Goal: Task Accomplishment & Management: Manage account settings

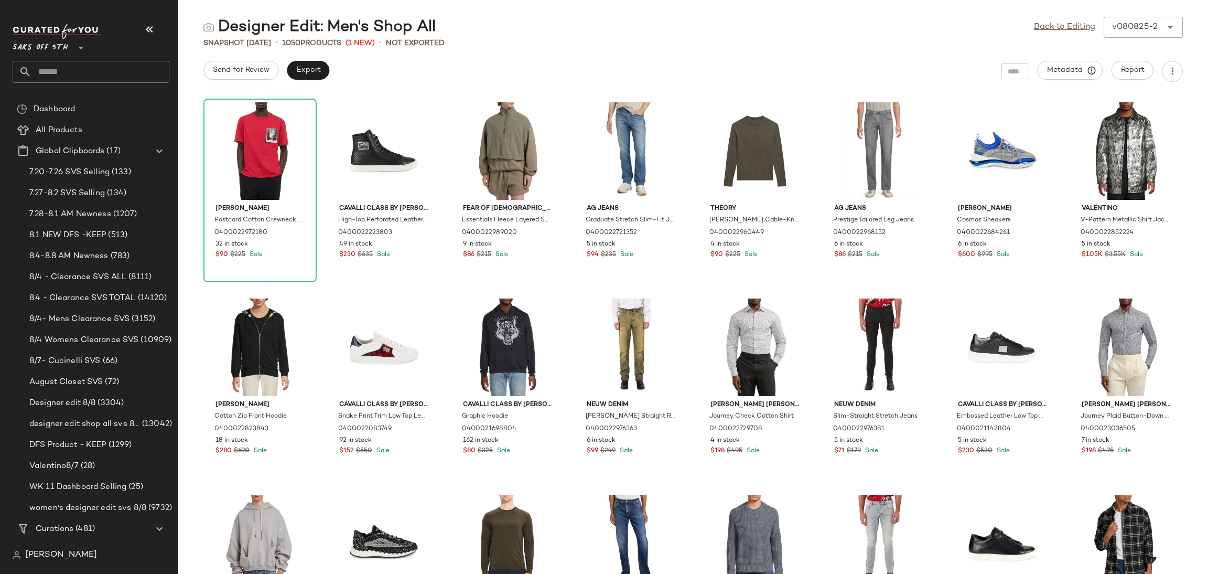
click at [66, 84] on div "Saks OFF 5TH **" at bounding box center [95, 53] width 165 height 65
click at [73, 73] on input "text" at bounding box center [100, 72] width 138 height 22
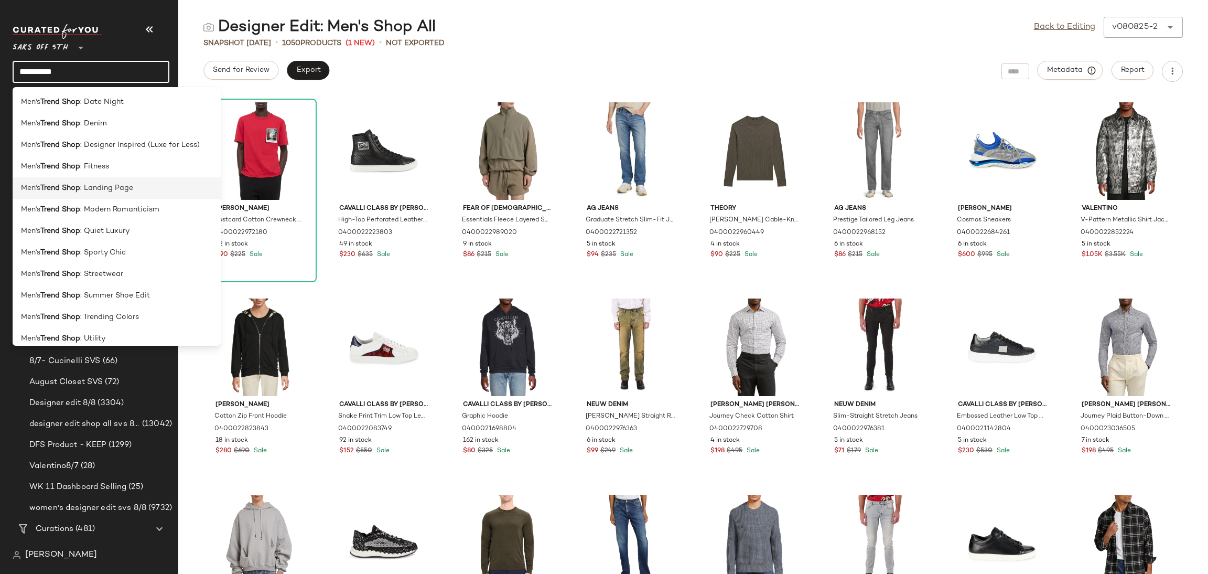
type input "**********"
click at [103, 184] on span ": Landing Page" at bounding box center [106, 187] width 53 height 11
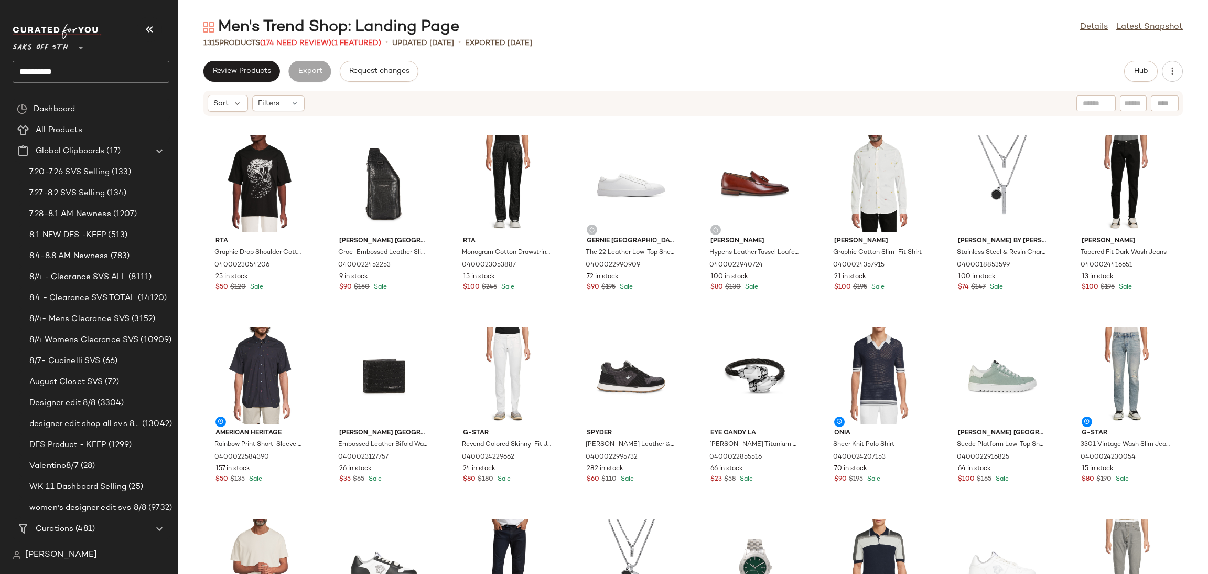
click at [309, 41] on span "(174 Need Review)" at bounding box center [295, 43] width 71 height 8
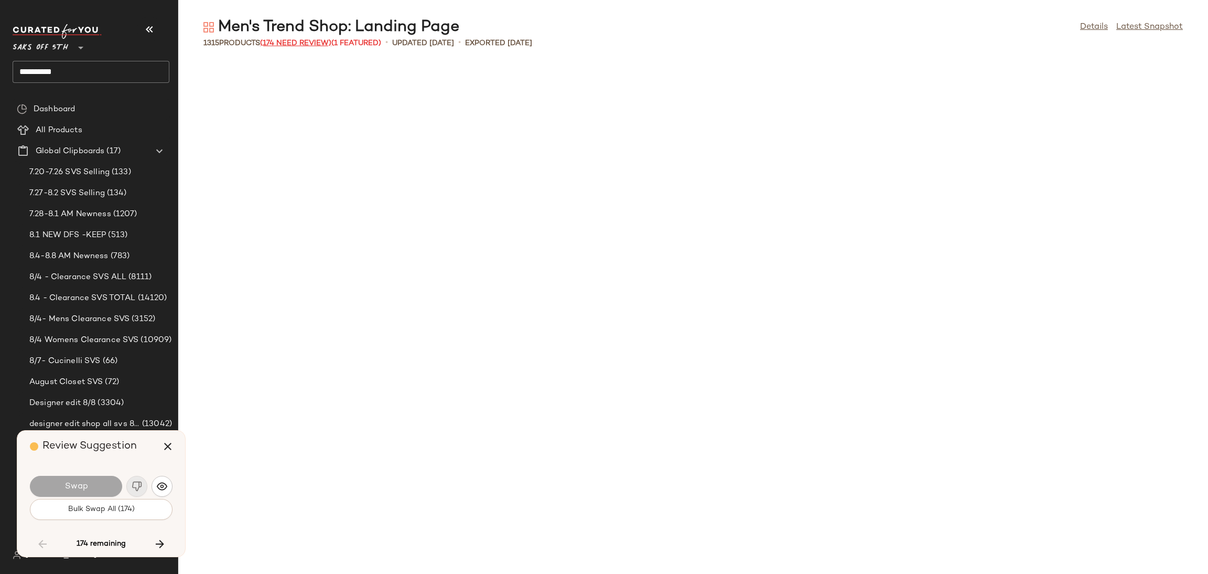
scroll to position [2878, 0]
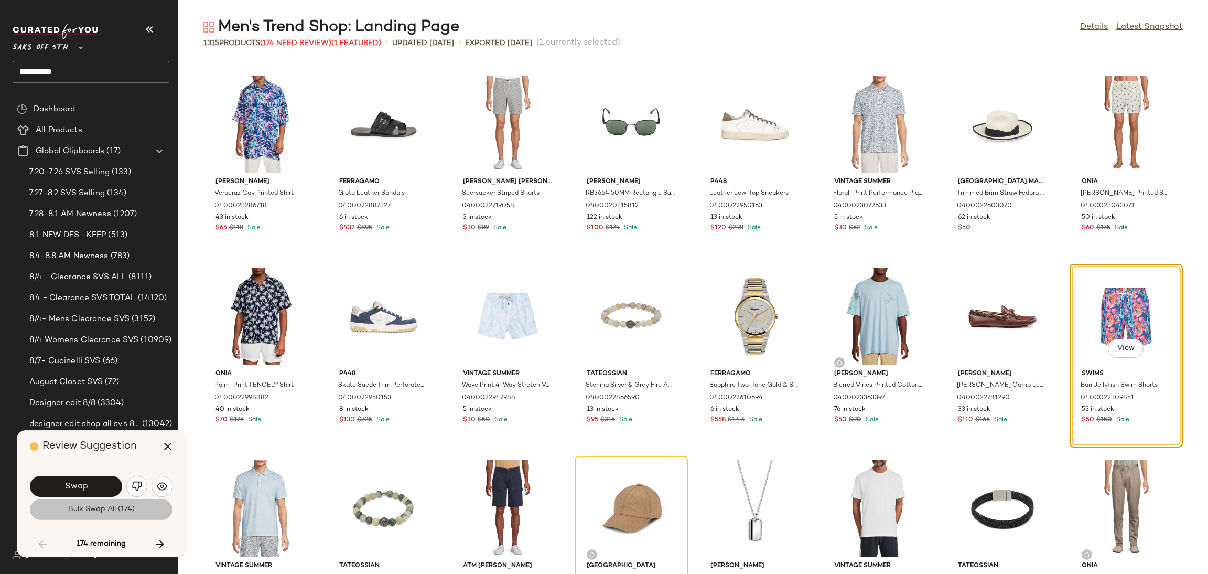
click at [143, 509] on button "Bulk Swap All (174)" at bounding box center [101, 509] width 143 height 21
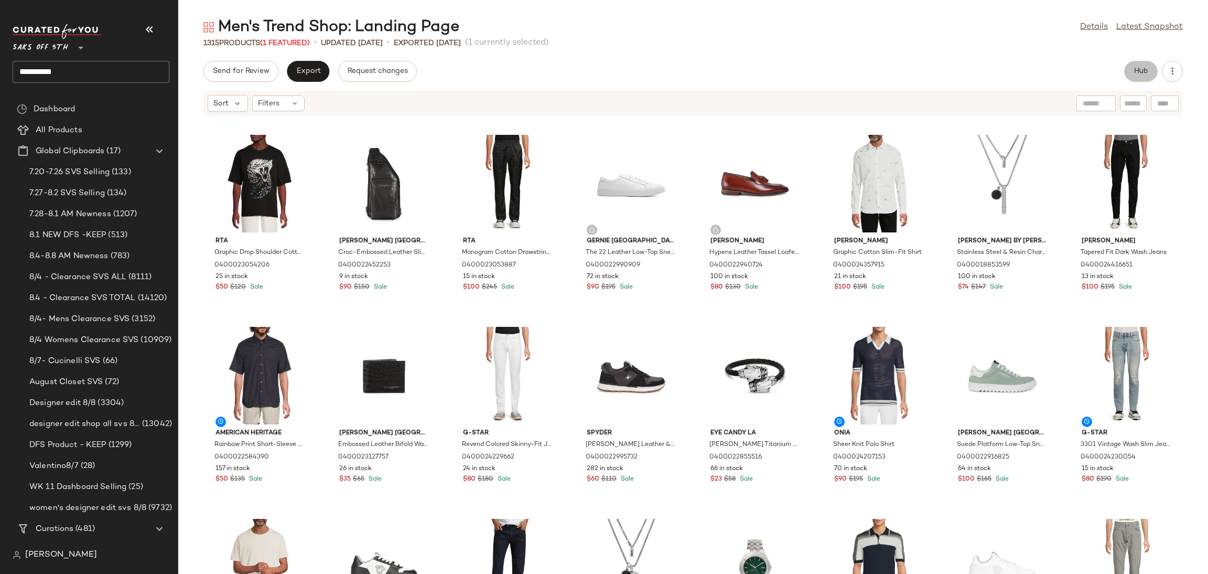
click at [1132, 73] on button "Hub" at bounding box center [1141, 71] width 34 height 21
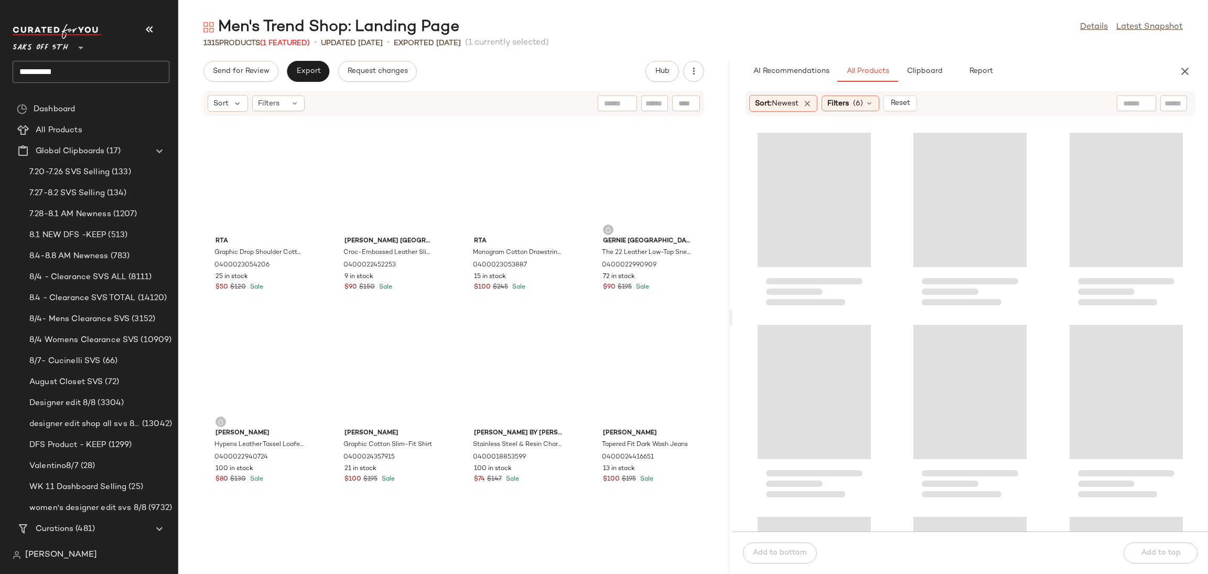
drag, startPoint x: 694, startPoint y: 316, endPoint x: 734, endPoint y: 308, distance: 40.6
click at [734, 308] on div "Men's Trend Shop: Landing Page Details Latest Snapshot 1315 Products (1 Feature…" at bounding box center [693, 295] width 1030 height 557
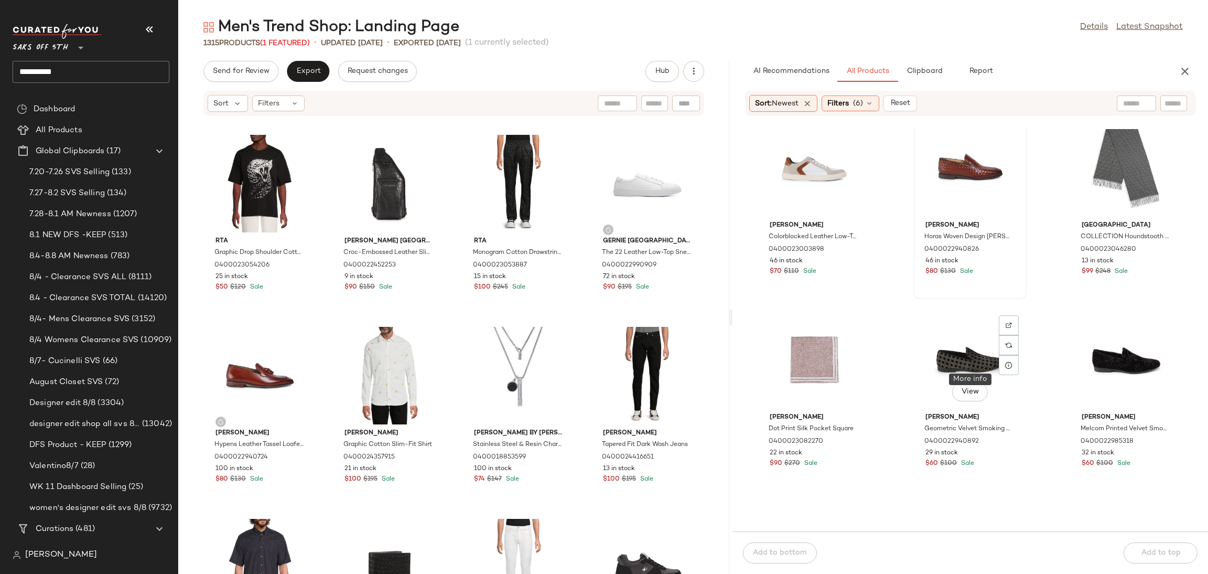
scroll to position [418, 0]
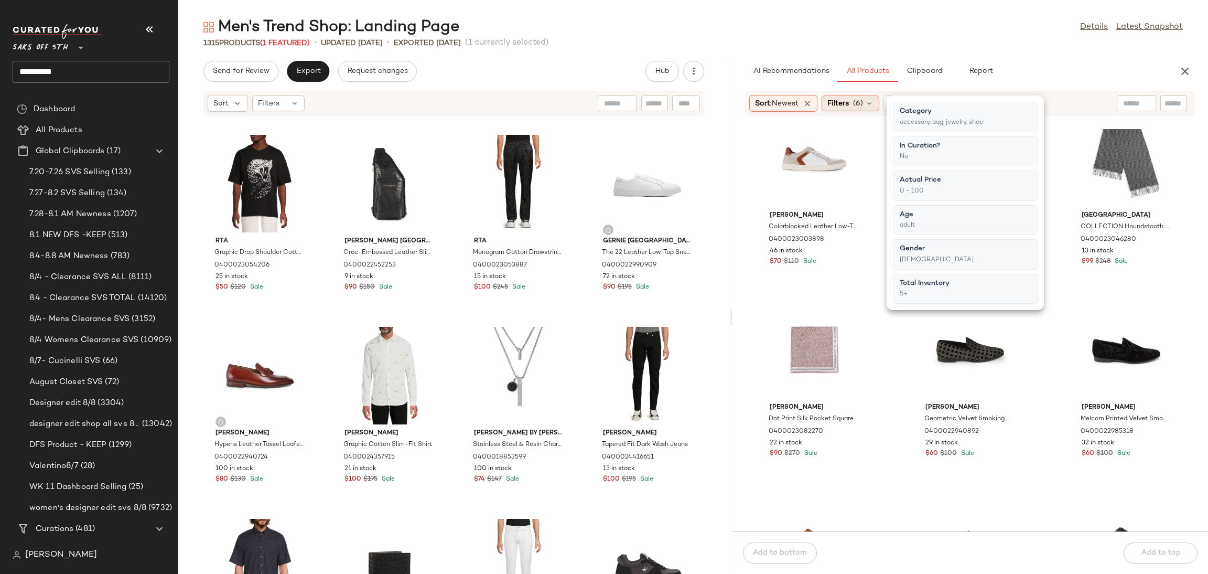
click at [863, 99] on span "(6)" at bounding box center [858, 103] width 10 height 11
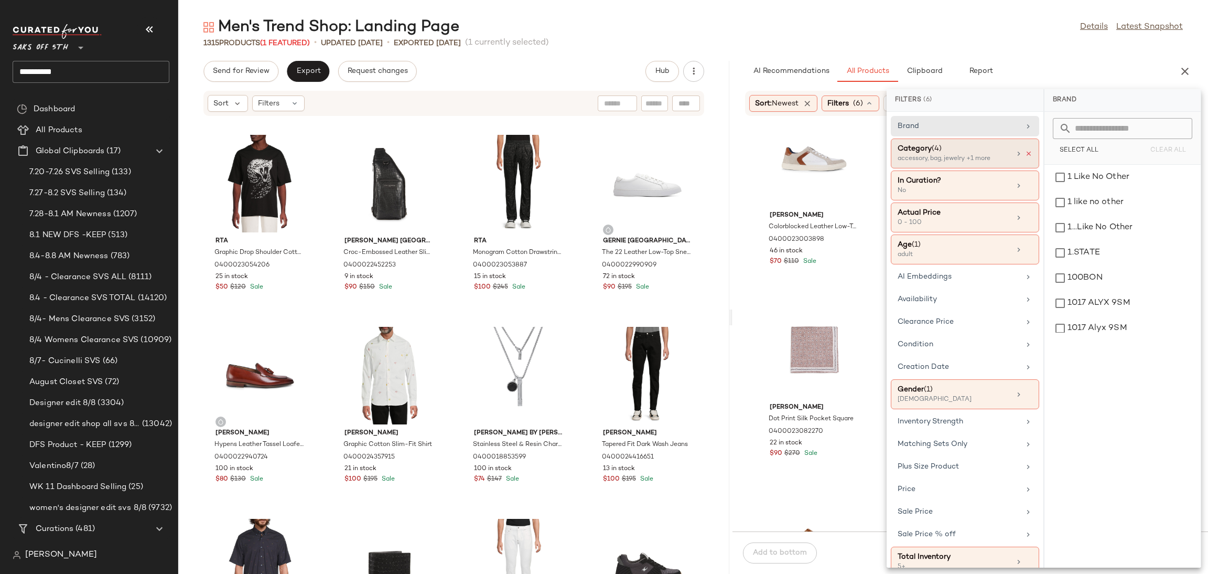
click at [1025, 154] on icon at bounding box center [1028, 153] width 7 height 7
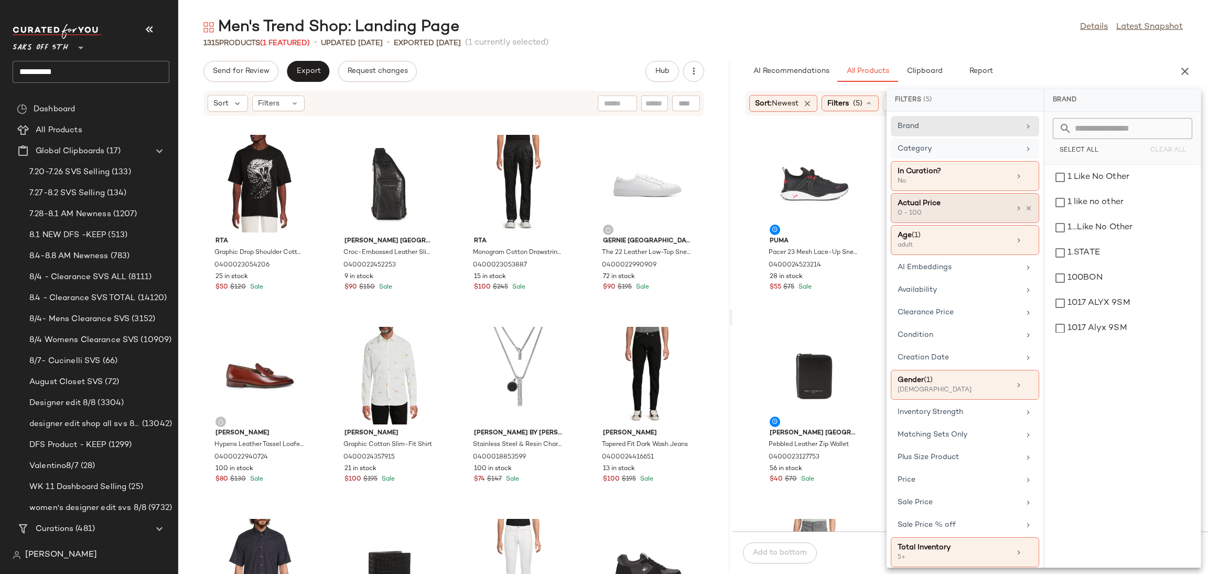
click at [1028, 225] on div "Actual Price 0 - 100" at bounding box center [965, 240] width 148 height 30
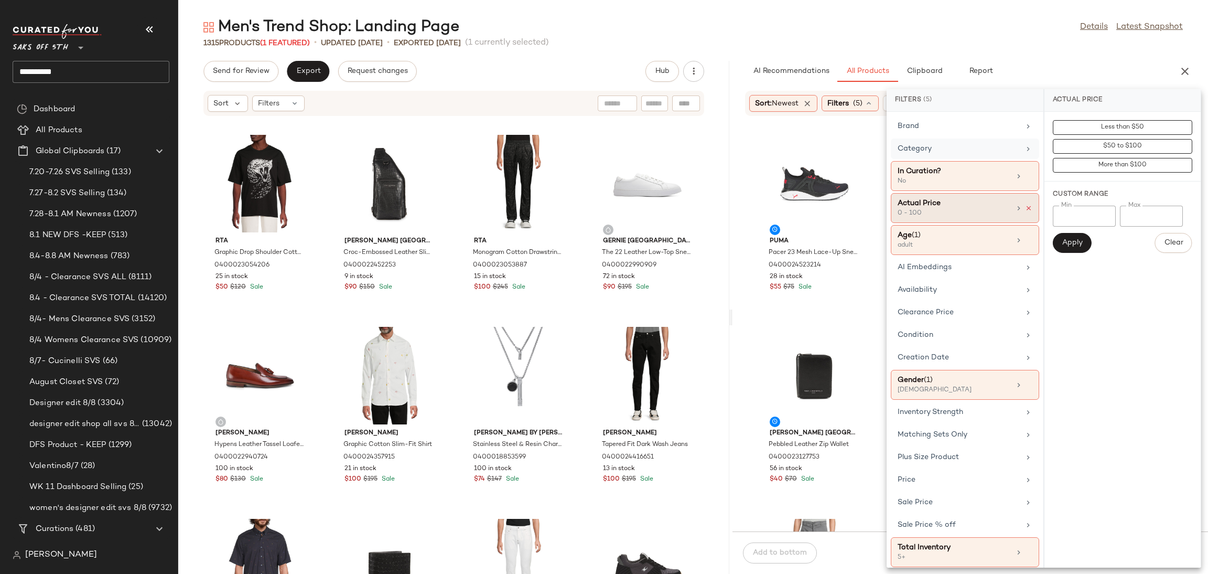
click at [1025, 209] on icon at bounding box center [1028, 207] width 7 height 7
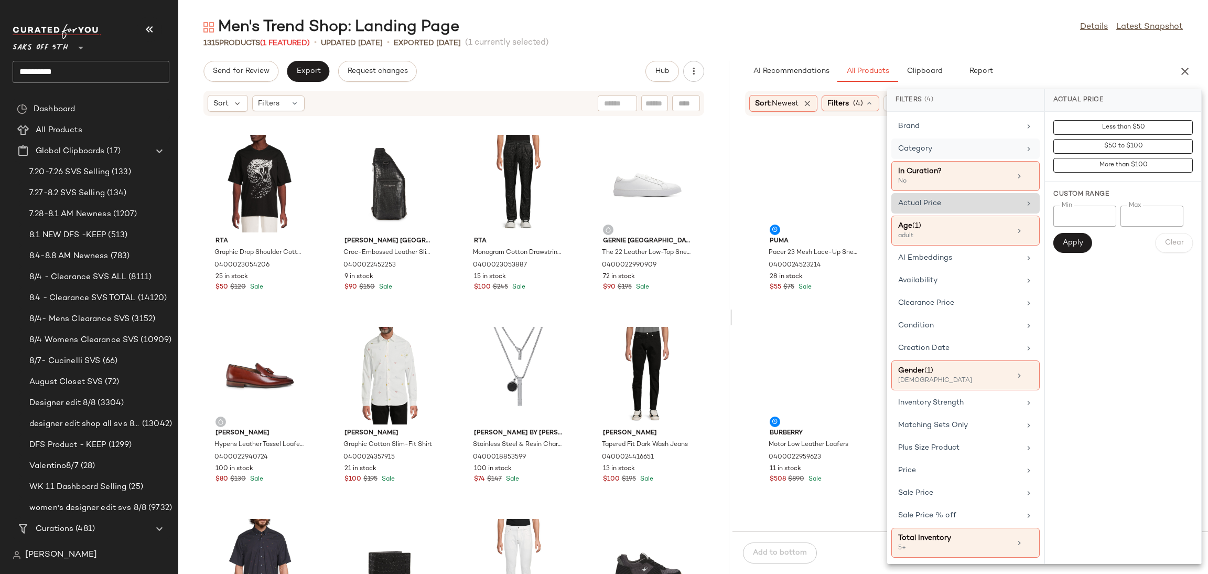
click at [984, 41] on div "1315 Products (1 Featured) • updated Aug 6th • Exported Aug 6th (1 currently se…" at bounding box center [693, 43] width 1030 height 10
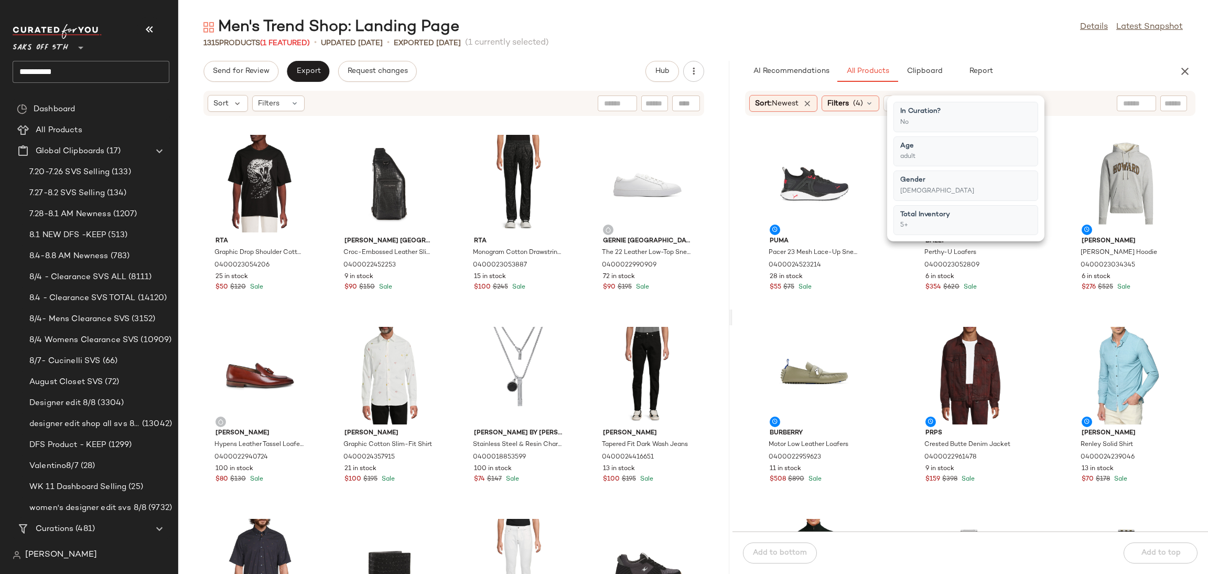
click at [979, 35] on div "Men's Trend Shop: Landing Page Details Latest Snapshot" at bounding box center [693, 27] width 1030 height 21
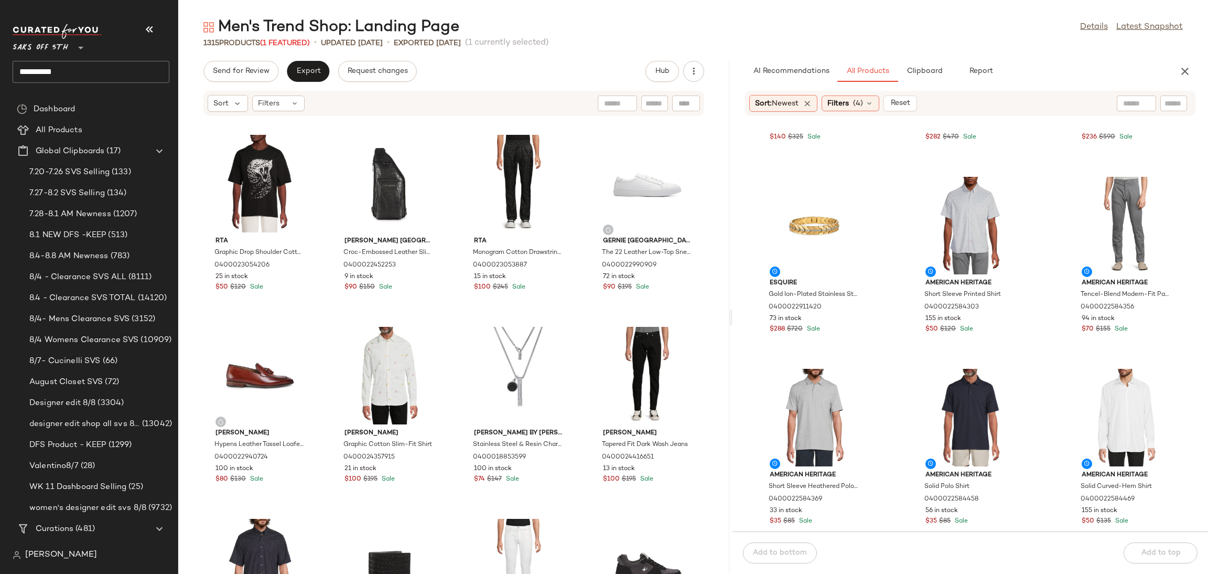
scroll to position [1313, 0]
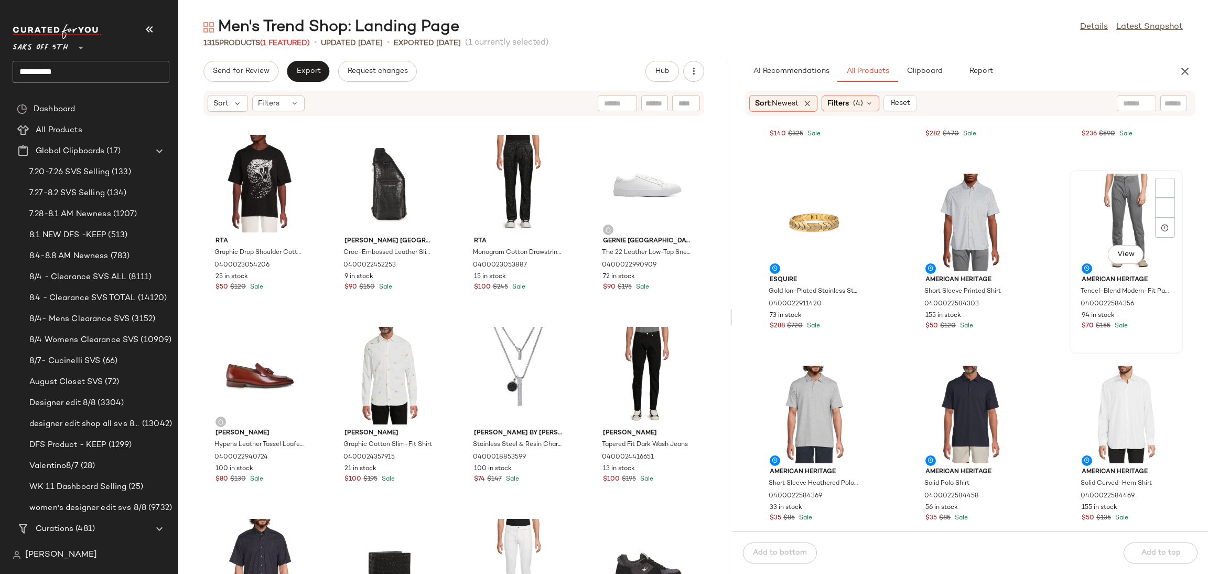
drag, startPoint x: 1047, startPoint y: 327, endPoint x: 1128, endPoint y: 234, distance: 123.7
click at [1128, 234] on div "Onia Ribbed Cashmere Sweater 0400024207117 27 in stock $140 $325 Sale Gucci GG …" at bounding box center [971, 330] width 476 height 402
click at [1116, 174] on div "View" at bounding box center [1126, 223] width 106 height 98
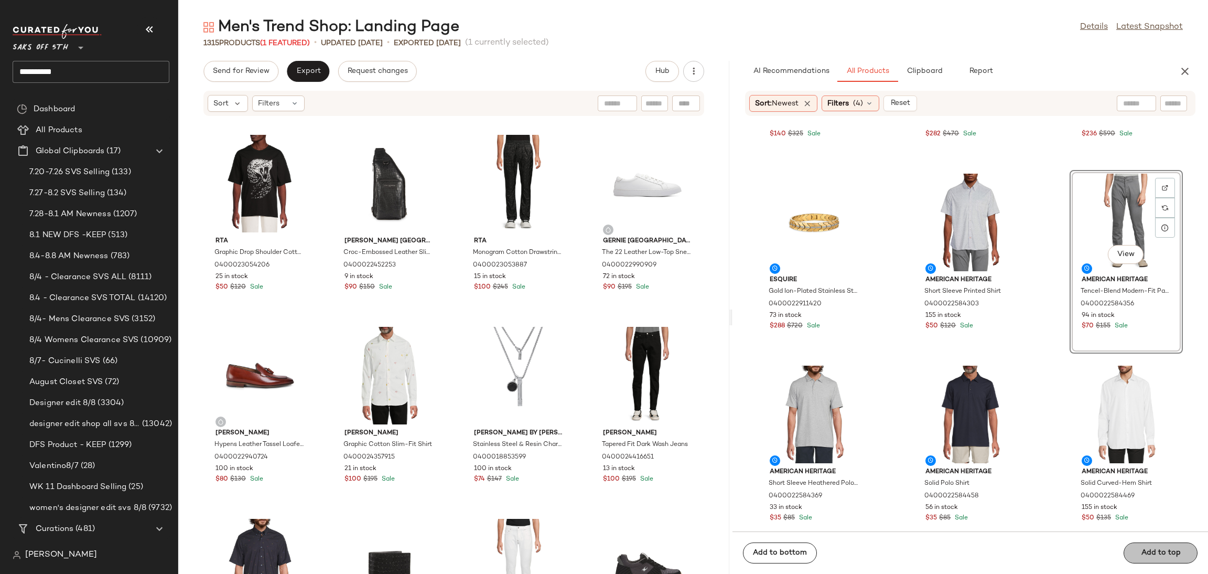
click at [1153, 547] on button "Add to top" at bounding box center [1161, 552] width 74 height 21
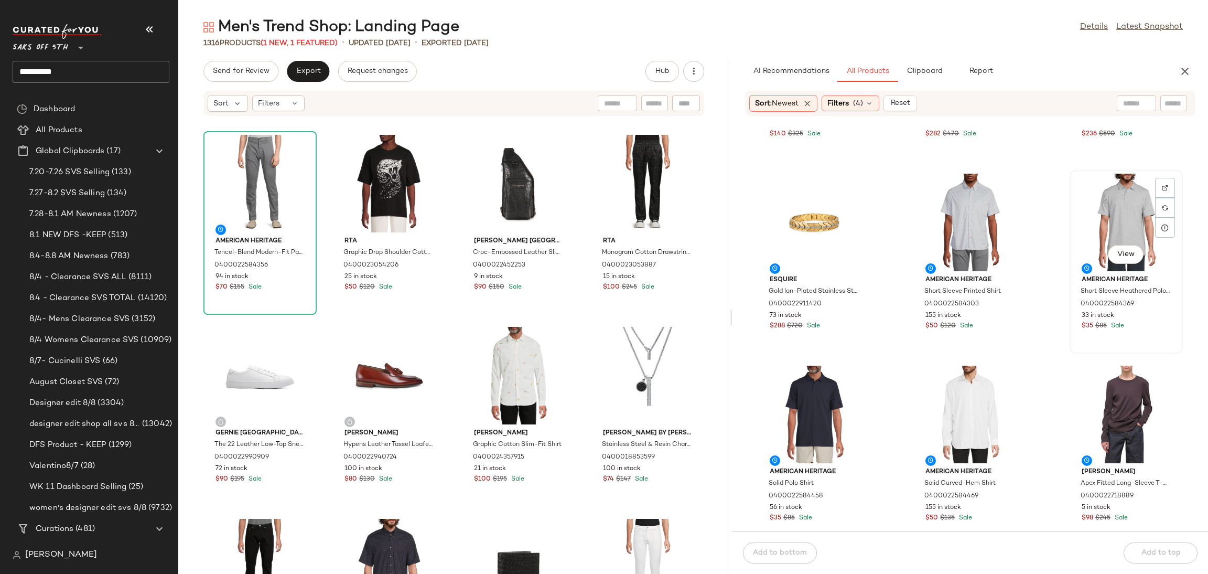
click at [1106, 218] on div "View" at bounding box center [1126, 223] width 106 height 98
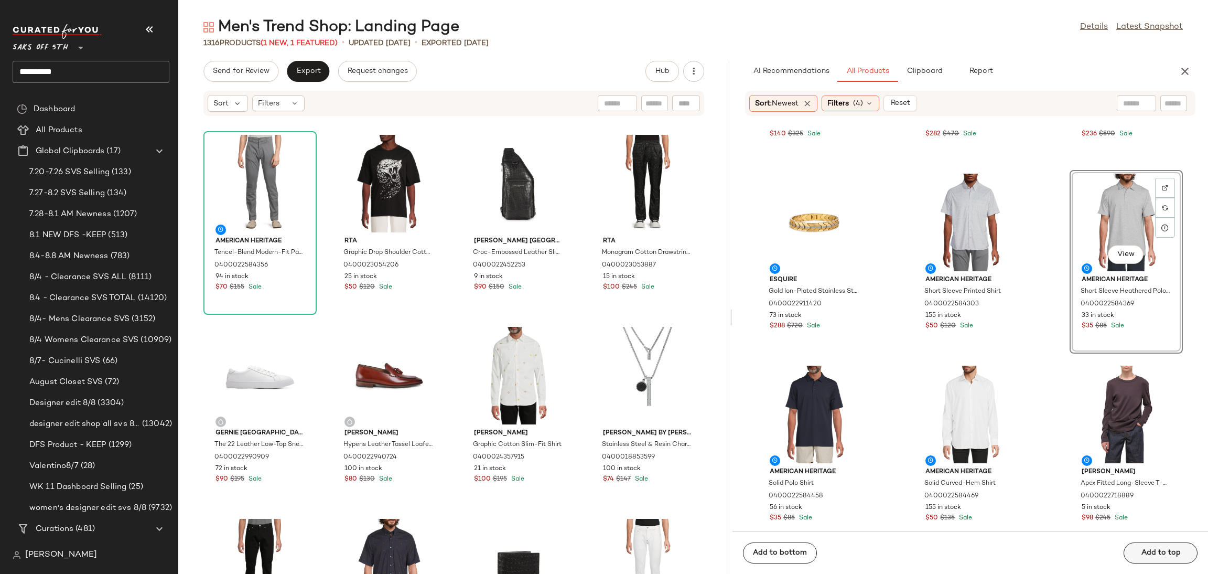
click at [1147, 557] on div "Add to bottom Add to top" at bounding box center [971, 552] width 476 height 42
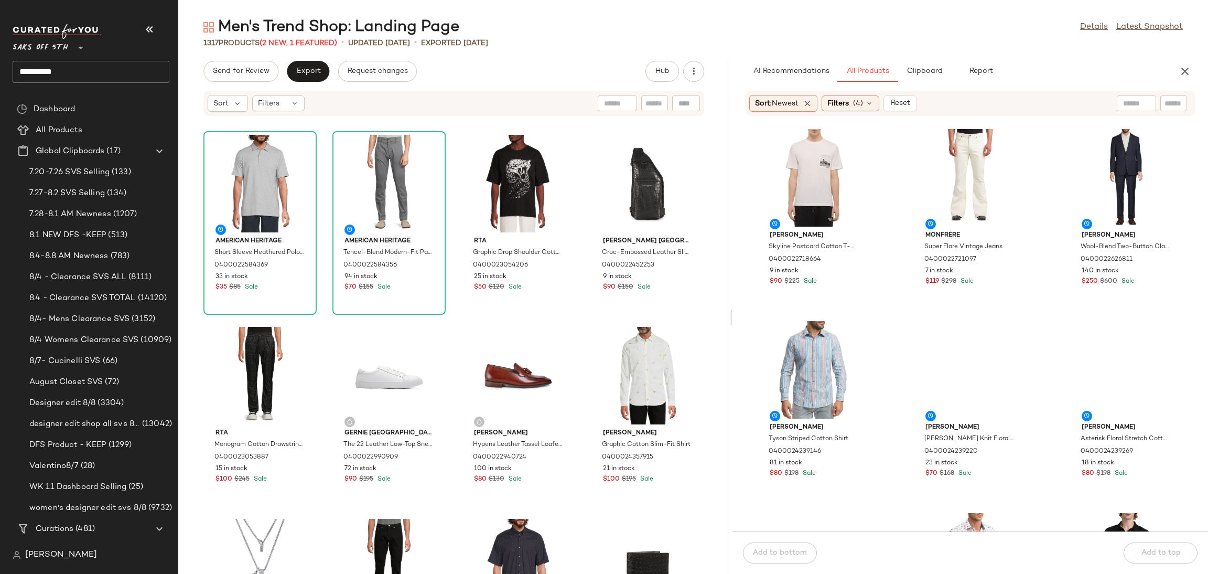
scroll to position [2644, 0]
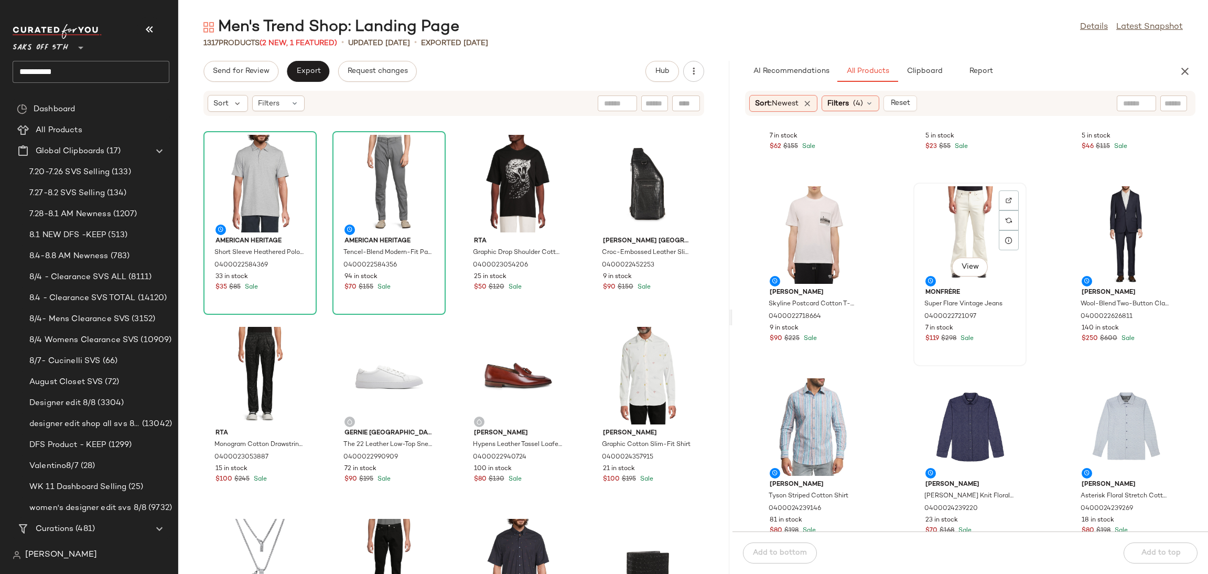
click at [971, 212] on div "View" at bounding box center [970, 235] width 106 height 98
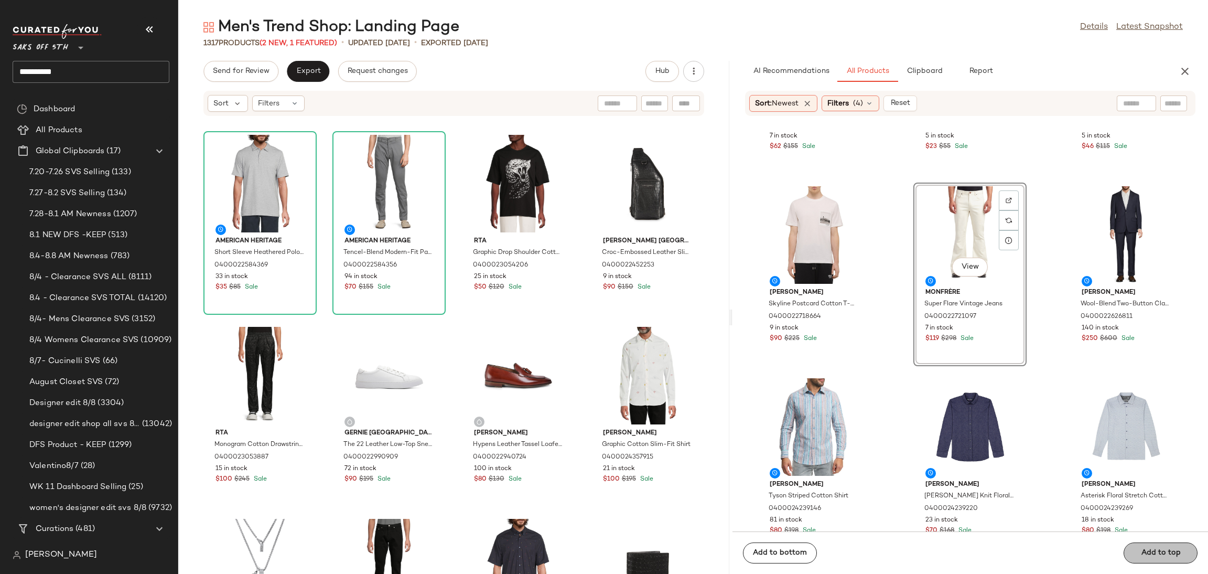
click at [1150, 557] on div "Add to bottom Add to top" at bounding box center [971, 552] width 476 height 42
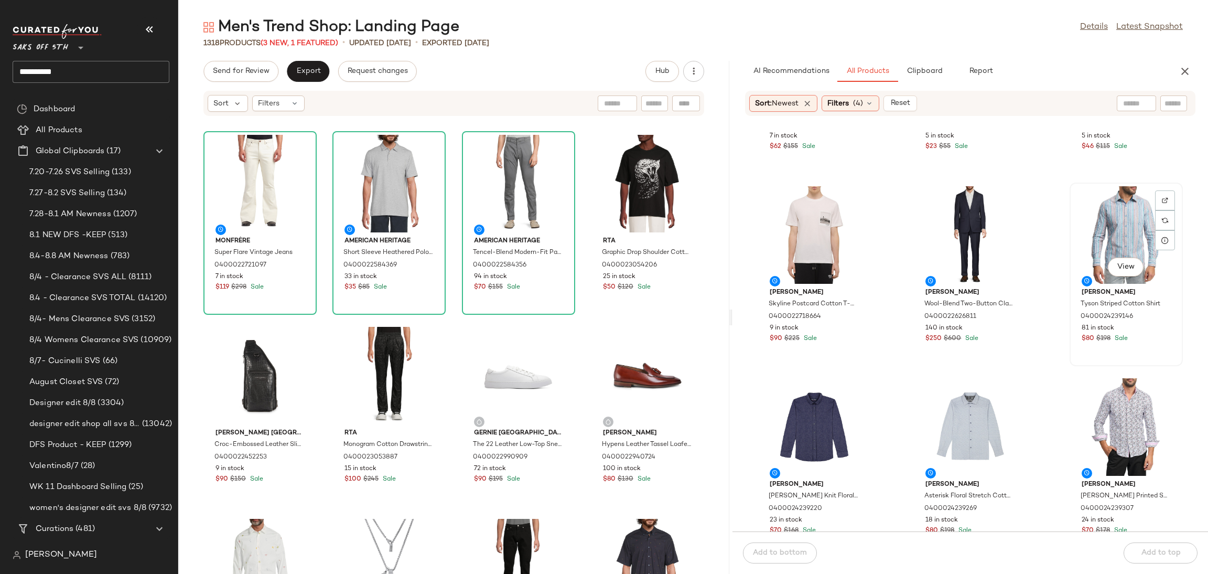
click at [1108, 208] on div "View" at bounding box center [1126, 235] width 106 height 98
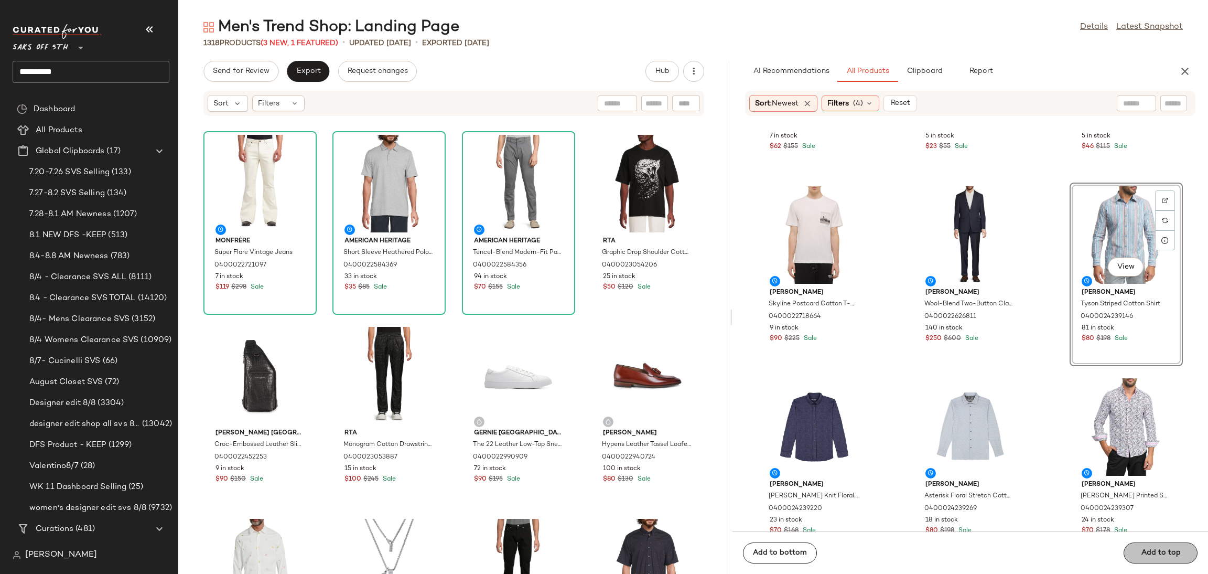
click at [1151, 550] on div "Add to bottom Add to top" at bounding box center [971, 552] width 476 height 42
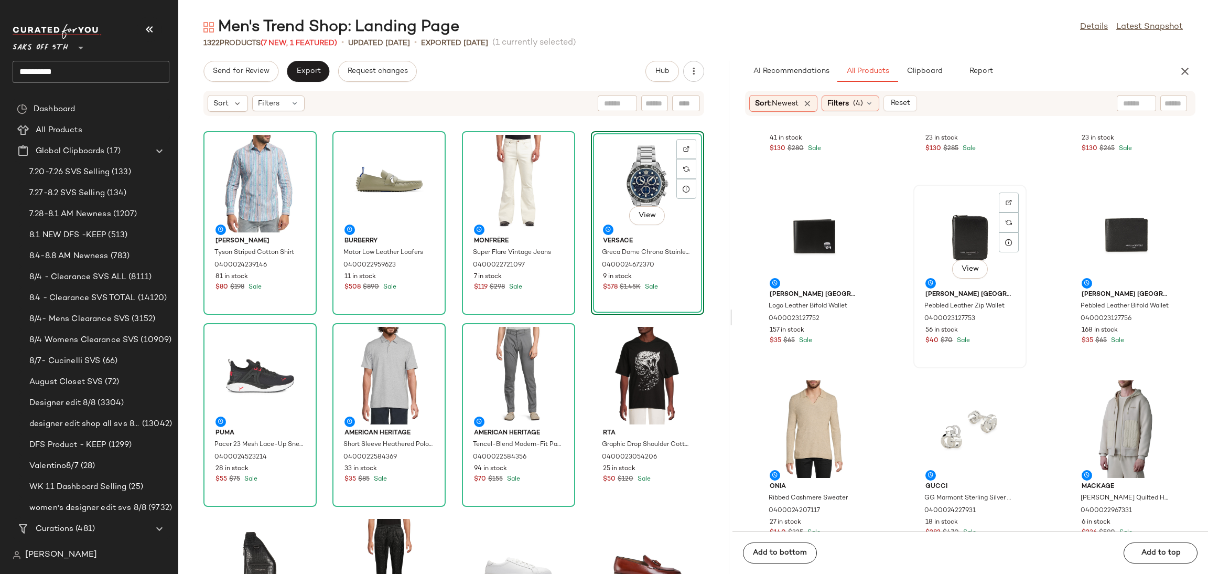
scroll to position [733, 0]
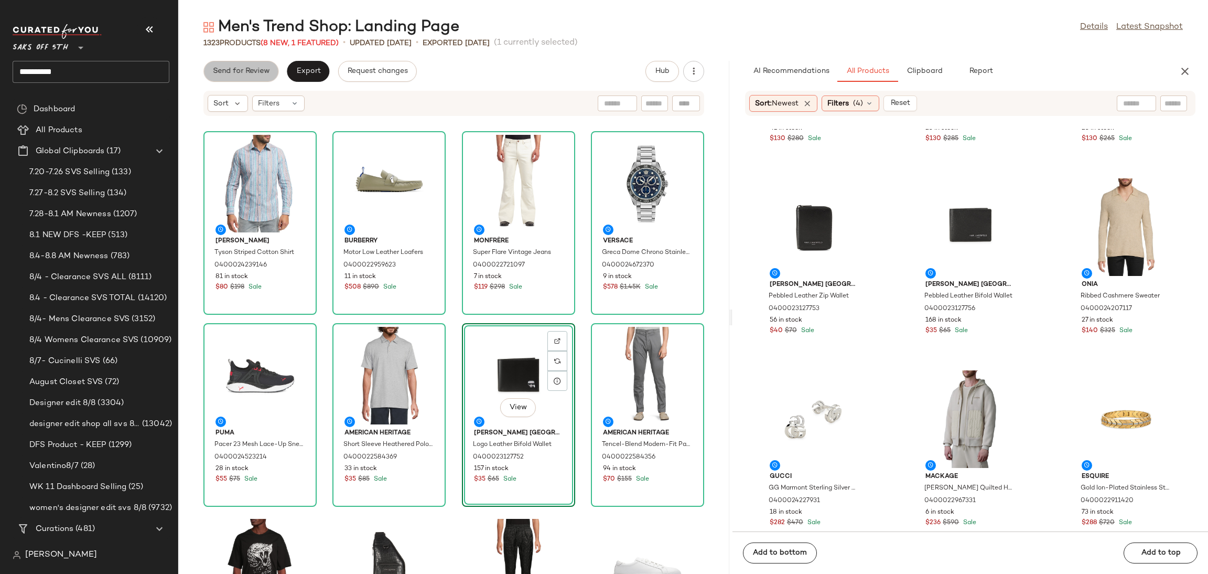
click at [236, 73] on span "Send for Review" at bounding box center [240, 71] width 57 height 8
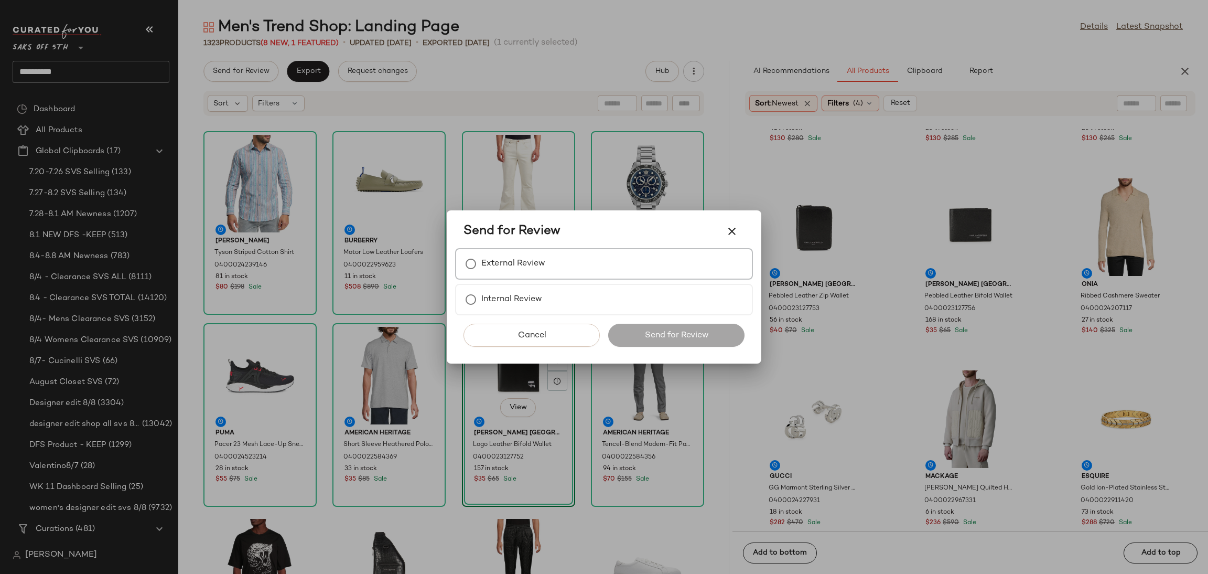
click at [525, 267] on label "External Review" at bounding box center [513, 263] width 64 height 21
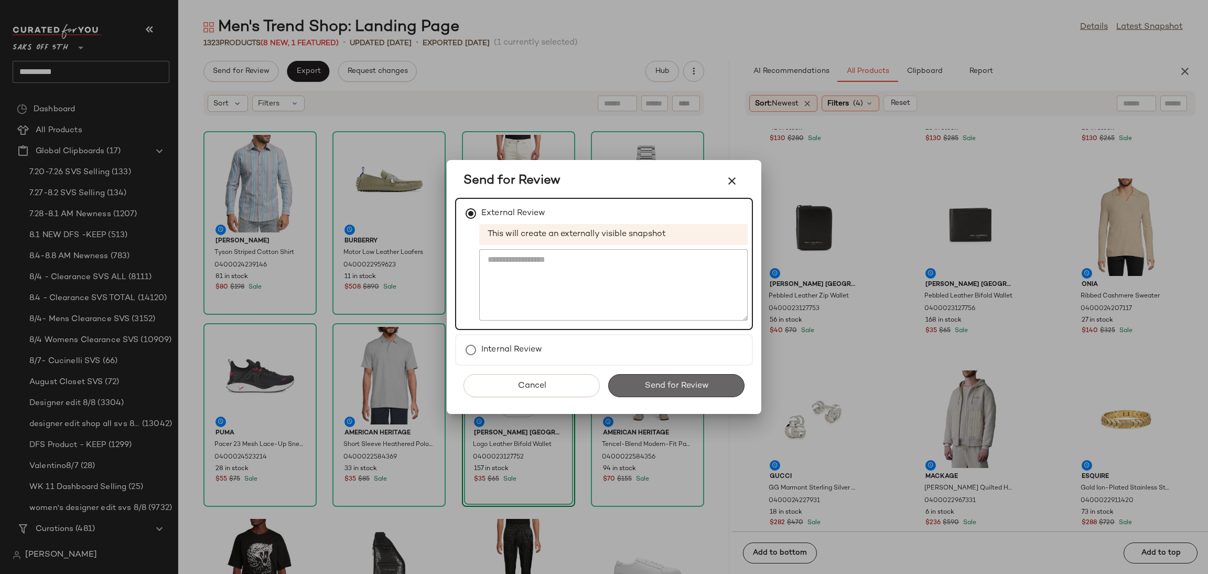
click at [699, 390] on button "Send for Review" at bounding box center [676, 385] width 136 height 23
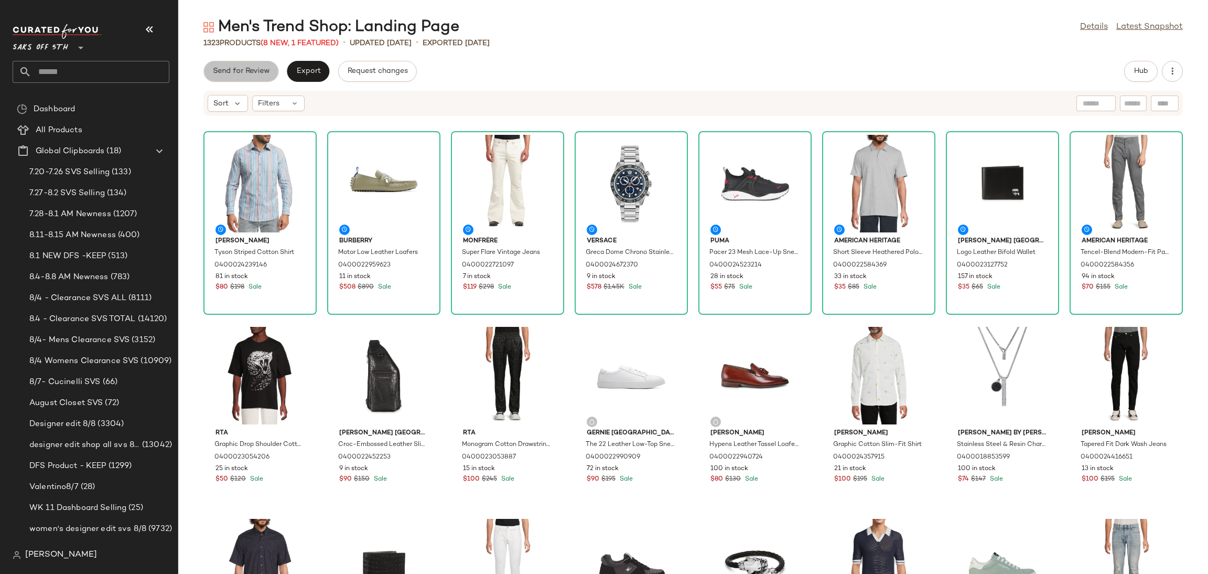
click at [238, 66] on button "Send for Review" at bounding box center [240, 71] width 75 height 21
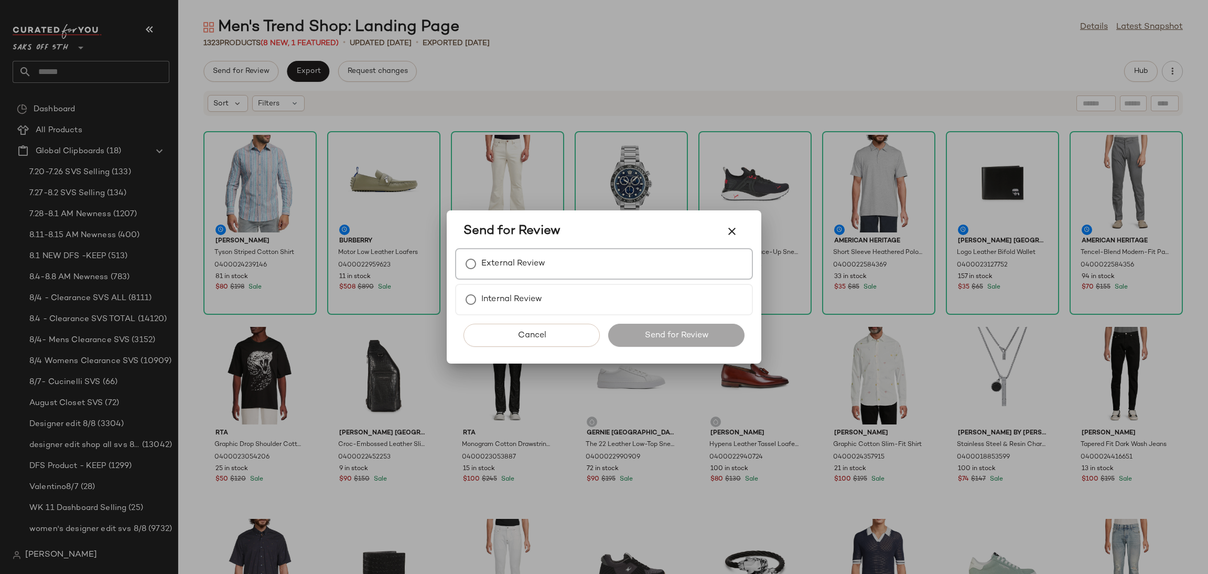
click at [548, 251] on div "External Review" at bounding box center [604, 263] width 298 height 31
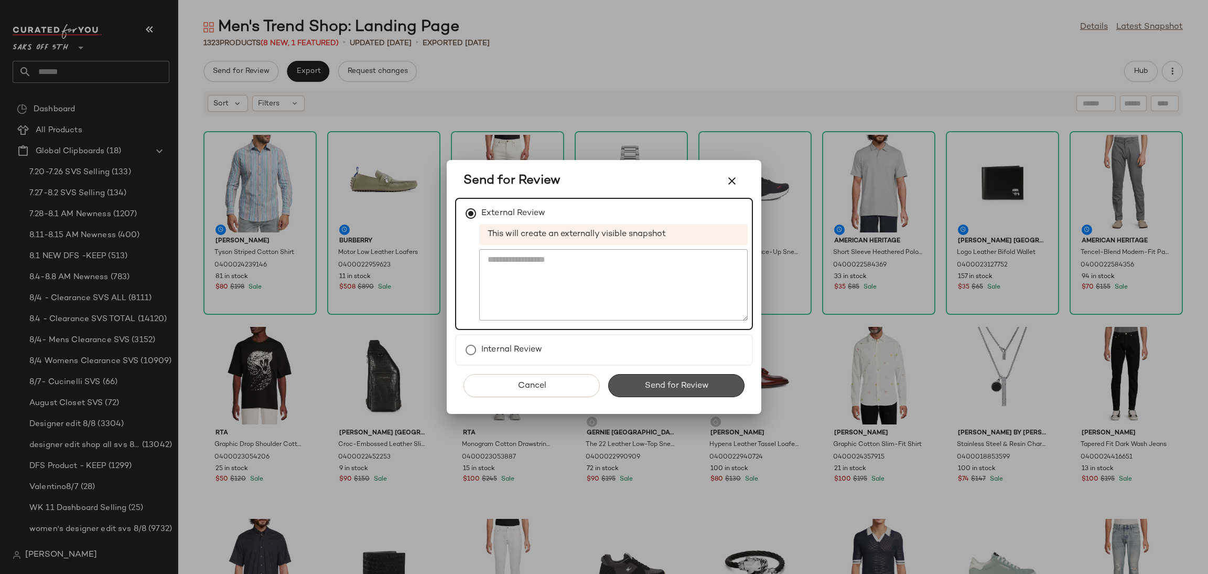
drag, startPoint x: 663, startPoint y: 372, endPoint x: 662, endPoint y: 385, distance: 13.2
click at [662, 385] on button "Send for Review" at bounding box center [676, 385] width 136 height 23
click at [662, 385] on div "Send for Review" at bounding box center [676, 385] width 136 height 23
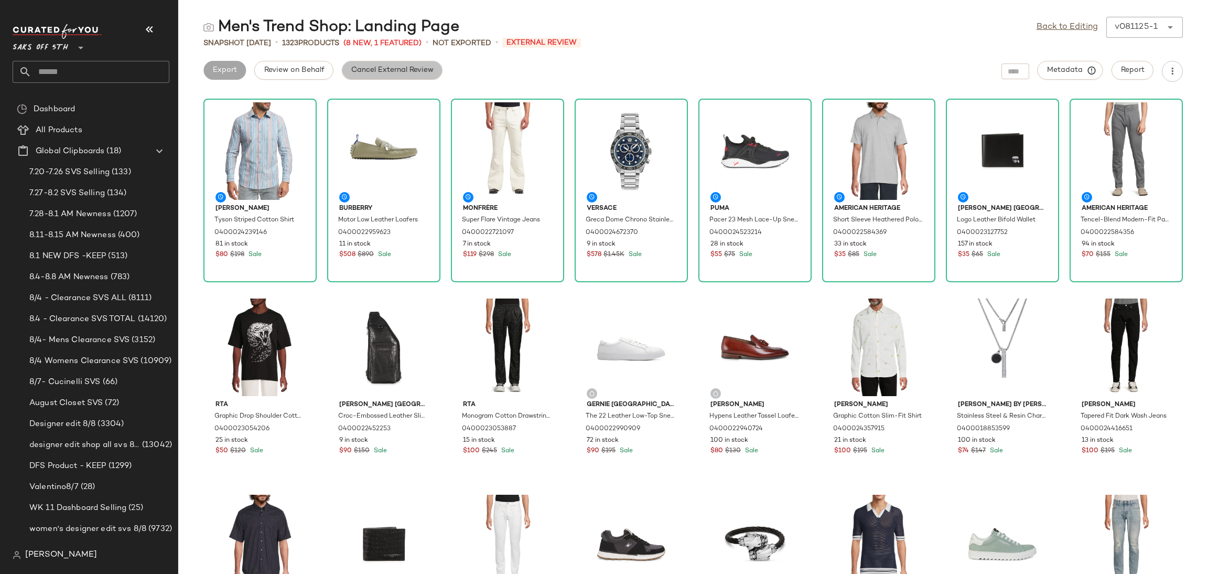
click at [397, 66] on span "Cancel External Review" at bounding box center [392, 70] width 83 height 8
click at [309, 69] on span "Export" at bounding box center [308, 70] width 25 height 8
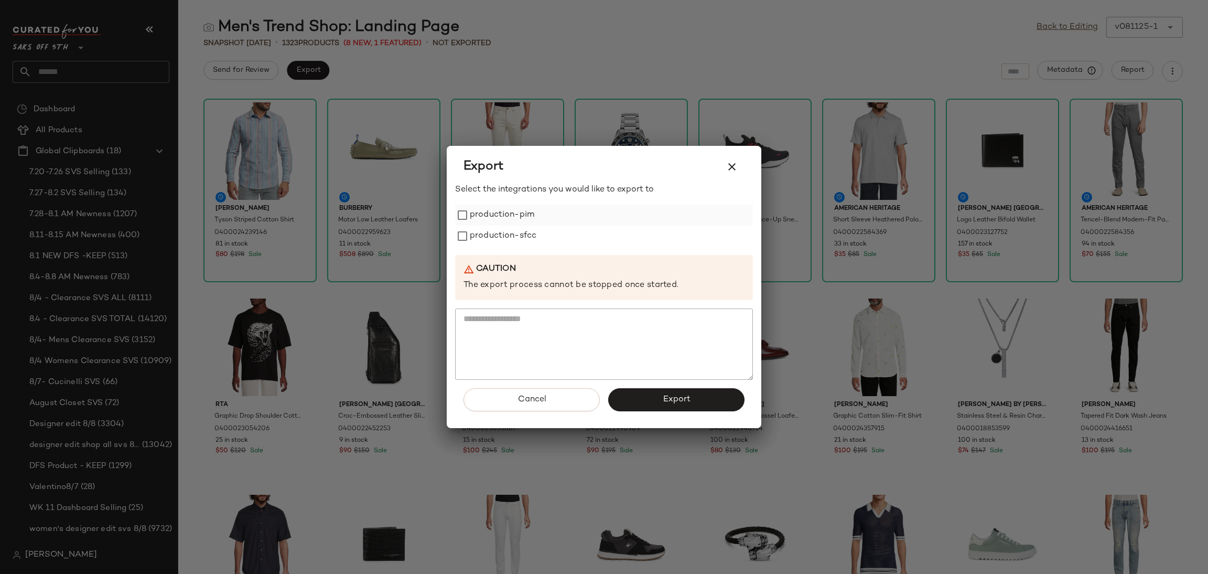
click at [523, 217] on label "production-pim" at bounding box center [502, 214] width 64 height 21
click at [521, 244] on label "production-sfcc" at bounding box center [503, 235] width 67 height 21
click at [647, 406] on button "Export" at bounding box center [676, 399] width 136 height 23
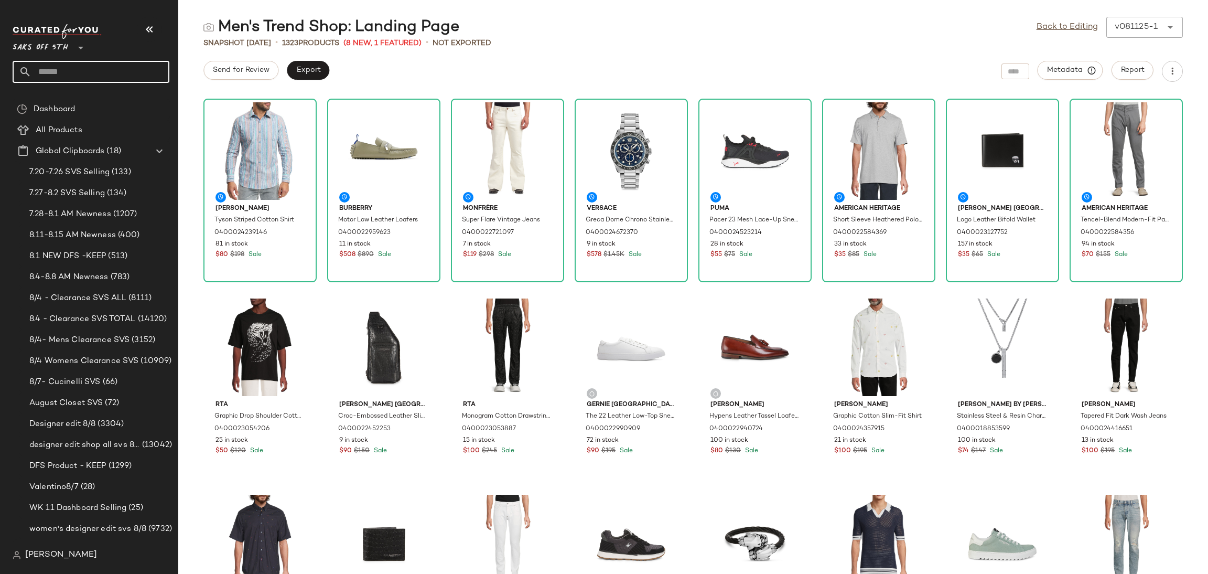
click at [117, 72] on input "text" at bounding box center [100, 72] width 138 height 22
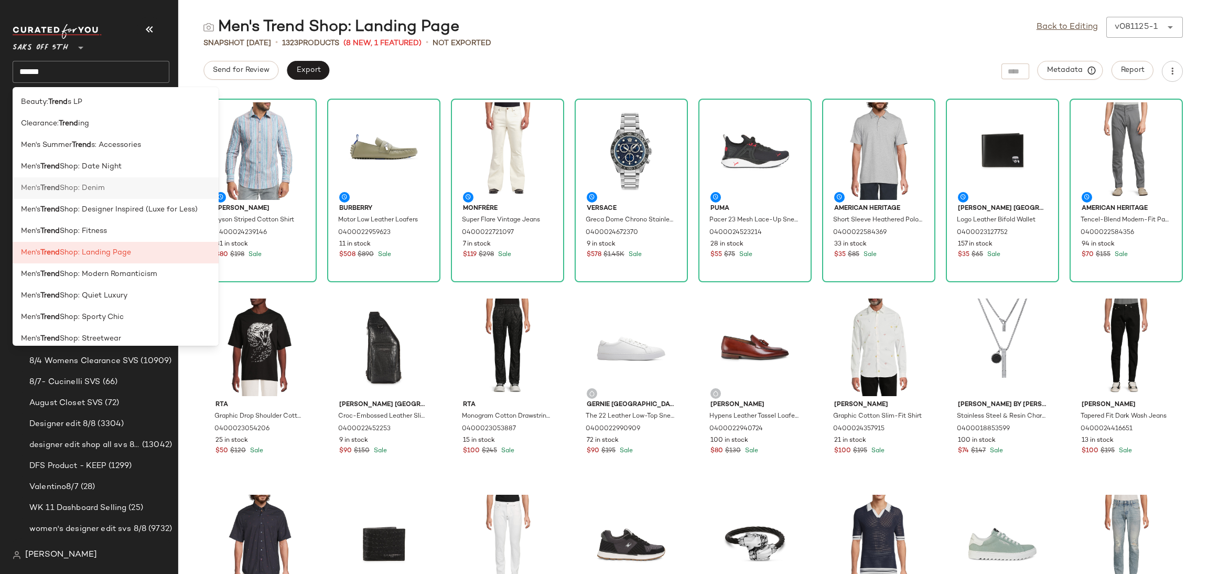
click at [115, 184] on div "Men's Trend Shop: Denim" at bounding box center [115, 187] width 189 height 11
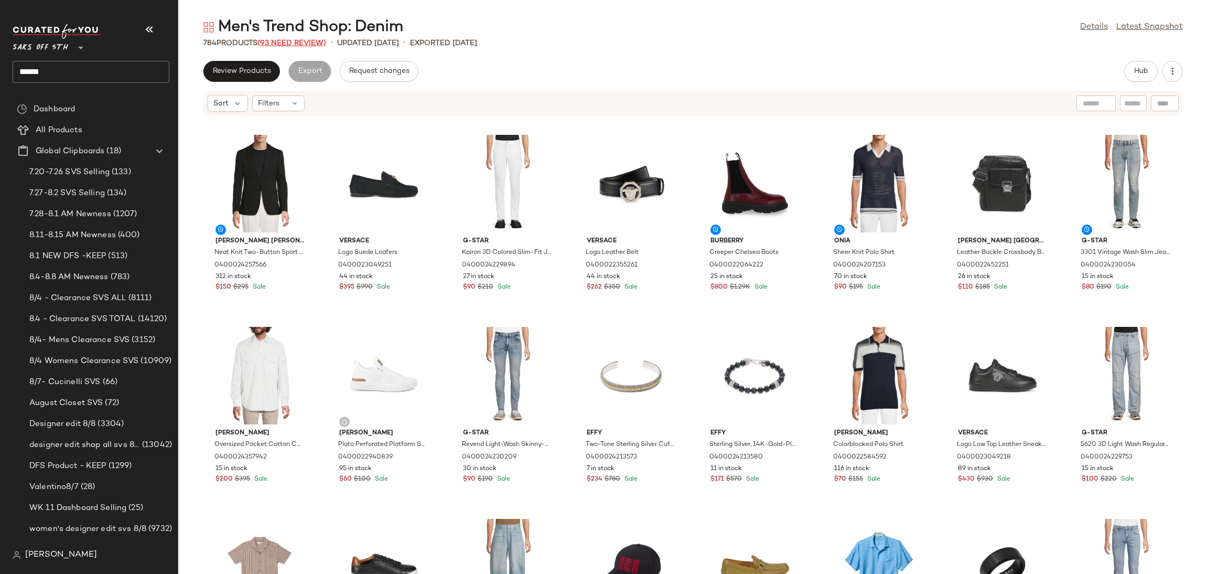
click at [311, 39] on span "(93 Need Review)" at bounding box center [291, 43] width 69 height 8
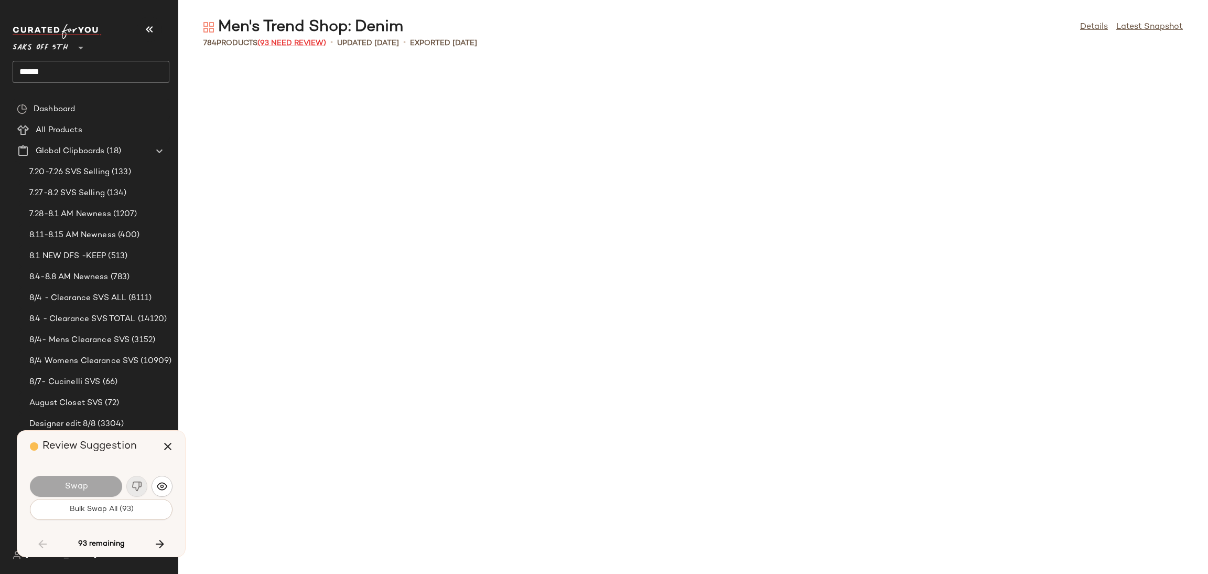
scroll to position [1919, 0]
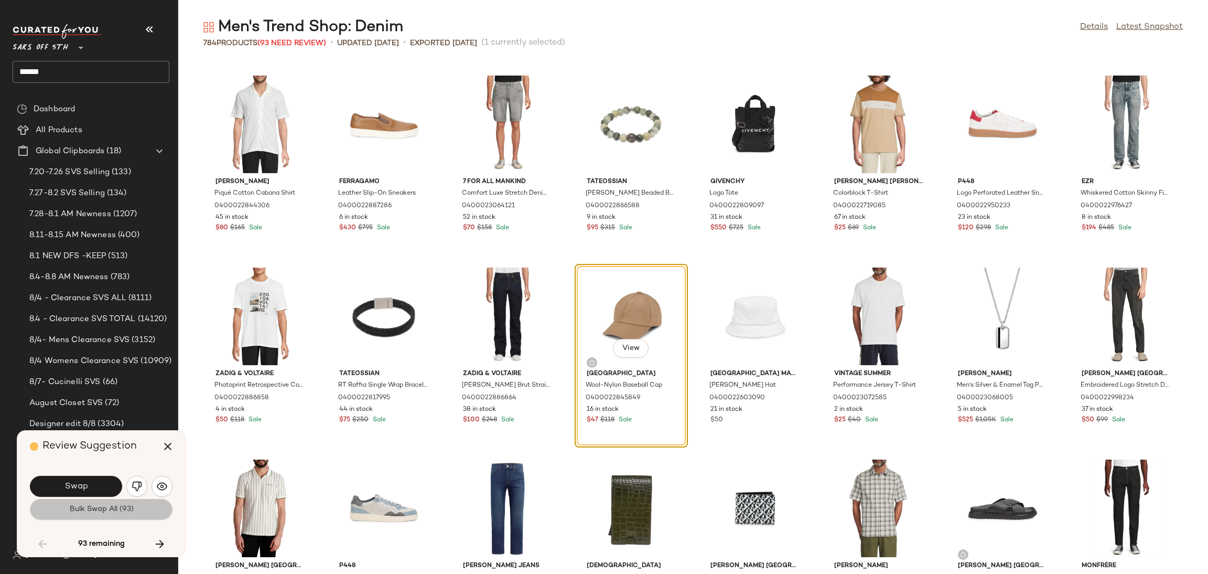
click at [106, 519] on button "Bulk Swap All (93)" at bounding box center [101, 509] width 143 height 21
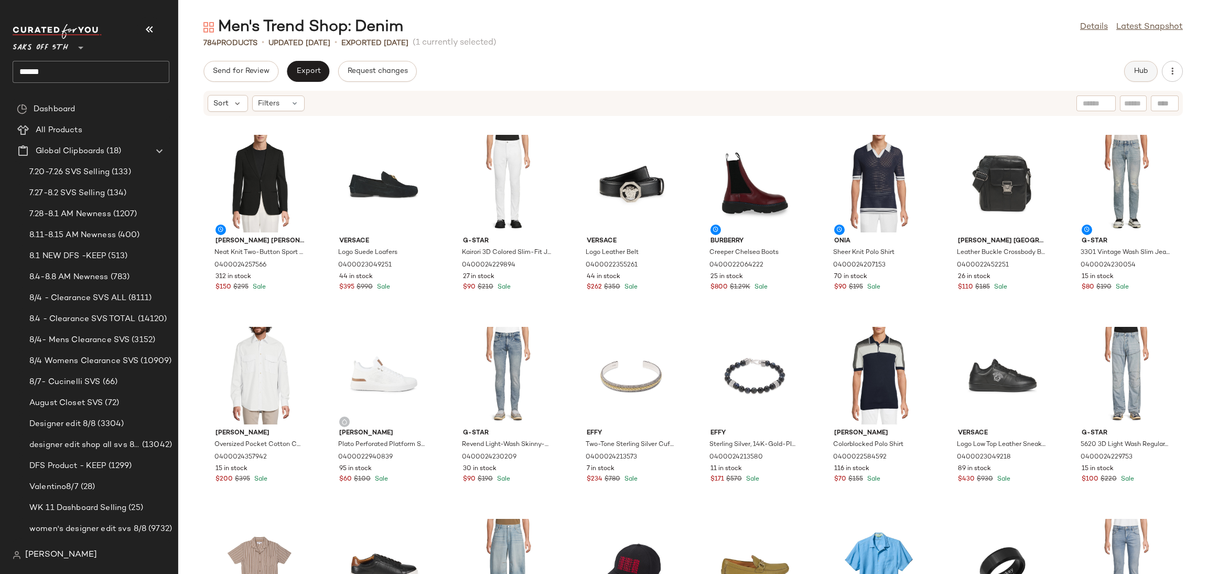
click at [1144, 73] on span "Hub" at bounding box center [1141, 71] width 15 height 8
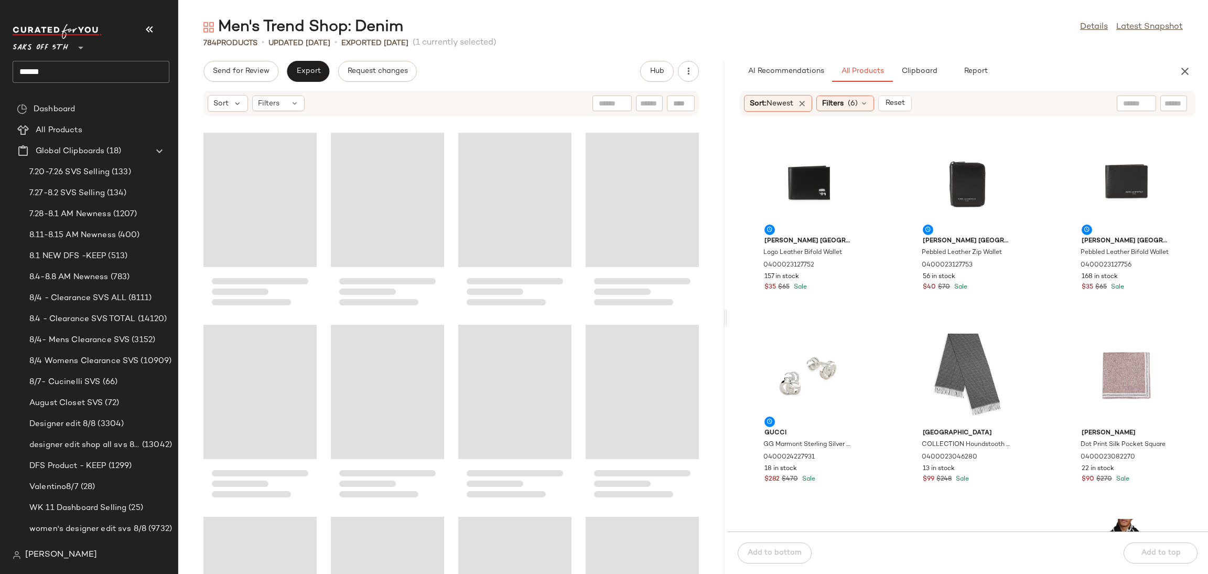
drag, startPoint x: 694, startPoint y: 316, endPoint x: 728, endPoint y: 322, distance: 35.1
click at [728, 322] on div "Men's Trend Shop: Denim Details Latest Snapshot 784 Products • updated Aug 6th …" at bounding box center [693, 295] width 1030 height 557
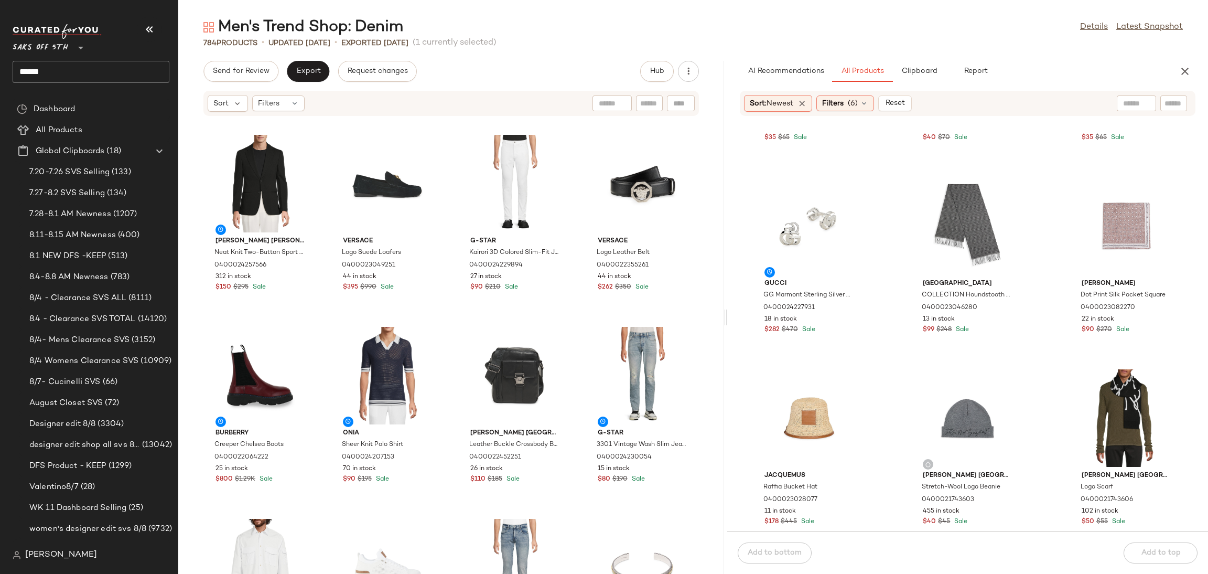
scroll to position [152, 0]
click at [857, 95] on div "Filters (6)" at bounding box center [845, 103] width 58 height 16
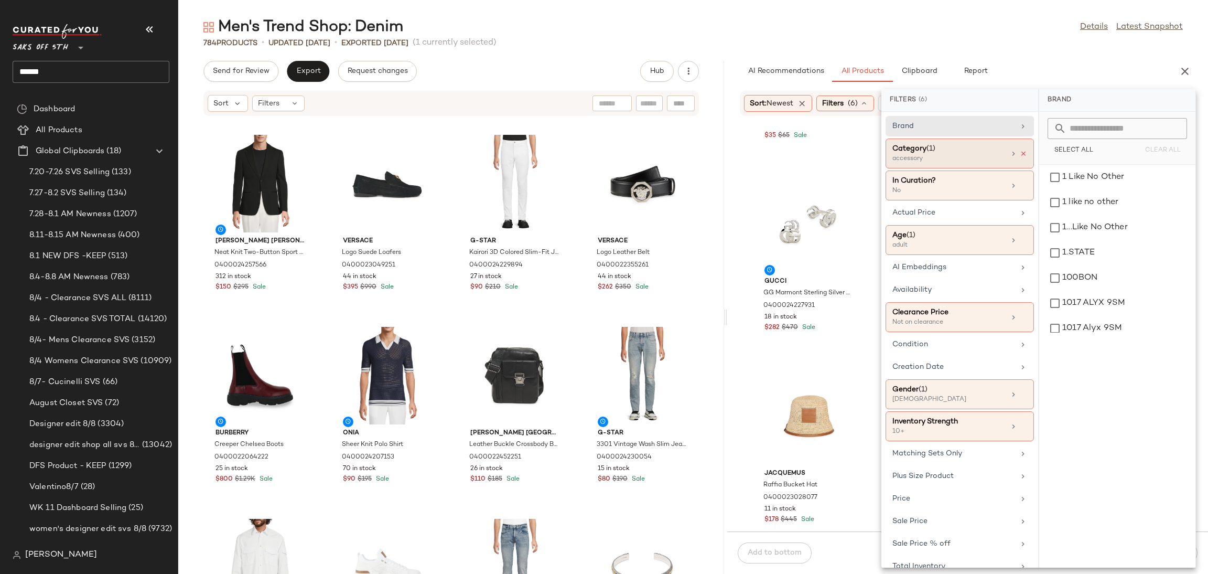
click at [1021, 154] on icon at bounding box center [1023, 153] width 7 height 7
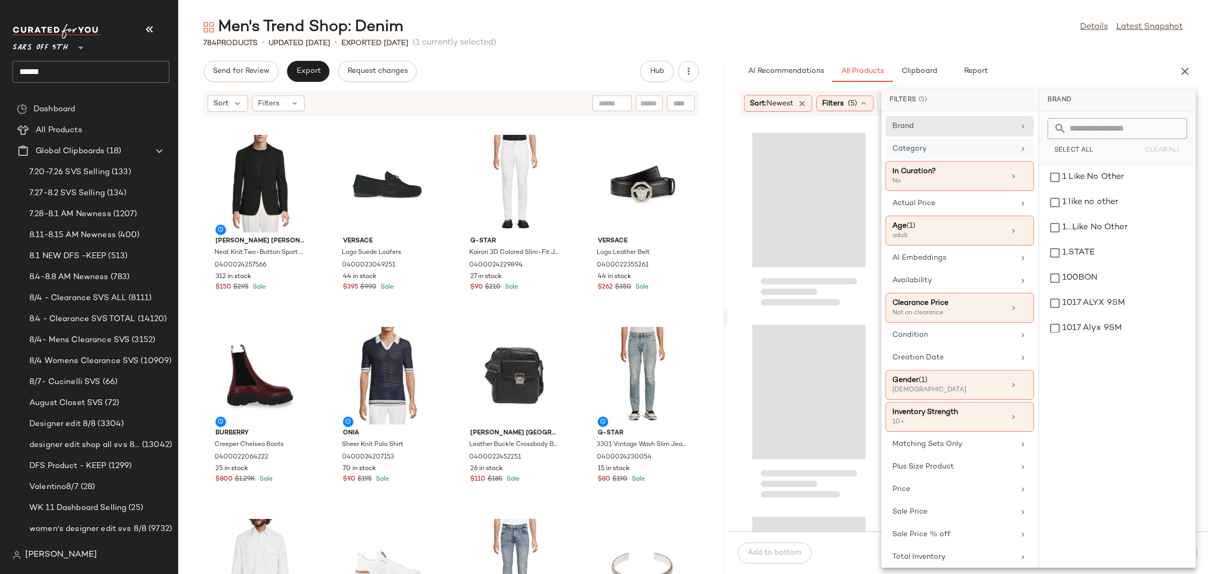
click at [981, 29] on div "Men's Trend Shop: Denim Details Latest Snapshot" at bounding box center [693, 27] width 1030 height 21
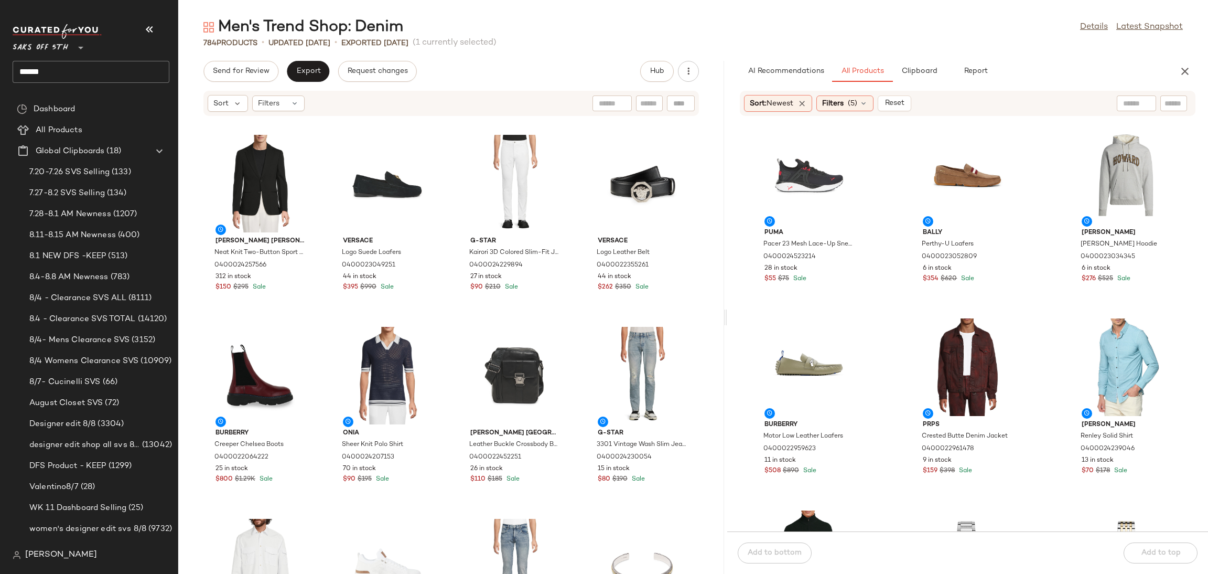
scroll to position [9, 0]
click at [1114, 170] on div "View" at bounding box center [1126, 174] width 106 height 98
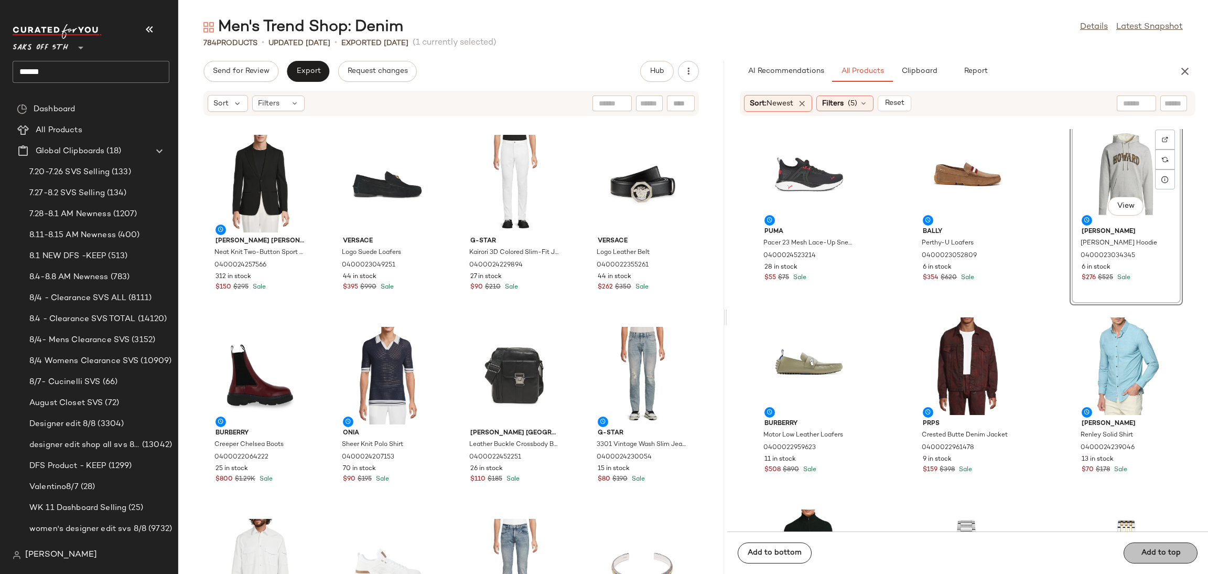
click at [1130, 551] on div "Add to bottom Add to top" at bounding box center [967, 552] width 481 height 42
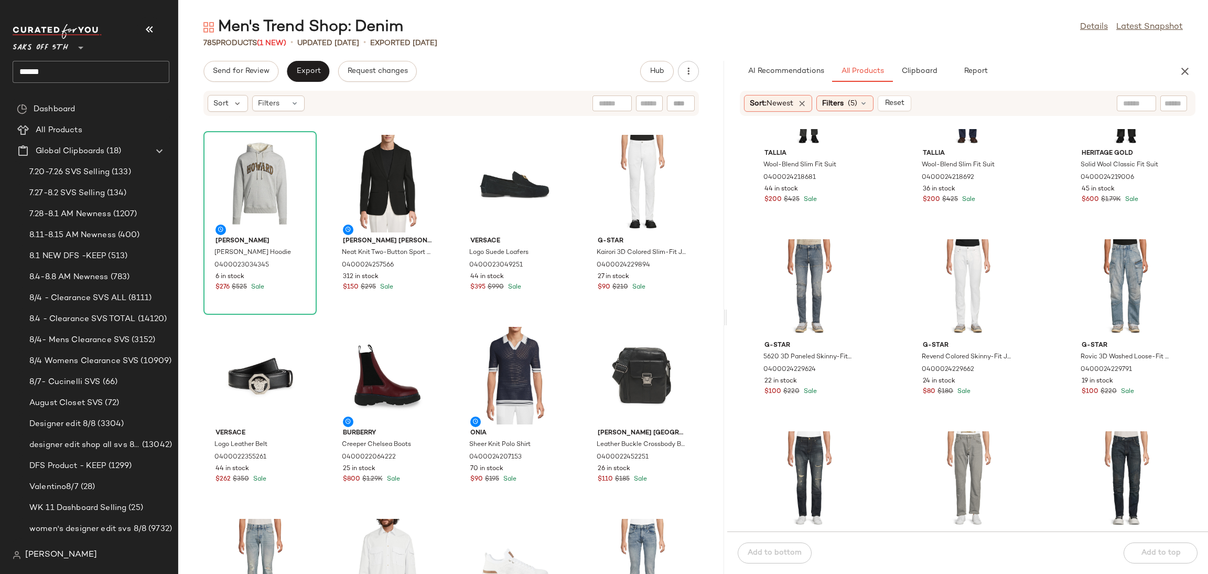
scroll to position [3547, 0]
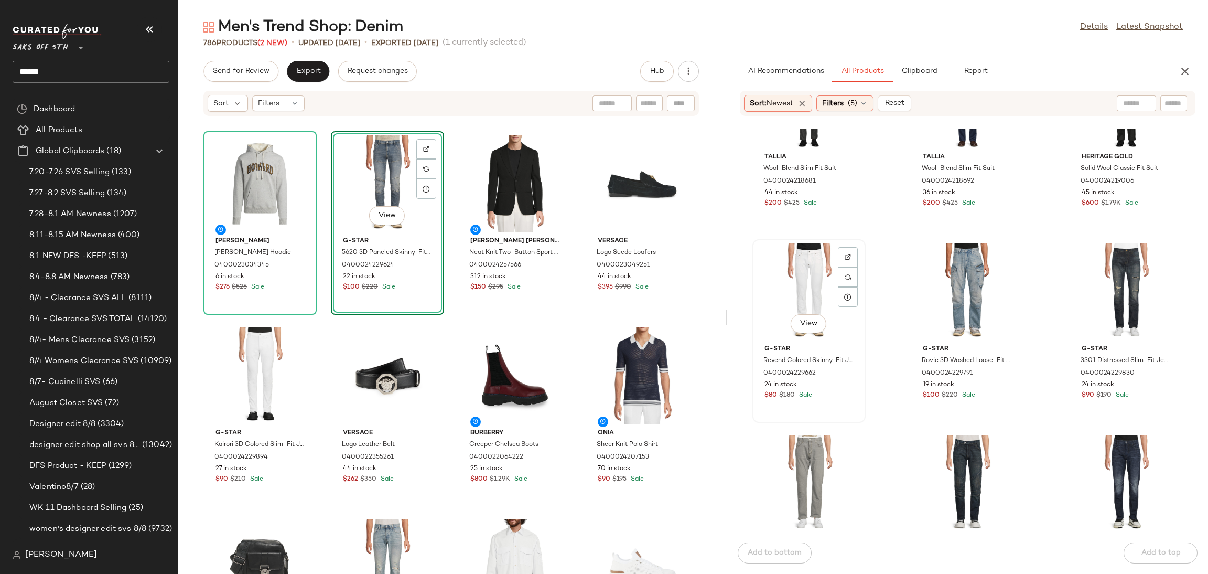
click at [816, 275] on div "View" at bounding box center [809, 292] width 106 height 98
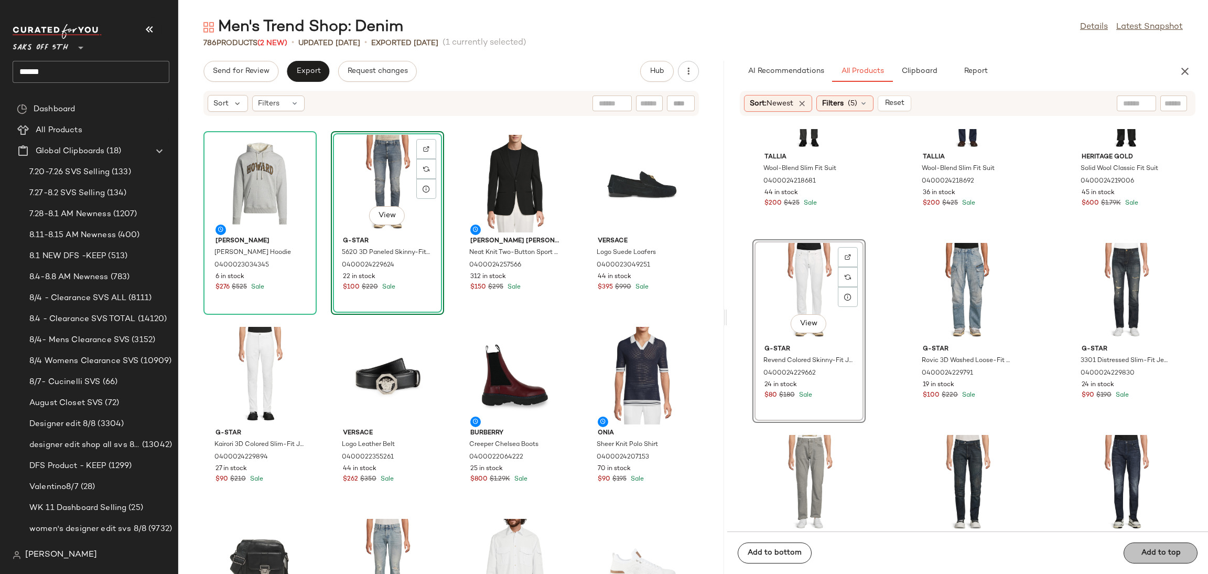
click at [1160, 557] on span "Add to top" at bounding box center [1160, 552] width 40 height 8
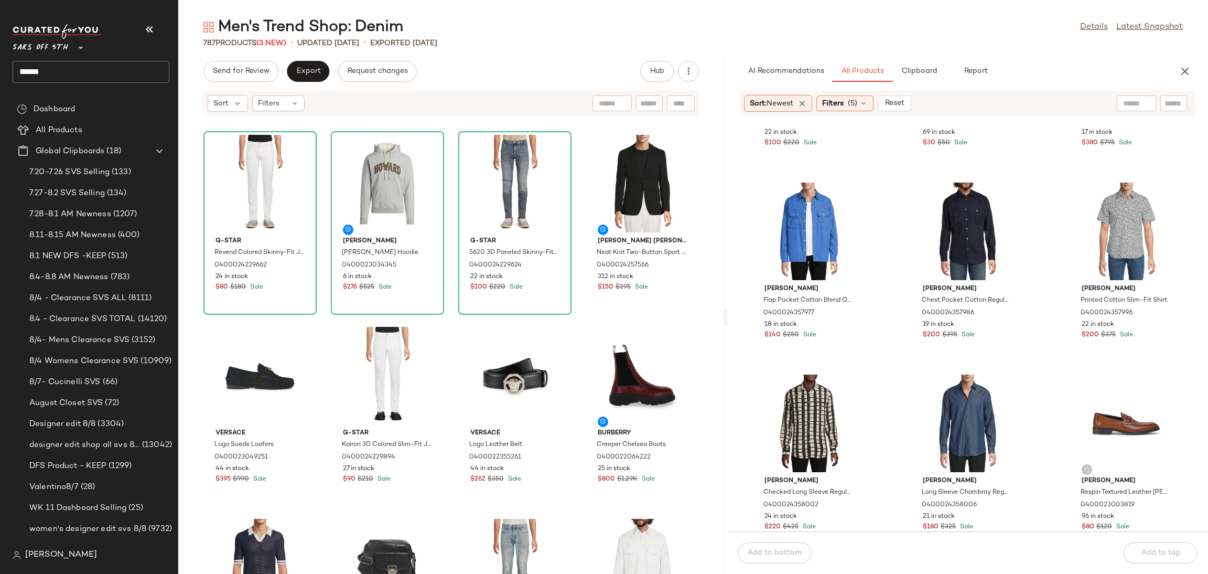
scroll to position [4579, 0]
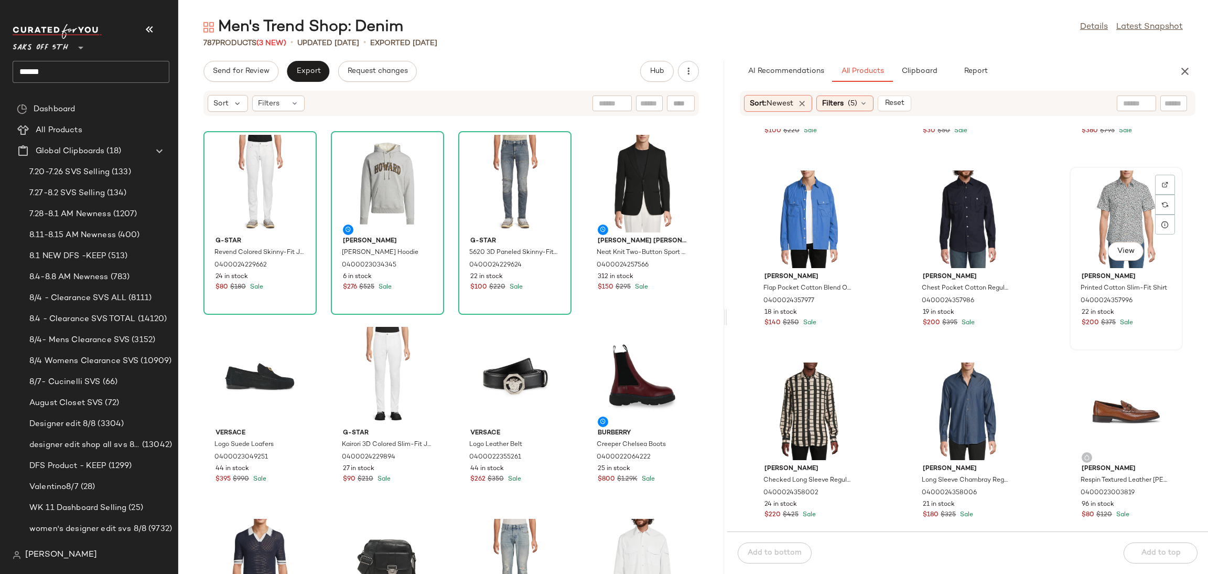
click at [1140, 193] on div "View" at bounding box center [1126, 219] width 106 height 98
click at [1172, 547] on button "Add to top" at bounding box center [1161, 552] width 74 height 21
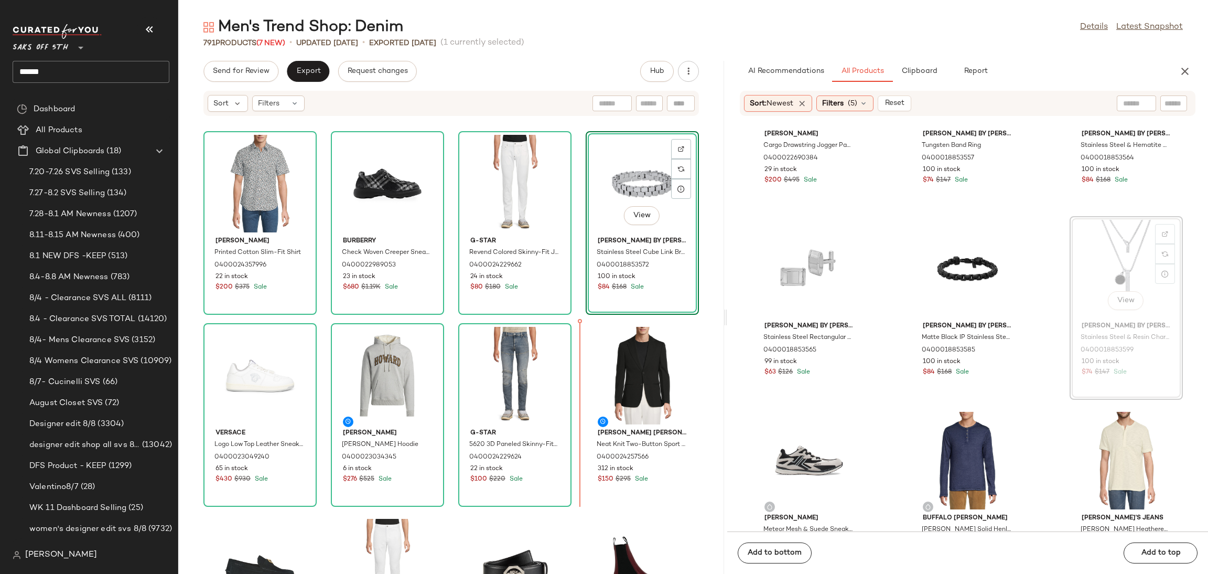
scroll to position [19113, 0]
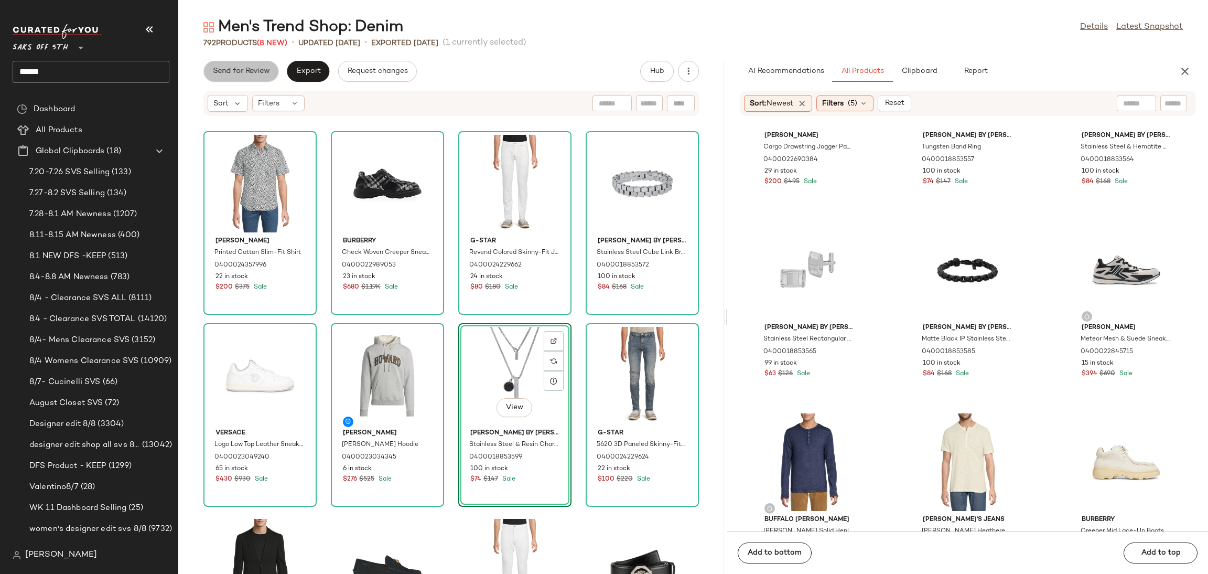
click at [229, 71] on span "Send for Review" at bounding box center [240, 71] width 57 height 8
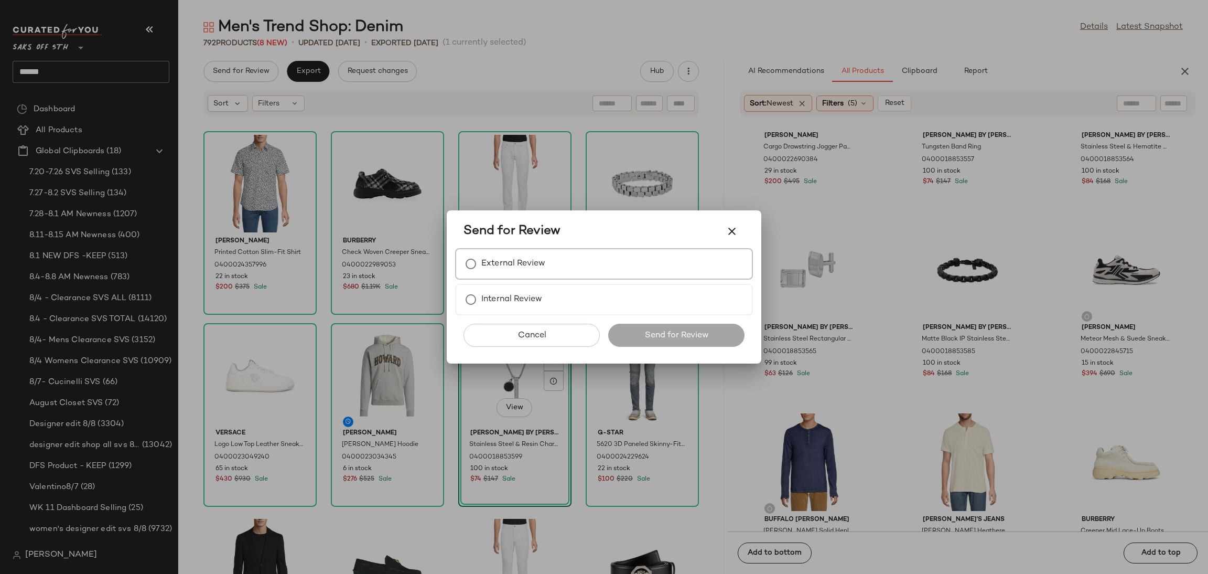
click at [488, 265] on label "External Review" at bounding box center [513, 263] width 64 height 21
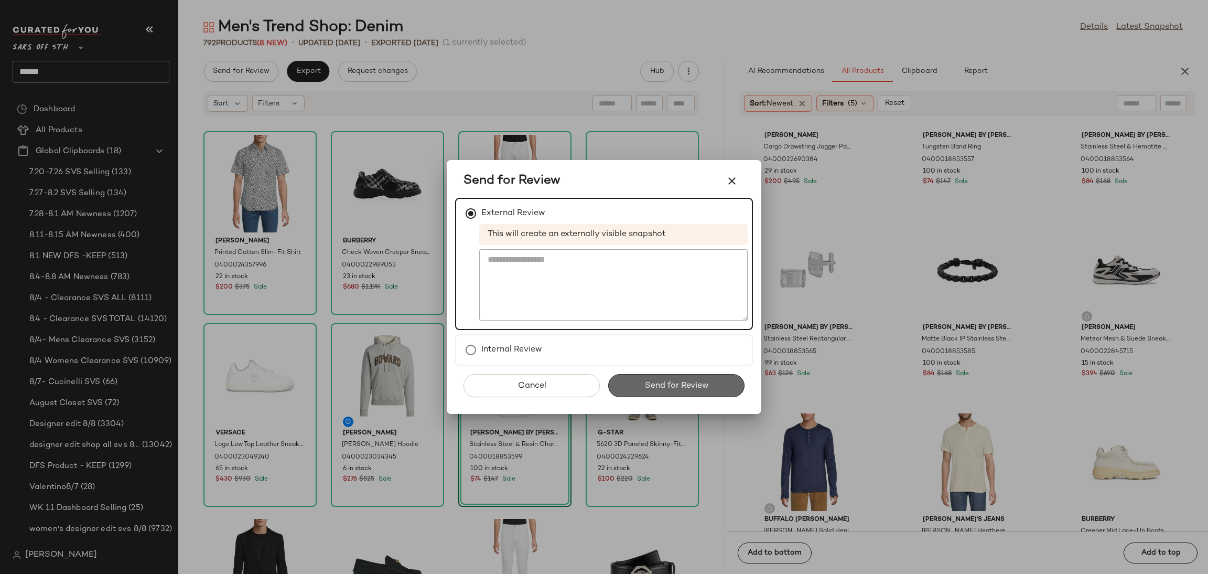
click at [628, 391] on button "Send for Review" at bounding box center [676, 385] width 136 height 23
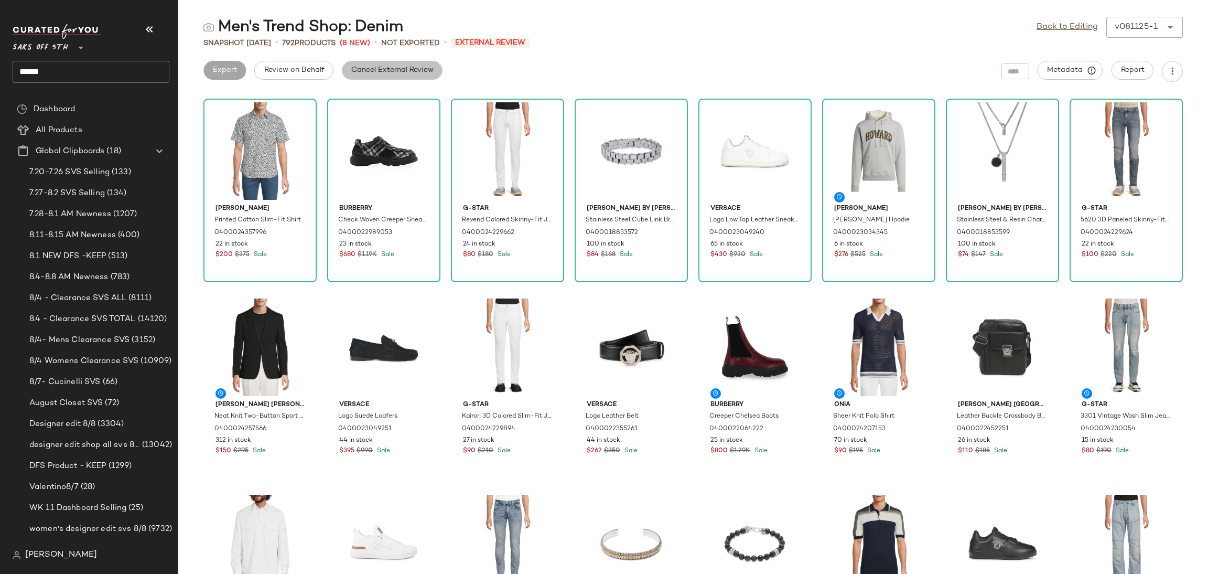
click at [405, 69] on span "Cancel External Review" at bounding box center [392, 70] width 83 height 8
click at [305, 68] on span "Export" at bounding box center [308, 70] width 25 height 8
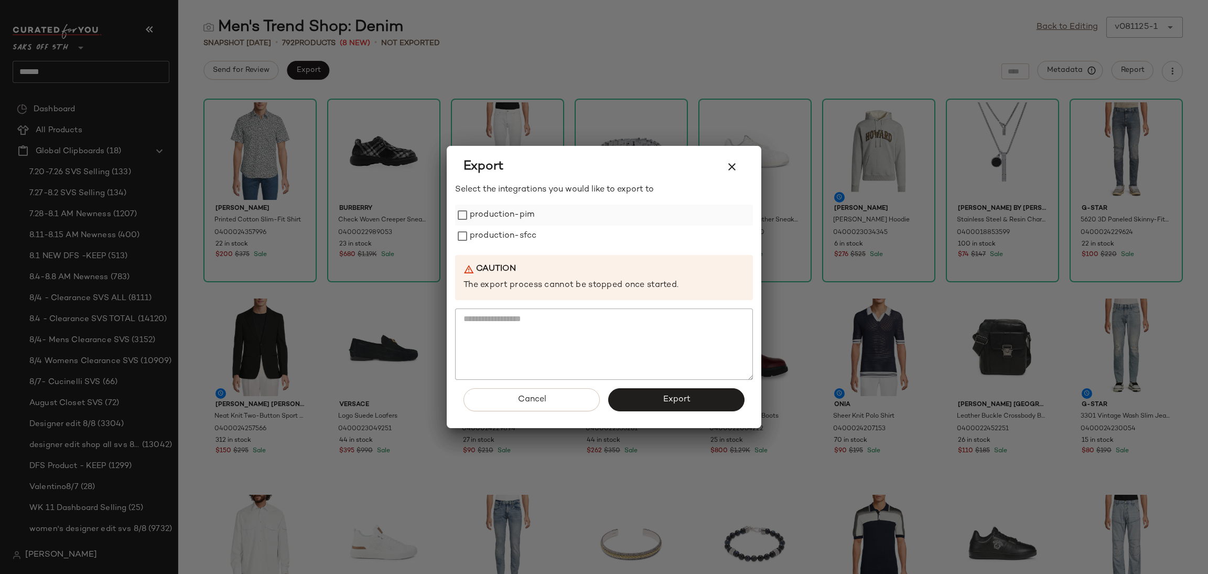
click at [496, 212] on label "production-pim" at bounding box center [502, 214] width 64 height 21
click at [500, 230] on label "production-sfcc" at bounding box center [503, 235] width 67 height 21
click at [650, 407] on button "Export" at bounding box center [676, 399] width 136 height 23
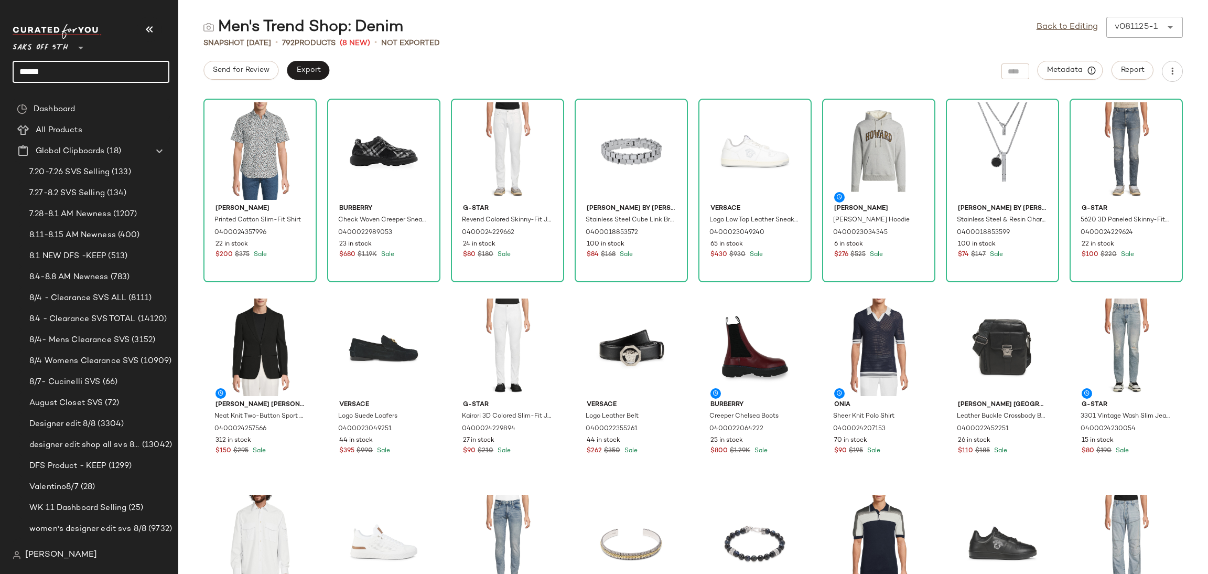
click at [114, 69] on input "*****" at bounding box center [91, 72] width 157 height 22
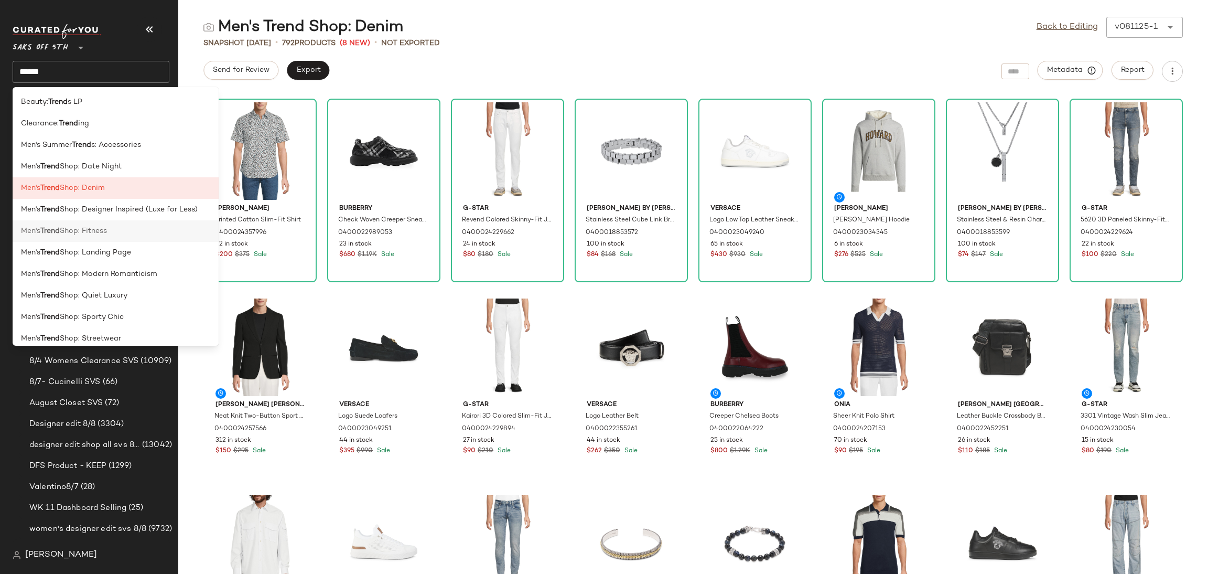
click at [117, 227] on div "Men's Trend Shop: Fitness" at bounding box center [115, 230] width 189 height 11
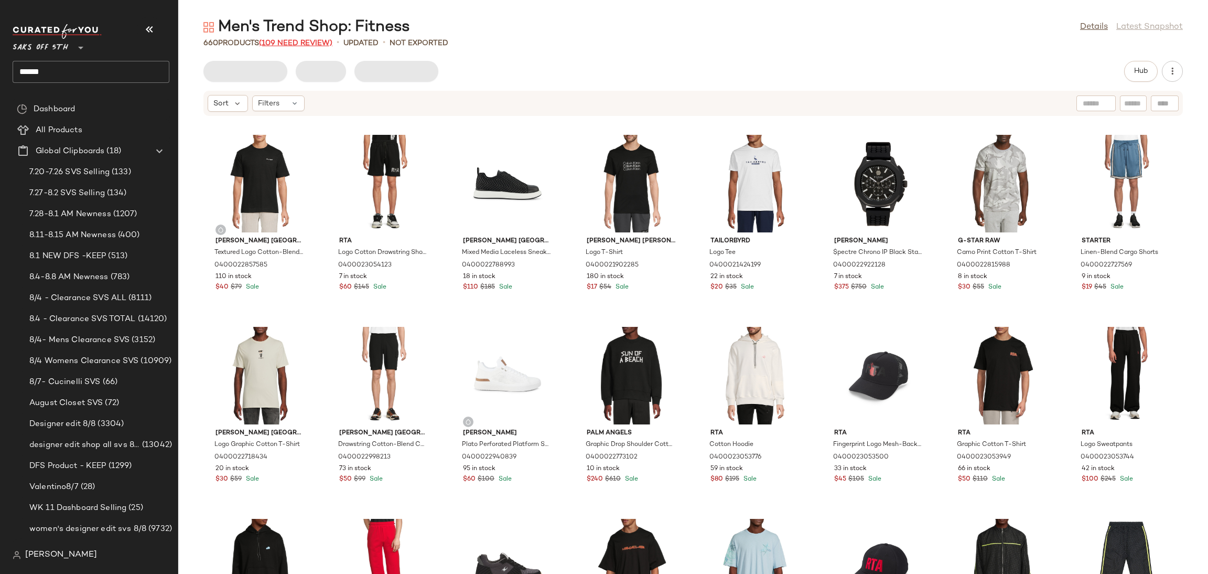
click at [321, 44] on span "(109 Need Review)" at bounding box center [295, 43] width 73 height 8
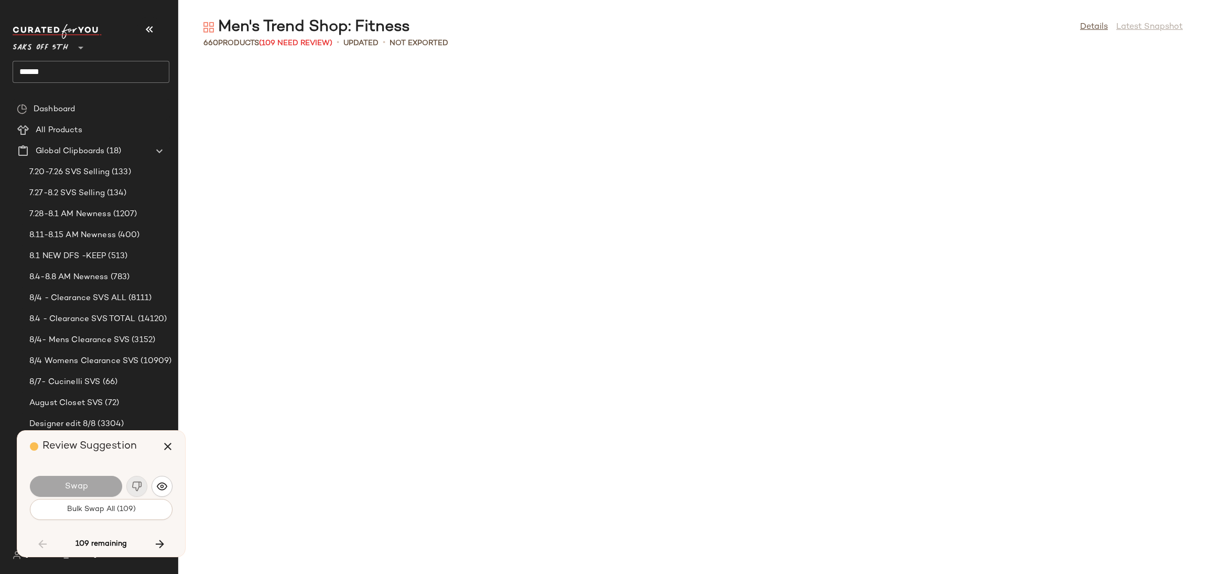
scroll to position [1919, 0]
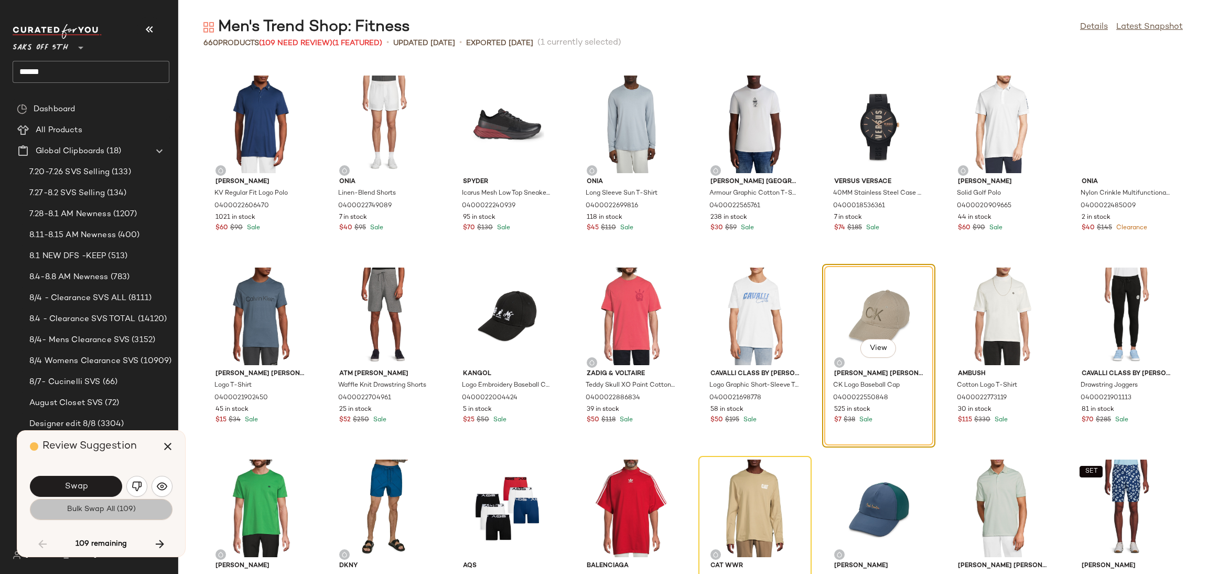
click at [75, 514] on button "Bulk Swap All (109)" at bounding box center [101, 509] width 143 height 21
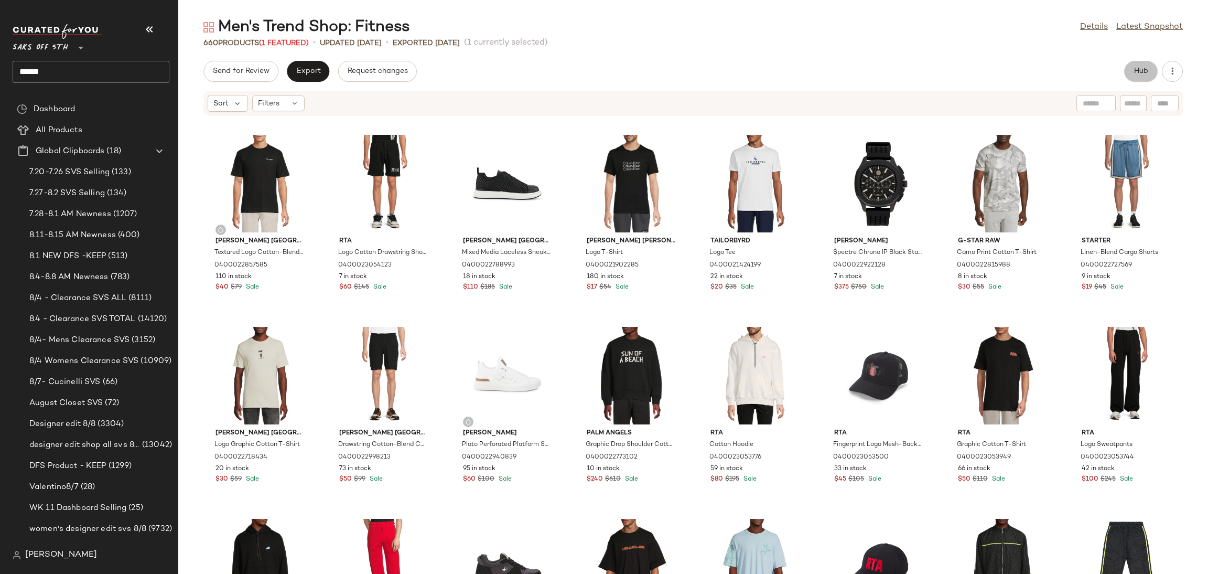
click at [1134, 67] on span "Hub" at bounding box center [1141, 71] width 15 height 8
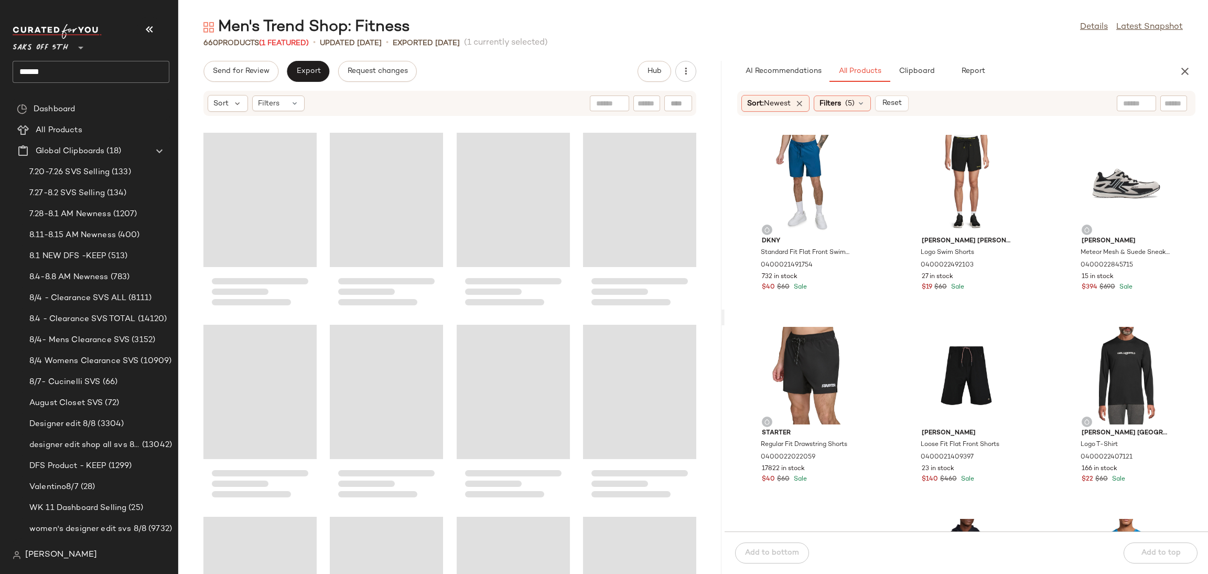
drag, startPoint x: 693, startPoint y: 322, endPoint x: 725, endPoint y: 317, distance: 32.3
click at [725, 317] on div "Men's Trend Shop: Fitness Details Latest Snapshot 660 Products (1 Featured) • u…" at bounding box center [693, 295] width 1030 height 557
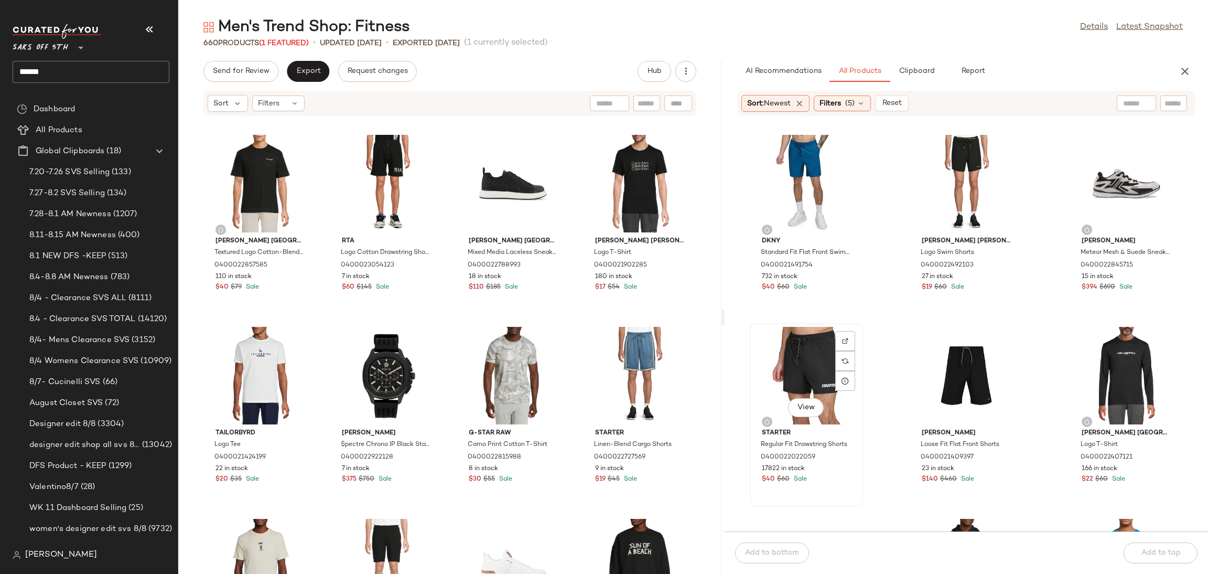
click at [811, 352] on div "View" at bounding box center [806, 376] width 106 height 98
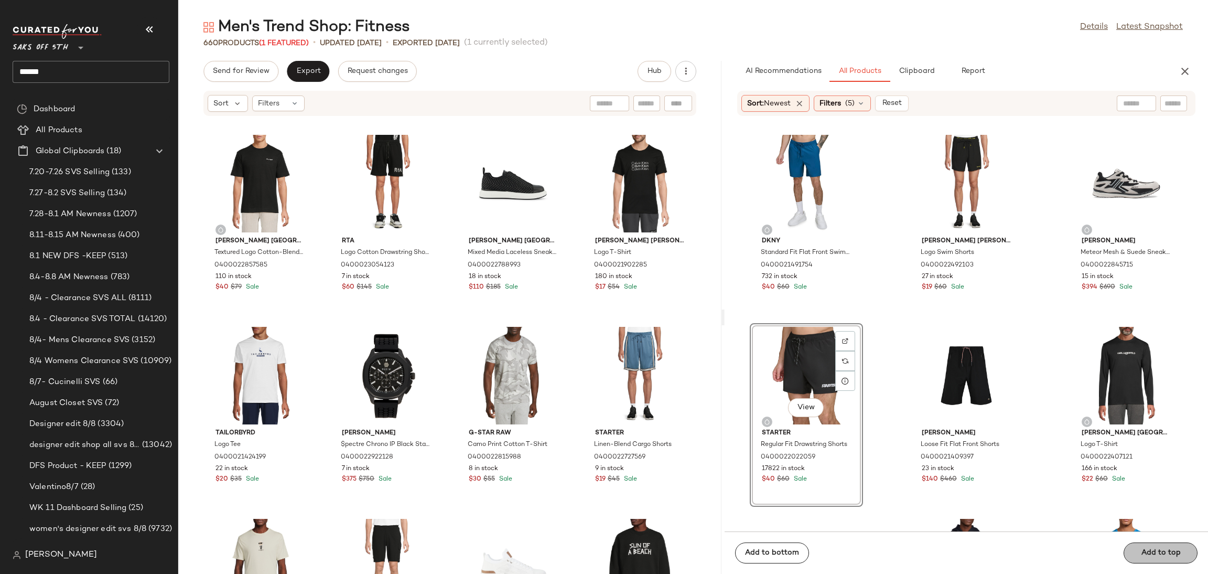
click at [1160, 554] on span "Add to top" at bounding box center [1160, 552] width 40 height 8
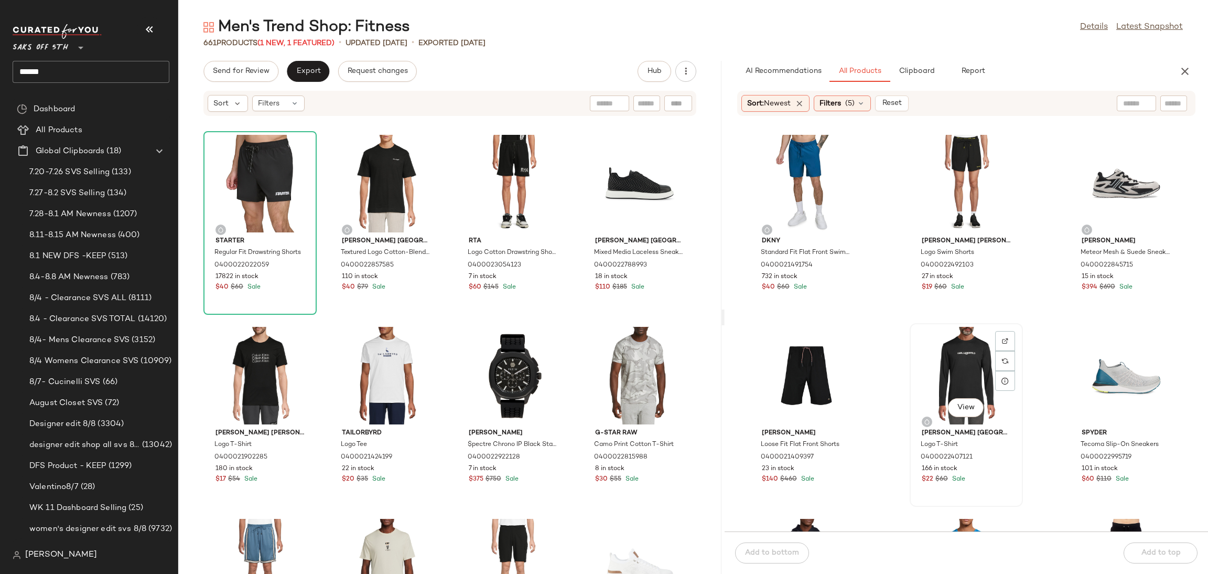
click at [940, 367] on div "View" at bounding box center [966, 376] width 106 height 98
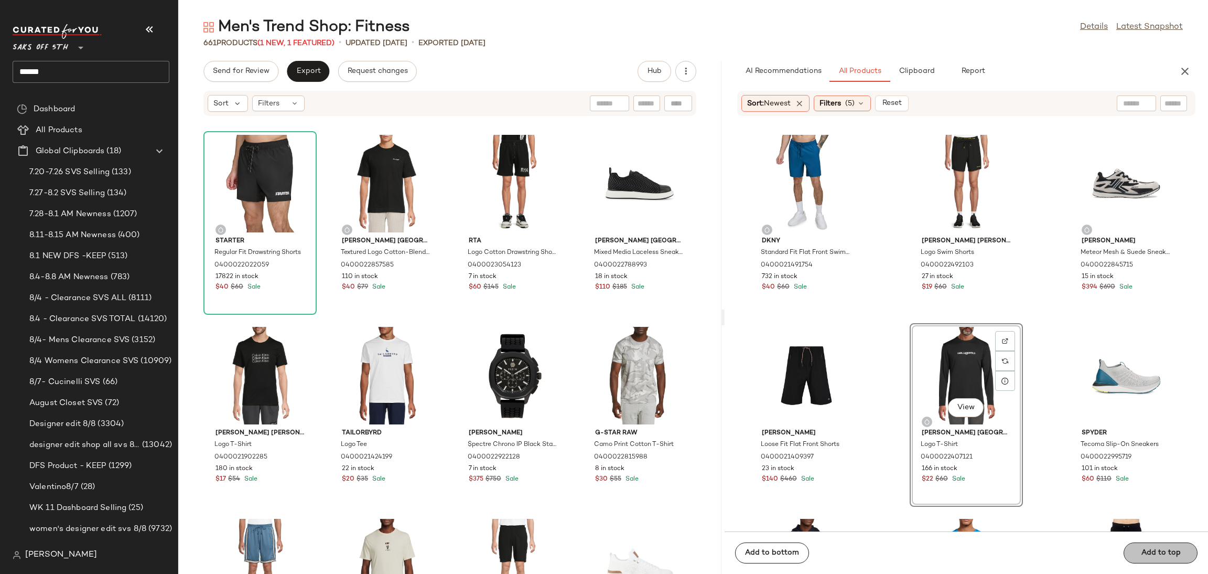
click at [1144, 553] on div "Add to bottom Add to top" at bounding box center [966, 552] width 483 height 42
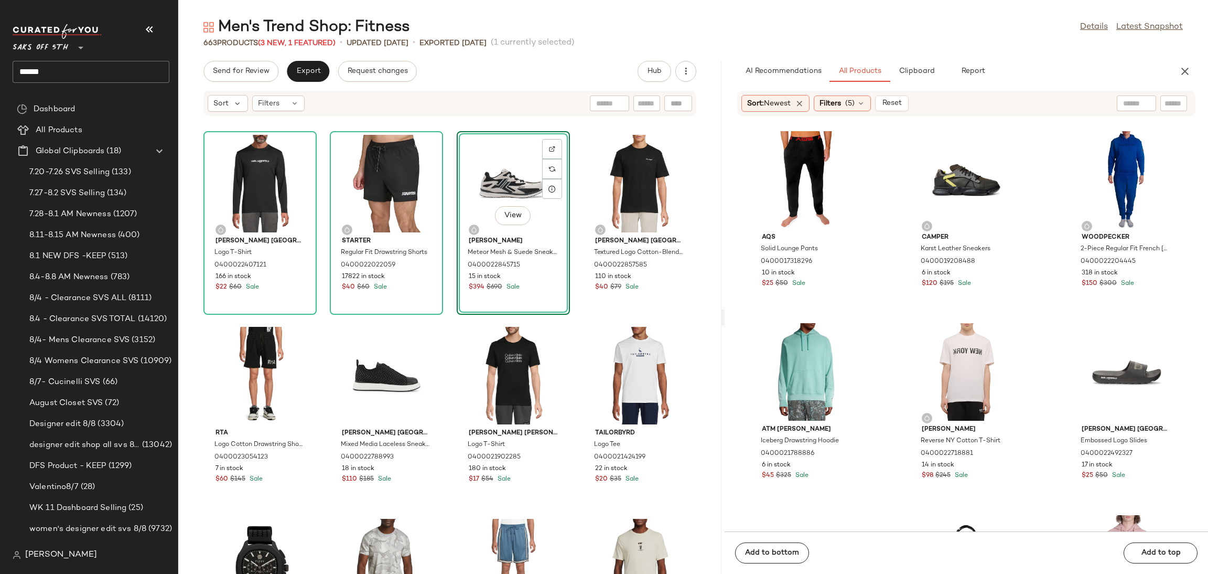
scroll to position [2125, 0]
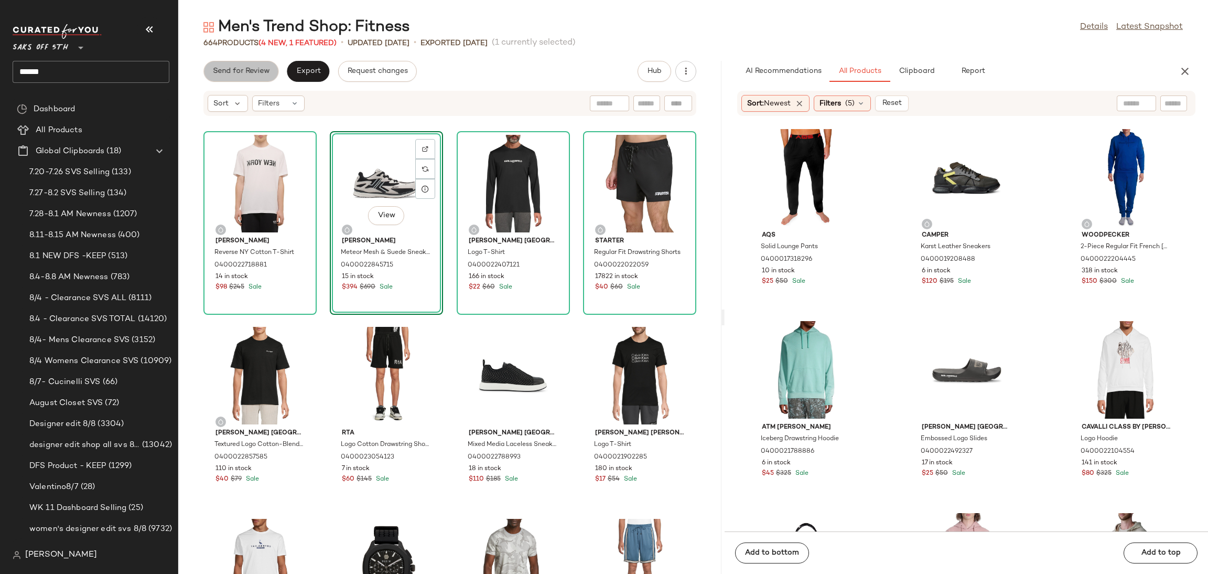
click at [265, 69] on span "Send for Review" at bounding box center [240, 71] width 57 height 8
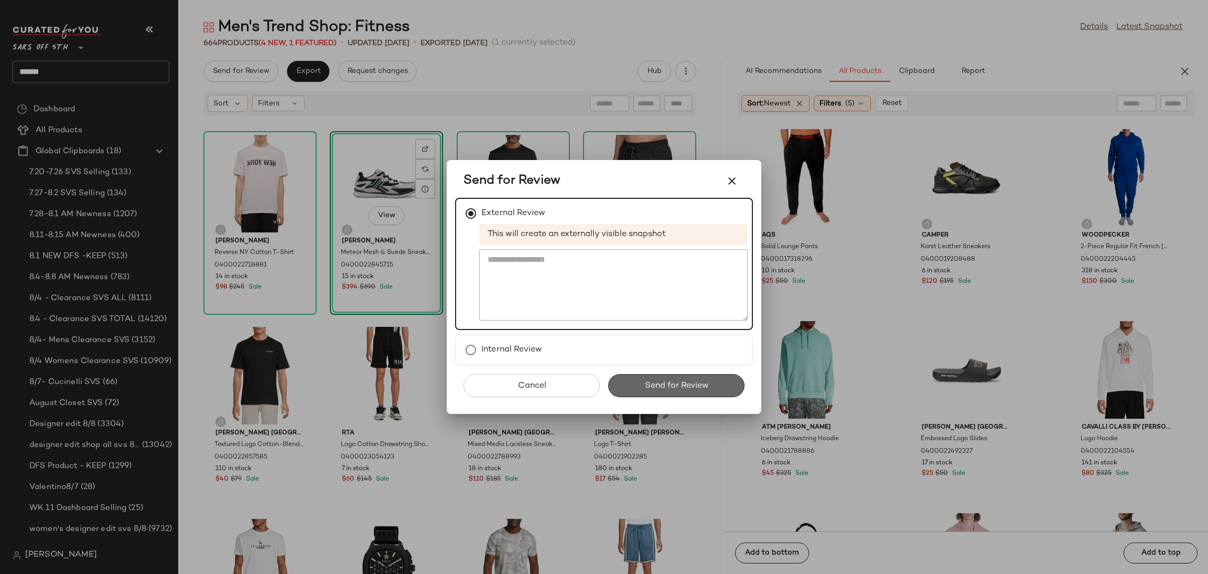
click at [644, 389] on span "Send for Review" at bounding box center [676, 386] width 64 height 10
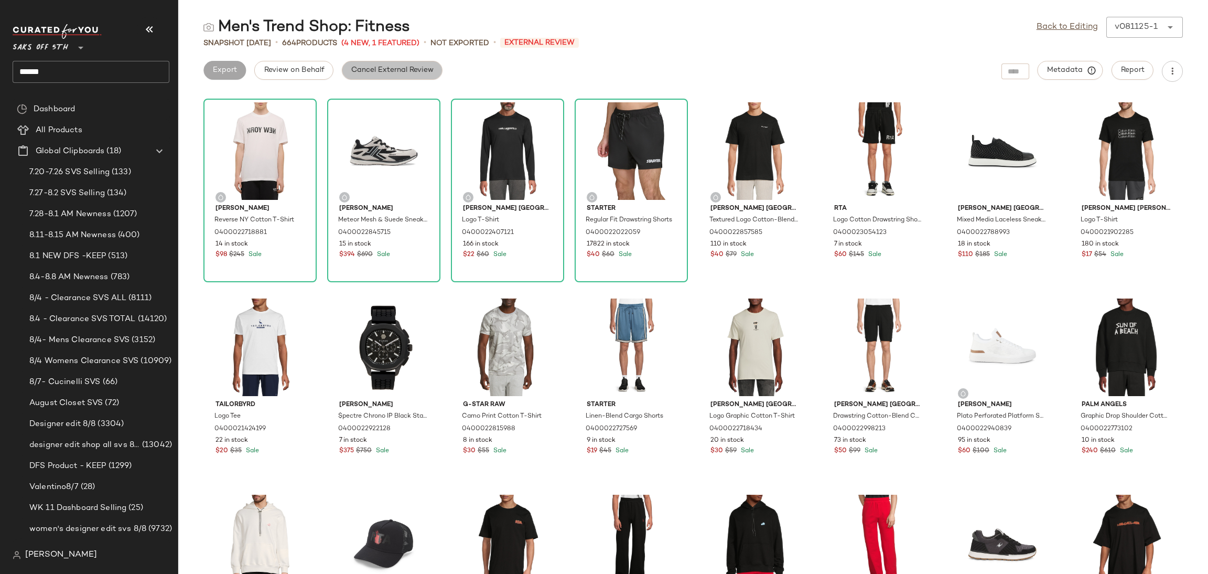
click at [401, 66] on span "Cancel External Review" at bounding box center [392, 70] width 83 height 8
click at [318, 73] on span "Export" at bounding box center [308, 70] width 25 height 8
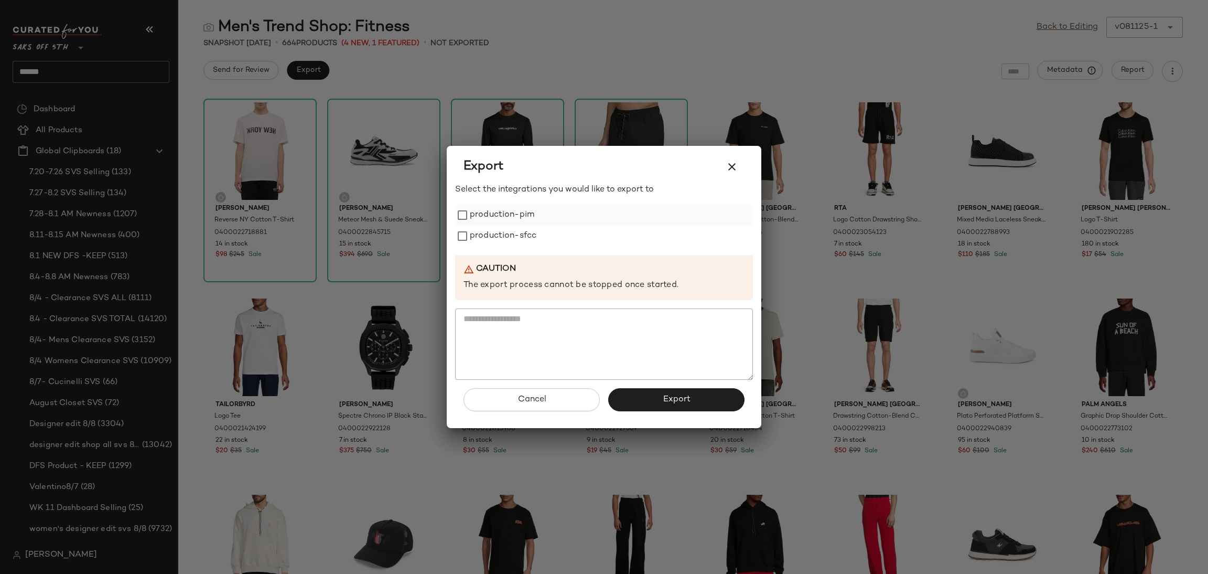
click at [477, 211] on label "production-pim" at bounding box center [502, 214] width 64 height 21
click at [487, 236] on label "production-sfcc" at bounding box center [503, 235] width 67 height 21
click at [642, 406] on button "Export" at bounding box center [676, 399] width 136 height 23
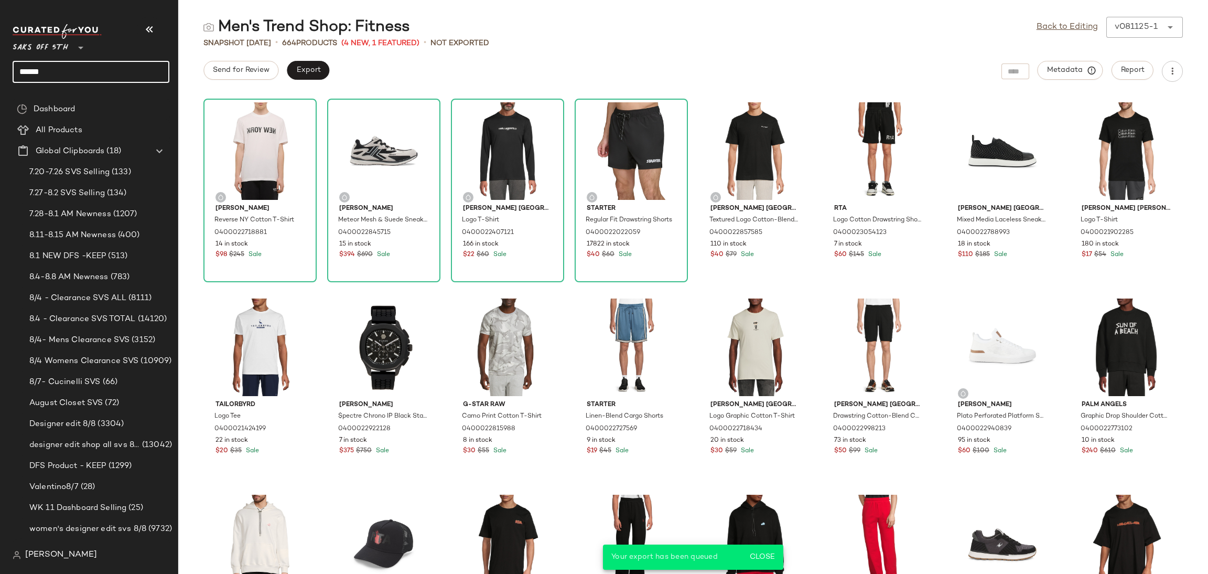
click at [113, 76] on input "*****" at bounding box center [91, 72] width 157 height 22
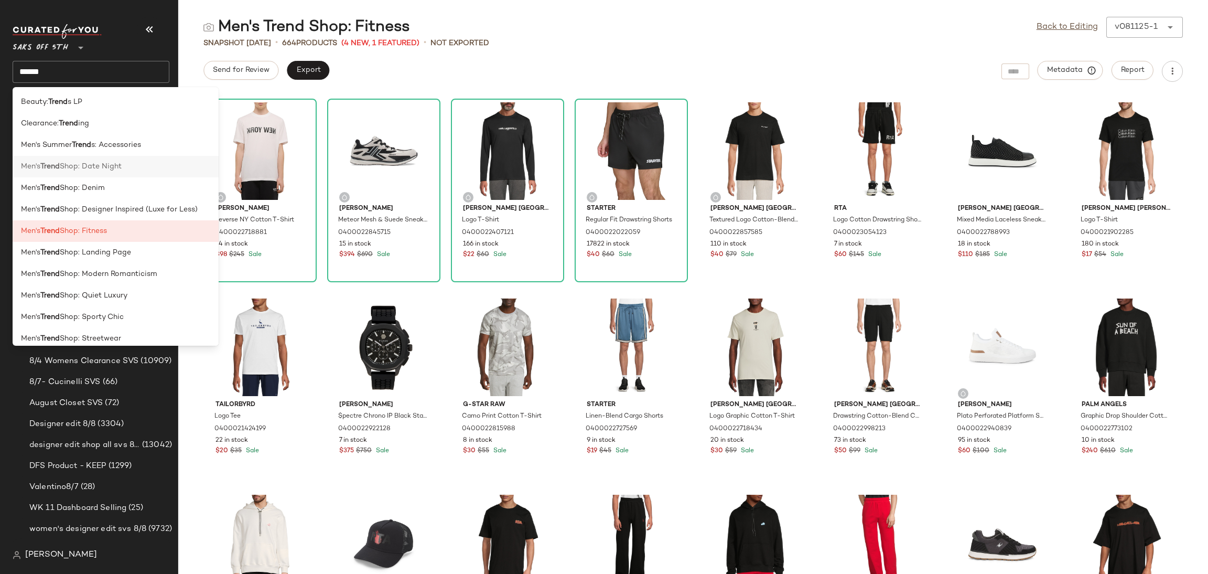
click at [113, 161] on span "Shop: Date Night" at bounding box center [91, 166] width 62 height 11
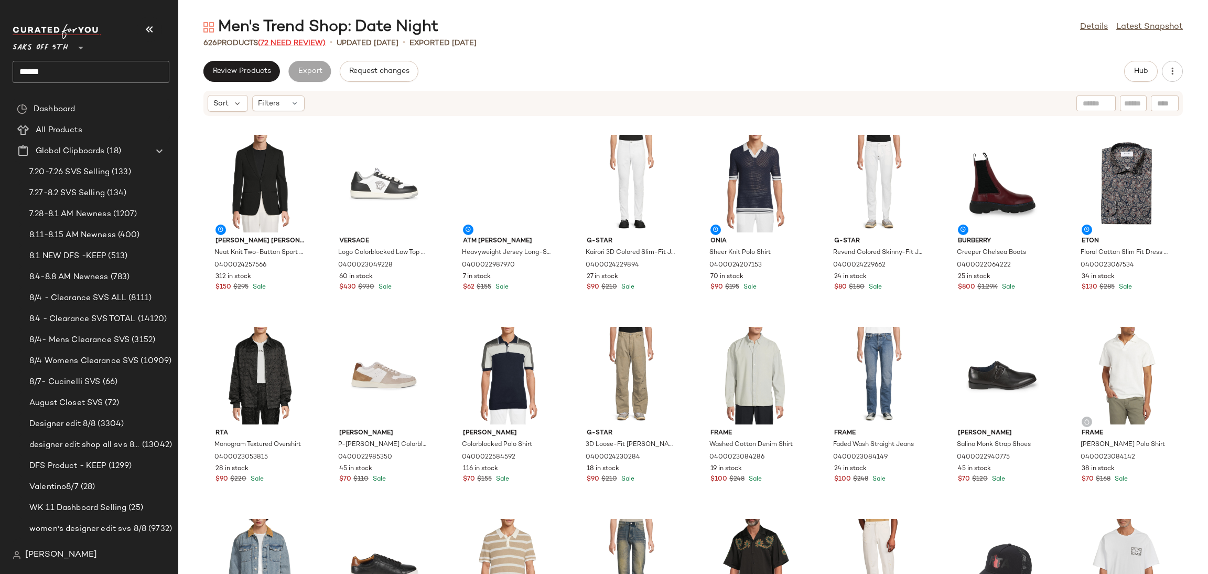
click at [284, 40] on span "(72 Need Review)" at bounding box center [292, 43] width 68 height 8
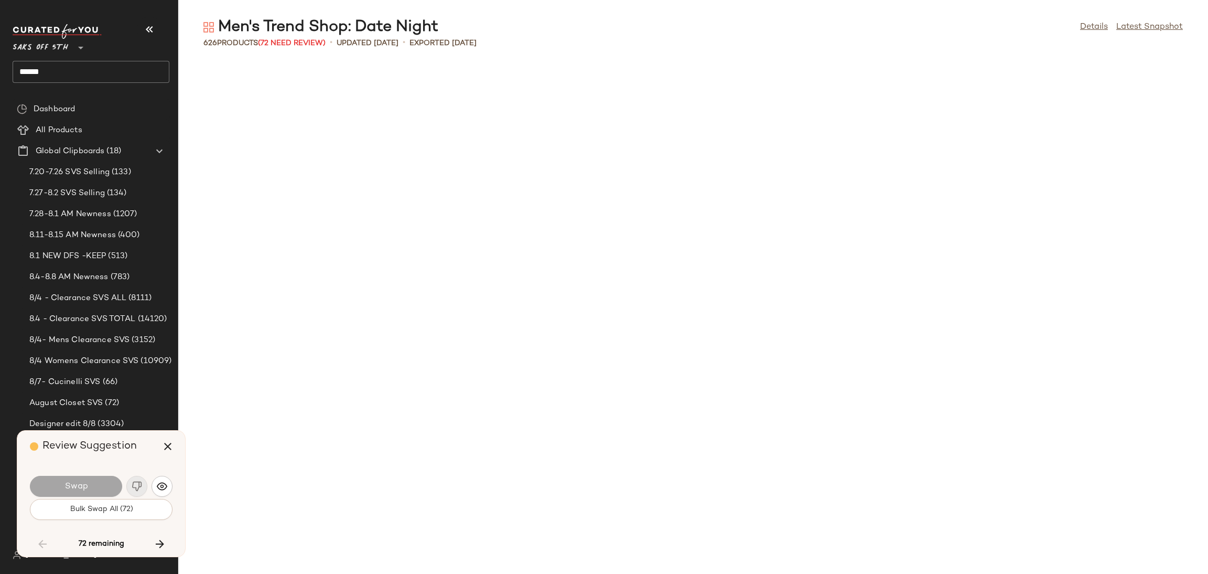
scroll to position [2686, 0]
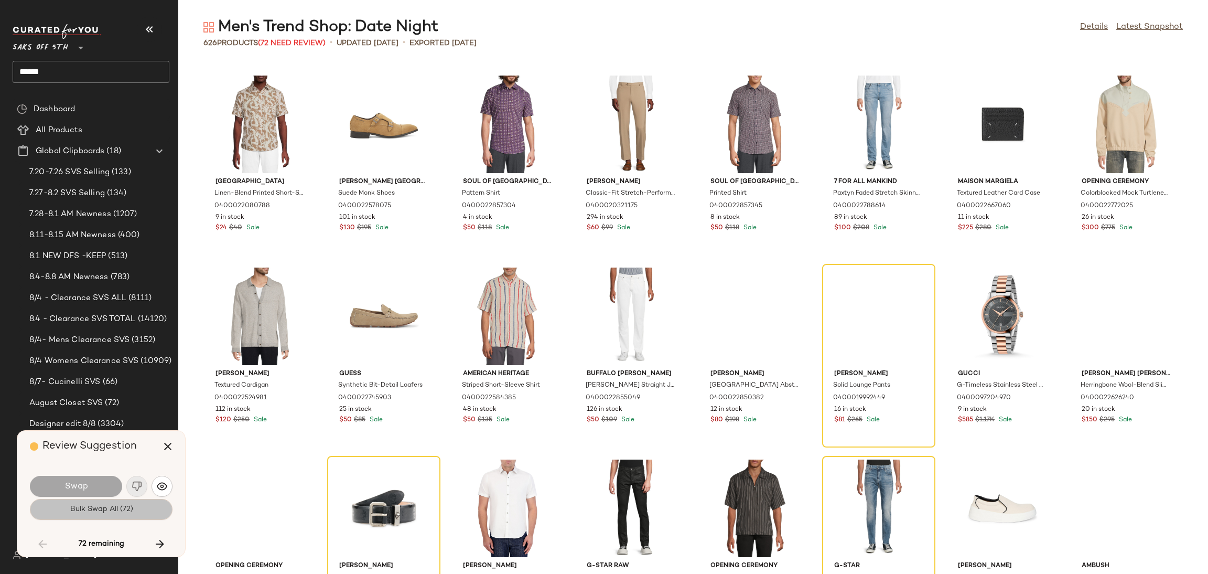
click at [83, 509] on span "Bulk Swap All (72)" at bounding box center [100, 509] width 63 height 8
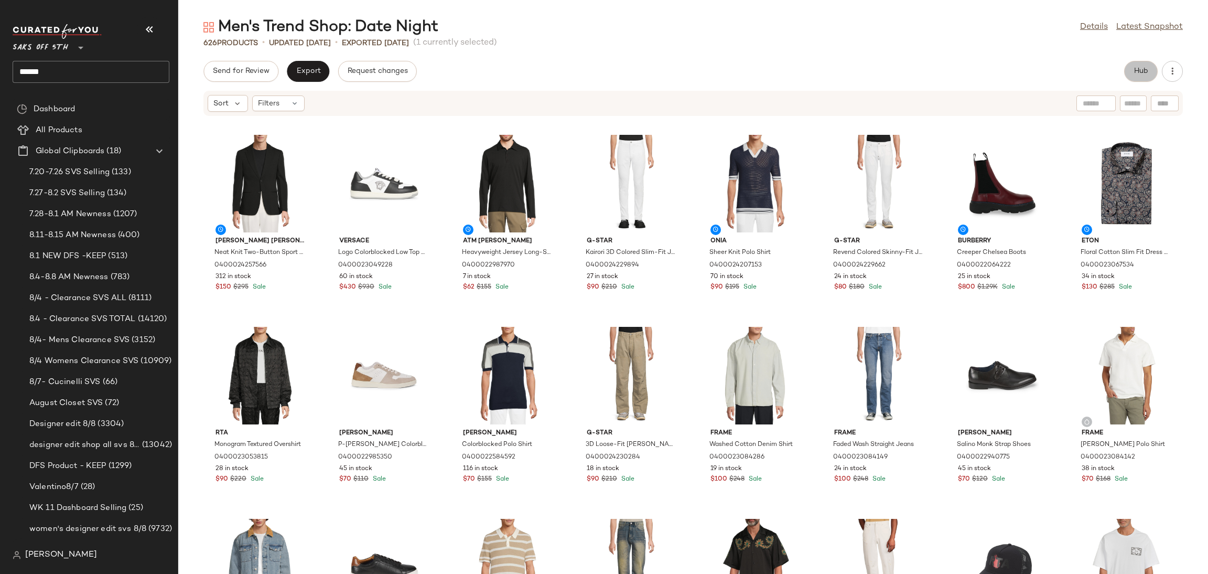
click at [1139, 64] on button "Hub" at bounding box center [1141, 71] width 34 height 21
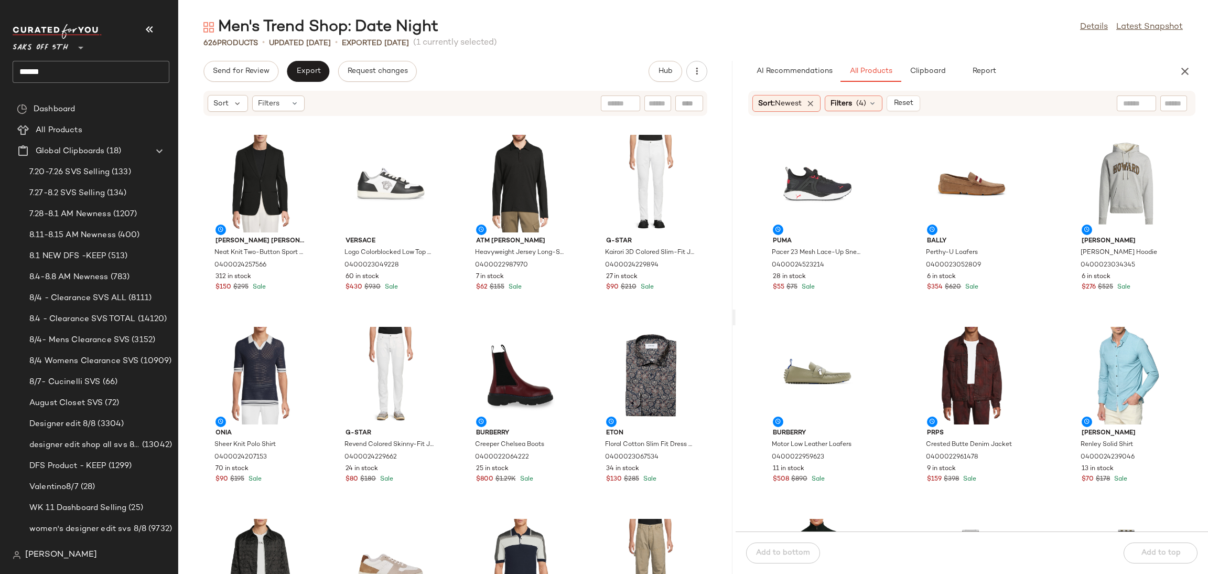
drag, startPoint x: 691, startPoint y: 319, endPoint x: 734, endPoint y: 322, distance: 43.1
click at [734, 322] on div "Men's Trend Shop: Date Night Details Latest Snapshot 626 Products • updated Aug…" at bounding box center [693, 295] width 1030 height 557
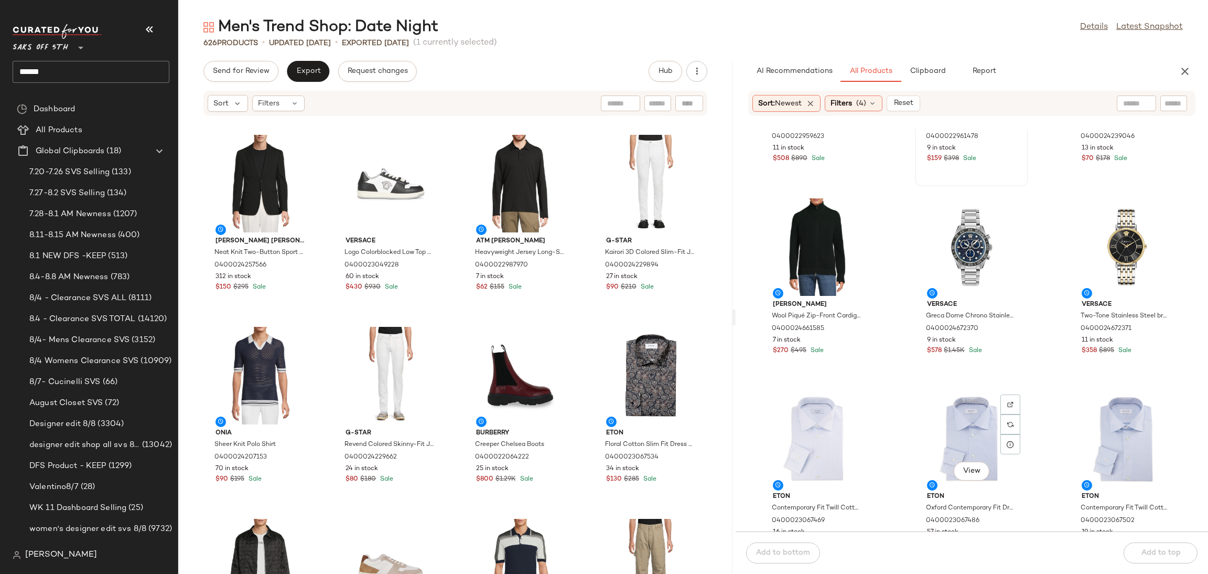
scroll to position [329, 0]
click at [806, 224] on div "View" at bounding box center [817, 247] width 106 height 98
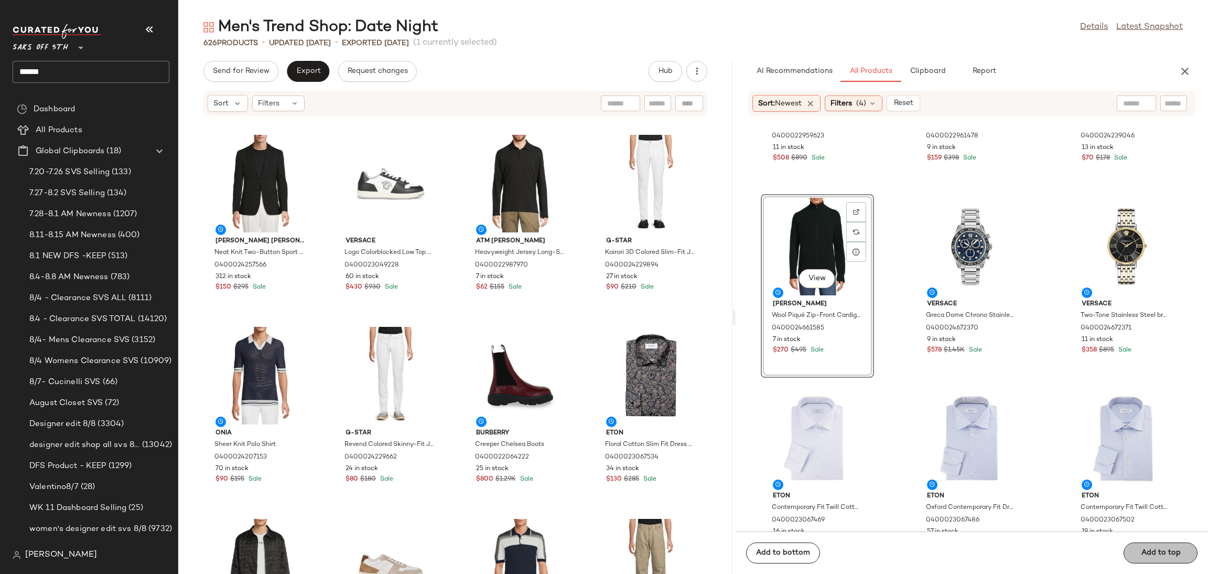
click at [1151, 548] on span "Add to top" at bounding box center [1160, 552] width 40 height 8
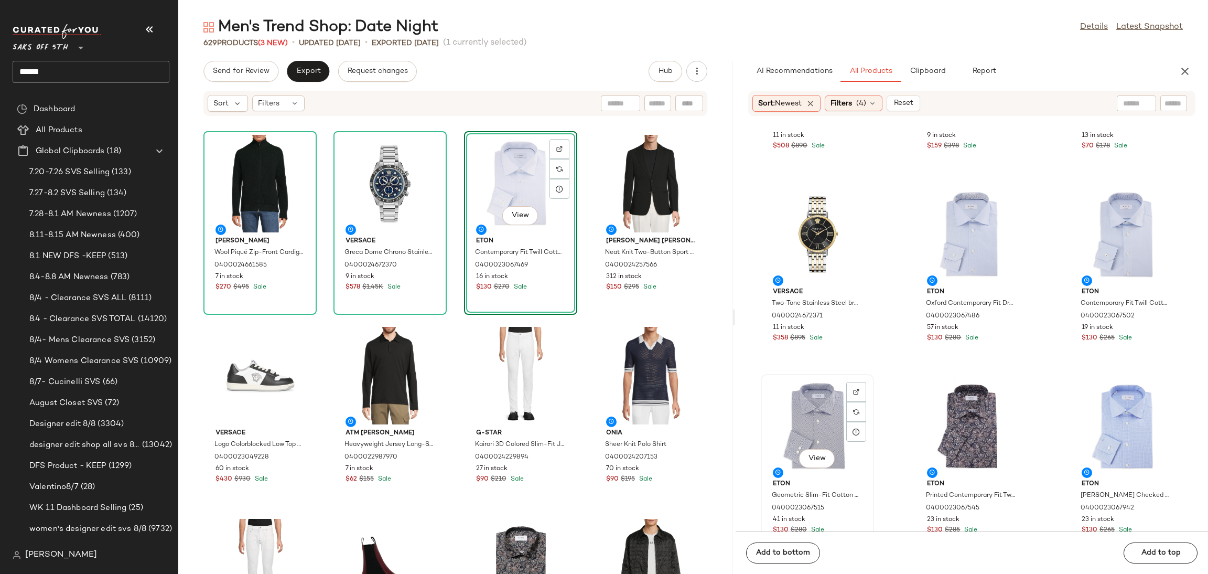
scroll to position [342, 0]
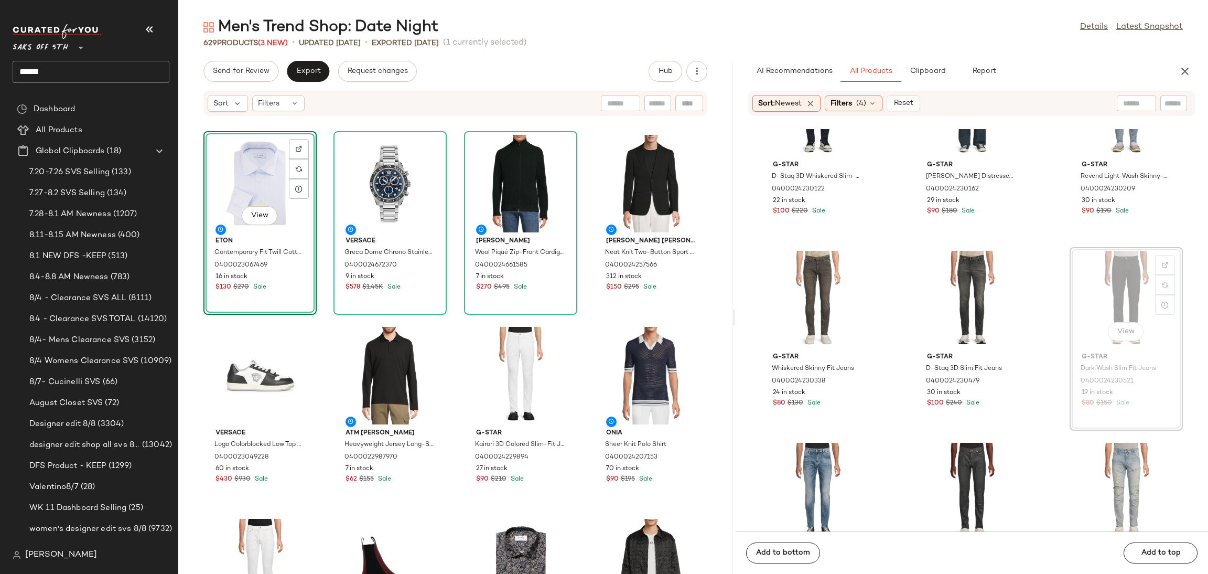
scroll to position [3922, 0]
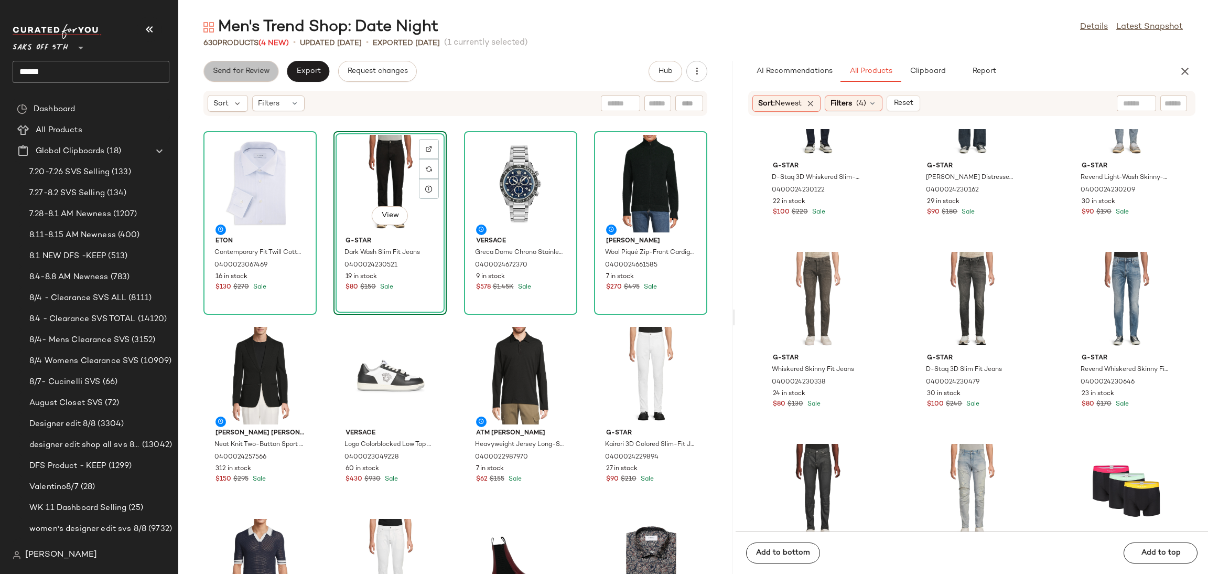
click at [239, 66] on button "Send for Review" at bounding box center [240, 71] width 75 height 21
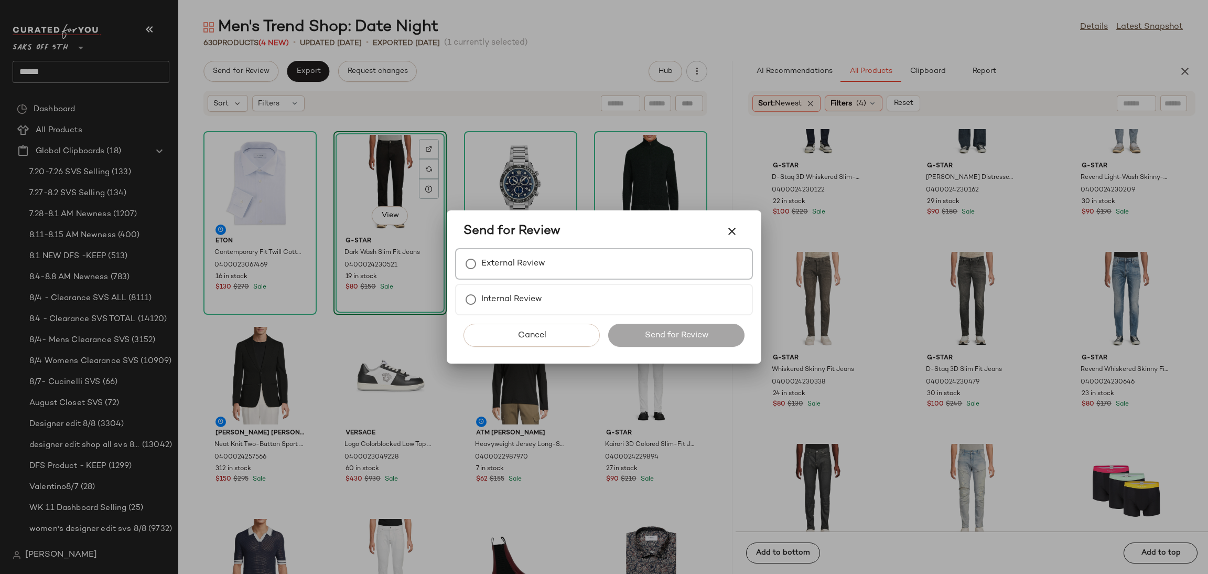
click at [533, 265] on label "External Review" at bounding box center [513, 263] width 64 height 21
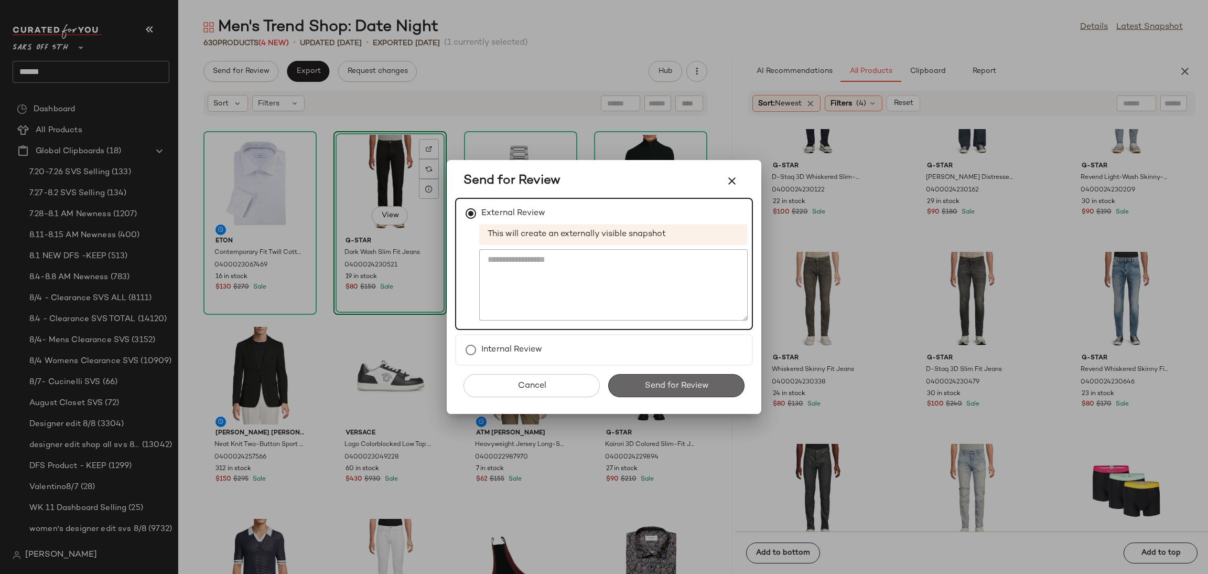
click at [645, 378] on button "Send for Review" at bounding box center [676, 385] width 136 height 23
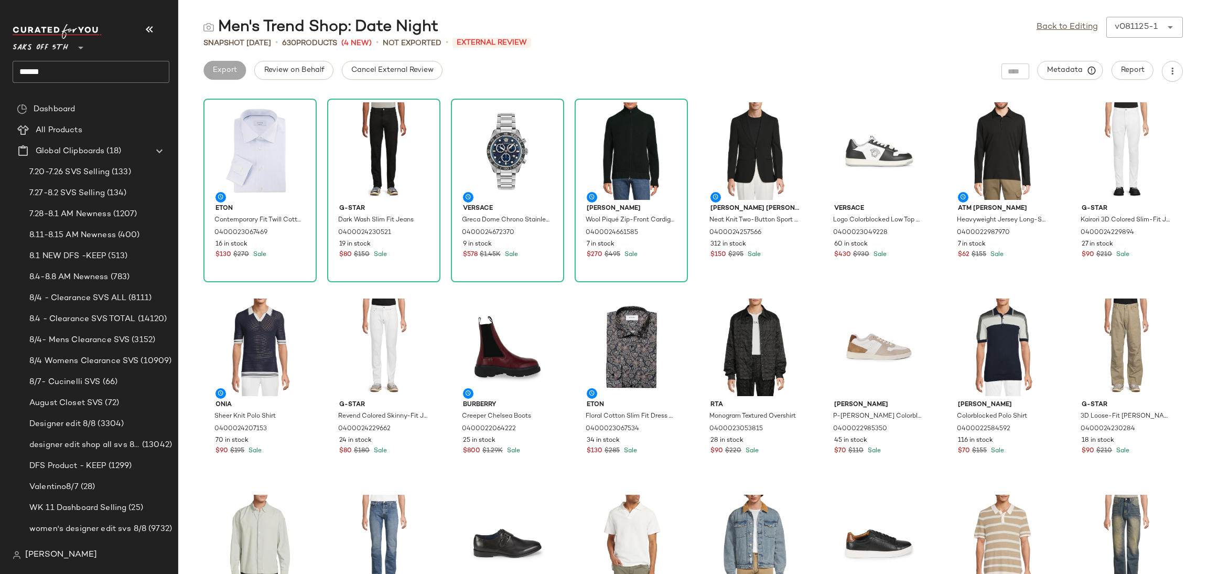
click at [380, 59] on div "Men's Trend Shop: Date Night Back to Editing v081125-1 ****** Snapshot Aug 11th…" at bounding box center [693, 295] width 1030 height 557
click at [379, 67] on span "Cancel External Review" at bounding box center [392, 70] width 83 height 8
click at [306, 67] on span "Export" at bounding box center [308, 70] width 25 height 8
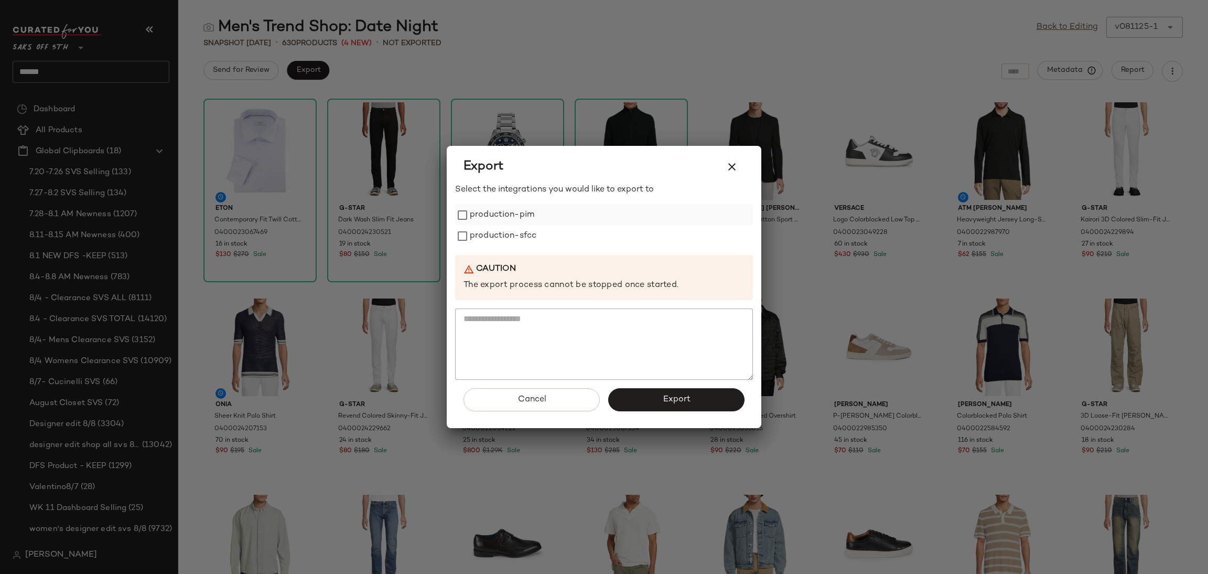
click at [511, 218] on label "production-pim" at bounding box center [502, 214] width 64 height 21
click at [513, 232] on label "production-sfcc" at bounding box center [503, 235] width 67 height 21
click at [656, 389] on button "Export" at bounding box center [676, 399] width 136 height 23
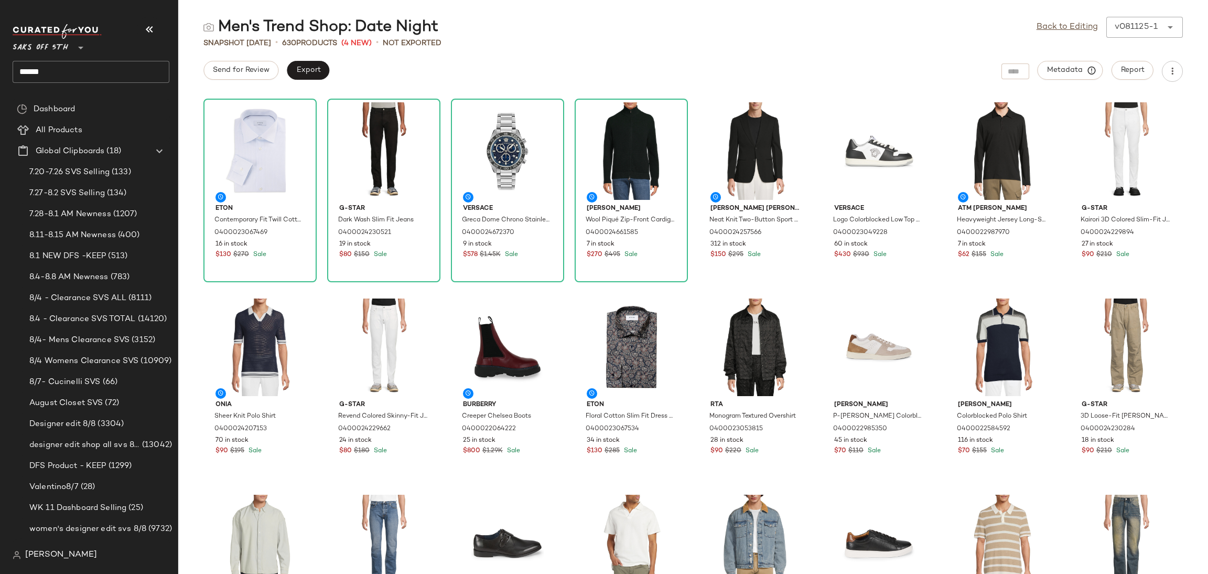
click at [87, 75] on input "*****" at bounding box center [91, 72] width 157 height 22
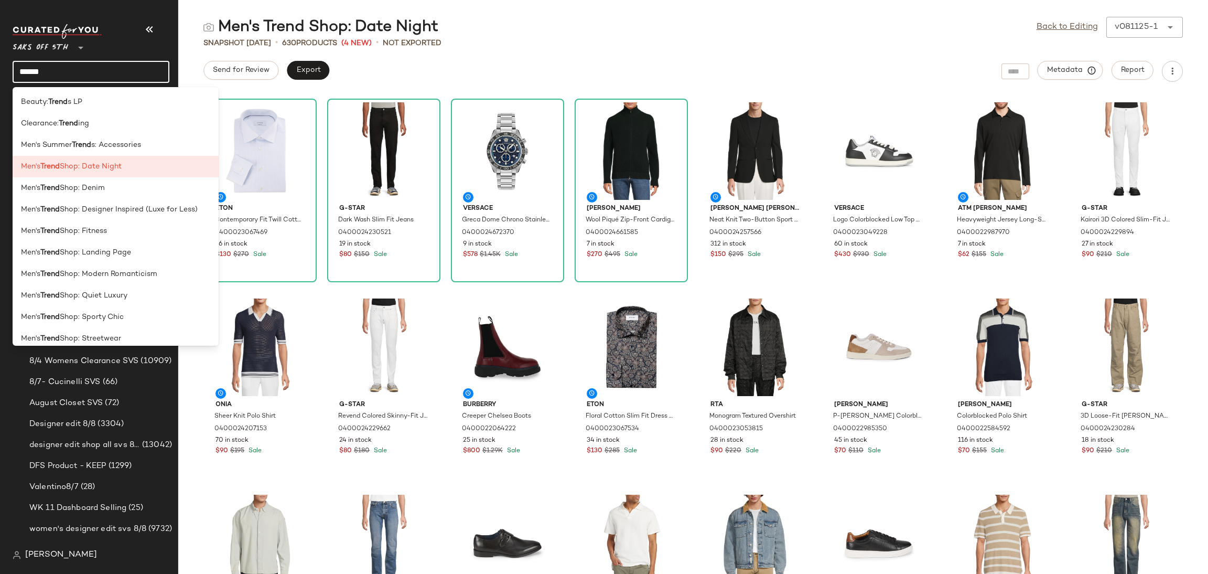
drag, startPoint x: 87, startPoint y: 75, endPoint x: 0, endPoint y: 79, distance: 87.1
click at [0, 79] on nav "Saks OFF 5TH ** ***** Dashboard All Products Global Clipboards (18) 7.20-7.26 S…" at bounding box center [89, 287] width 178 height 574
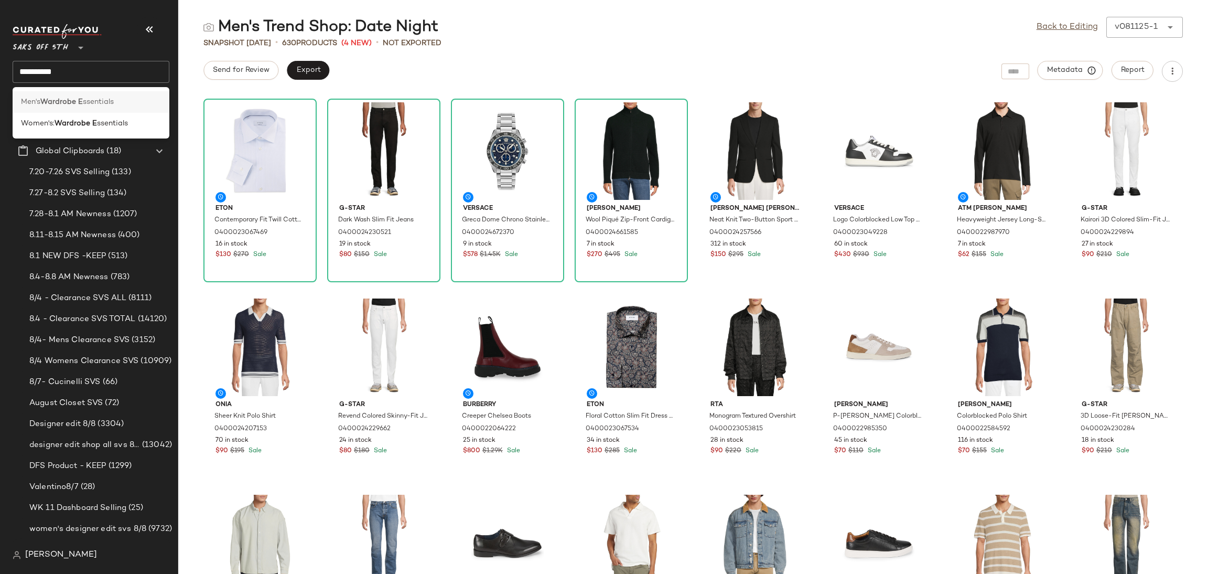
click at [117, 102] on div "Men's Wardrobe E ssentials" at bounding box center [91, 101] width 140 height 11
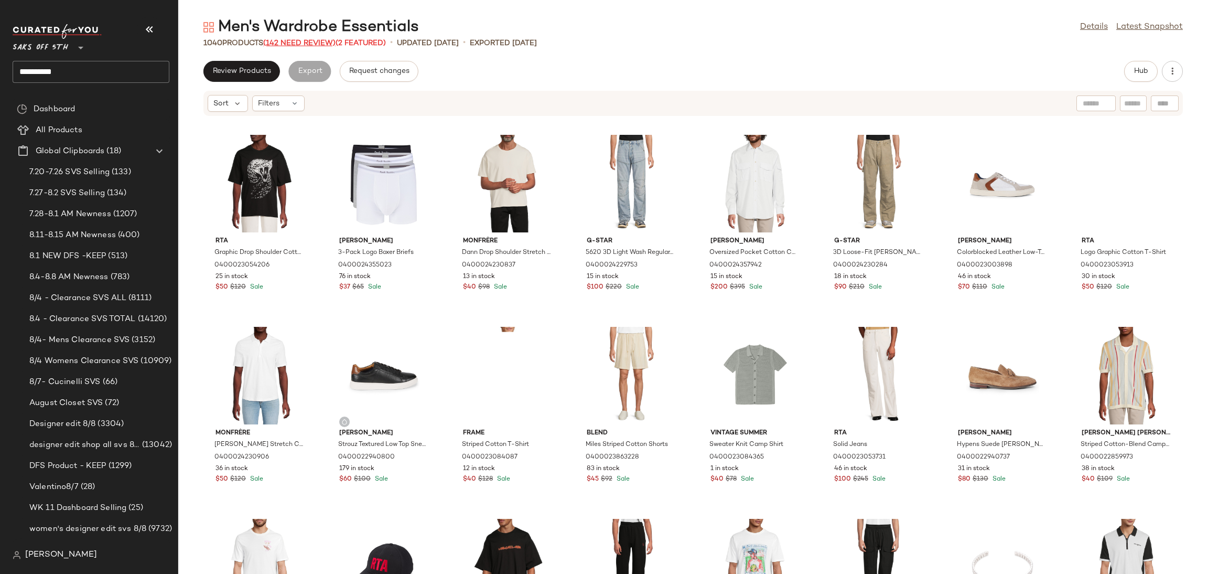
click at [310, 42] on span "(142 Need Review)" at bounding box center [299, 43] width 72 height 8
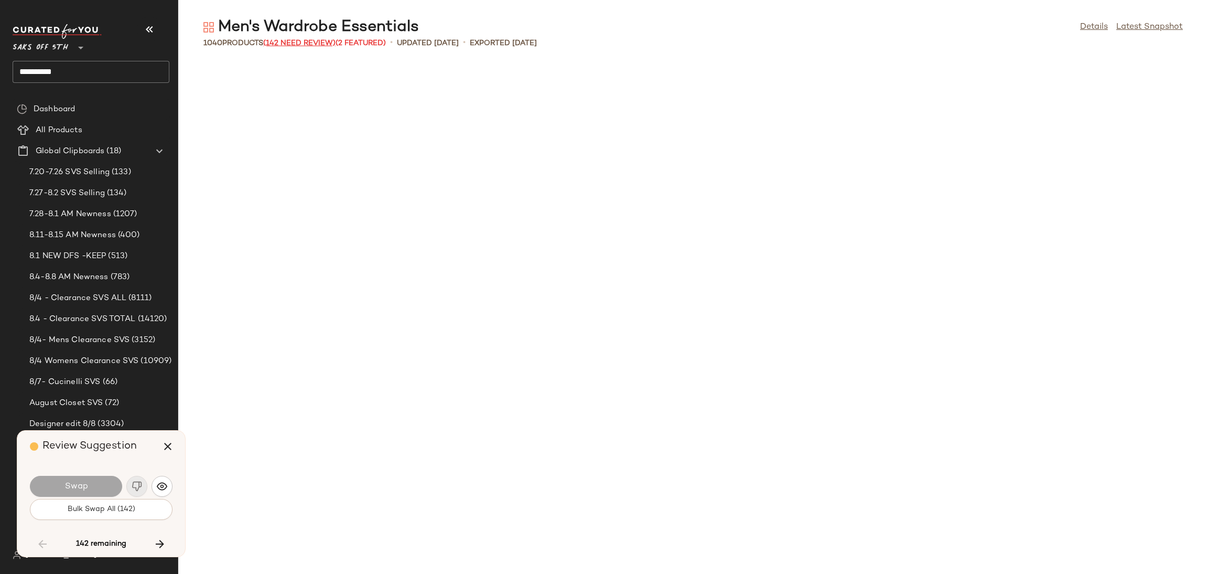
scroll to position [2111, 0]
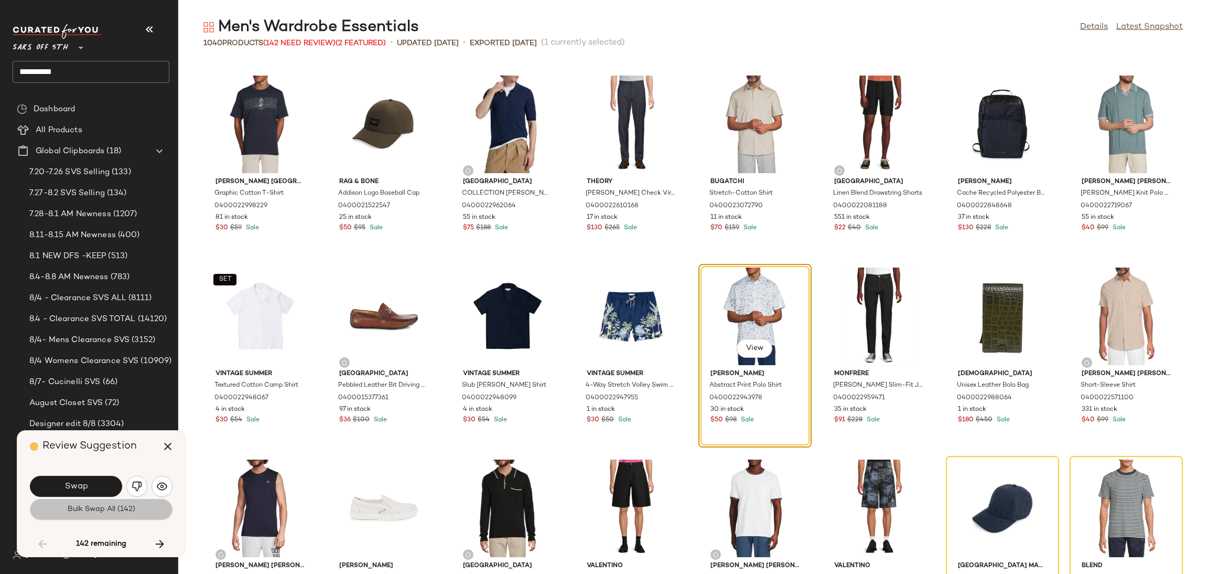
click at [105, 508] on span "Bulk Swap All (142)" at bounding box center [101, 509] width 68 height 8
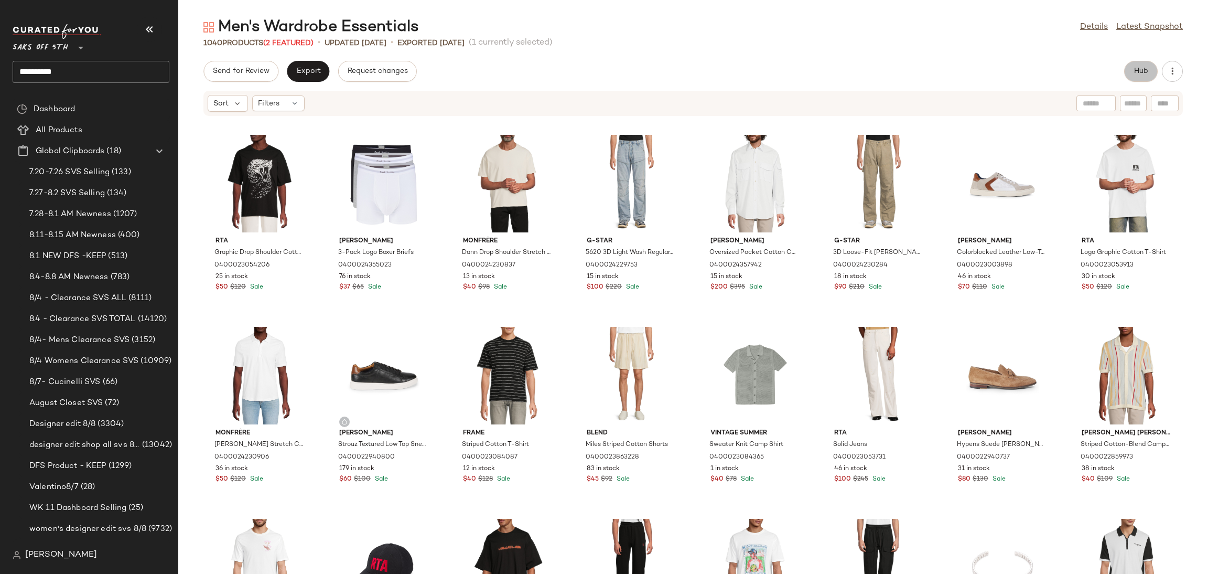
click at [1129, 74] on button "Hub" at bounding box center [1141, 71] width 34 height 21
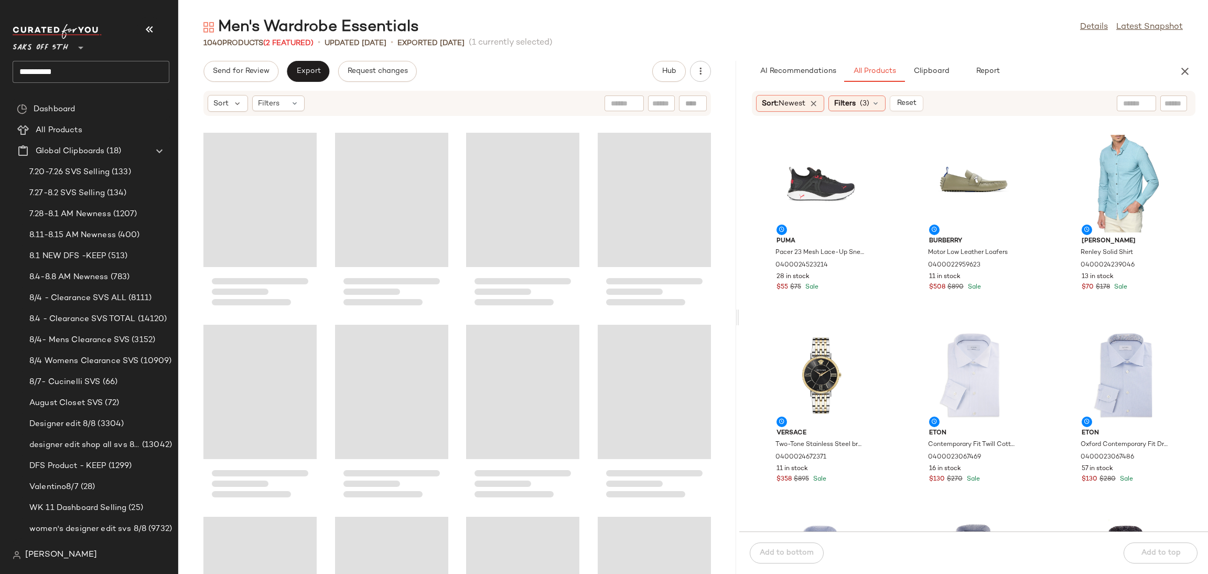
drag, startPoint x: 691, startPoint y: 320, endPoint x: 737, endPoint y: 326, distance: 47.0
click at [737, 326] on div "Men's Wardrobe Essentials Details Latest Snapshot 1040 Products (2 Featured) • …" at bounding box center [693, 295] width 1030 height 557
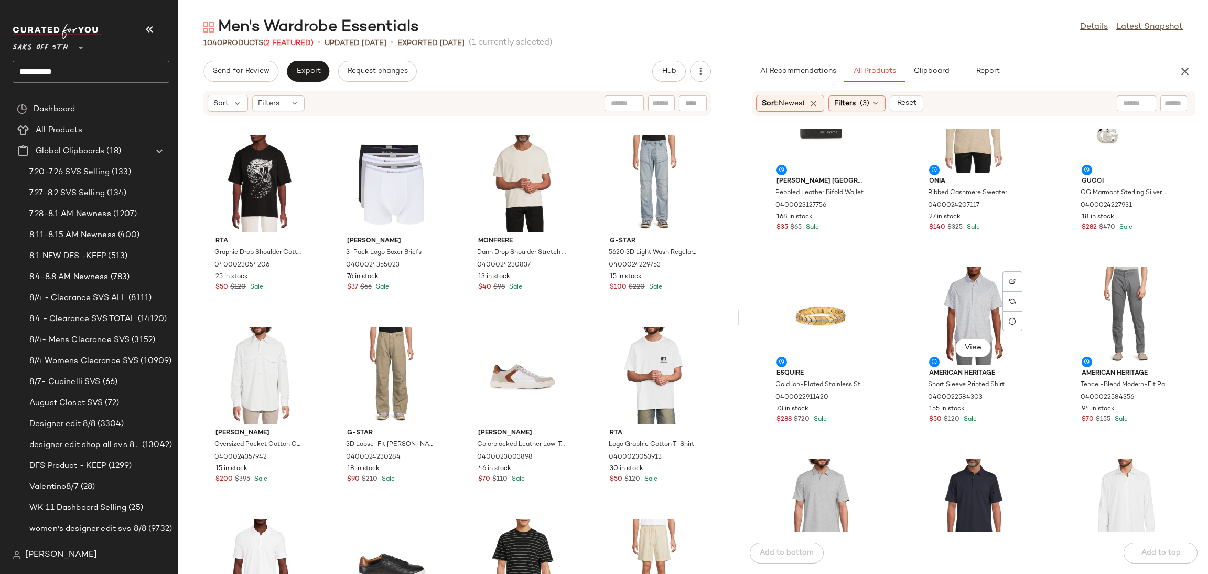
scroll to position [836, 0]
click at [1108, 299] on div "View" at bounding box center [1126, 315] width 106 height 98
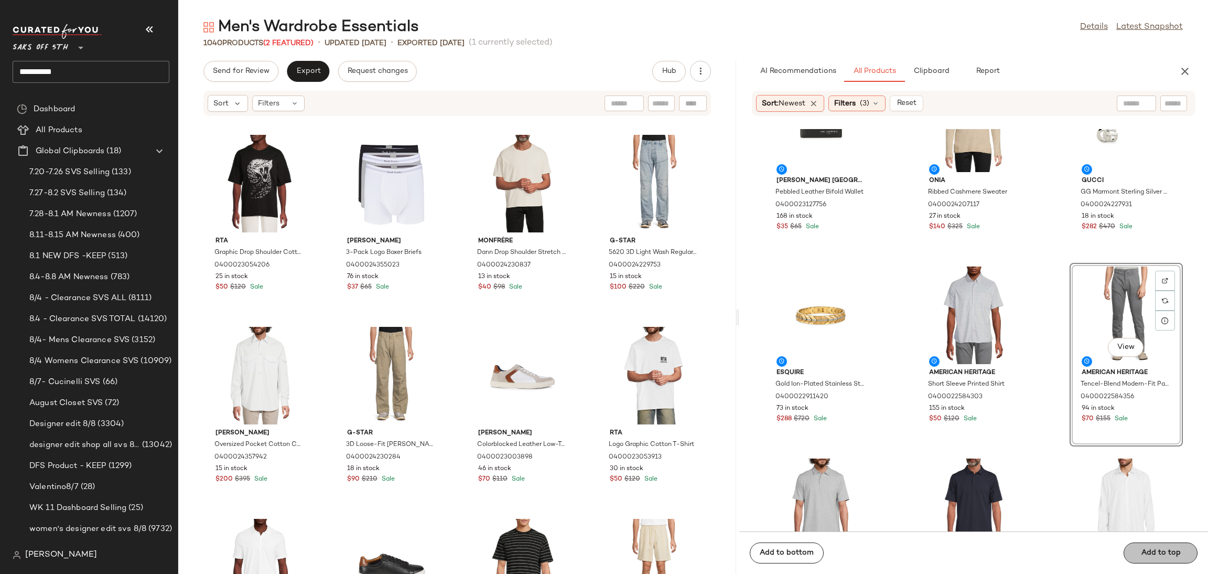
click at [1146, 544] on button "Add to top" at bounding box center [1161, 552] width 74 height 21
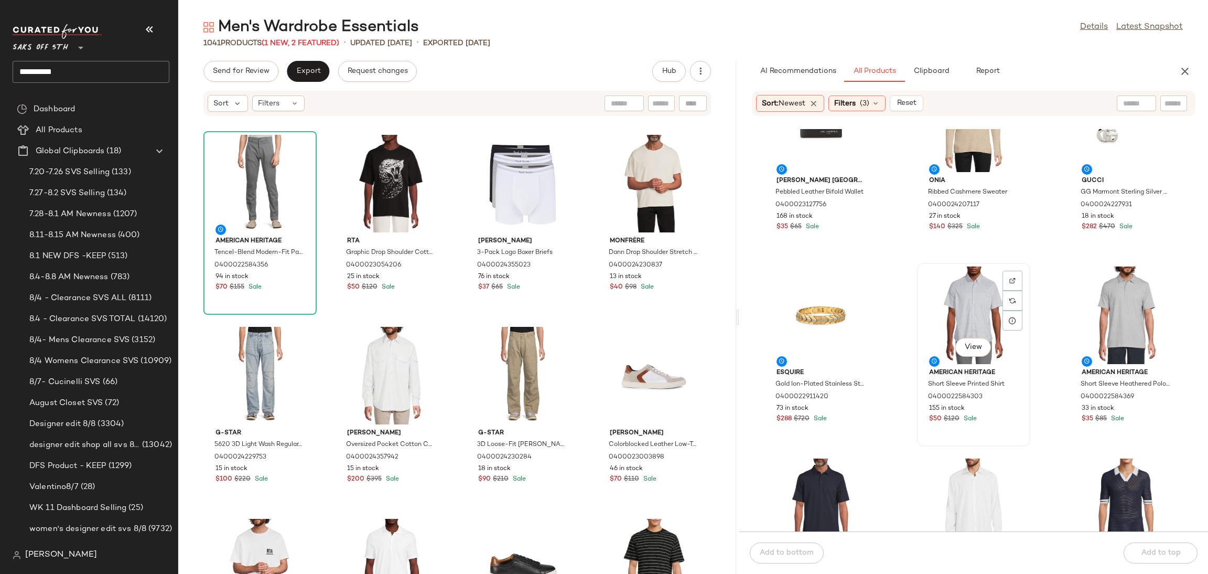
click at [959, 296] on div "View" at bounding box center [974, 315] width 106 height 98
click at [1150, 552] on div "Add to bottom Add to top" at bounding box center [973, 552] width 469 height 42
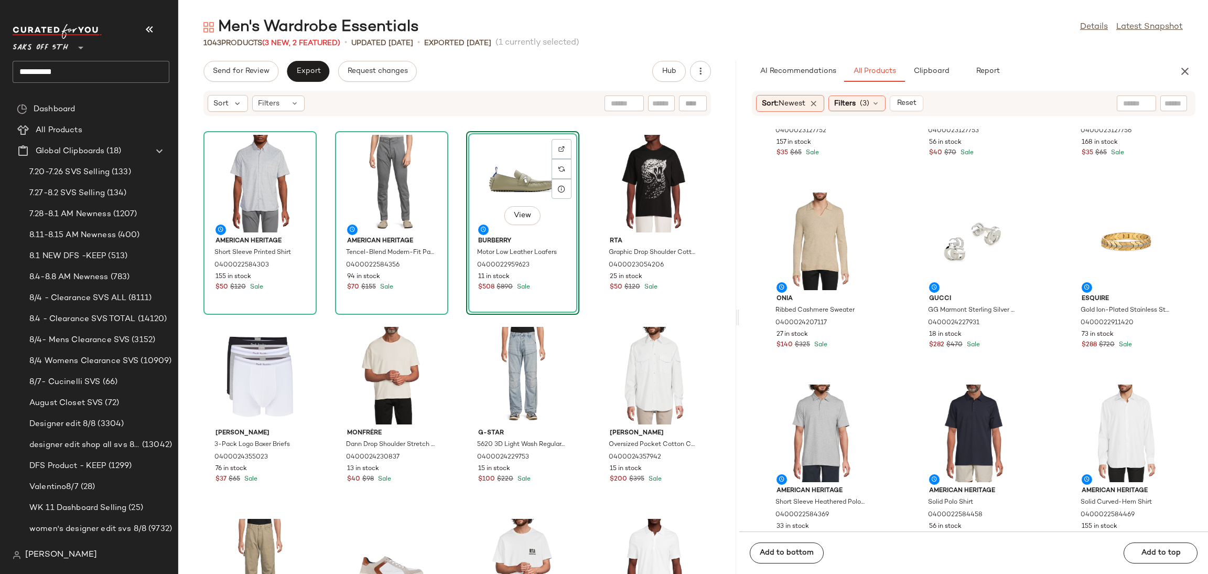
scroll to position [716, 0]
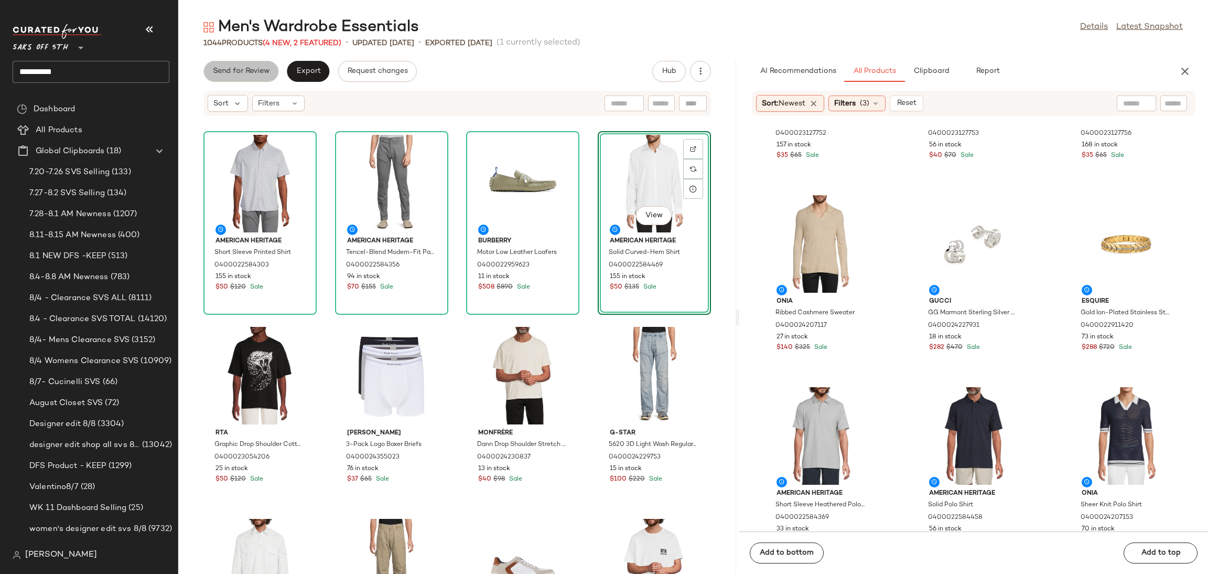
click at [226, 63] on button "Send for Review" at bounding box center [240, 71] width 75 height 21
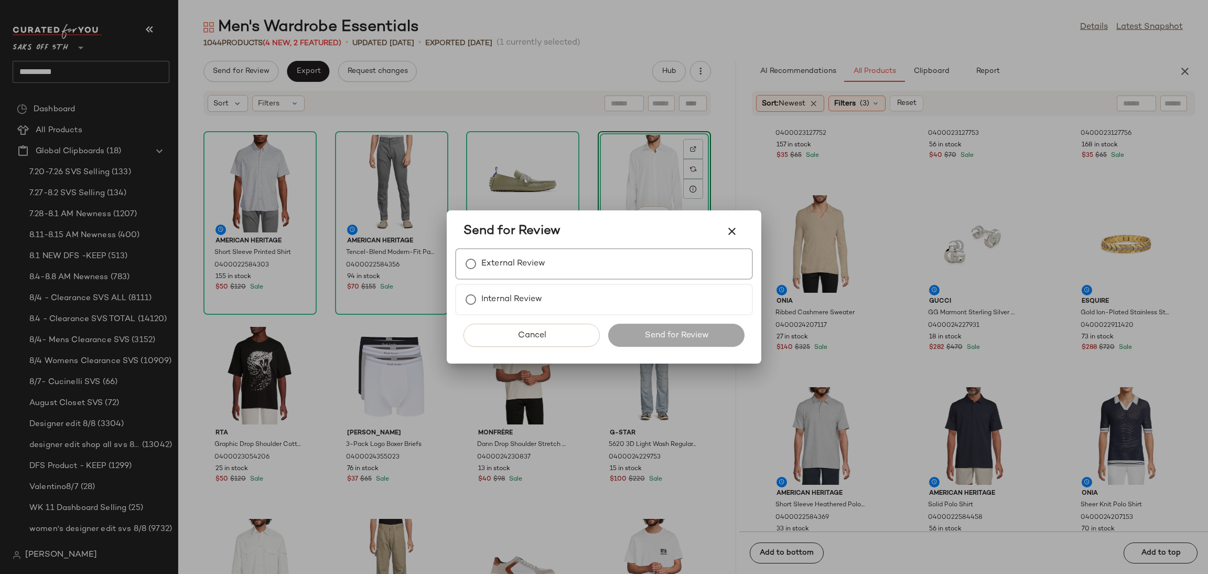
click at [500, 256] on label "External Review" at bounding box center [513, 263] width 64 height 21
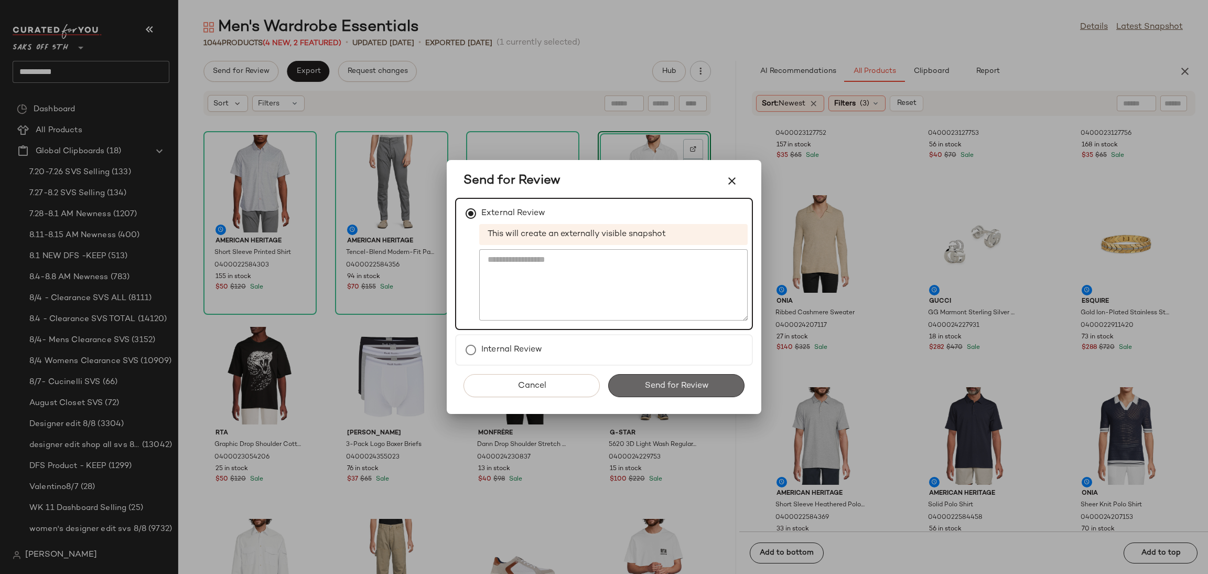
click at [663, 395] on button "Send for Review" at bounding box center [676, 385] width 136 height 23
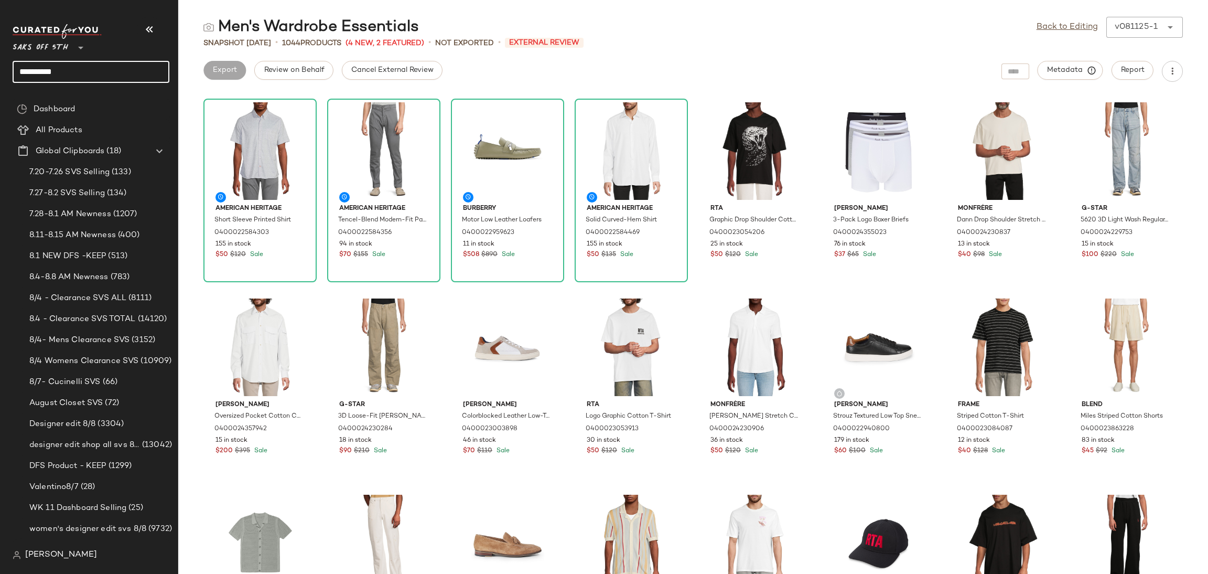
drag, startPoint x: 100, startPoint y: 64, endPoint x: 0, endPoint y: 57, distance: 100.4
click at [0, 57] on nav "**********" at bounding box center [89, 287] width 178 height 574
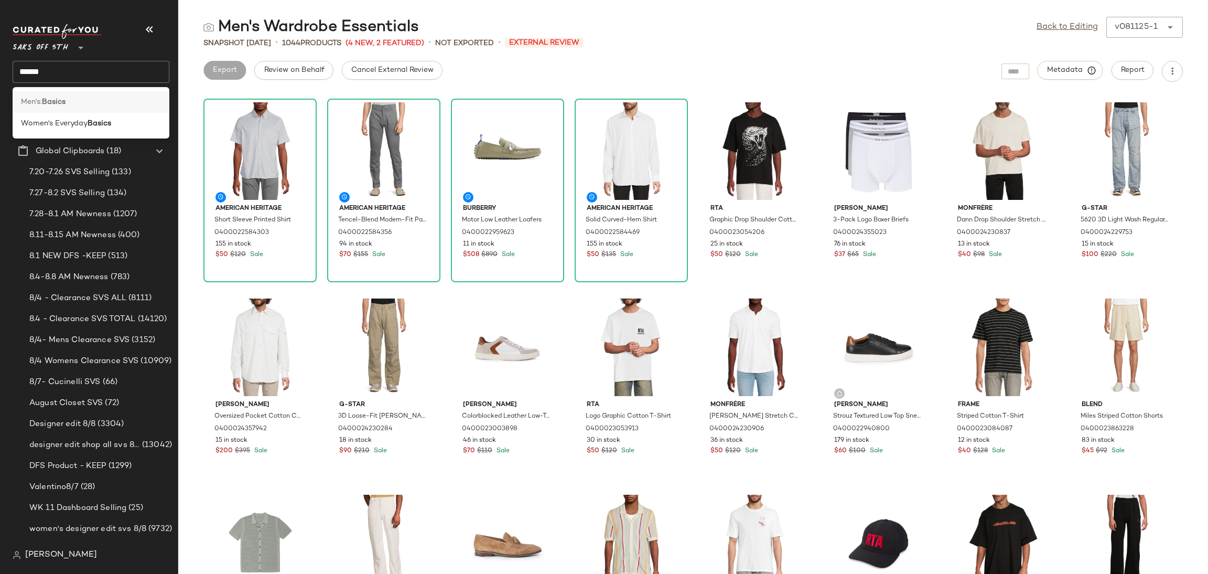
click at [56, 102] on b "Basics" at bounding box center [54, 101] width 24 height 11
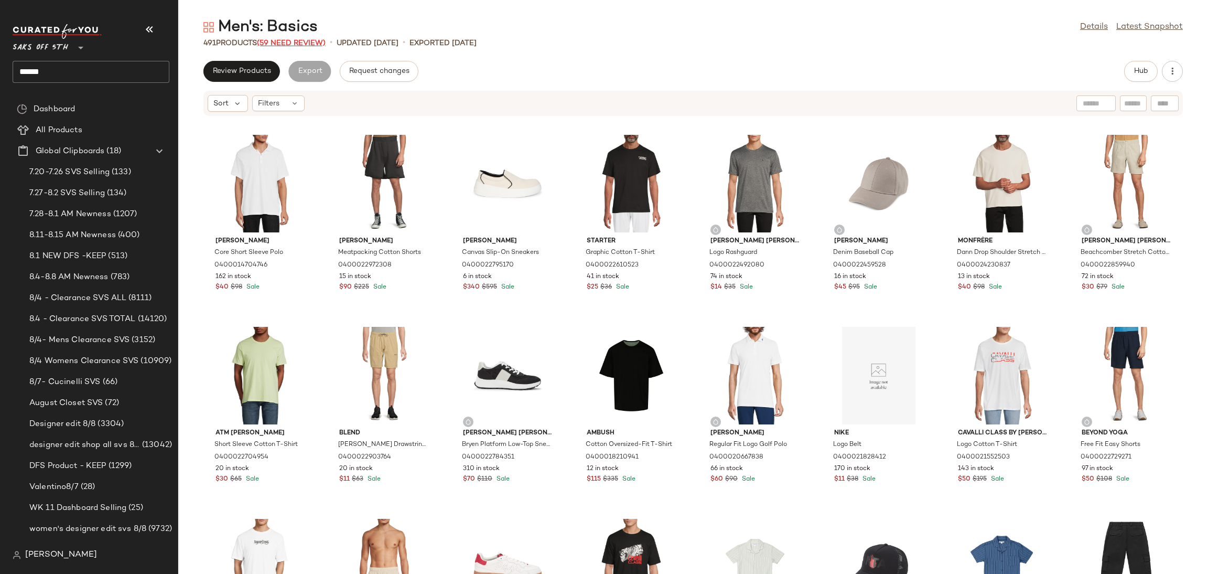
click at [311, 39] on span "(59 Need Review)" at bounding box center [291, 43] width 69 height 8
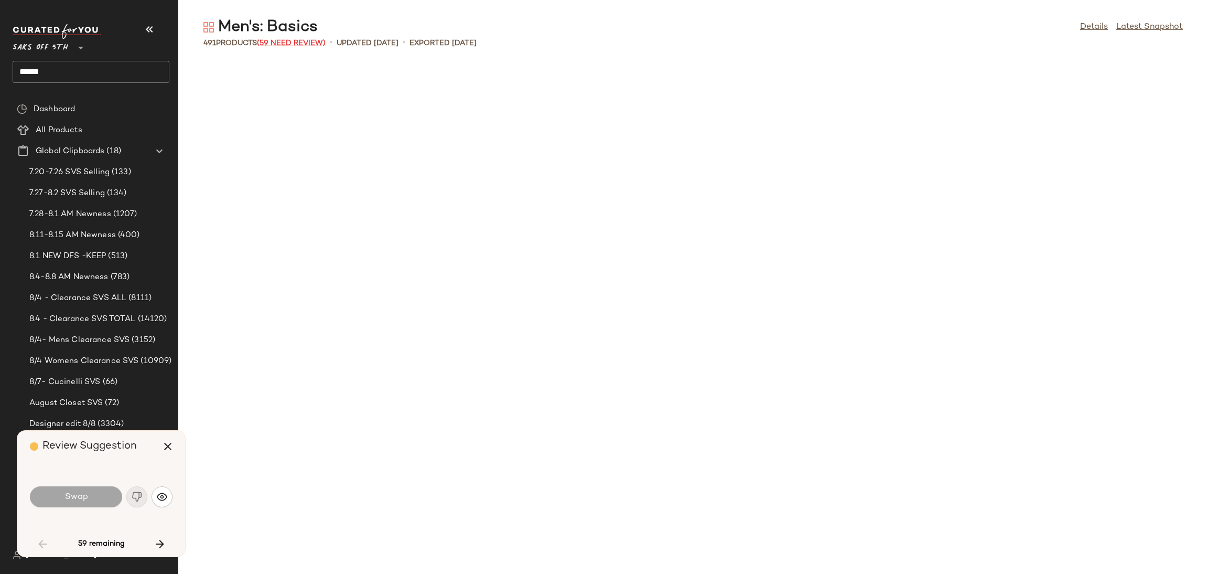
scroll to position [776, 0]
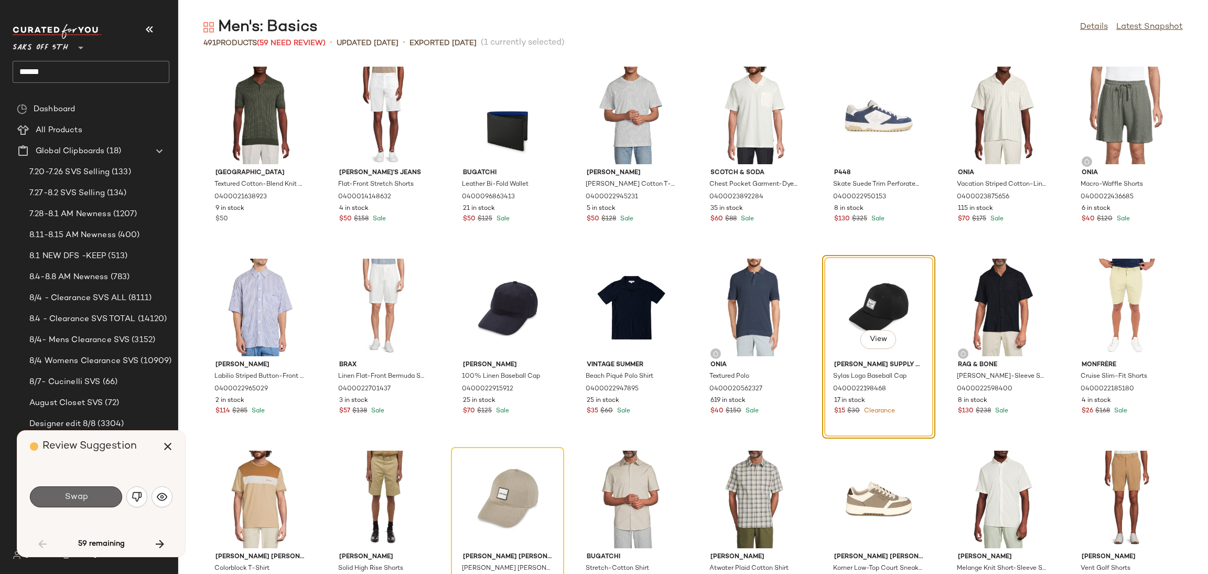
click at [93, 496] on button "Swap" at bounding box center [76, 496] width 92 height 21
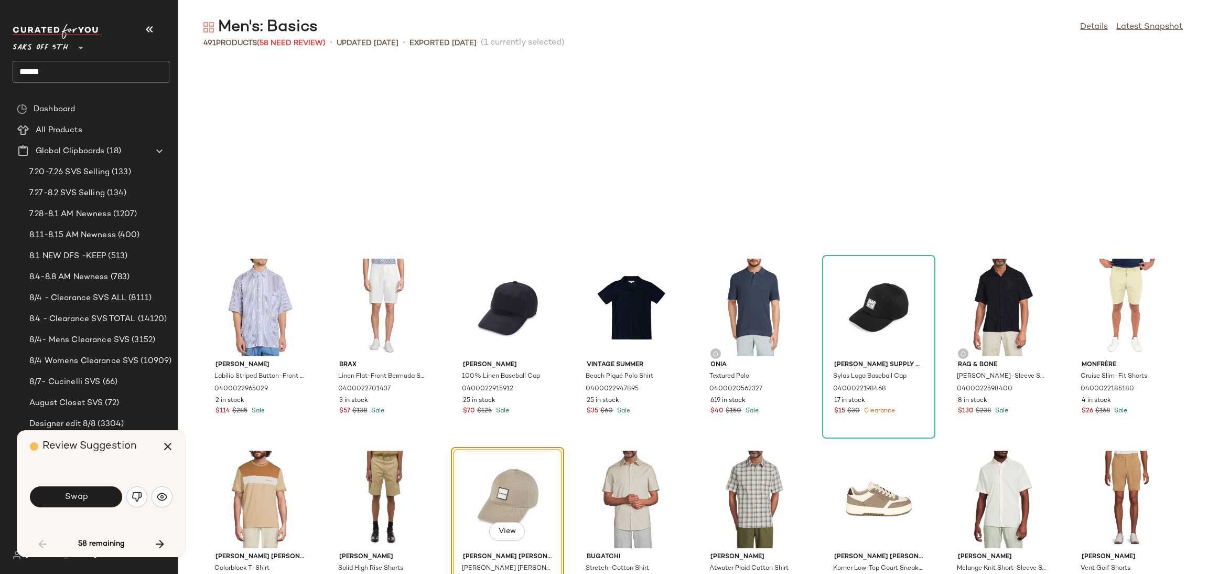
scroll to position [959, 0]
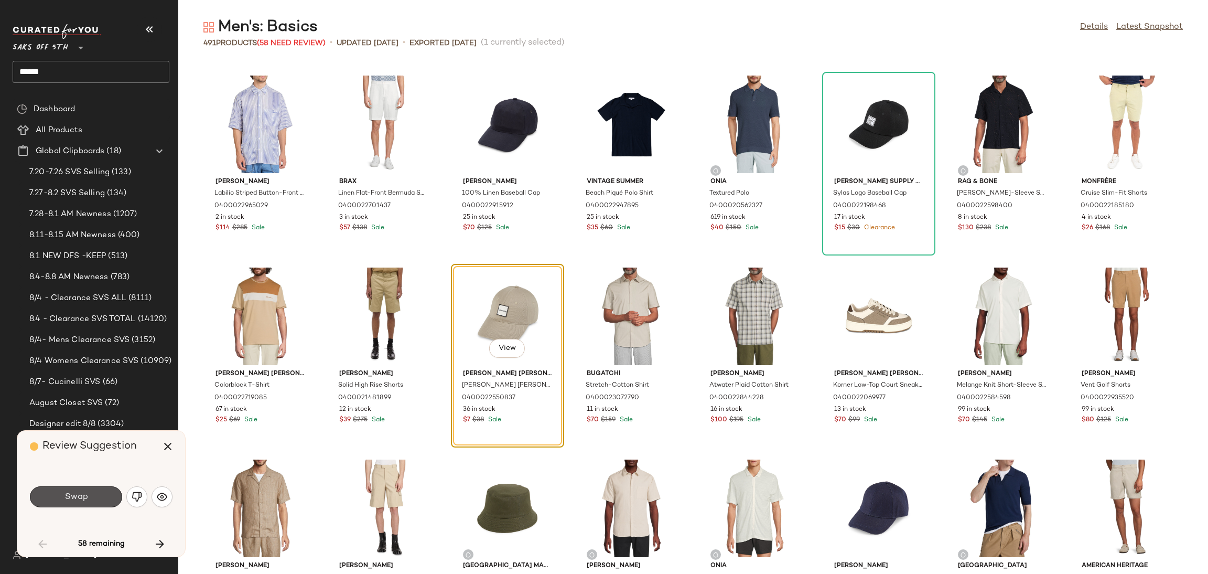
click at [93, 496] on button "Swap" at bounding box center [76, 496] width 92 height 21
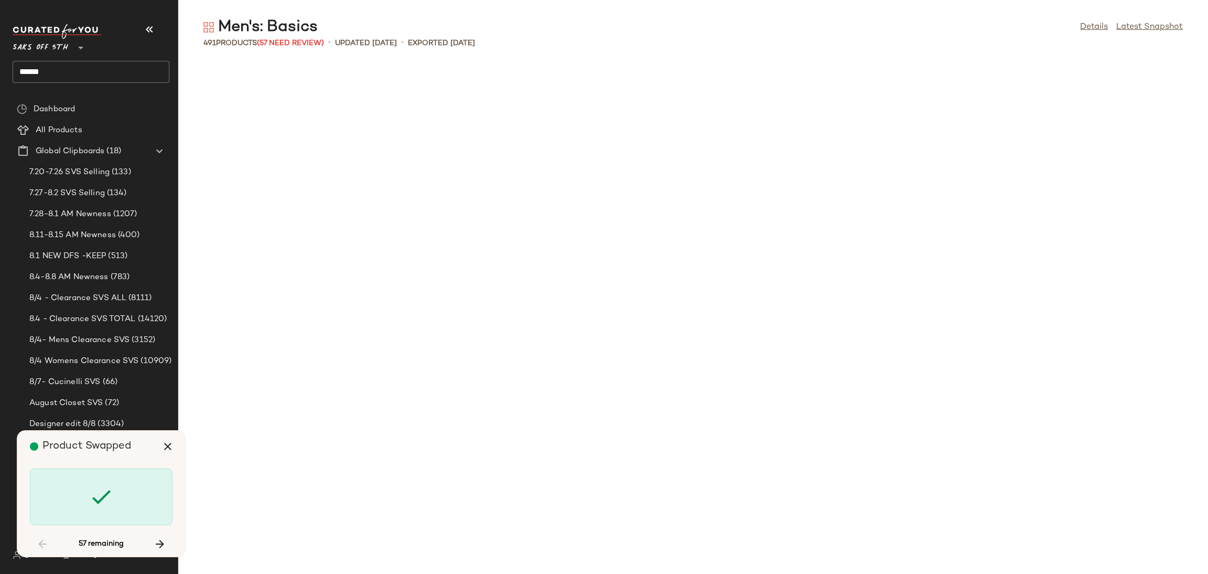
scroll to position [2495, 0]
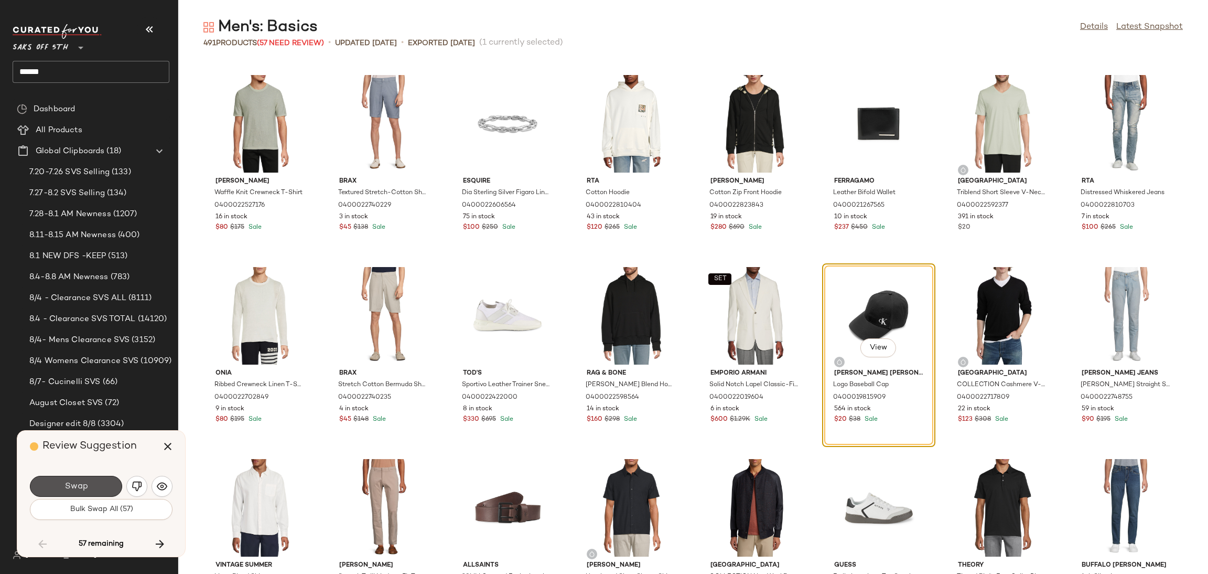
click at [93, 496] on button "Swap" at bounding box center [76, 486] width 92 height 21
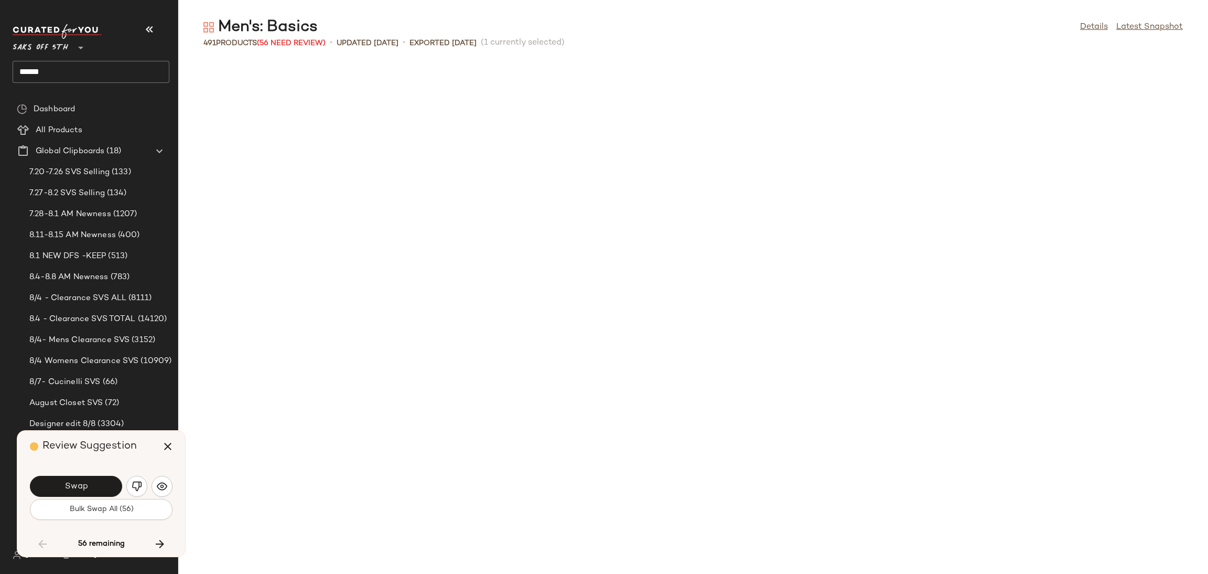
scroll to position [3070, 0]
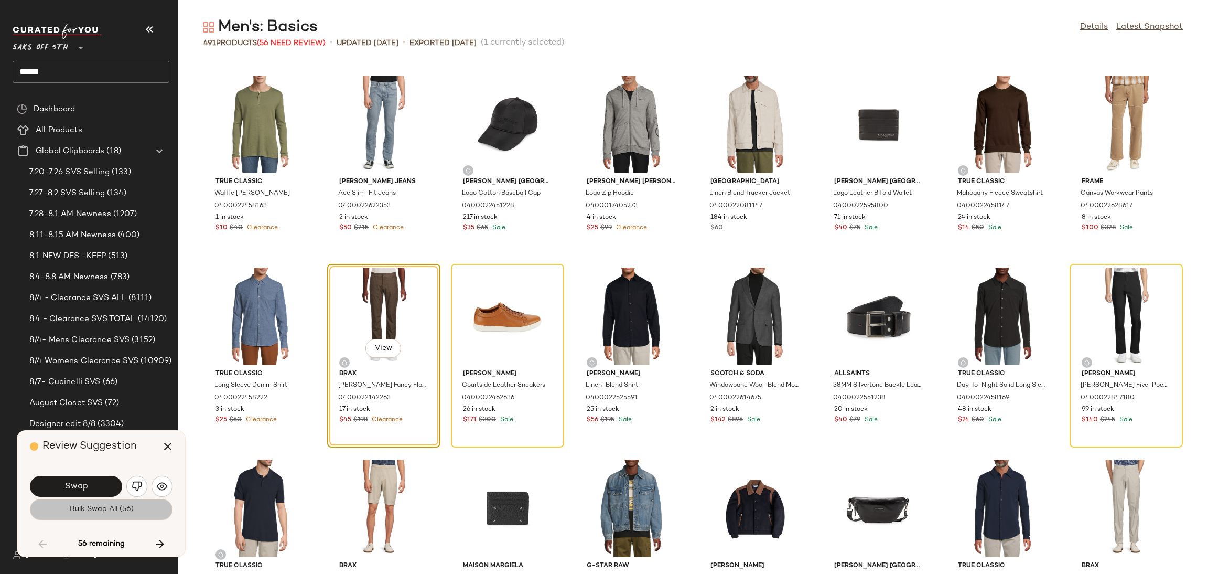
click at [84, 511] on span "Bulk Swap All (56)" at bounding box center [101, 509] width 64 height 8
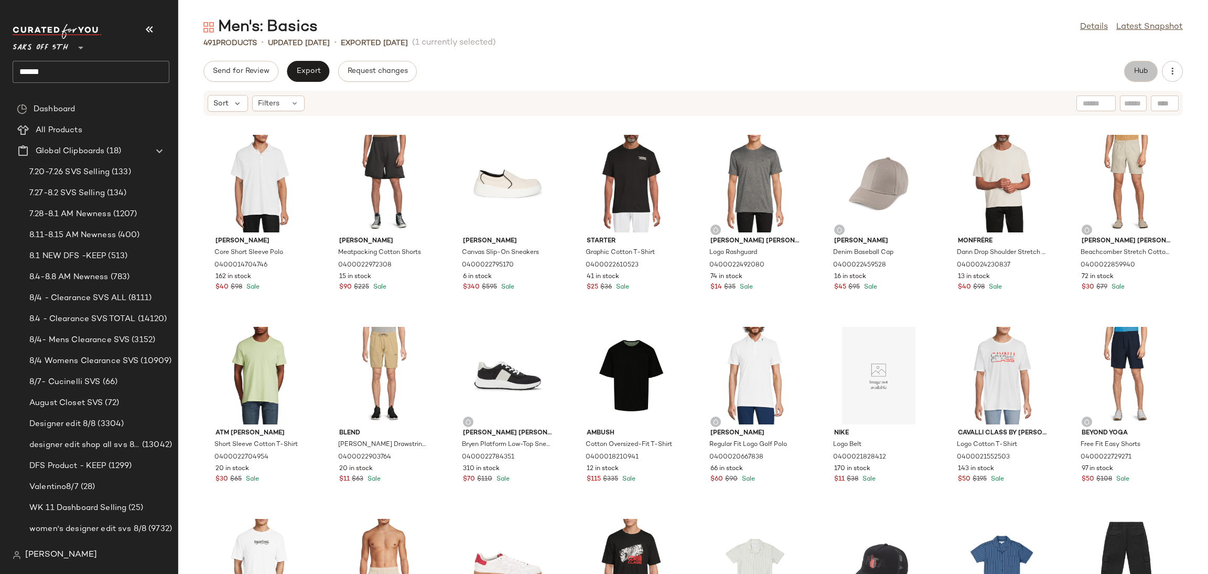
click at [1143, 72] on span "Hub" at bounding box center [1141, 71] width 15 height 8
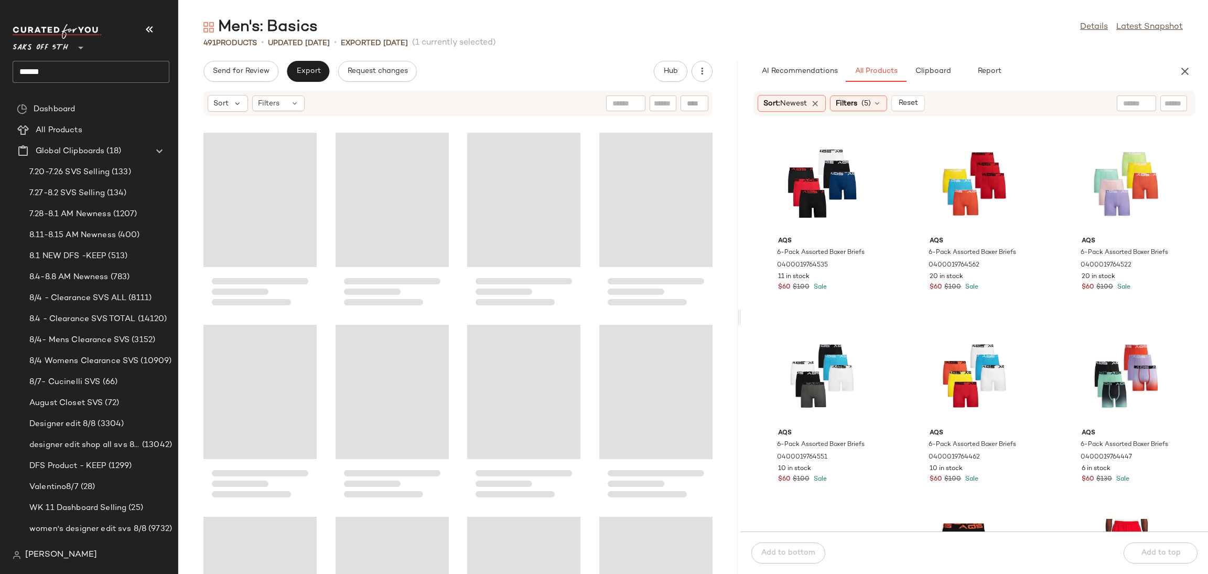
drag, startPoint x: 693, startPoint y: 319, endPoint x: 741, endPoint y: 315, distance: 48.5
click at [741, 315] on div "Men's: Basics Details Latest Snapshot 491 Products • updated Aug 6th • Exported…" at bounding box center [693, 295] width 1030 height 557
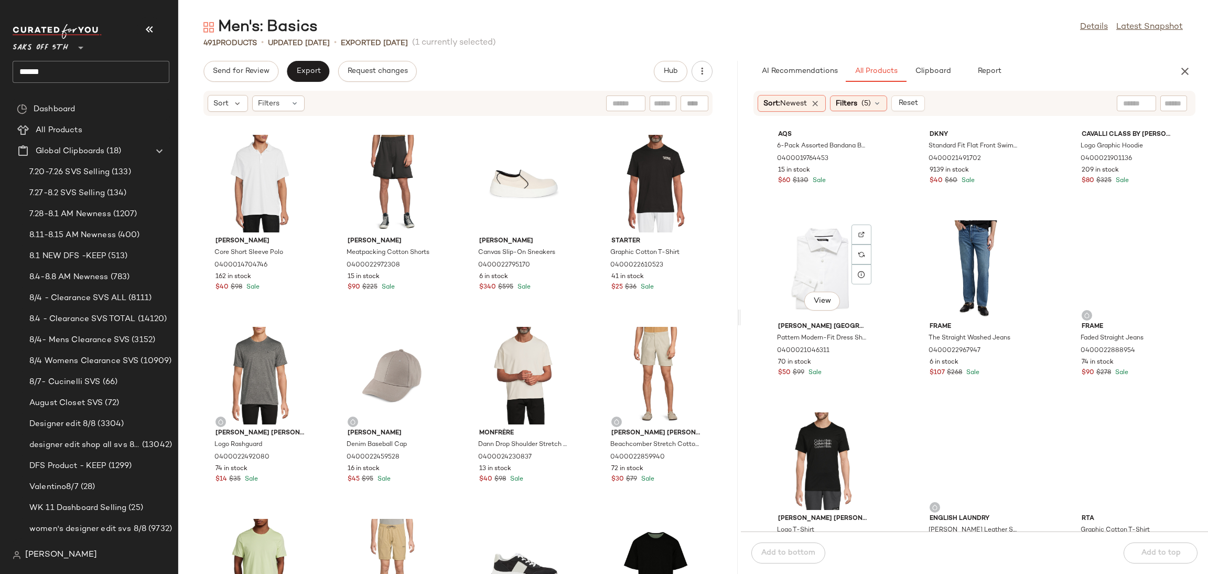
scroll to position [1657, 0]
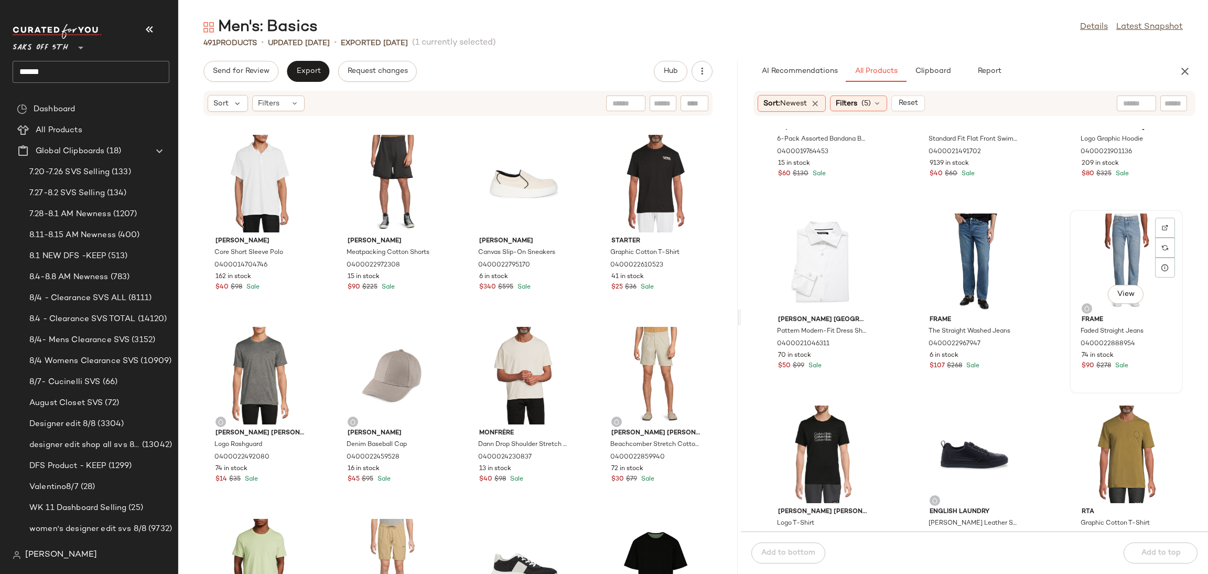
click at [1106, 256] on div "View" at bounding box center [1126, 262] width 106 height 98
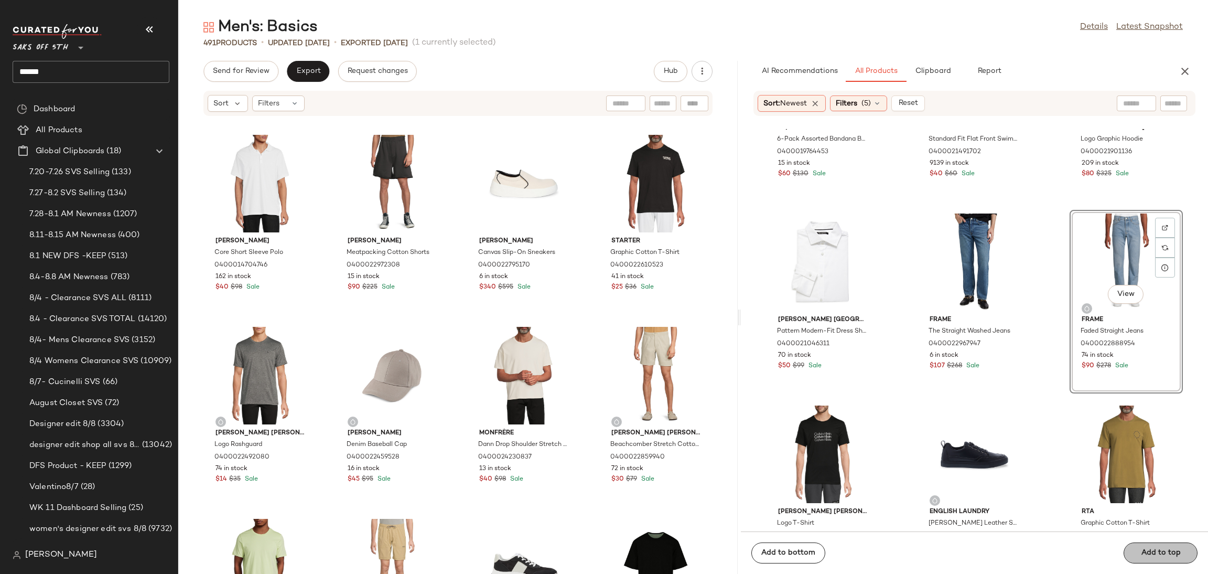
click at [1162, 547] on div "Add to bottom Add to top" at bounding box center [974, 552] width 467 height 42
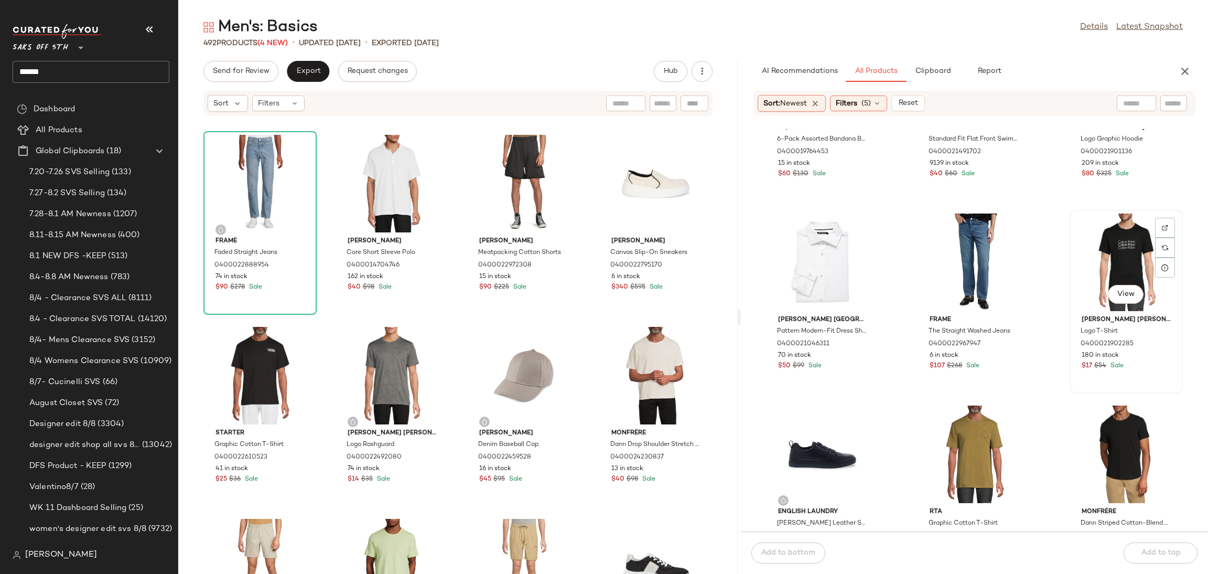
click at [1100, 231] on div "View" at bounding box center [1126, 262] width 106 height 98
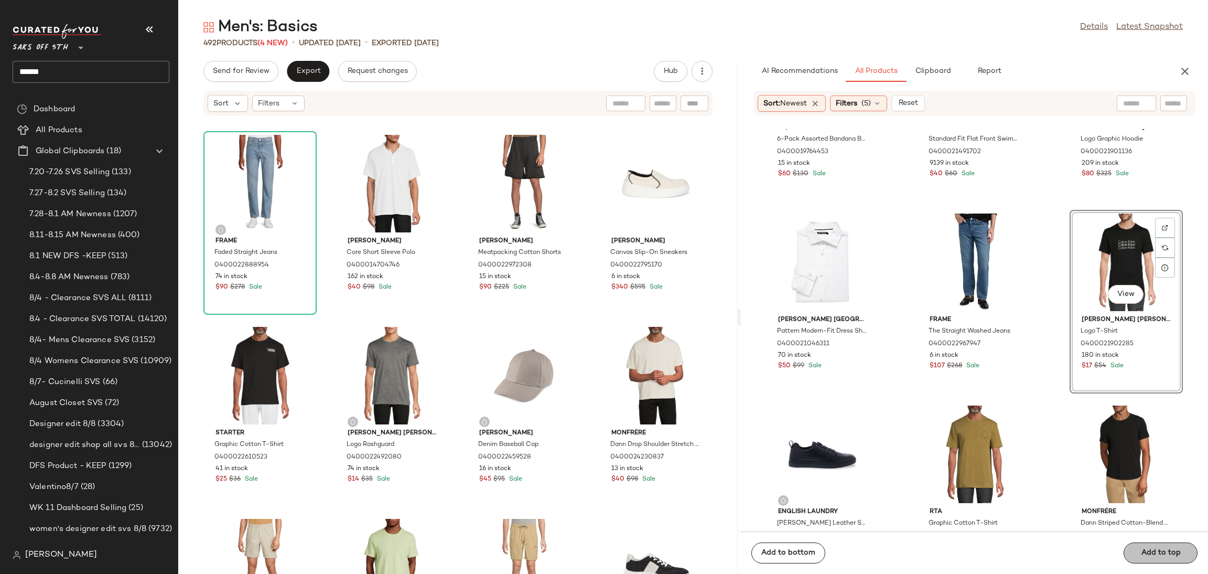
click at [1175, 554] on div "Add to bottom Add to top" at bounding box center [974, 552] width 467 height 42
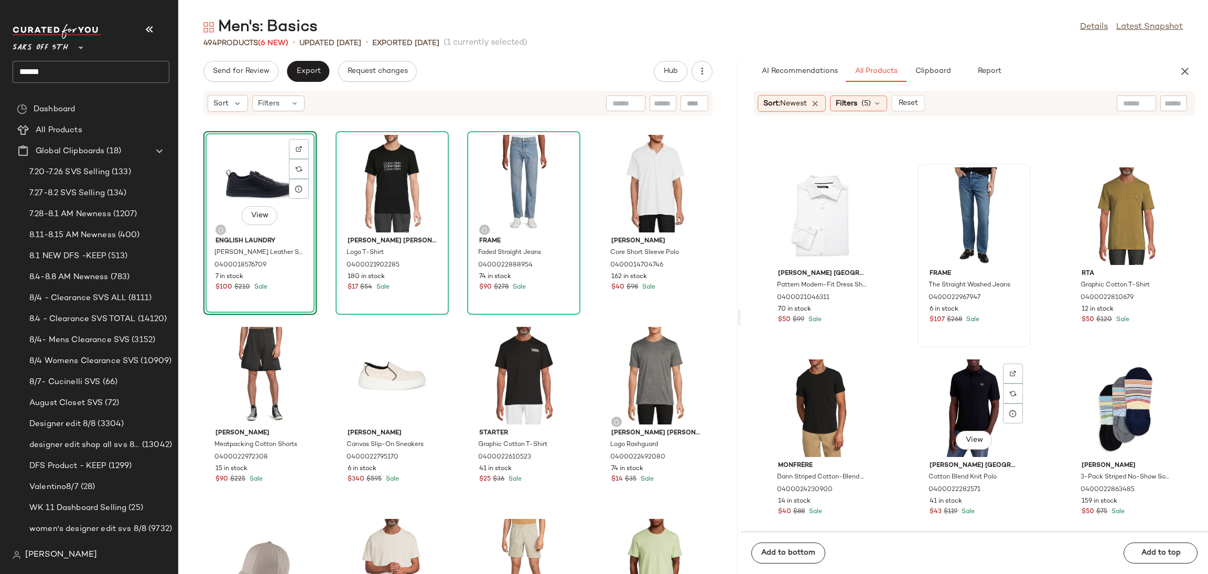
scroll to position [1701, 0]
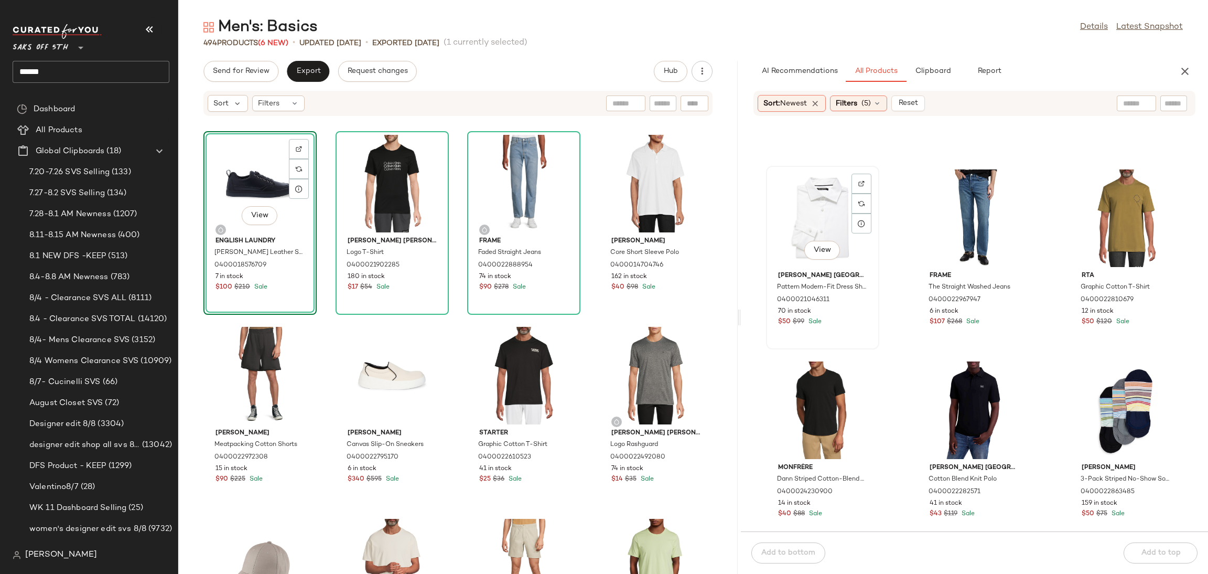
click at [807, 214] on div "View" at bounding box center [823, 218] width 106 height 98
click at [1157, 551] on div "Add to bottom Add to top" at bounding box center [974, 552] width 467 height 42
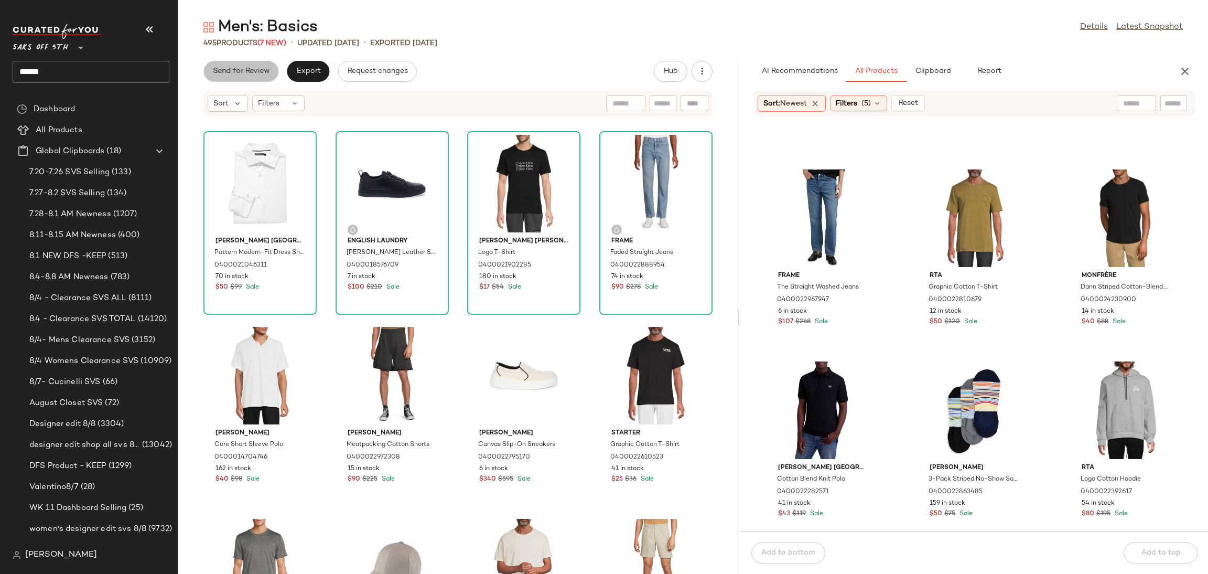
click at [263, 70] on span "Send for Review" at bounding box center [240, 71] width 57 height 8
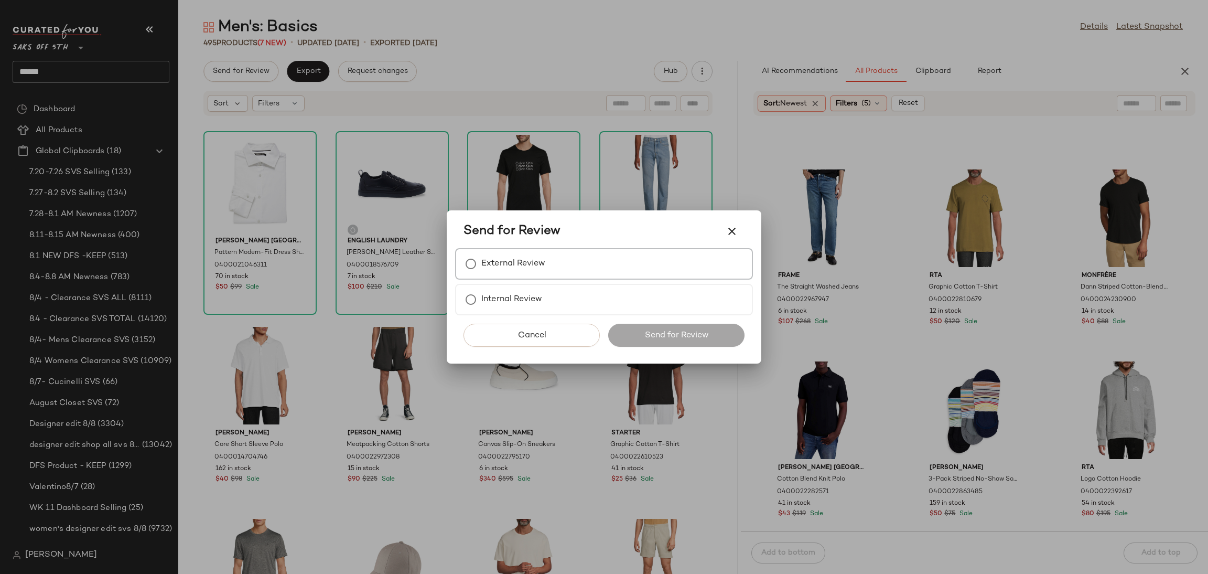
click at [557, 262] on div "External Review" at bounding box center [604, 263] width 298 height 31
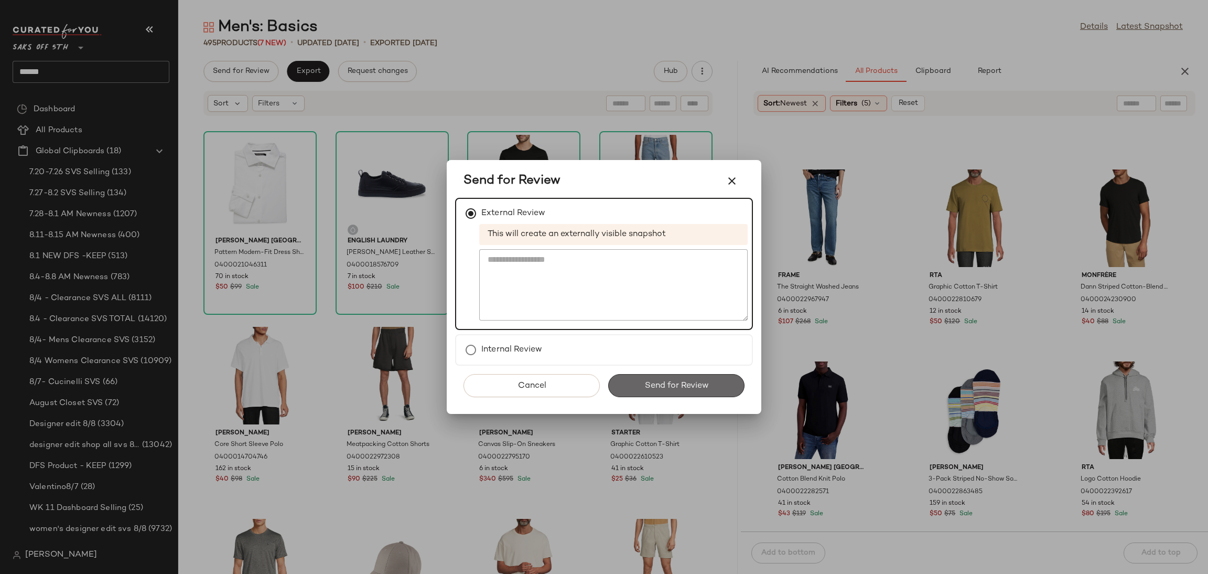
click at [660, 386] on span "Send for Review" at bounding box center [676, 386] width 64 height 10
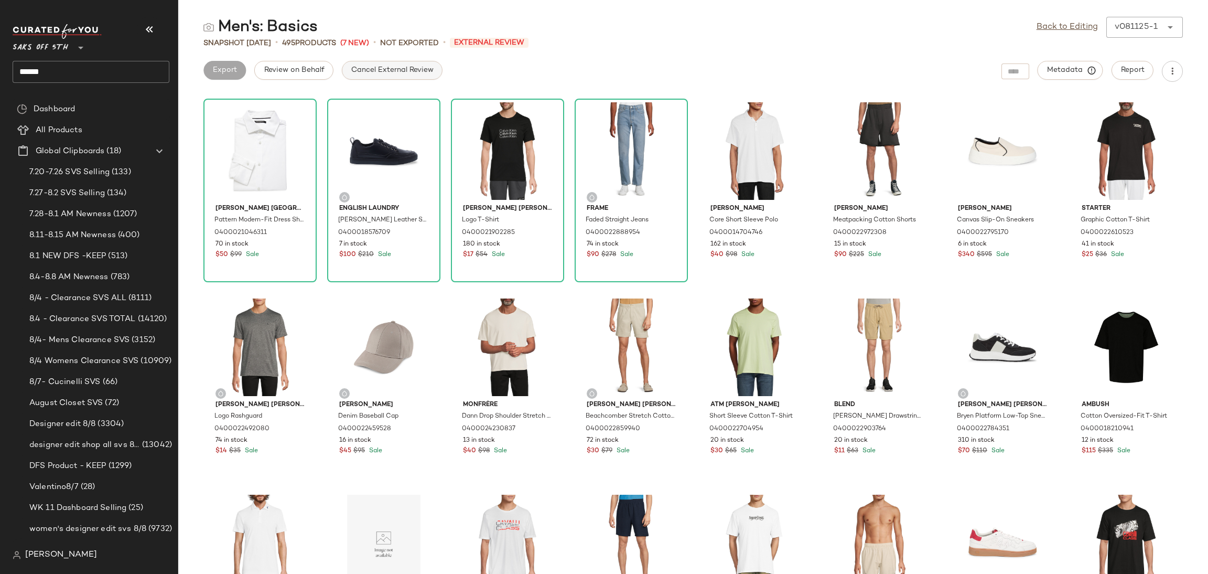
click at [424, 67] on span "Cancel External Review" at bounding box center [392, 70] width 83 height 8
click at [324, 61] on button "Export" at bounding box center [308, 70] width 42 height 19
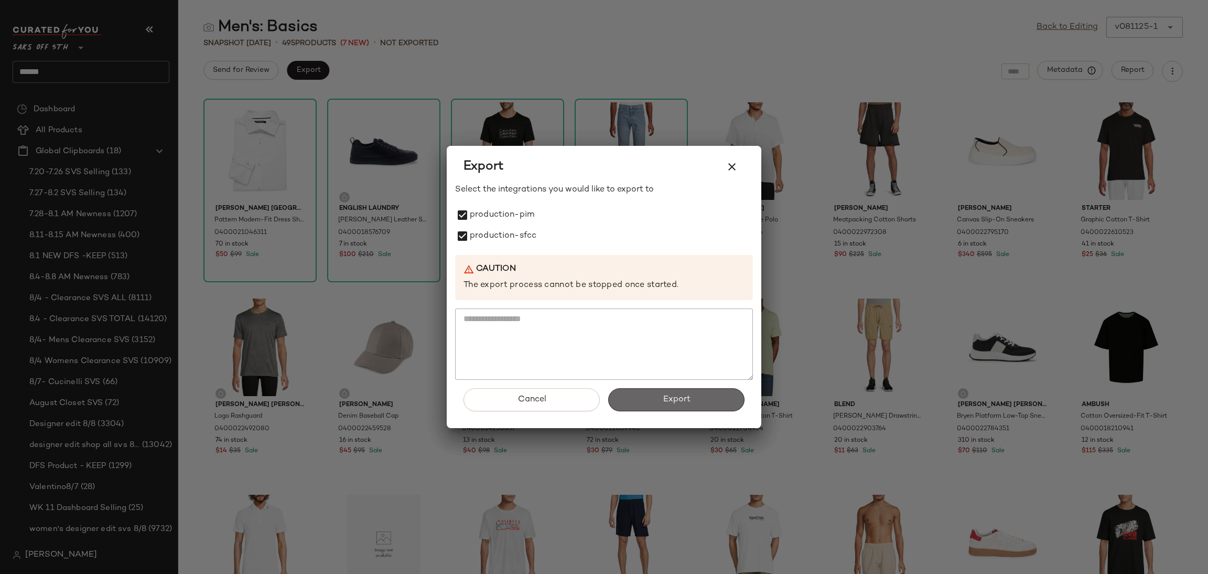
click at [690, 400] on span "Export" at bounding box center [676, 399] width 28 height 10
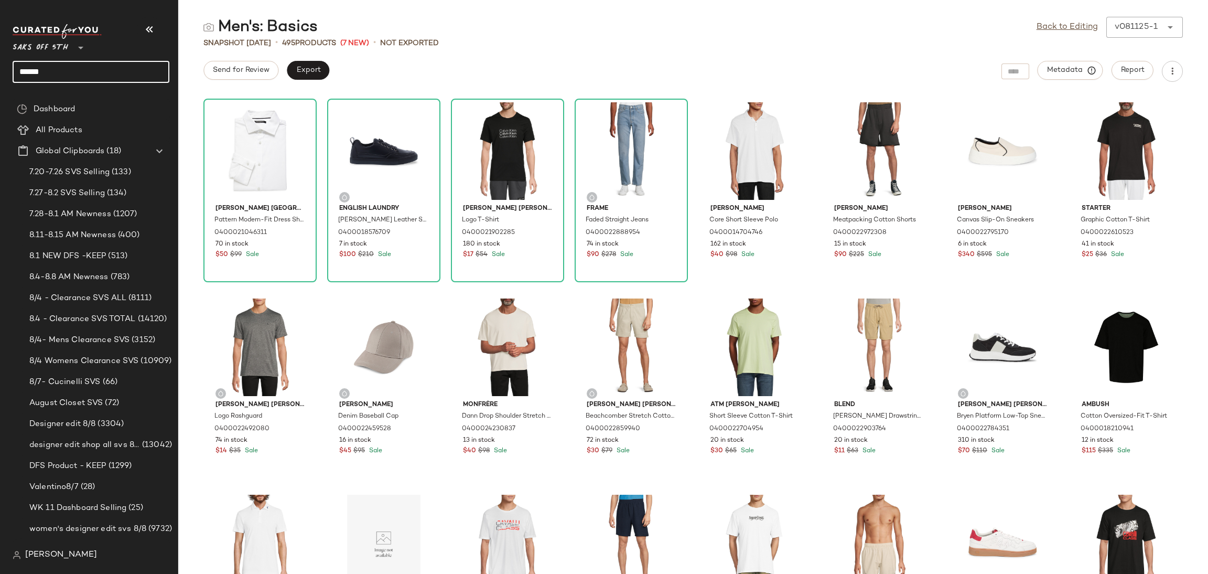
drag, startPoint x: 109, startPoint y: 66, endPoint x: 0, endPoint y: 70, distance: 108.6
click at [0, 70] on nav "Saks OFF 5TH ** ****** Dashboard All Products Global Clipboards (18) 7.20-7.26 …" at bounding box center [89, 287] width 178 height 574
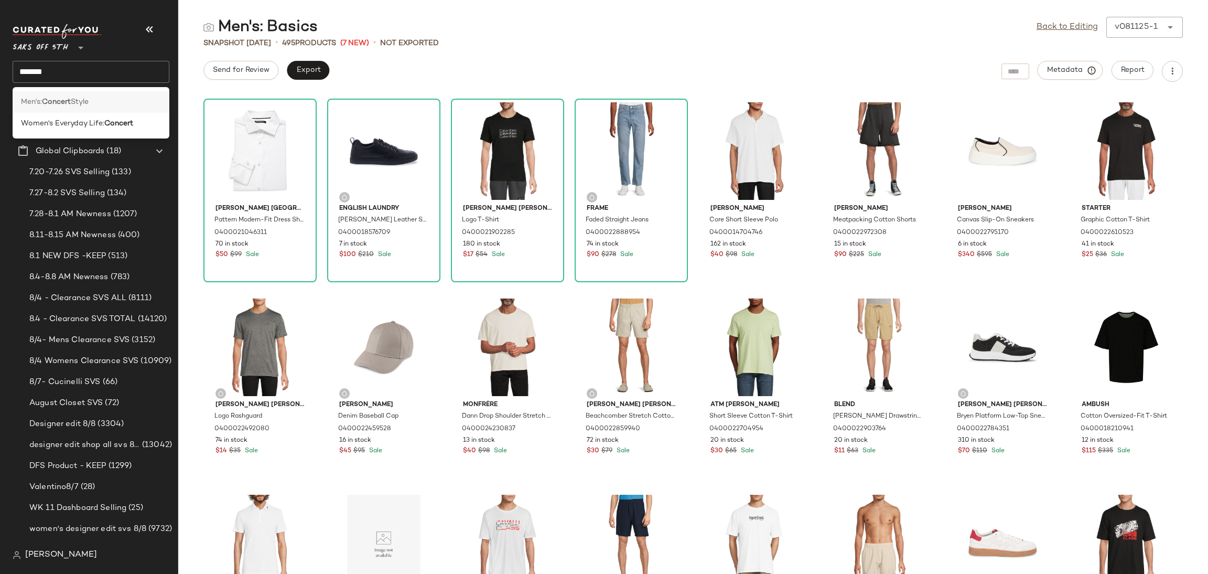
click at [102, 98] on div "Men's: Concert Style" at bounding box center [91, 101] width 140 height 11
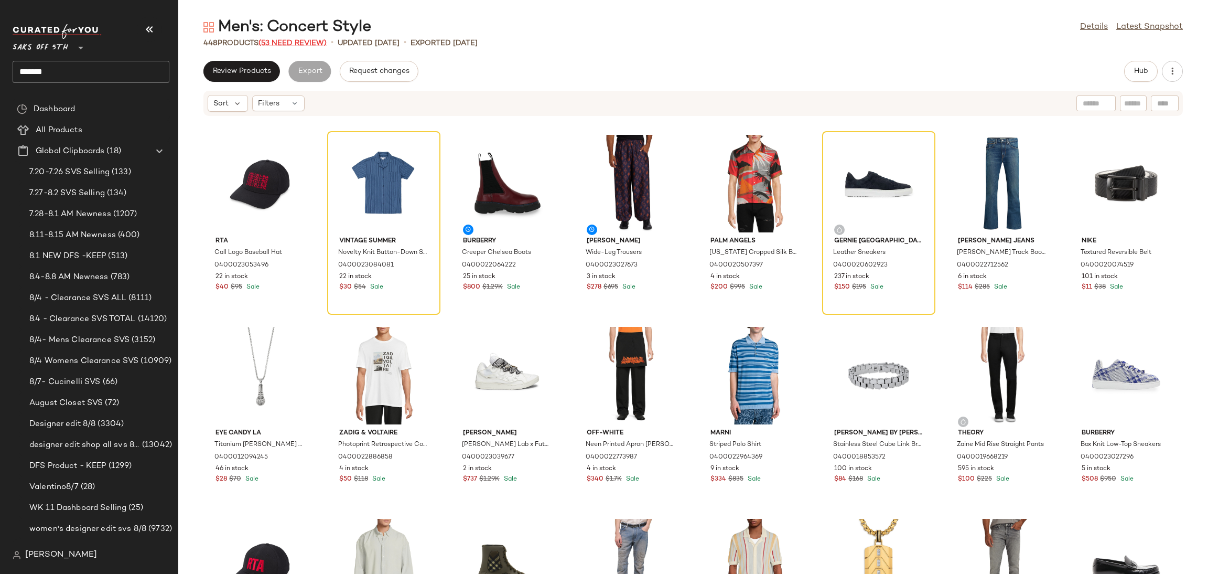
click at [310, 45] on span "(53 Need Review)" at bounding box center [293, 43] width 68 height 8
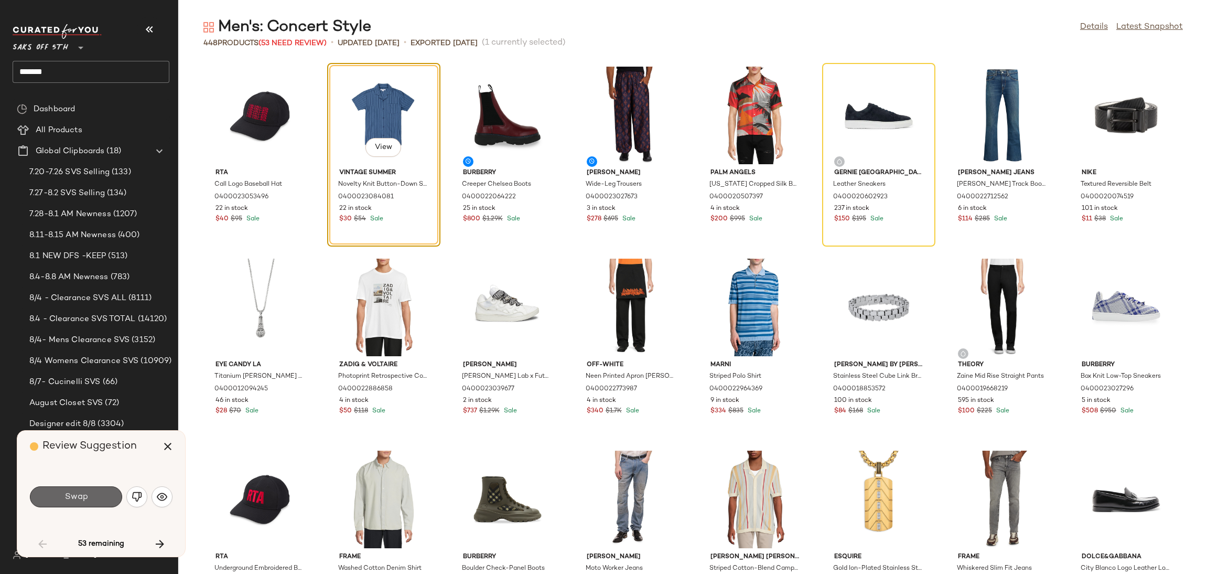
click at [84, 494] on span "Swap" at bounding box center [76, 497] width 24 height 10
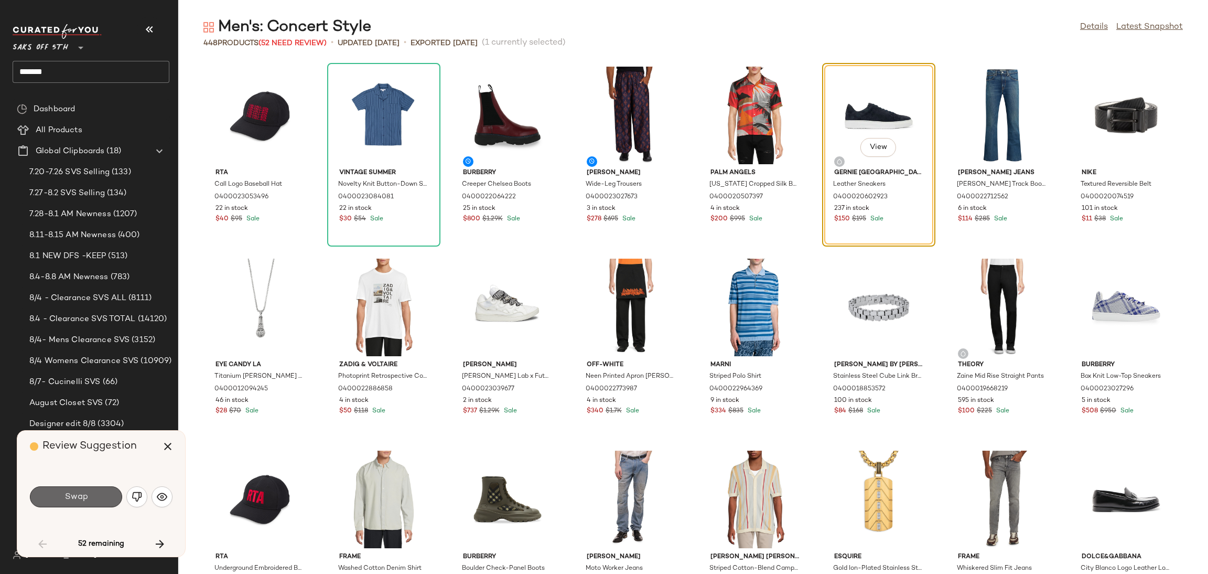
click at [100, 501] on button "Swap" at bounding box center [76, 496] width 92 height 21
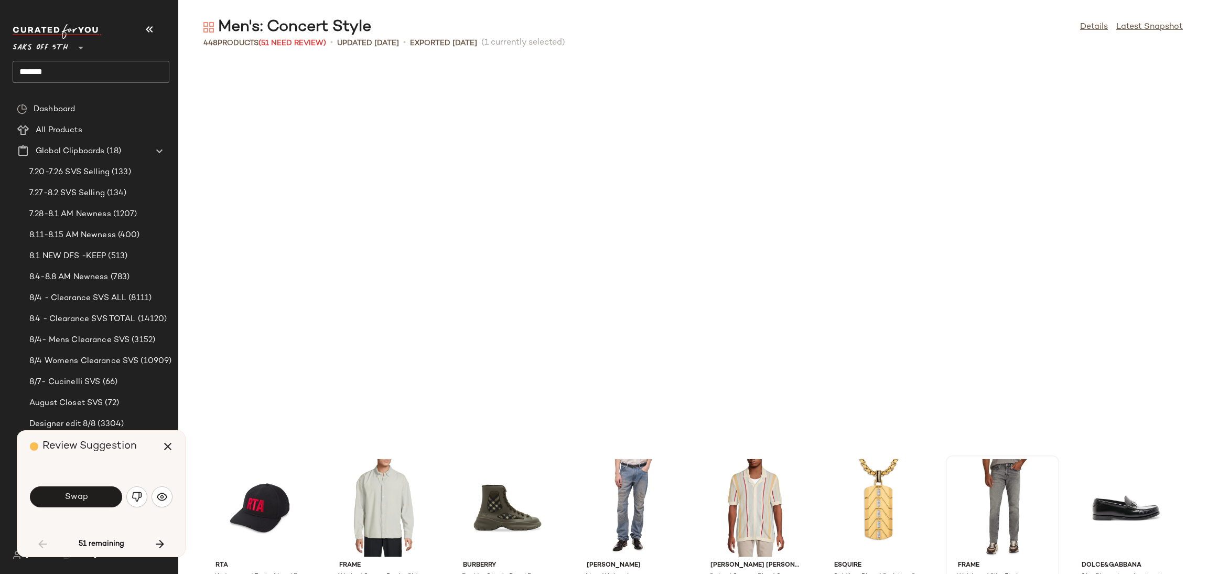
scroll to position [392, 0]
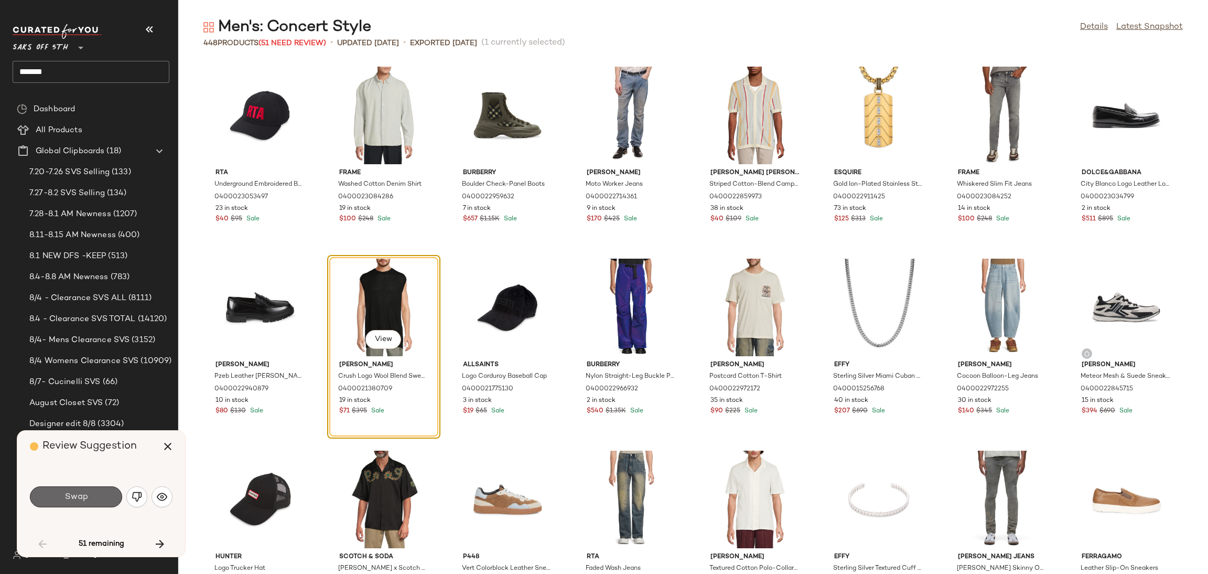
click at [80, 504] on button "Swap" at bounding box center [76, 496] width 92 height 21
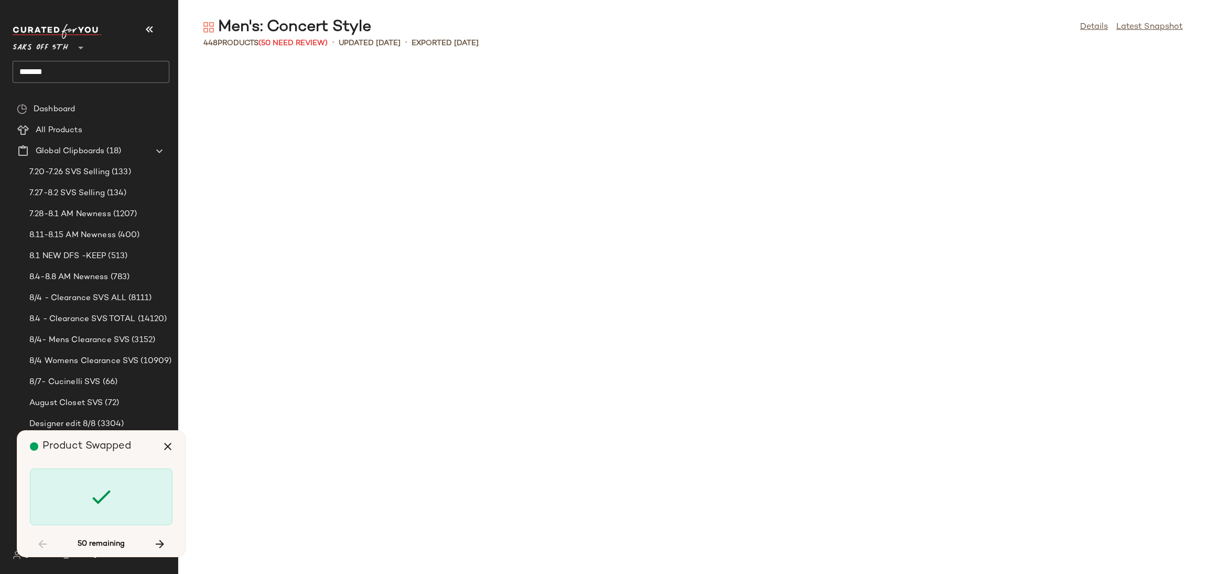
scroll to position [2111, 0]
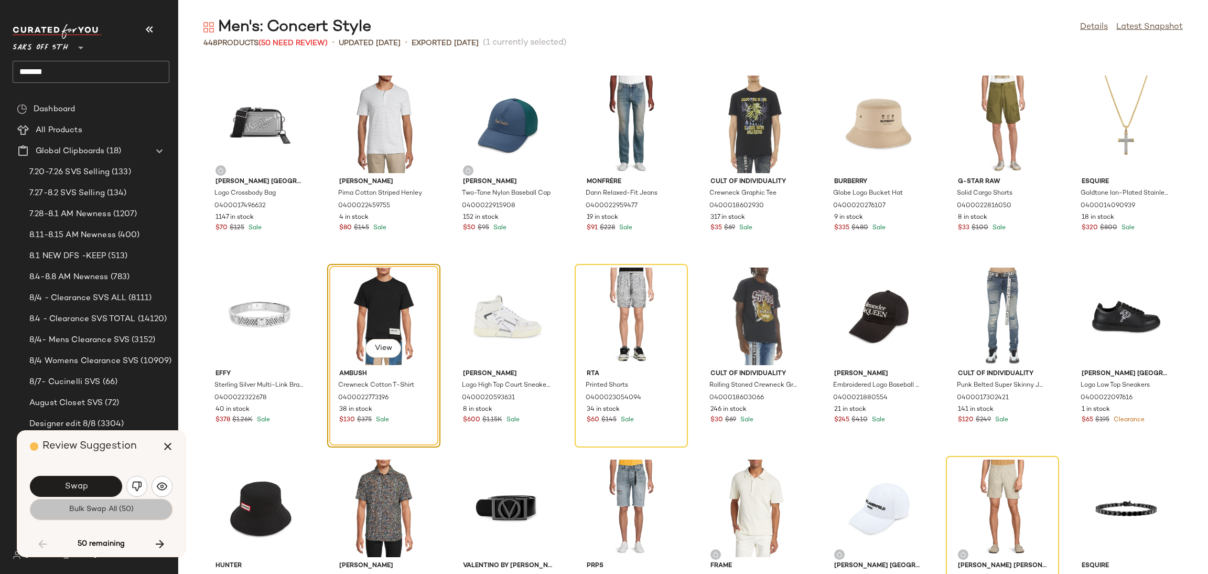
click at [83, 510] on span "Bulk Swap All (50)" at bounding box center [101, 509] width 65 height 8
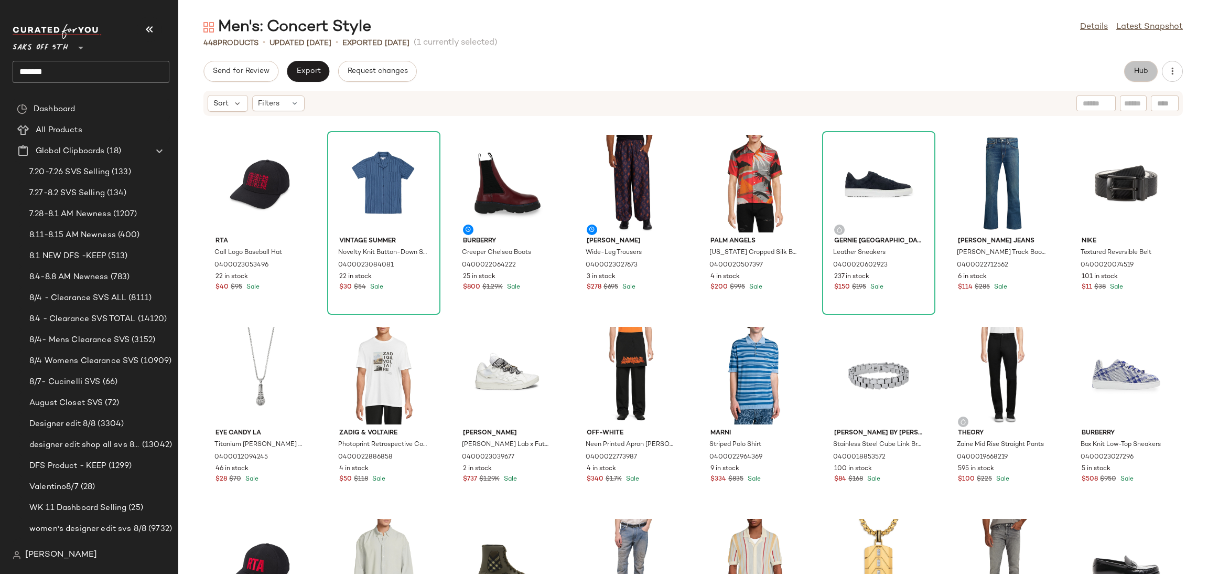
click at [1136, 63] on button "Hub" at bounding box center [1141, 71] width 34 height 21
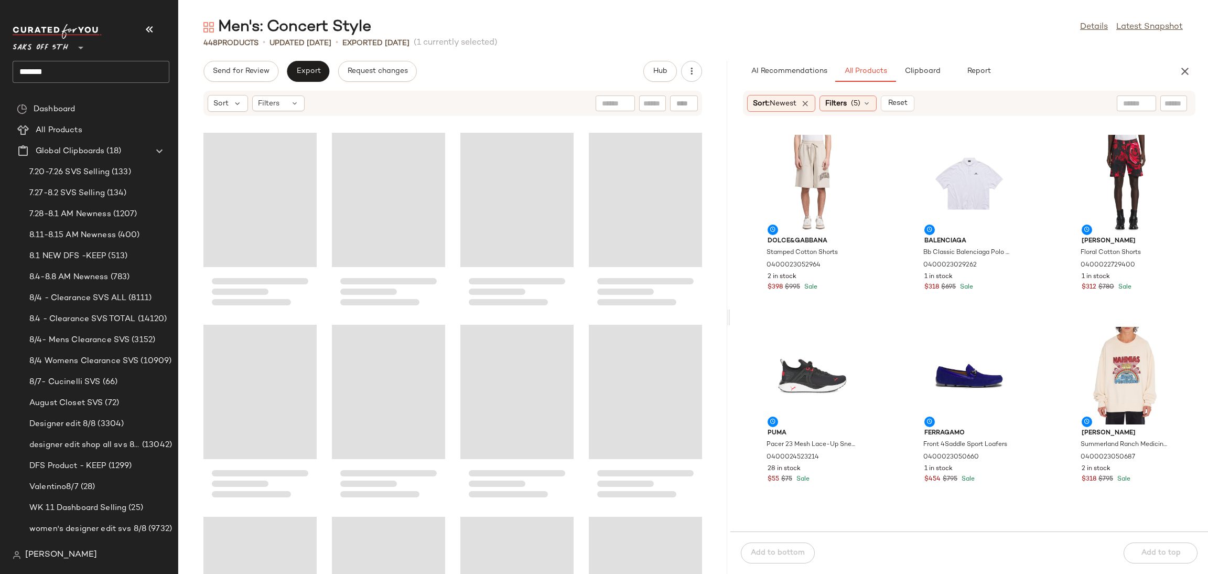
drag, startPoint x: 693, startPoint y: 312, endPoint x: 730, endPoint y: 316, distance: 38.0
click at [730, 316] on div "Men's: Concert Style Details Latest Snapshot 448 Products • updated Aug 6th • E…" at bounding box center [693, 295] width 1030 height 557
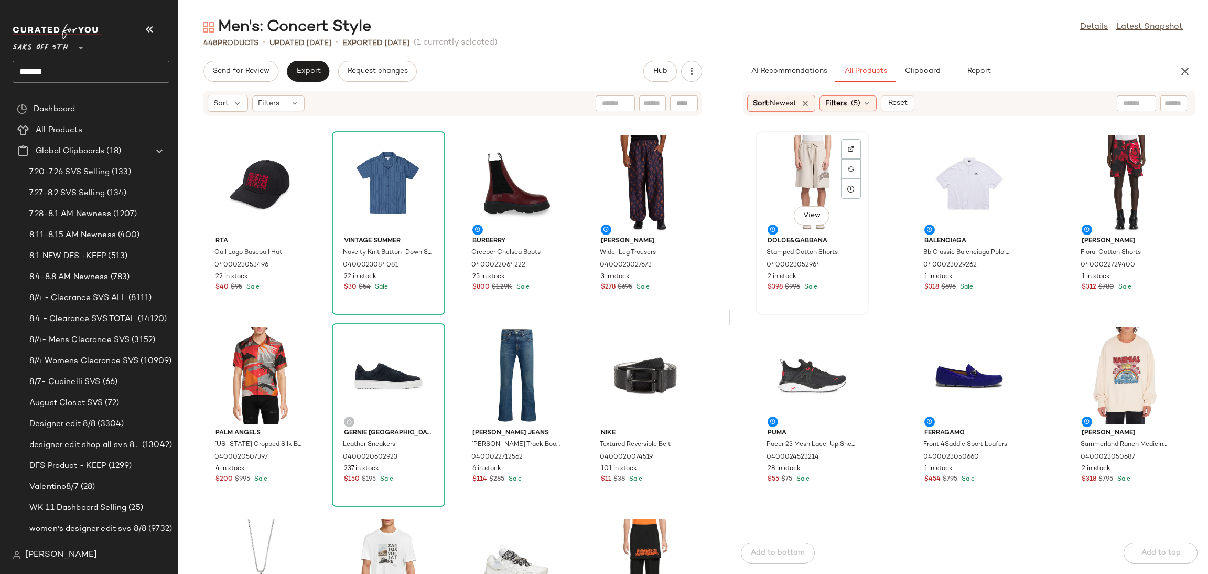
click at [806, 170] on div "View" at bounding box center [812, 184] width 106 height 98
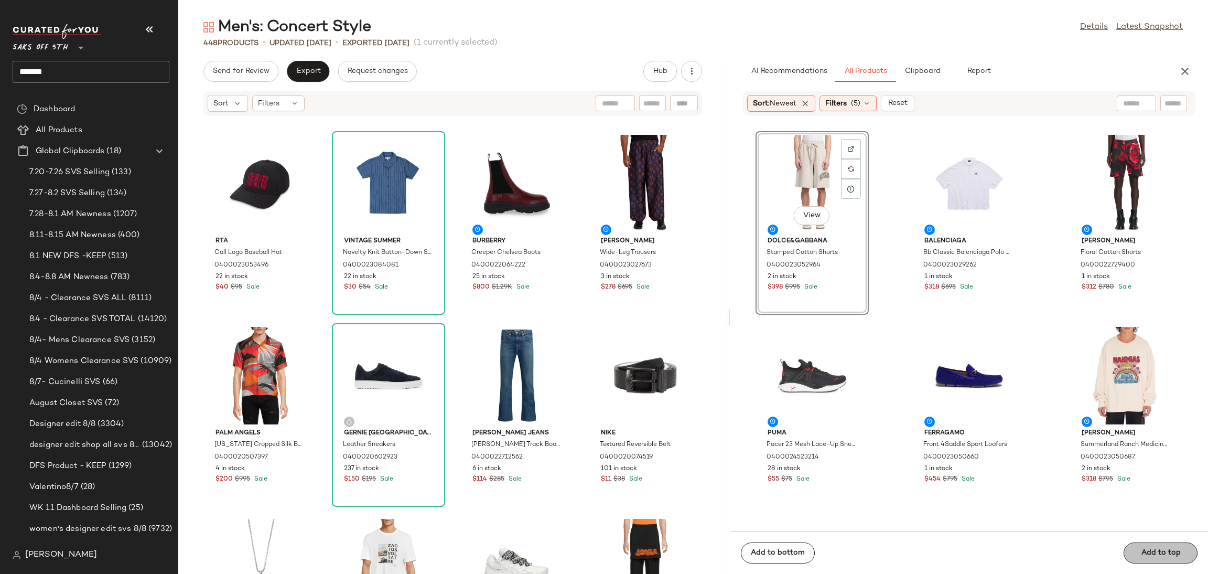
click at [1144, 547] on div "Add to bottom Add to top" at bounding box center [969, 552] width 478 height 42
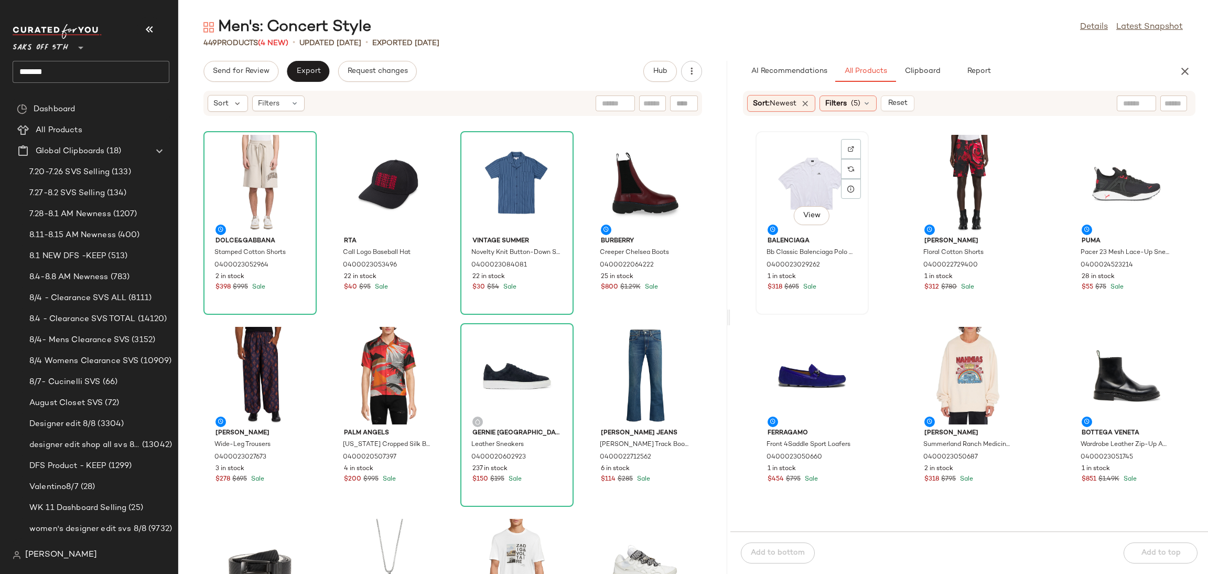
click at [807, 184] on div "View" at bounding box center [812, 184] width 106 height 98
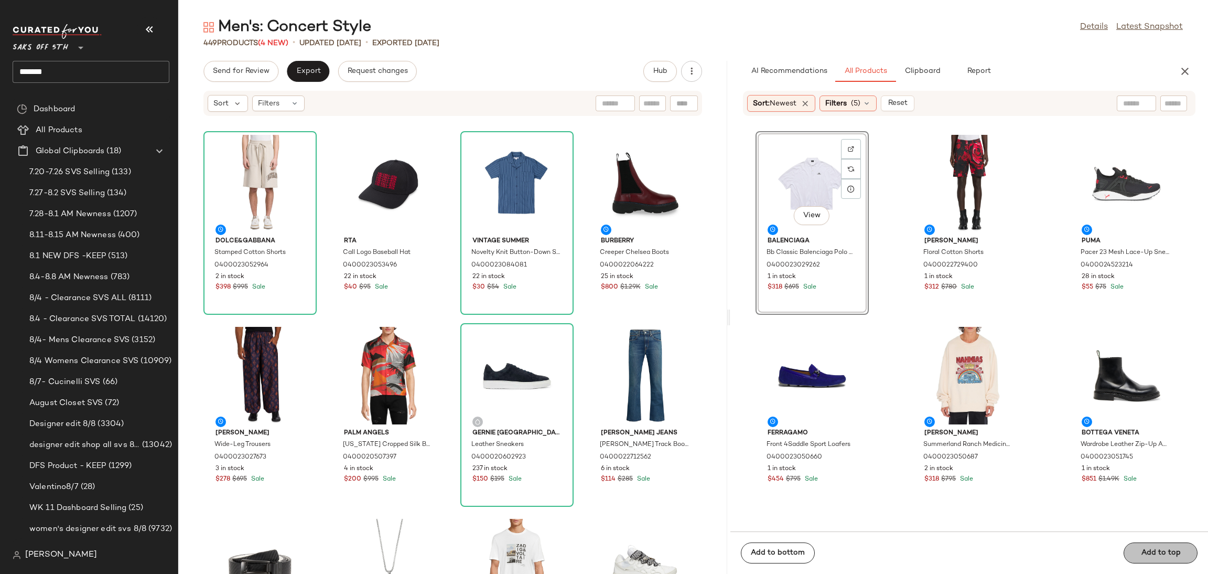
click at [1154, 555] on div "Add to bottom Add to top" at bounding box center [969, 552] width 478 height 42
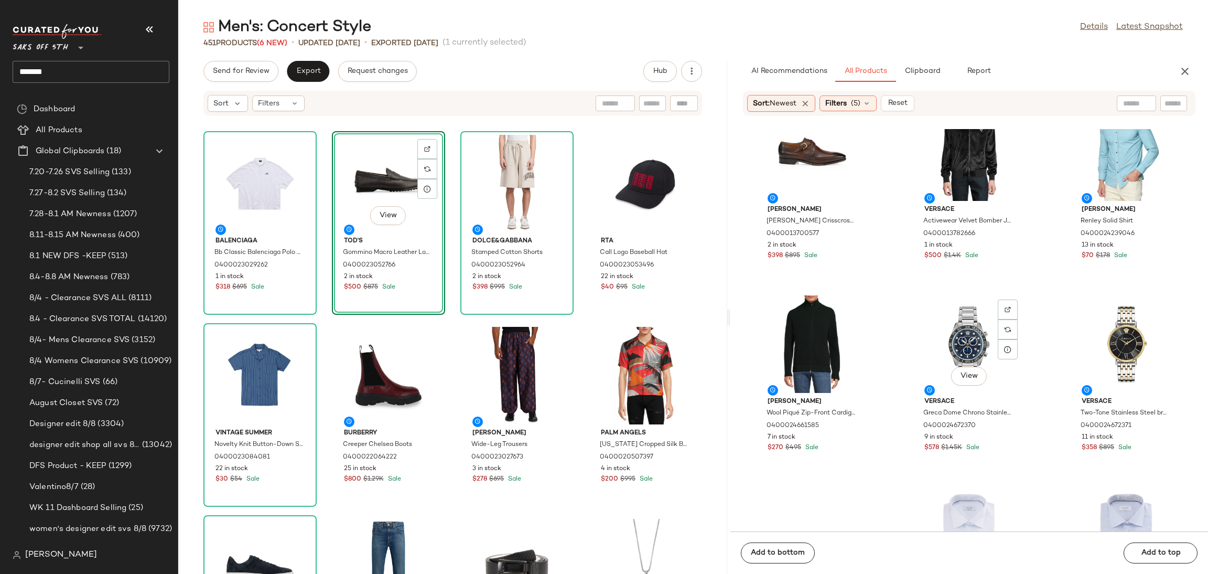
scroll to position [6375, 0]
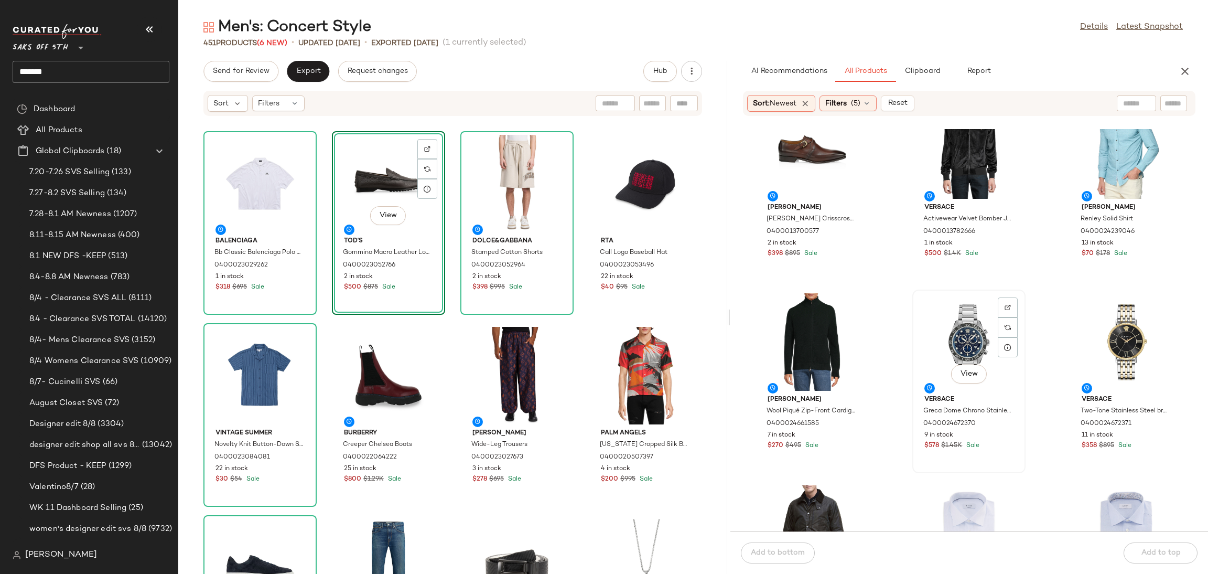
click at [947, 330] on div "View" at bounding box center [969, 342] width 106 height 98
click at [1147, 548] on span "Add to top" at bounding box center [1160, 552] width 40 height 8
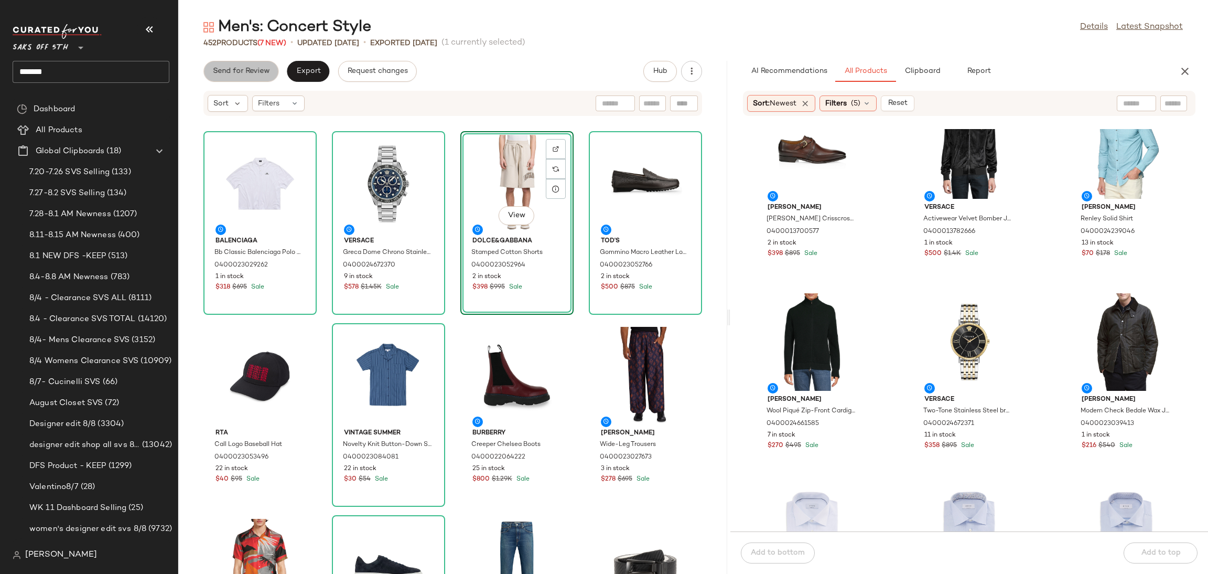
click at [239, 74] on span "Send for Review" at bounding box center [240, 71] width 57 height 8
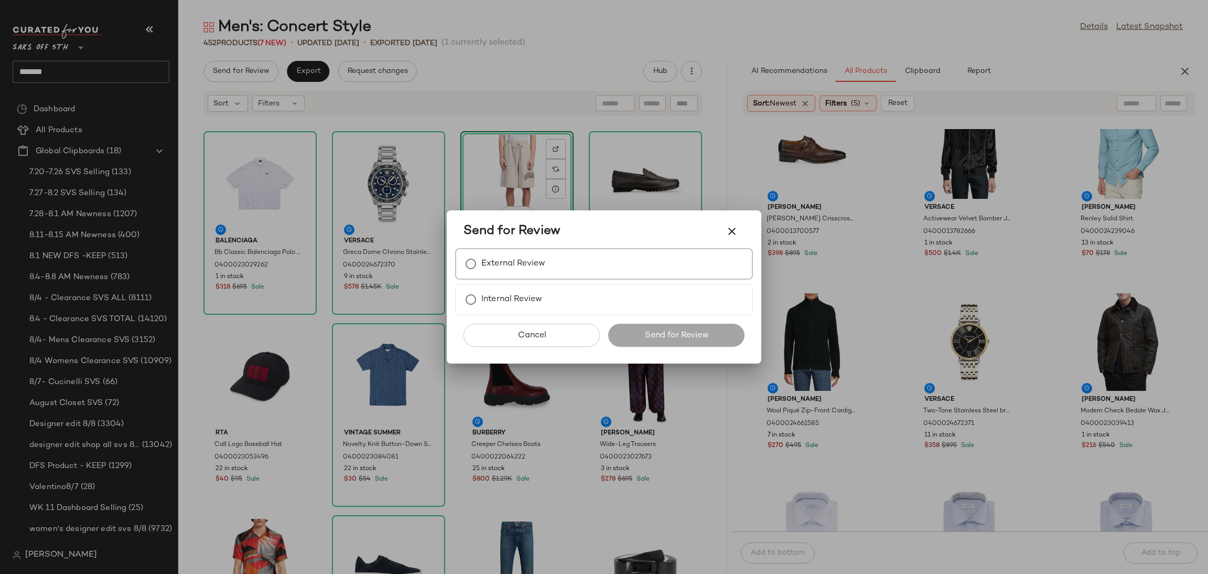
click at [520, 259] on label "External Review" at bounding box center [513, 263] width 64 height 21
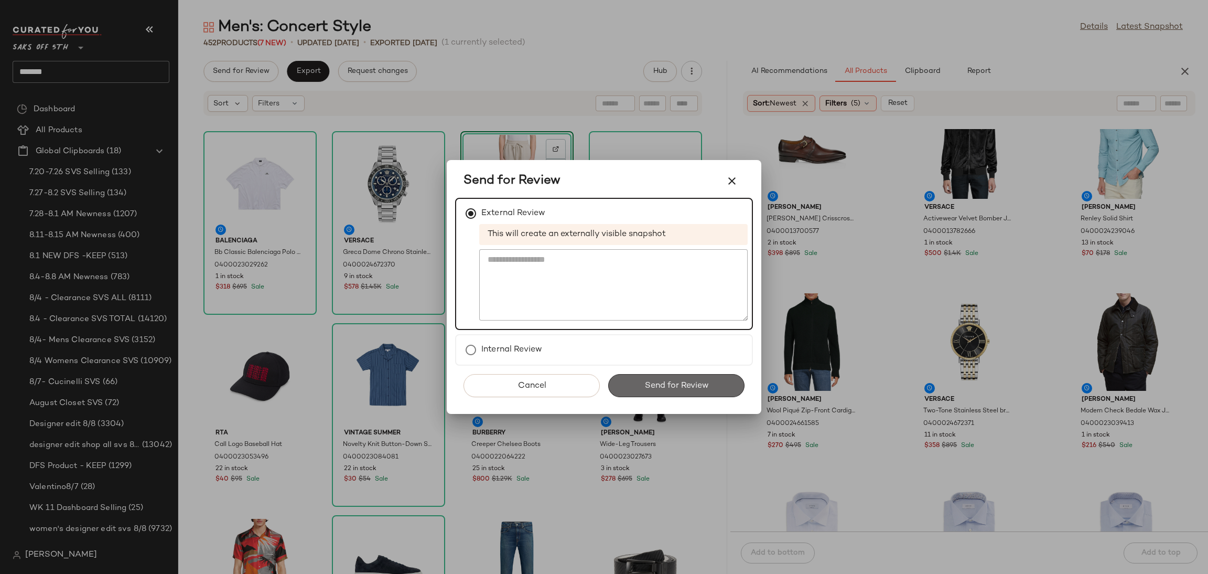
click at [658, 381] on span "Send for Review" at bounding box center [676, 386] width 64 height 10
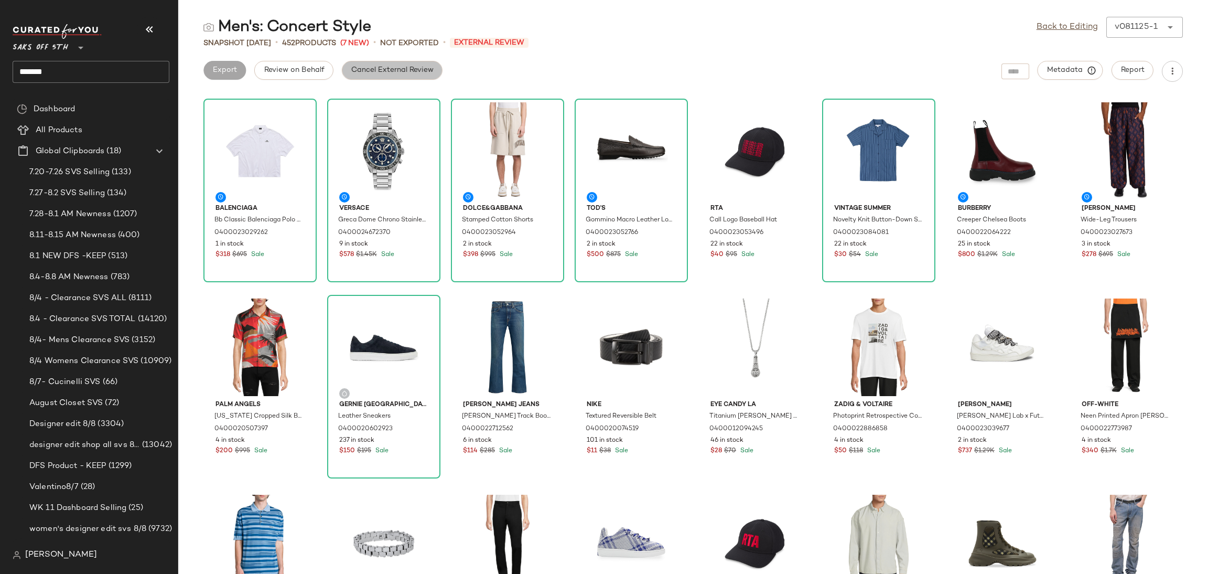
click at [394, 70] on span "Cancel External Review" at bounding box center [392, 70] width 83 height 8
click at [325, 69] on button "Export" at bounding box center [308, 70] width 42 height 19
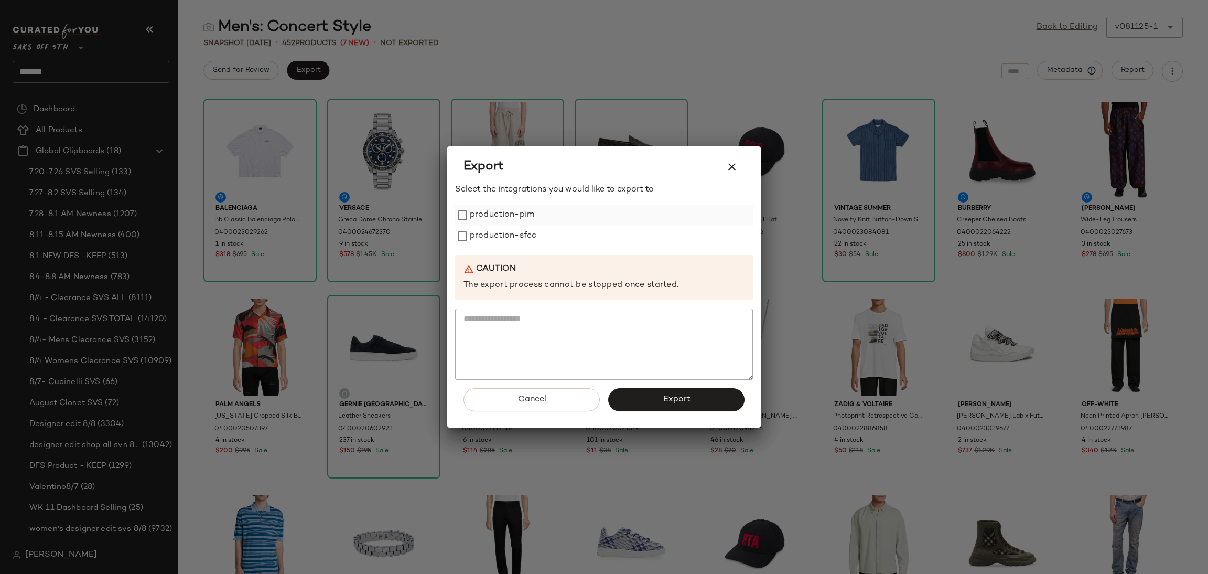
click at [499, 208] on label "production-pim" at bounding box center [502, 214] width 64 height 21
click at [499, 226] on label "production-sfcc" at bounding box center [503, 235] width 67 height 21
click at [653, 401] on button "Export" at bounding box center [676, 399] width 136 height 23
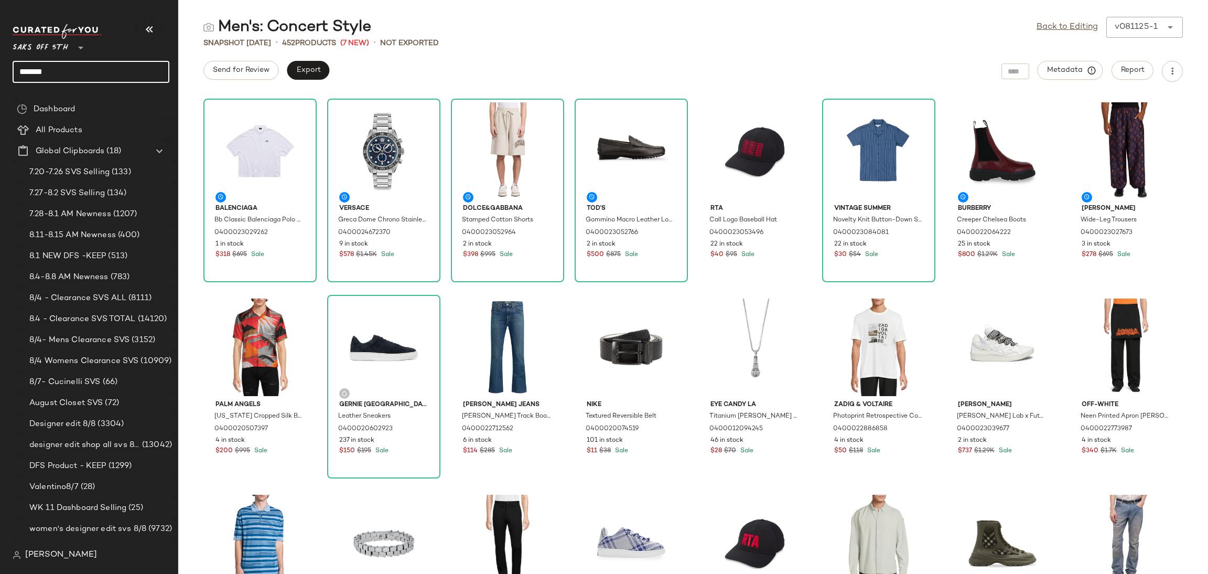
drag, startPoint x: 71, startPoint y: 67, endPoint x: 0, endPoint y: 56, distance: 72.2
click at [0, 56] on nav "Saks OFF 5TH ** ******* Dashboard All Products Global Clipboards (18) 7.20-7.26…" at bounding box center [89, 287] width 178 height 574
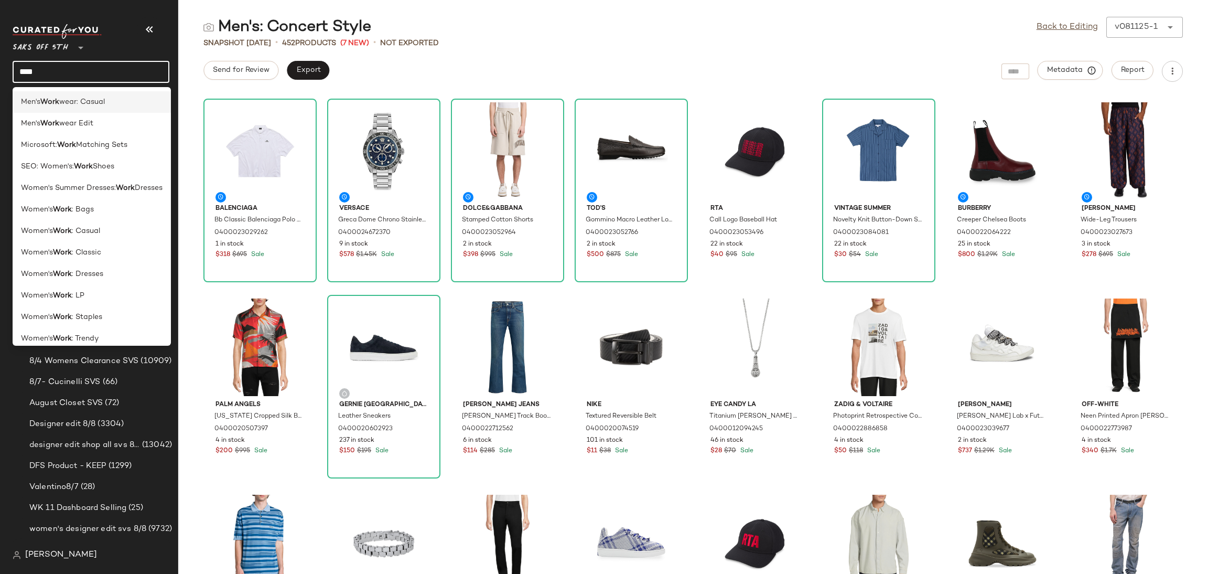
type input "****"
click at [139, 102] on div "Men's Work wear: Casual" at bounding box center [92, 101] width 142 height 11
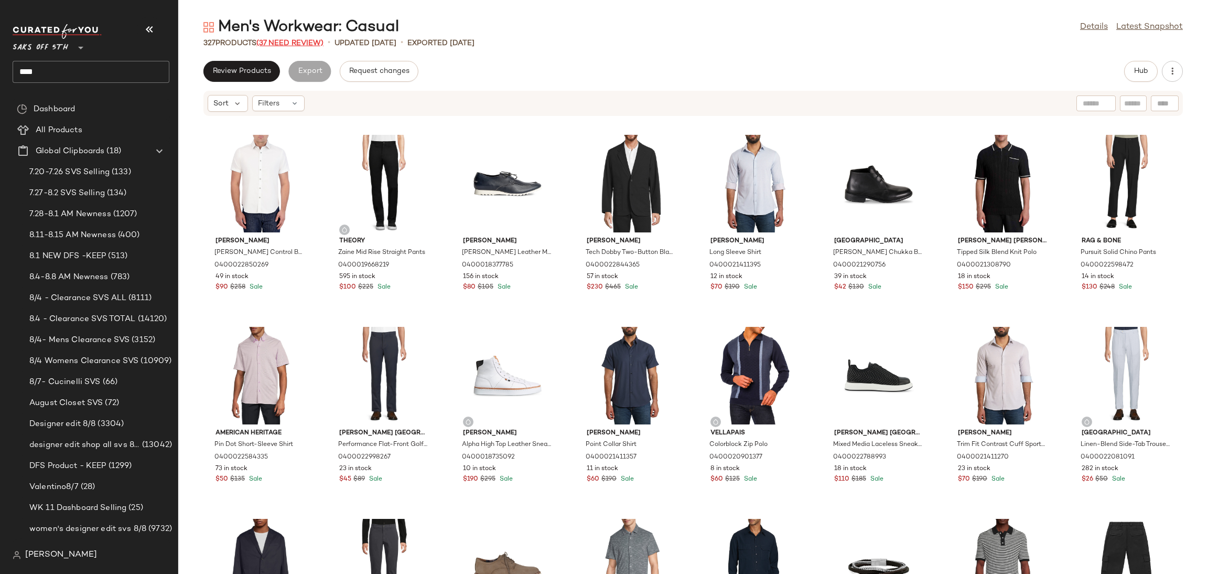
click at [306, 46] on span "(37 Need Review)" at bounding box center [289, 43] width 67 height 8
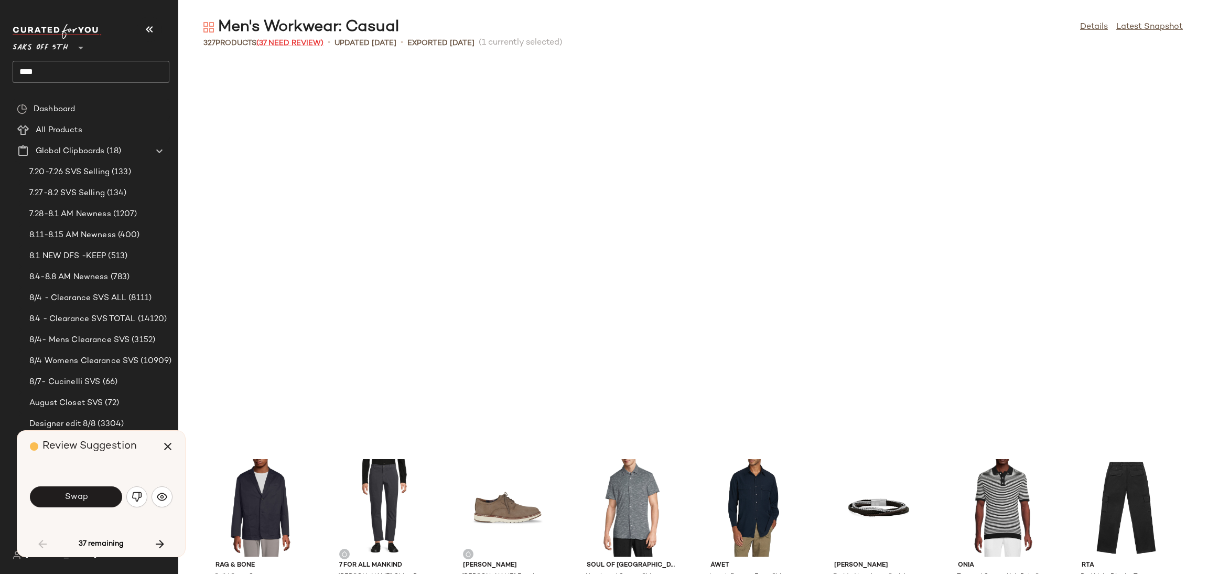
scroll to position [392, 0]
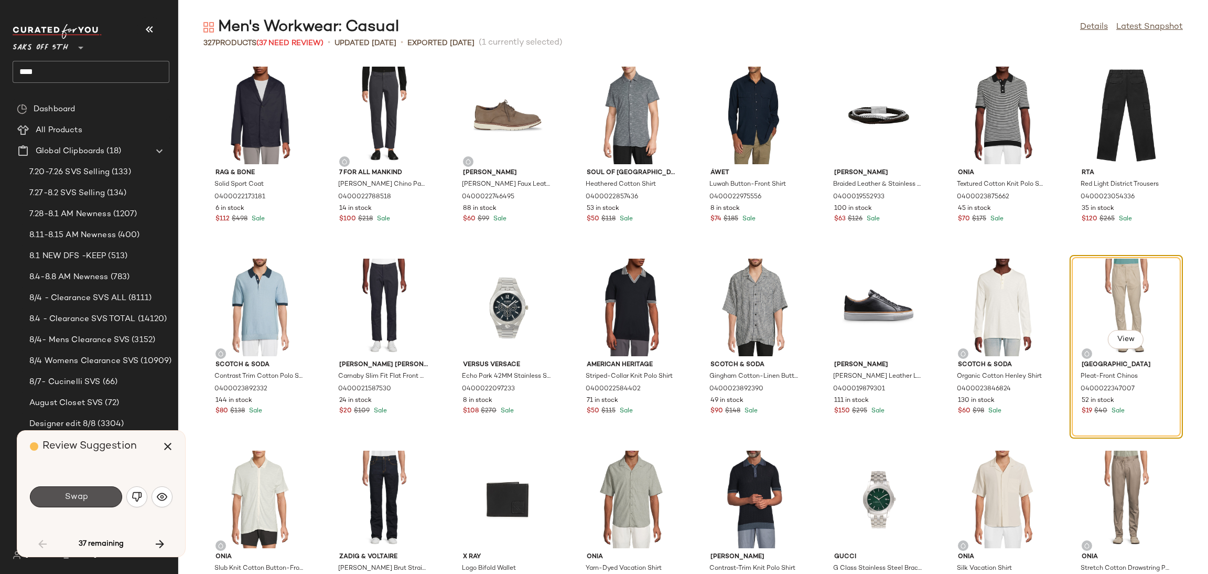
click at [67, 492] on span "Swap" at bounding box center [76, 497] width 24 height 10
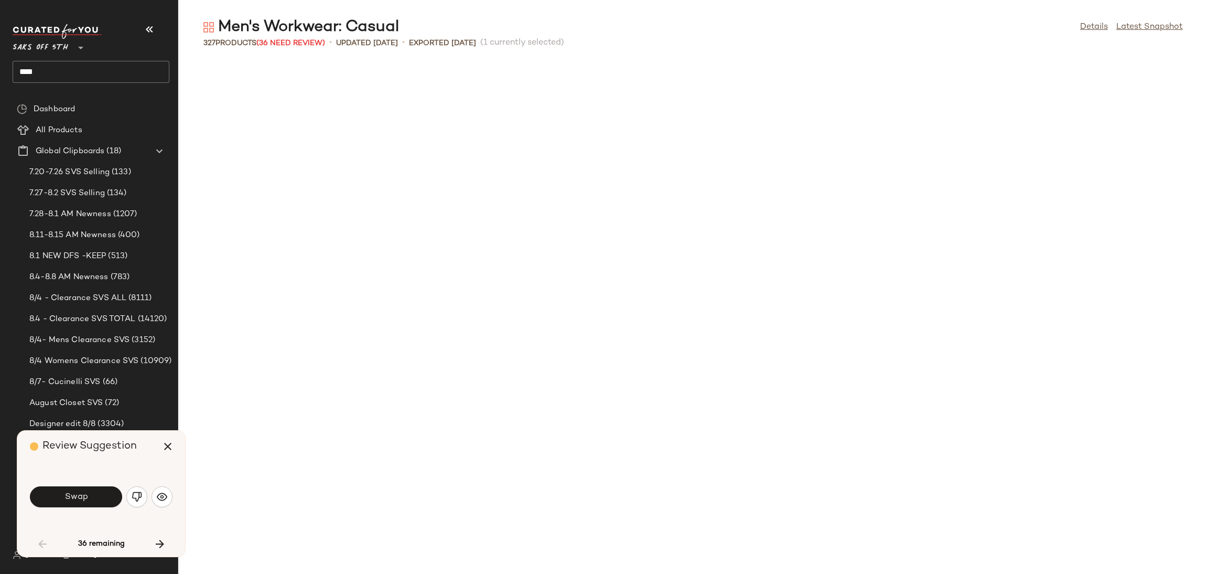
scroll to position [959, 0]
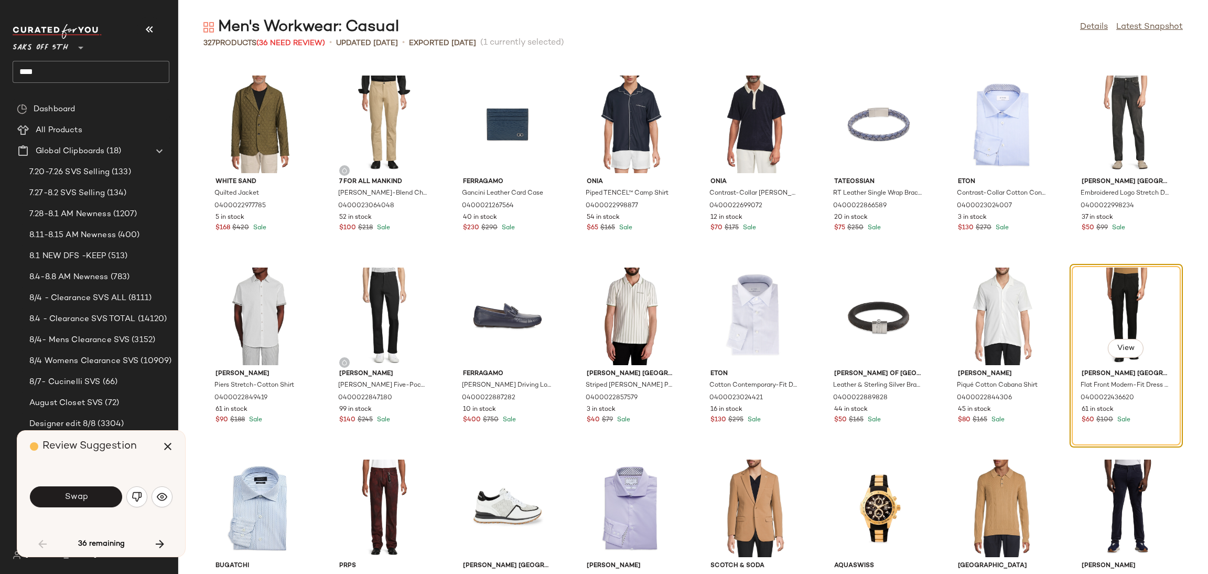
click at [67, 492] on span "Swap" at bounding box center [76, 497] width 24 height 10
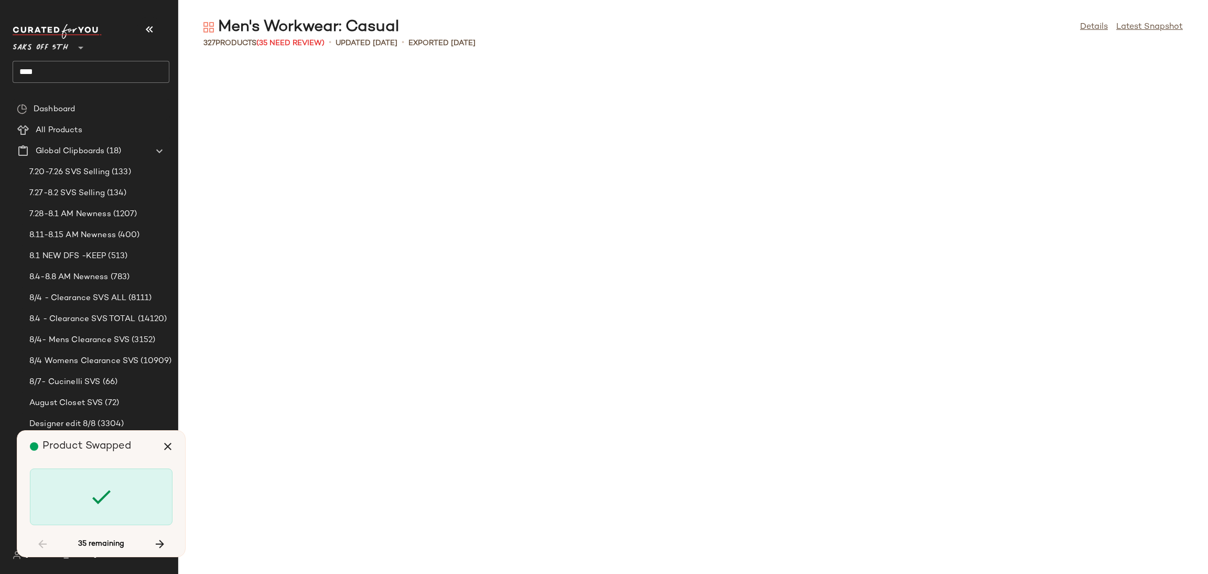
scroll to position [1727, 0]
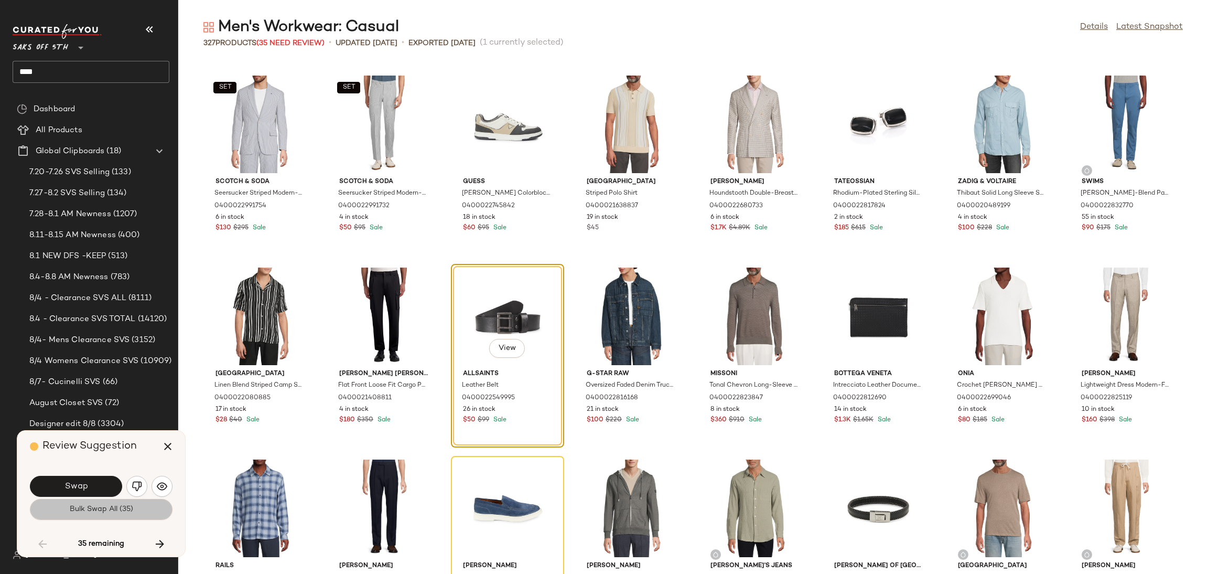
click at [67, 517] on button "Bulk Swap All (35)" at bounding box center [101, 509] width 143 height 21
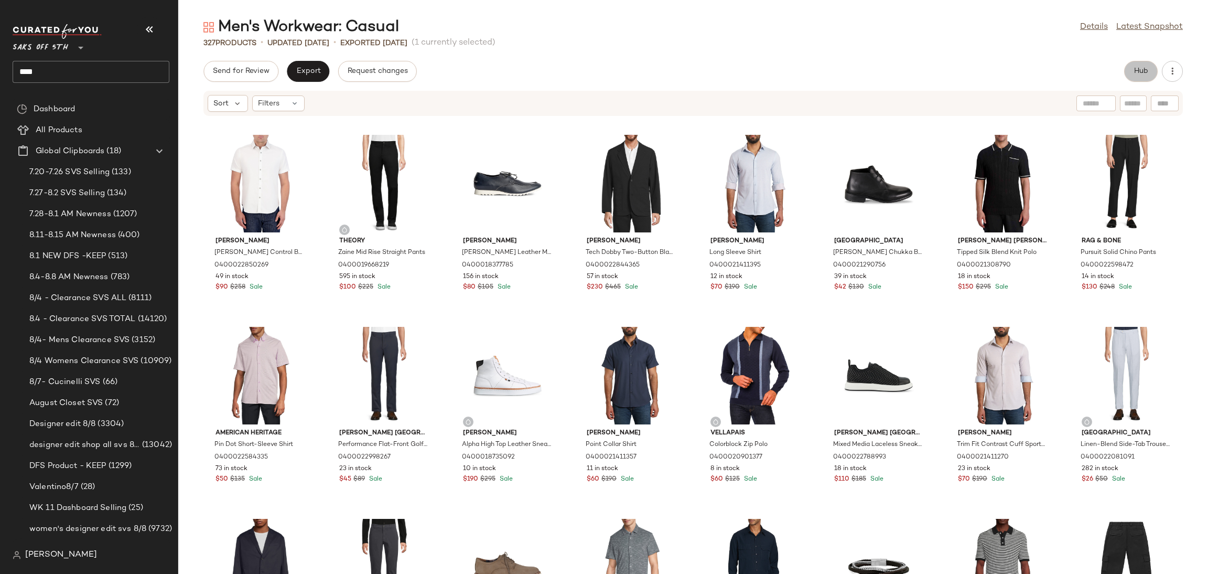
click at [1129, 67] on button "Hub" at bounding box center [1141, 71] width 34 height 21
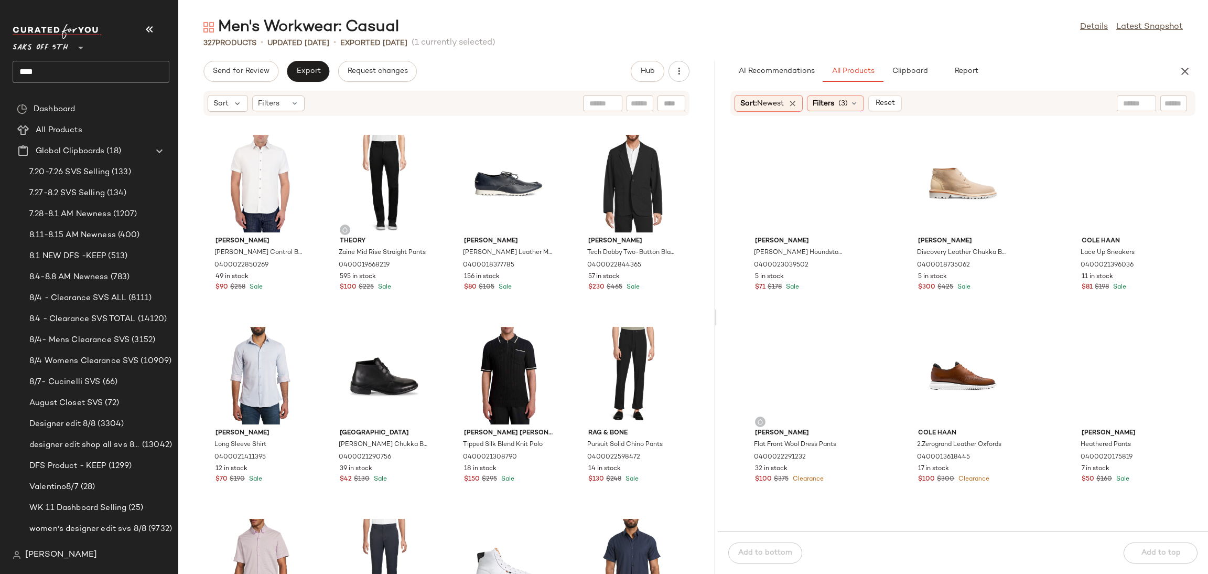
drag, startPoint x: 693, startPoint y: 315, endPoint x: 718, endPoint y: 313, distance: 25.3
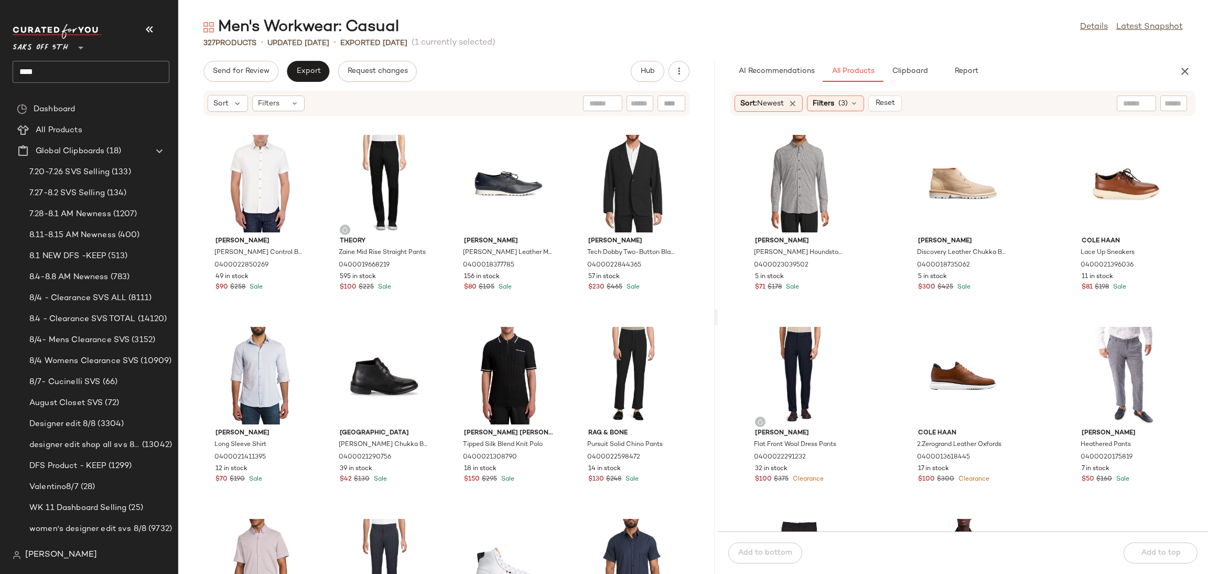
click at [718, 313] on div "Men's Workwear: Casual Details Latest Snapshot 327 Products • updated Aug 6th •…" at bounding box center [693, 295] width 1030 height 557
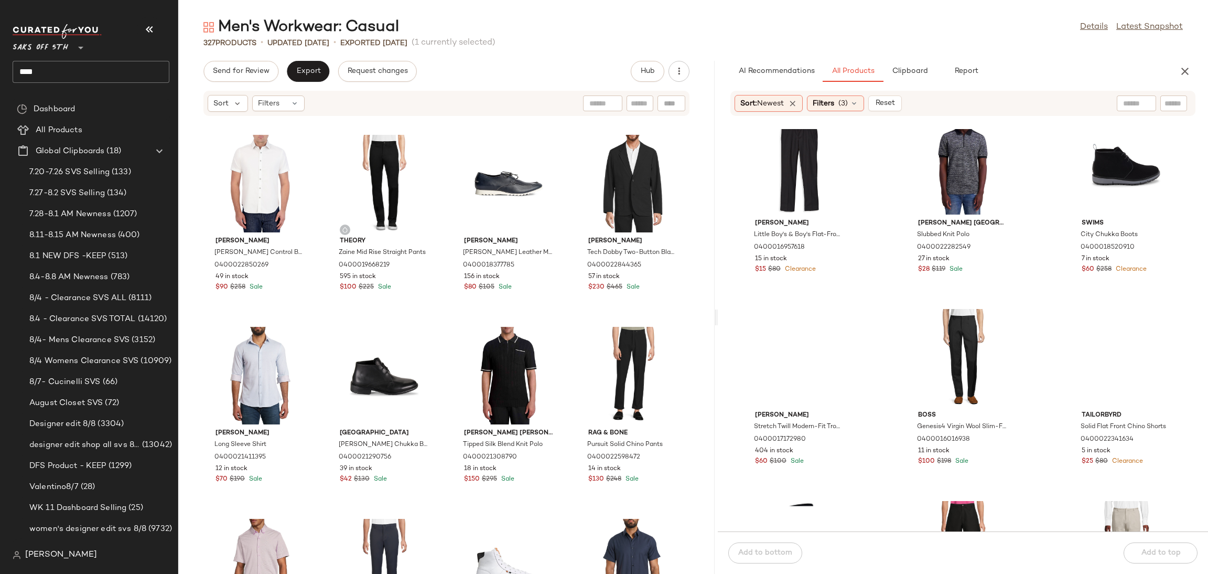
scroll to position [411, 0]
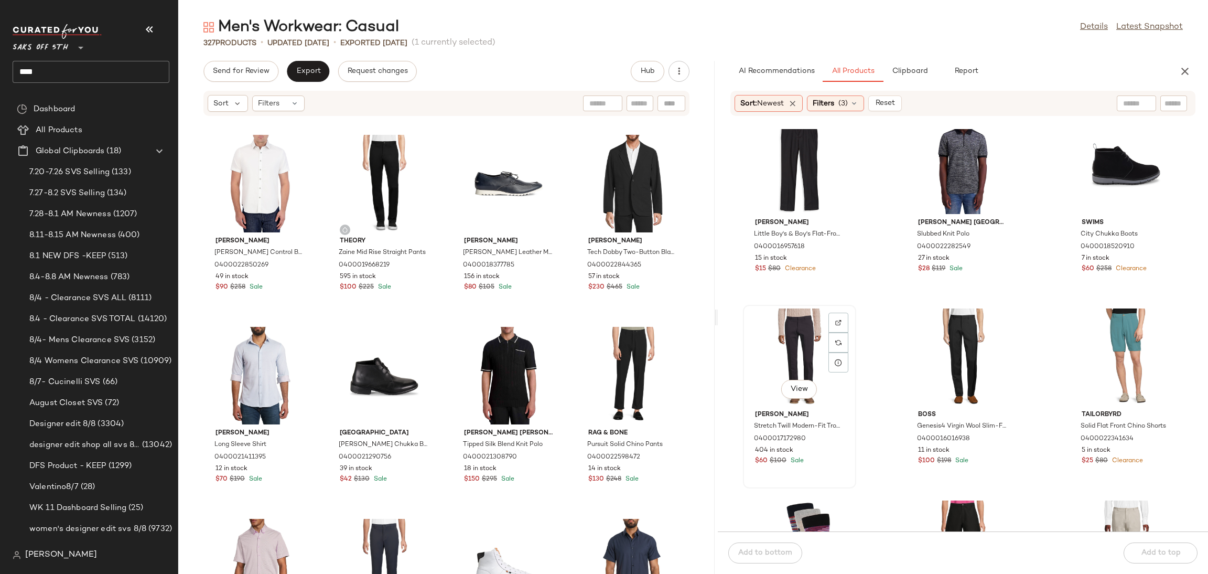
click at [789, 362] on div "View" at bounding box center [800, 357] width 106 height 98
click at [1153, 553] on span "Add to top" at bounding box center [1160, 552] width 40 height 8
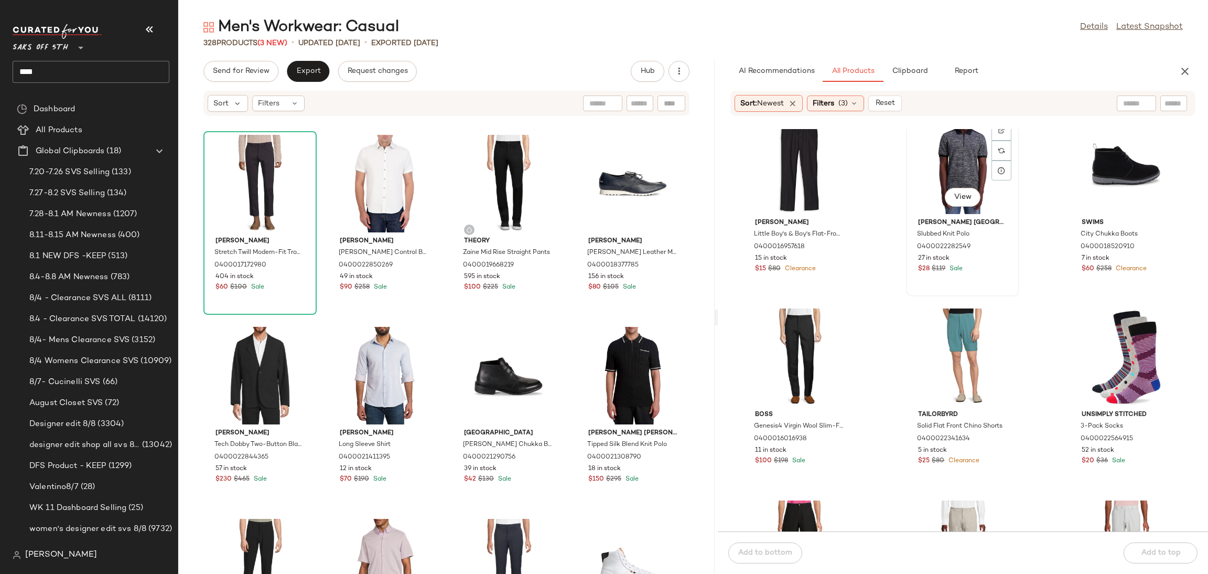
click at [956, 160] on div "View" at bounding box center [963, 165] width 106 height 98
click at [1152, 555] on div "Add to bottom Add to top" at bounding box center [963, 552] width 490 height 42
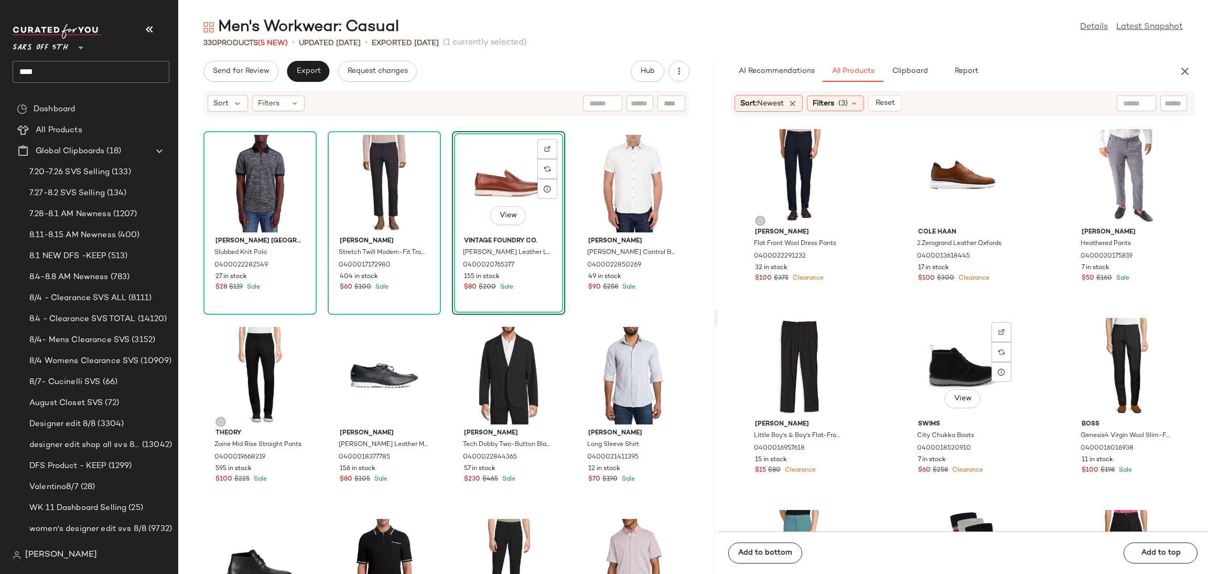
scroll to position [0, 0]
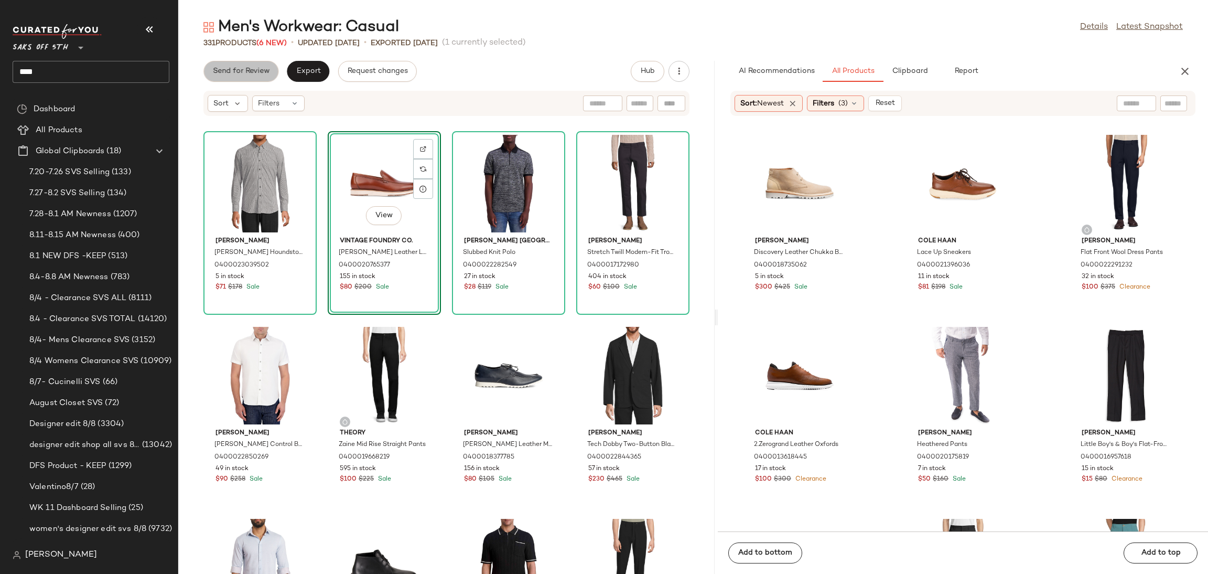
click at [256, 72] on span "Send for Review" at bounding box center [240, 71] width 57 height 8
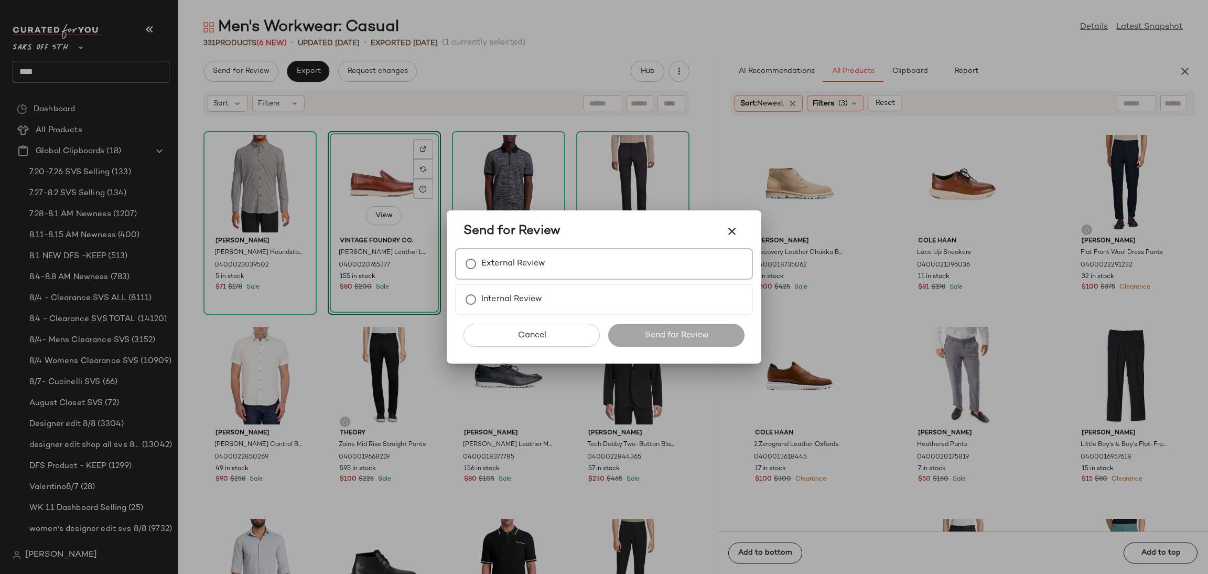
click at [530, 265] on label "External Review" at bounding box center [513, 263] width 64 height 21
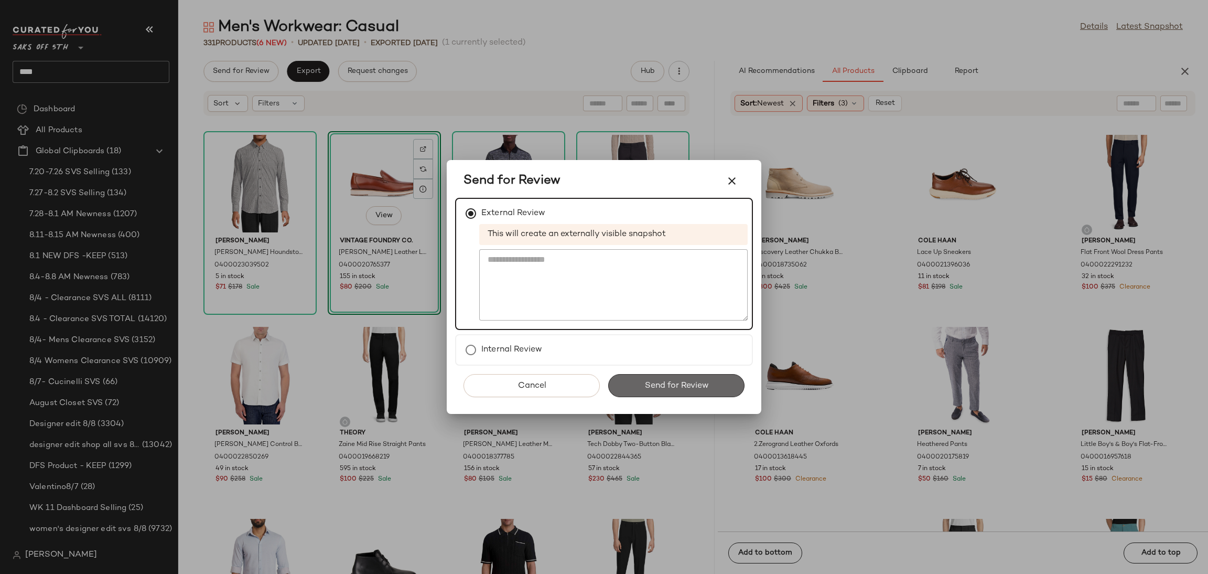
click at [650, 381] on span "Send for Review" at bounding box center [676, 386] width 64 height 10
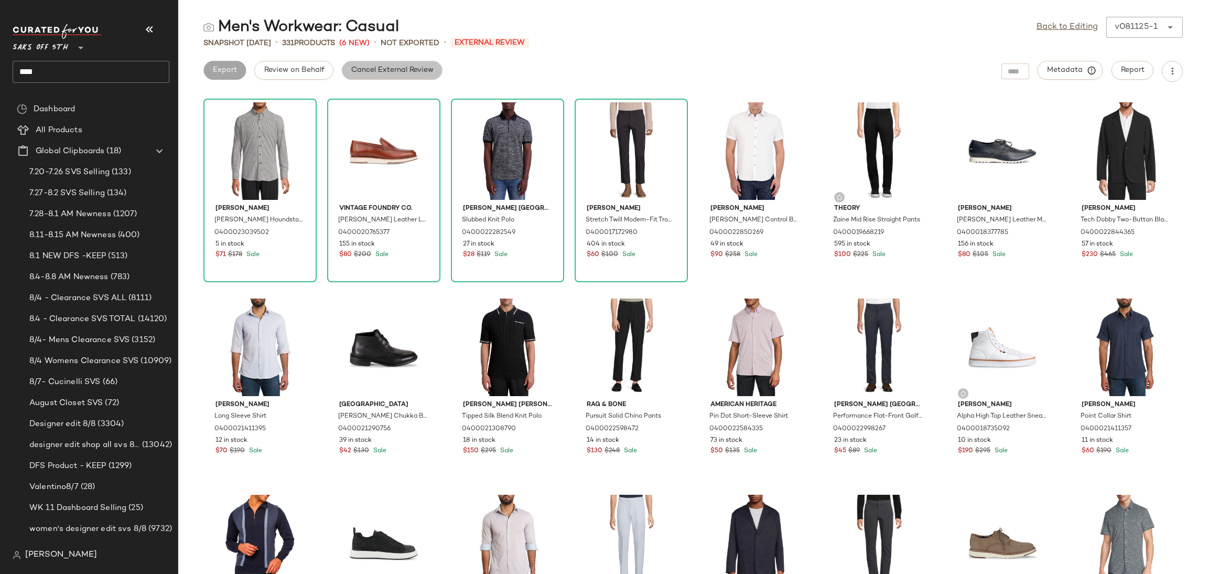
click at [394, 69] on span "Cancel External Review" at bounding box center [392, 70] width 83 height 8
click at [307, 72] on span "Export" at bounding box center [308, 70] width 25 height 8
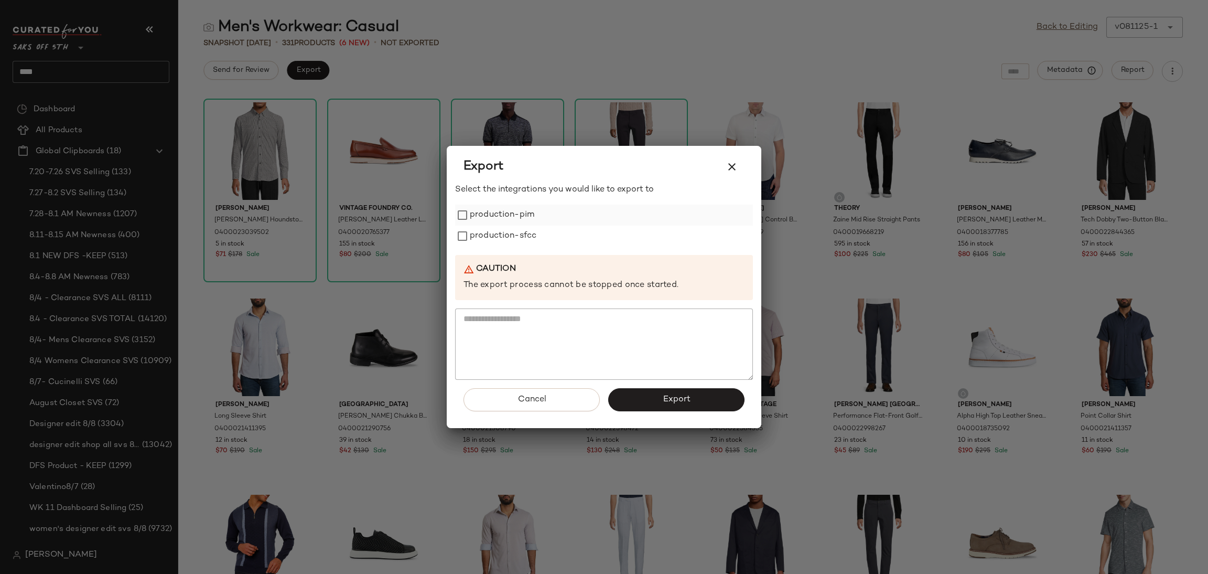
click at [486, 217] on label "production-pim" at bounding box center [502, 214] width 64 height 21
click at [498, 242] on label "production-sfcc" at bounding box center [503, 235] width 67 height 21
click at [672, 394] on span "Export" at bounding box center [676, 399] width 28 height 10
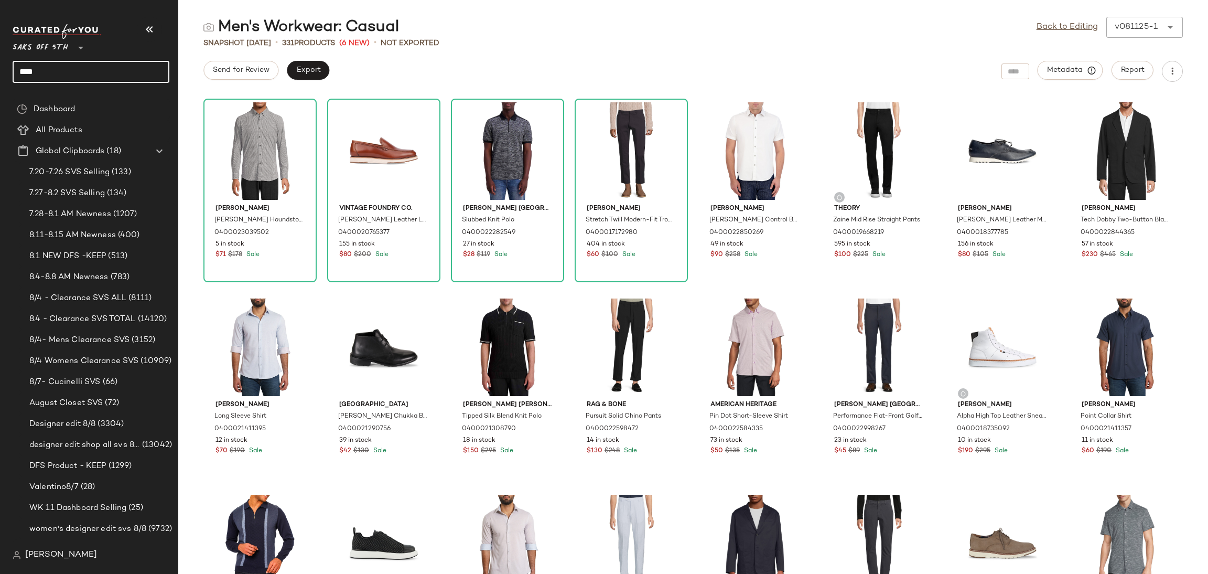
click at [109, 68] on input "****" at bounding box center [91, 72] width 157 height 22
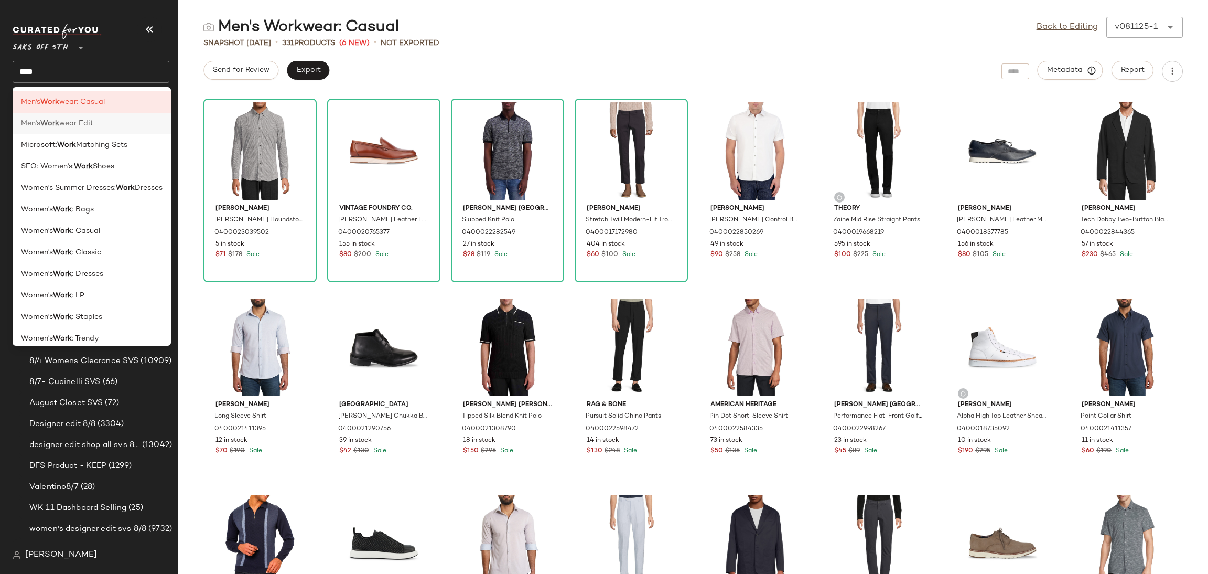
click at [117, 121] on div "Men's Work wear Edit" at bounding box center [92, 123] width 142 height 11
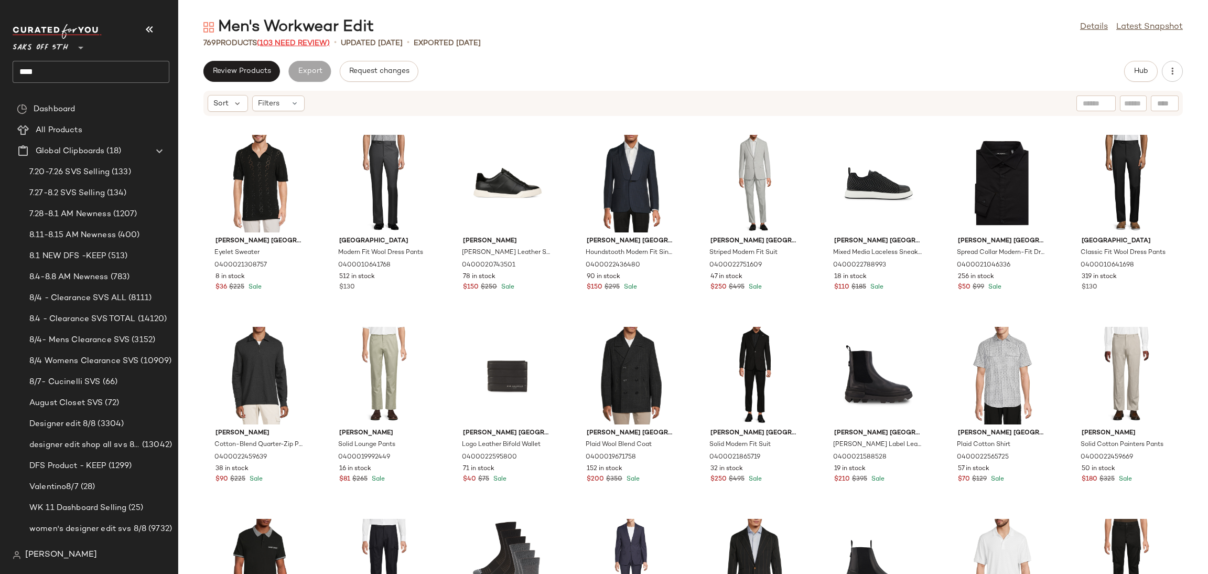
click at [307, 44] on span "(103 Need Review)" at bounding box center [293, 43] width 73 height 8
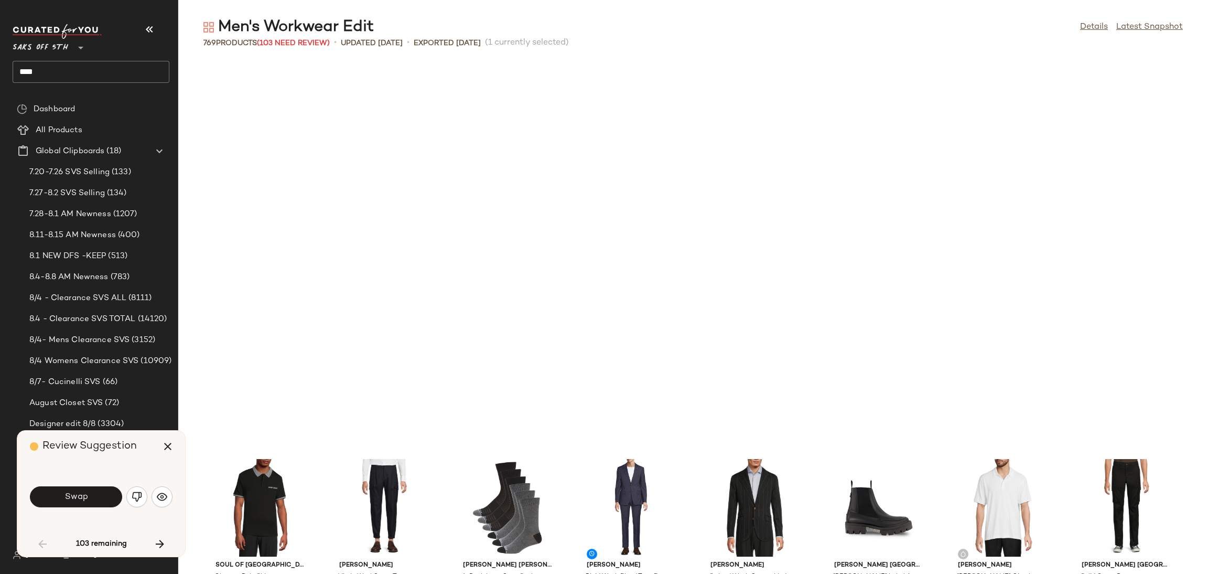
scroll to position [392, 0]
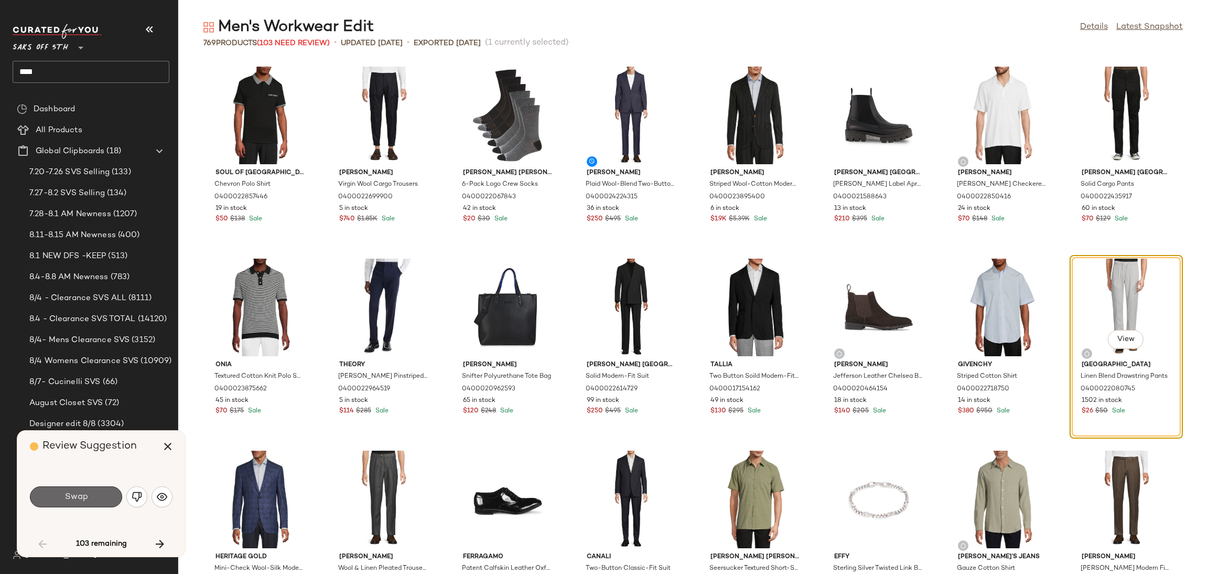
click at [100, 491] on button "Swap" at bounding box center [76, 496] width 92 height 21
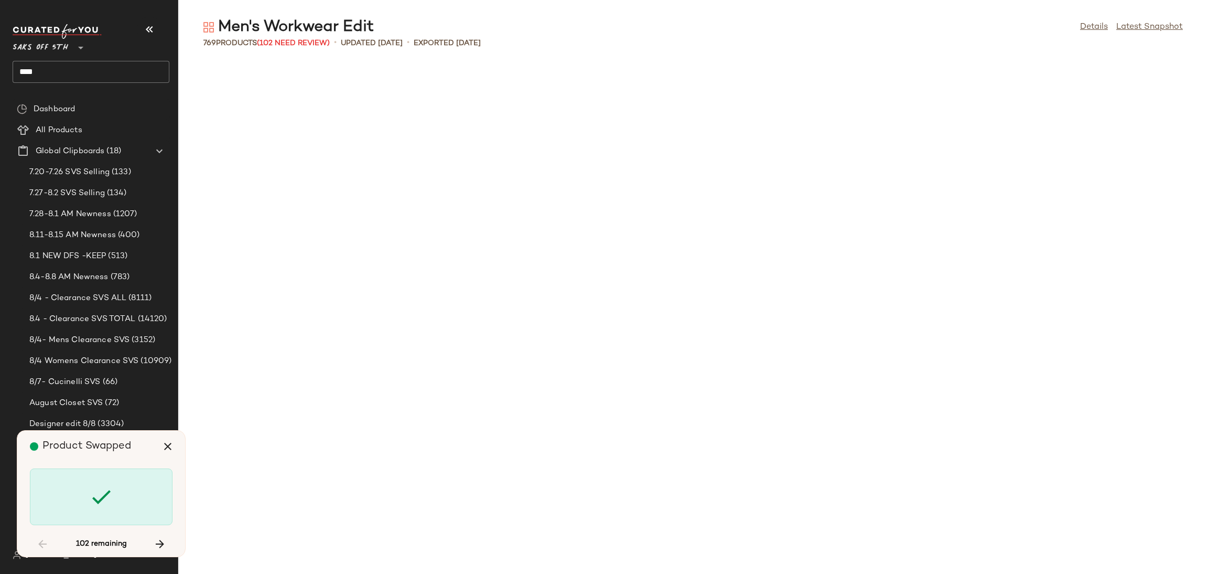
scroll to position [2495, 0]
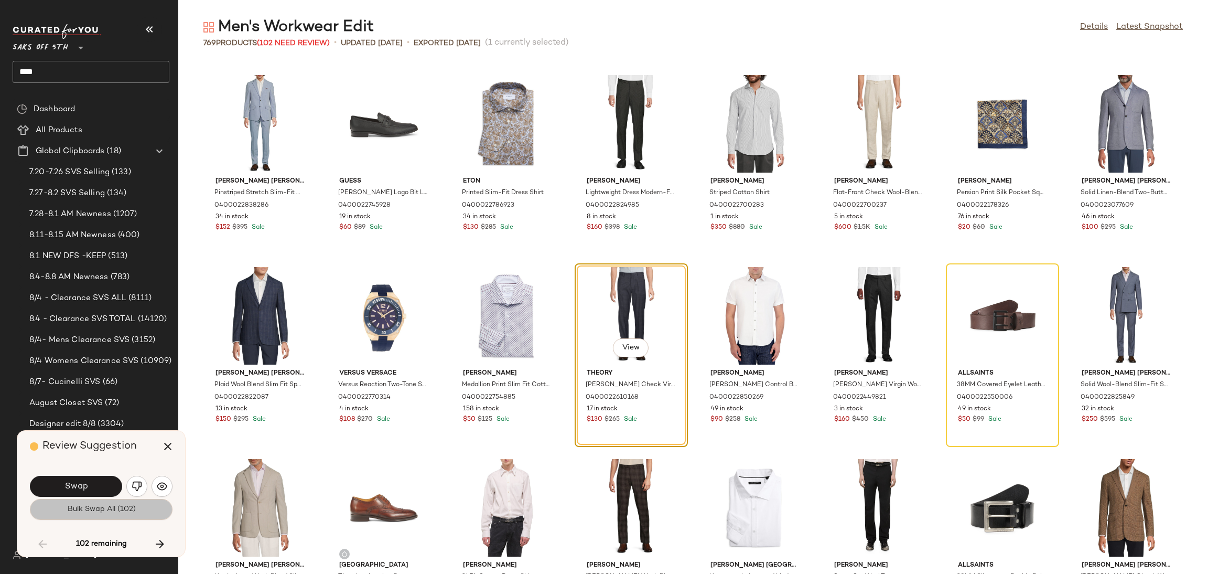
click at [114, 507] on span "Bulk Swap All (102)" at bounding box center [101, 509] width 69 height 8
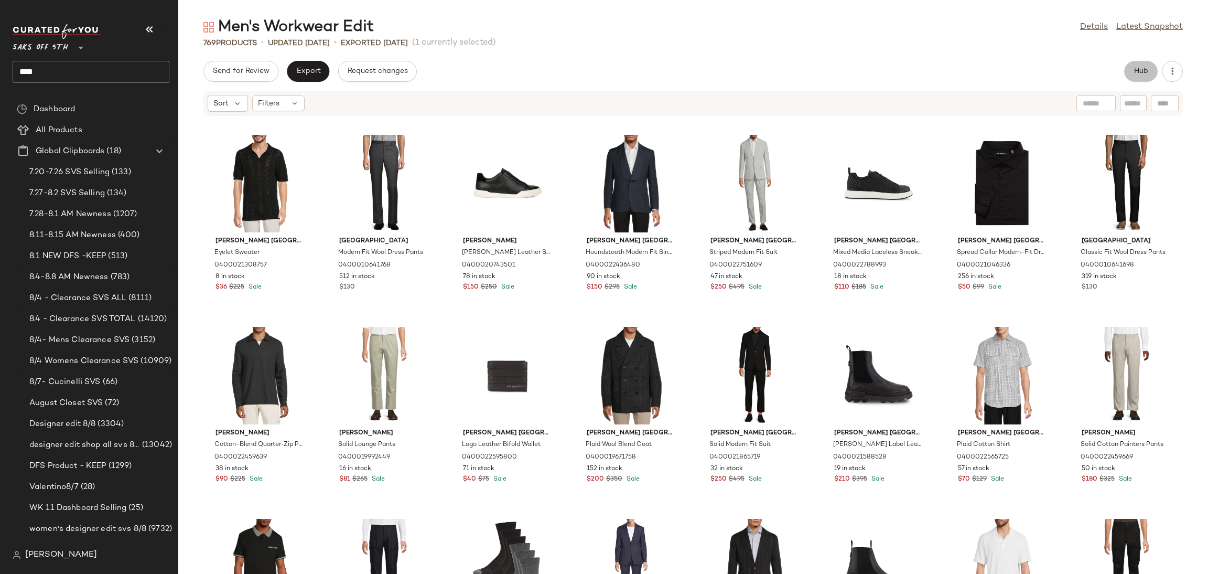
click at [1138, 68] on span "Hub" at bounding box center [1141, 71] width 15 height 8
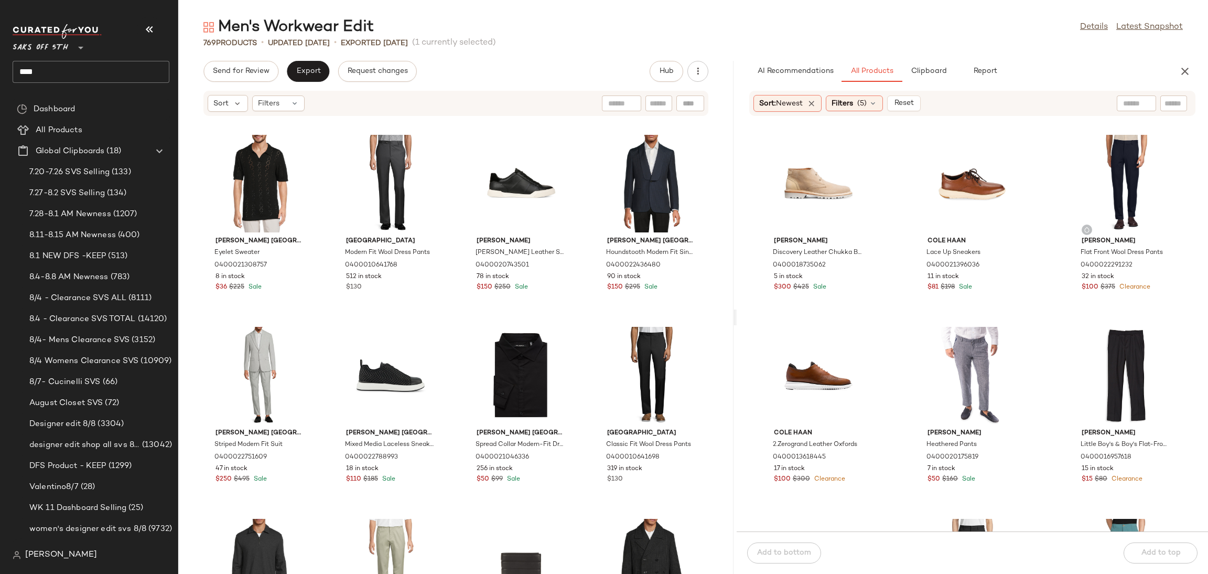
drag, startPoint x: 693, startPoint y: 319, endPoint x: 736, endPoint y: 318, distance: 43.0
click at [736, 318] on div "Men's Workwear Edit Details Latest Snapshot 769 Products • updated Aug 8th • Ex…" at bounding box center [693, 295] width 1030 height 557
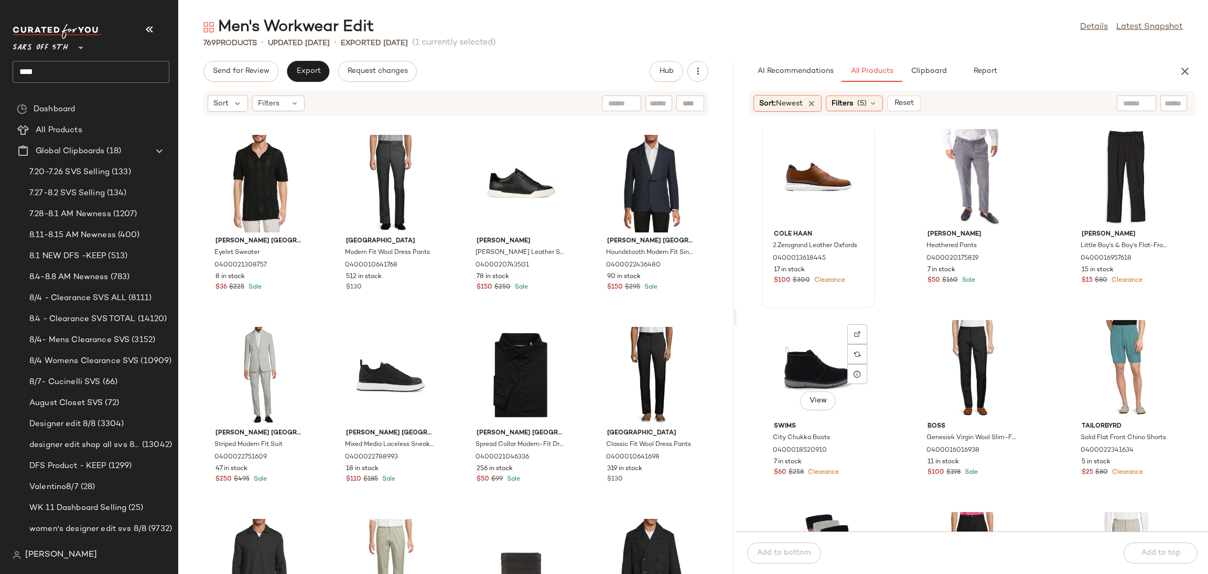
scroll to position [200, 0]
click at [973, 346] on div "View" at bounding box center [972, 368] width 106 height 98
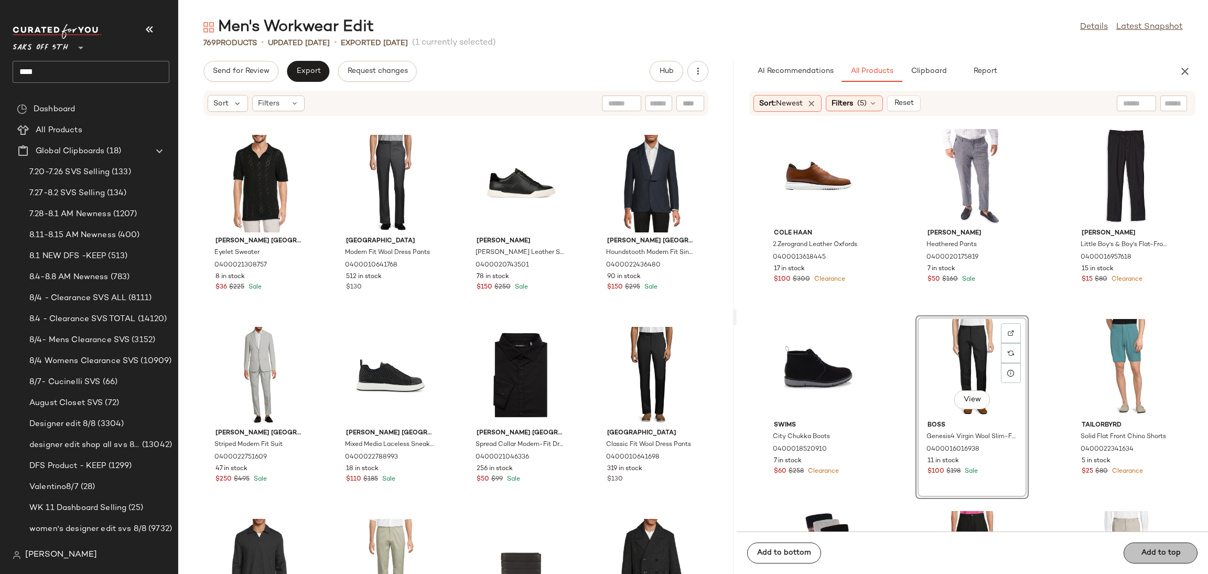
click at [1148, 558] on button "Add to top" at bounding box center [1161, 552] width 74 height 21
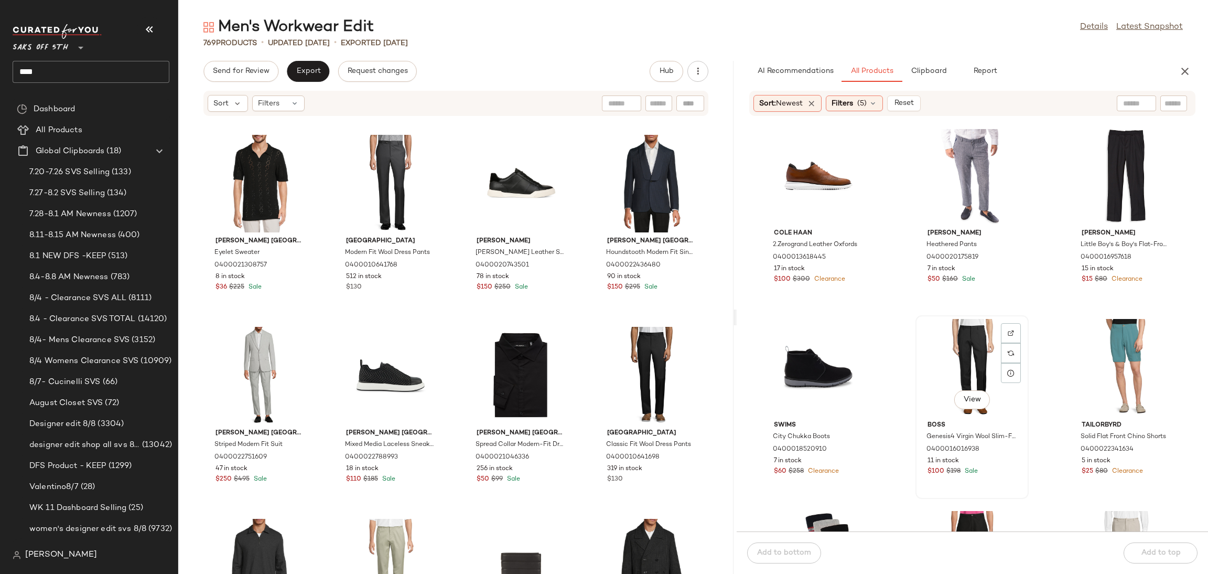
click at [967, 353] on div "View" at bounding box center [972, 368] width 106 height 98
click at [1146, 547] on div "Add to bottom Add to top" at bounding box center [972, 552] width 471 height 42
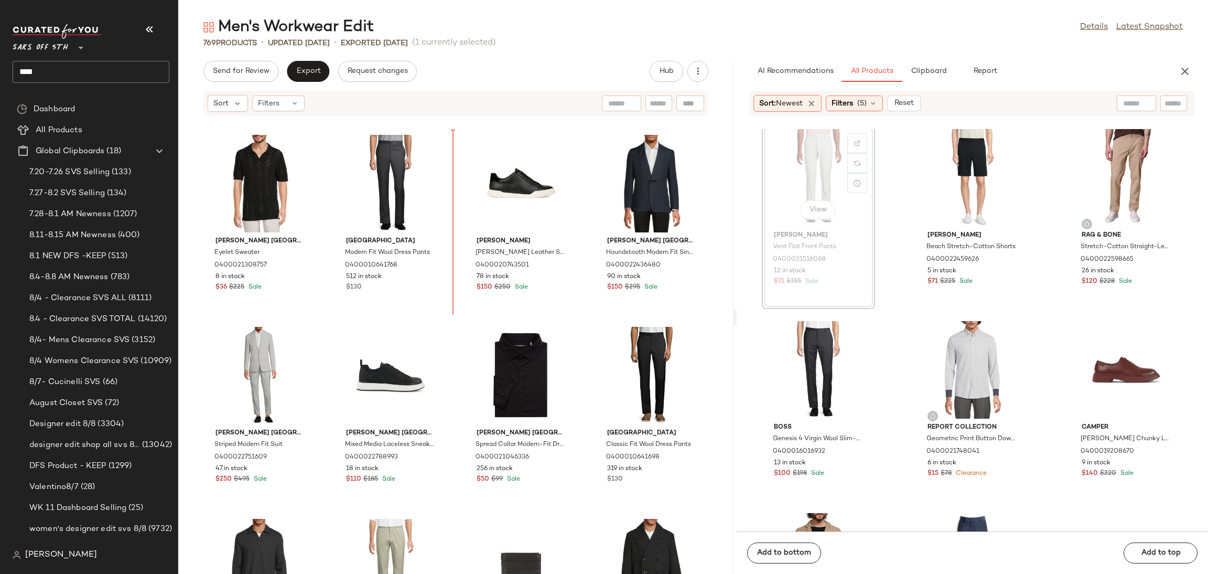
scroll to position [781, 0]
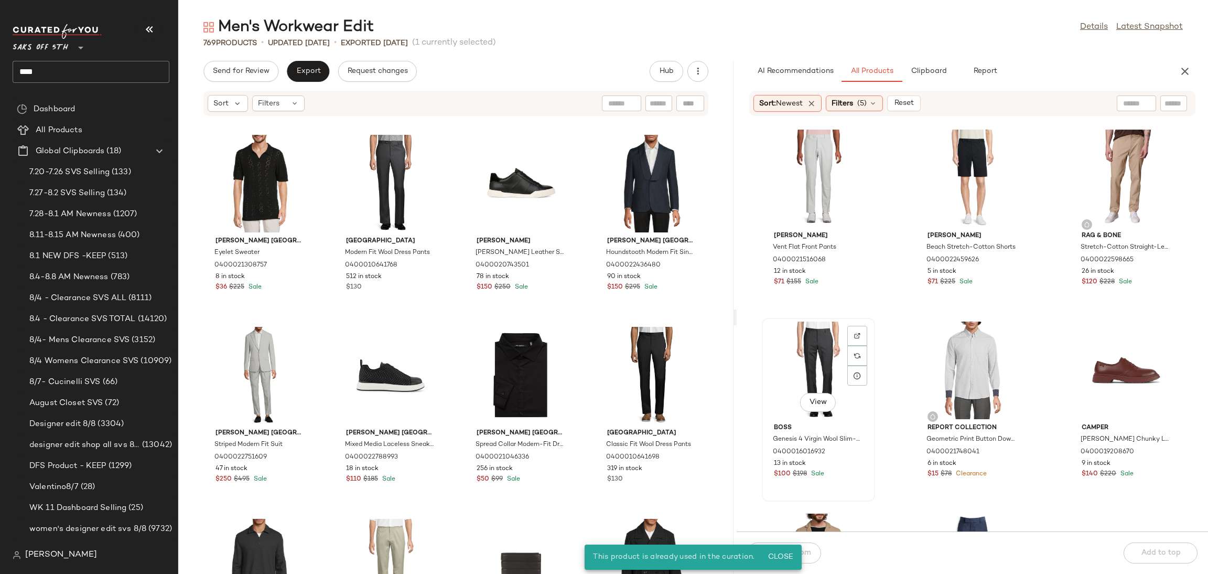
click at [829, 360] on div "View" at bounding box center [819, 370] width 106 height 98
click at [1143, 552] on div "Add to bottom Add to top" at bounding box center [972, 552] width 471 height 42
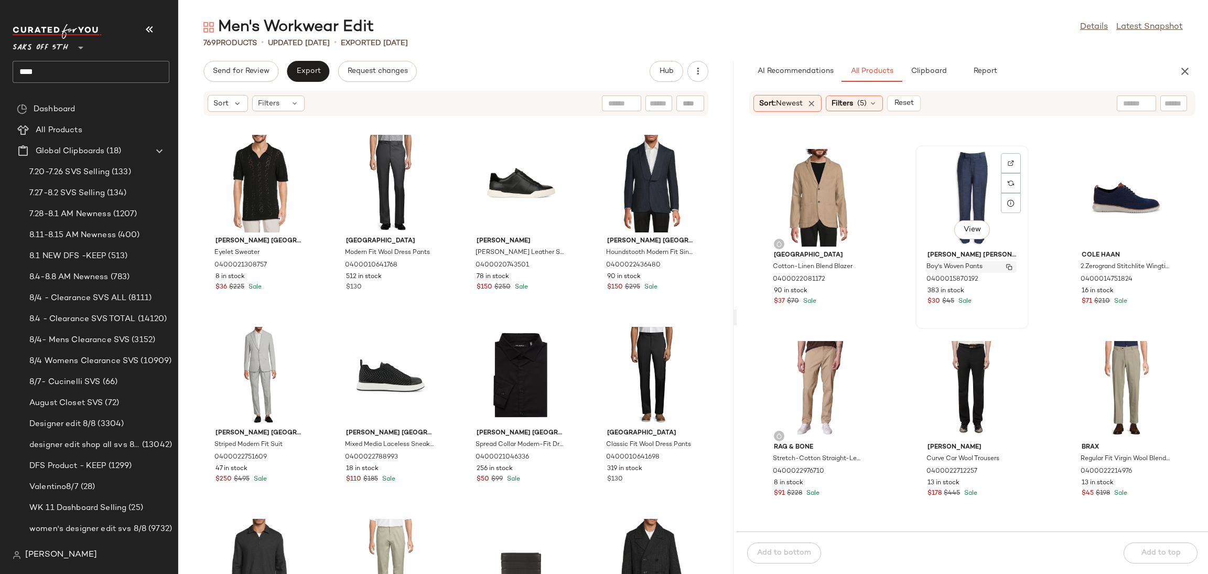
scroll to position [1146, 0]
click at [1104, 376] on div "View" at bounding box center [1126, 389] width 106 height 98
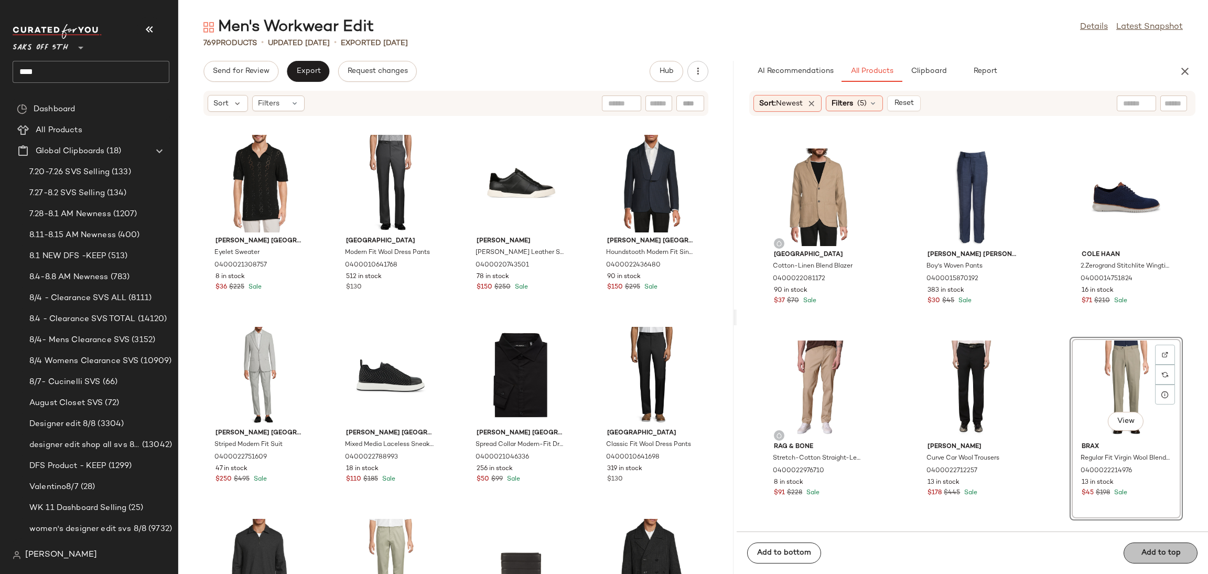
click at [1162, 546] on button "Add to top" at bounding box center [1161, 552] width 74 height 21
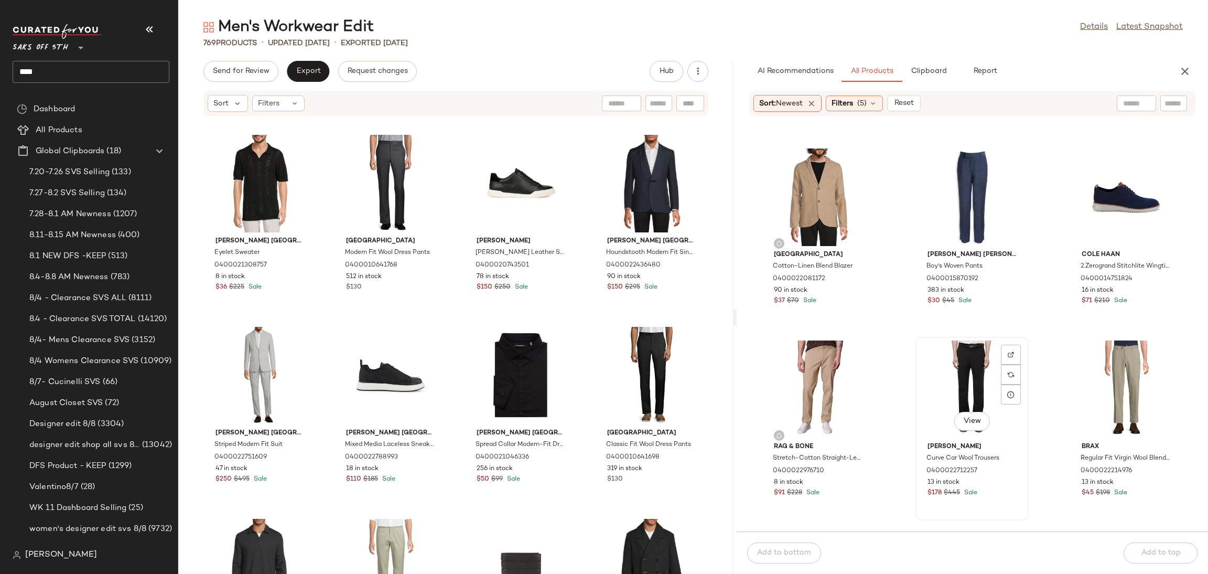
click at [962, 381] on div "View" at bounding box center [972, 389] width 106 height 98
click at [1141, 551] on div "Add to bottom Add to top" at bounding box center [972, 552] width 471 height 42
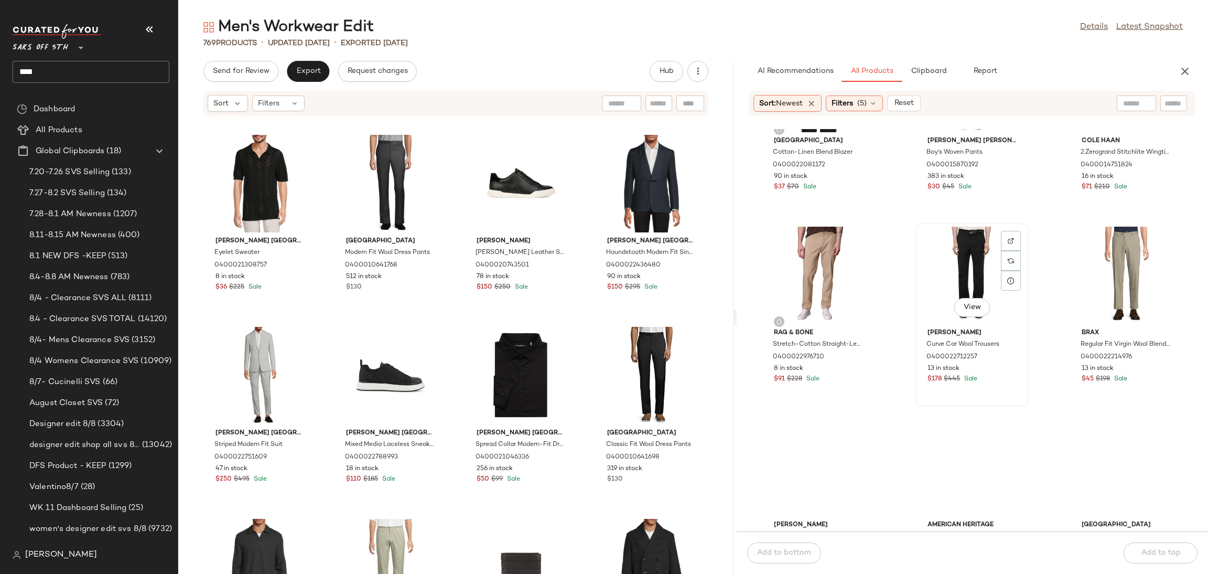
scroll to position [1328, 0]
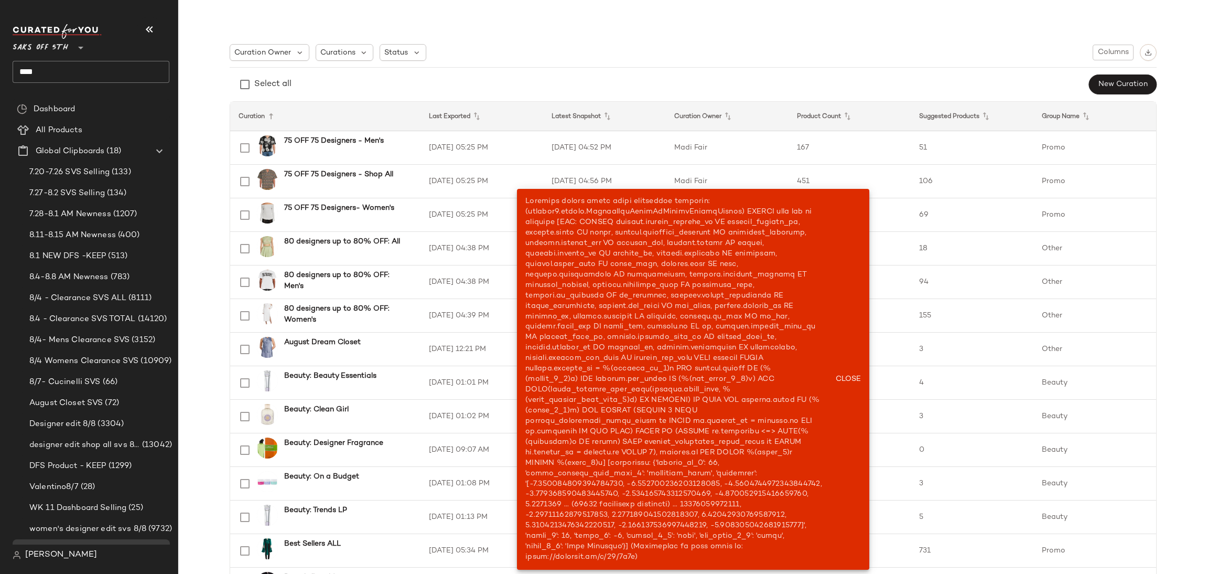
click at [73, 66] on input "****" at bounding box center [91, 72] width 157 height 22
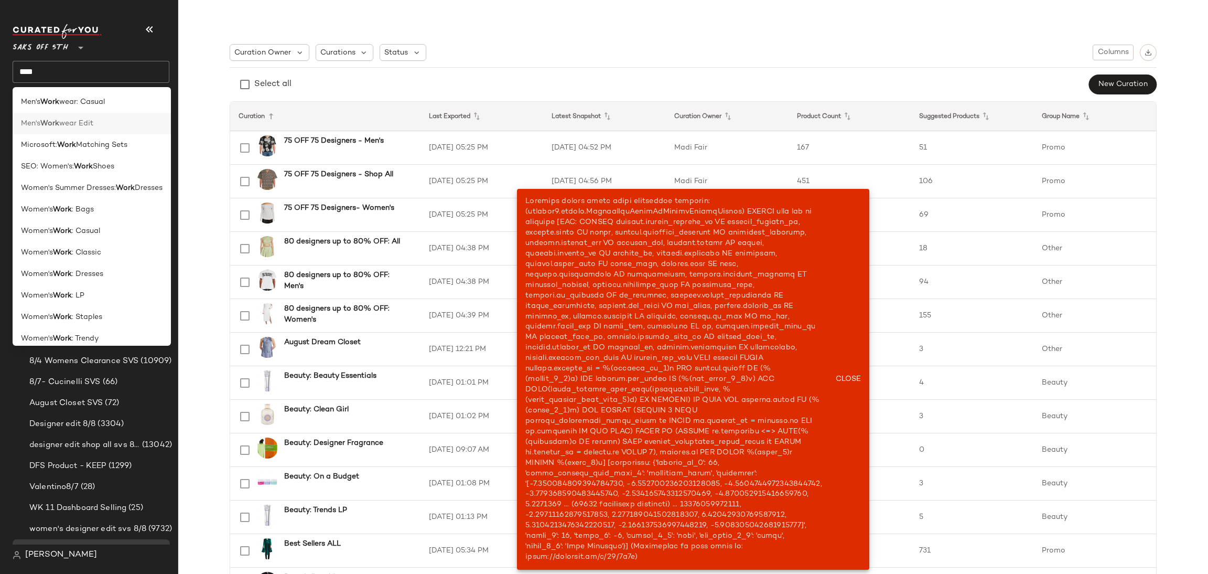
click at [101, 156] on div "Men's Work wear Edit" at bounding box center [92, 166] width 158 height 21
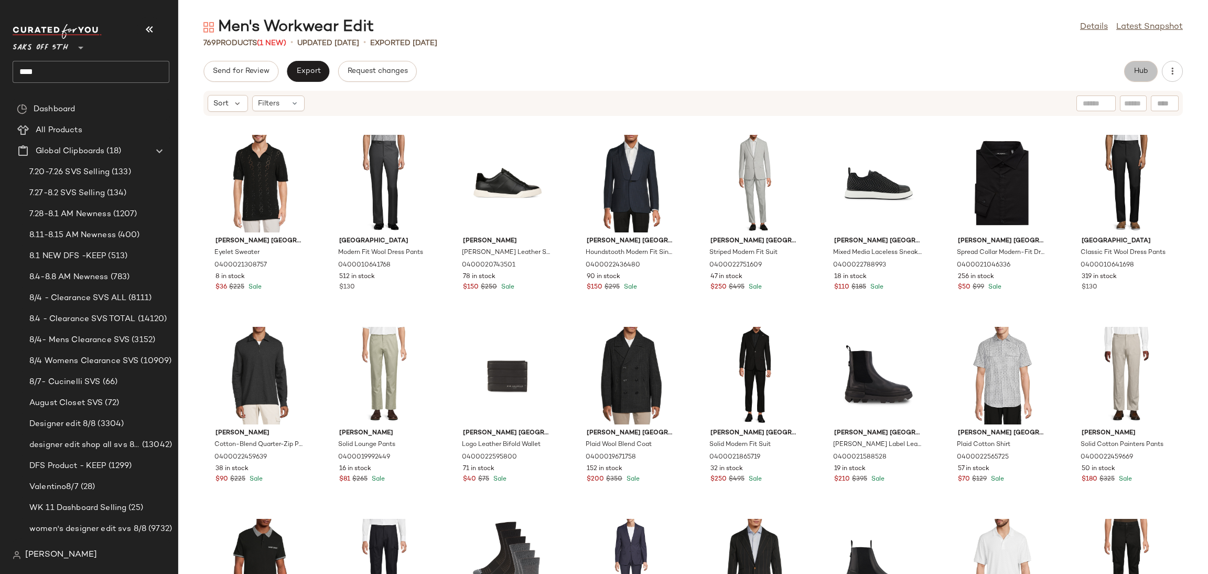
click at [1135, 72] on span "Hub" at bounding box center [1141, 71] width 15 height 8
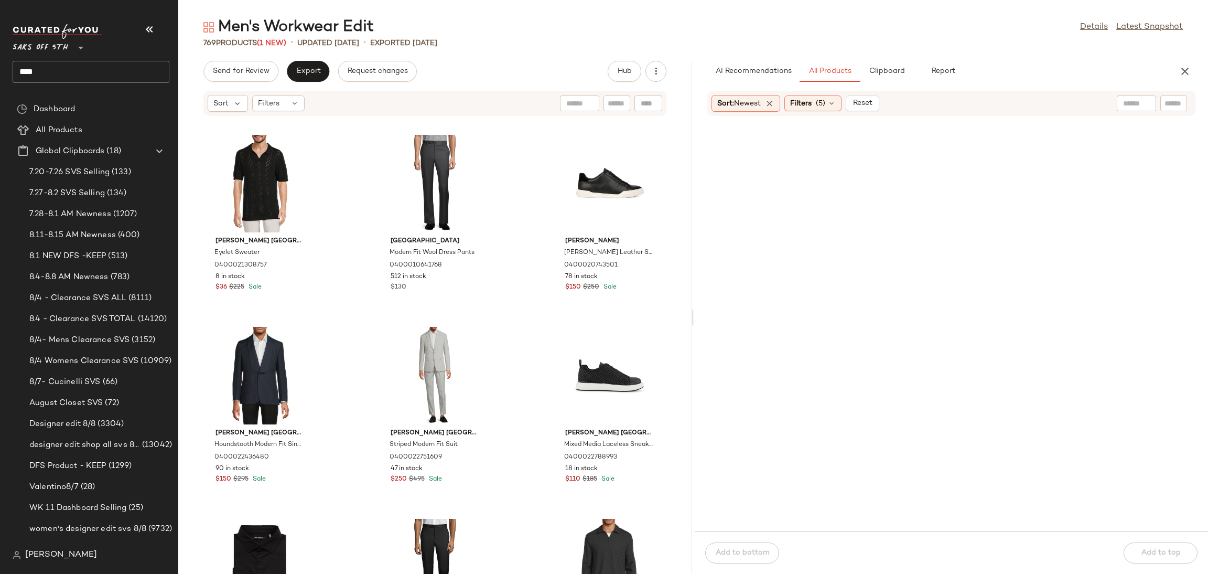
scroll to position [1151, 0]
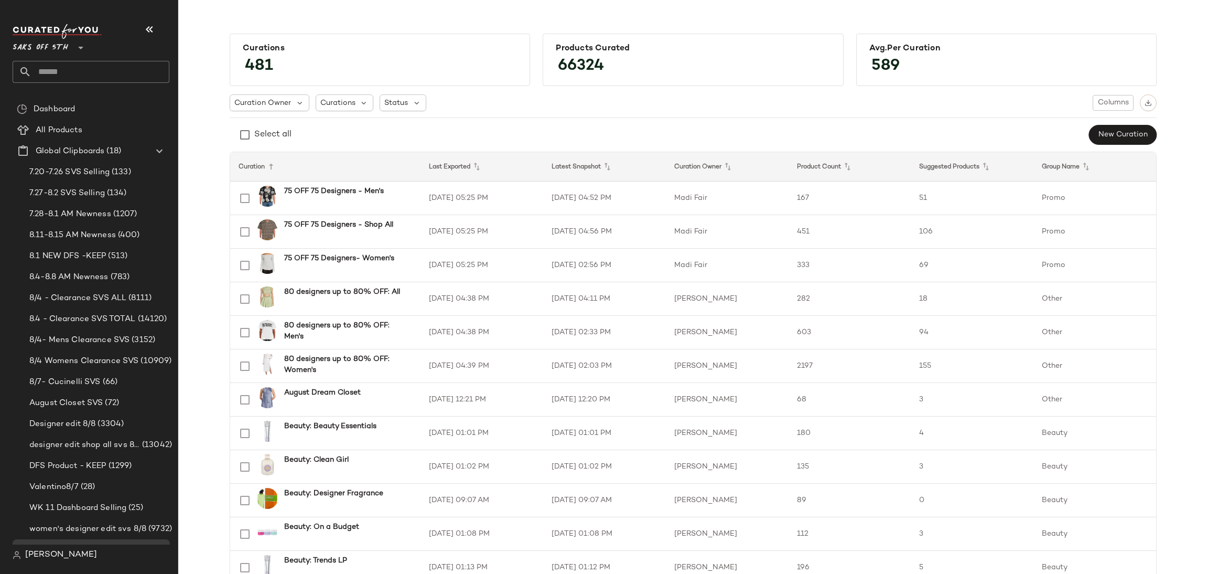
click at [84, 74] on input "text" at bounding box center [100, 72] width 138 height 22
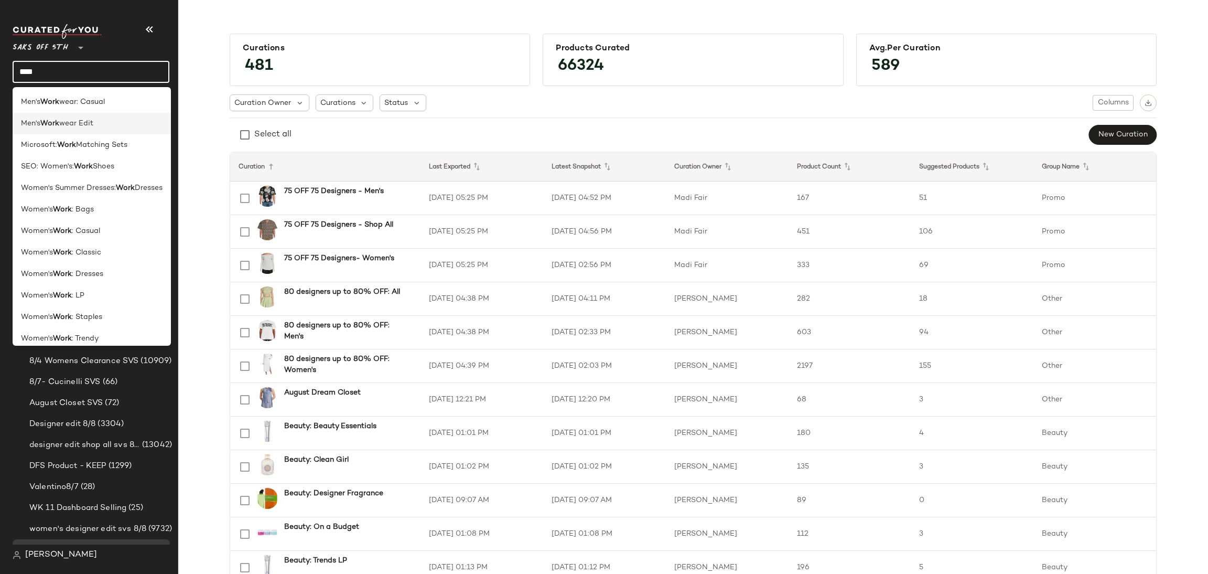
type input "****"
click at [82, 122] on span "wear Edit" at bounding box center [76, 123] width 34 height 11
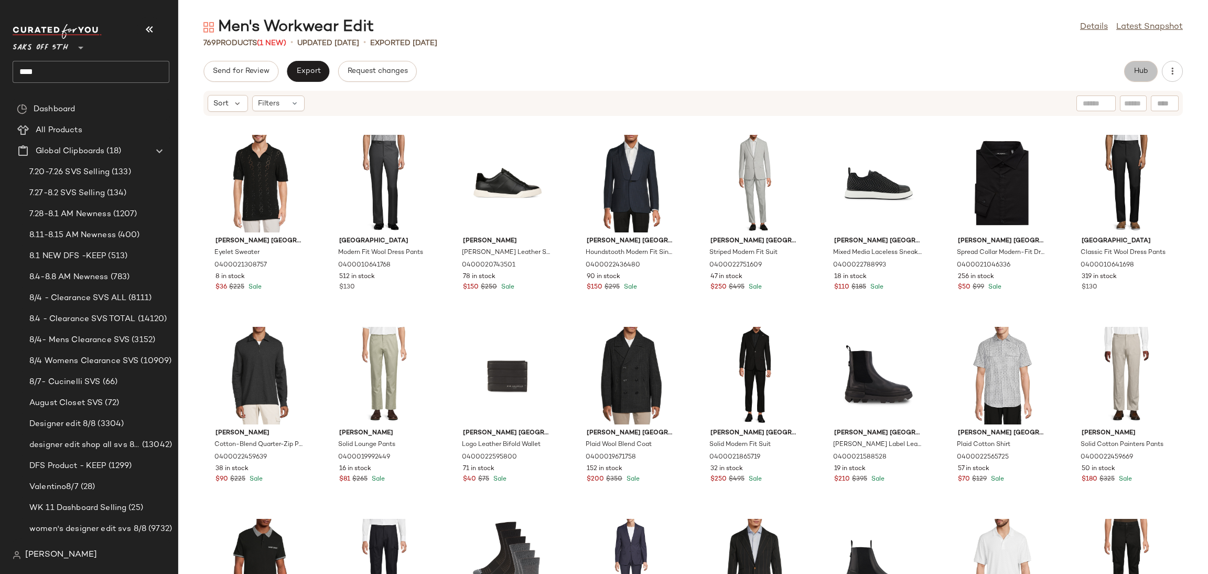
click at [1131, 73] on button "Hub" at bounding box center [1141, 71] width 34 height 21
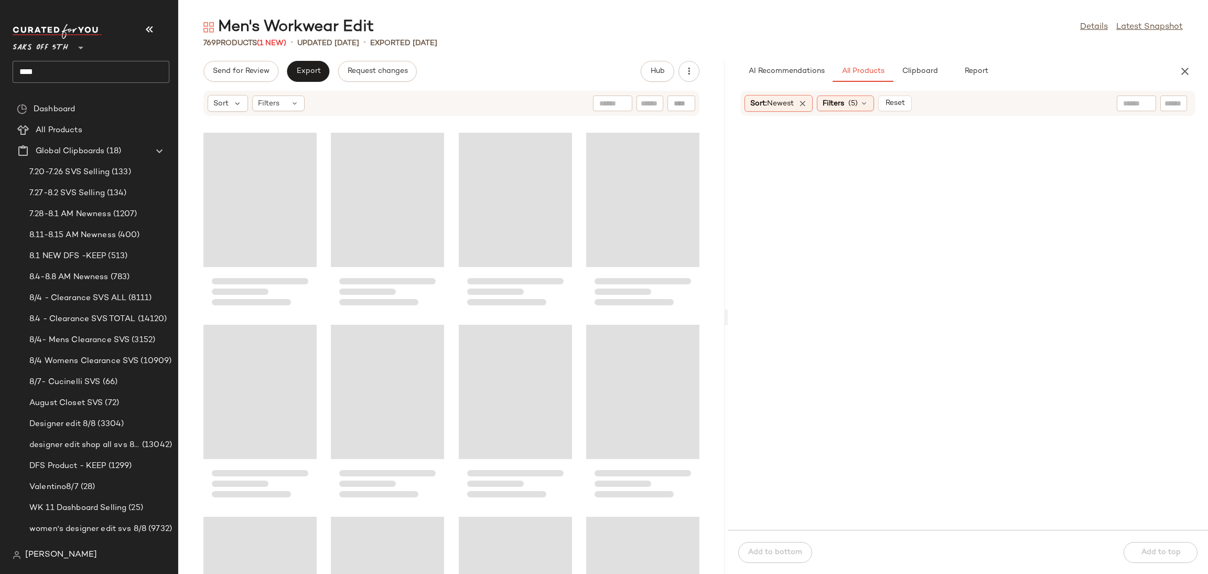
drag, startPoint x: 693, startPoint y: 320, endPoint x: 728, endPoint y: 318, distance: 35.2
click at [728, 318] on div "Men's Workwear Edit Details Latest Snapshot 769 Products (1 New) • updated [DAT…" at bounding box center [693, 295] width 1030 height 557
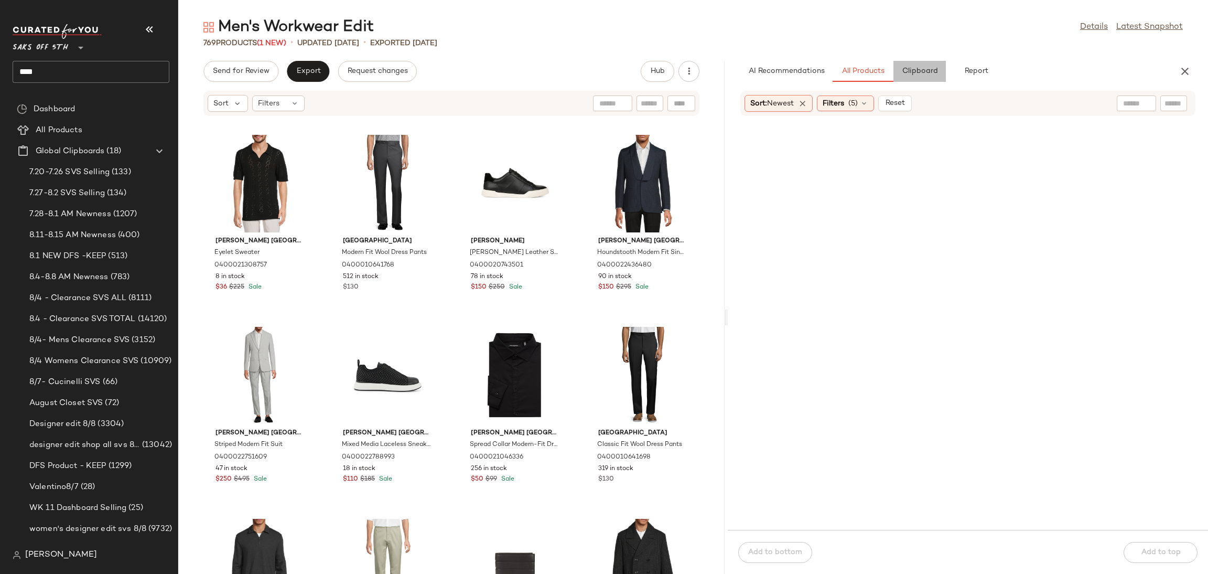
click at [905, 72] on span "Clipboard" at bounding box center [919, 71] width 36 height 8
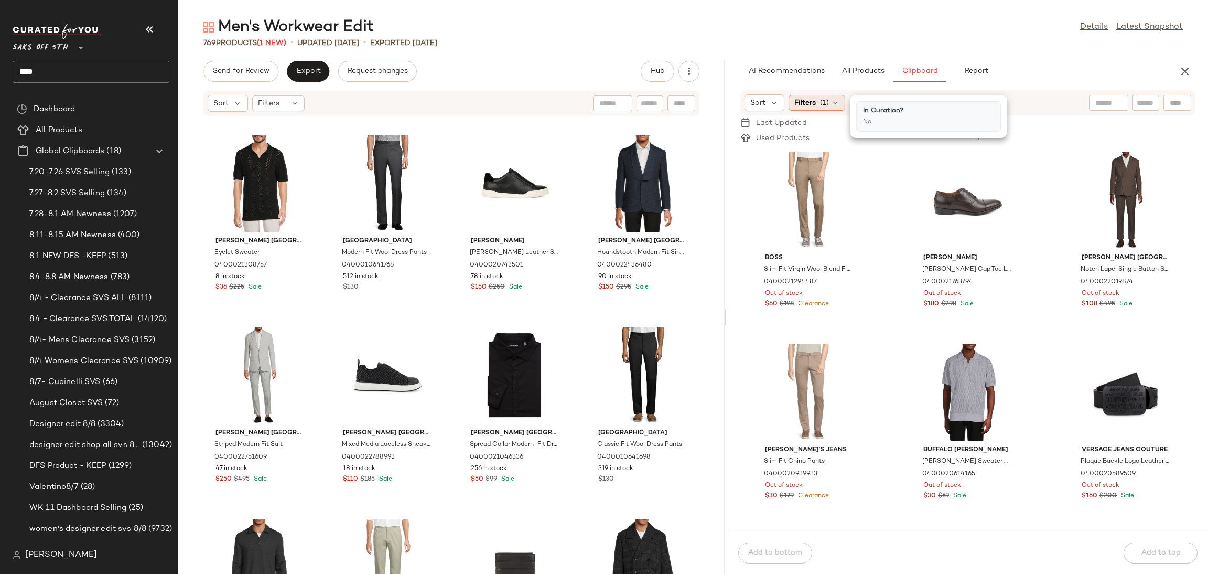
click at [831, 102] on icon at bounding box center [835, 103] width 8 height 8
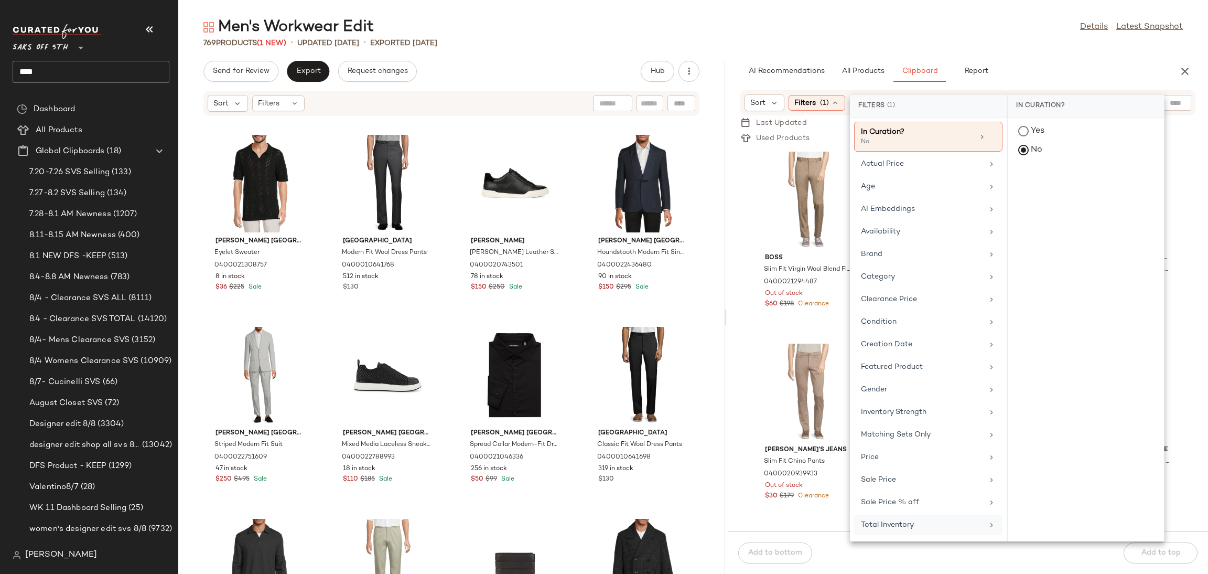
click at [901, 525] on div "Total Inventory" at bounding box center [922, 524] width 122 height 11
click at [1069, 152] on button "At least 1" at bounding box center [1085, 152] width 139 height 15
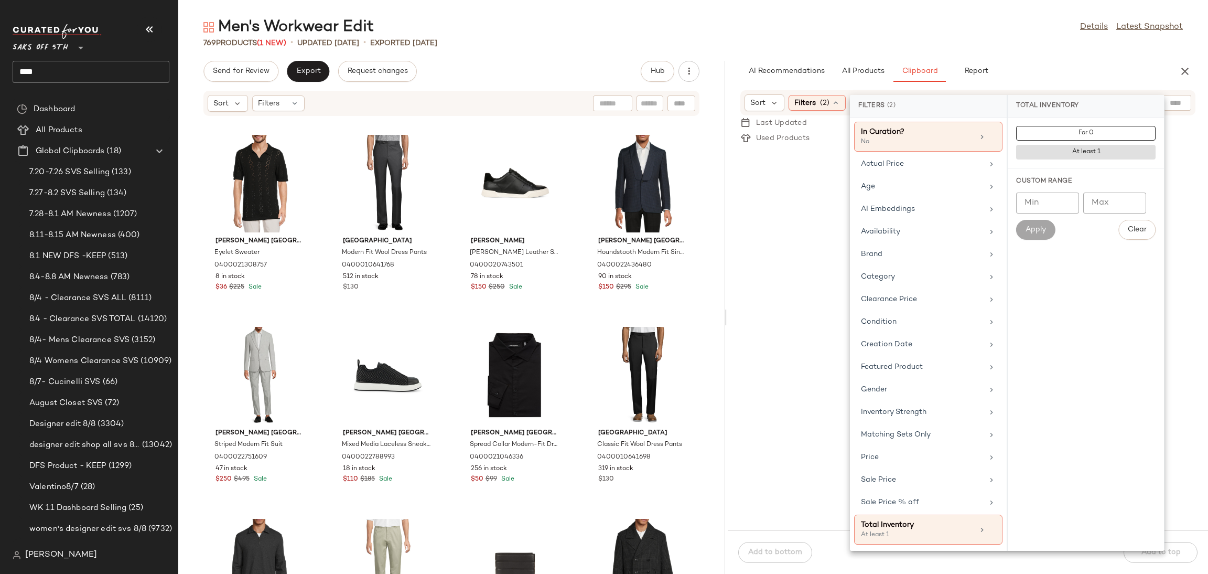
click at [1049, 68] on div "AI Recommendations All Products Clipboard Report" at bounding box center [951, 71] width 422 height 21
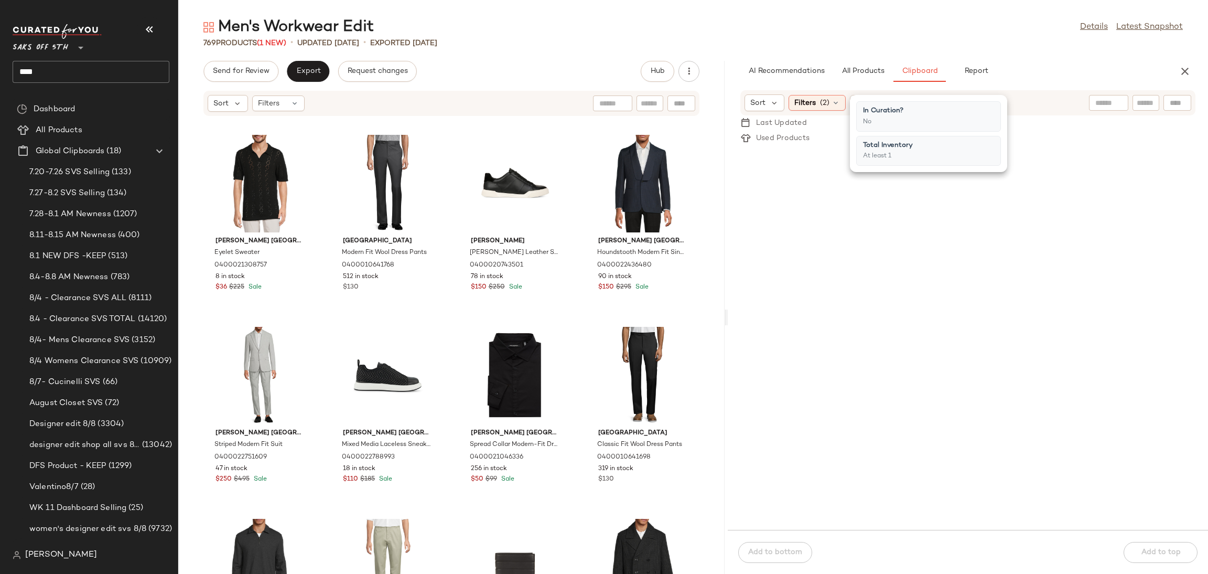
click at [1000, 47] on div "769 Products (1 New) • updated [DATE] • Exported [DATE]" at bounding box center [693, 43] width 1030 height 10
click at [828, 96] on div "Filters (2)" at bounding box center [817, 103] width 57 height 16
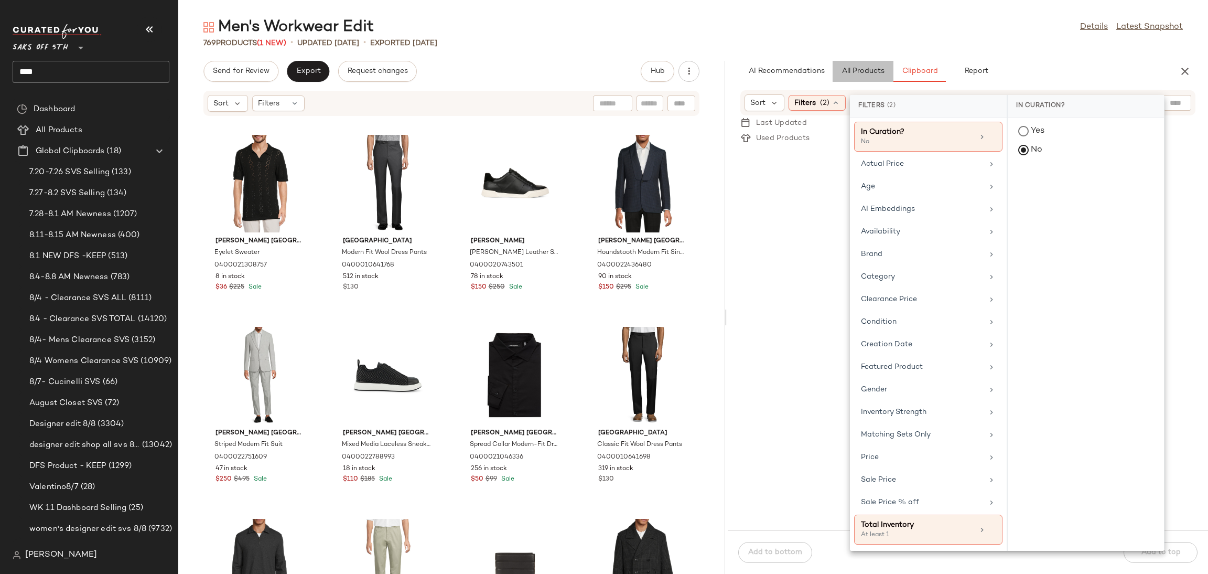
click at [863, 73] on span "All Products" at bounding box center [863, 71] width 43 height 8
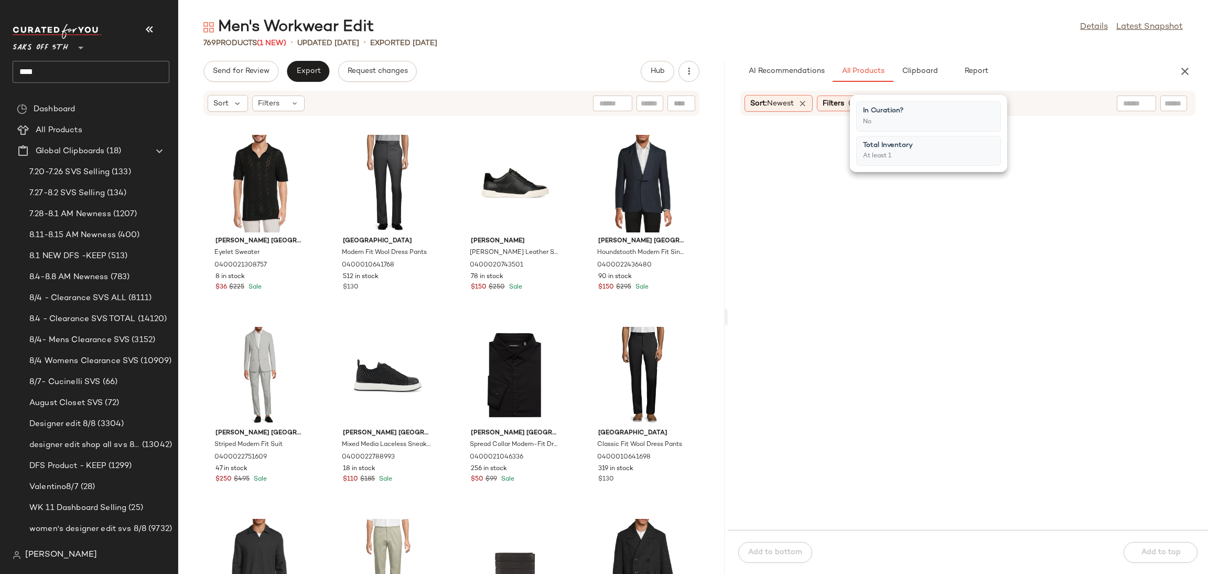
click at [877, 49] on div "Men's Workwear Edit Details Latest Snapshot 769 Products (1 New) • updated Aug …" at bounding box center [693, 295] width 1030 height 557
click at [844, 106] on span "Filters" at bounding box center [833, 103] width 21 height 11
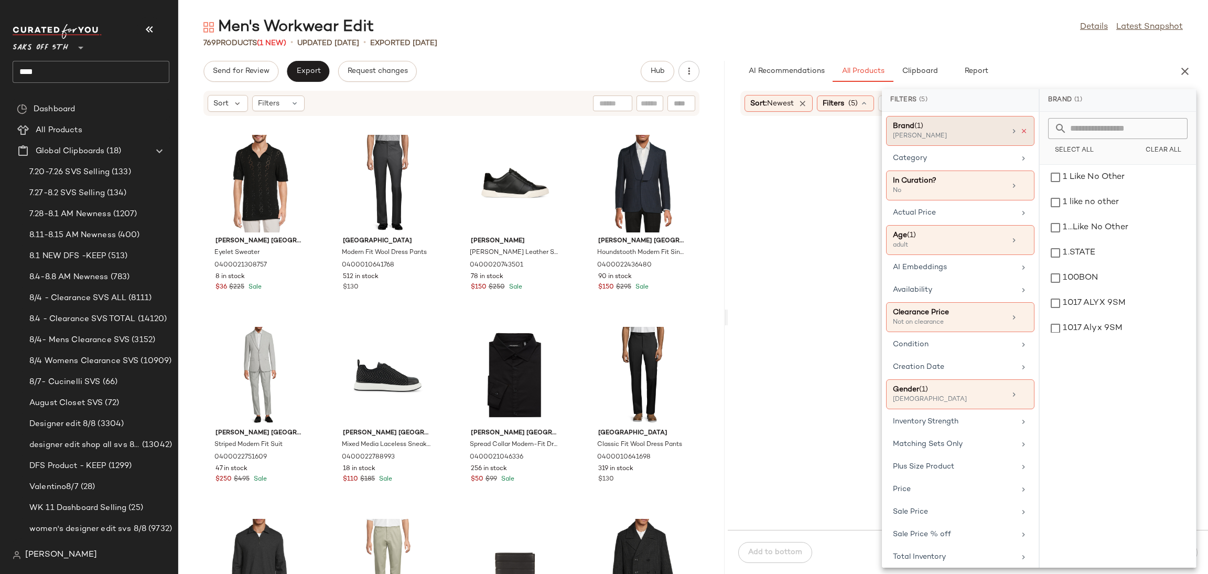
click at [1020, 129] on icon at bounding box center [1023, 130] width 7 height 7
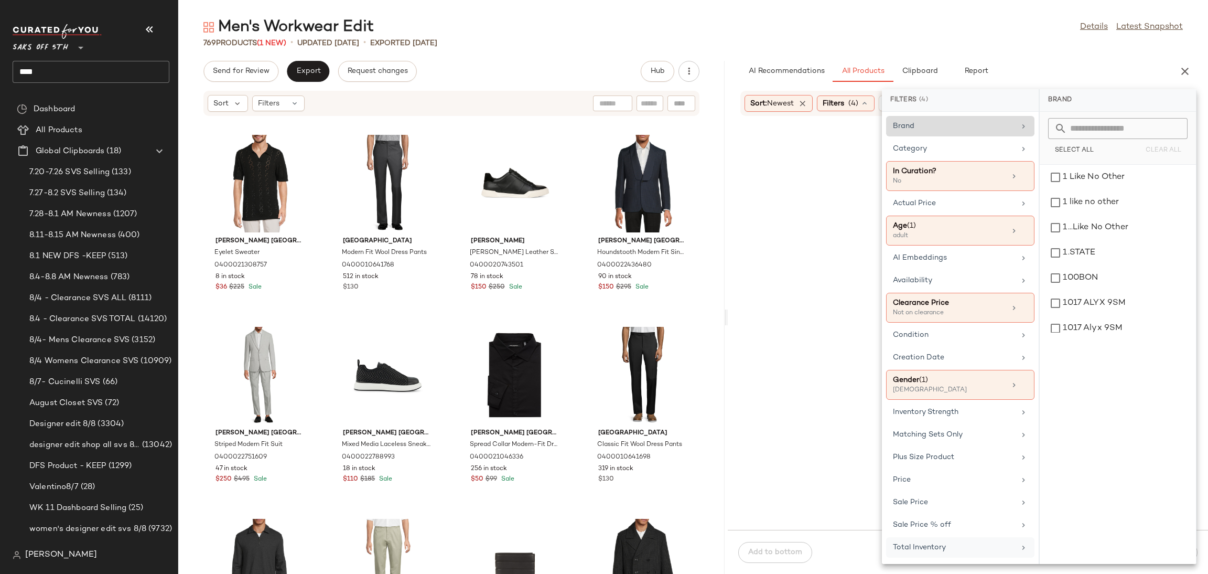
click at [935, 551] on div "Total Inventory" at bounding box center [954, 547] width 122 height 11
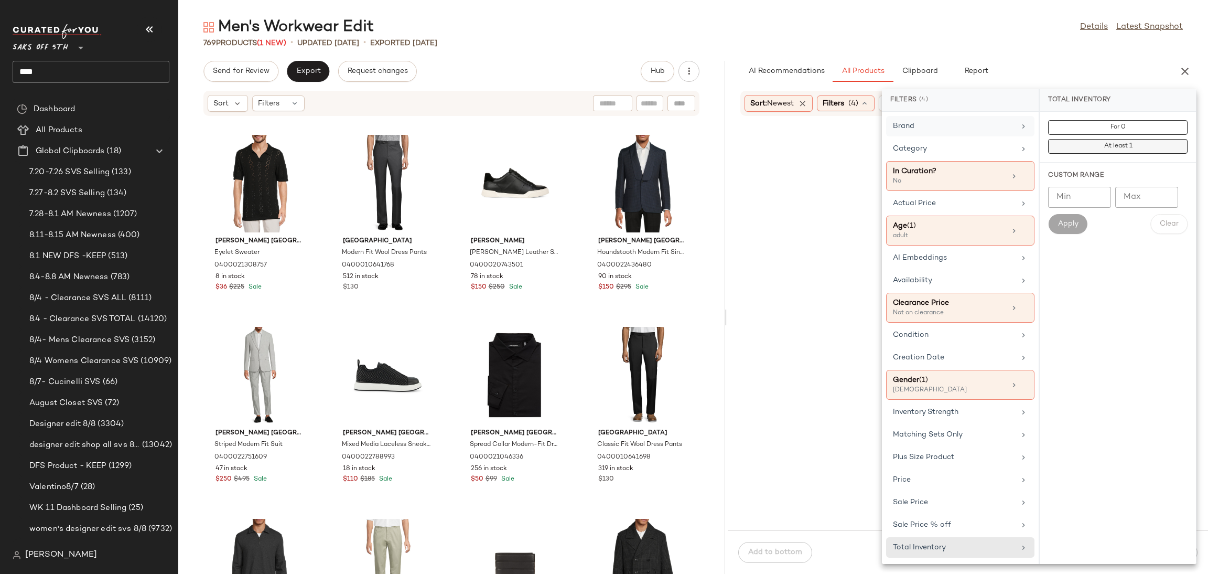
click at [1102, 144] on button "At least 1" at bounding box center [1117, 146] width 139 height 15
click at [1017, 23] on div "Men's Workwear Edit Details Latest Snapshot" at bounding box center [693, 27] width 1030 height 21
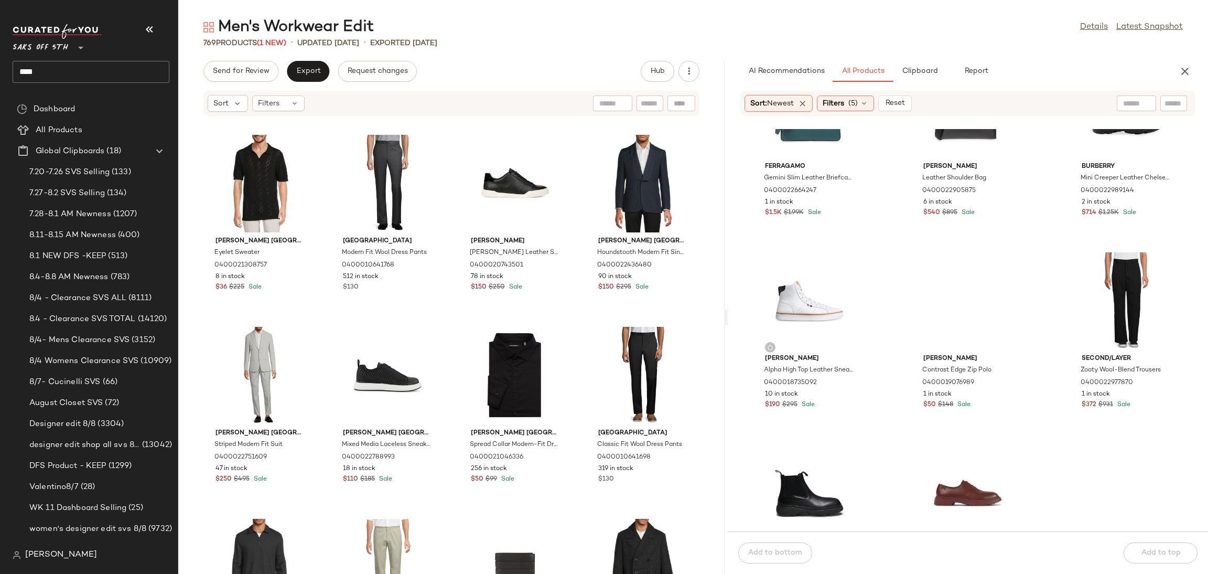
scroll to position [76, 0]
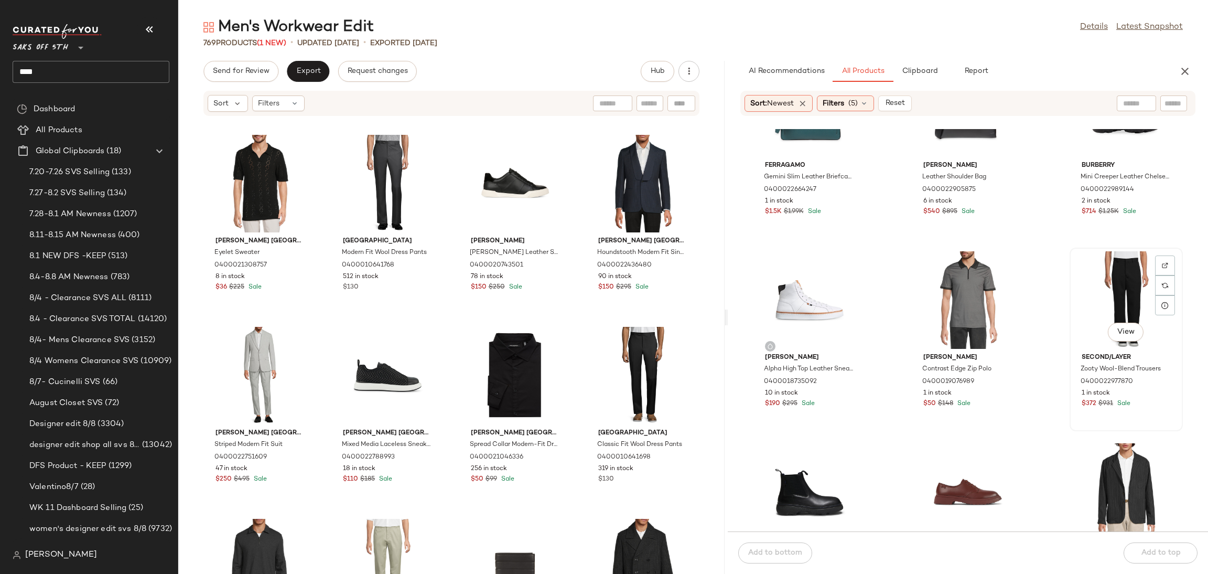
click at [1115, 272] on div "View" at bounding box center [1126, 300] width 106 height 98
click at [1139, 549] on div "Add to bottom Add to top" at bounding box center [968, 552] width 480 height 42
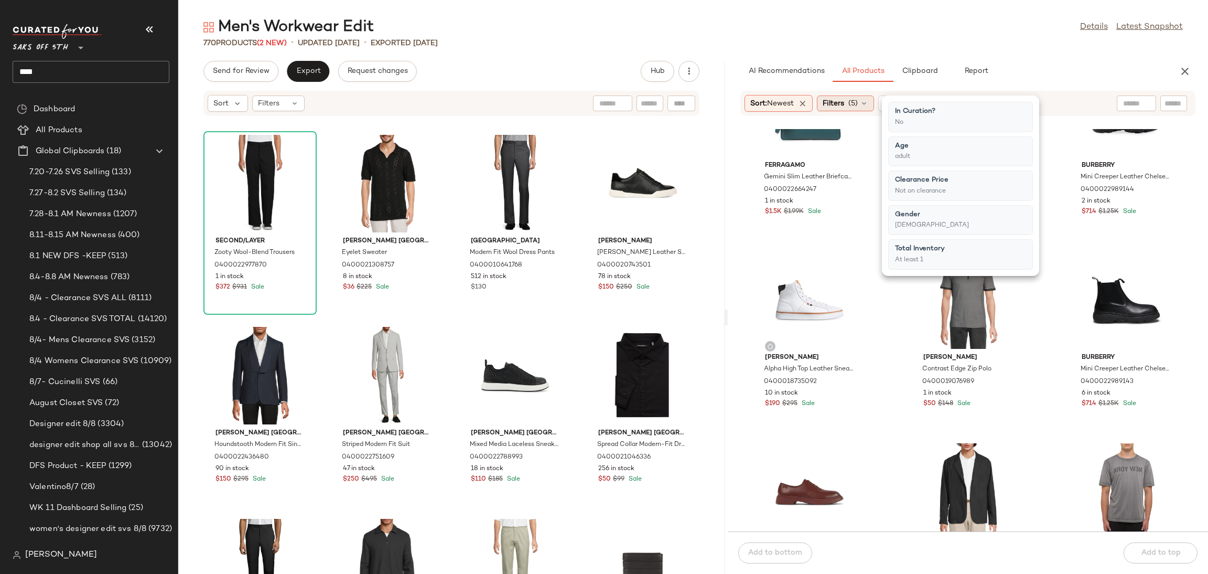
click at [841, 105] on span "Filters" at bounding box center [833, 103] width 21 height 11
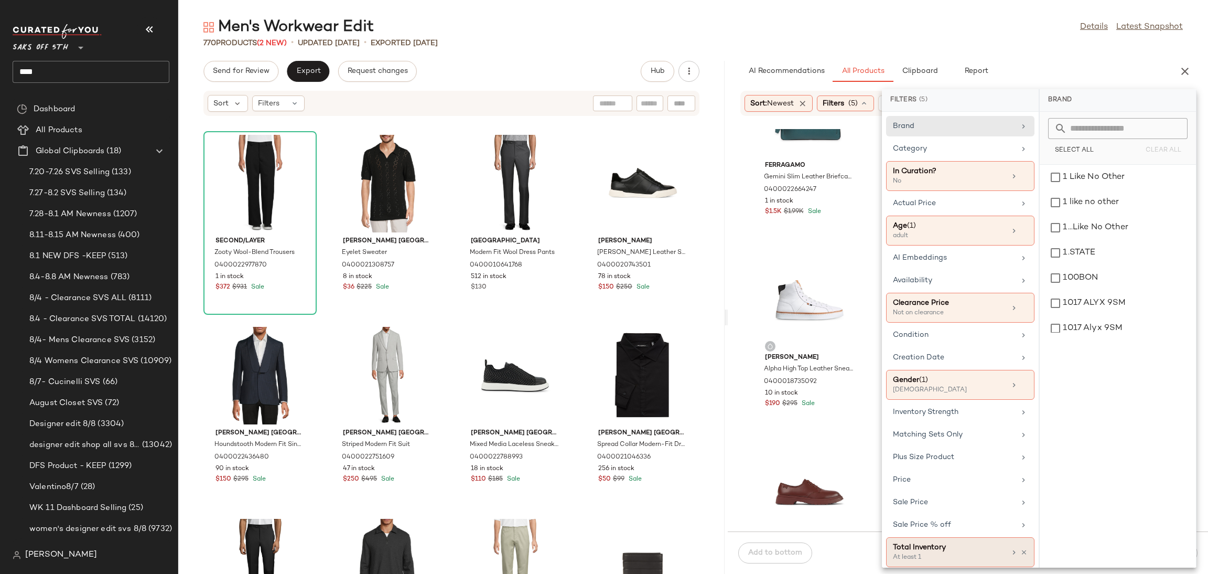
click at [927, 550] on div "Total Inventory" at bounding box center [949, 547] width 113 height 11
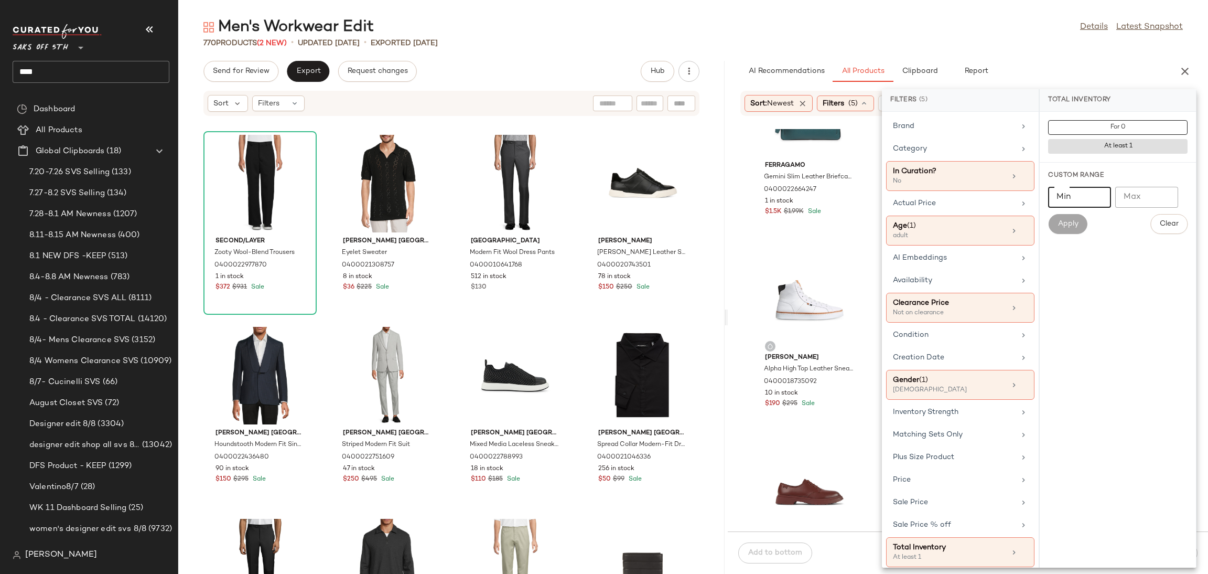
click at [1075, 193] on input "Min" at bounding box center [1079, 197] width 63 height 21
type input "*"
click at [1072, 223] on span "Apply" at bounding box center [1067, 224] width 21 height 8
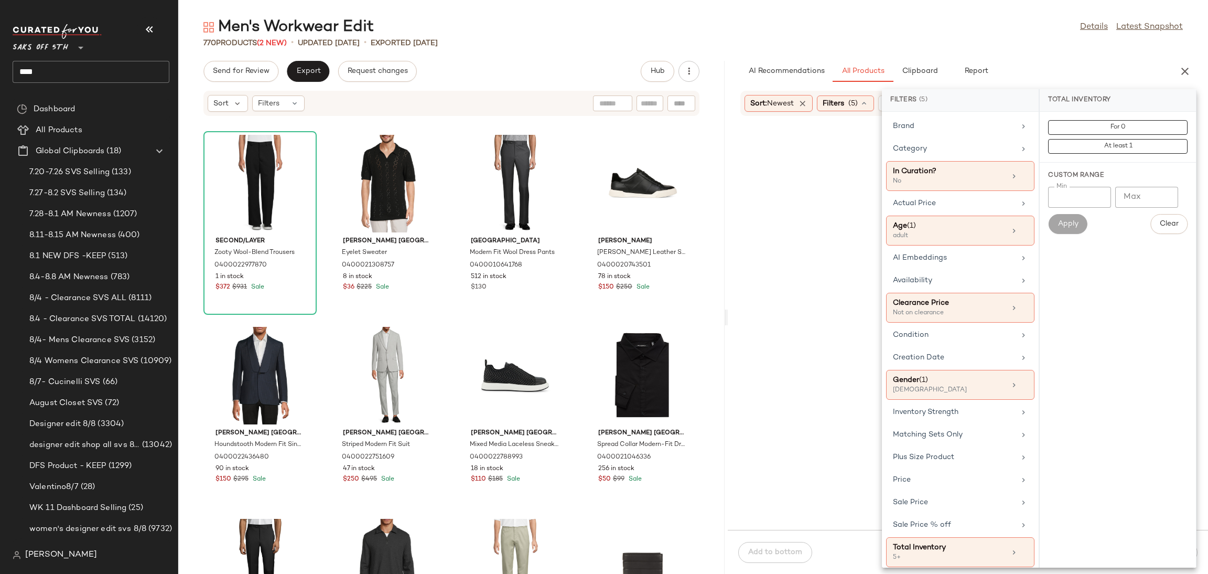
click at [854, 10] on main "Men's Workwear Edit Details Latest Snapshot 770 Products (2 New) • updated Aug …" at bounding box center [604, 287] width 1208 height 574
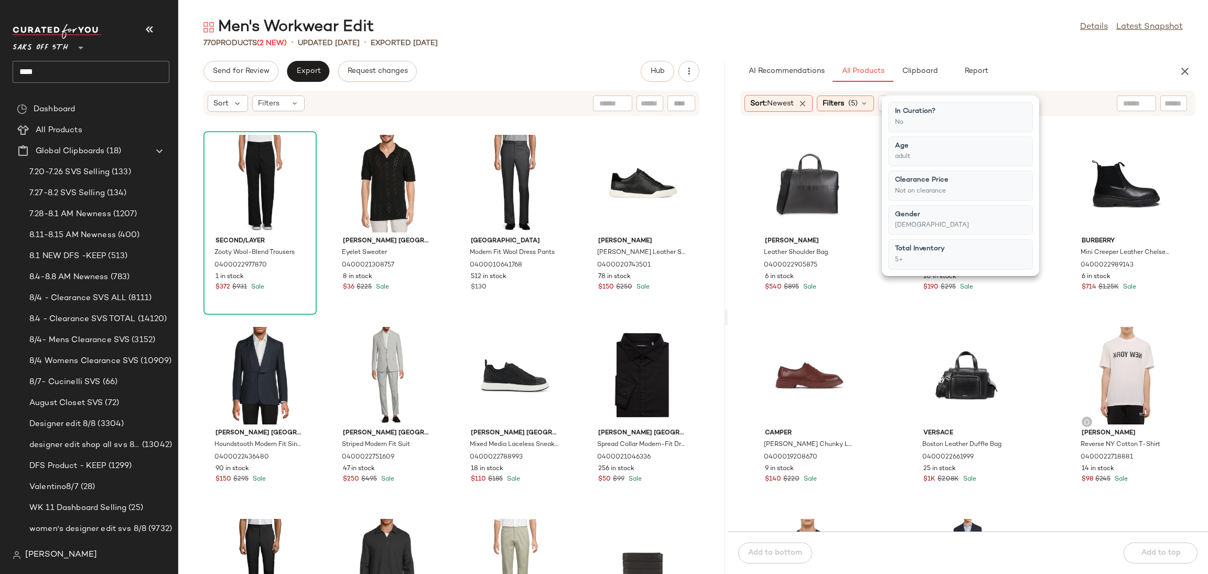
click at [854, 10] on main "Men's Workwear Edit Details Latest Snapshot 770 Products (2 New) • updated Aug …" at bounding box center [604, 287] width 1208 height 574
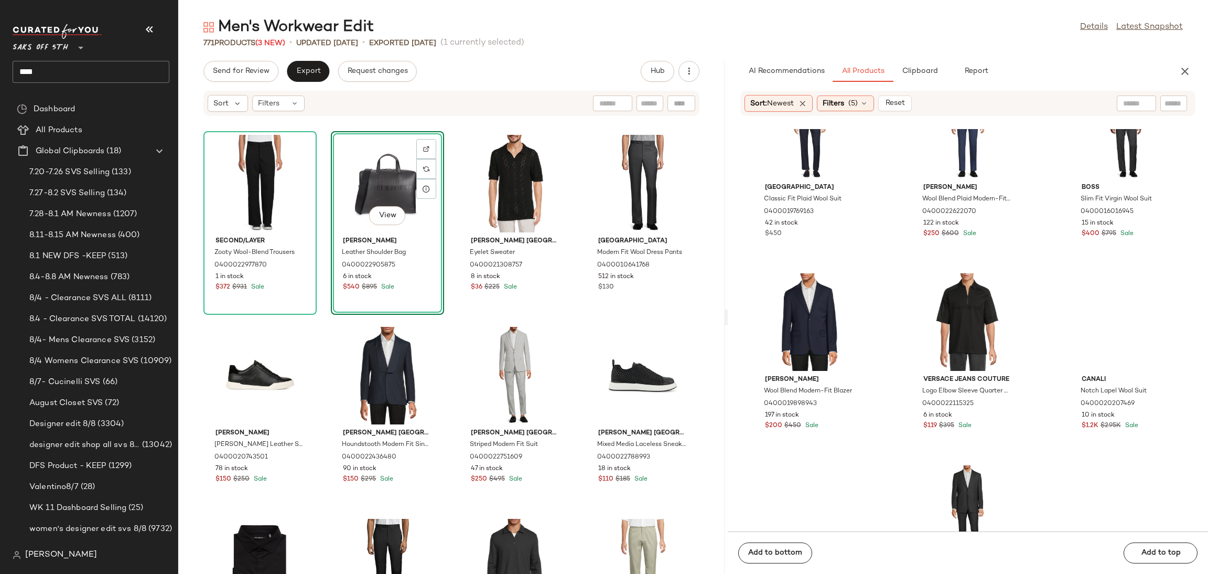
scroll to position [451, 0]
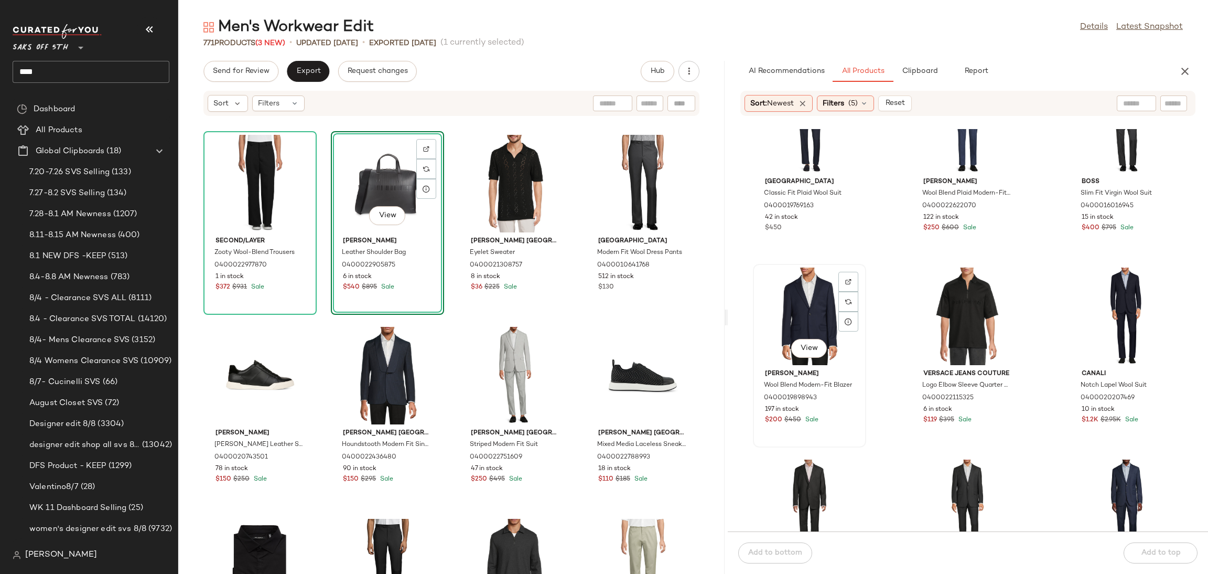
click at [811, 299] on div "View" at bounding box center [810, 316] width 106 height 98
click at [1157, 554] on div "Add to bottom Add to top" at bounding box center [968, 552] width 480 height 42
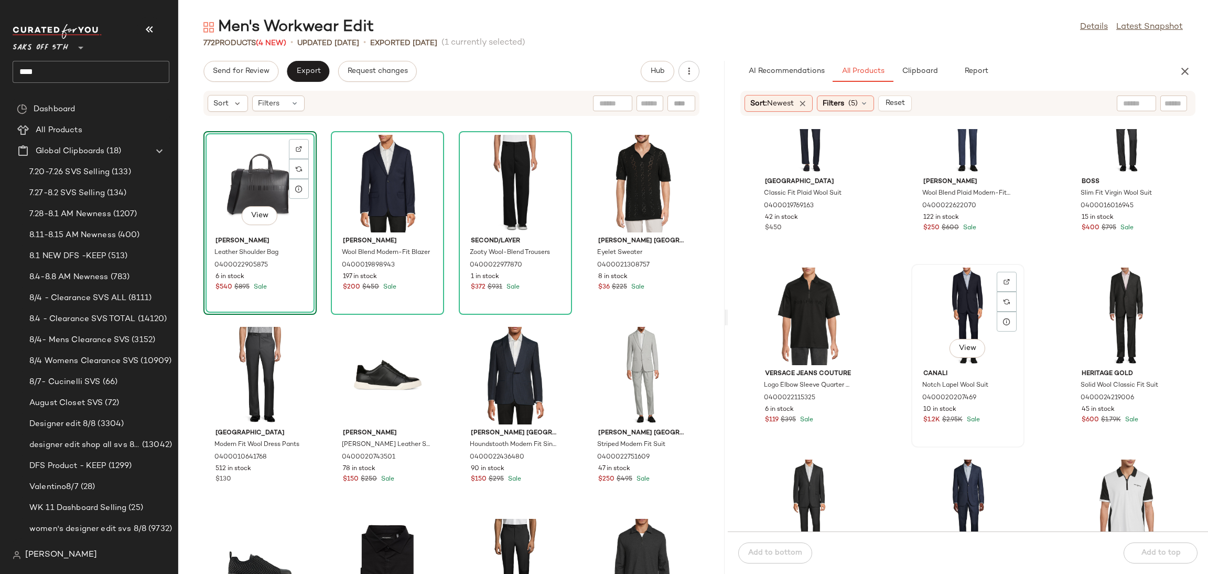
click at [962, 310] on div "View" at bounding box center [968, 316] width 106 height 98
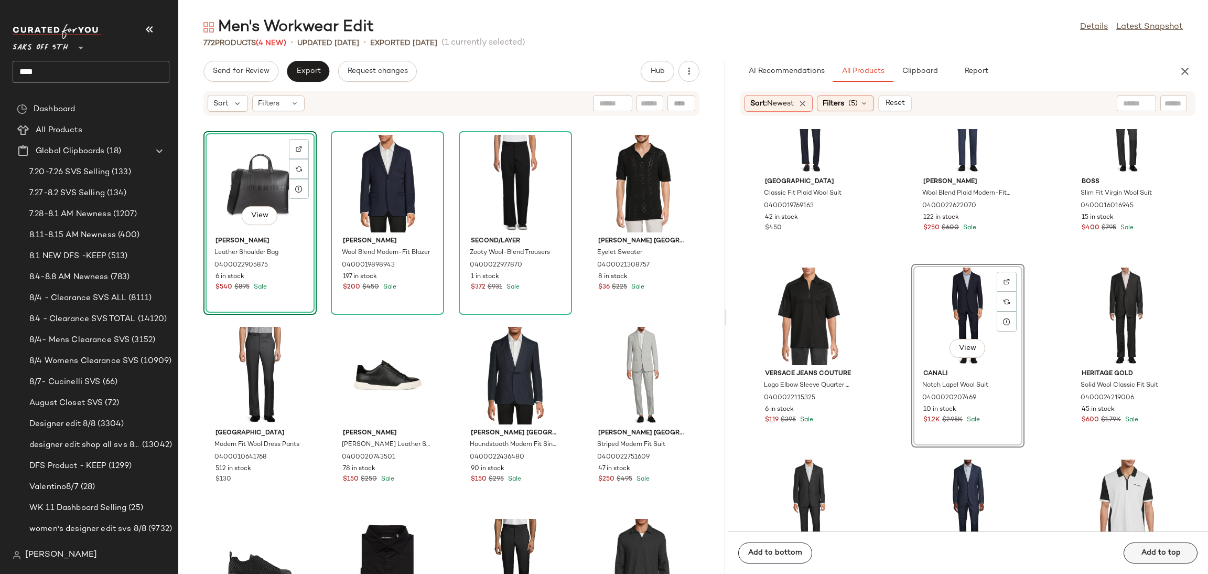
click at [1147, 549] on div "Add to bottom Add to top" at bounding box center [968, 552] width 480 height 42
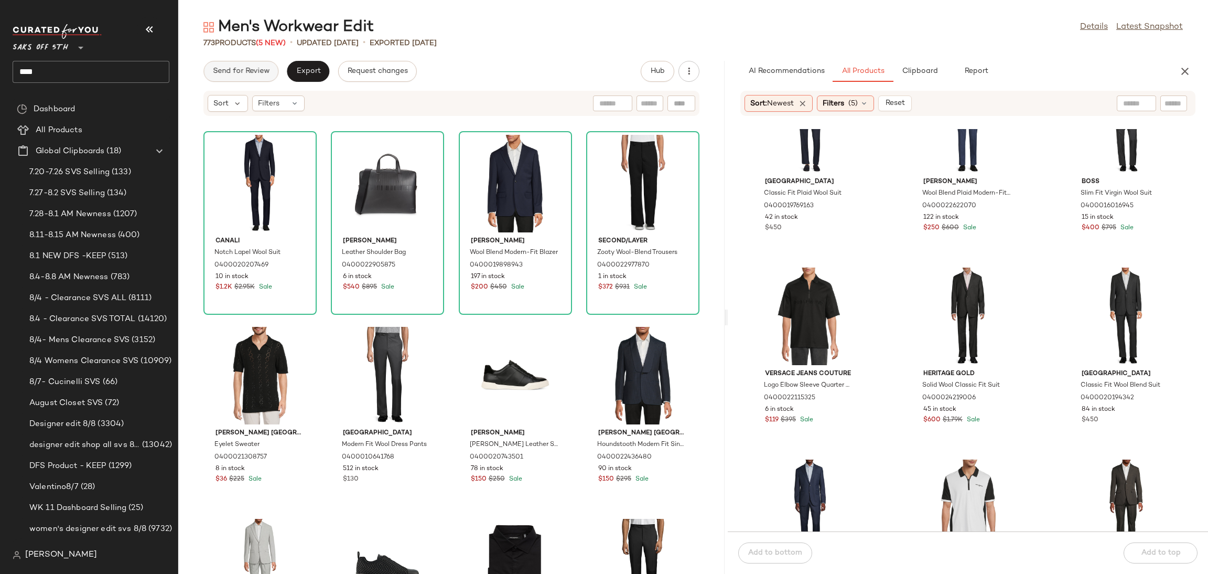
click at [260, 70] on span "Send for Review" at bounding box center [240, 71] width 57 height 8
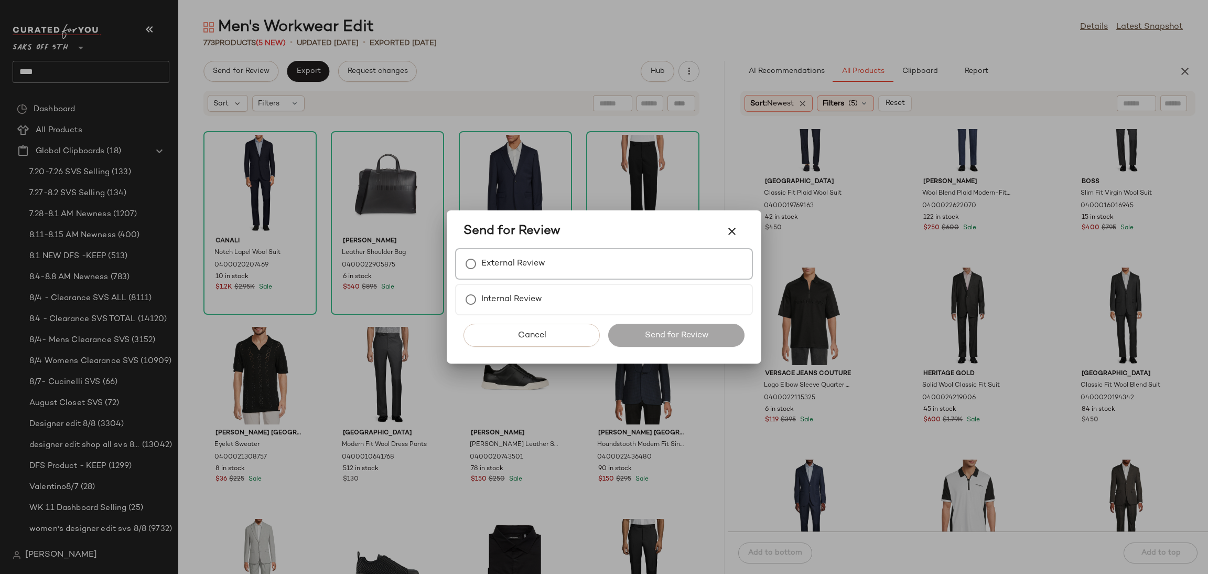
click at [488, 264] on label "External Review" at bounding box center [513, 263] width 64 height 21
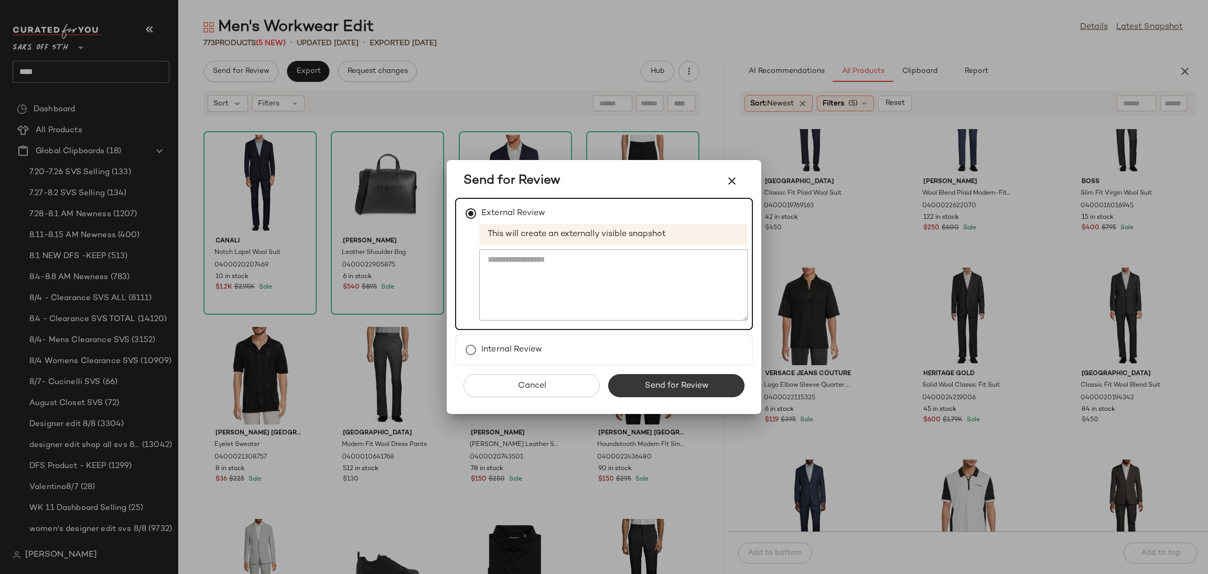
click at [654, 394] on button "Send for Review" at bounding box center [676, 385] width 136 height 23
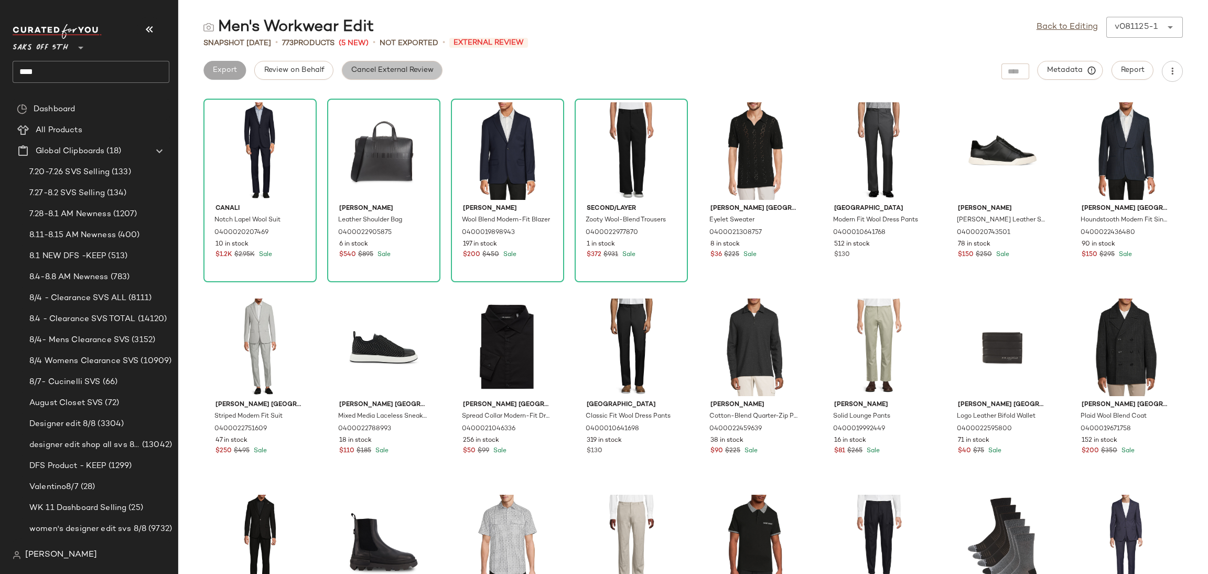
click at [401, 67] on span "Cancel External Review" at bounding box center [392, 70] width 83 height 8
click at [296, 66] on span "Export" at bounding box center [308, 70] width 25 height 8
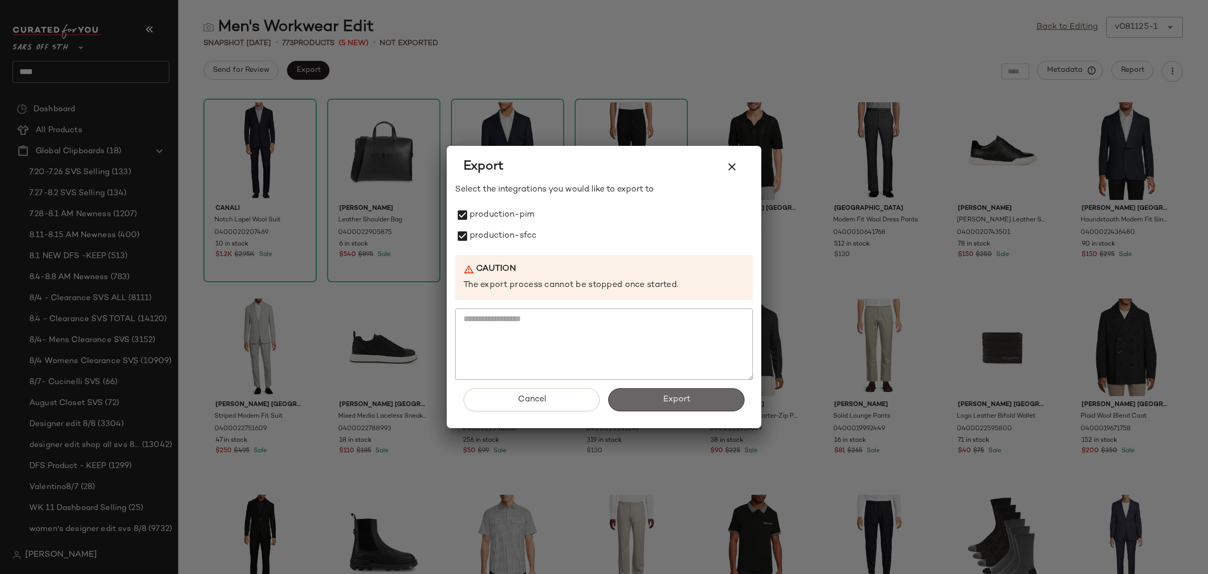
click at [641, 400] on button "Export" at bounding box center [676, 399] width 136 height 23
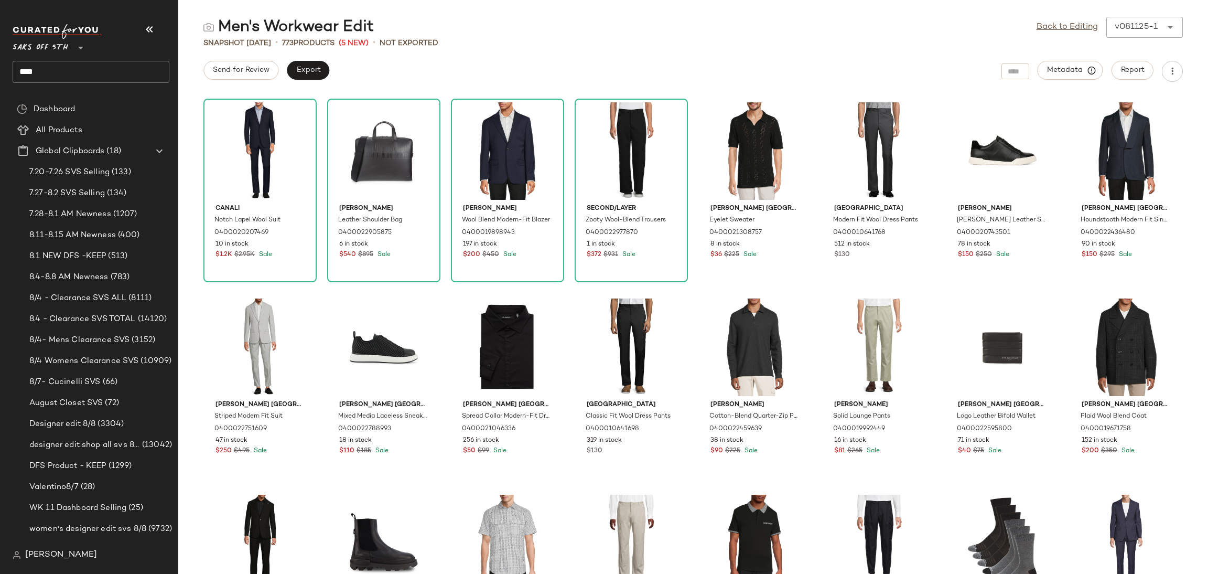
drag, startPoint x: 71, startPoint y: 83, endPoint x: 64, endPoint y: 62, distance: 21.9
click at [64, 62] on div "Saks OFF 5TH ** ****" at bounding box center [95, 53] width 165 height 65
drag, startPoint x: 64, startPoint y: 62, endPoint x: 0, endPoint y: 73, distance: 65.4
click at [0, 73] on nav "Saks OFF 5TH ** **** Dashboard All Products Global Clipboards (18) 7.20-7.26 SV…" at bounding box center [89, 287] width 178 height 574
click at [84, 100] on b "Summer Trend" at bounding box center [65, 101] width 50 height 11
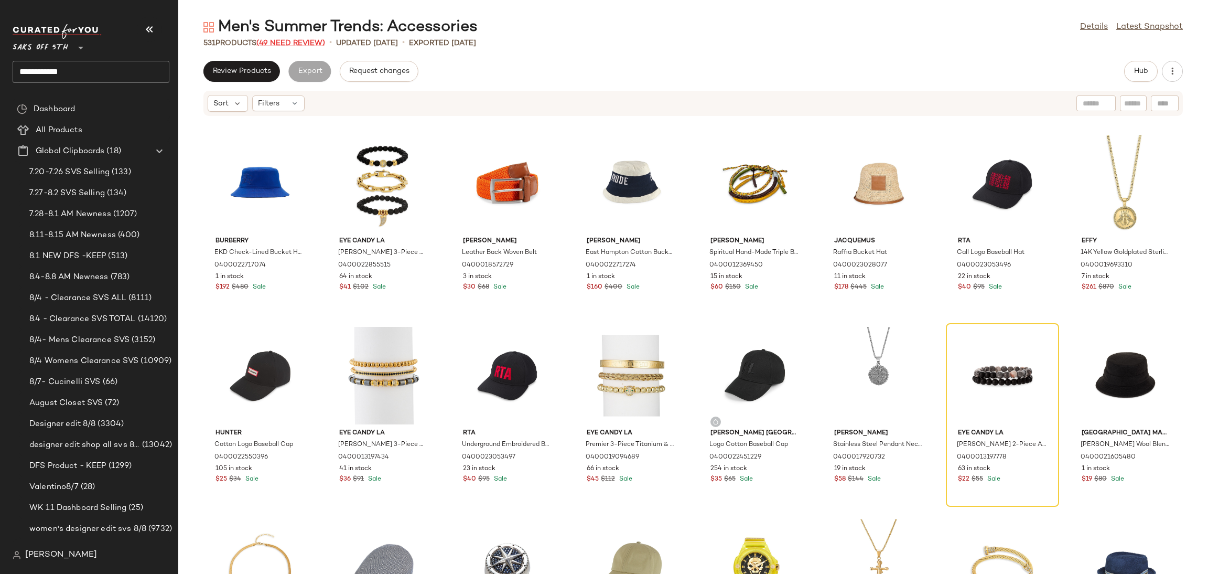
click at [300, 46] on span "(49 Need Review)" at bounding box center [290, 43] width 69 height 8
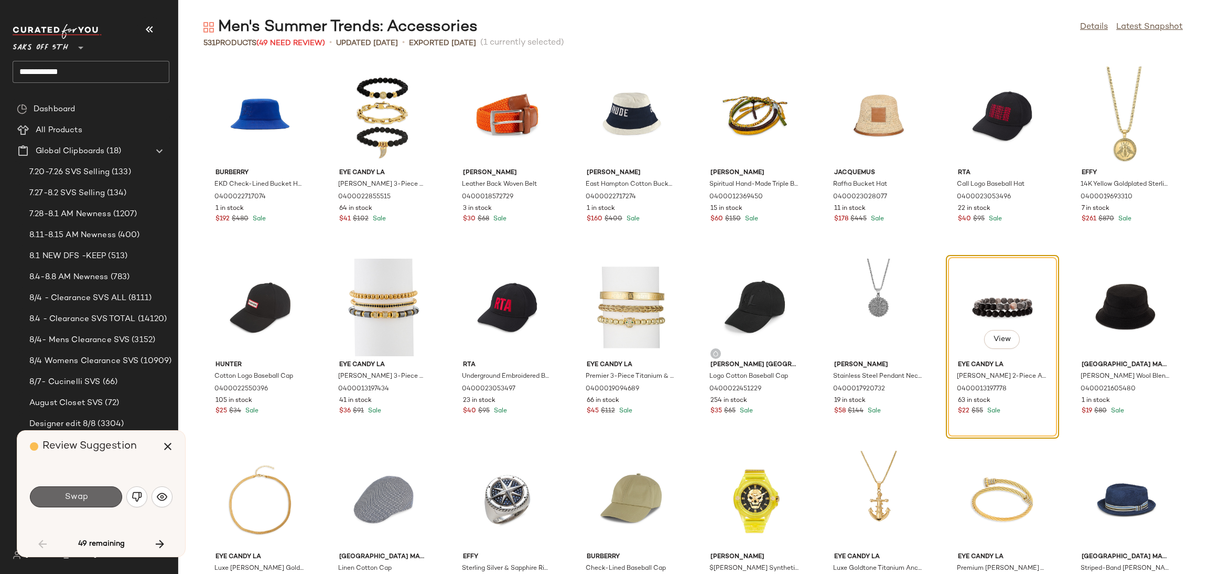
click at [99, 496] on button "Swap" at bounding box center [76, 496] width 92 height 21
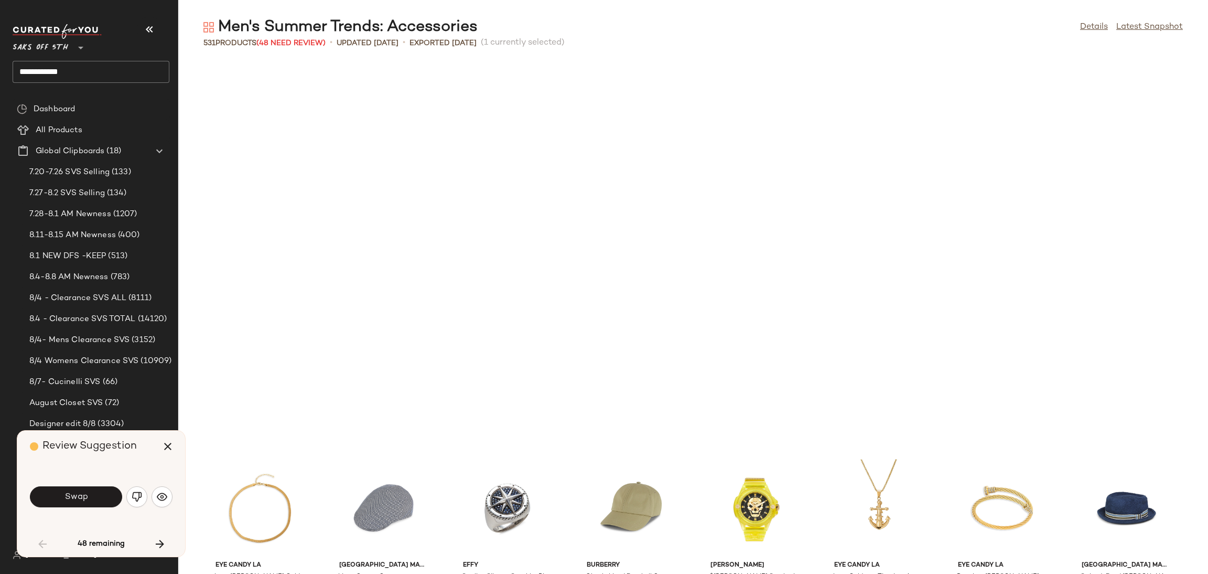
scroll to position [392, 0]
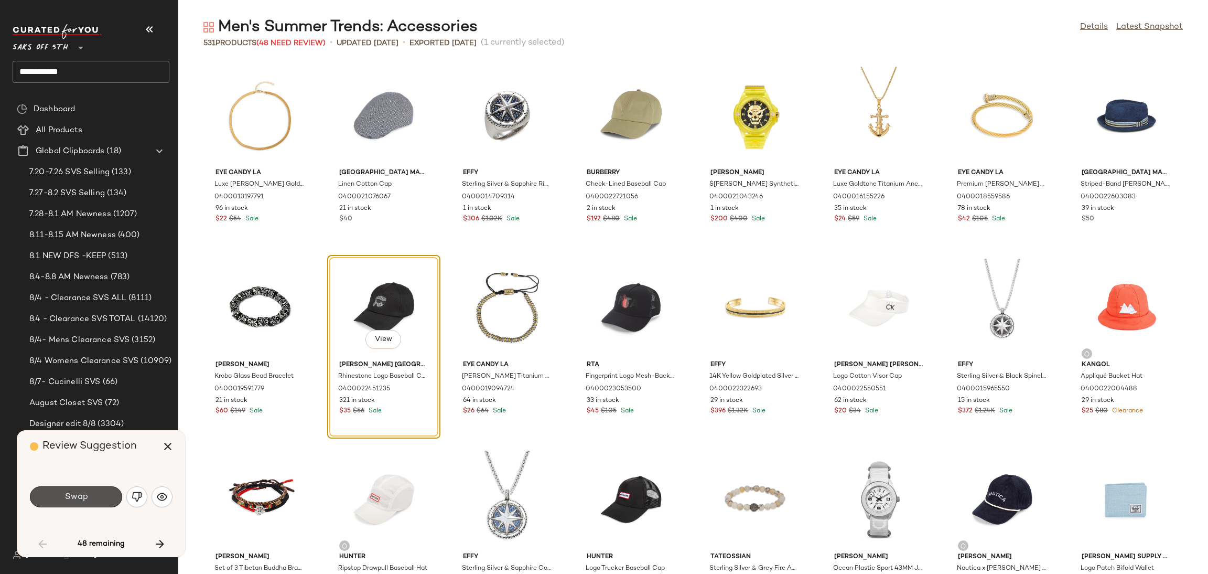
click at [99, 496] on button "Swap" at bounding box center [76, 496] width 92 height 21
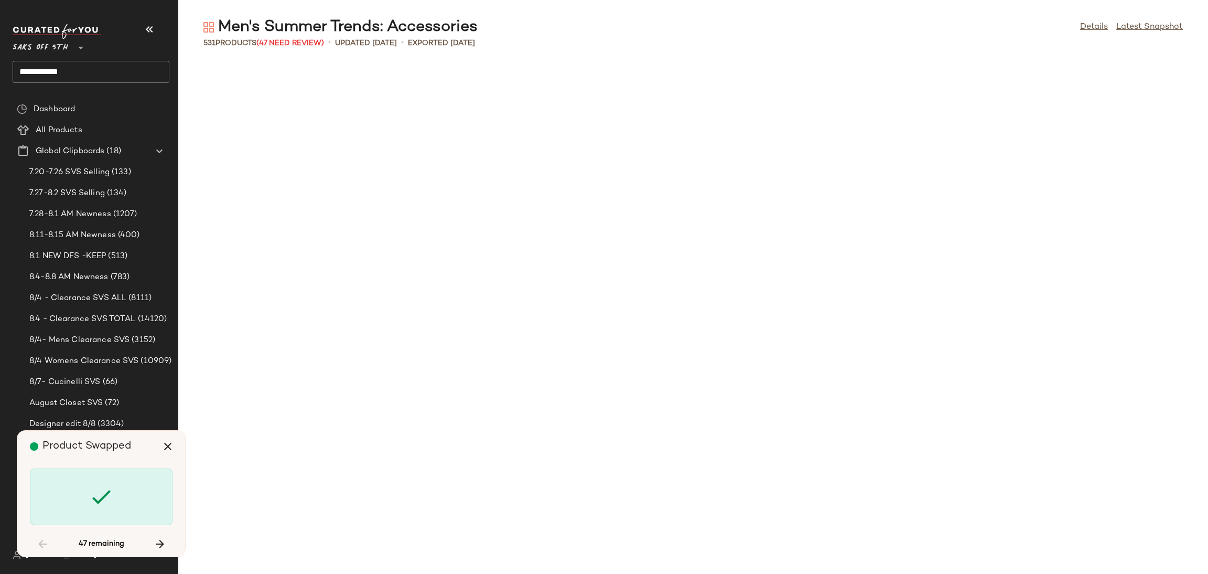
scroll to position [1343, 0]
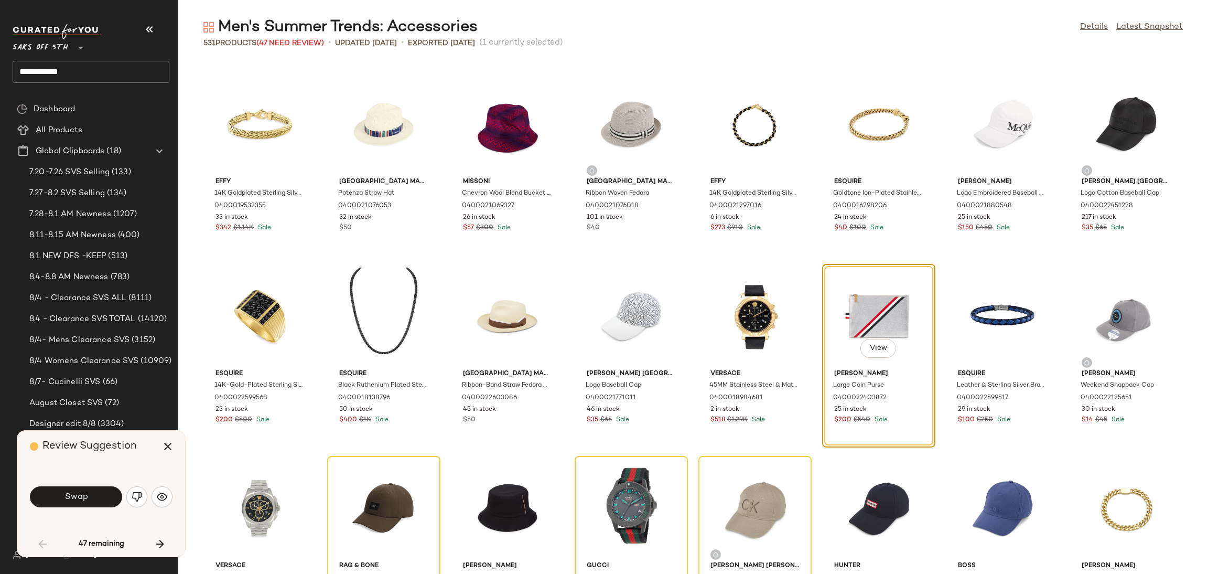
click at [99, 496] on button "Swap" at bounding box center [76, 496] width 92 height 21
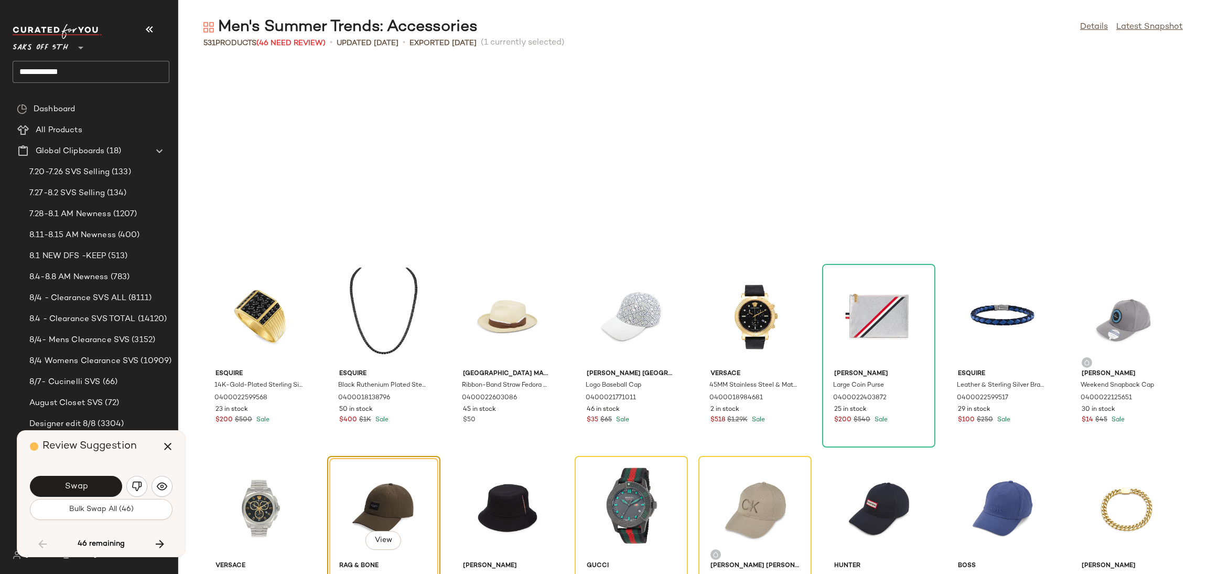
scroll to position [1535, 0]
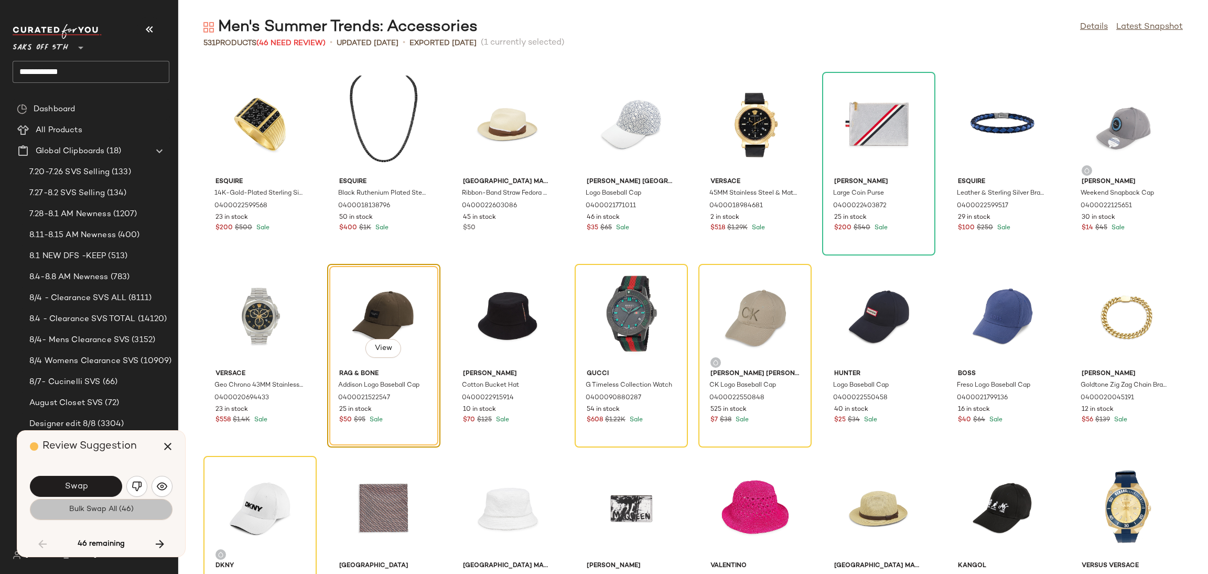
click at [106, 511] on span "Bulk Swap All (46)" at bounding box center [101, 509] width 65 height 8
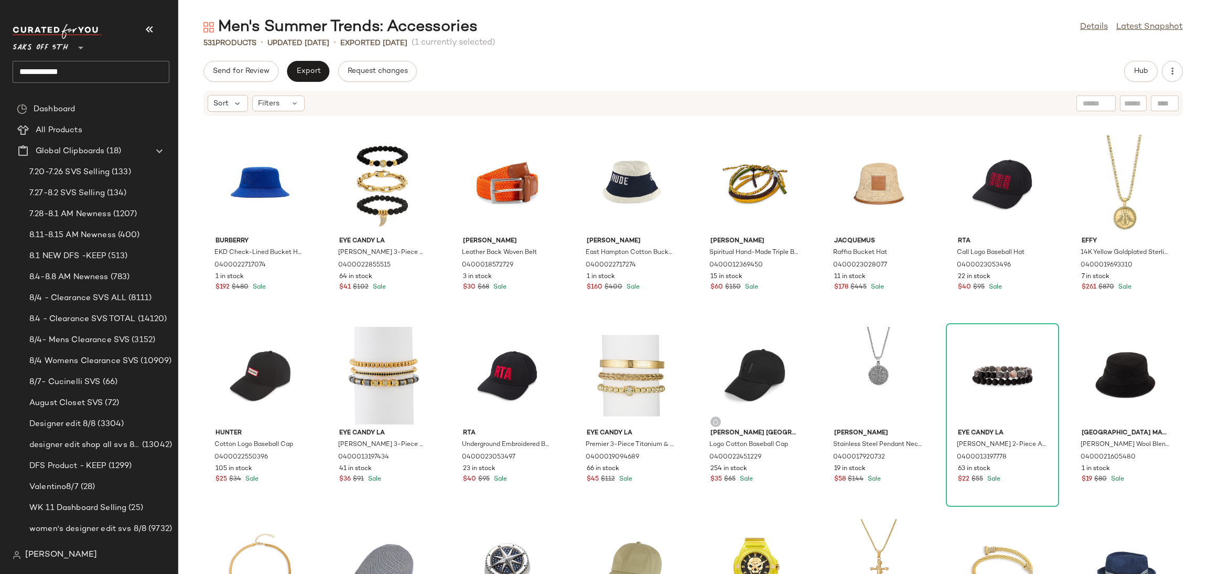
click at [1126, 61] on div "Hub" at bounding box center [1141, 71] width 34 height 21
click at [1137, 73] on span "Hub" at bounding box center [1141, 71] width 15 height 8
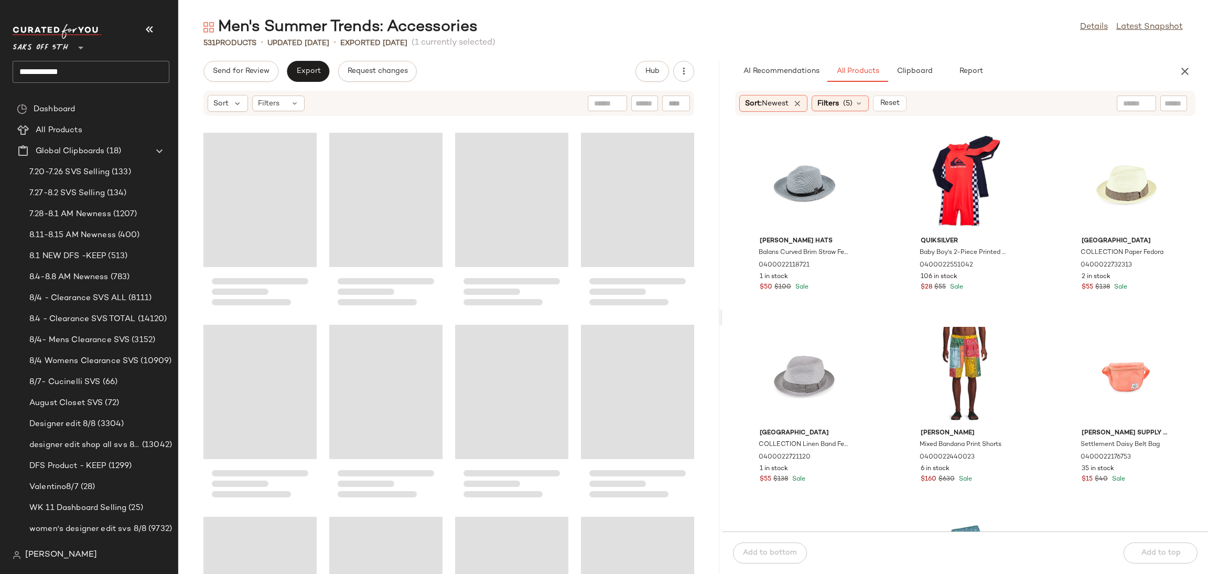
drag, startPoint x: 693, startPoint y: 319, endPoint x: 722, endPoint y: 319, distance: 28.8
click at [722, 319] on div "Men's Summer Trends: Accessories Details Latest Snapshot 531 Products • updated…" at bounding box center [693, 295] width 1030 height 557
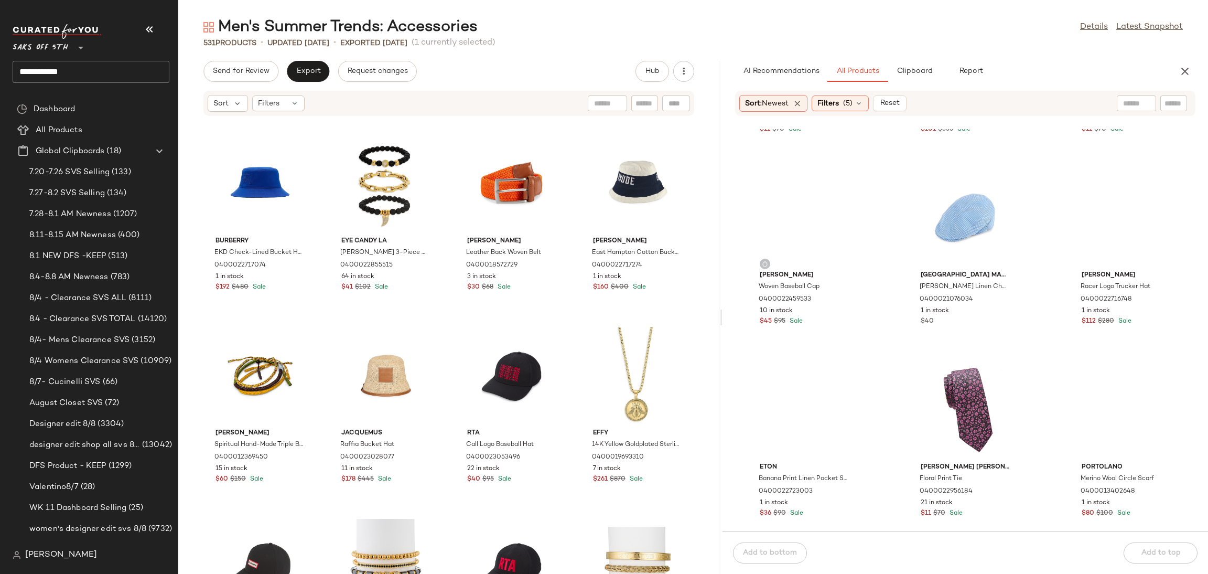
scroll to position [744, 0]
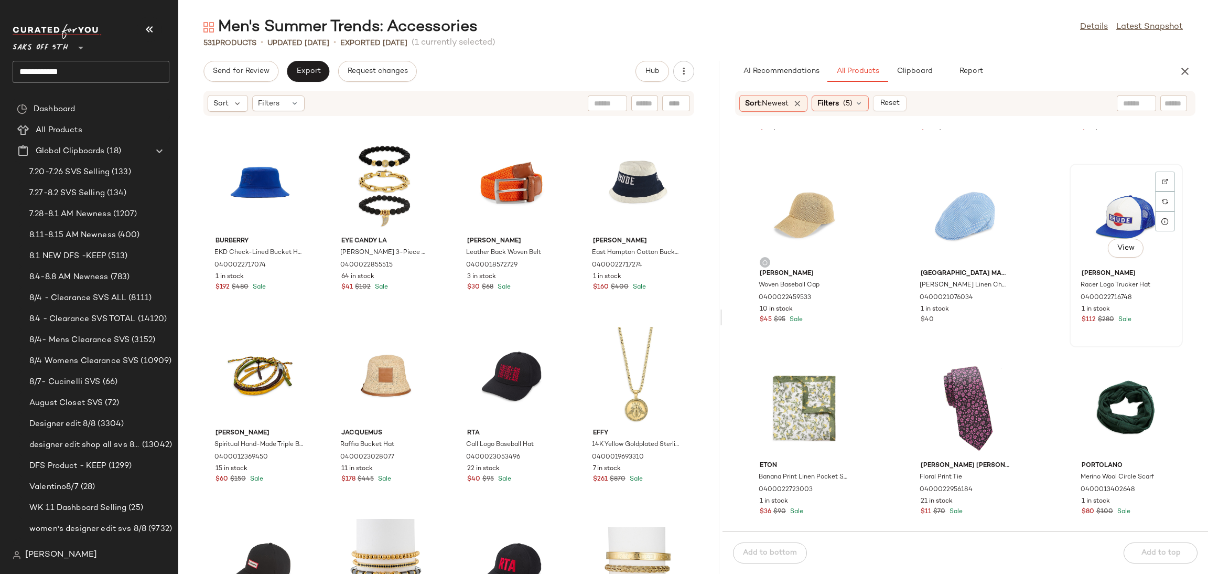
click at [1108, 207] on div "View" at bounding box center [1126, 216] width 106 height 98
click at [1165, 555] on div "Add to bottom Add to top" at bounding box center [966, 552] width 486 height 42
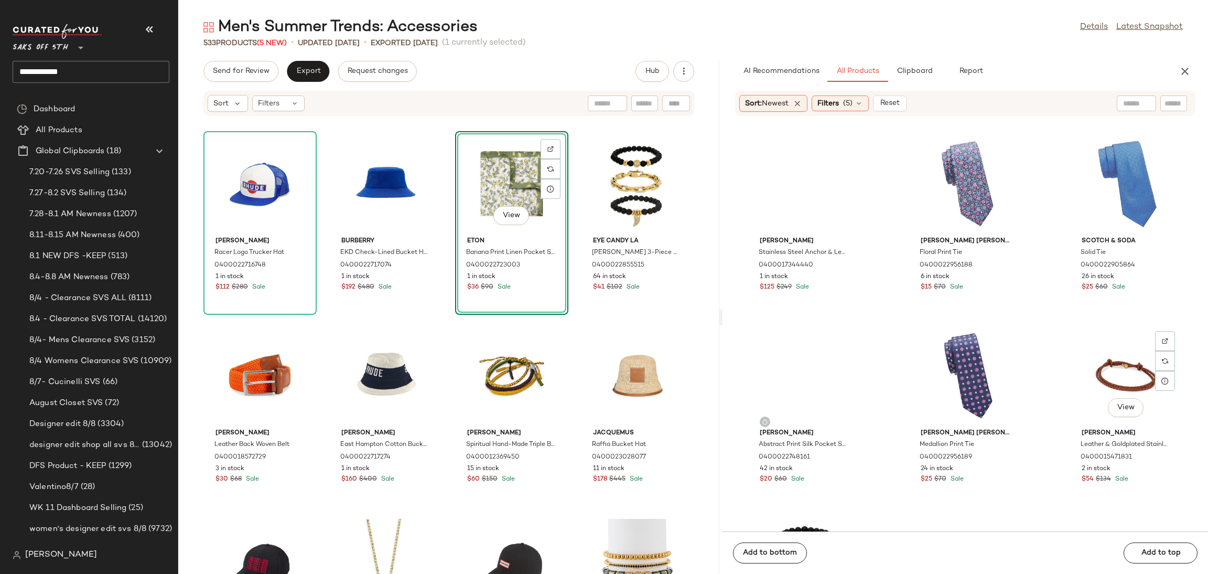
scroll to position [1210, 0]
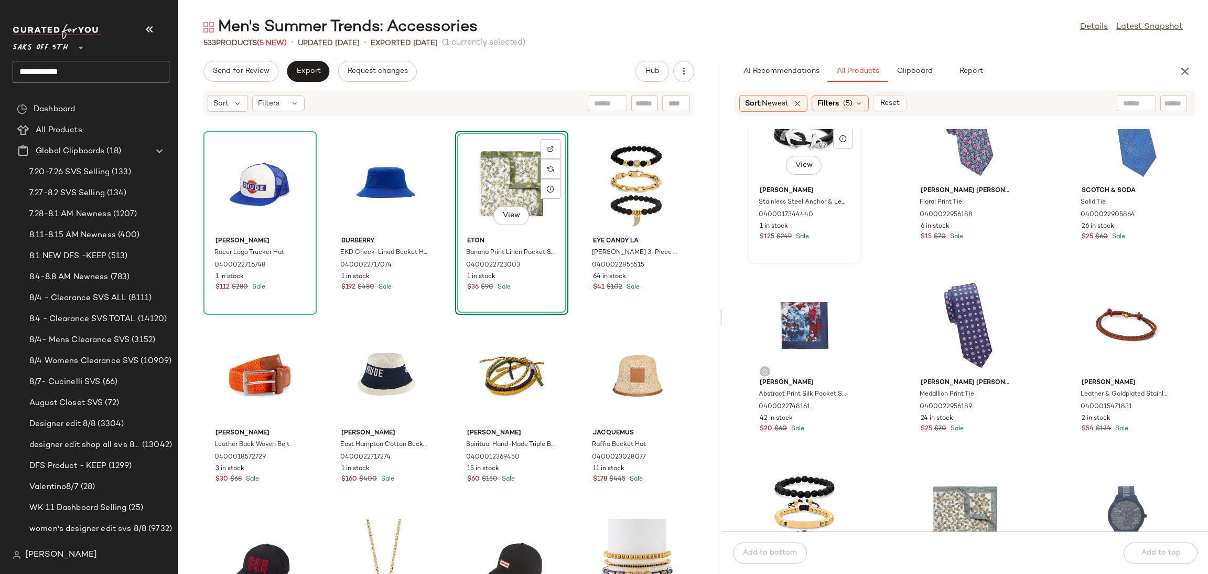
click at [761, 176] on div "View" at bounding box center [804, 133] width 106 height 98
click at [1176, 547] on div "Add to bottom Add to top" at bounding box center [966, 552] width 486 height 42
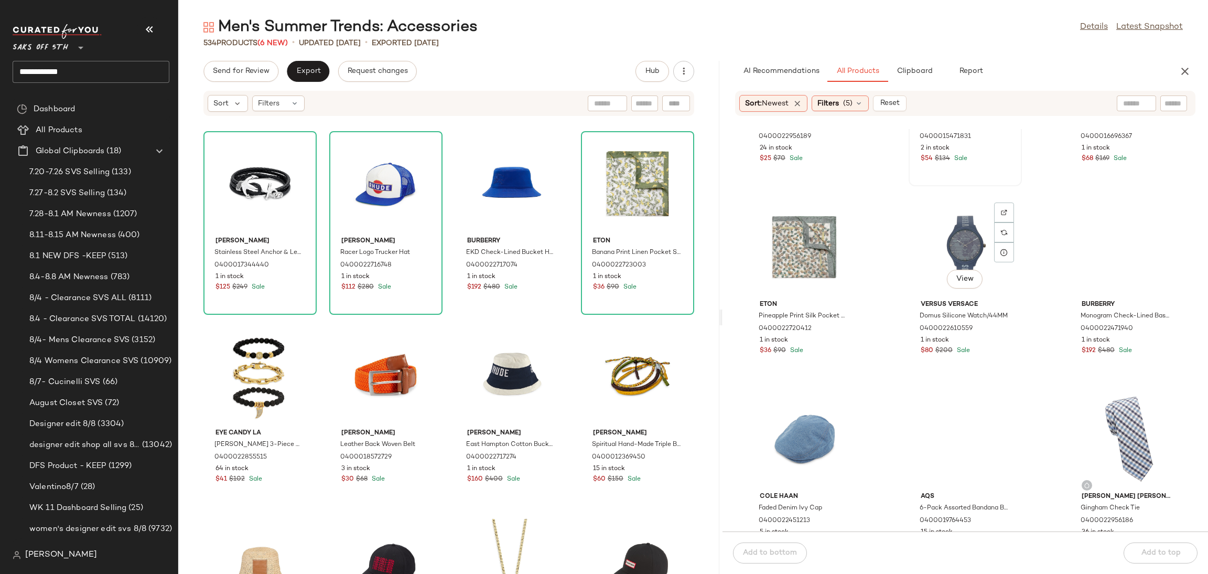
scroll to position [1490, 0]
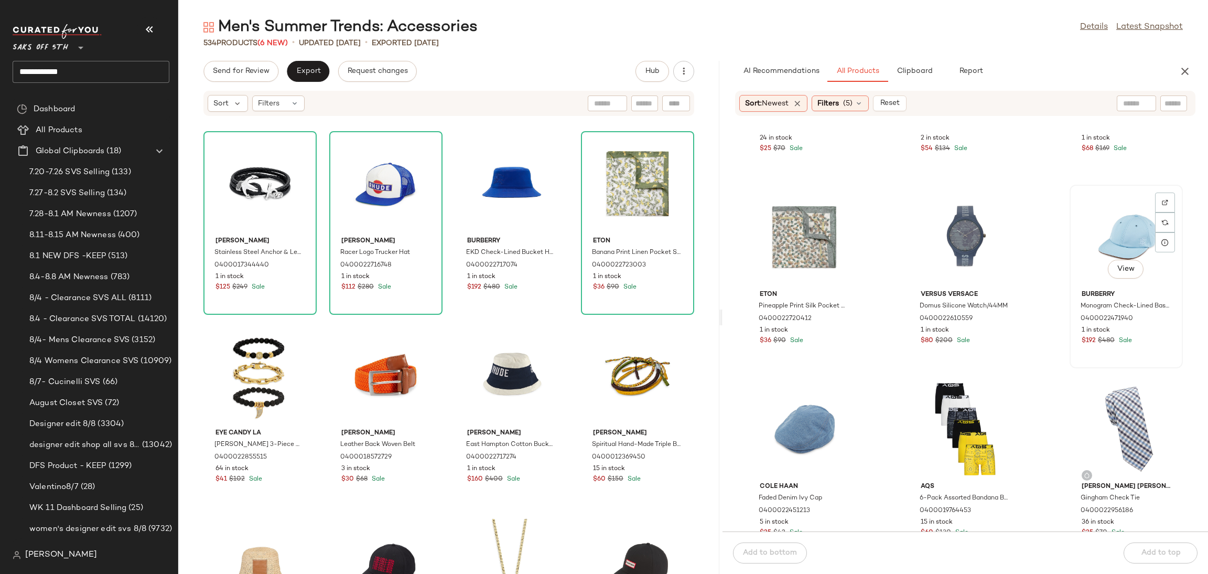
click at [1131, 222] on div "View" at bounding box center [1126, 237] width 106 height 98
click at [1144, 551] on span "Add to top" at bounding box center [1160, 552] width 40 height 8
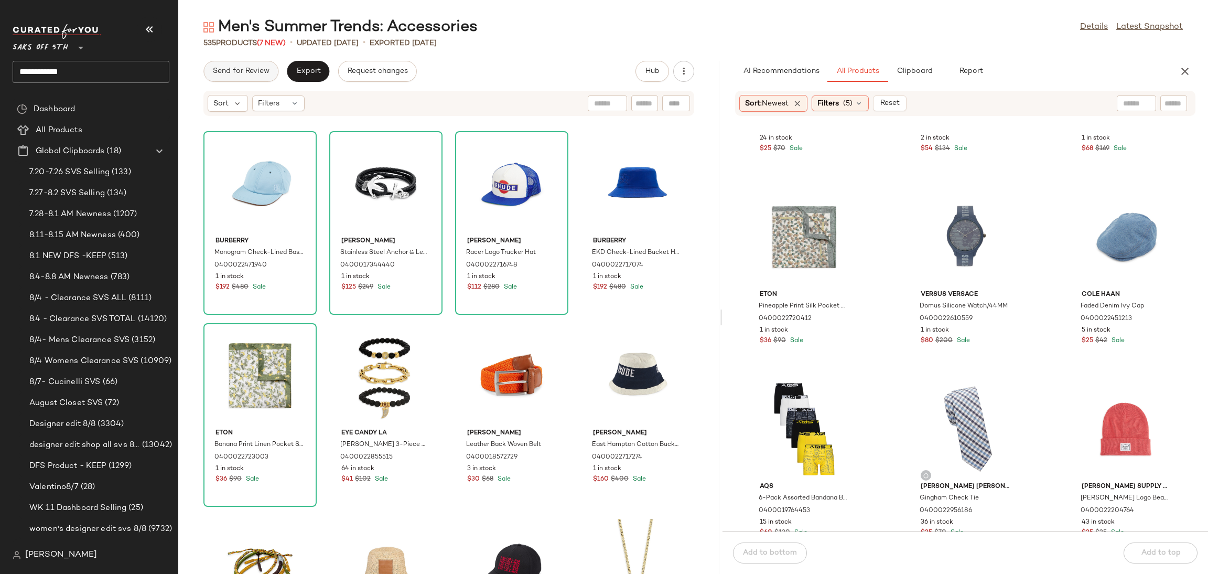
click at [230, 76] on span "Send for Review" at bounding box center [240, 71] width 57 height 8
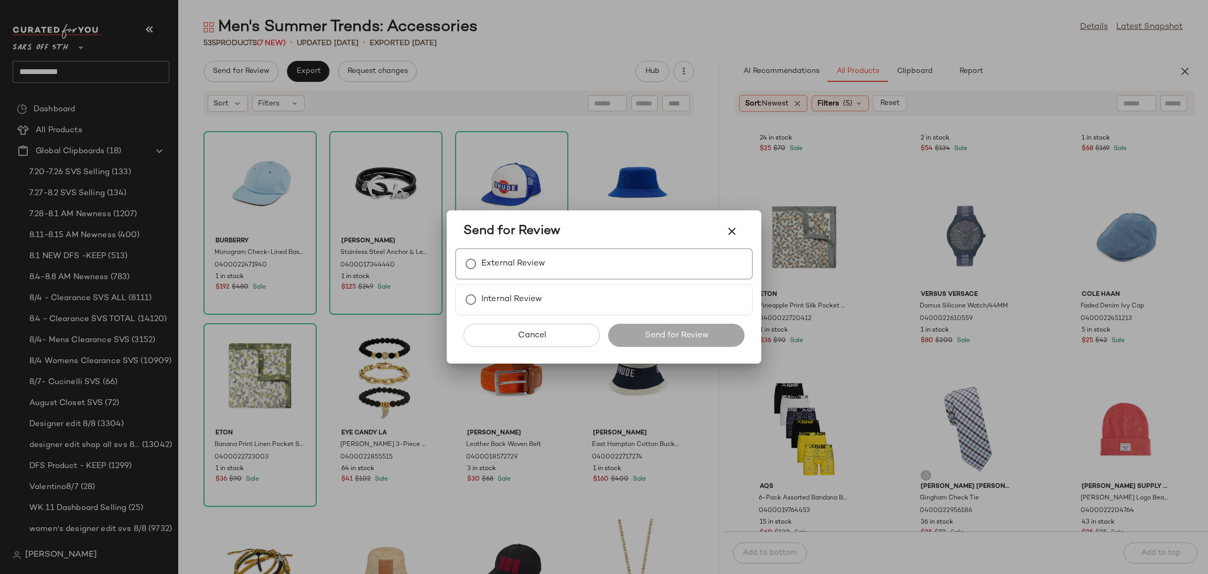
click at [499, 266] on label "External Review" at bounding box center [513, 263] width 64 height 21
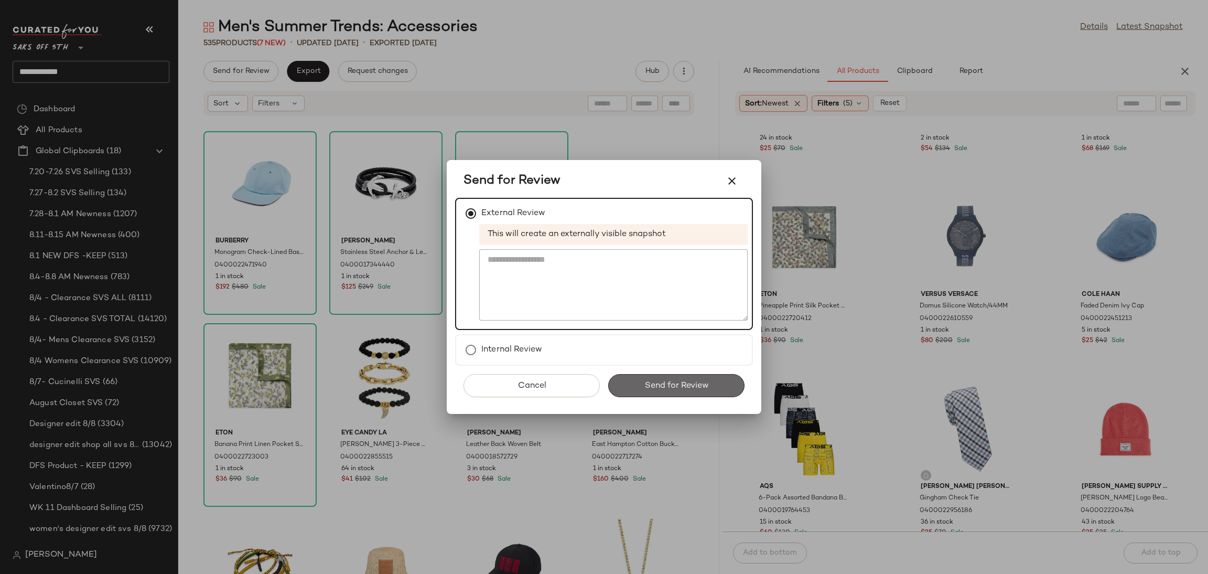
click at [653, 390] on button "Send for Review" at bounding box center [676, 385] width 136 height 23
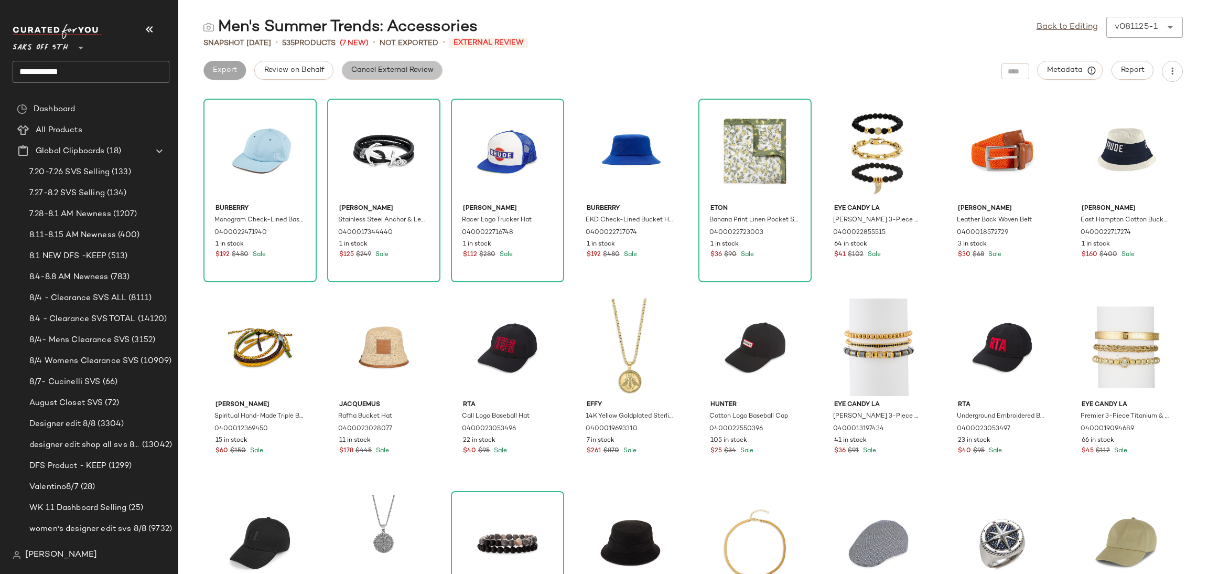
click at [407, 77] on button "Cancel External Review" at bounding box center [392, 70] width 101 height 19
click at [317, 71] on span "Export" at bounding box center [308, 70] width 25 height 8
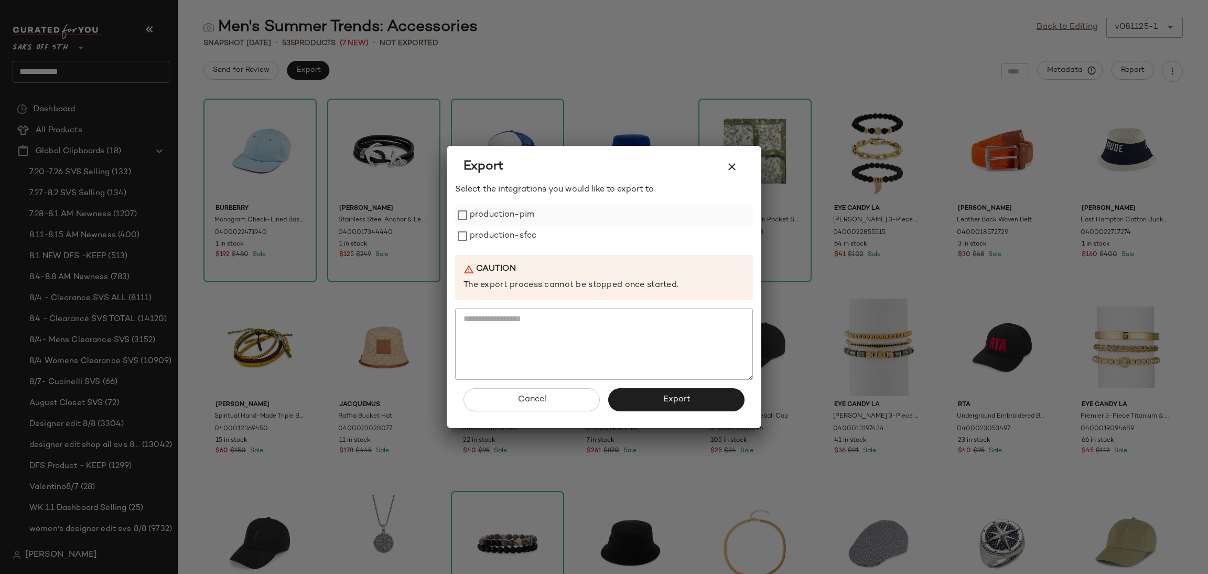
click at [496, 220] on label "production-pim" at bounding box center [502, 214] width 64 height 21
click at [498, 230] on label "production-sfcc" at bounding box center [503, 235] width 67 height 21
click at [656, 406] on button "Export" at bounding box center [676, 399] width 136 height 23
click at [734, 161] on icon "button" at bounding box center [732, 166] width 13 height 13
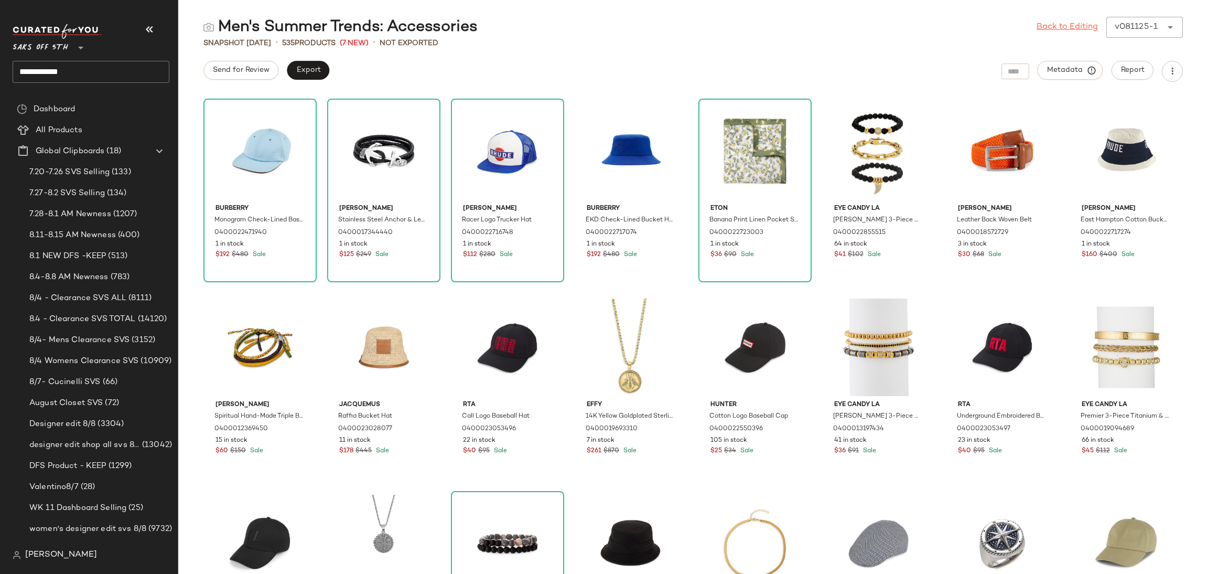
click at [1075, 28] on link "Back to Editing" at bounding box center [1067, 27] width 61 height 13
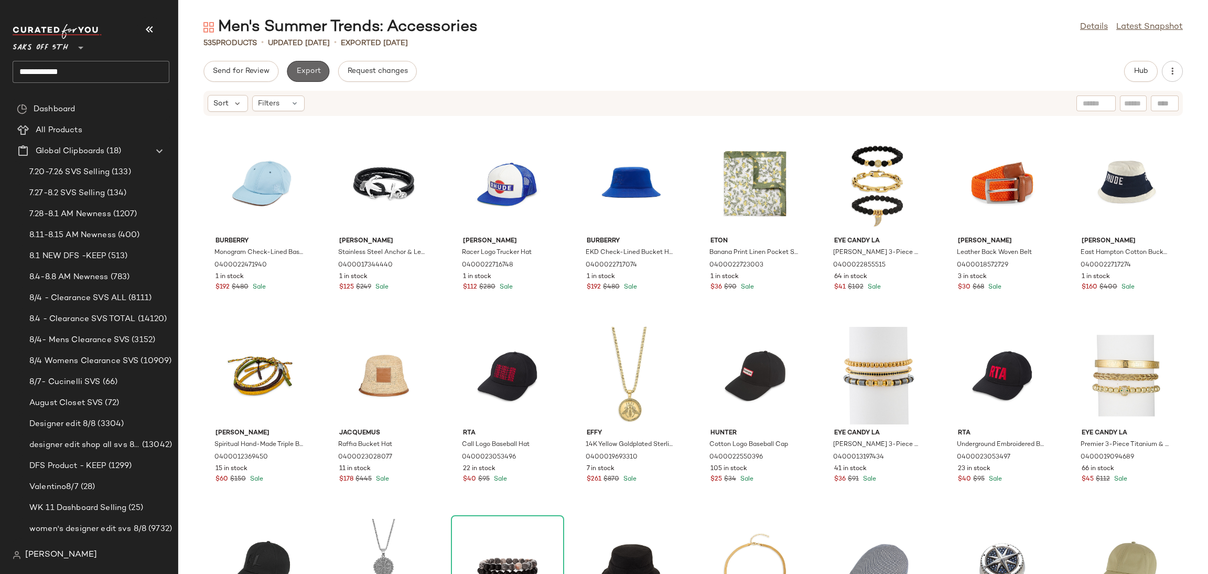
click at [300, 72] on span "Export" at bounding box center [308, 71] width 25 height 8
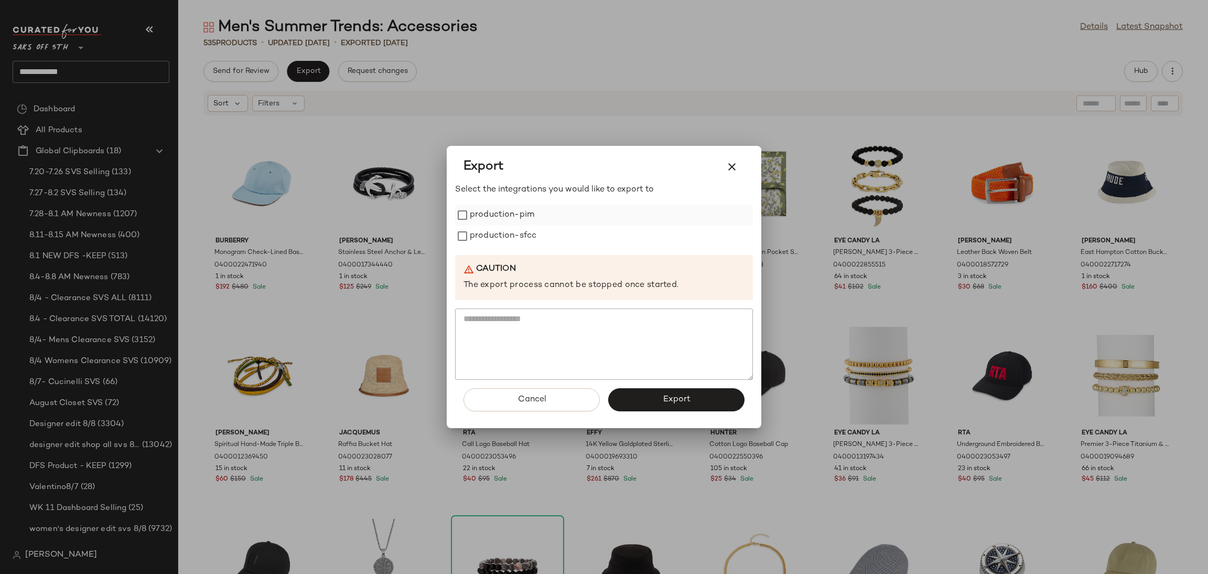
click at [502, 214] on label "production-pim" at bounding box center [502, 214] width 64 height 21
click at [504, 234] on label "production-sfcc" at bounding box center [503, 235] width 67 height 21
click at [671, 403] on span "Export" at bounding box center [676, 399] width 28 height 10
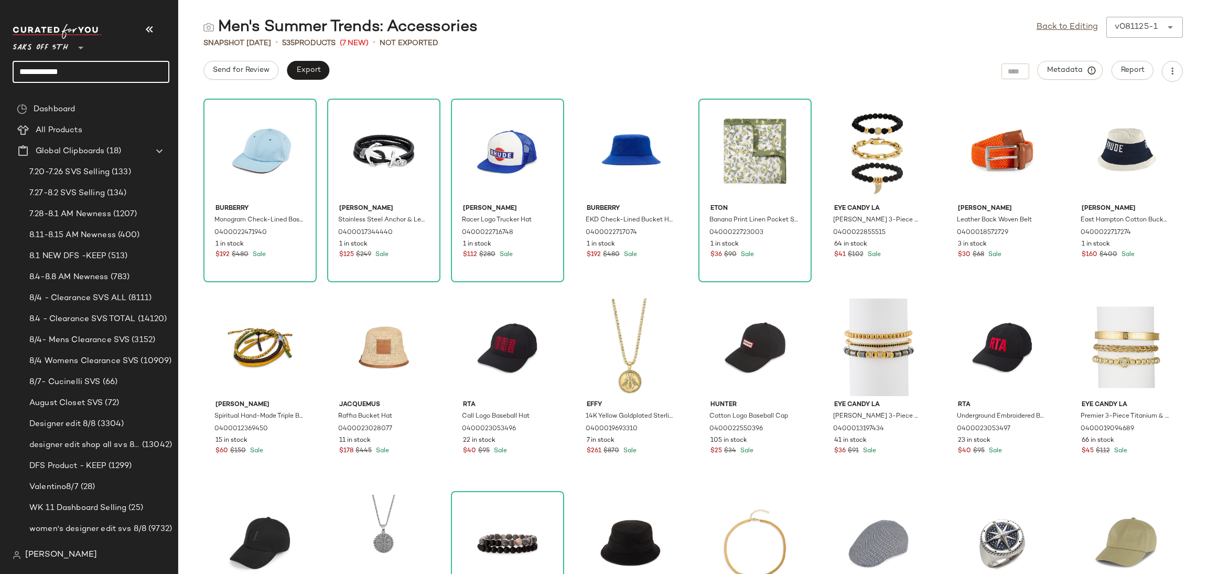
click at [98, 69] on input "**********" at bounding box center [91, 72] width 157 height 22
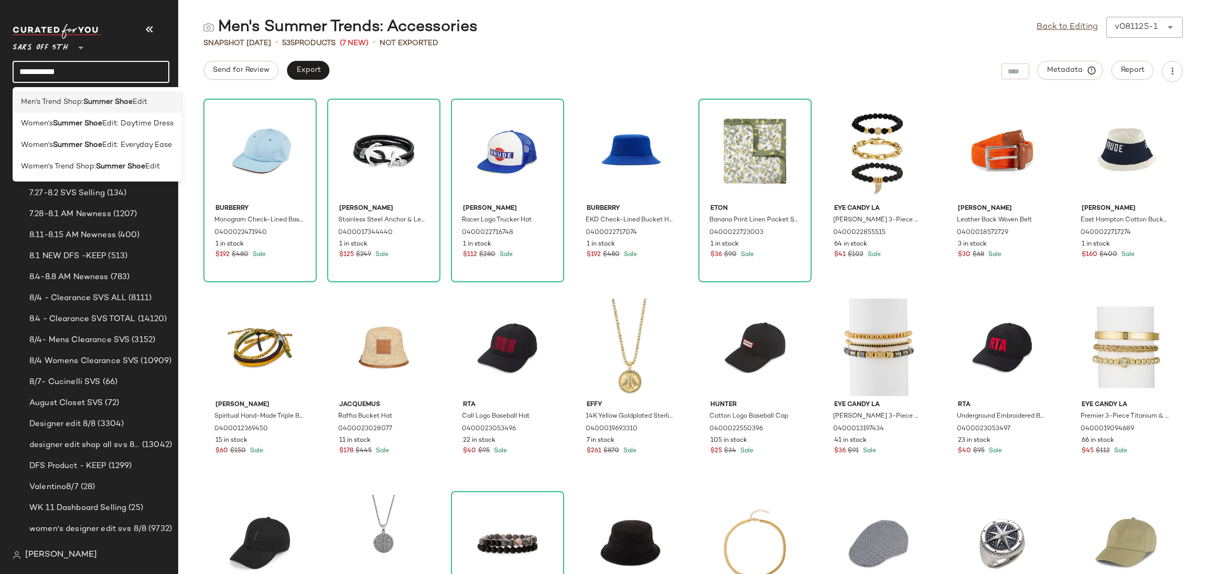
type input "**********"
click at [131, 102] on b "Summer Shoe" at bounding box center [107, 101] width 49 height 11
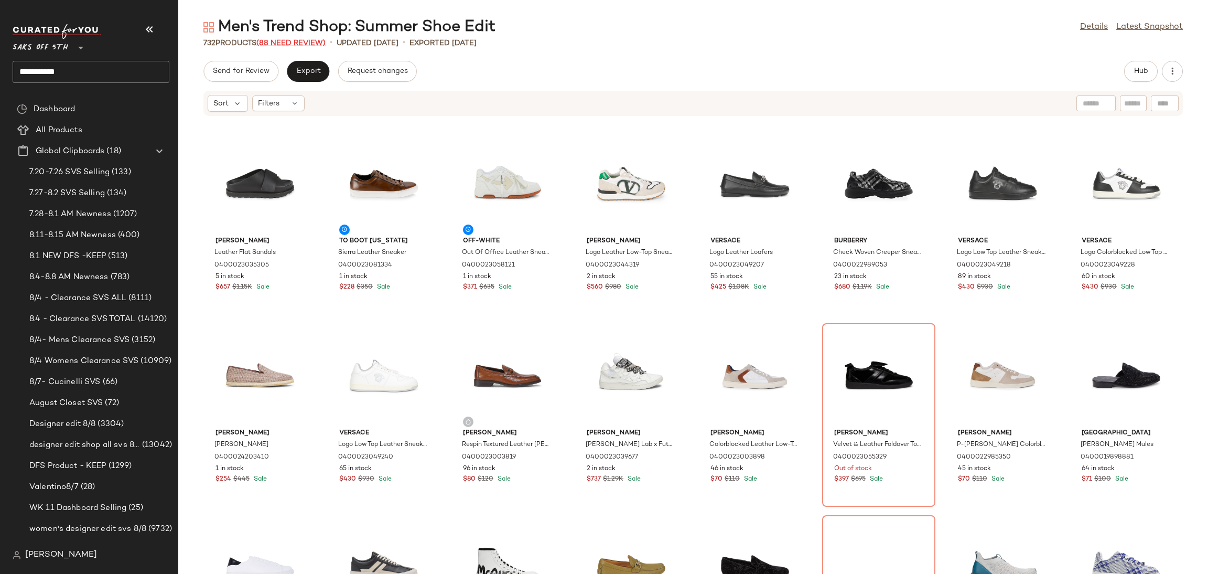
click at [304, 42] on span "(88 Need Review)" at bounding box center [290, 43] width 69 height 8
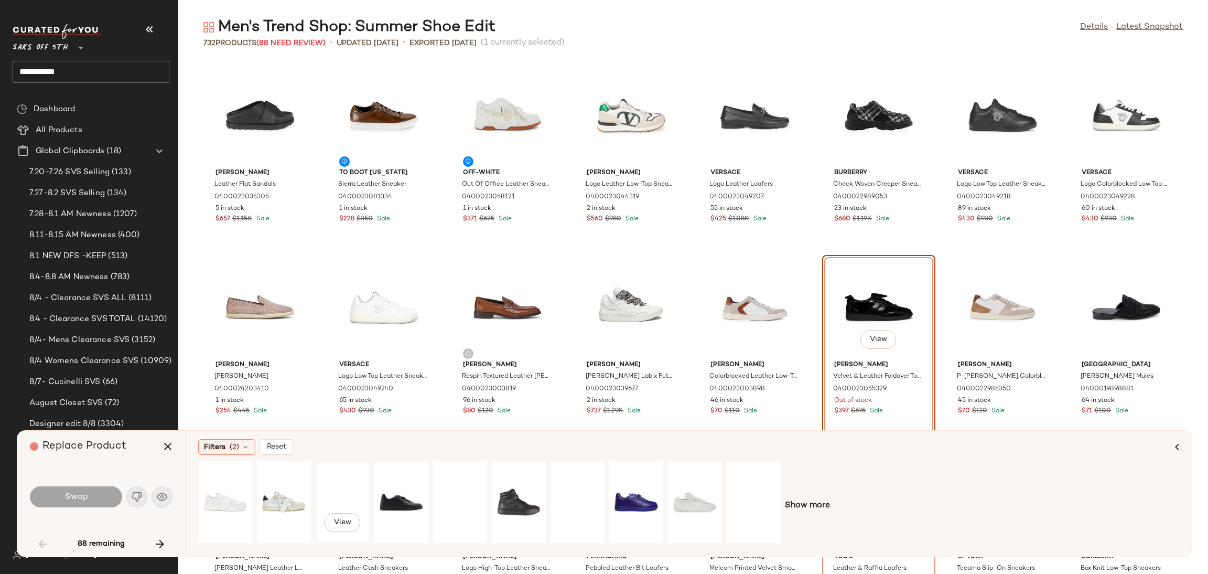
click at [329, 503] on div "View" at bounding box center [342, 502] width 47 height 74
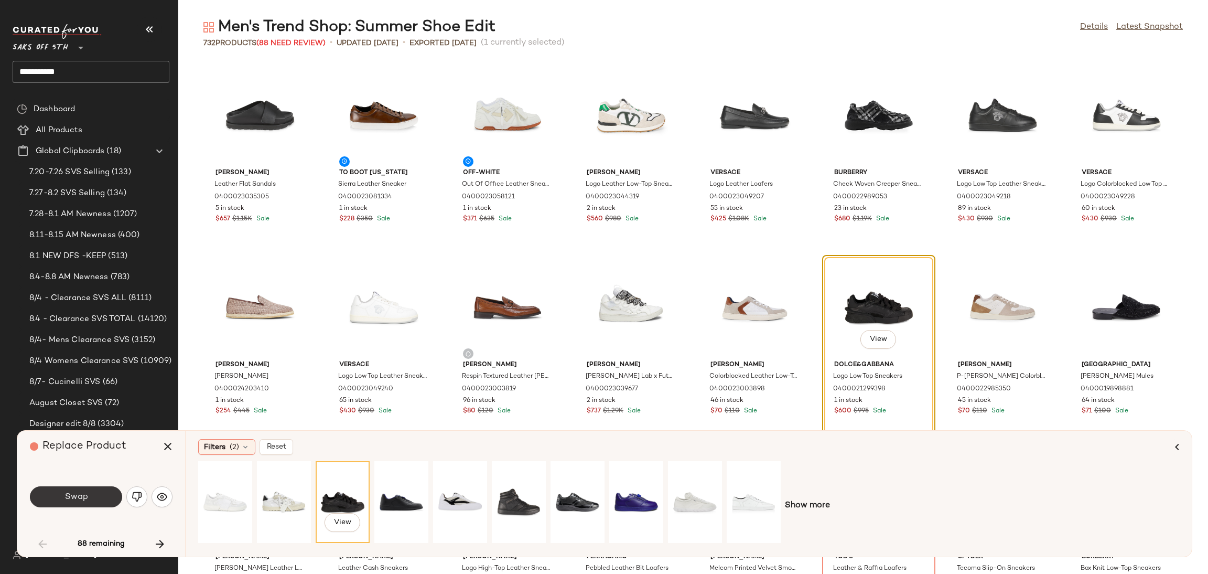
click at [96, 492] on button "Swap" at bounding box center [76, 496] width 92 height 21
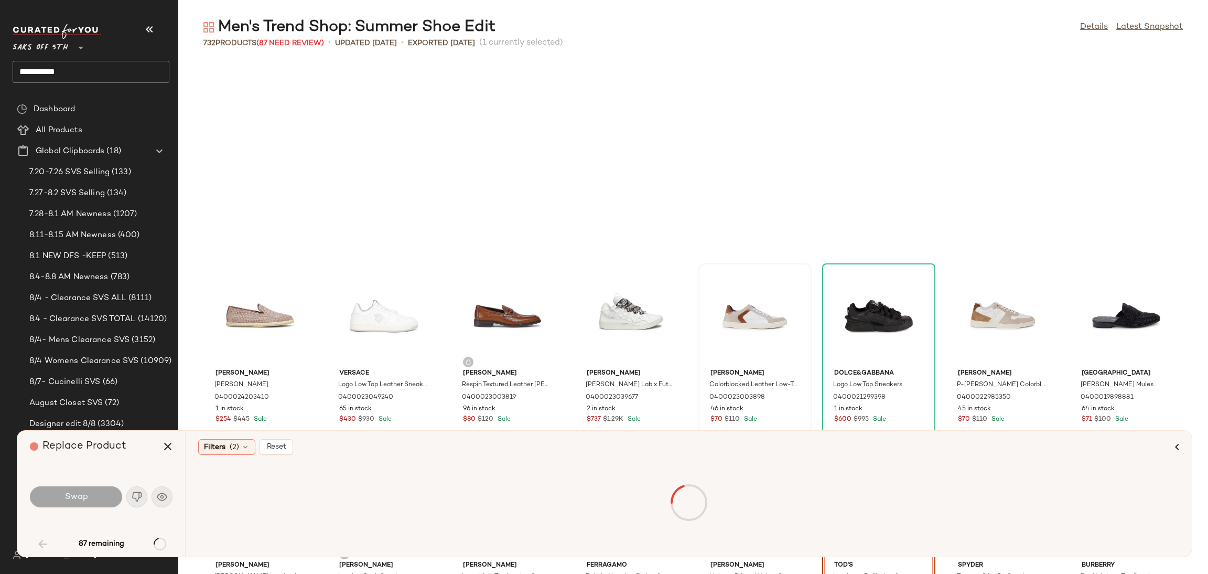
scroll to position [200, 0]
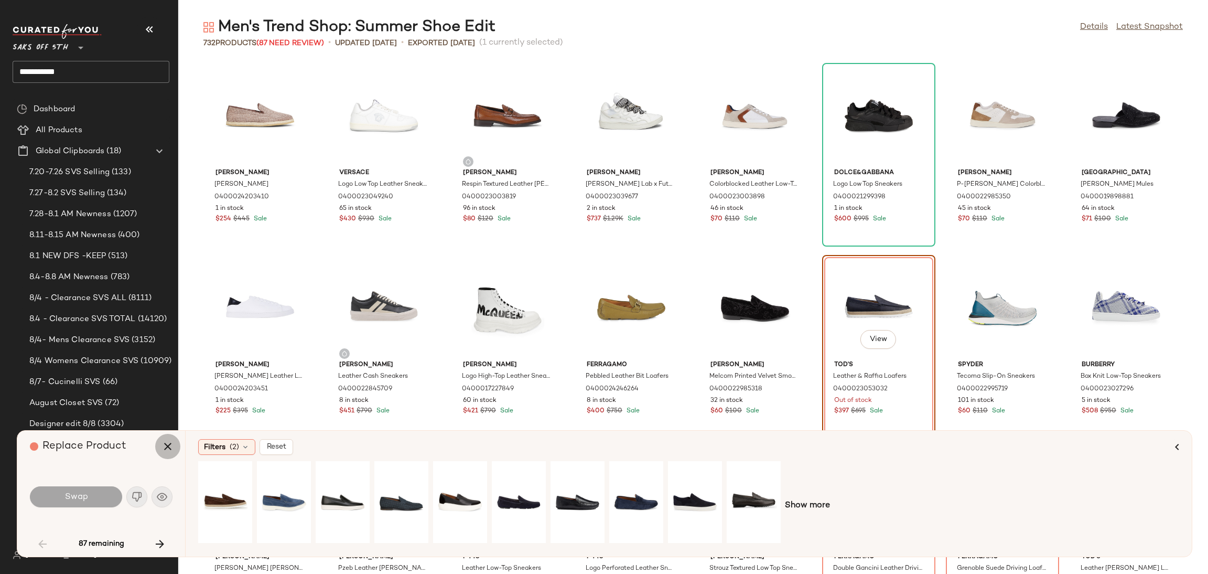
click at [165, 446] on icon "button" at bounding box center [167, 446] width 13 height 13
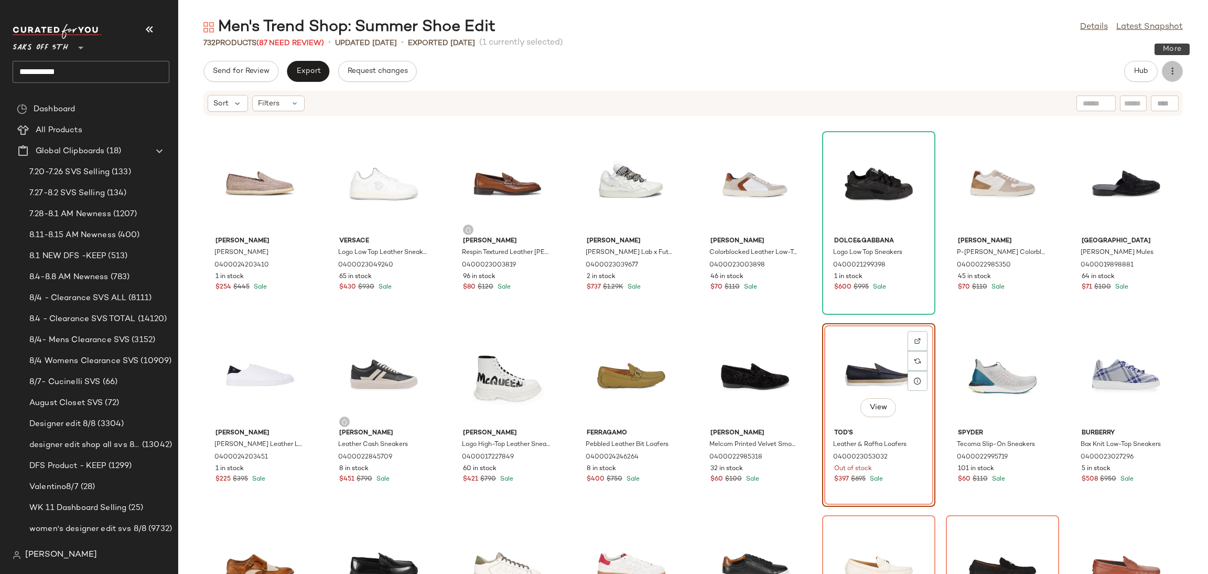
click at [1177, 67] on icon "button" at bounding box center [1172, 71] width 10 height 10
click at [622, 79] on div "Send for Review Export Request changes Hub" at bounding box center [693, 71] width 1030 height 21
click at [302, 103] on div "Filters" at bounding box center [278, 103] width 52 height 16
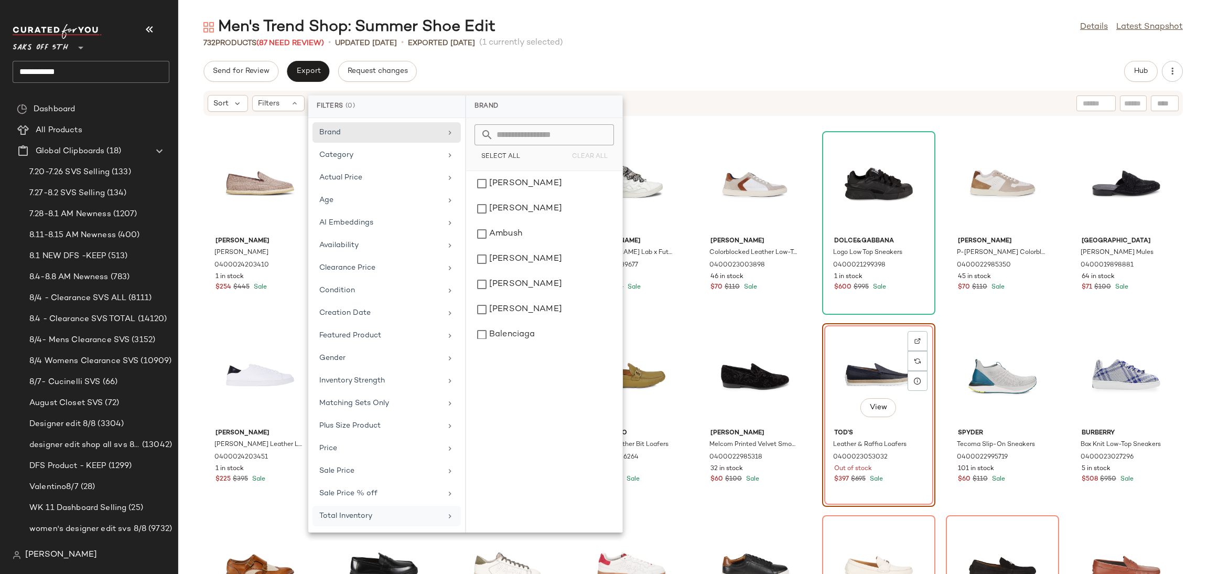
click at [380, 521] on div "Total Inventory" at bounding box center [380, 515] width 122 height 11
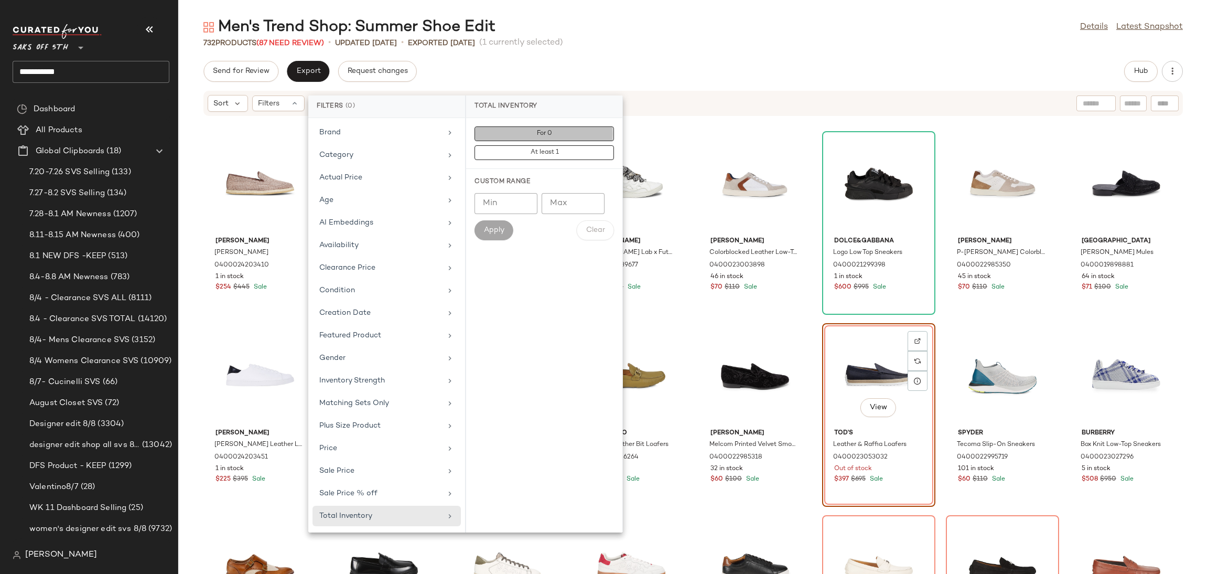
click at [602, 145] on button "For 0" at bounding box center [544, 152] width 139 height 15
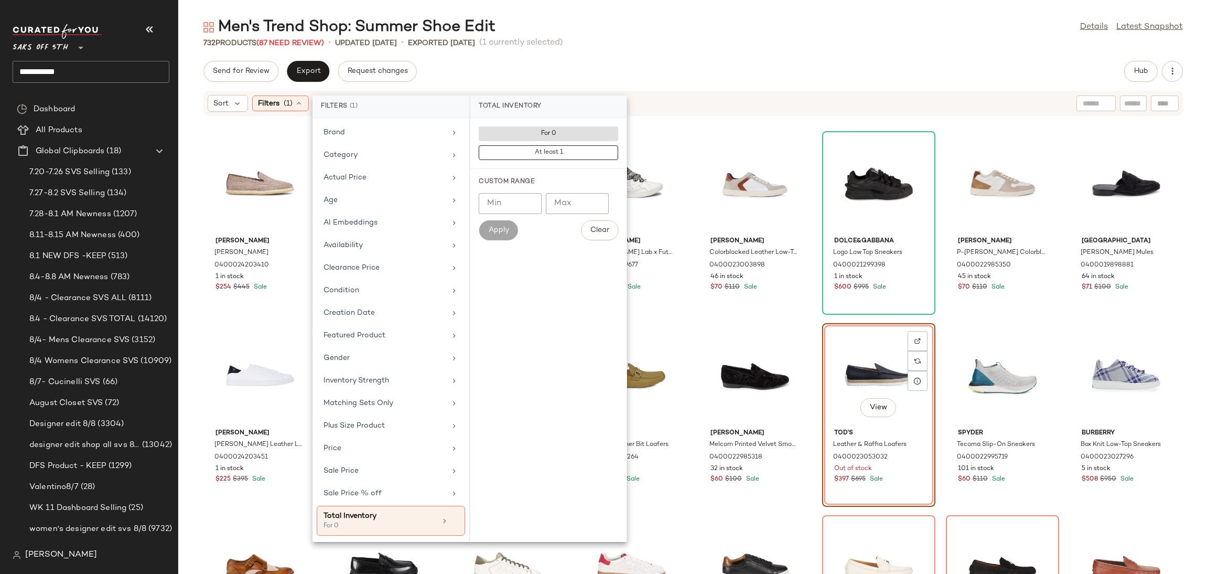
click at [659, 61] on div "Send for Review Export Request changes Hub" at bounding box center [693, 71] width 1030 height 21
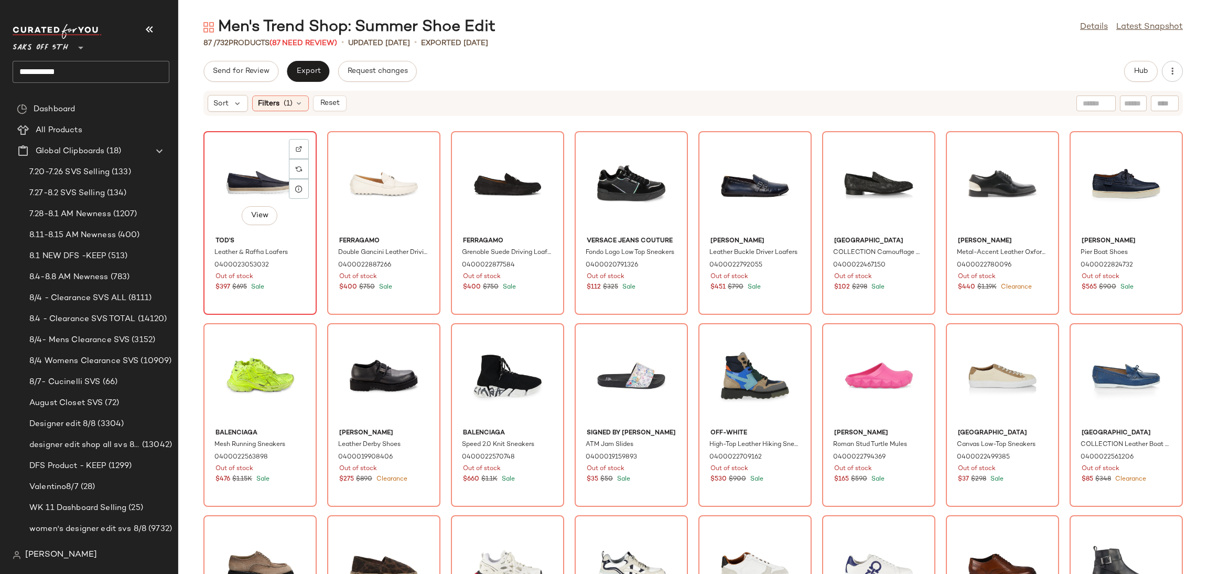
click at [253, 170] on div "View" at bounding box center [260, 184] width 106 height 98
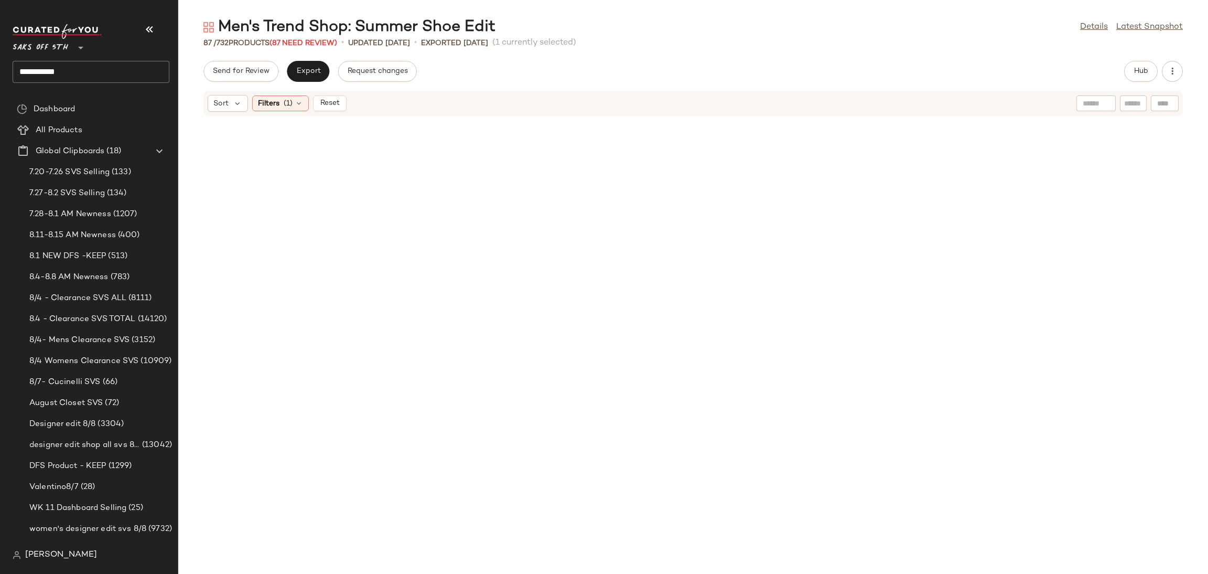
scroll to position [1668, 0]
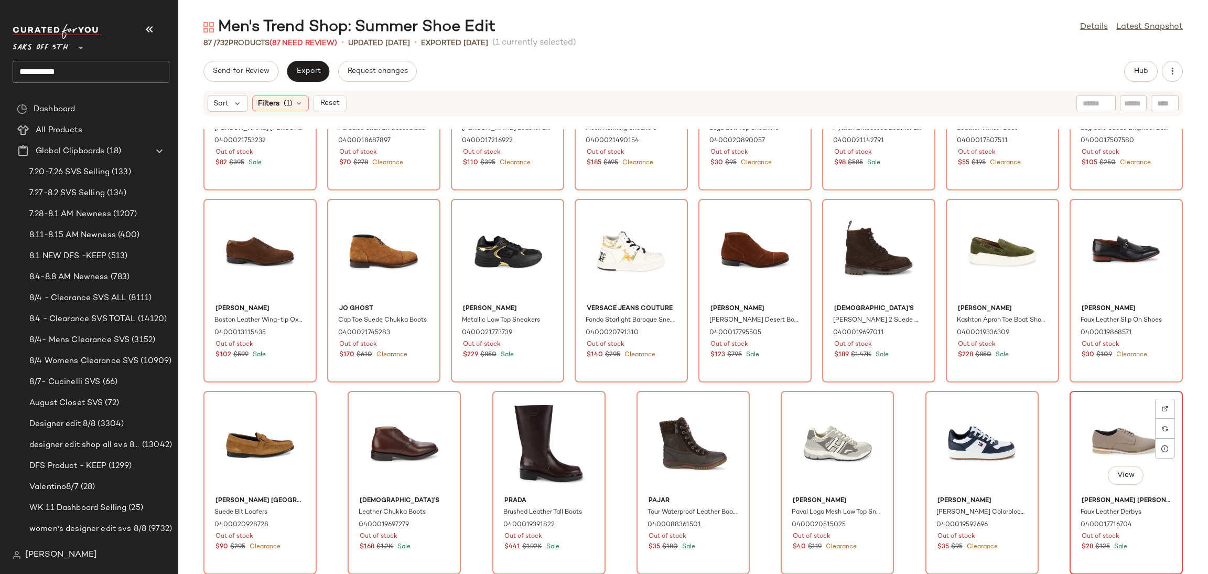
click at [1100, 404] on div "View" at bounding box center [1126, 443] width 106 height 98
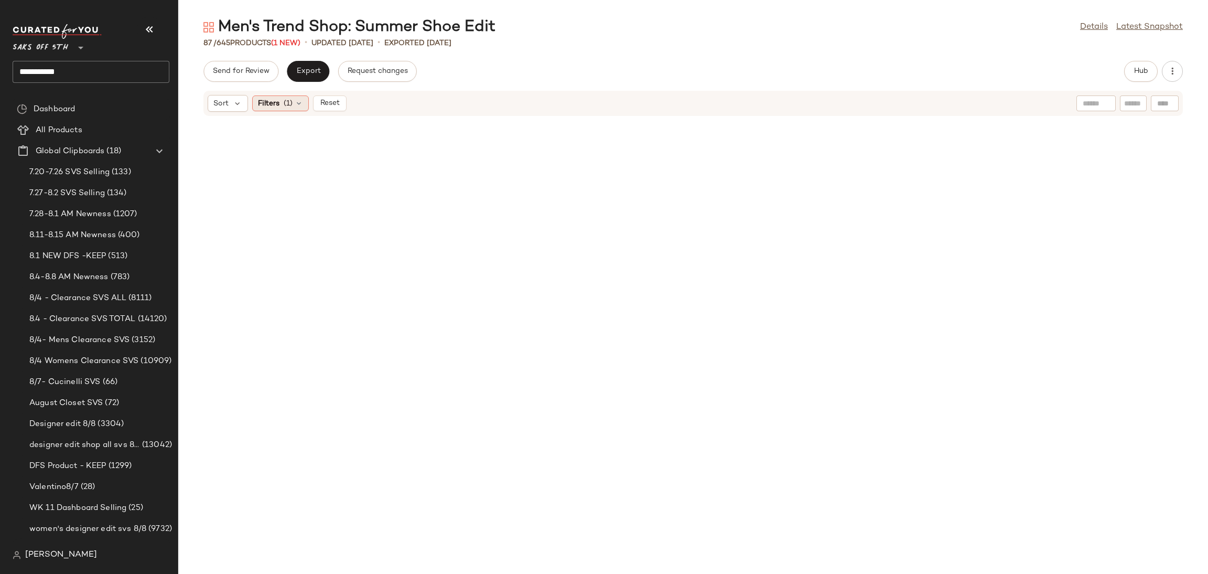
click at [294, 104] on div "Filters (1)" at bounding box center [280, 103] width 57 height 16
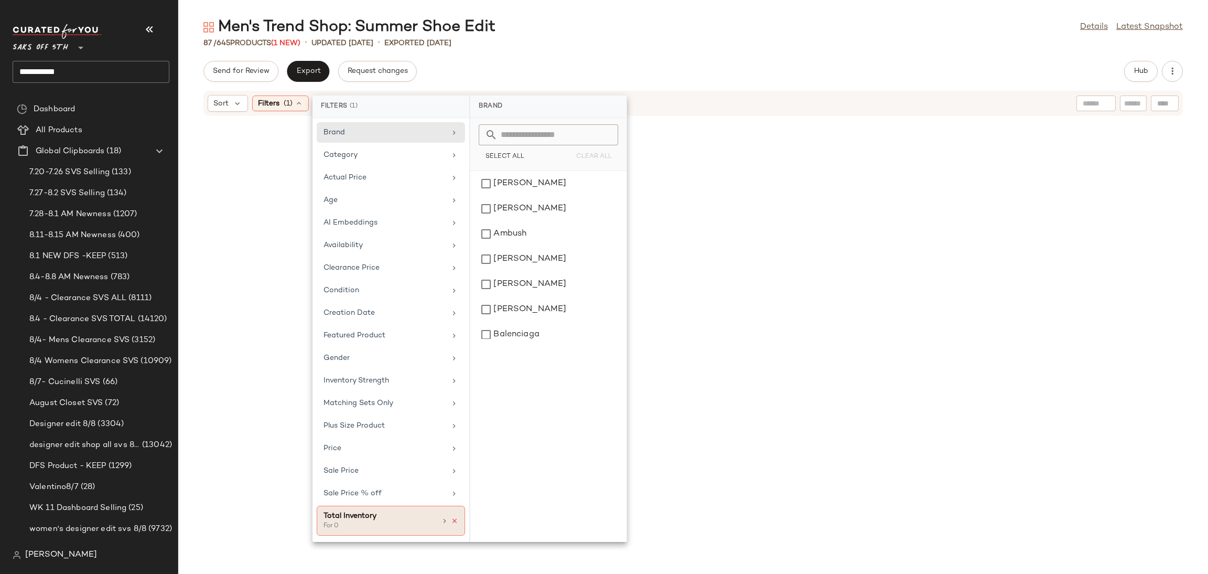
click at [457, 523] on icon at bounding box center [454, 520] width 7 height 7
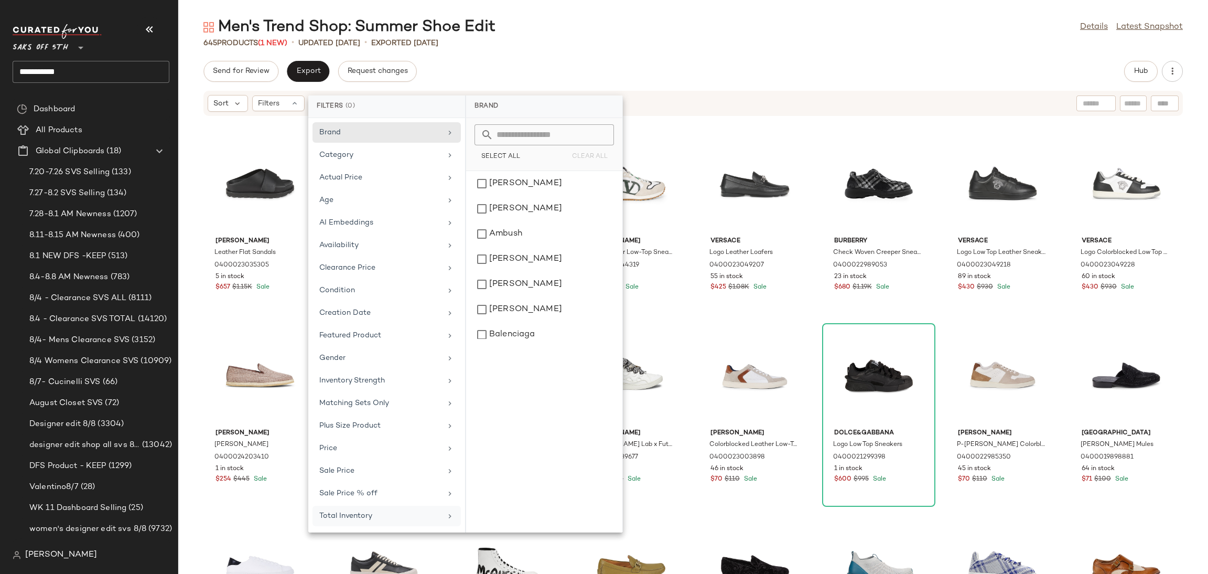
click at [605, 68] on div "Send for Review Export Request changes Hub" at bounding box center [693, 71] width 1030 height 21
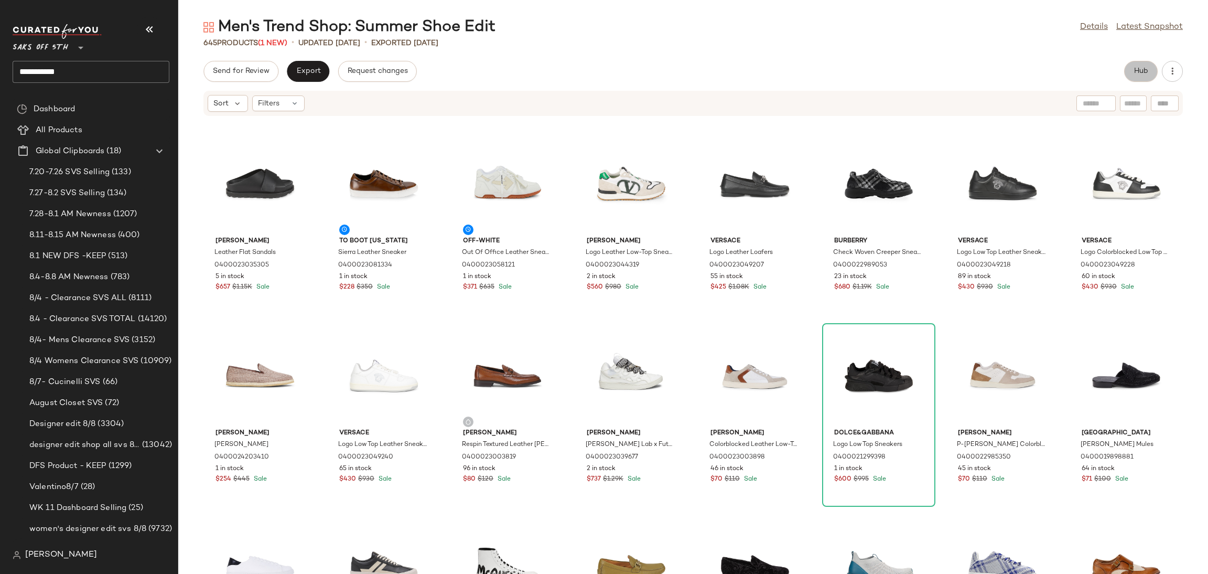
click at [1149, 69] on button "Hub" at bounding box center [1141, 71] width 34 height 21
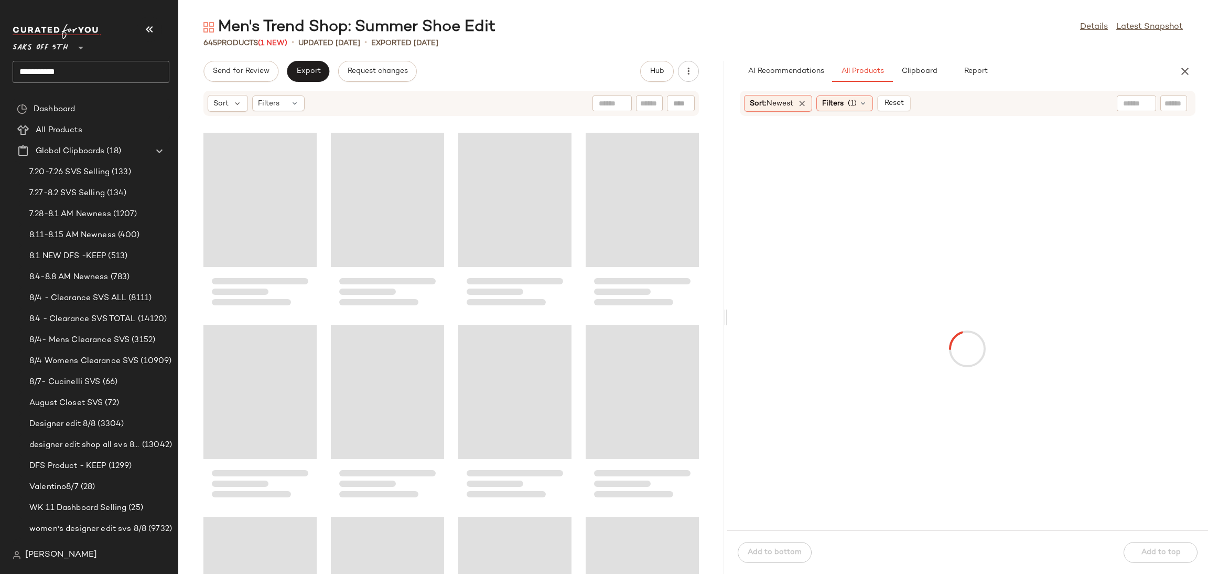
drag, startPoint x: 693, startPoint y: 314, endPoint x: 728, endPoint y: 313, distance: 34.6
click at [728, 313] on div "Men's Trend Shop: Summer Shoe Edit Details Latest Snapshot 645 Products (1 New)…" at bounding box center [693, 295] width 1030 height 557
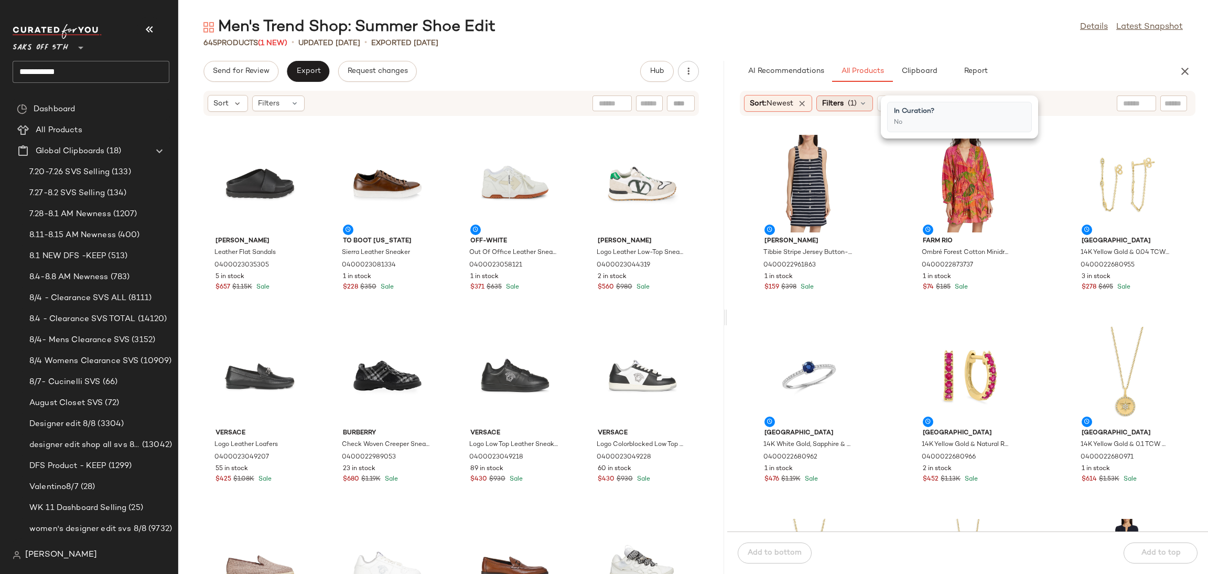
click at [851, 100] on span "(1)" at bounding box center [852, 103] width 9 height 11
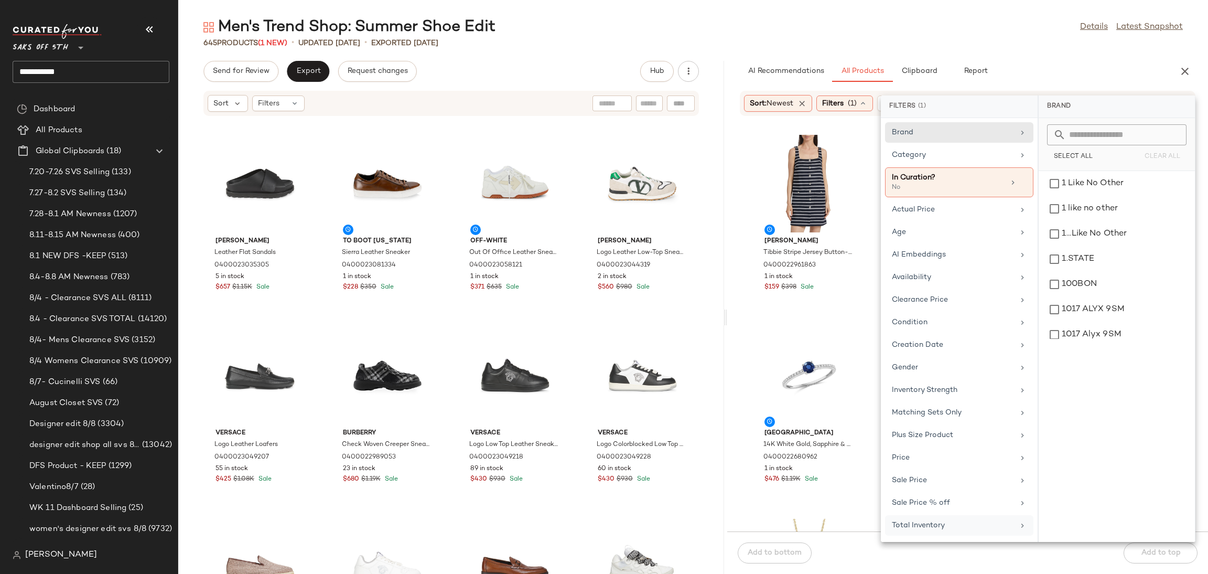
click at [922, 535] on div "Total Inventory" at bounding box center [959, 525] width 148 height 20
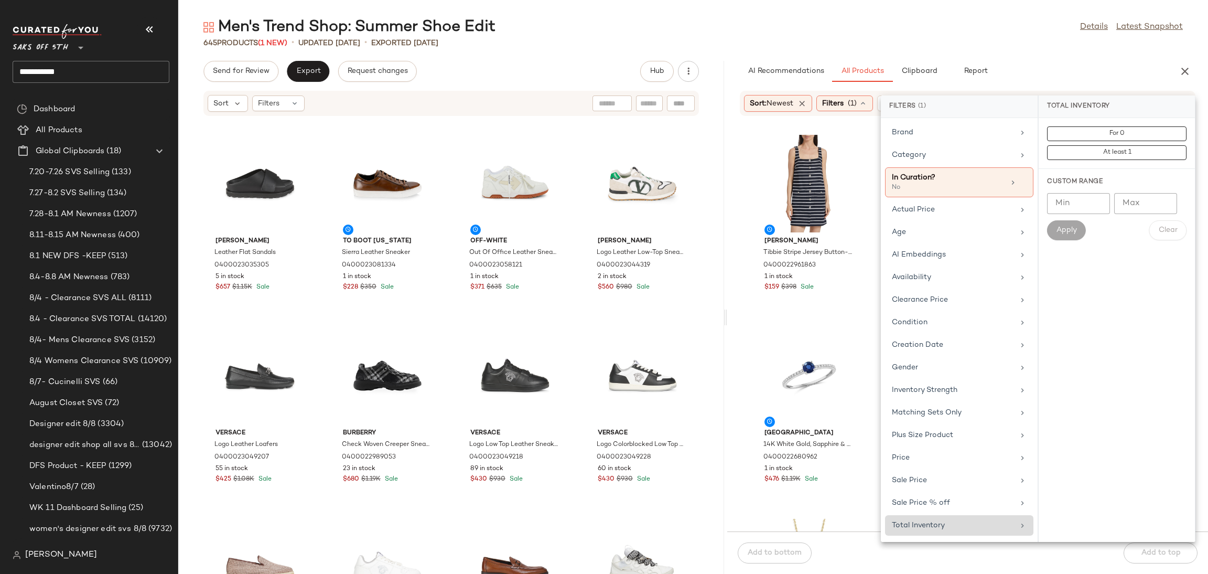
click at [926, 531] on div "Total Inventory" at bounding box center [953, 525] width 122 height 11
click at [1073, 205] on input "Min" at bounding box center [1078, 203] width 63 height 21
type input "*"
click at [1060, 232] on span "Apply" at bounding box center [1066, 230] width 21 height 8
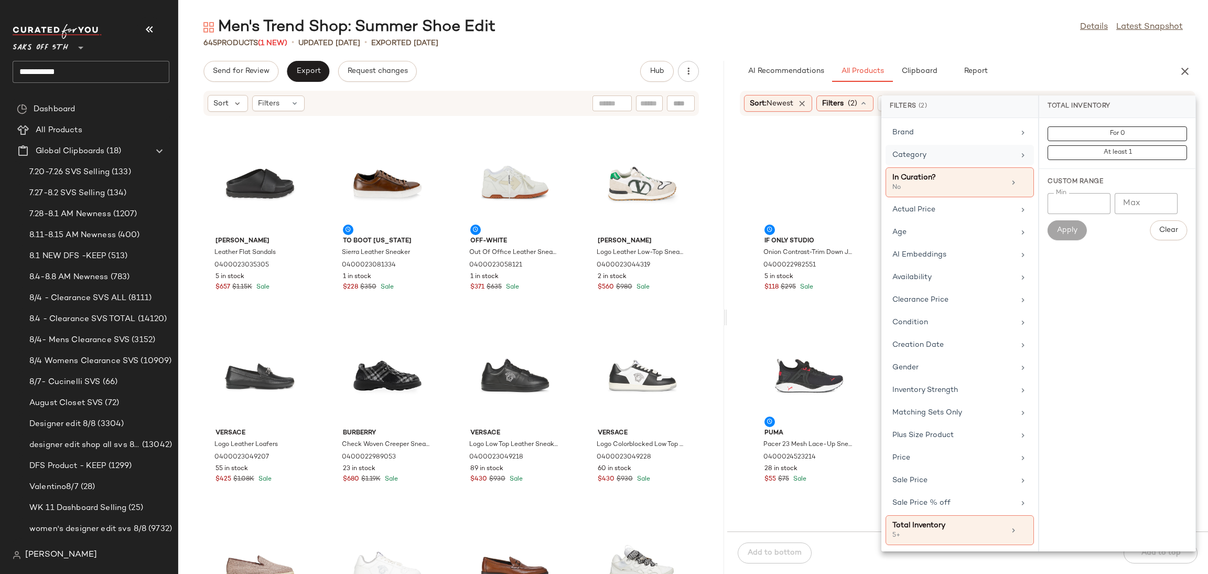
click at [964, 157] on div "Category" at bounding box center [953, 154] width 122 height 11
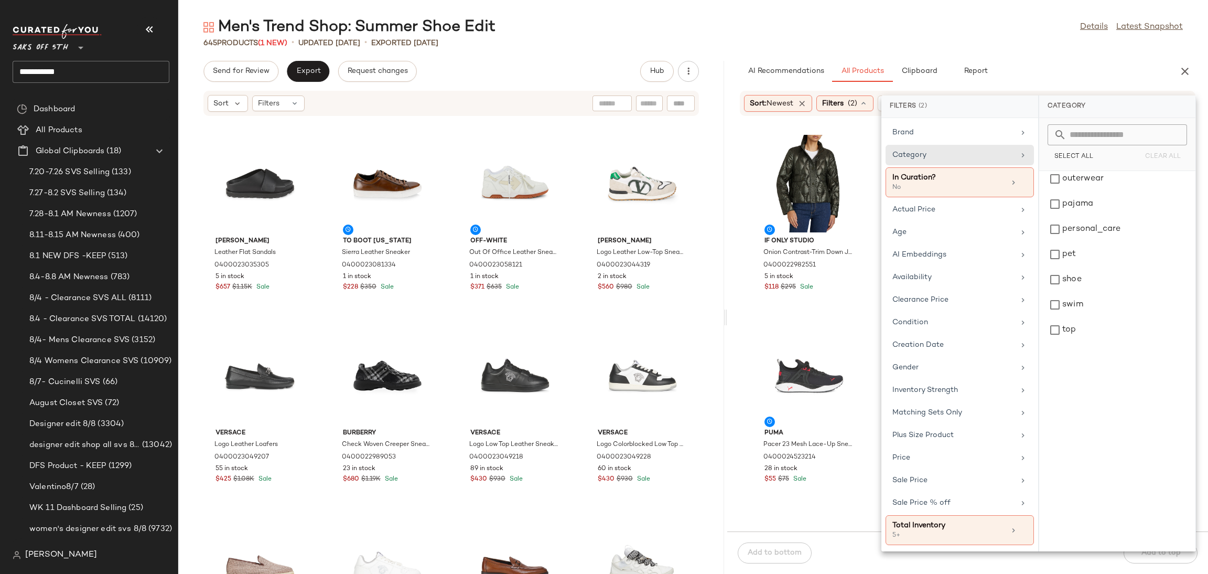
scroll to position [419, 0]
click at [1060, 266] on div "shoe" at bounding box center [1117, 267] width 148 height 25
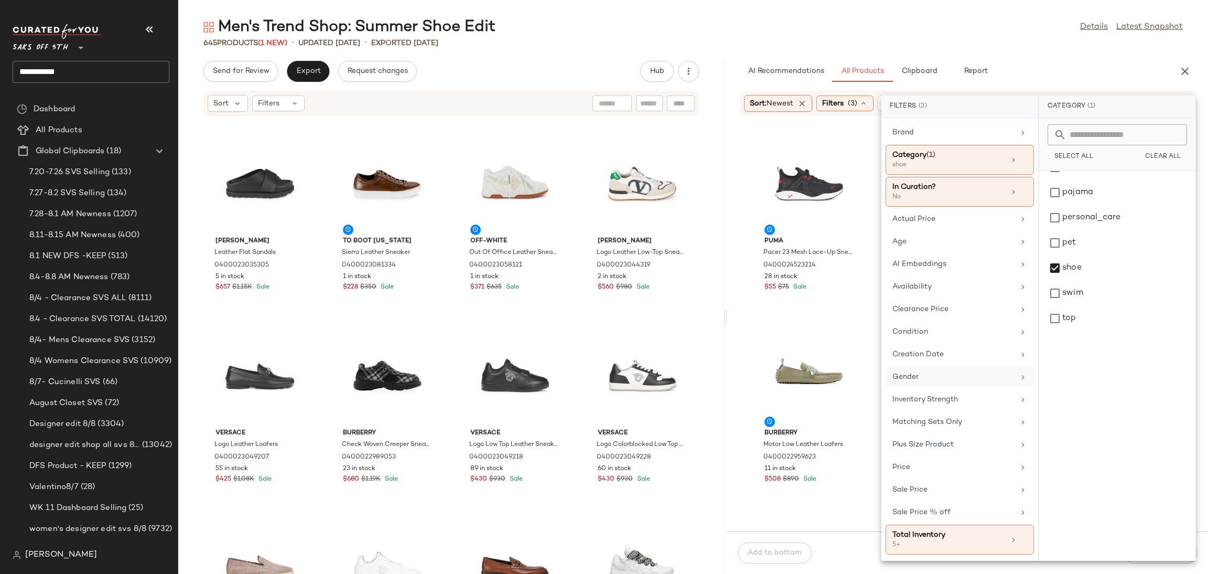
click at [952, 378] on div "Gender" at bounding box center [953, 376] width 122 height 11
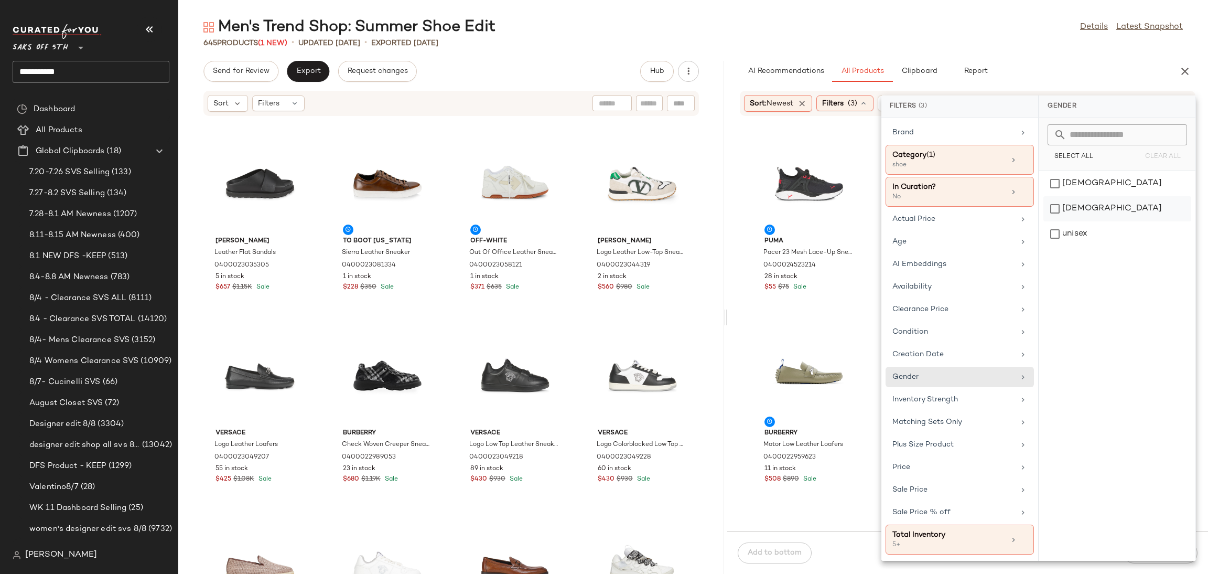
click at [1060, 221] on div "male" at bounding box center [1117, 233] width 148 height 25
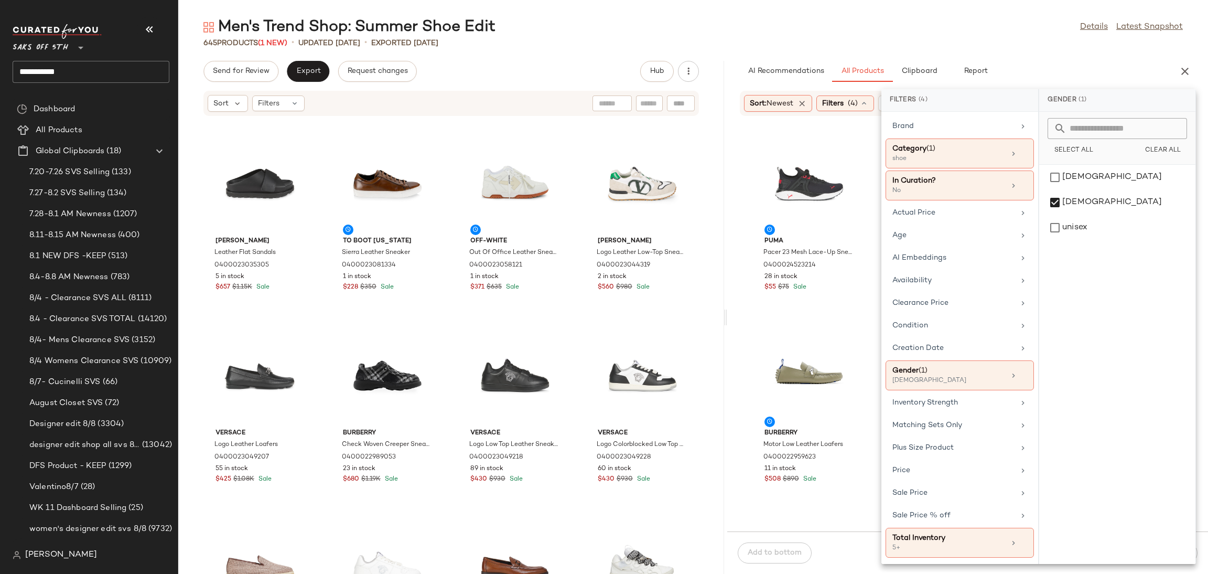
click at [1030, 33] on div "Men's Trend Shop: Summer Shoe Edit Details Latest Snapshot" at bounding box center [693, 27] width 1030 height 21
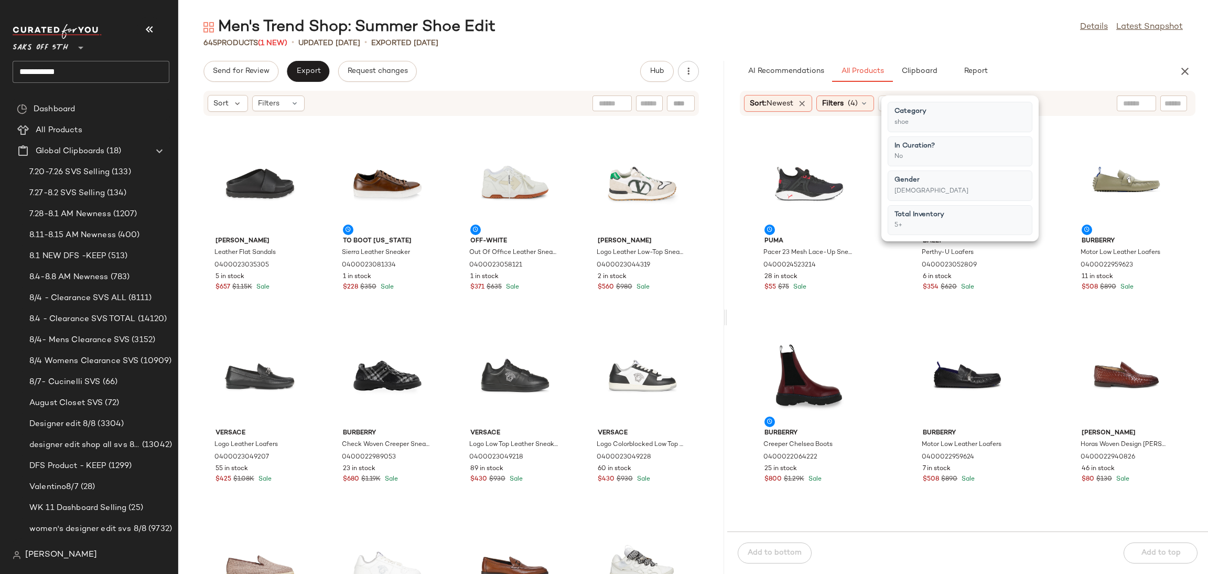
click at [1030, 33] on div "Men's Trend Shop: Summer Shoe Edit Details Latest Snapshot" at bounding box center [693, 27] width 1030 height 21
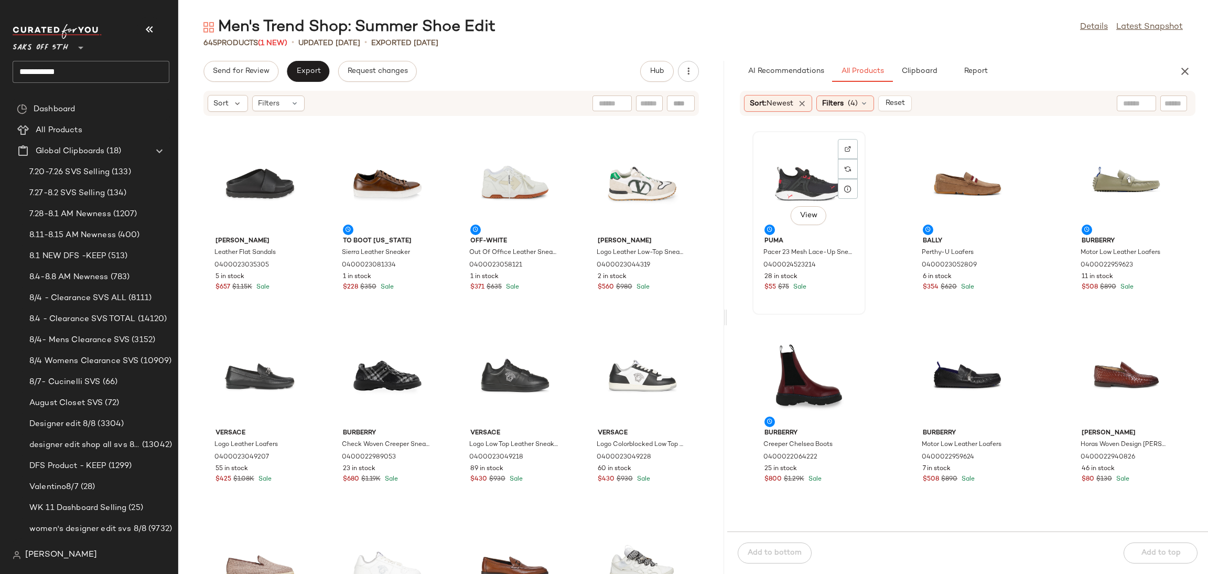
click at [801, 176] on div "View" at bounding box center [809, 184] width 106 height 98
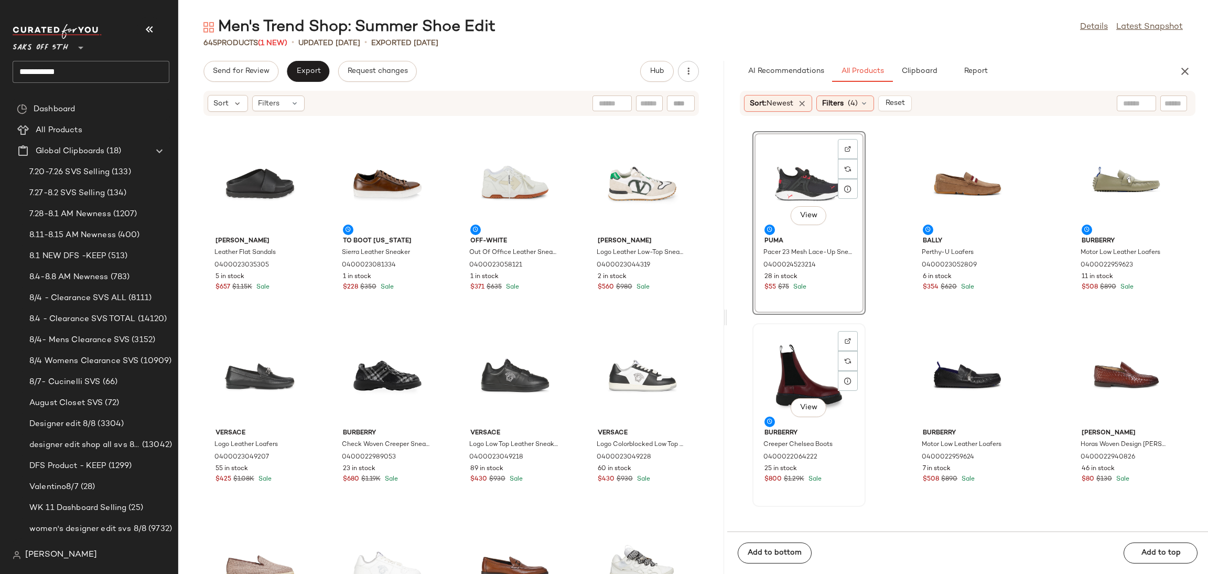
click at [782, 340] on div "View" at bounding box center [809, 376] width 106 height 98
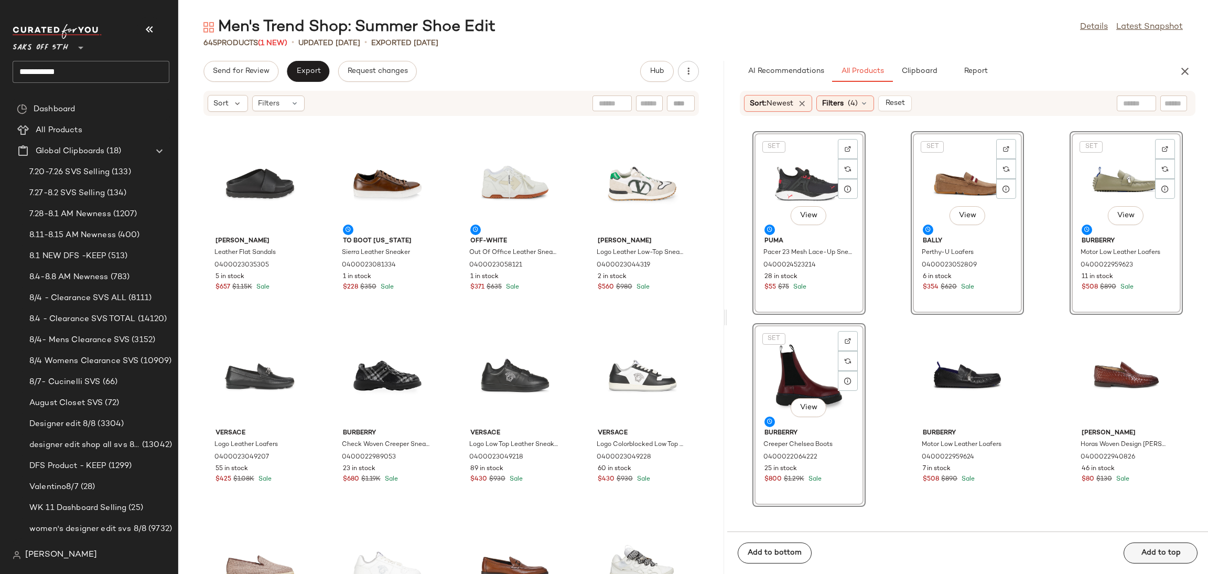
click at [1147, 555] on div "Add to bottom Add to top" at bounding box center [967, 552] width 481 height 42
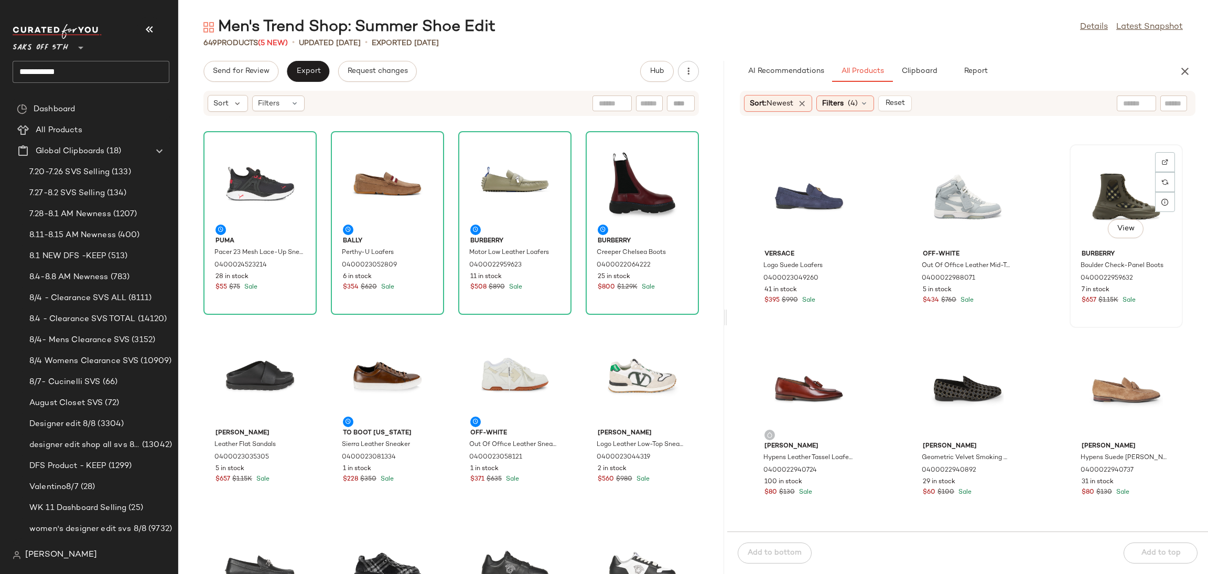
scroll to position [182, 0]
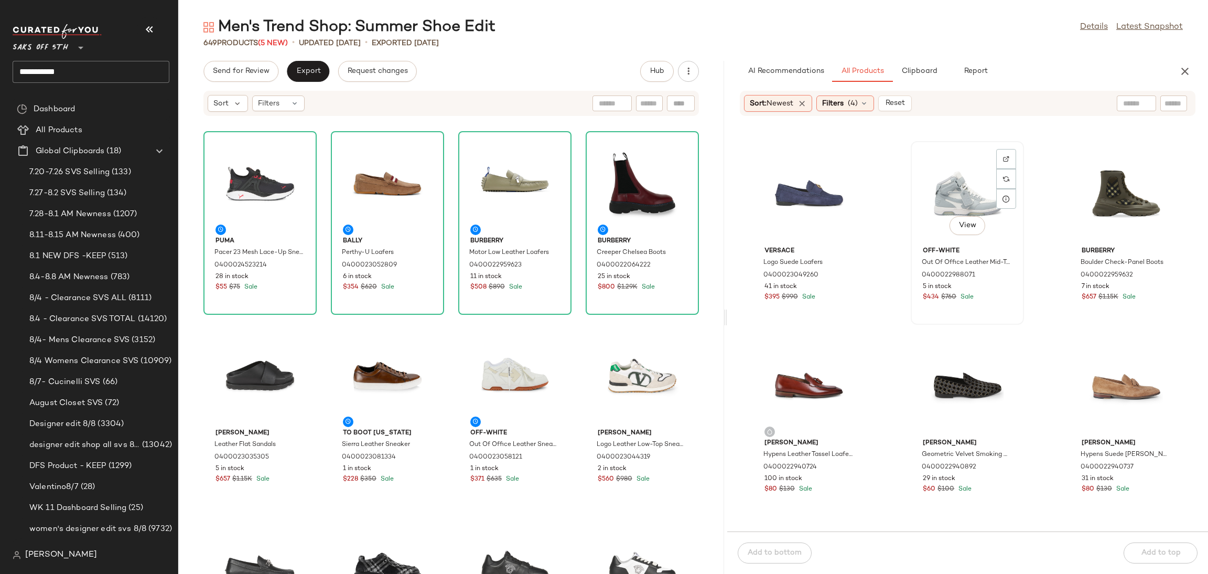
click at [948, 202] on div "View" at bounding box center [967, 194] width 106 height 98
click at [785, 384] on div "View" at bounding box center [809, 386] width 106 height 98
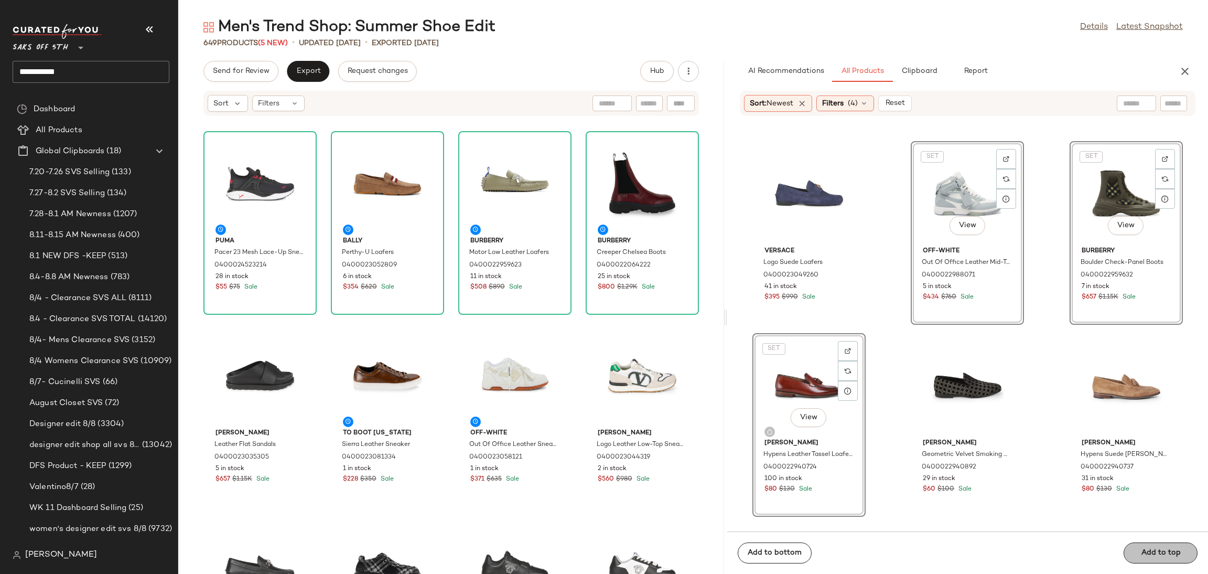
click at [1144, 552] on div "Add to bottom Add to top" at bounding box center [967, 552] width 481 height 42
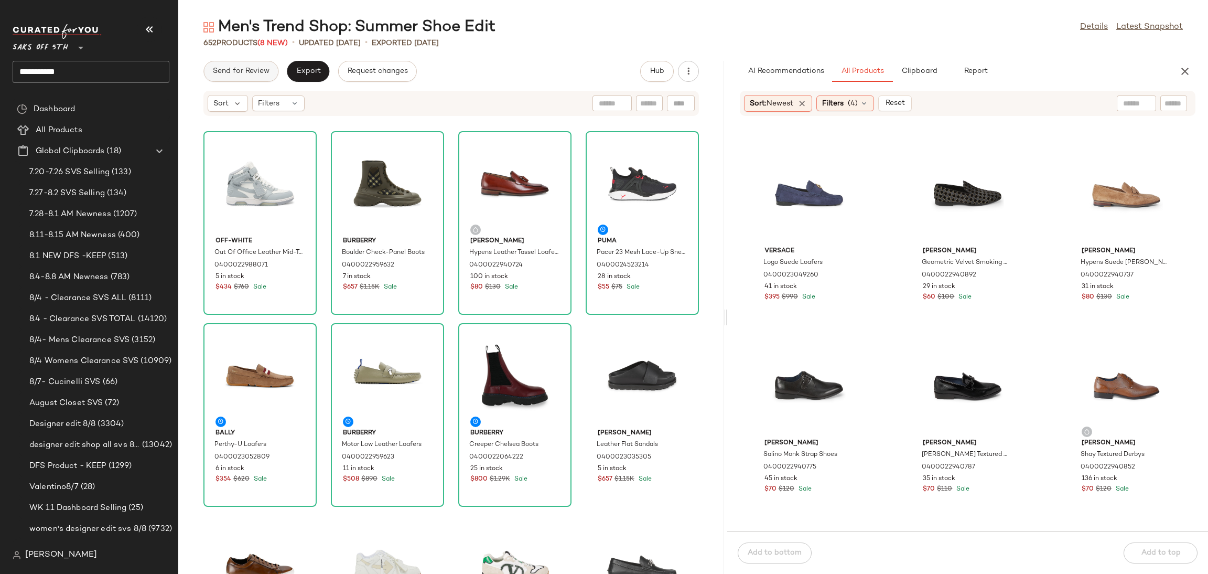
click at [266, 66] on button "Send for Review" at bounding box center [240, 71] width 75 height 21
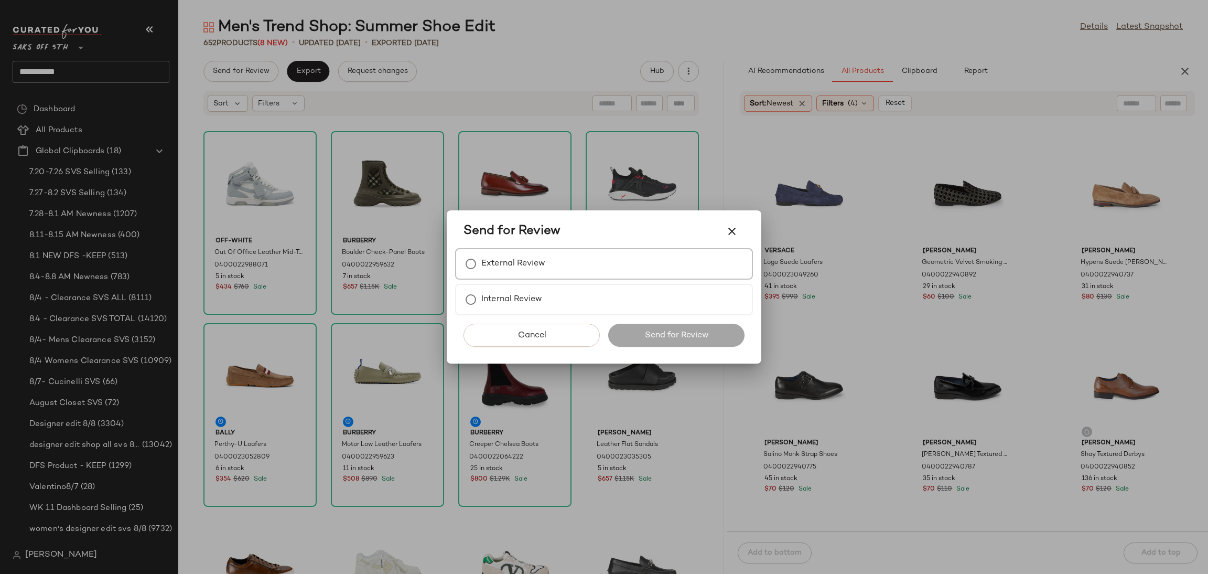
click at [525, 261] on label "External Review" at bounding box center [513, 263] width 64 height 21
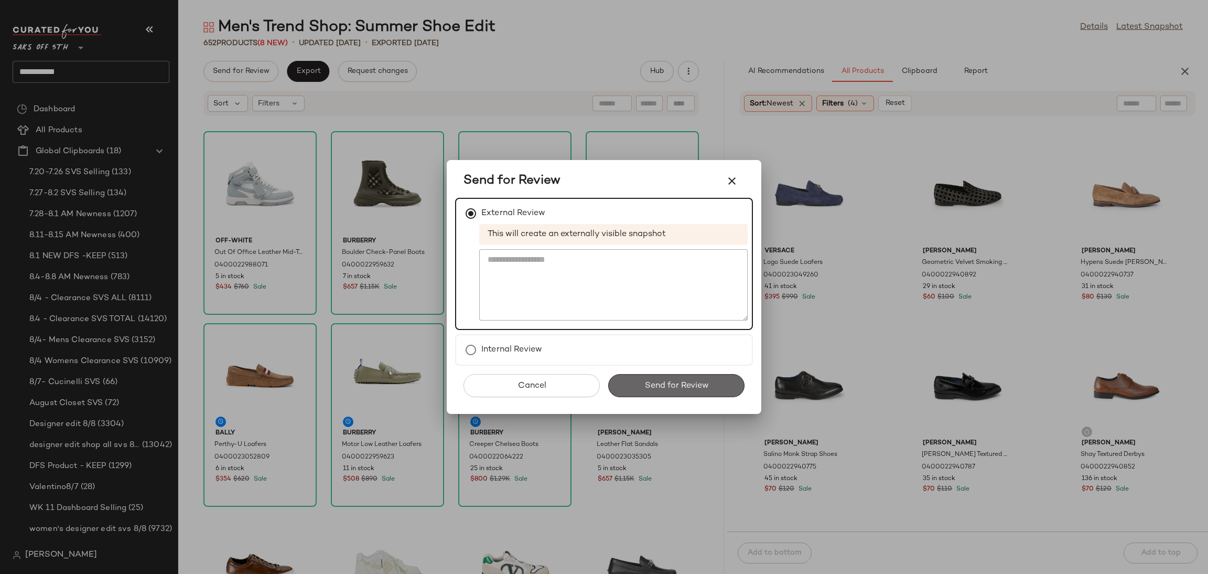
click at [637, 386] on button "Send for Review" at bounding box center [676, 385] width 136 height 23
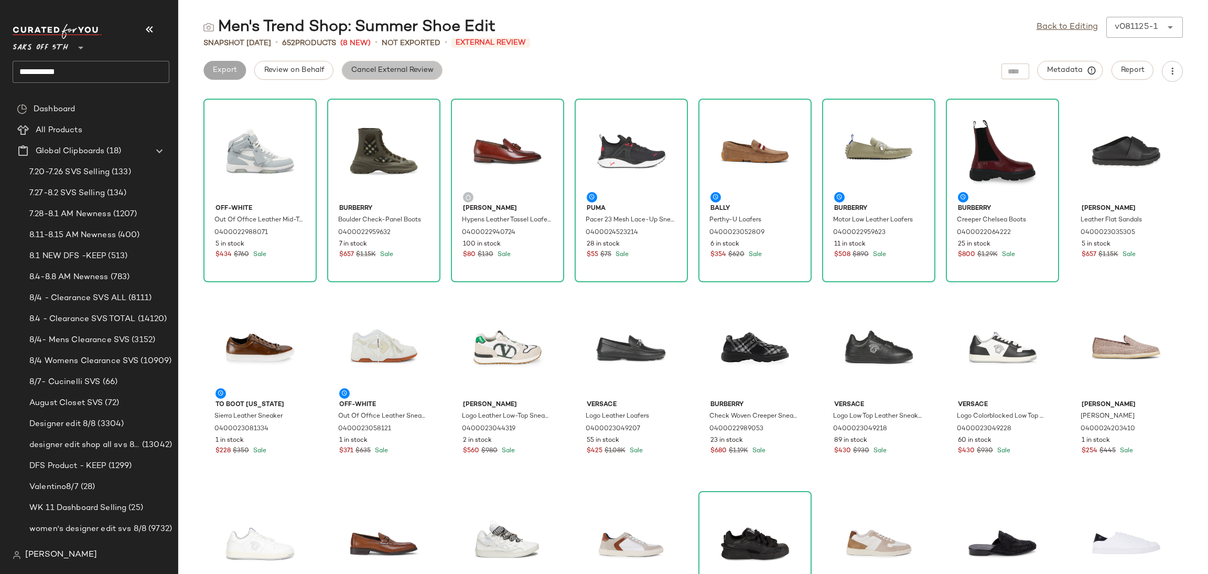
click at [386, 70] on span "Cancel External Review" at bounding box center [392, 70] width 83 height 8
click at [310, 75] on button "Export" at bounding box center [308, 70] width 42 height 19
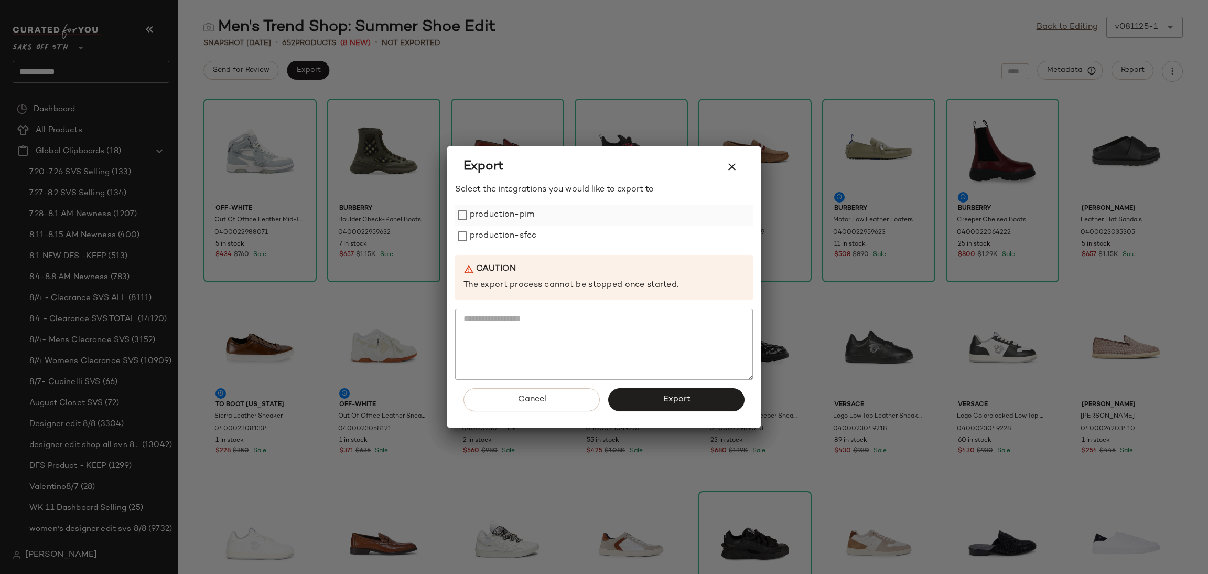
click at [490, 211] on label "production-pim" at bounding box center [502, 214] width 64 height 21
click at [487, 225] on label "production-sfcc" at bounding box center [503, 235] width 67 height 21
click at [662, 403] on span "Export" at bounding box center [676, 399] width 28 height 10
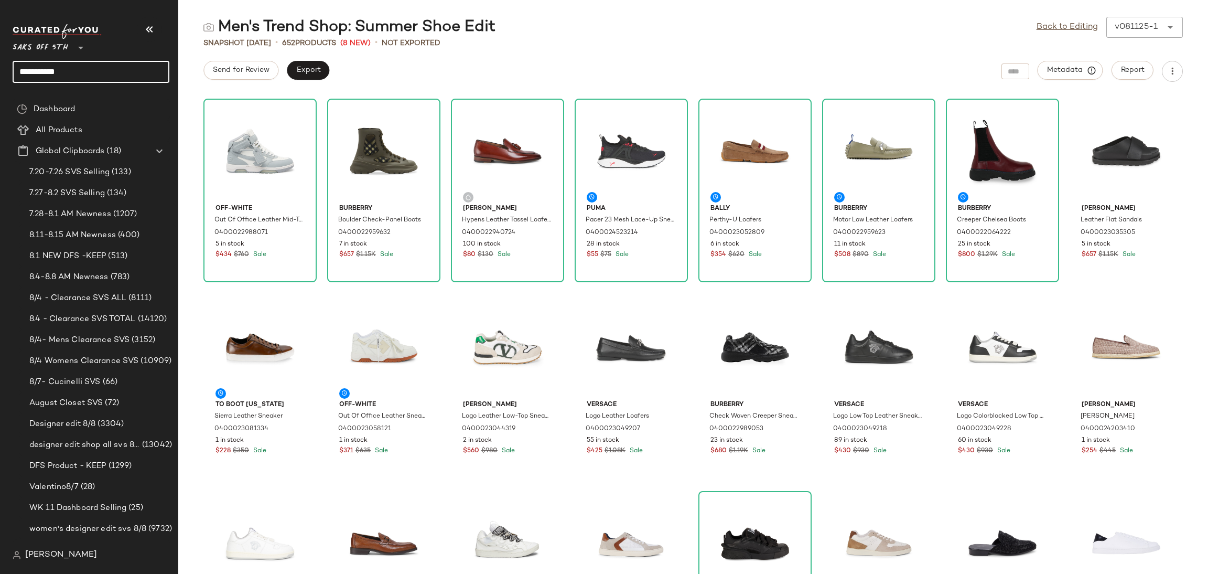
drag, startPoint x: 114, startPoint y: 69, endPoint x: 0, endPoint y: 79, distance: 114.7
click at [0, 79] on nav "**********" at bounding box center [89, 287] width 178 height 574
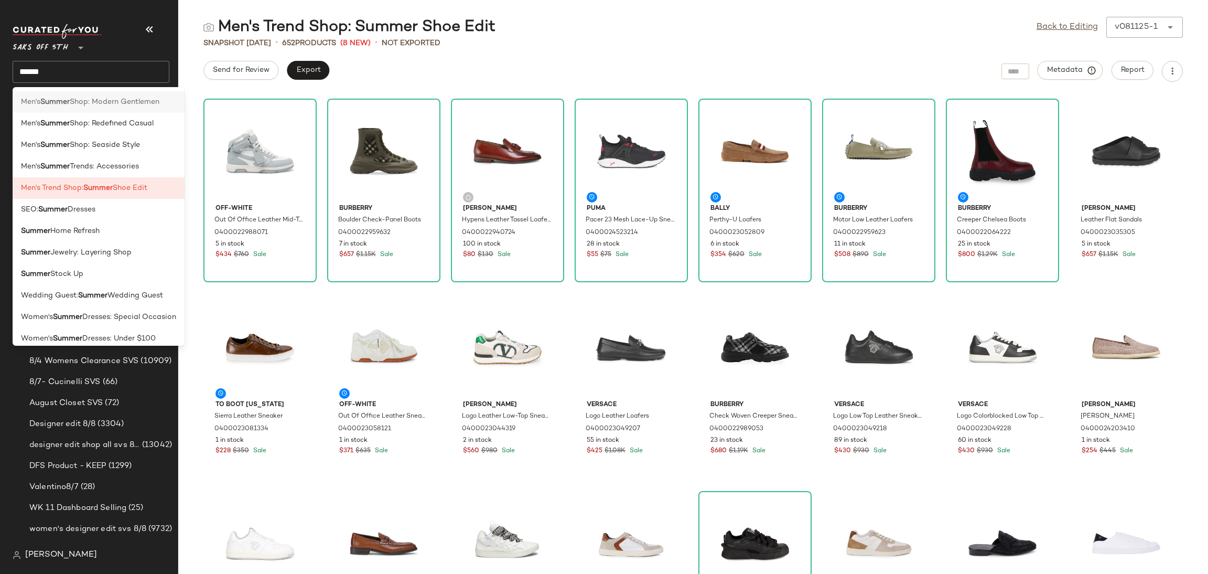
click at [159, 105] on span "Shop: Modern Gentlemen" at bounding box center [115, 101] width 90 height 11
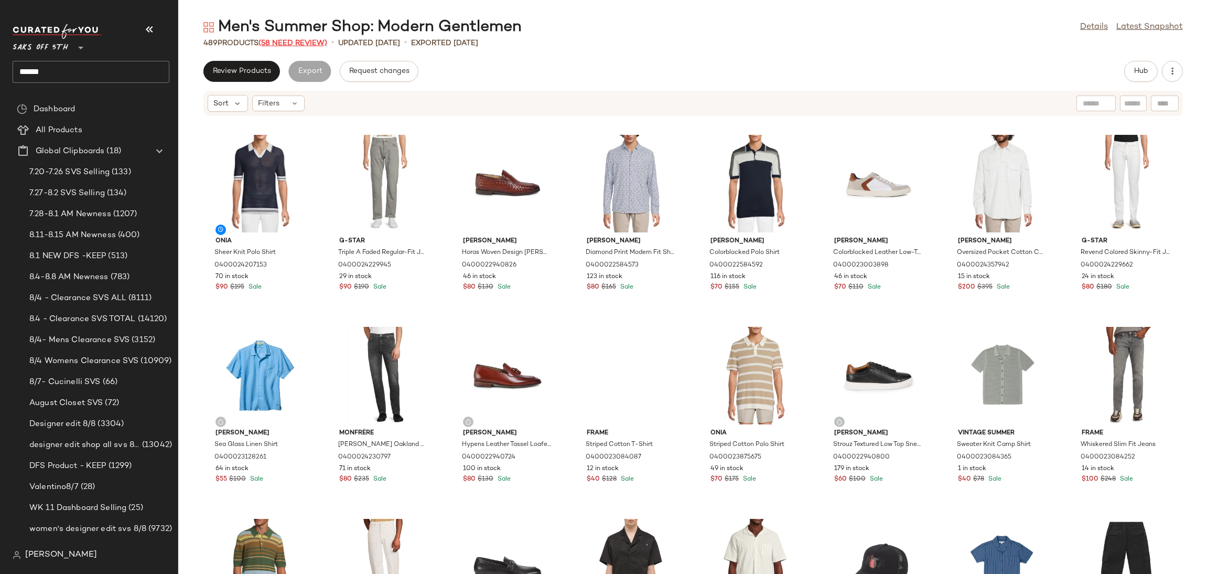
click at [310, 39] on span "(58 Need Review)" at bounding box center [293, 43] width 69 height 8
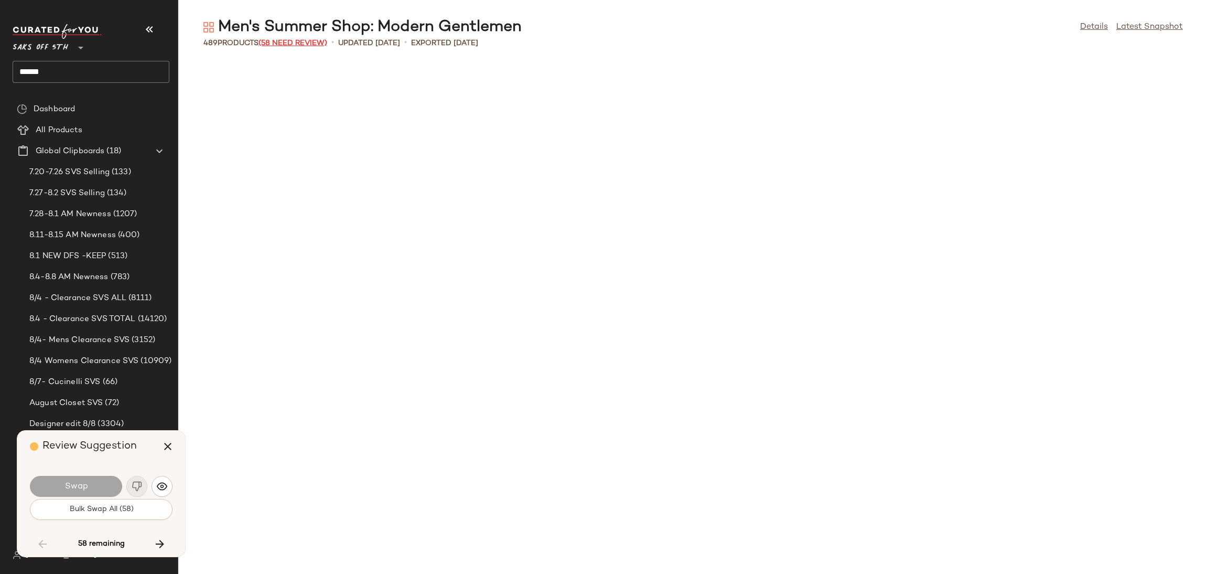
scroll to position [1727, 0]
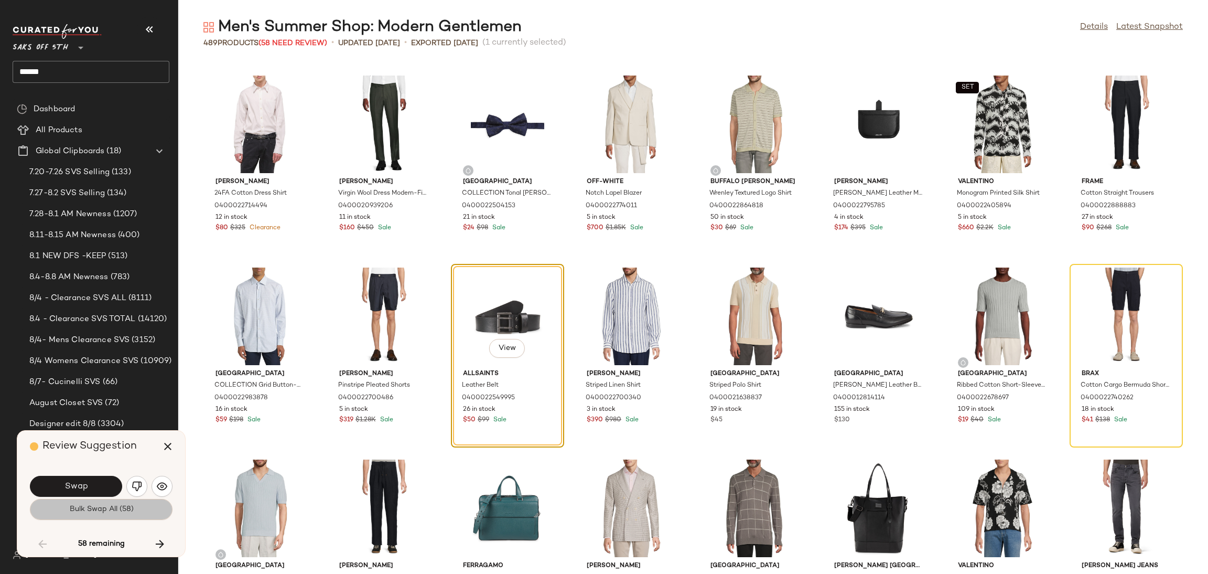
click at [143, 509] on button "Bulk Swap All (58)" at bounding box center [101, 509] width 143 height 21
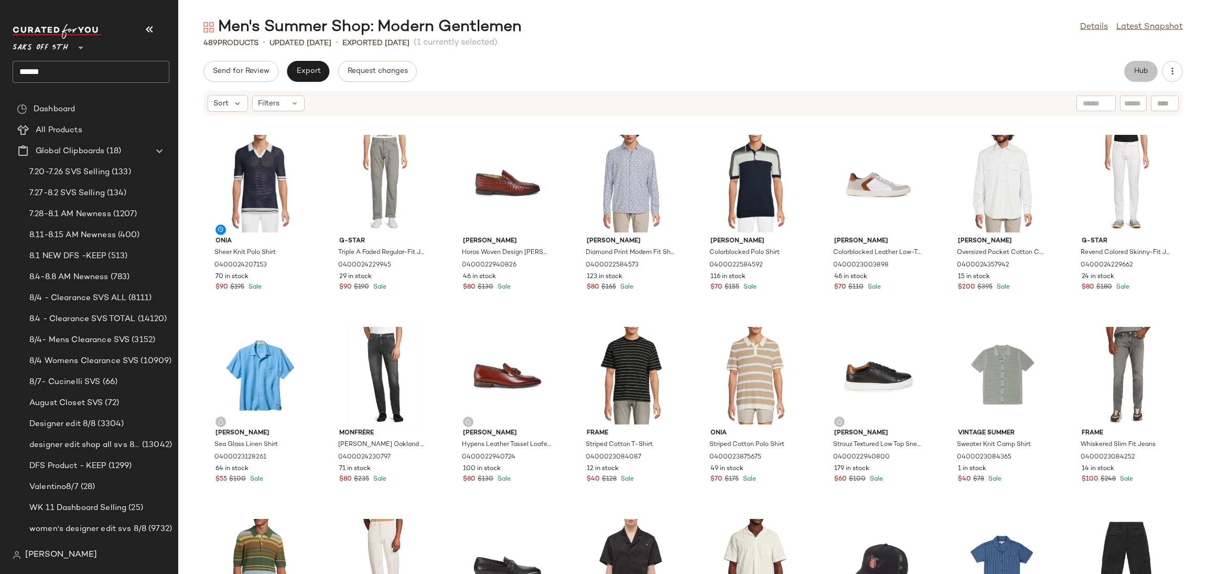
click at [1140, 68] on span "Hub" at bounding box center [1141, 71] width 15 height 8
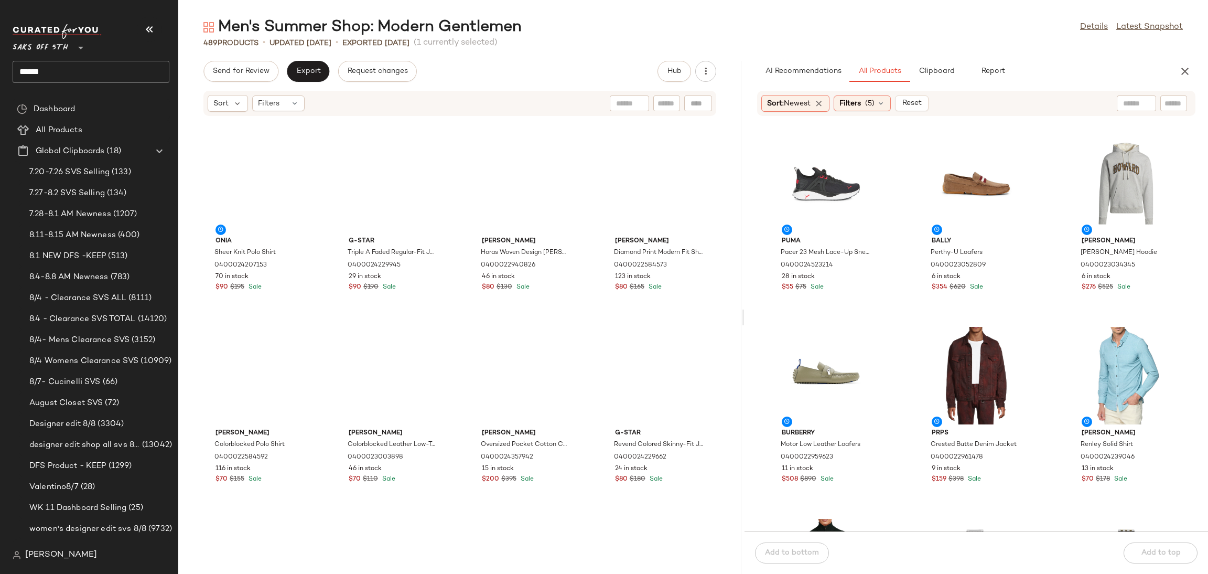
drag, startPoint x: 693, startPoint y: 319, endPoint x: 745, endPoint y: 324, distance: 52.1
click at [745, 324] on div "Men's Summer Shop: Modern Gentlemen Details Latest Snapshot 489 Products • upda…" at bounding box center [693, 295] width 1030 height 557
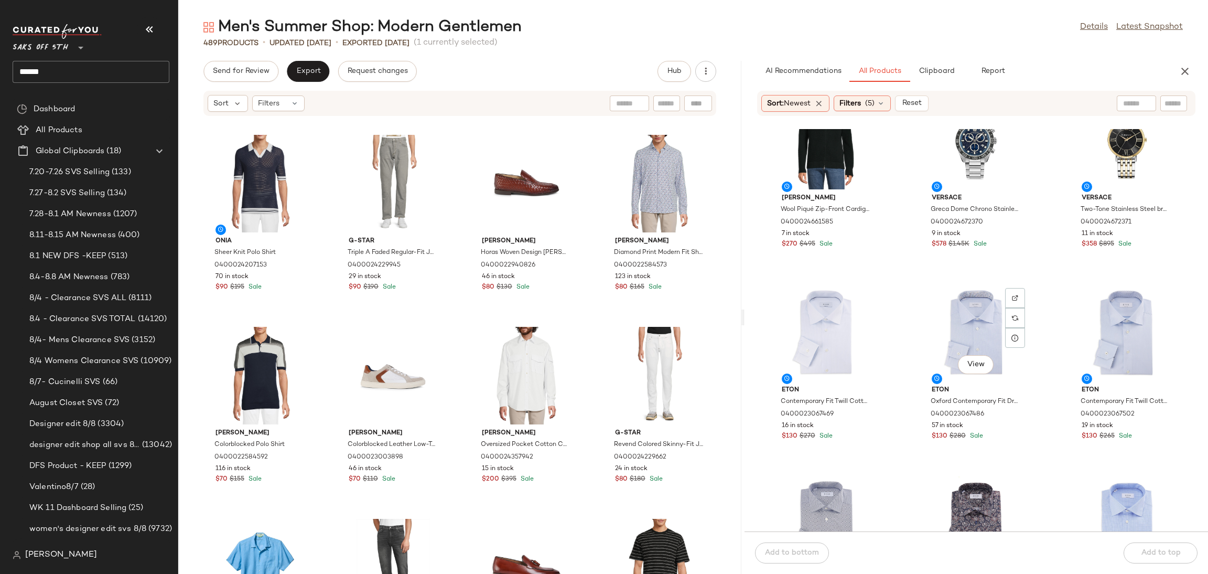
scroll to position [436, 0]
click at [819, 311] on div "View" at bounding box center [826, 332] width 106 height 98
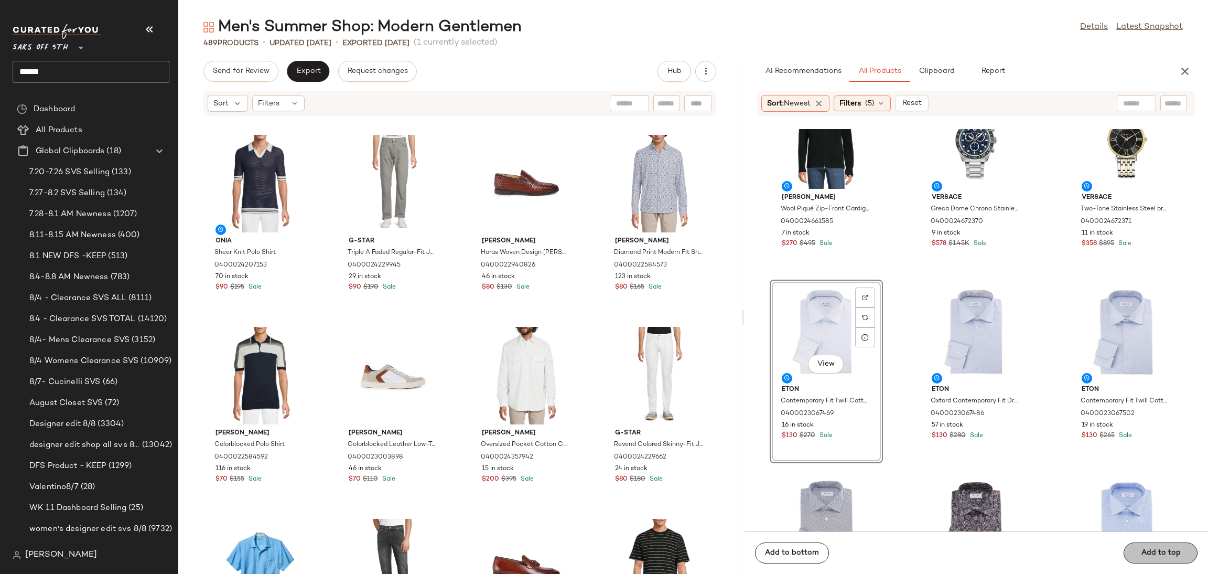
click at [1158, 553] on div "Add to bottom Add to top" at bounding box center [977, 552] width 464 height 42
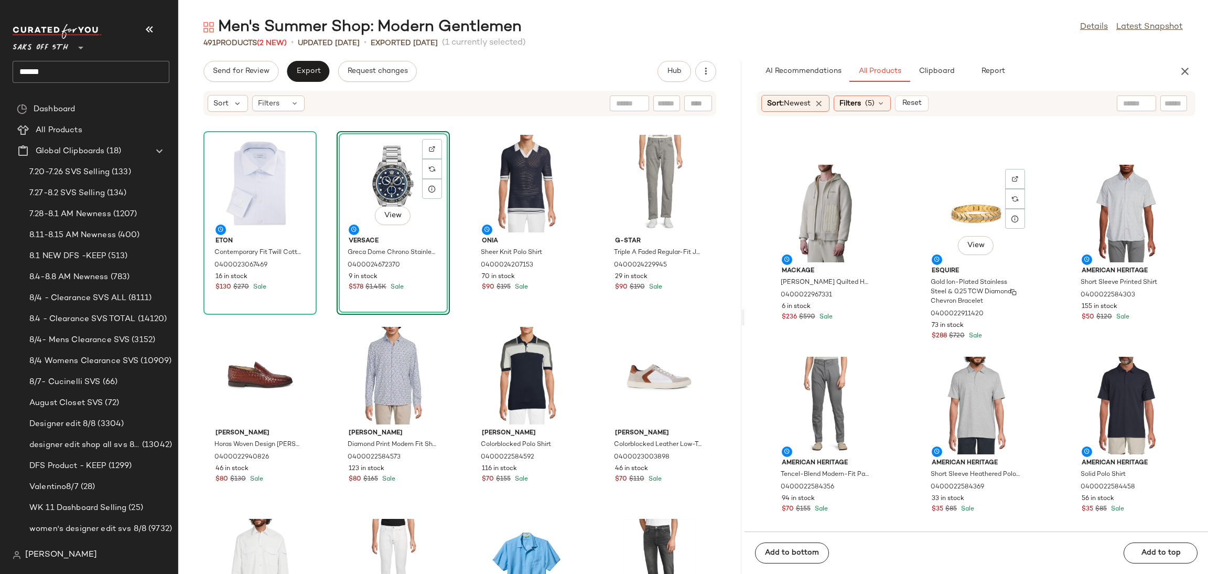
scroll to position [1137, 0]
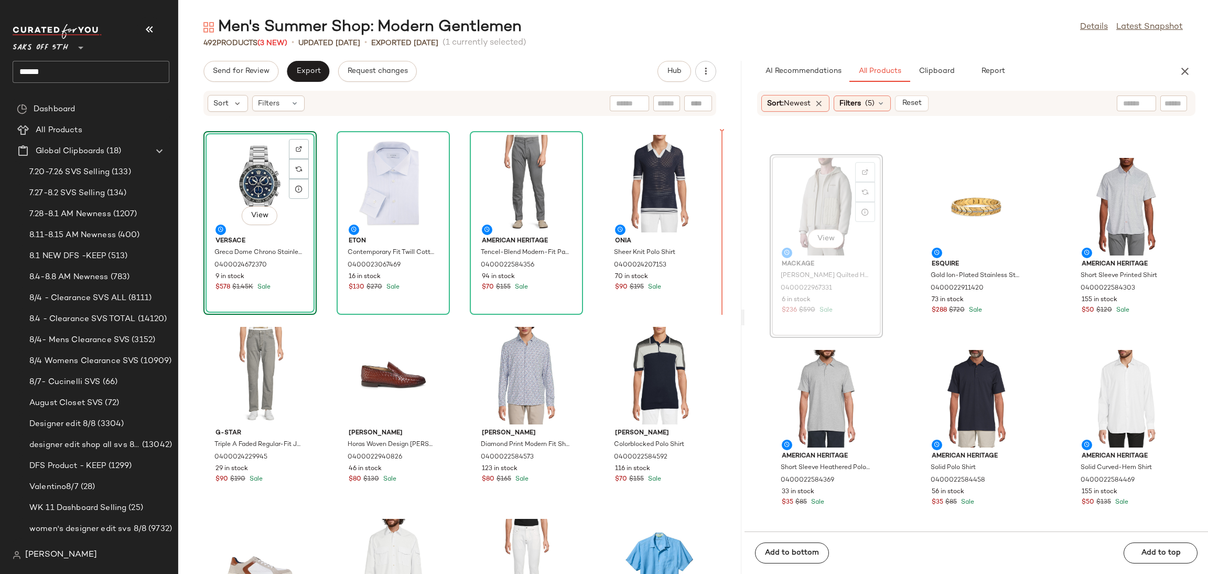
scroll to position [1136, 0]
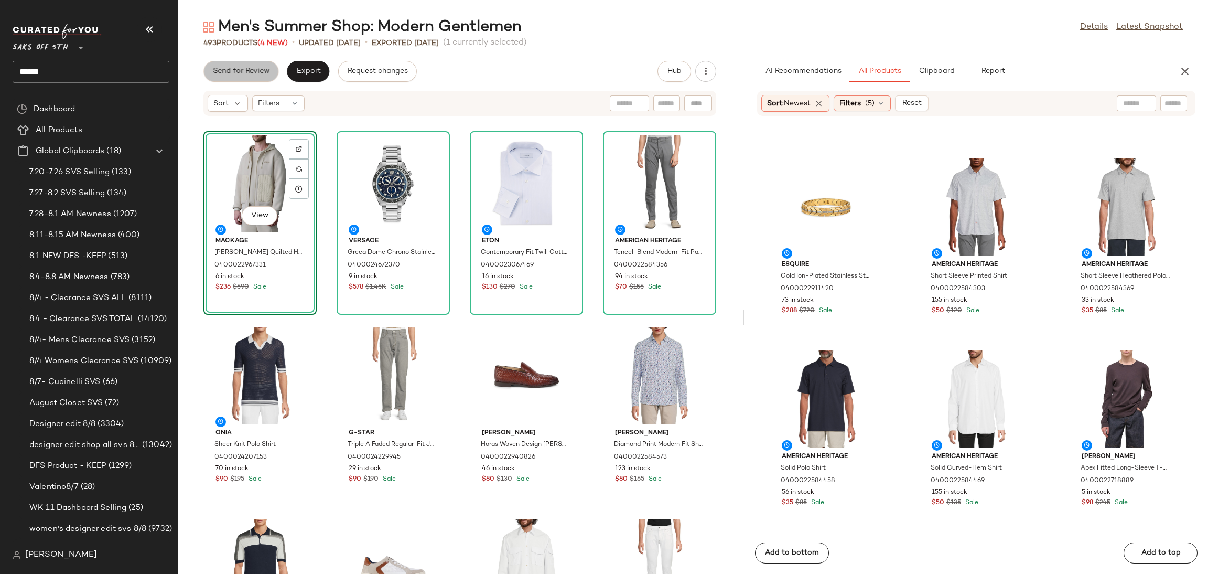
click at [253, 72] on span "Send for Review" at bounding box center [240, 71] width 57 height 8
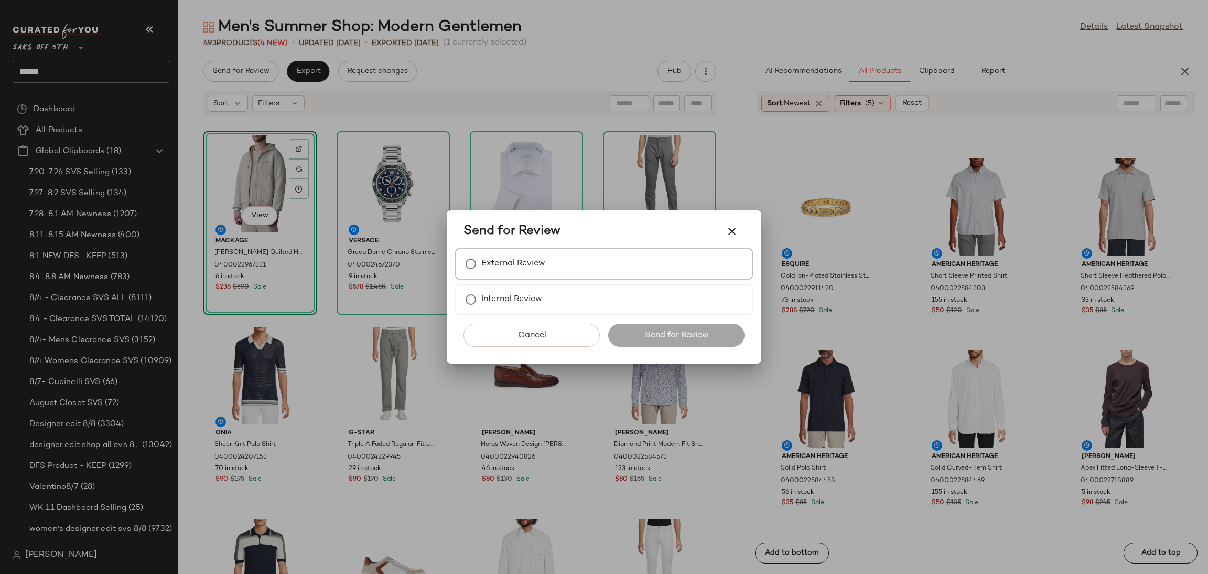
click at [509, 265] on label "External Review" at bounding box center [513, 263] width 64 height 21
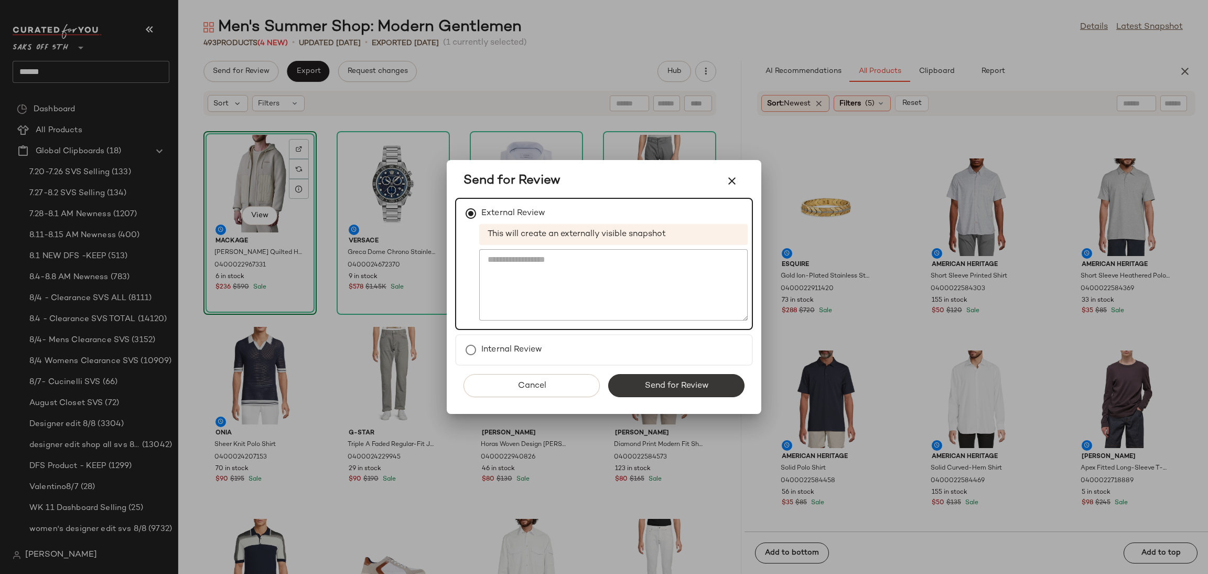
click at [634, 385] on button "Send for Review" at bounding box center [676, 385] width 136 height 23
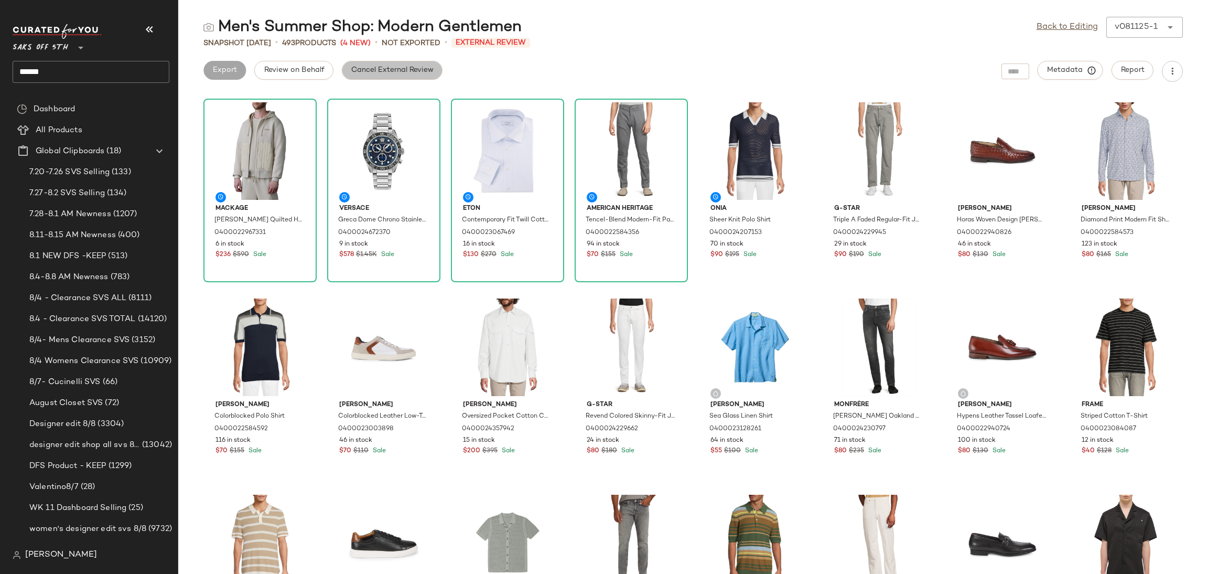
click at [402, 72] on span "Cancel External Review" at bounding box center [392, 70] width 83 height 8
click at [313, 70] on span "Export" at bounding box center [308, 70] width 25 height 8
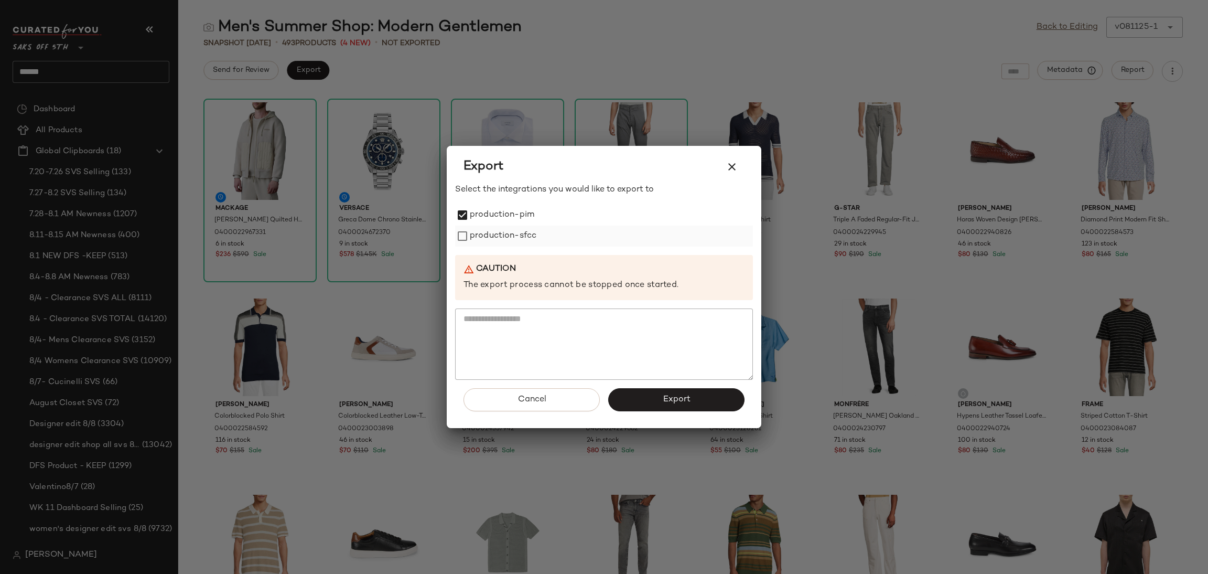
click at [471, 234] on label "production-sfcc" at bounding box center [503, 235] width 67 height 21
click at [652, 407] on button "Export" at bounding box center [676, 399] width 136 height 23
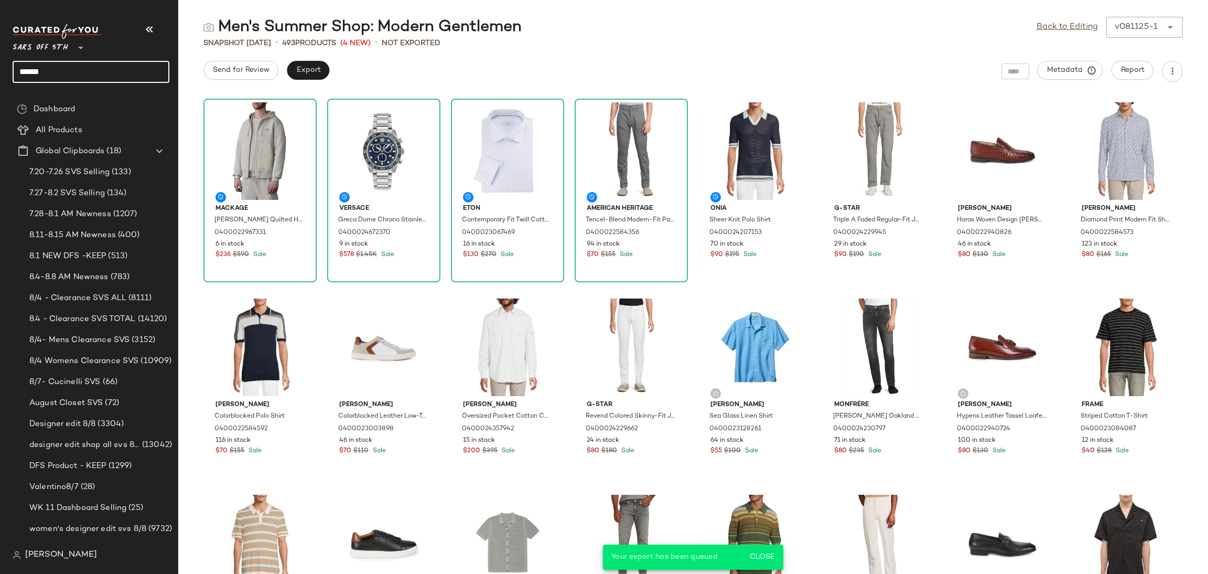
click at [123, 76] on input "******" at bounding box center [91, 72] width 157 height 22
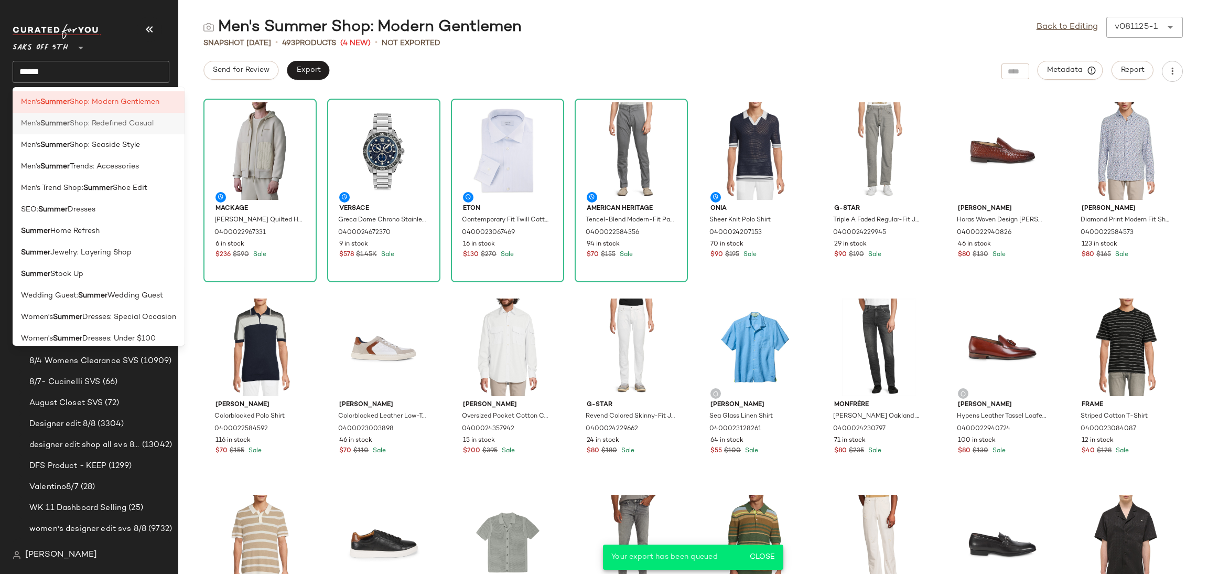
click at [128, 126] on span "Shop: Redefined Casual" at bounding box center [112, 123] width 84 height 11
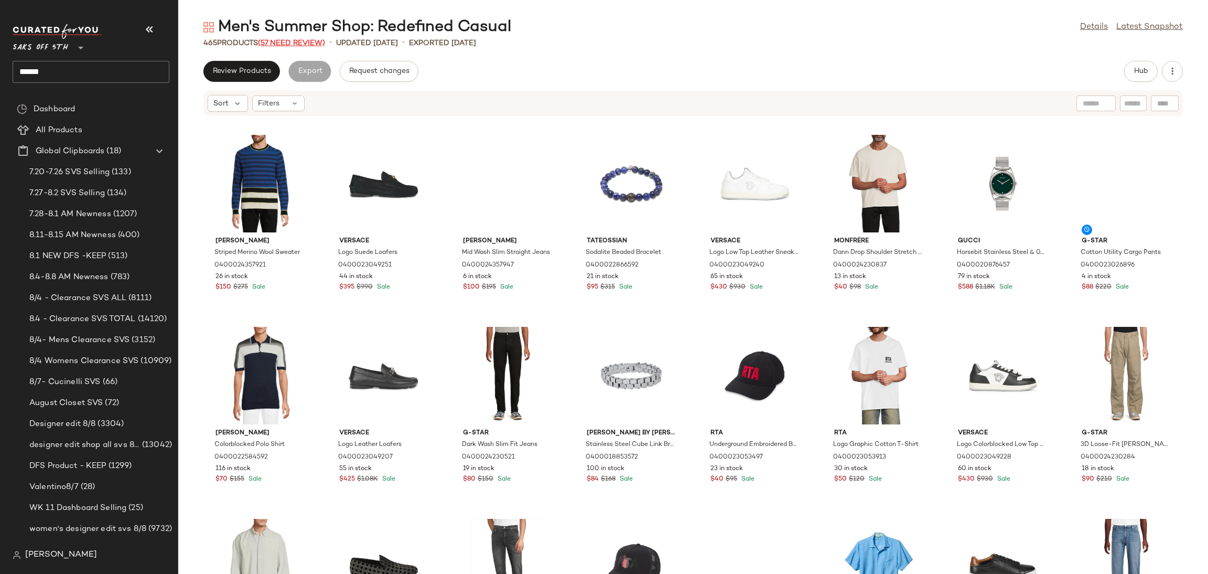
click at [312, 40] on span "(57 Need Review)" at bounding box center [291, 43] width 67 height 8
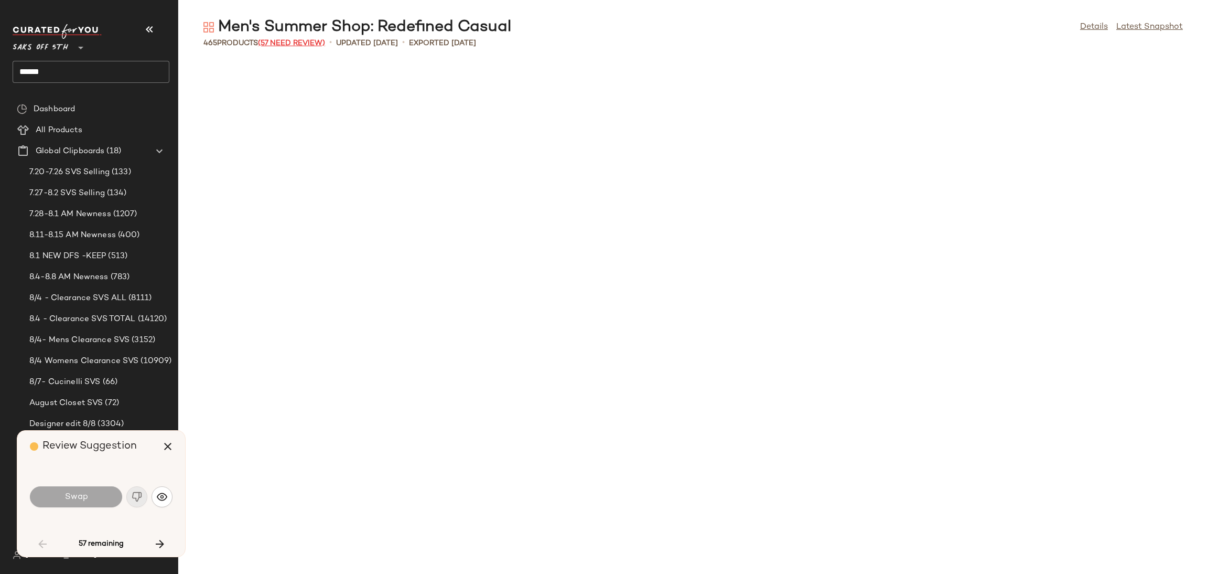
scroll to position [959, 0]
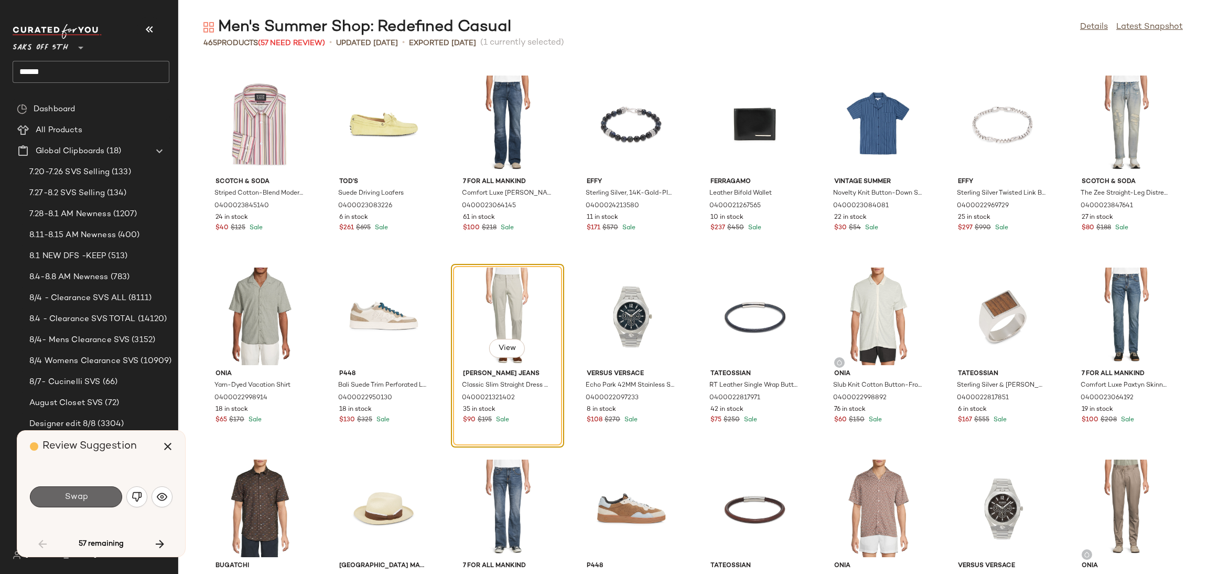
click at [96, 492] on button "Swap" at bounding box center [76, 496] width 92 height 21
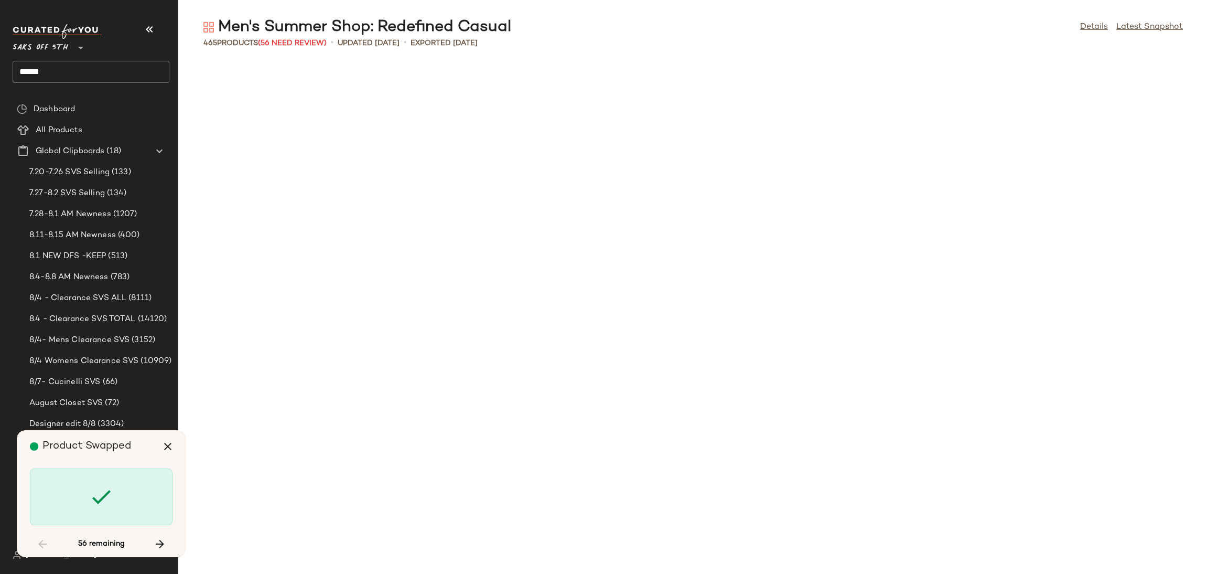
scroll to position [1919, 0]
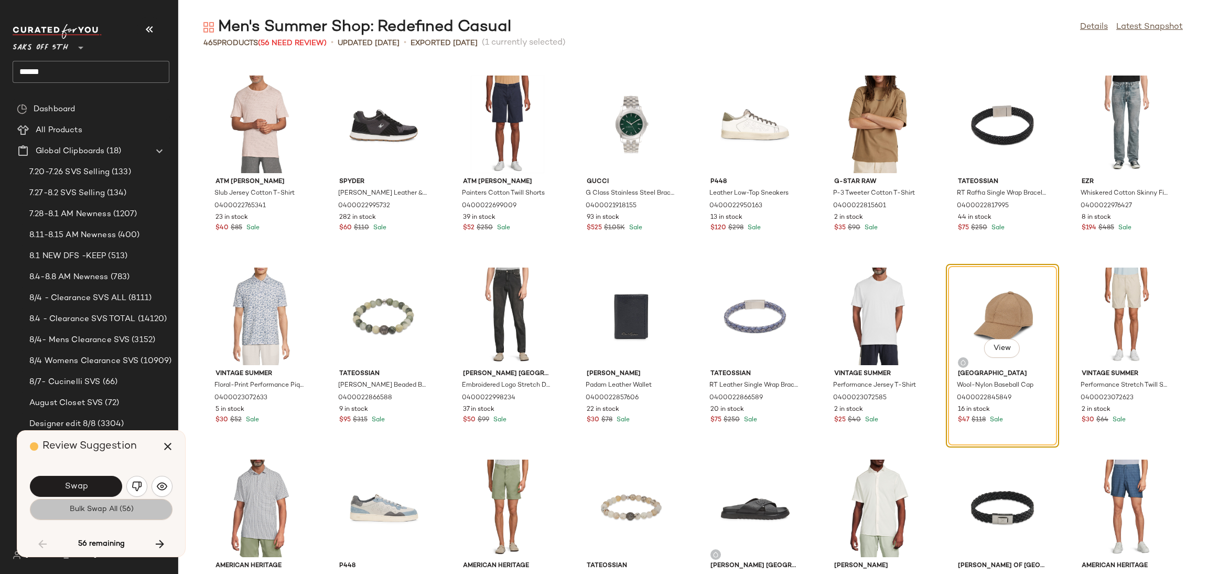
click at [96, 511] on span "Bulk Swap All (56)" at bounding box center [101, 509] width 64 height 8
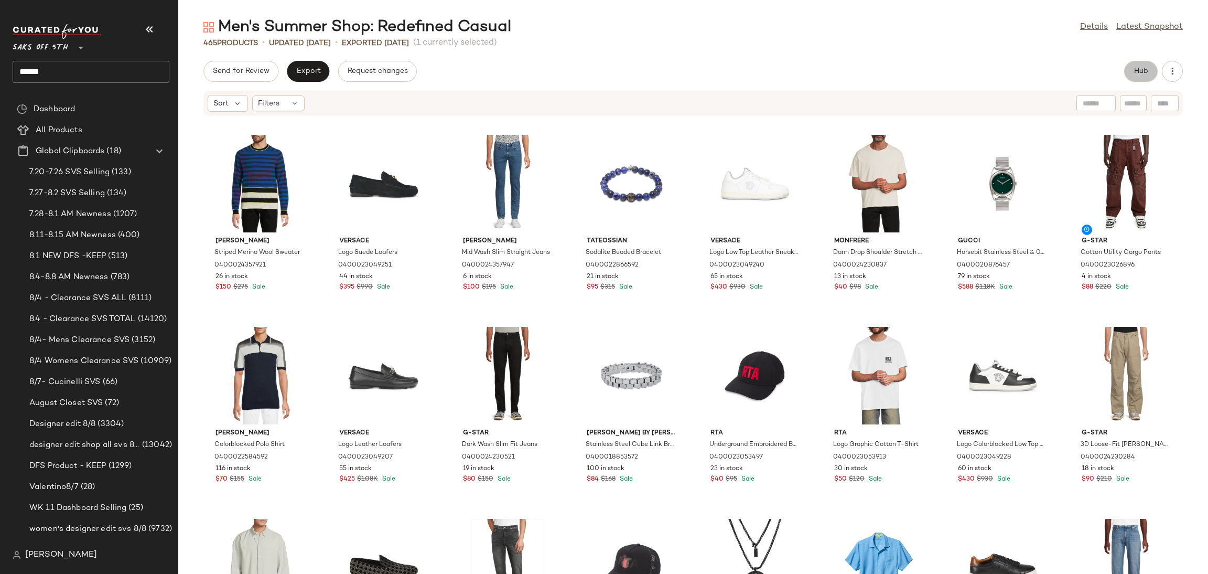
click at [1137, 73] on span "Hub" at bounding box center [1141, 71] width 15 height 8
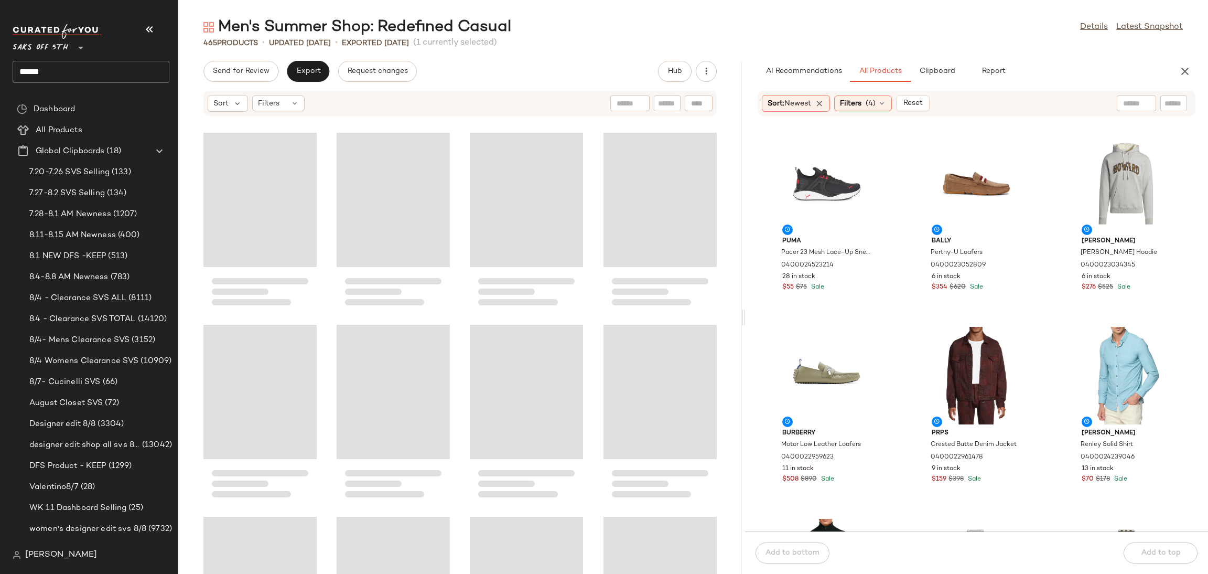
drag, startPoint x: 693, startPoint y: 322, endPoint x: 748, endPoint y: 316, distance: 55.4
click at [748, 316] on div "Men's Summer Shop: Redefined Casual Details Latest Snapshot 465 Products • upda…" at bounding box center [693, 295] width 1030 height 557
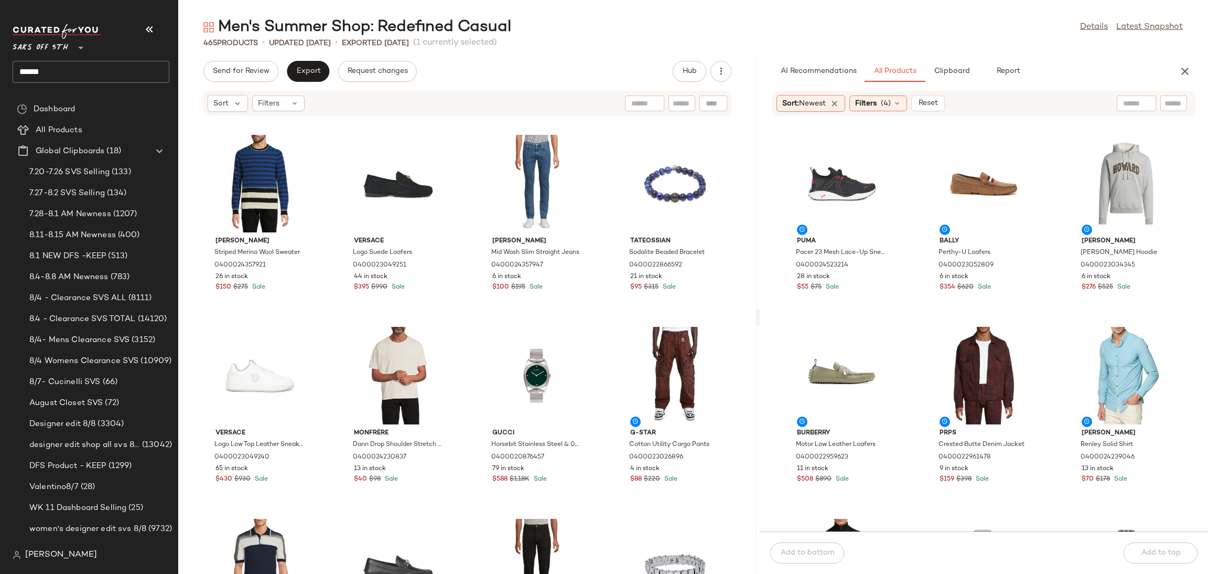
drag, startPoint x: 747, startPoint y: 322, endPoint x: 760, endPoint y: 324, distance: 13.7
click at [760, 324] on div "Men's Summer Shop: Redefined Casual Details Latest Snapshot 465 Products • upda…" at bounding box center [693, 295] width 1030 height 557
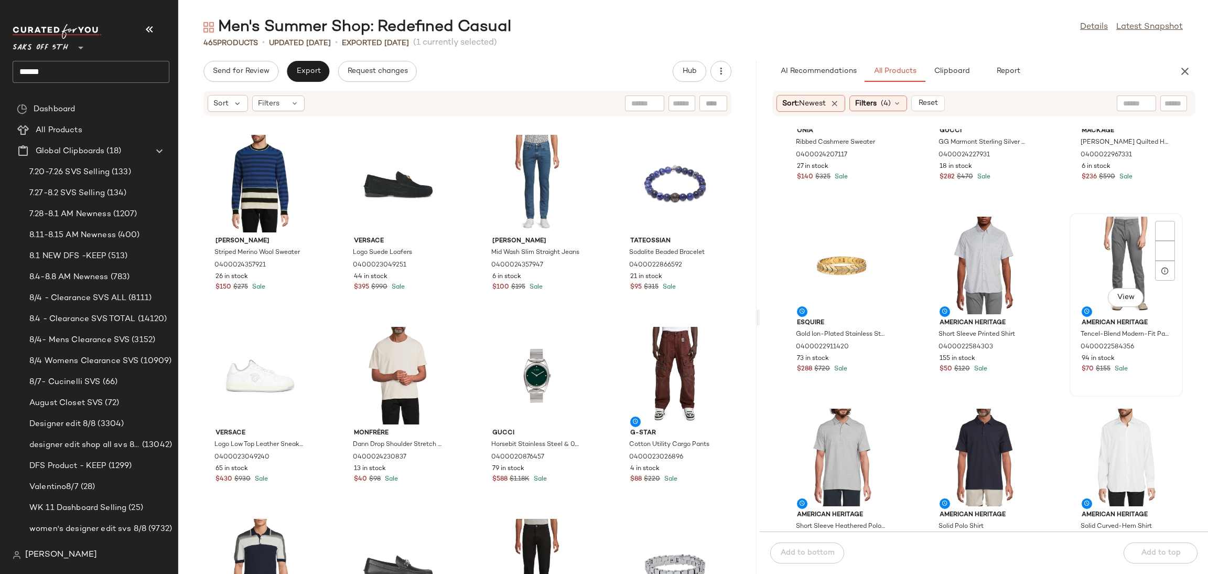
scroll to position [1267, 0]
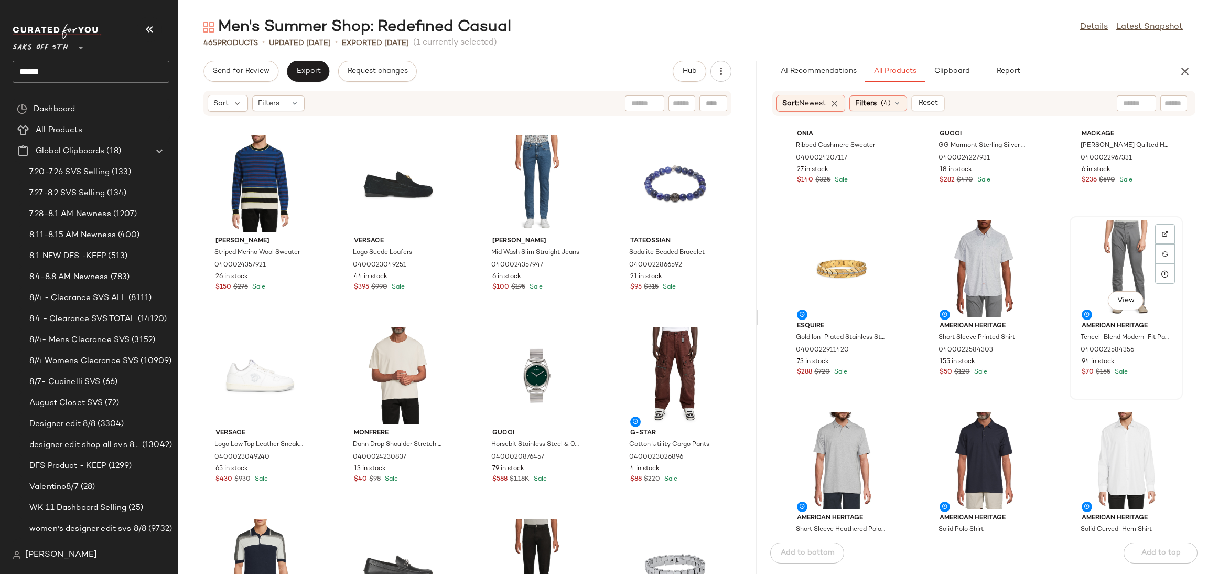
click at [1106, 272] on div "View" at bounding box center [1126, 269] width 106 height 98
click at [1162, 547] on button "Add to top" at bounding box center [1161, 552] width 74 height 21
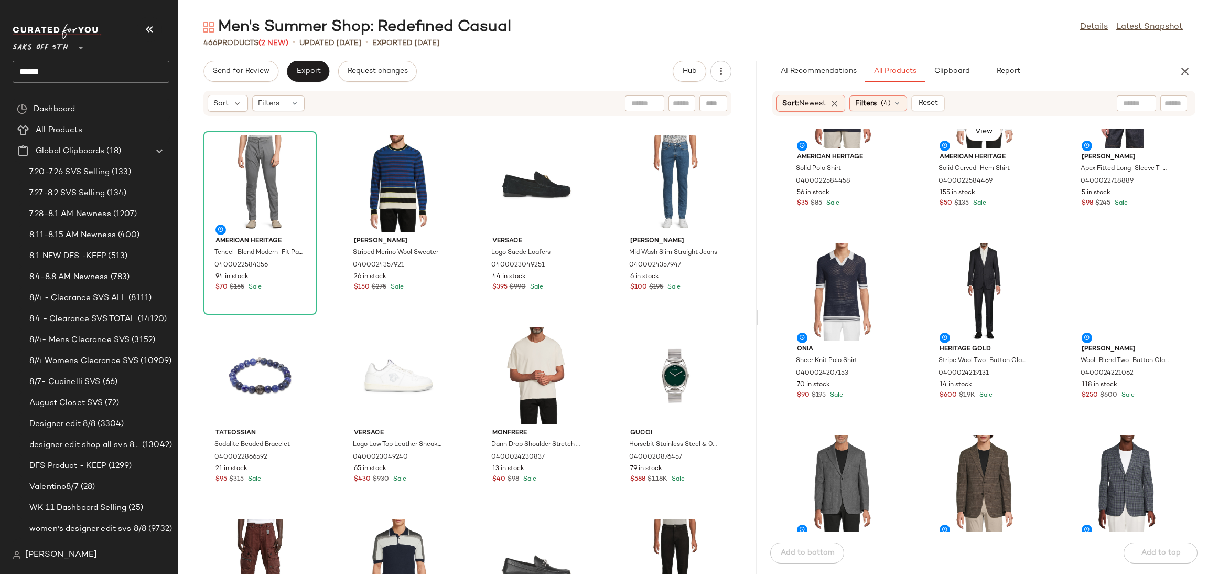
scroll to position [1632, 0]
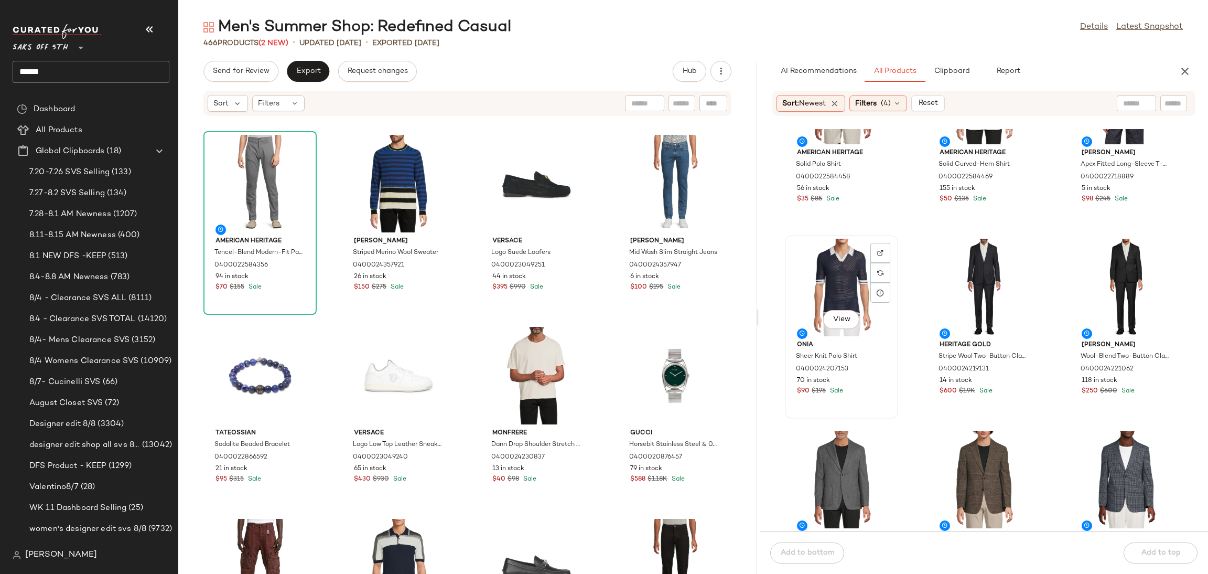
click at [842, 259] on div "View" at bounding box center [842, 288] width 106 height 98
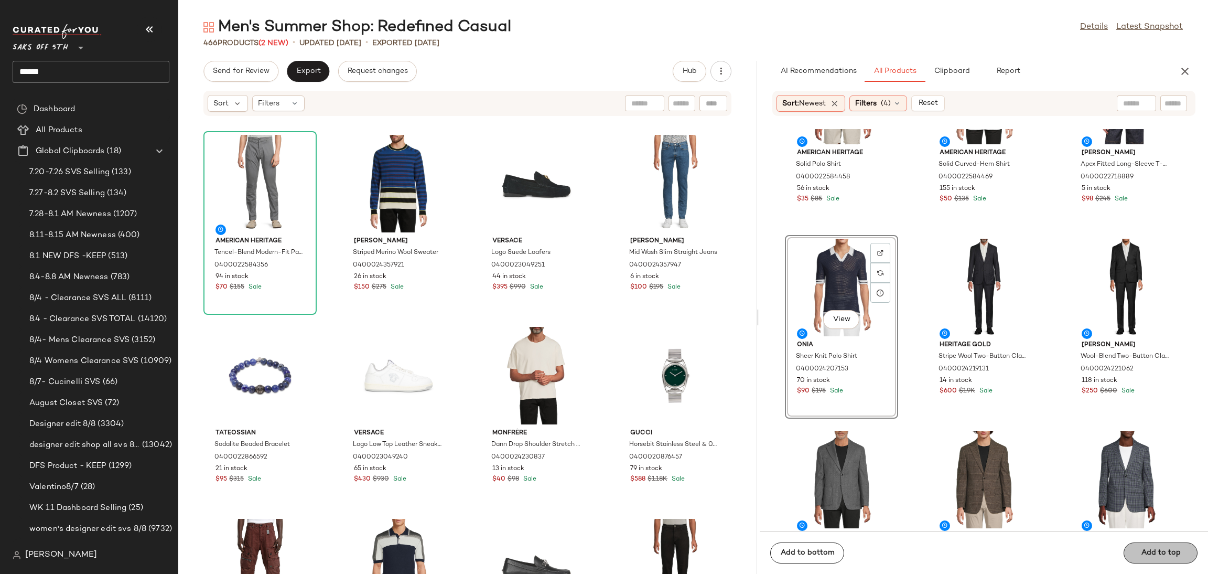
click at [1174, 551] on div "Add to bottom Add to top" at bounding box center [984, 552] width 448 height 42
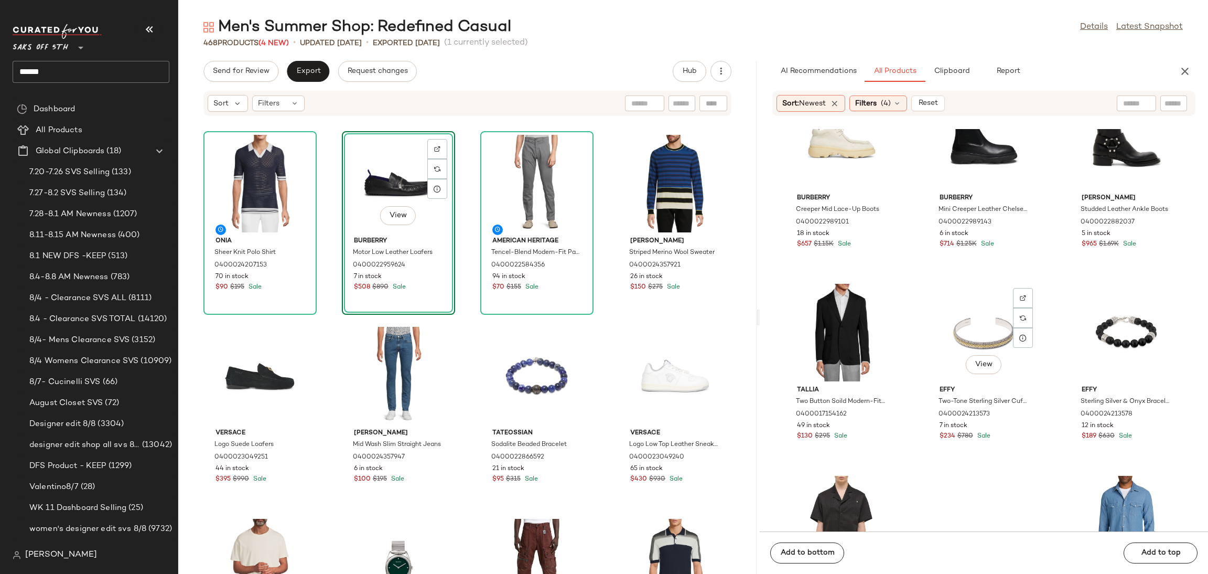
scroll to position [21187, 0]
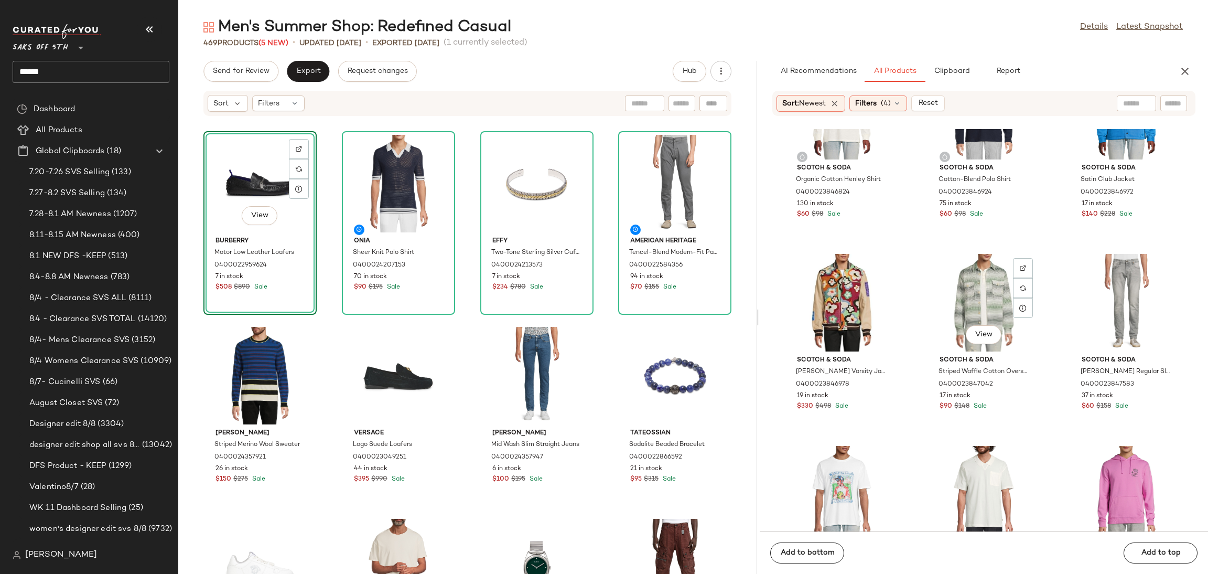
scroll to position [21769, 0]
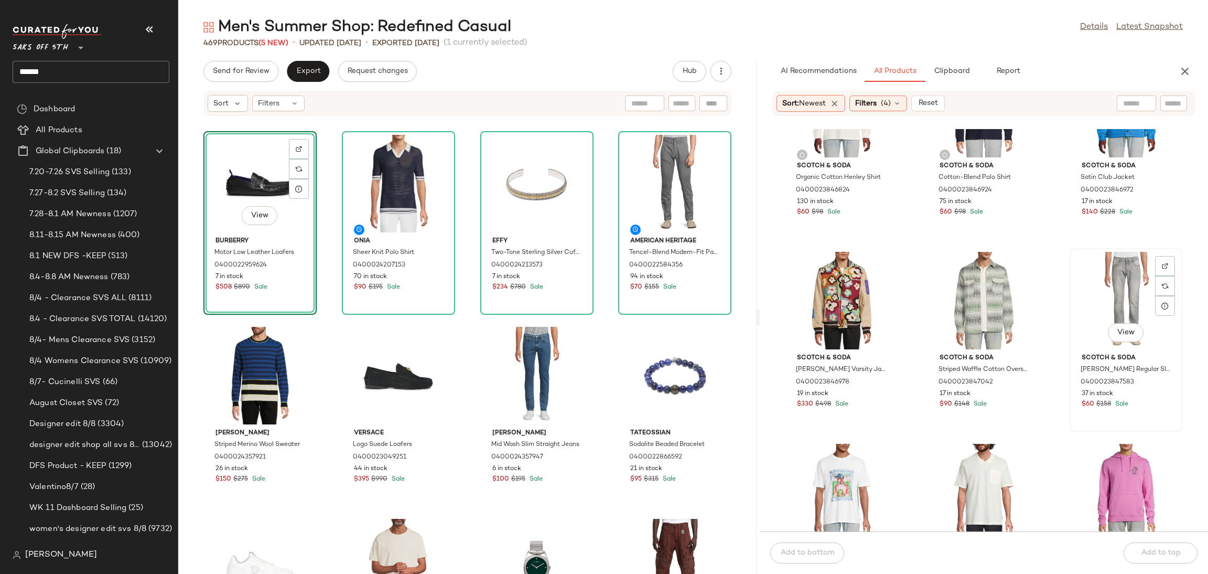
click at [1121, 294] on div "View" at bounding box center [1126, 301] width 106 height 98
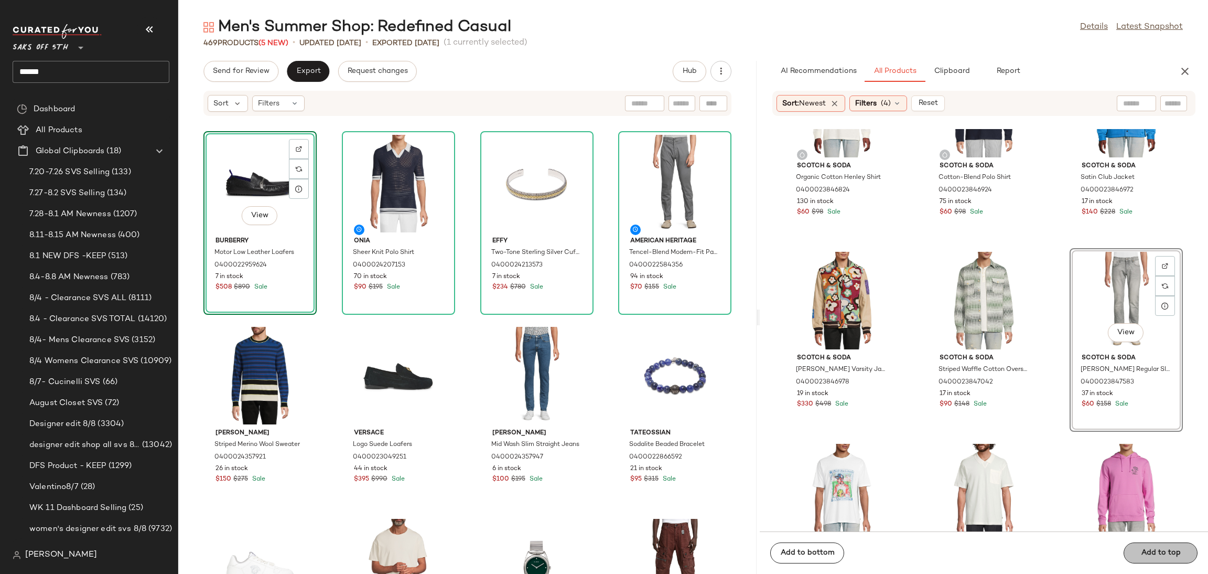
click at [1171, 549] on span "Add to top" at bounding box center [1160, 552] width 40 height 8
click at [1138, 545] on div "Add to bottom Add to top" at bounding box center [984, 552] width 448 height 42
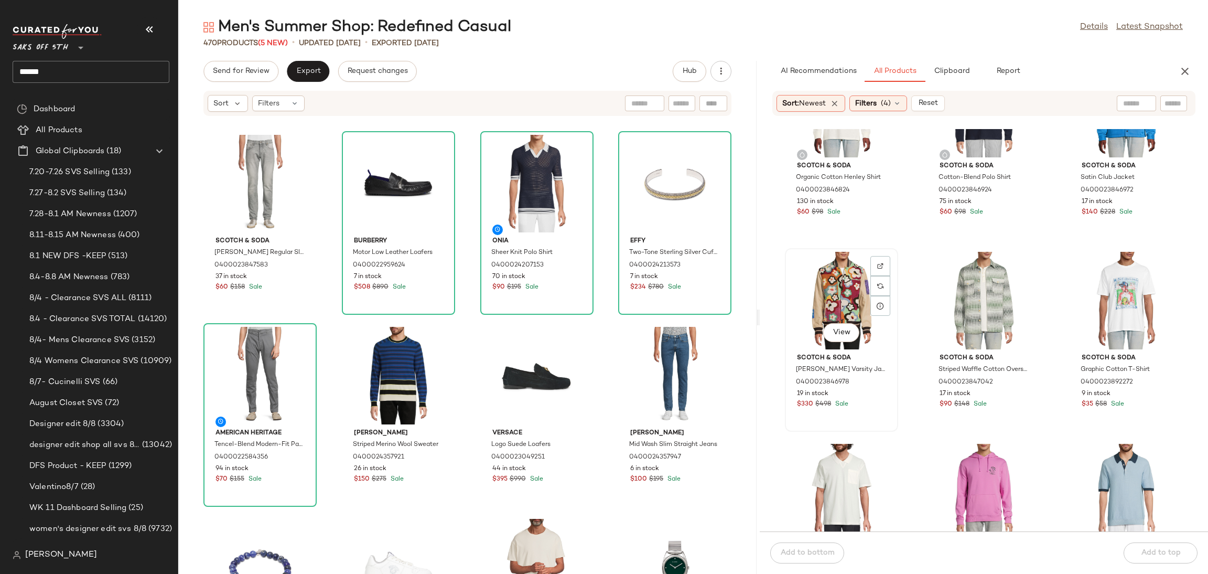
click at [835, 265] on div "View" at bounding box center [842, 301] width 106 height 98
click at [1141, 550] on div "Add to bottom Add to top" at bounding box center [984, 552] width 448 height 42
click at [827, 278] on div "View" at bounding box center [842, 301] width 106 height 98
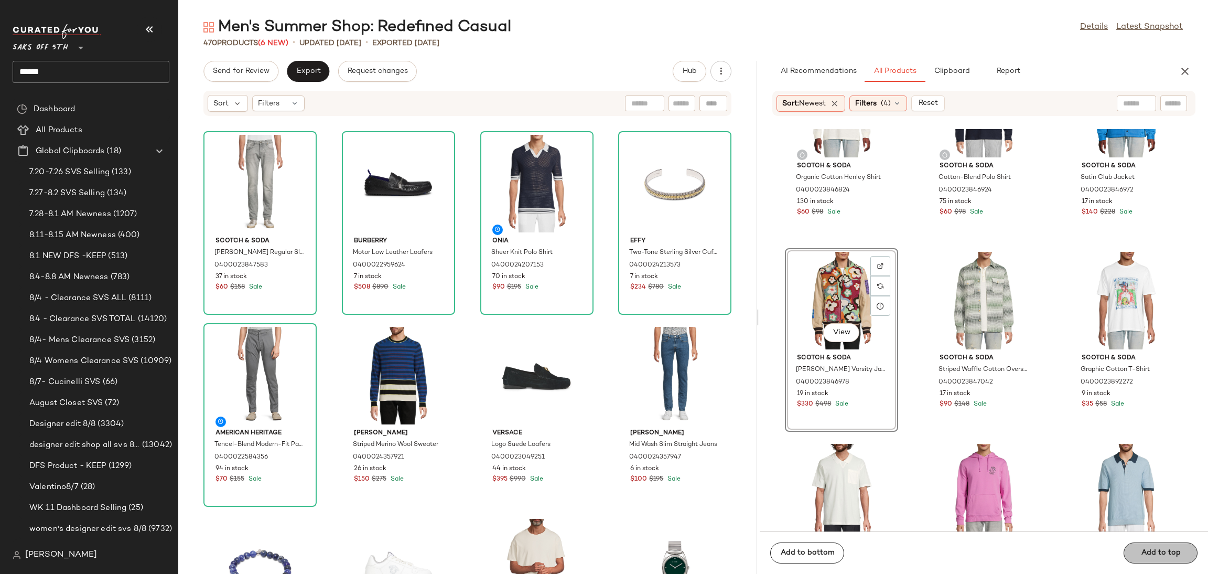
click at [1141, 545] on div "Add to bottom Add to top" at bounding box center [984, 552] width 448 height 42
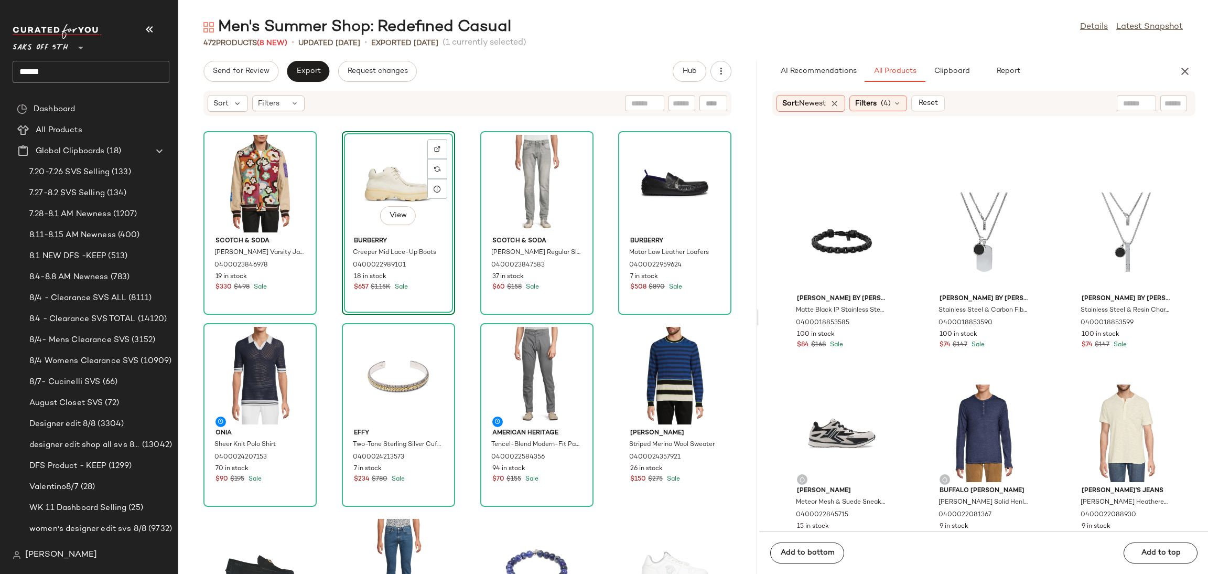
scroll to position [20673, 0]
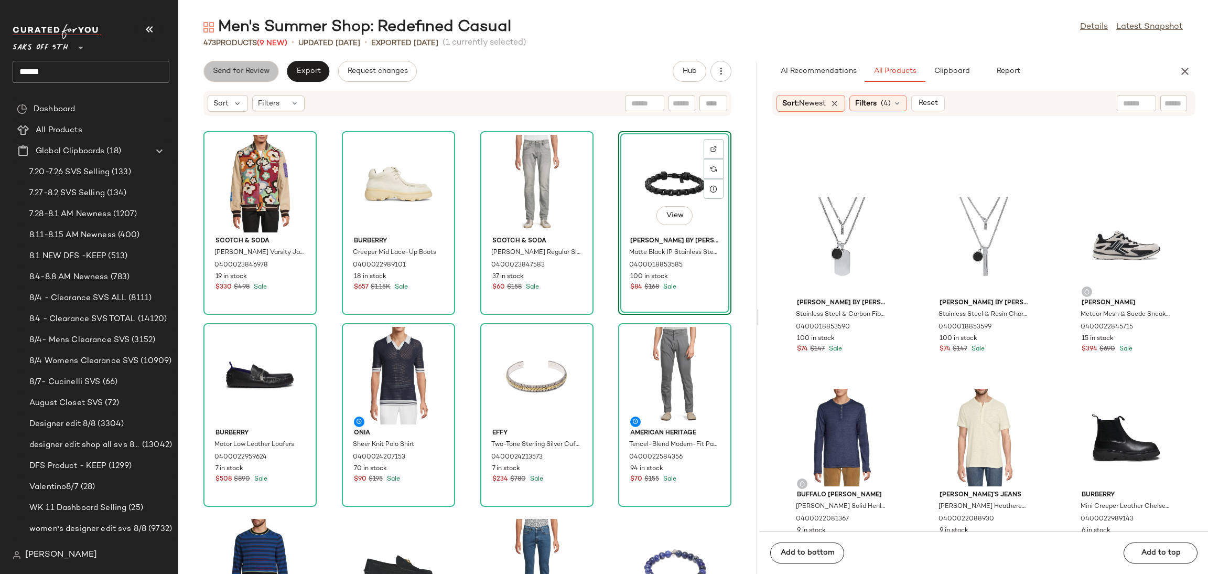
click at [239, 74] on span "Send for Review" at bounding box center [240, 71] width 57 height 8
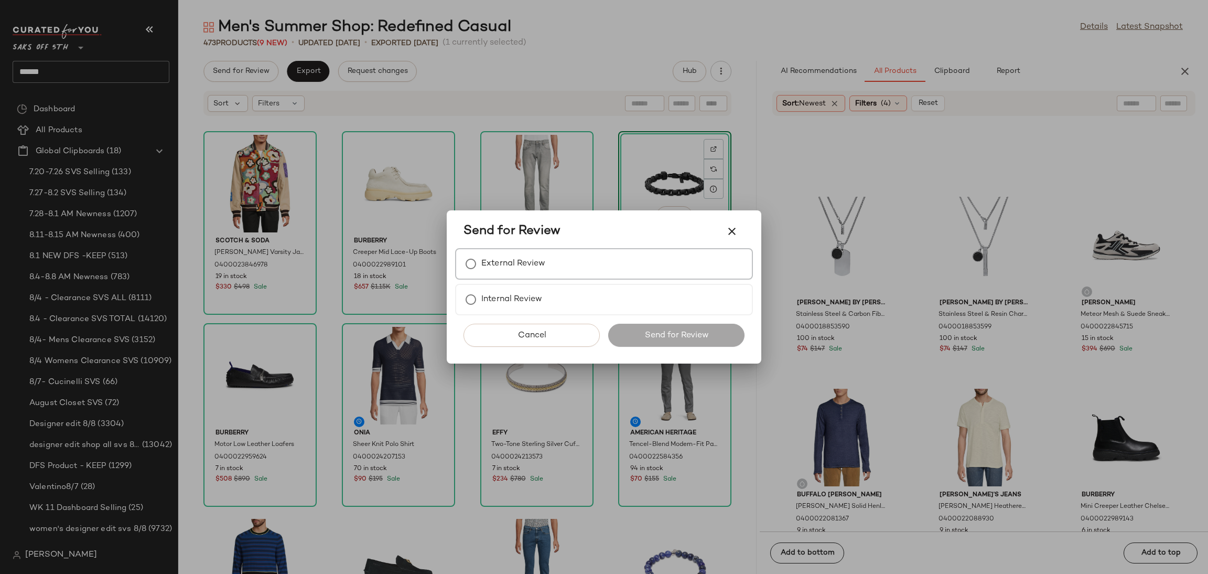
click at [531, 267] on label "External Review" at bounding box center [513, 263] width 64 height 21
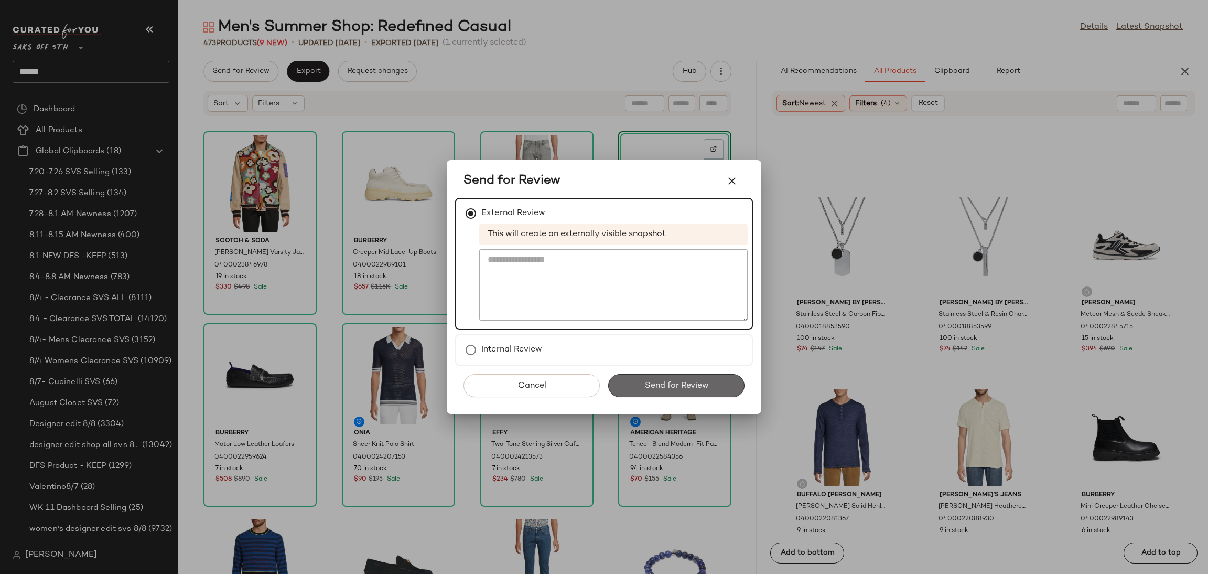
click at [669, 392] on button "Send for Review" at bounding box center [676, 385] width 136 height 23
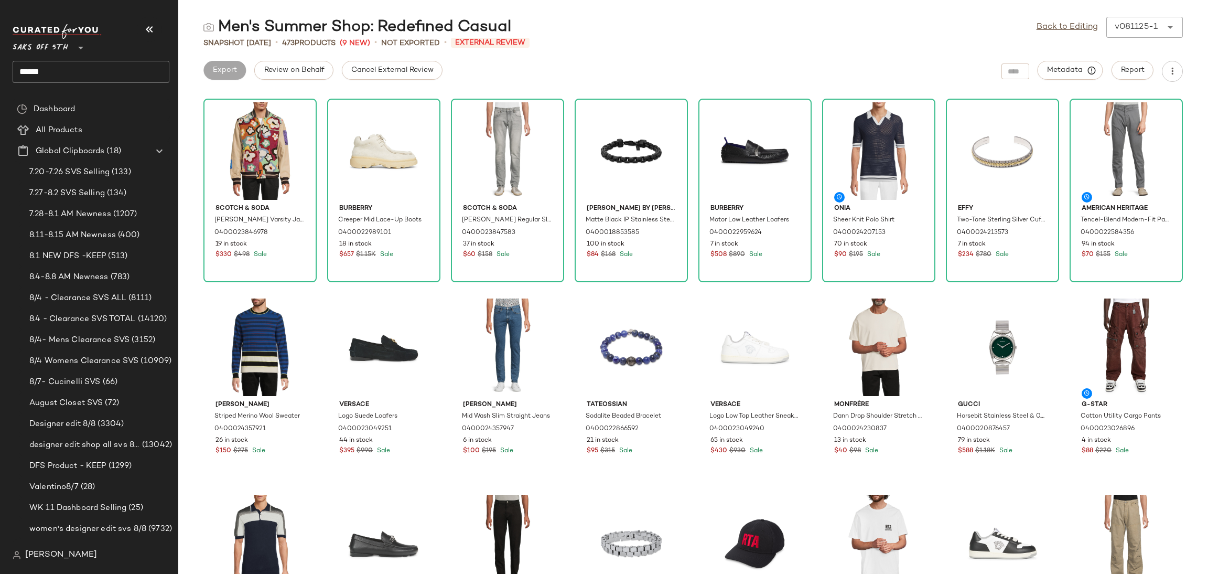
click at [391, 57] on div "Men's Summer Shop: Redefined Casual Back to Editing v081125-1 ****** Snapshot A…" at bounding box center [693, 295] width 1030 height 557
click at [390, 68] on span "Cancel External Review" at bounding box center [392, 70] width 83 height 8
click at [312, 77] on button "Export" at bounding box center [308, 70] width 42 height 19
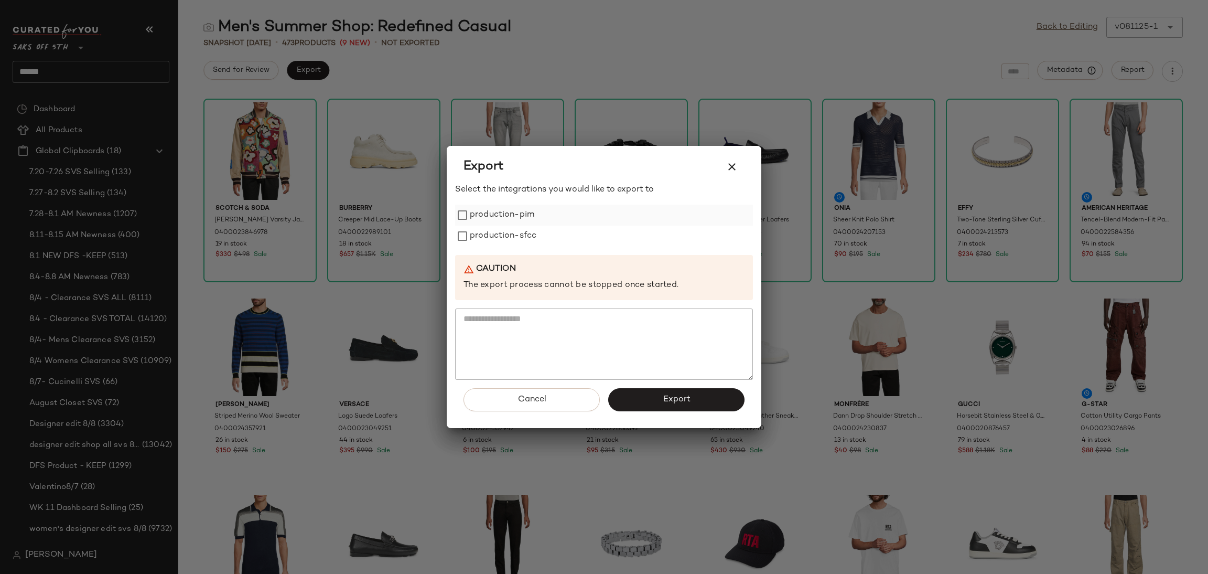
click at [477, 216] on label "production-pim" at bounding box center [502, 214] width 64 height 21
click at [477, 233] on label "production-sfcc" at bounding box center [503, 235] width 67 height 21
click at [652, 406] on button "Export" at bounding box center [676, 399] width 136 height 23
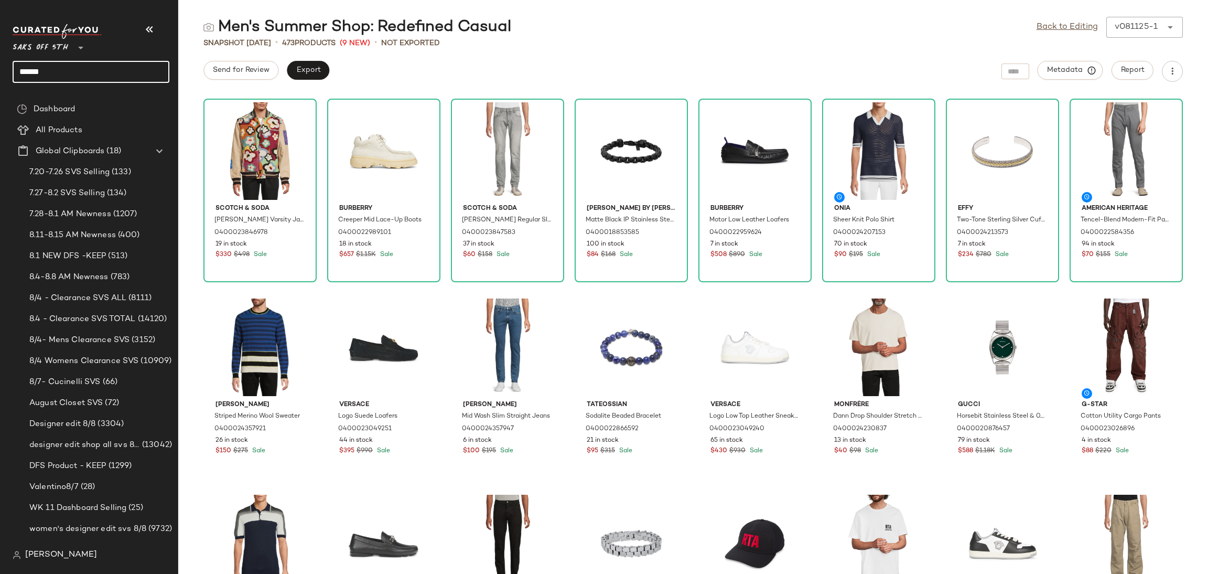
drag, startPoint x: 112, startPoint y: 76, endPoint x: 0, endPoint y: 53, distance: 113.9
click at [0, 53] on nav "Saks OFF 5TH ** ****** Dashboard All Products Global Clipboards (18) 7.20-7.26 …" at bounding box center [89, 287] width 178 height 574
type input "*"
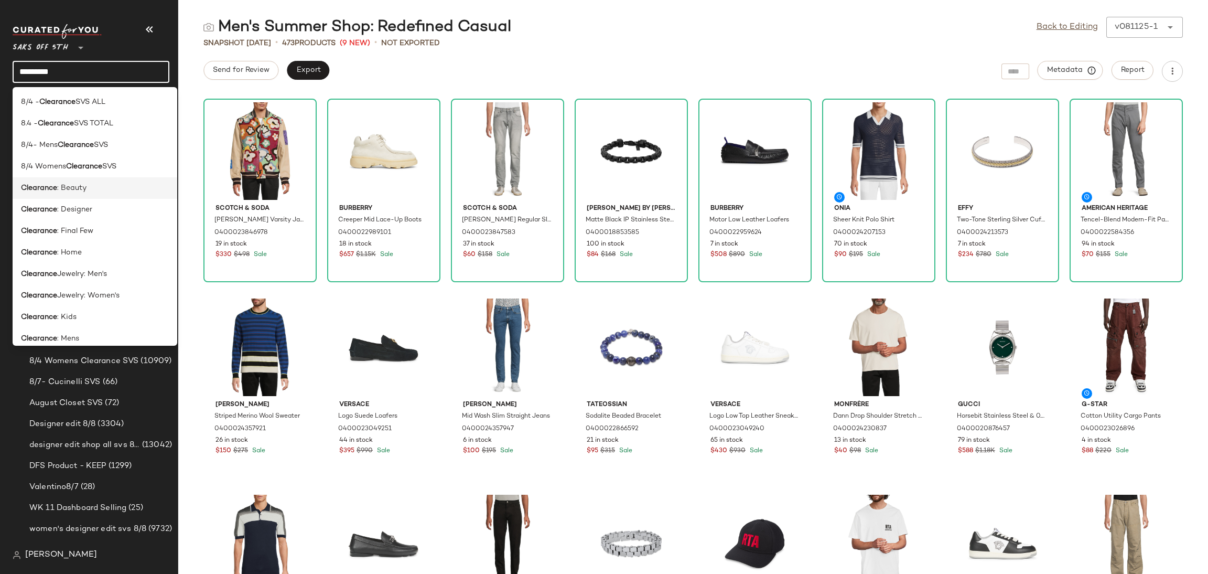
type input "*********"
click at [74, 220] on div "Clearance : Beauty" at bounding box center [95, 230] width 165 height 21
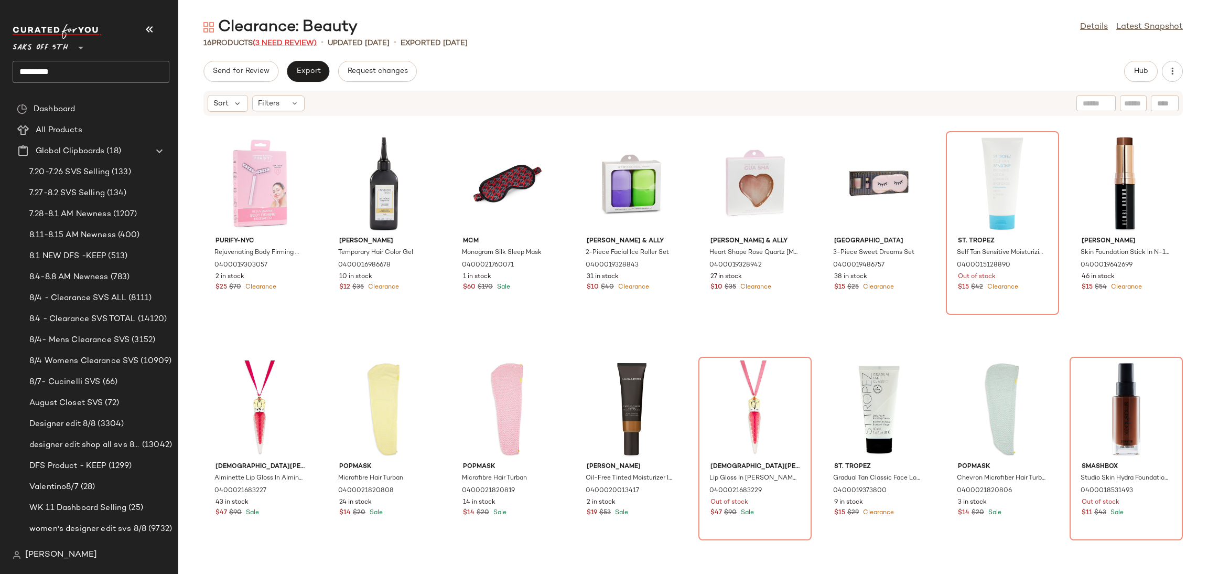
click at [294, 44] on span "(3 Need Review)" at bounding box center [285, 43] width 64 height 8
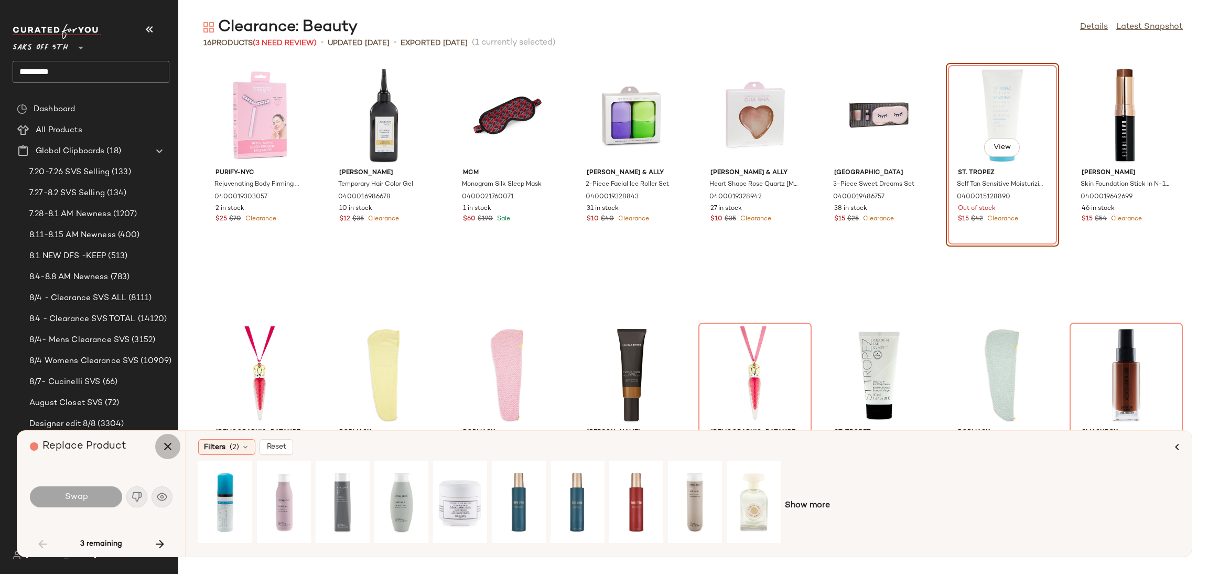
click at [169, 448] on icon "button" at bounding box center [167, 446] width 13 height 13
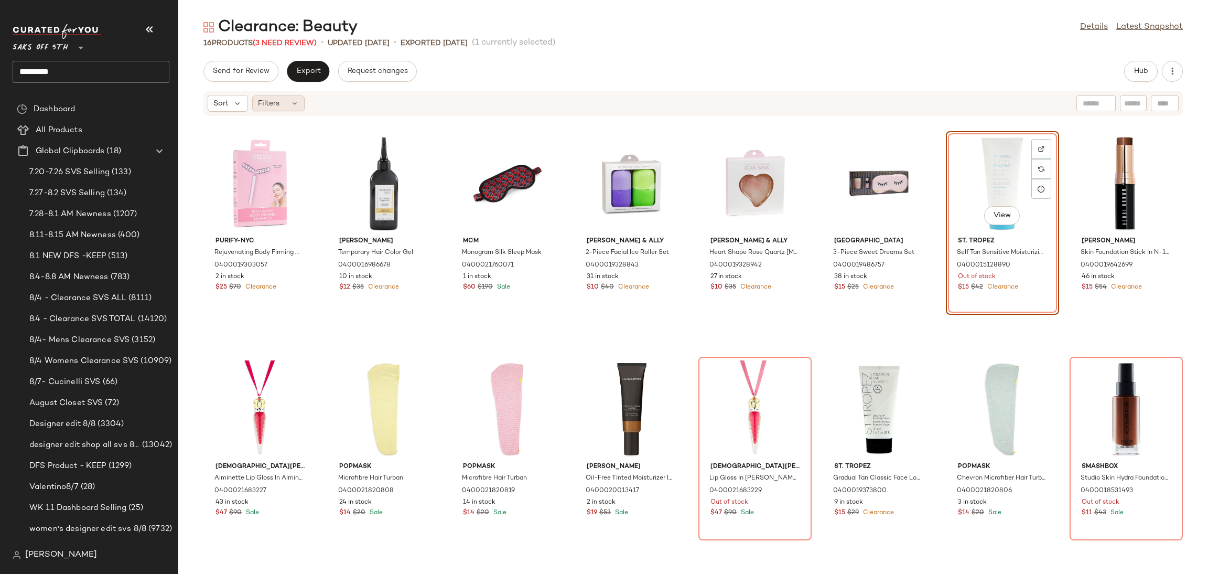
click at [285, 107] on div "Filters" at bounding box center [278, 103] width 52 height 16
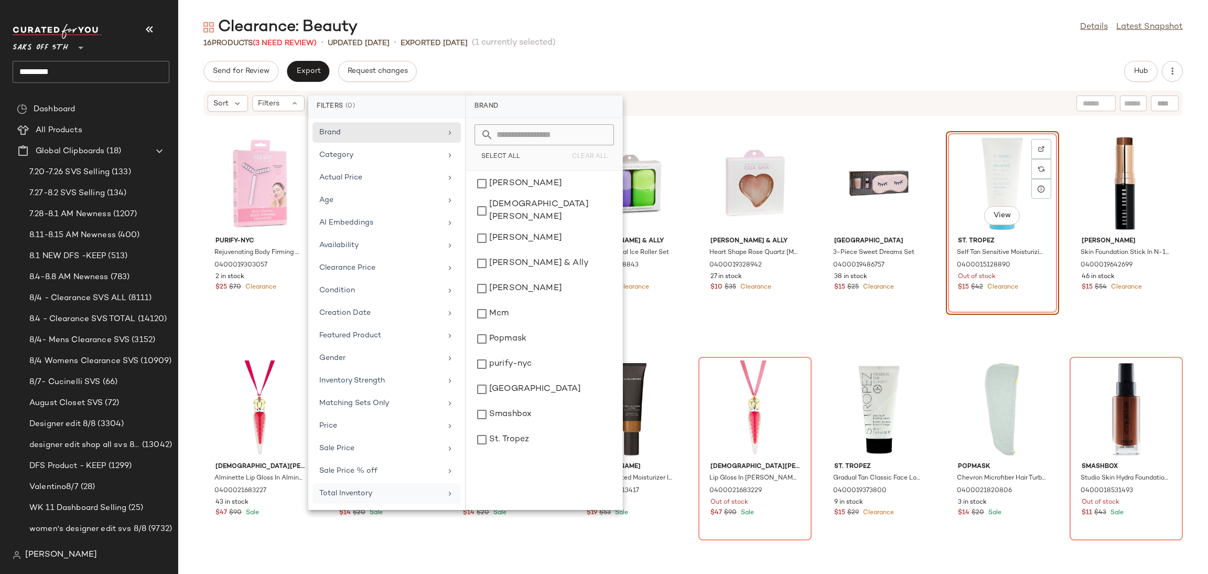
click at [376, 497] on div "Total Inventory" at bounding box center [380, 493] width 122 height 11
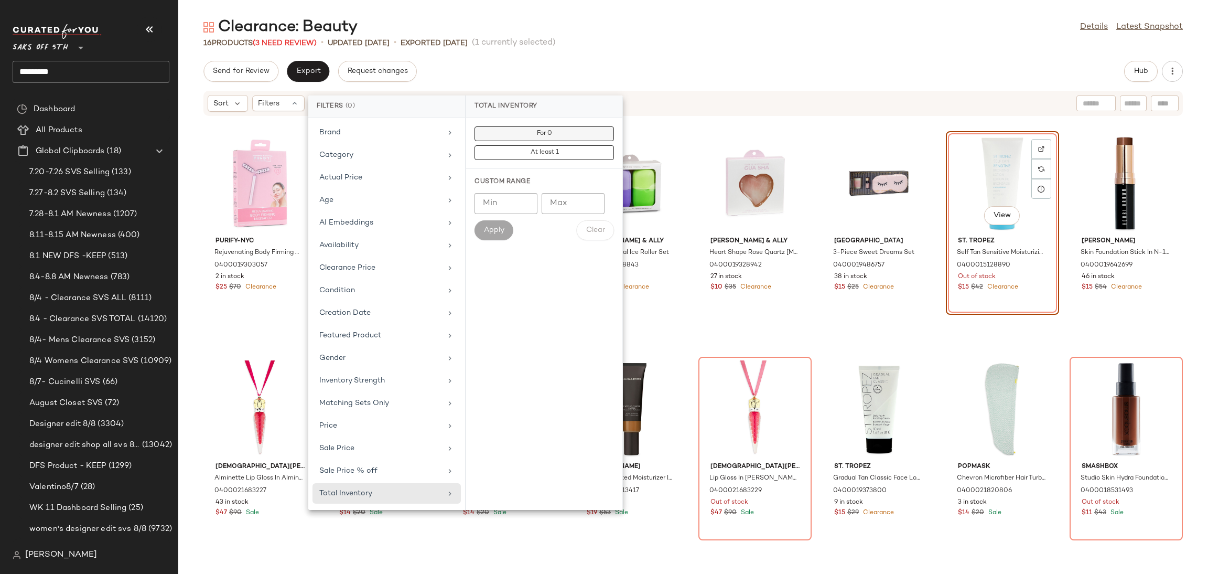
click at [545, 137] on span "For 0" at bounding box center [544, 133] width 16 height 7
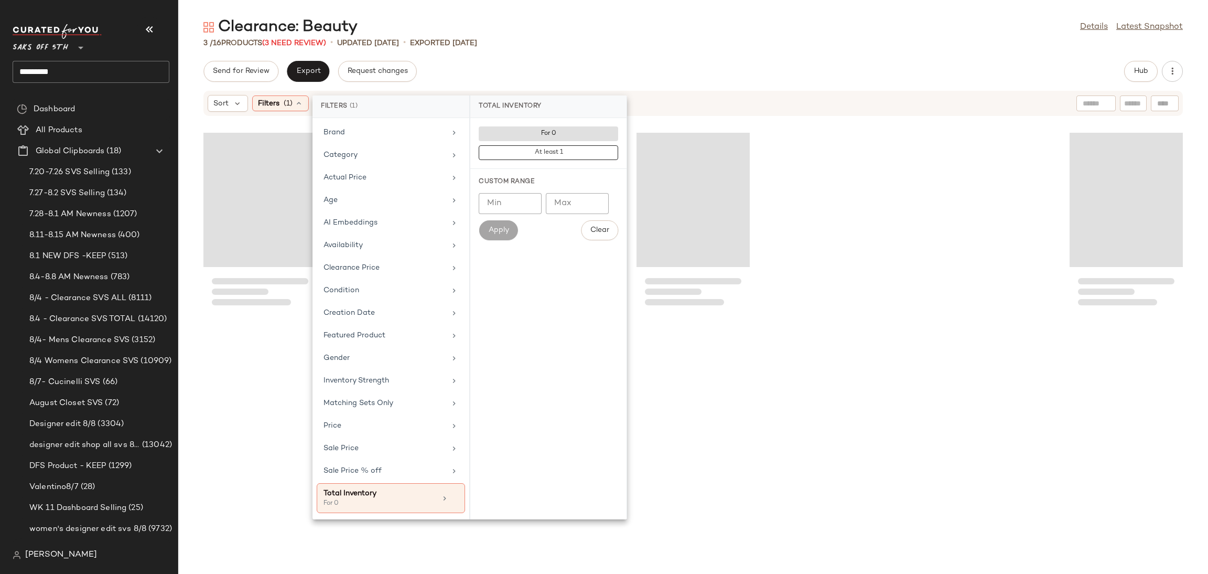
click at [626, 74] on div "Send for Review Export Request changes Hub" at bounding box center [693, 71] width 1030 height 21
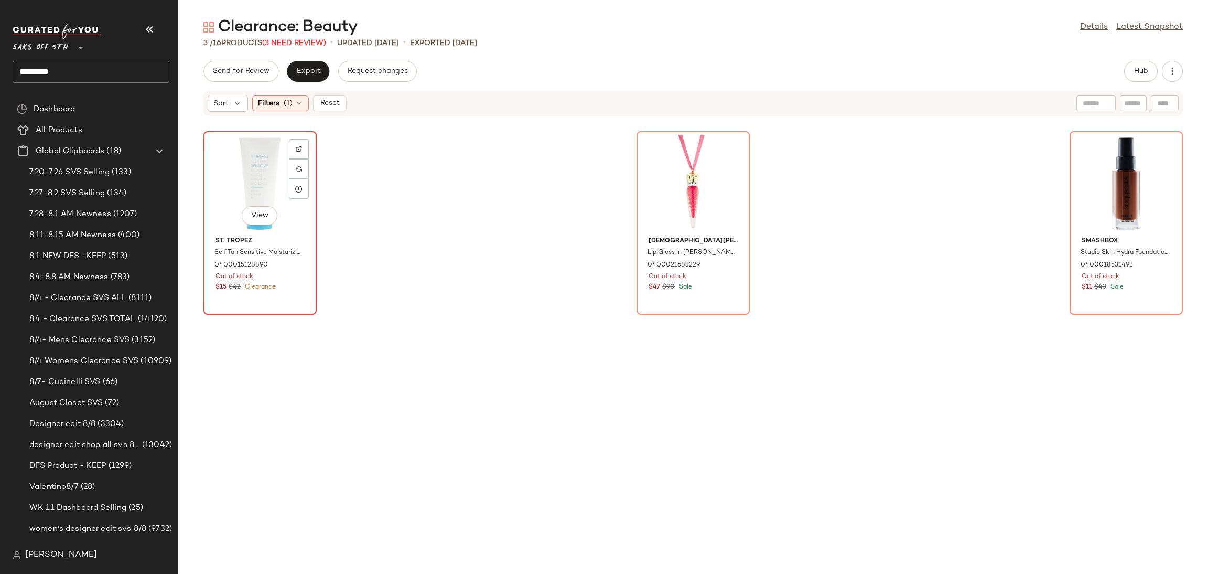
click at [257, 166] on div "View" at bounding box center [260, 184] width 106 height 98
click at [1110, 171] on div "View" at bounding box center [1126, 184] width 106 height 98
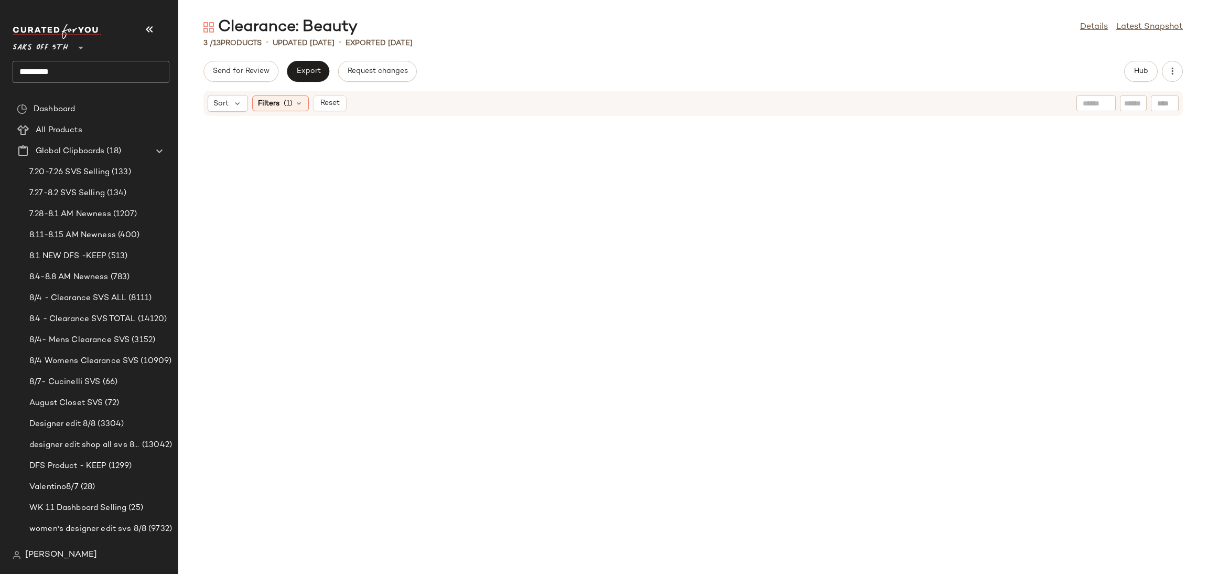
click at [278, 111] on div "Sort Filters (1) Reset" at bounding box center [277, 103] width 139 height 17
click at [290, 102] on span "(1)" at bounding box center [288, 103] width 9 height 11
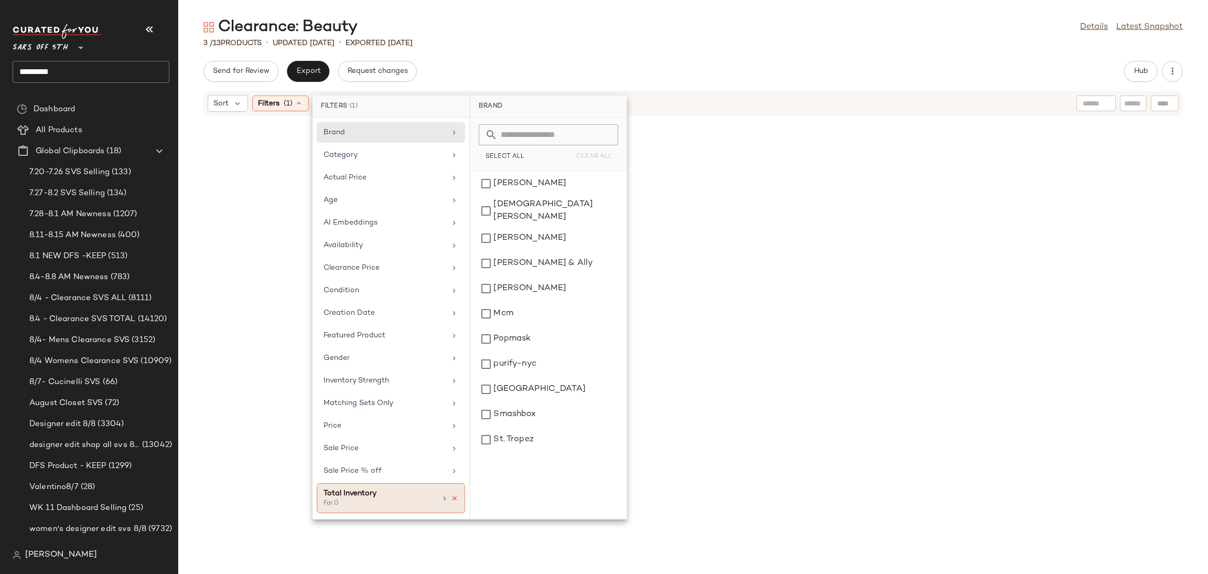
click at [454, 500] on icon at bounding box center [454, 497] width 7 height 7
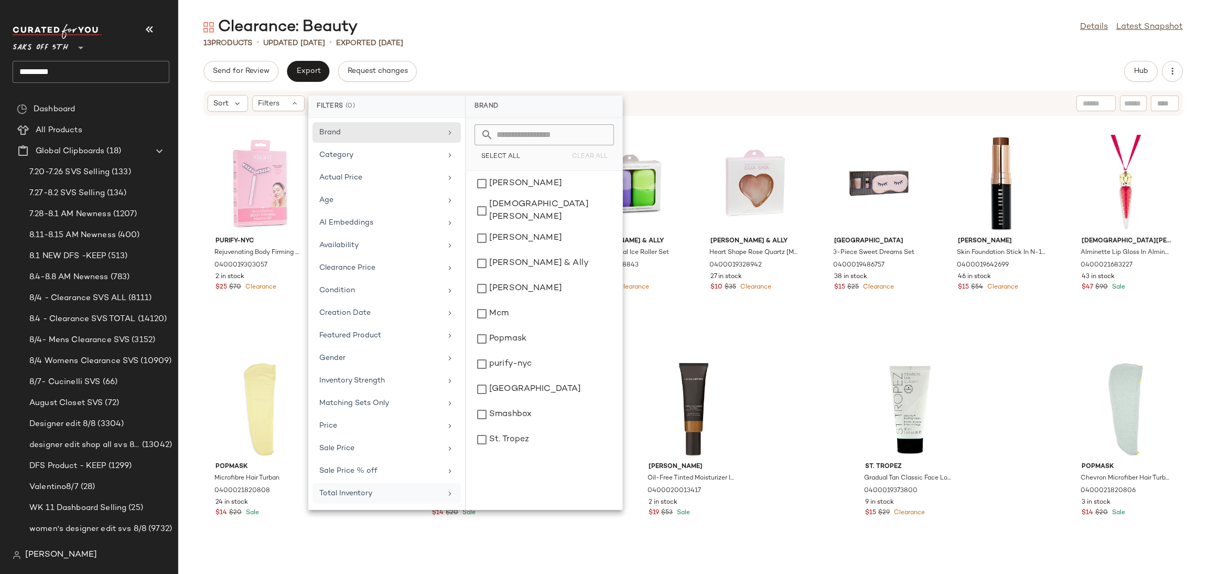
click at [813, 38] on div "13 Products • updated Aug 11th • Exported Aug 8th" at bounding box center [693, 43] width 1030 height 10
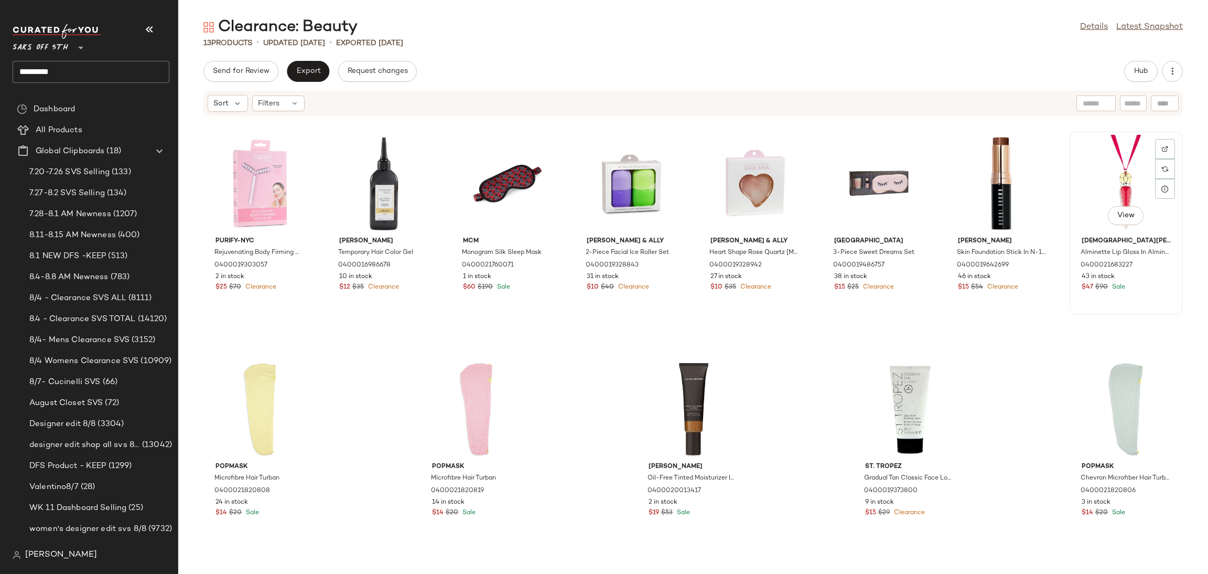
click at [1106, 159] on div "View" at bounding box center [1126, 184] width 106 height 98
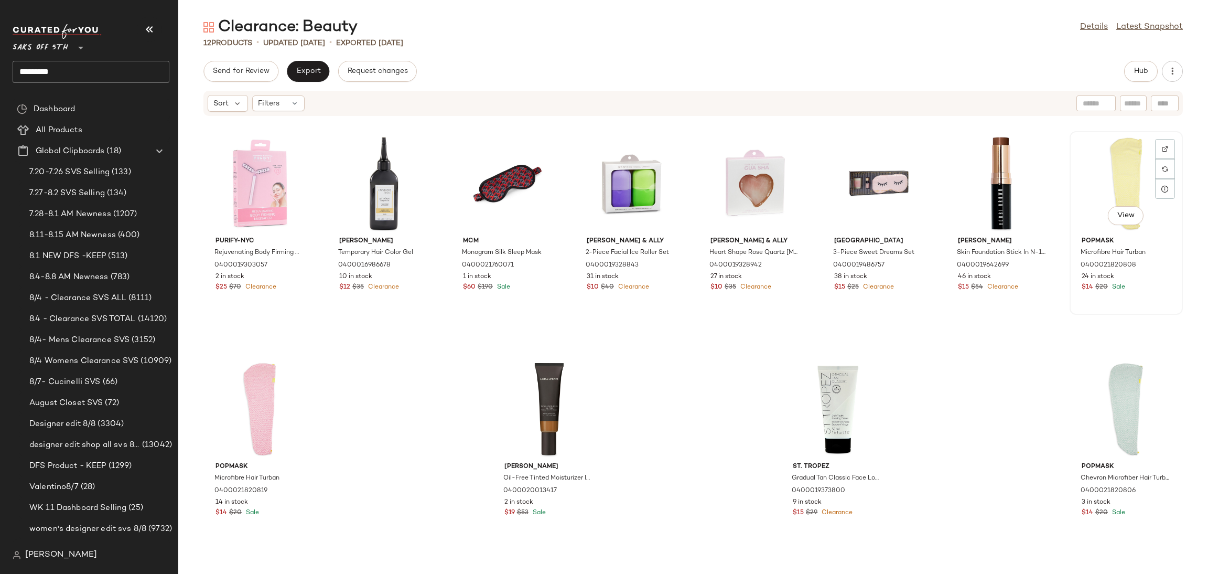
click at [1112, 165] on div "View" at bounding box center [1126, 184] width 106 height 98
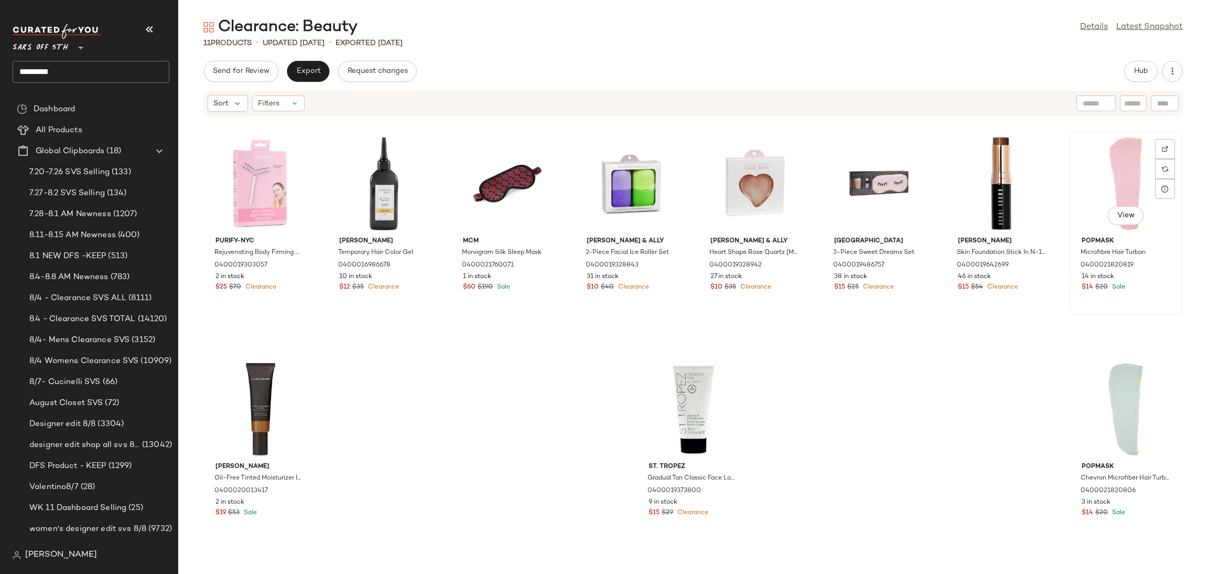
click at [1118, 167] on div "View" at bounding box center [1126, 184] width 106 height 98
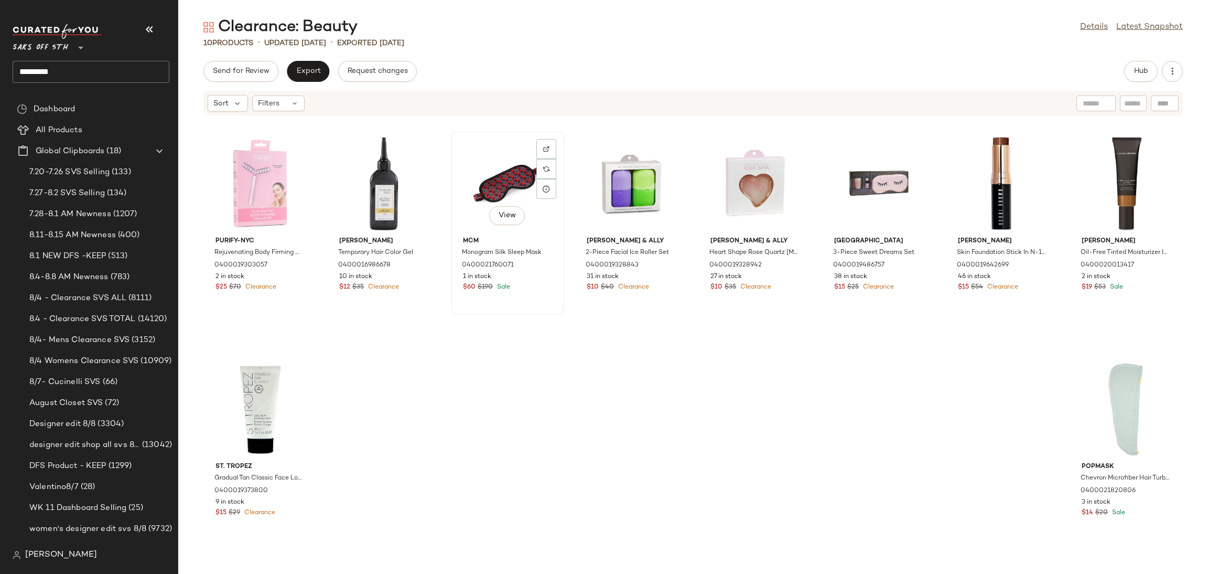
click at [481, 163] on div "View" at bounding box center [508, 184] width 106 height 98
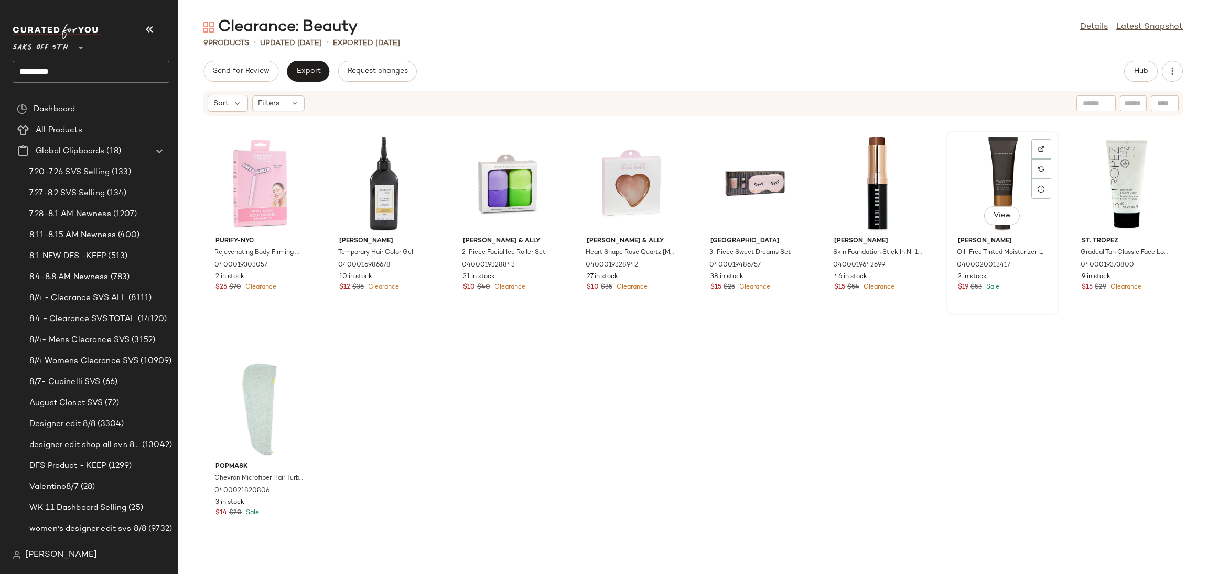
click at [985, 184] on div "View" at bounding box center [1003, 184] width 106 height 98
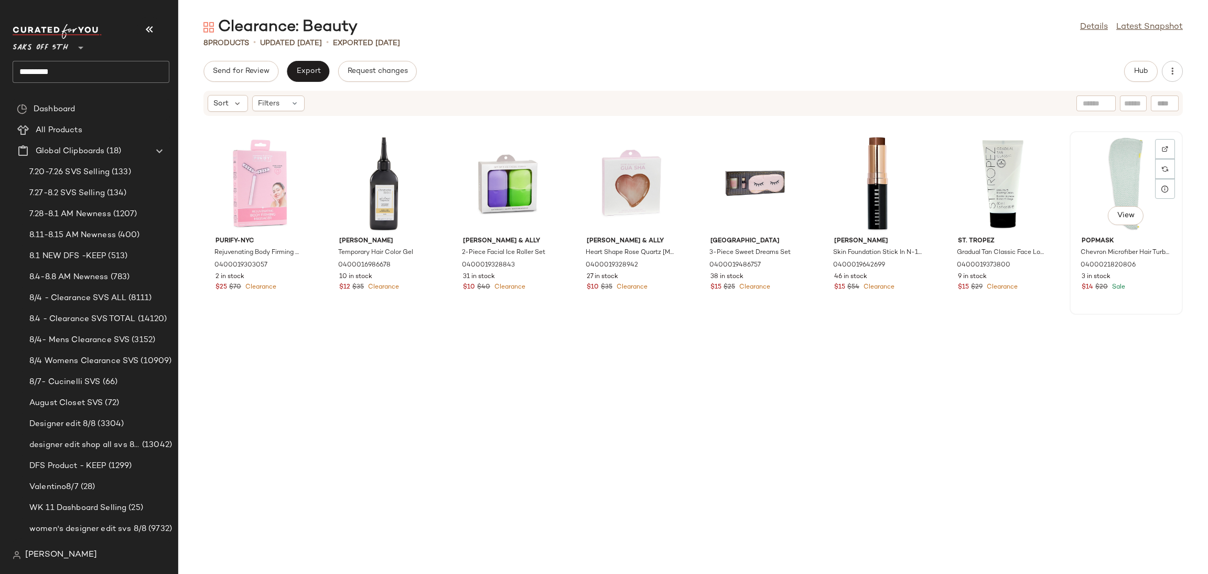
click at [1105, 171] on div "View" at bounding box center [1126, 184] width 106 height 98
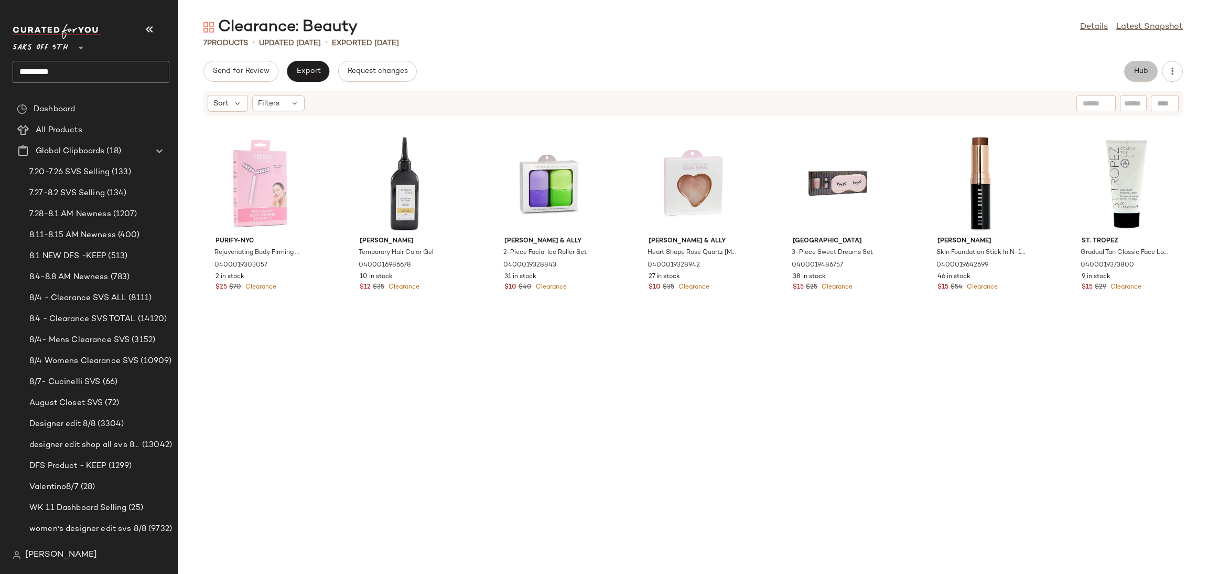
click at [1136, 69] on span "Hub" at bounding box center [1141, 71] width 15 height 8
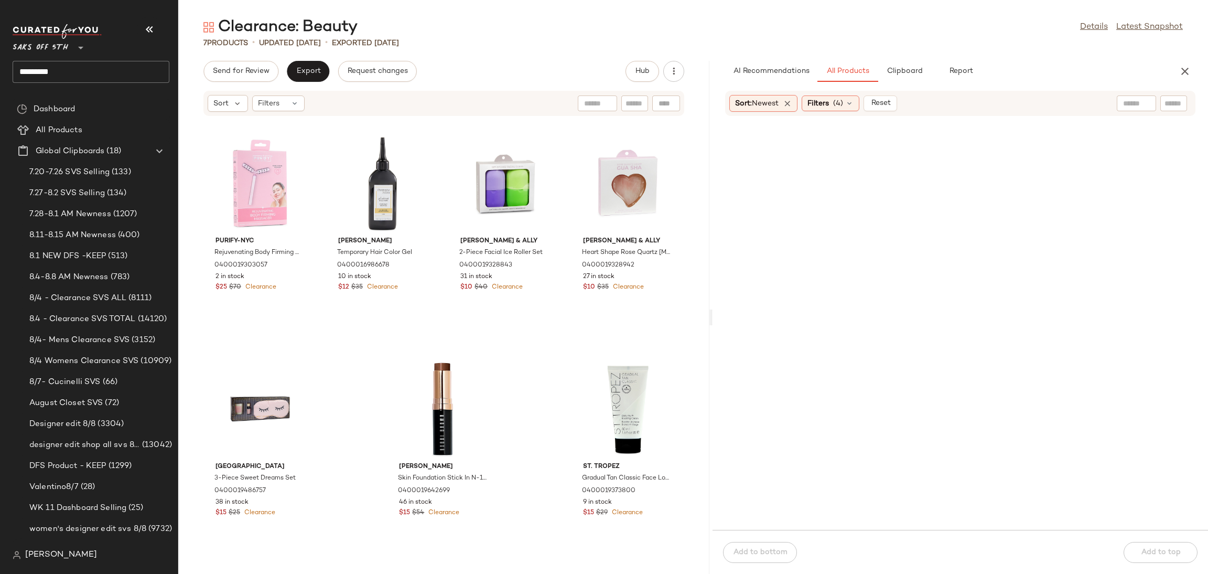
drag, startPoint x: 693, startPoint y: 318, endPoint x: 713, endPoint y: 319, distance: 20.0
click at [713, 319] on div "Clearance: Beauty Details Latest Snapshot 7 Products • updated Aug 11th • Expor…" at bounding box center [693, 295] width 1030 height 557
click at [243, 70] on span "Send for Review" at bounding box center [240, 71] width 57 height 8
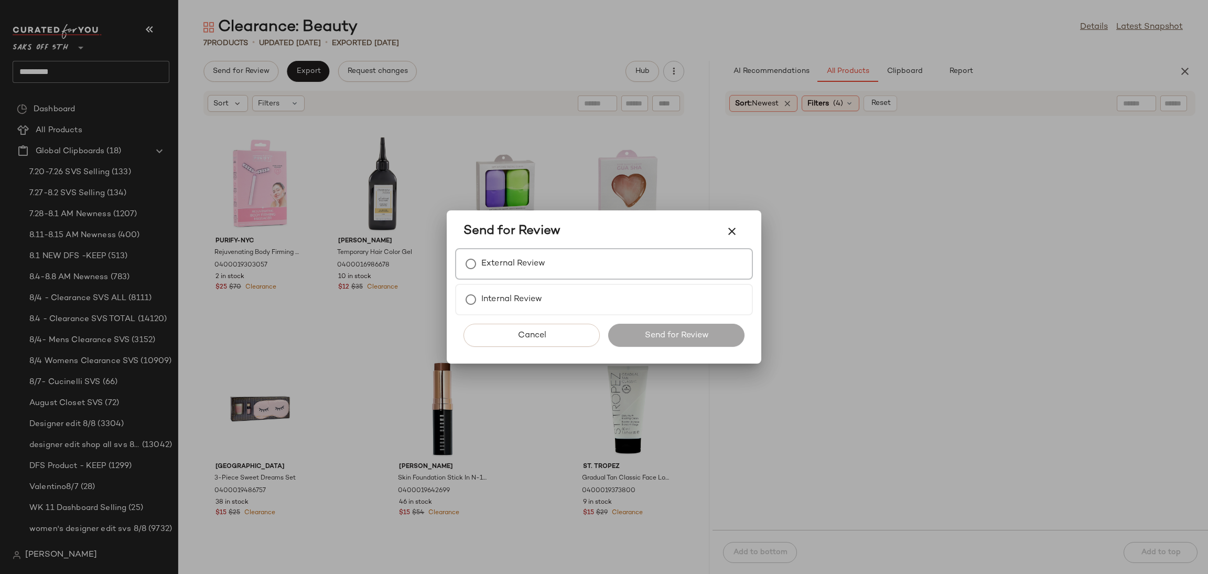
click at [568, 277] on div "External Review" at bounding box center [604, 263] width 298 height 31
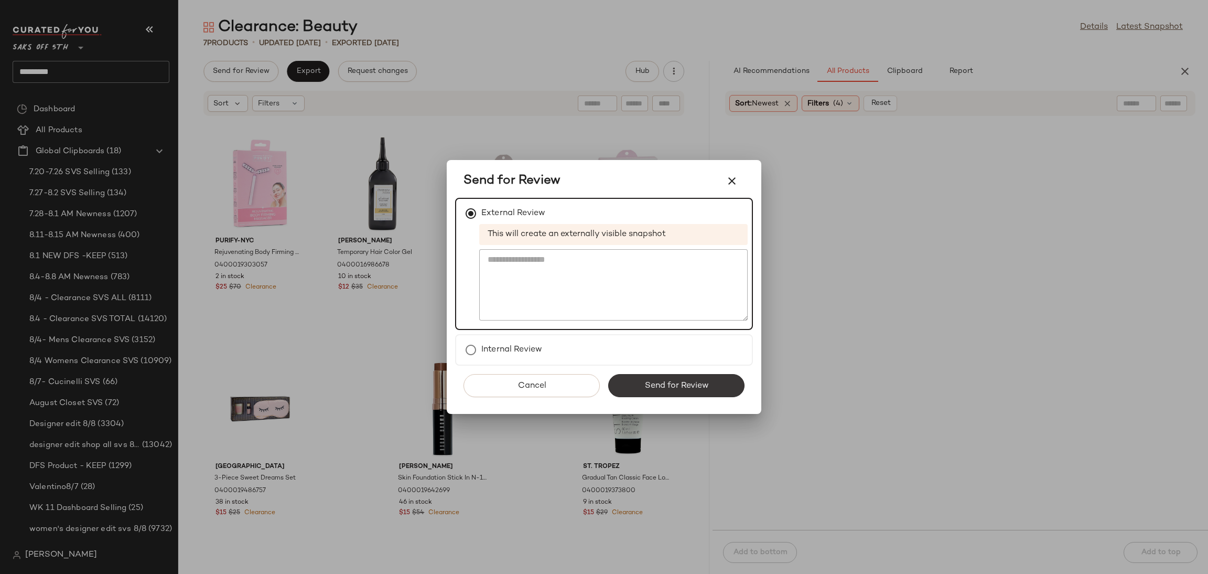
click at [656, 374] on button "Send for Review" at bounding box center [676, 385] width 136 height 23
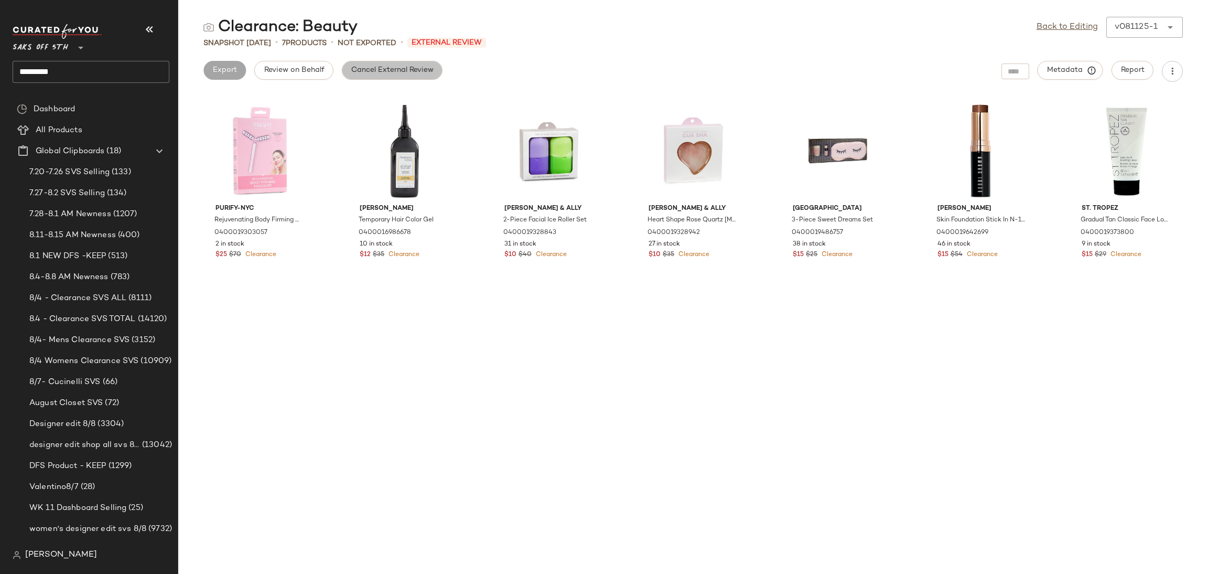
click at [400, 69] on span "Cancel External Review" at bounding box center [392, 70] width 83 height 8
click at [313, 69] on span "Export" at bounding box center [308, 70] width 25 height 8
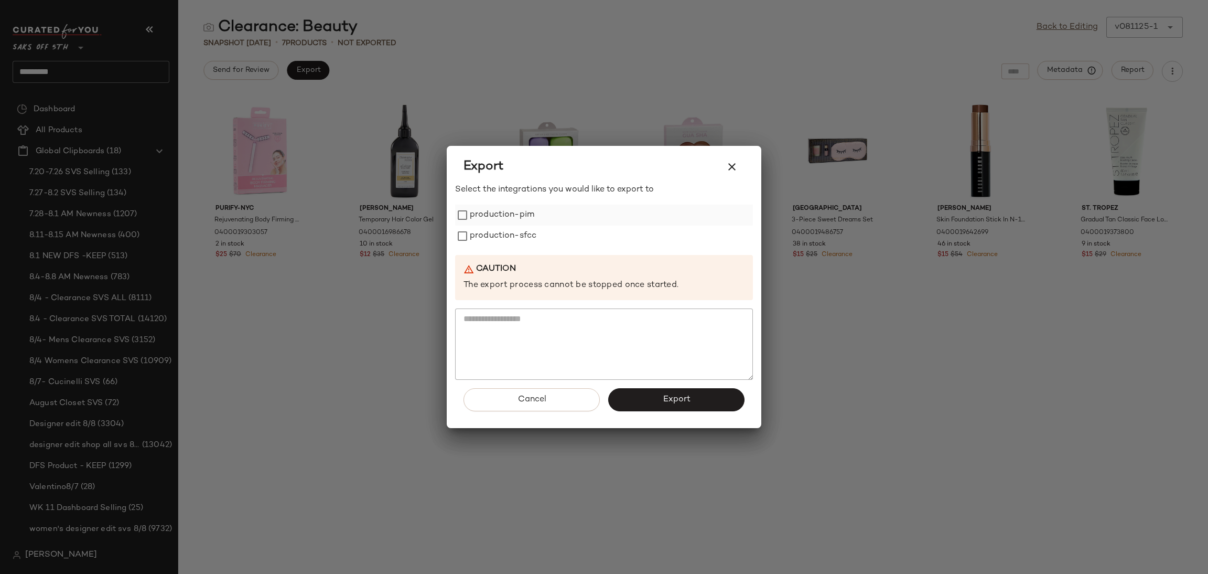
click at [480, 219] on label "production-pim" at bounding box center [502, 214] width 64 height 21
click at [481, 229] on label "production-sfcc" at bounding box center [503, 235] width 67 height 21
click at [652, 406] on button "Export" at bounding box center [676, 399] width 136 height 23
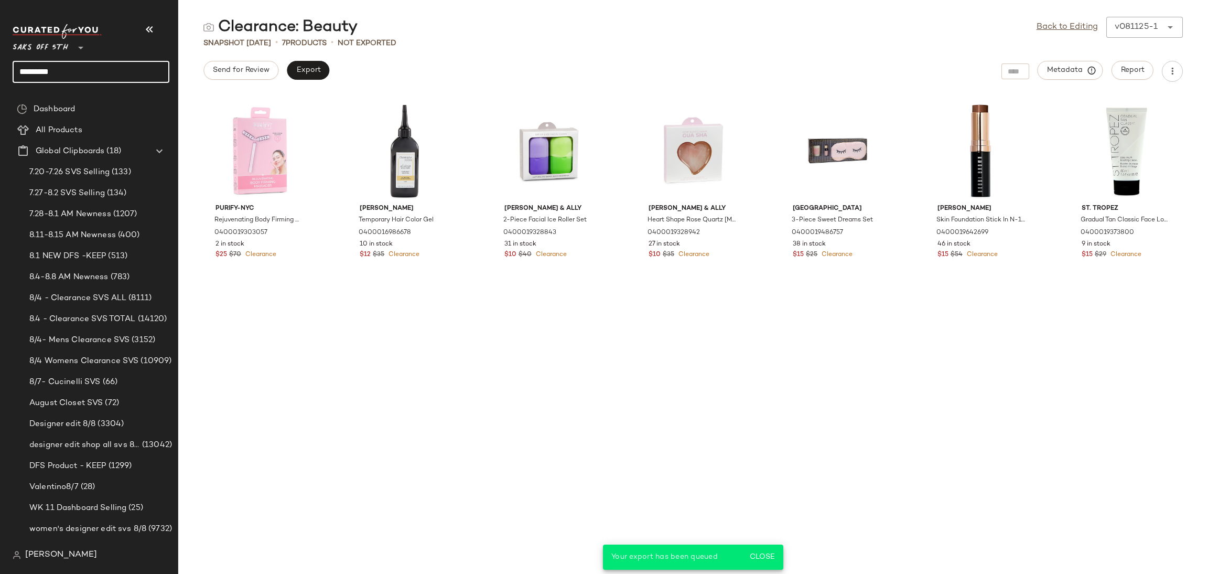
click at [123, 67] on input "*********" at bounding box center [91, 72] width 157 height 22
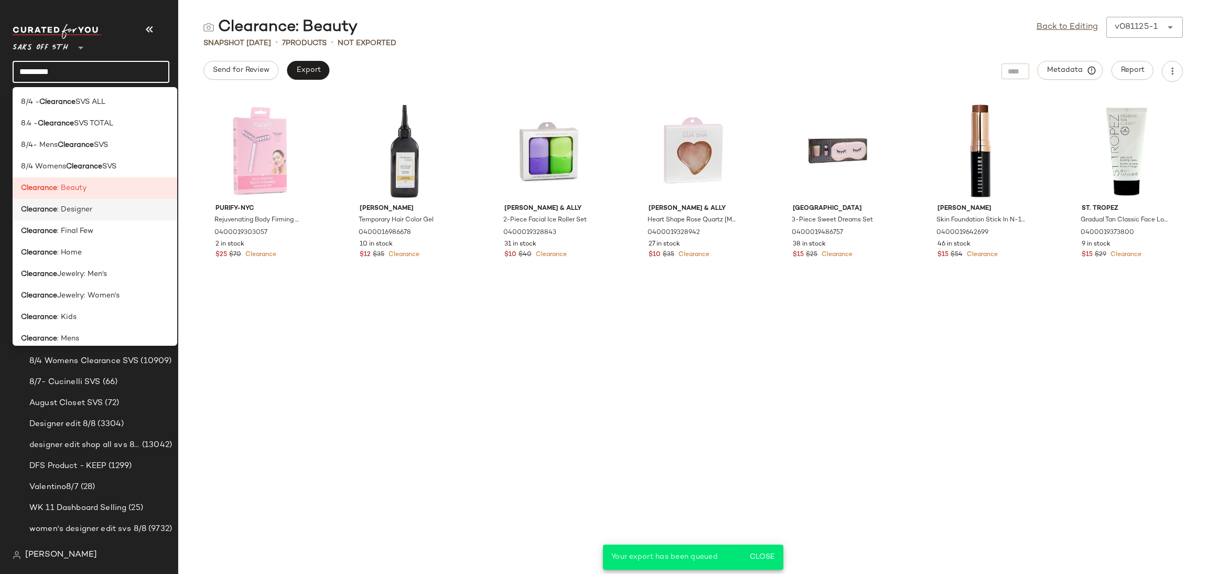
click at [80, 209] on span ": Designer" at bounding box center [74, 209] width 35 height 11
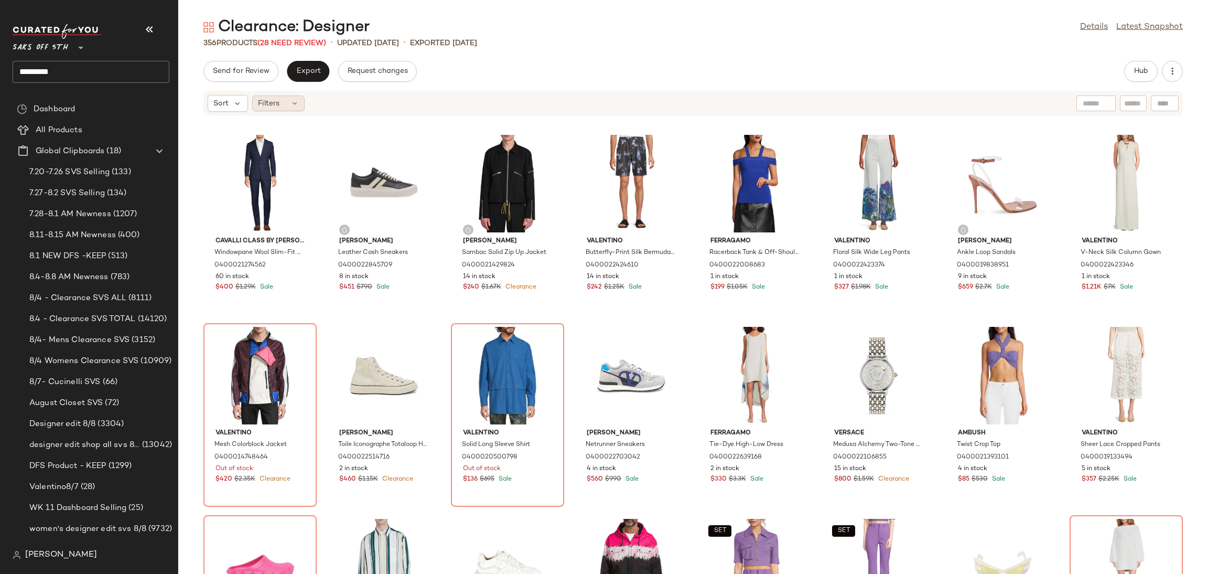
click at [295, 103] on icon at bounding box center [294, 103] width 8 height 8
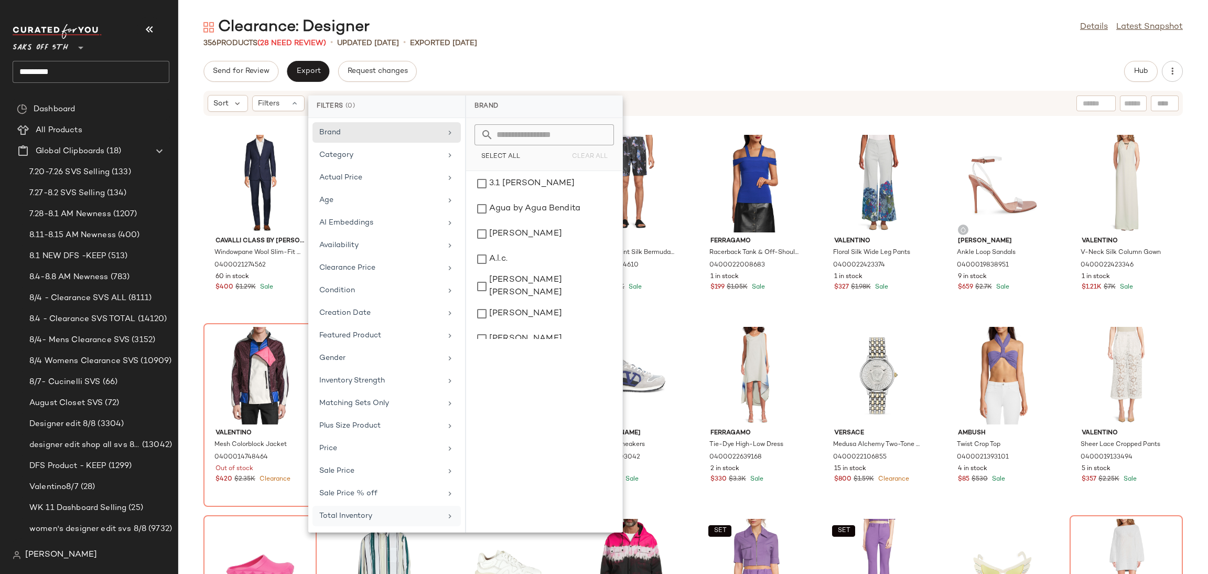
click at [377, 516] on div "Total Inventory" at bounding box center [380, 515] width 122 height 11
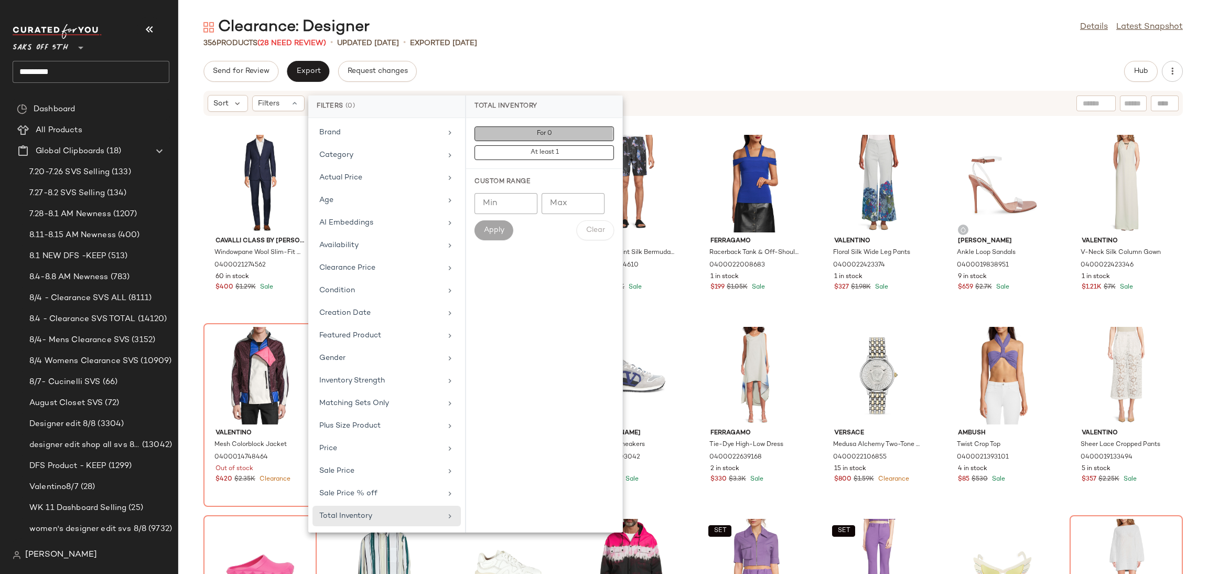
click at [534, 145] on button "For 0" at bounding box center [544, 152] width 139 height 15
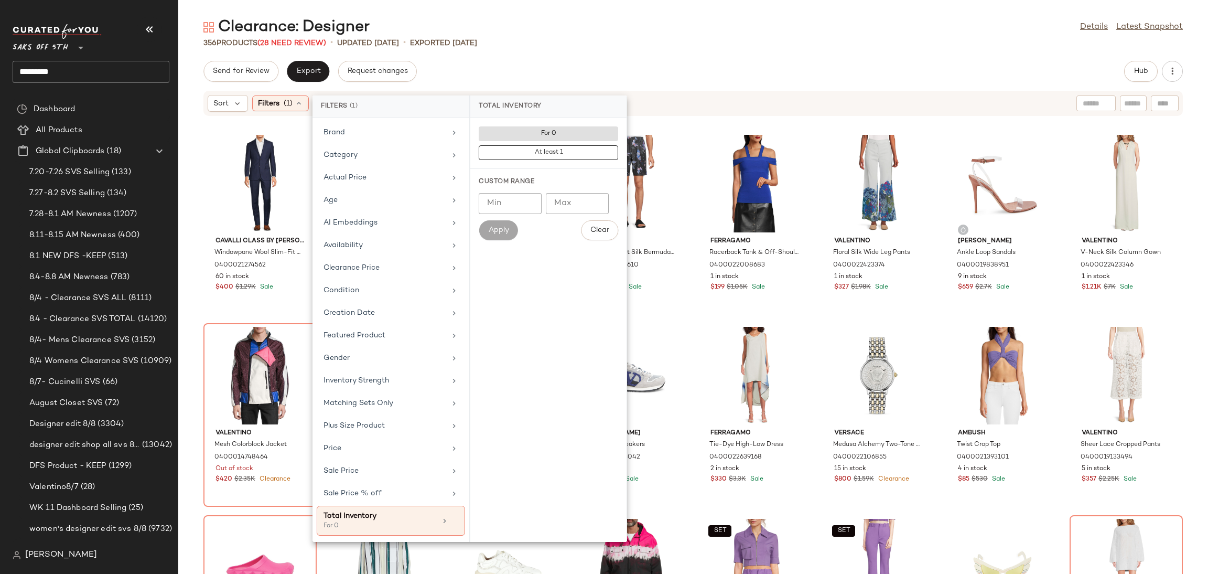
click at [591, 48] on div "356 Products (28 Need Review) • updated [DATE] • Exported [DATE]" at bounding box center [693, 43] width 1030 height 10
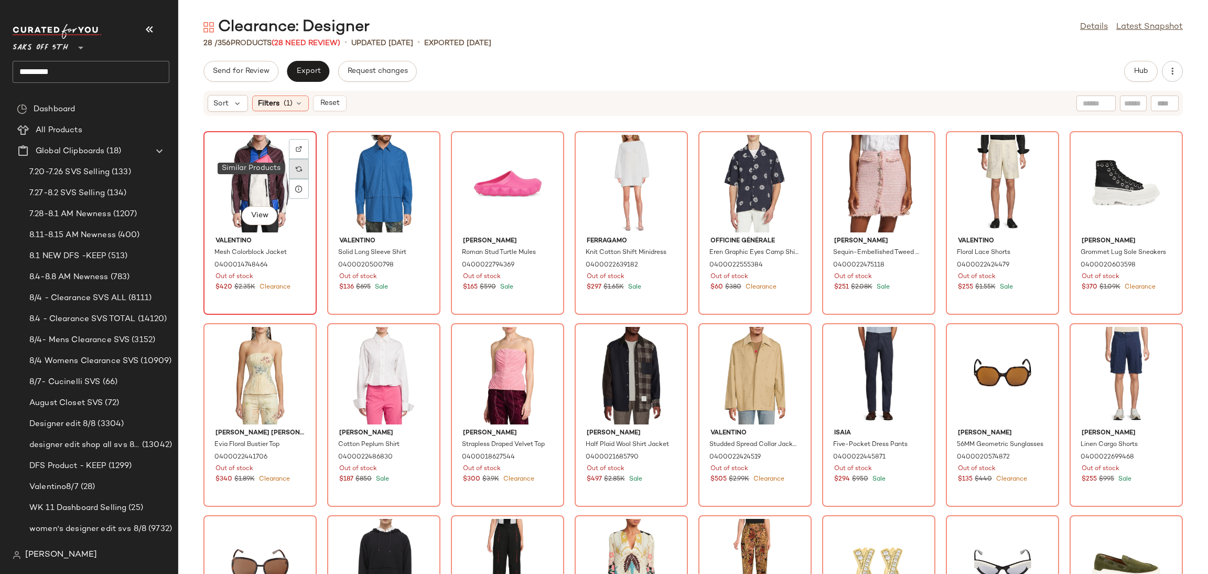
click at [300, 167] on img at bounding box center [299, 169] width 6 height 6
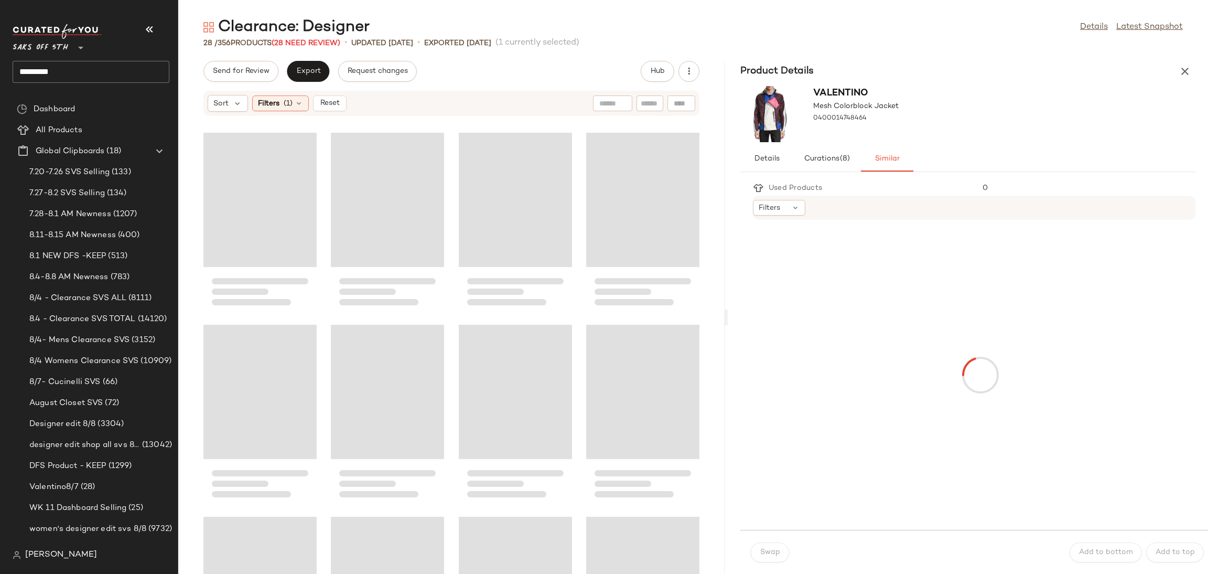
drag, startPoint x: 693, startPoint y: 316, endPoint x: 734, endPoint y: 316, distance: 40.9
click at [734, 316] on div "Clearance: Designer Details Latest Snapshot 28 / 356 Products (28 Need Review) …" at bounding box center [693, 295] width 1030 height 557
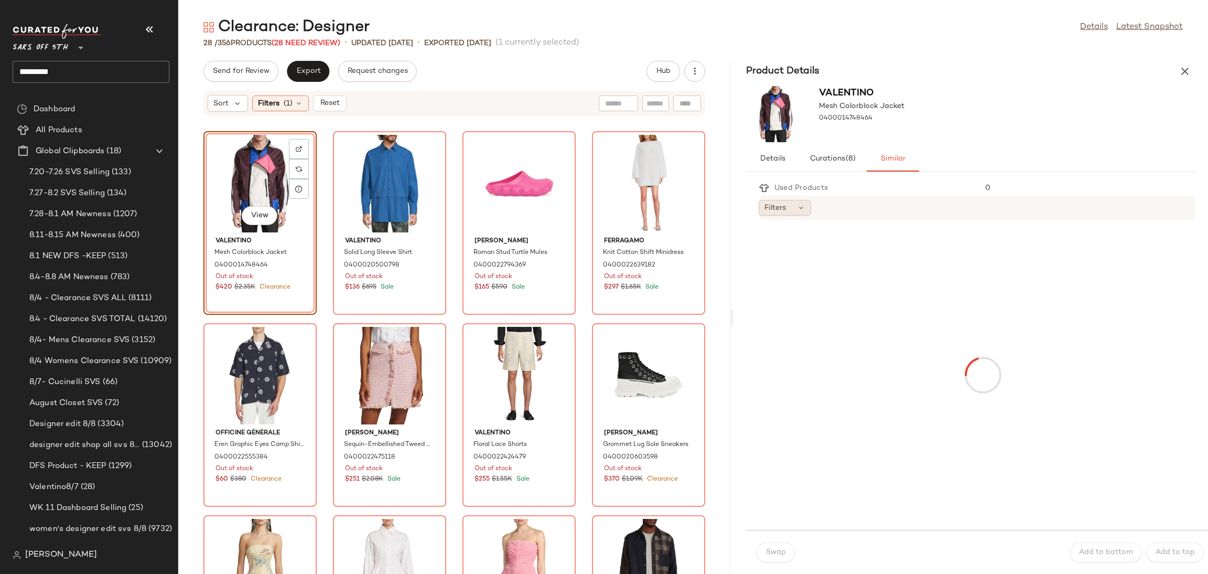
click at [792, 207] on div "Filters" at bounding box center [785, 208] width 52 height 16
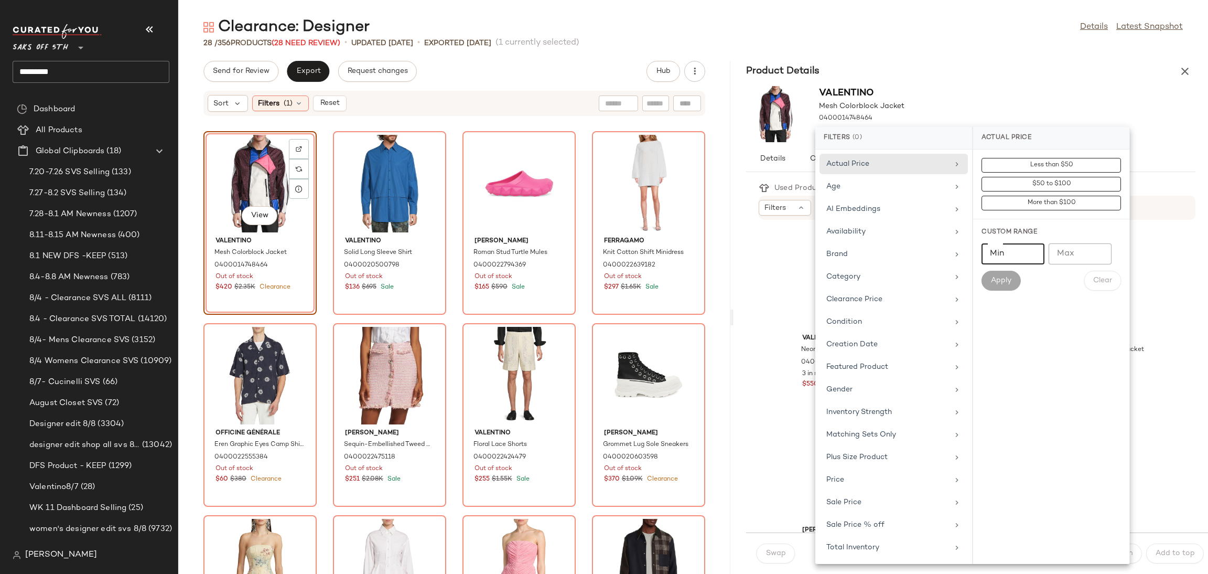
click at [1007, 251] on input "Min" at bounding box center [1013, 253] width 63 height 21
type input "***"
click at [1005, 289] on button "Apply" at bounding box center [1001, 281] width 39 height 20
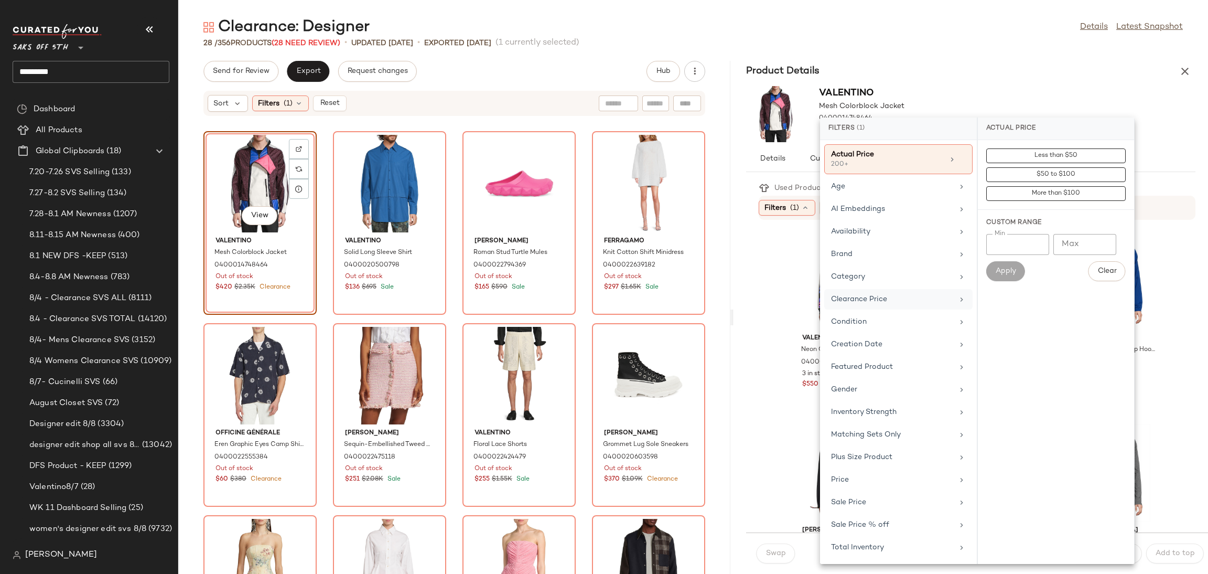
click at [863, 297] on div "Clearance Price" at bounding box center [892, 299] width 122 height 11
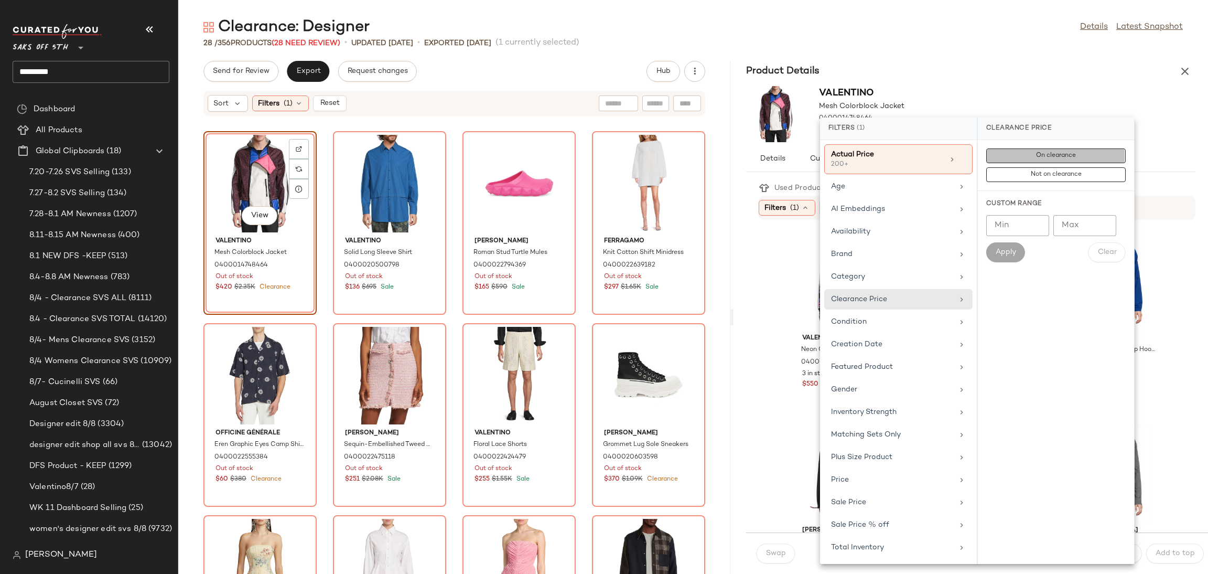
click at [1068, 155] on span "On clearance" at bounding box center [1056, 155] width 40 height 7
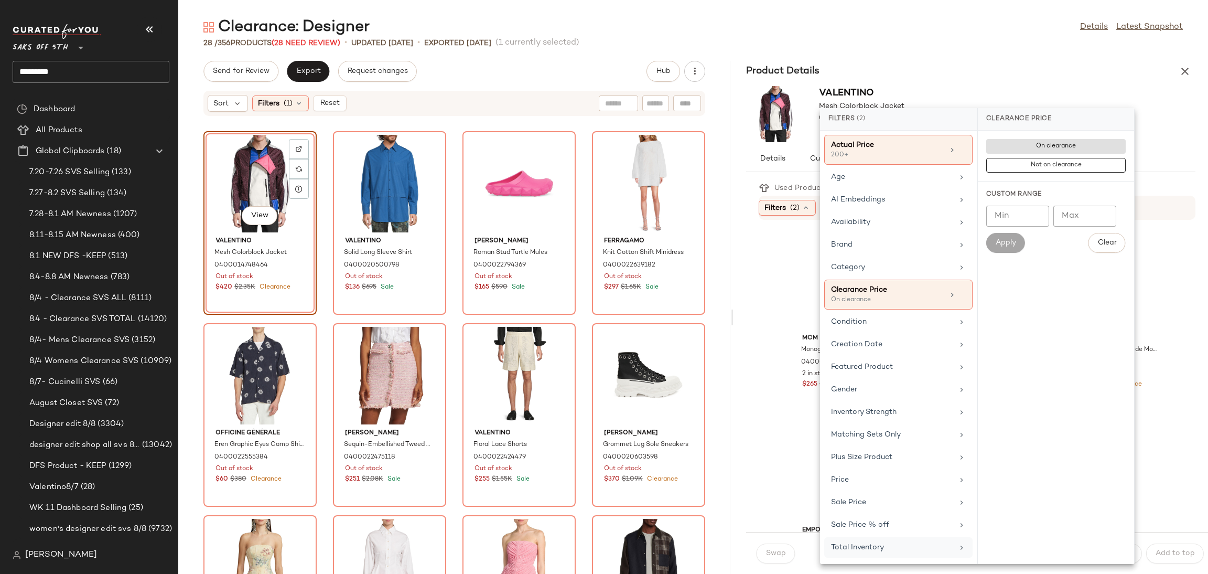
click at [864, 548] on div "Total Inventory" at bounding box center [892, 547] width 122 height 11
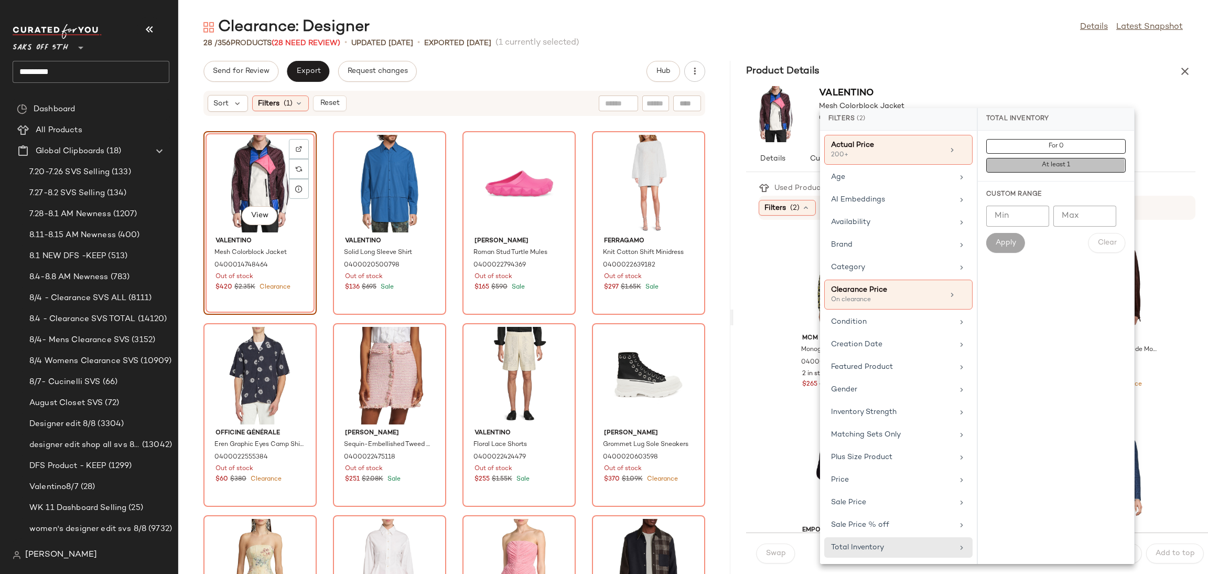
click at [1052, 161] on span "At least 1" at bounding box center [1055, 164] width 29 height 7
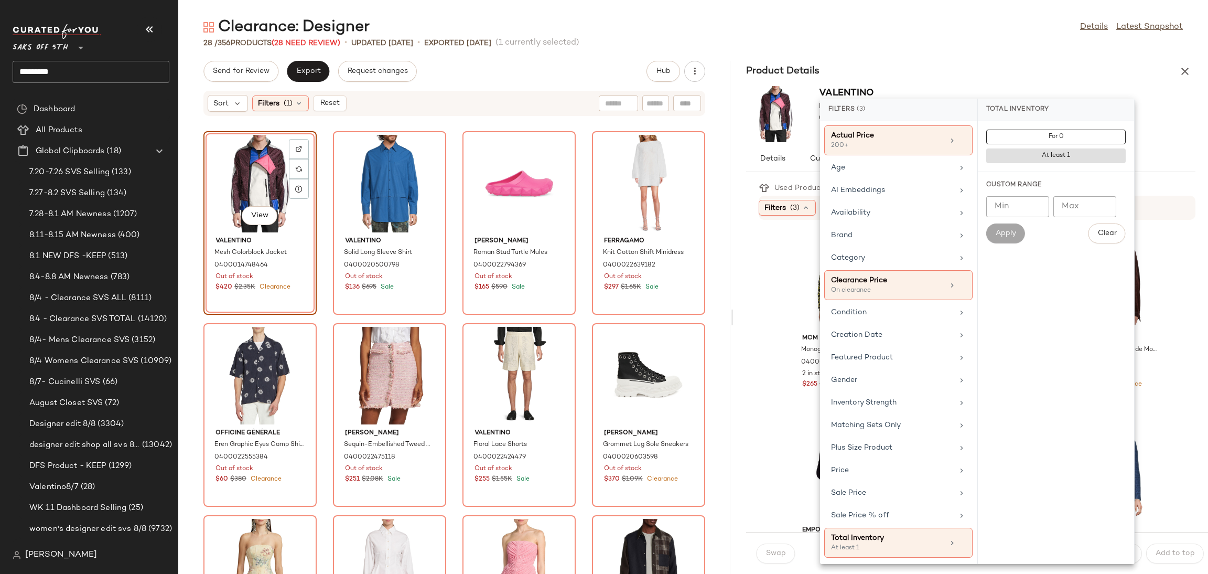
click at [1046, 38] on div "28 / 356 Products (28 Need Review) • updated [DATE] • Exported [DATE] (1 curren…" at bounding box center [693, 43] width 1030 height 10
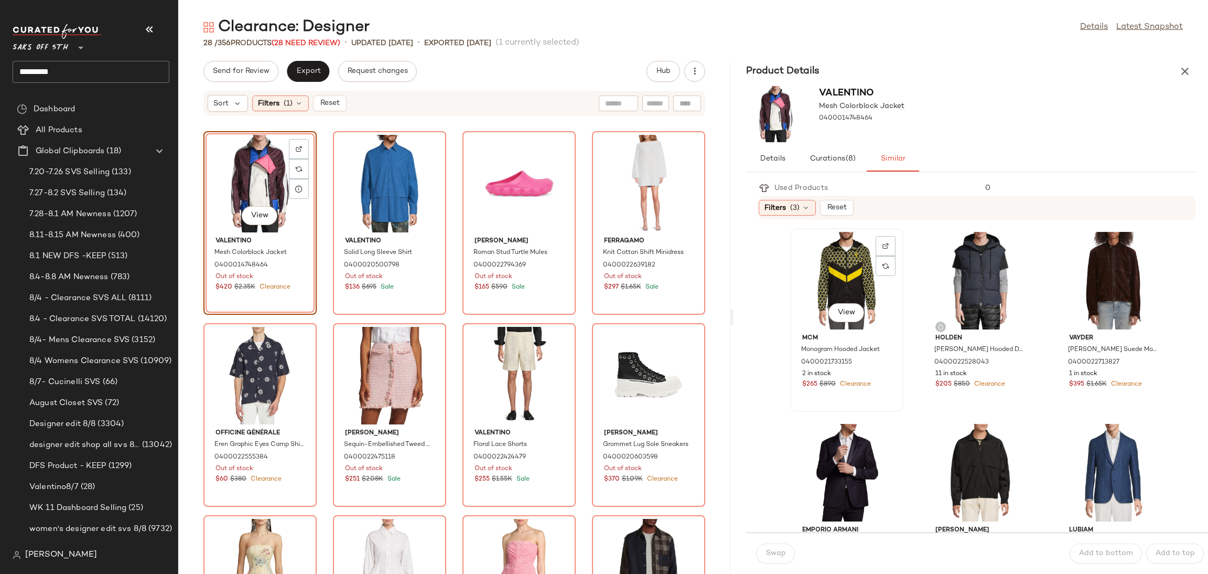
click at [817, 267] on div "View" at bounding box center [847, 281] width 106 height 98
click at [788, 548] on button "Swap" at bounding box center [776, 553] width 38 height 20
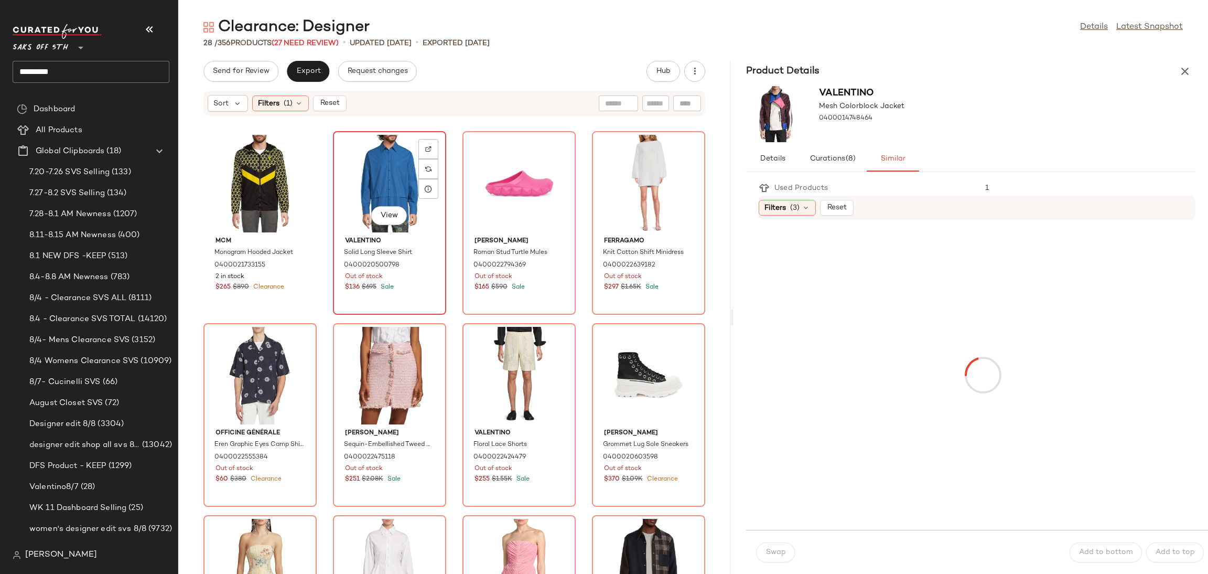
click at [403, 189] on div "View" at bounding box center [390, 184] width 106 height 98
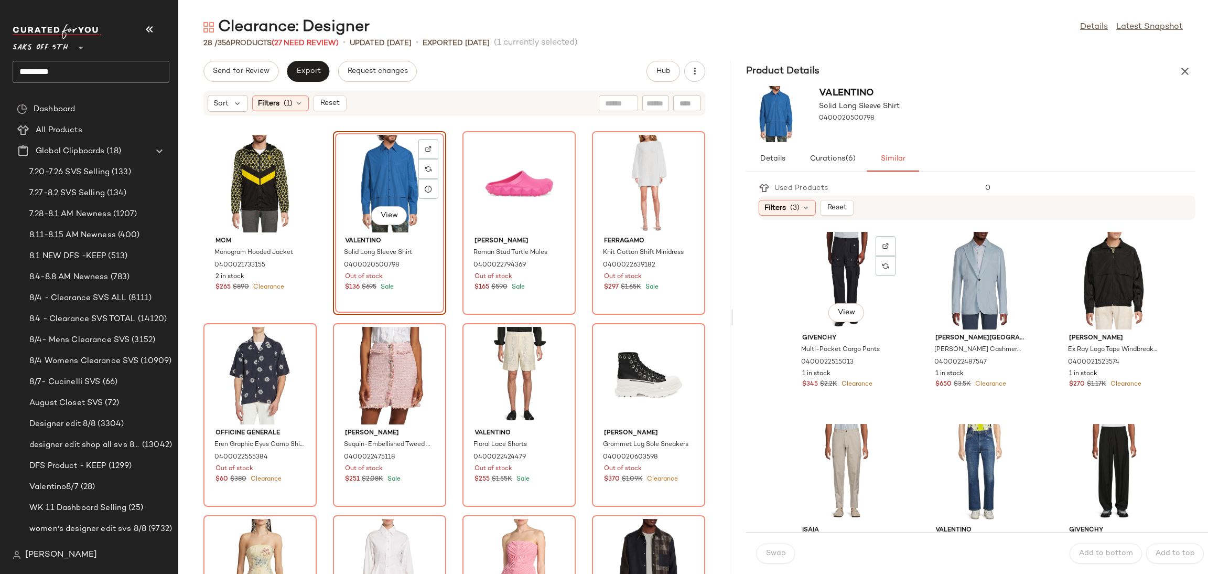
click at [839, 265] on div "View" at bounding box center [847, 281] width 106 height 98
click at [967, 258] on div "View" at bounding box center [980, 281] width 106 height 98
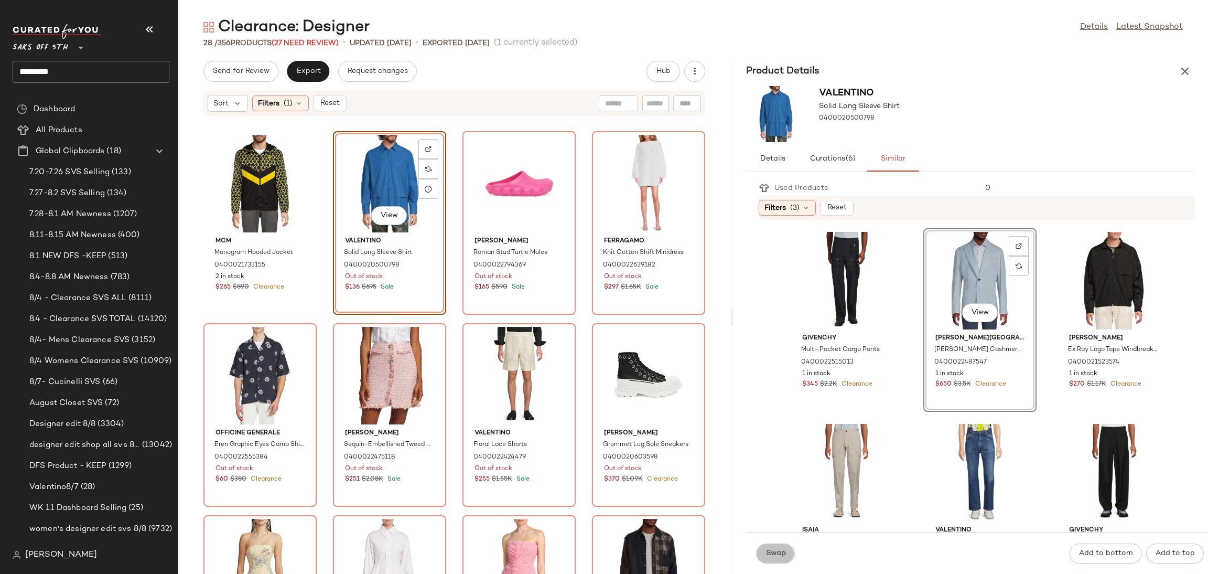
click at [767, 554] on span "Swap" at bounding box center [776, 553] width 20 height 8
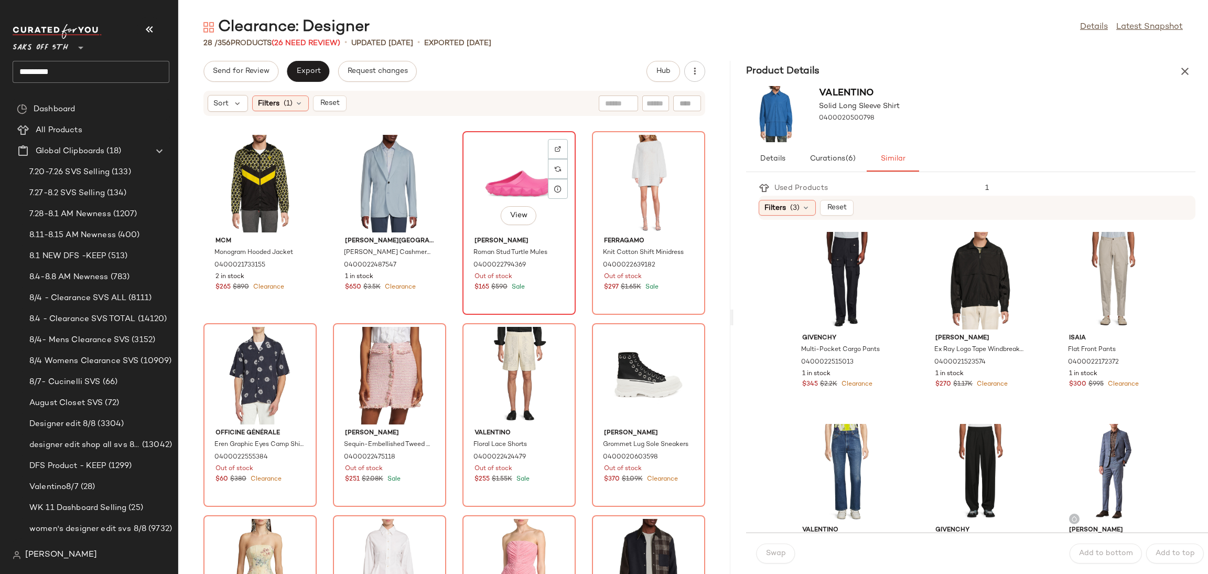
click at [500, 158] on div "View" at bounding box center [519, 184] width 106 height 98
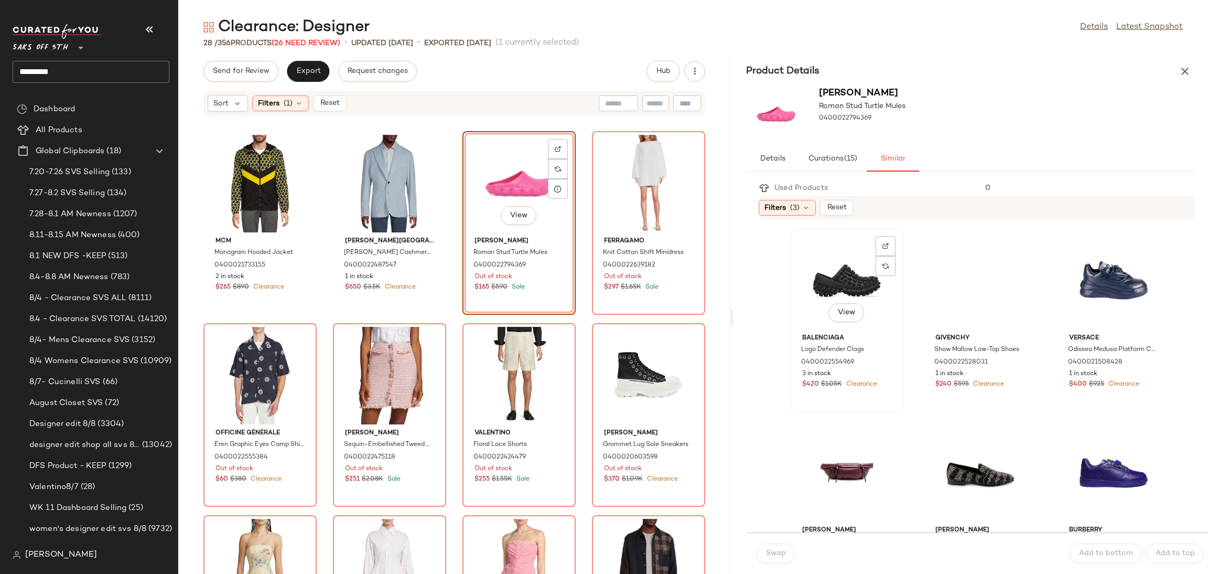
click at [828, 270] on div "View" at bounding box center [847, 281] width 106 height 98
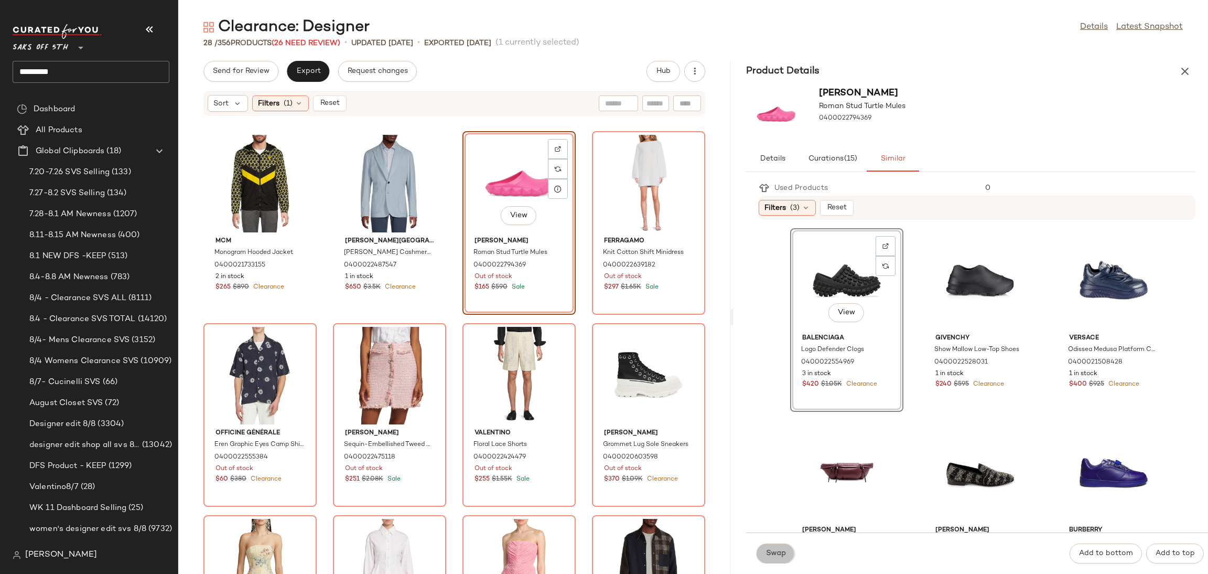
click at [780, 554] on span "Swap" at bounding box center [776, 553] width 20 height 8
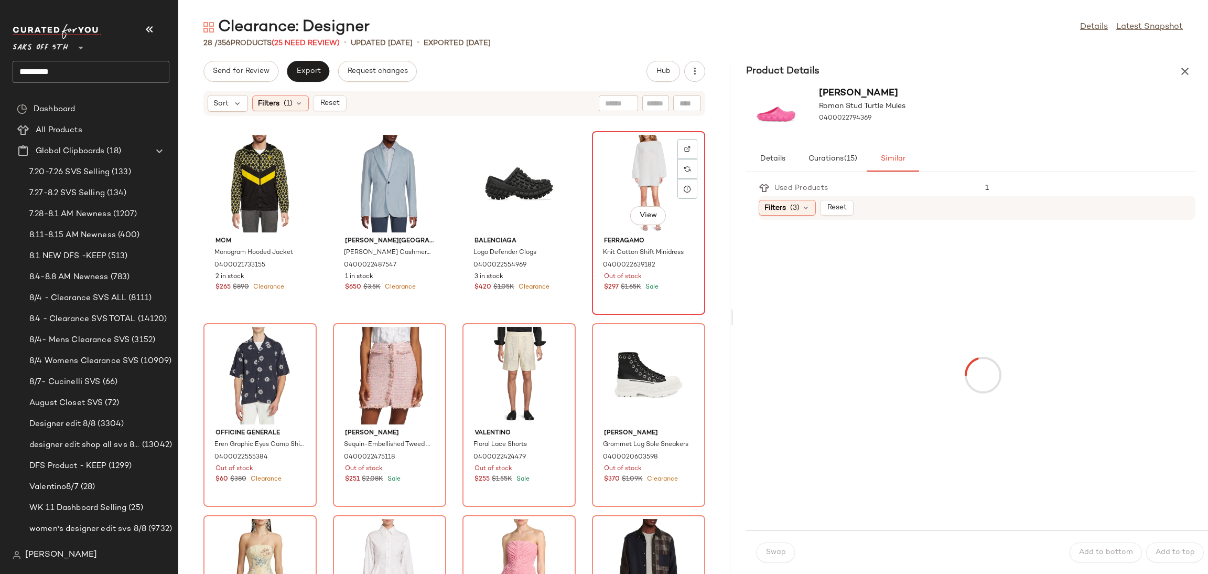
click at [619, 142] on div "View" at bounding box center [649, 184] width 106 height 98
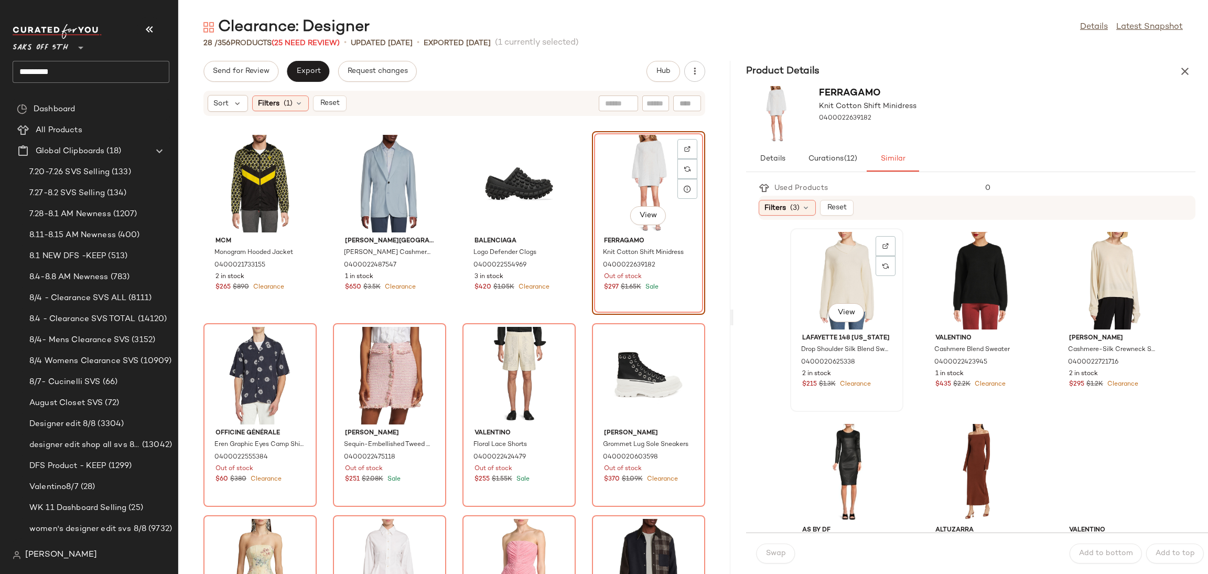
click at [810, 264] on div "View" at bounding box center [847, 281] width 106 height 98
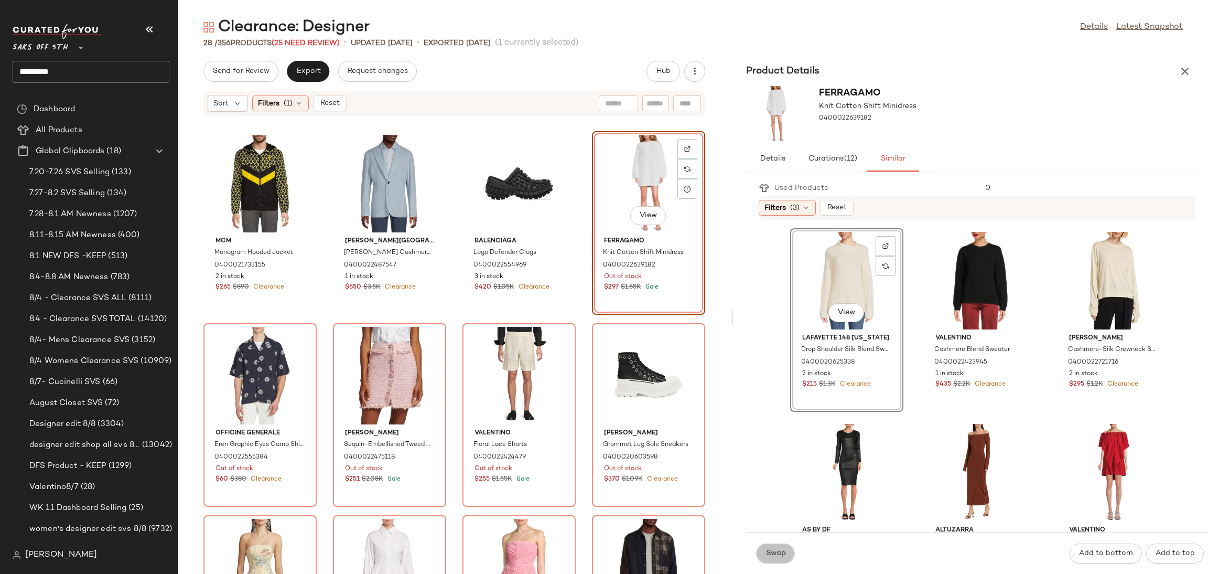
click at [778, 548] on button "Swap" at bounding box center [776, 553] width 38 height 20
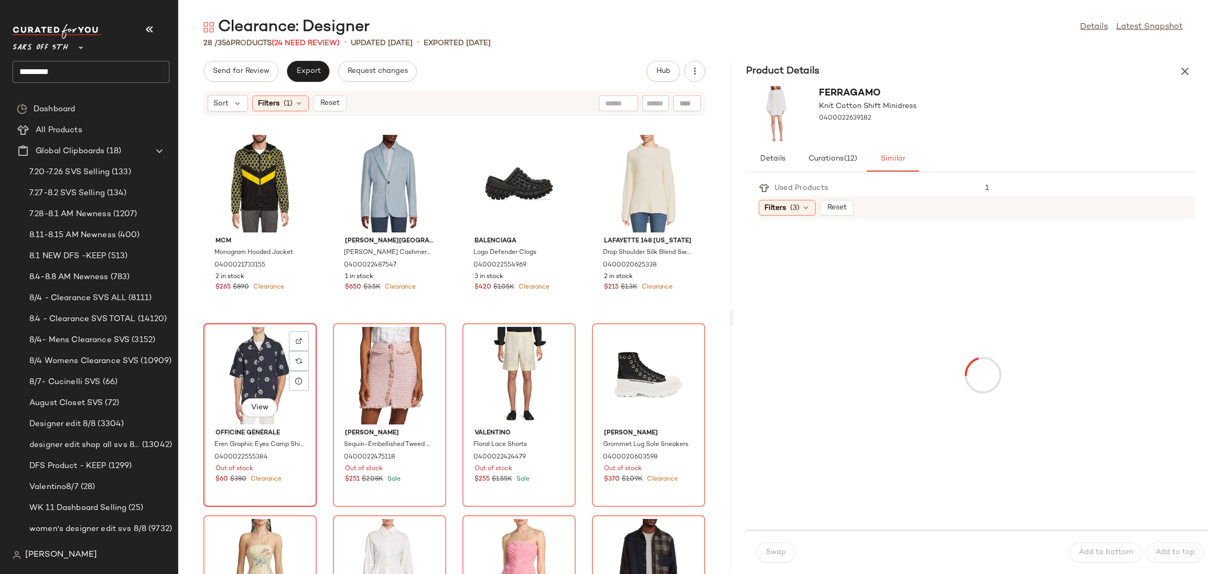
click at [264, 356] on div "View" at bounding box center [260, 376] width 106 height 98
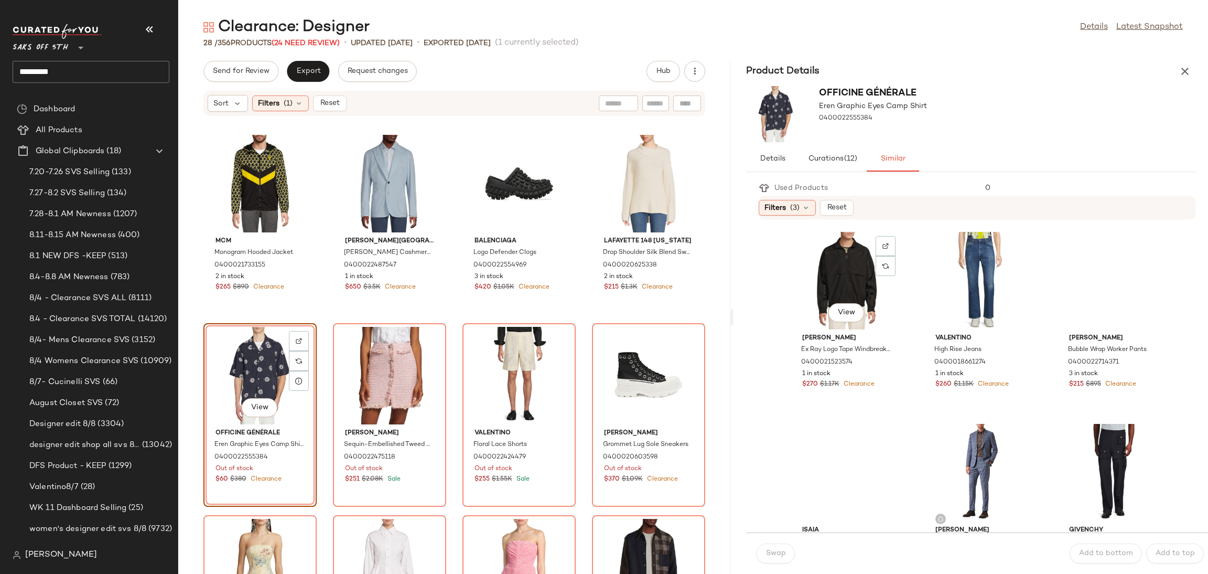
click at [839, 269] on div "View" at bounding box center [847, 281] width 106 height 98
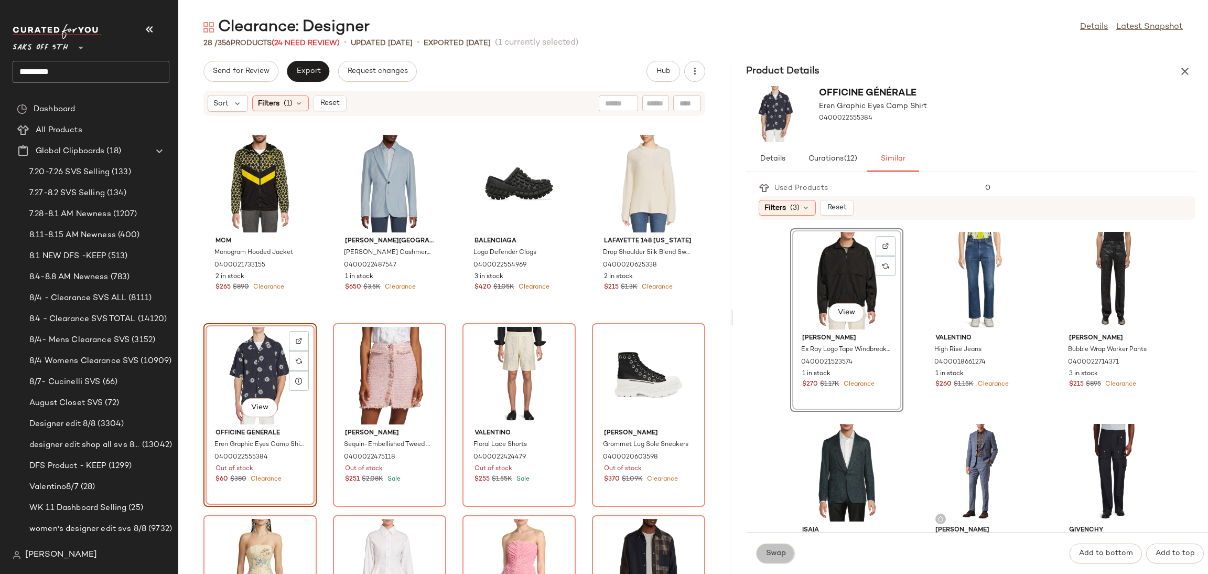
click at [776, 554] on span "Swap" at bounding box center [776, 553] width 20 height 8
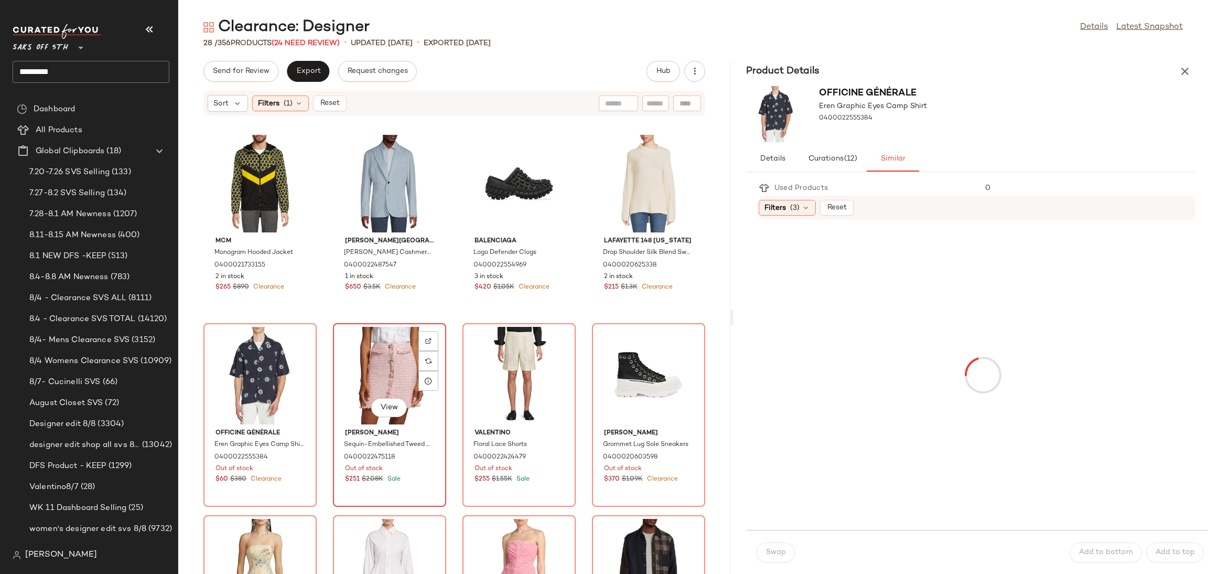
click at [376, 353] on div "View" at bounding box center [390, 376] width 106 height 98
click at [238, 355] on div "View" at bounding box center [260, 376] width 106 height 98
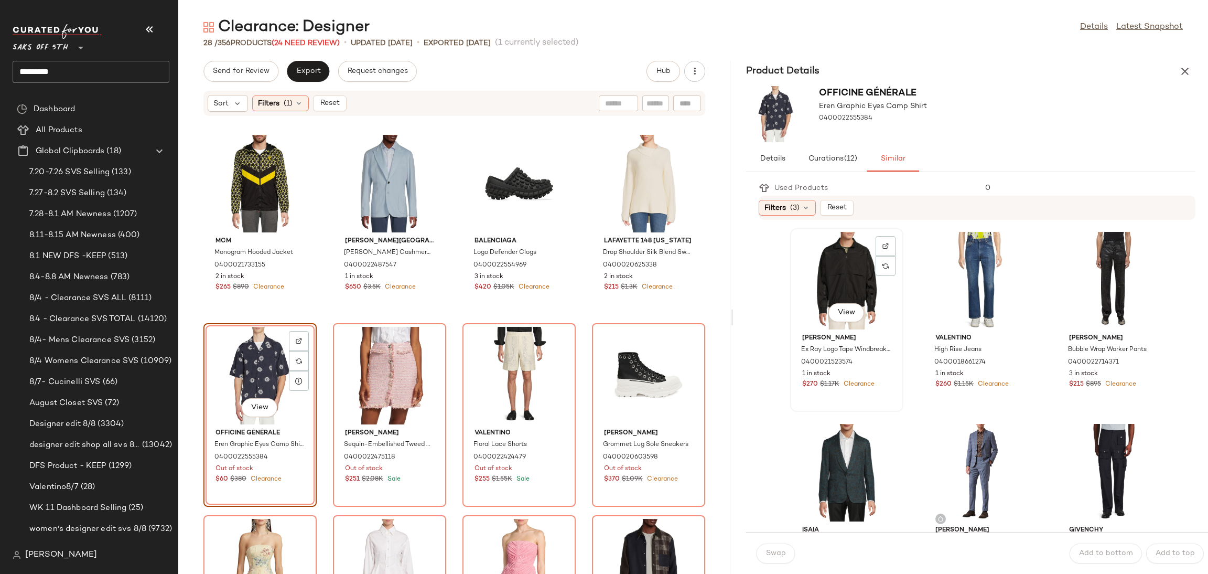
click at [856, 267] on div "View" at bounding box center [847, 281] width 106 height 98
click at [776, 550] on span "Swap" at bounding box center [776, 553] width 20 height 8
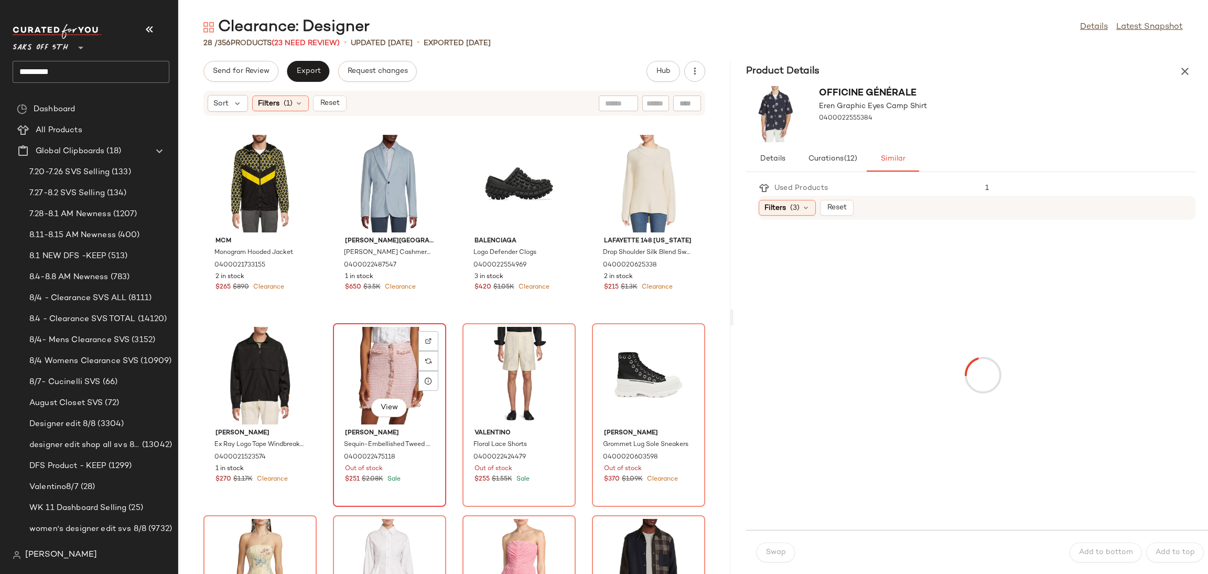
click at [352, 356] on div "View" at bounding box center [390, 376] width 106 height 98
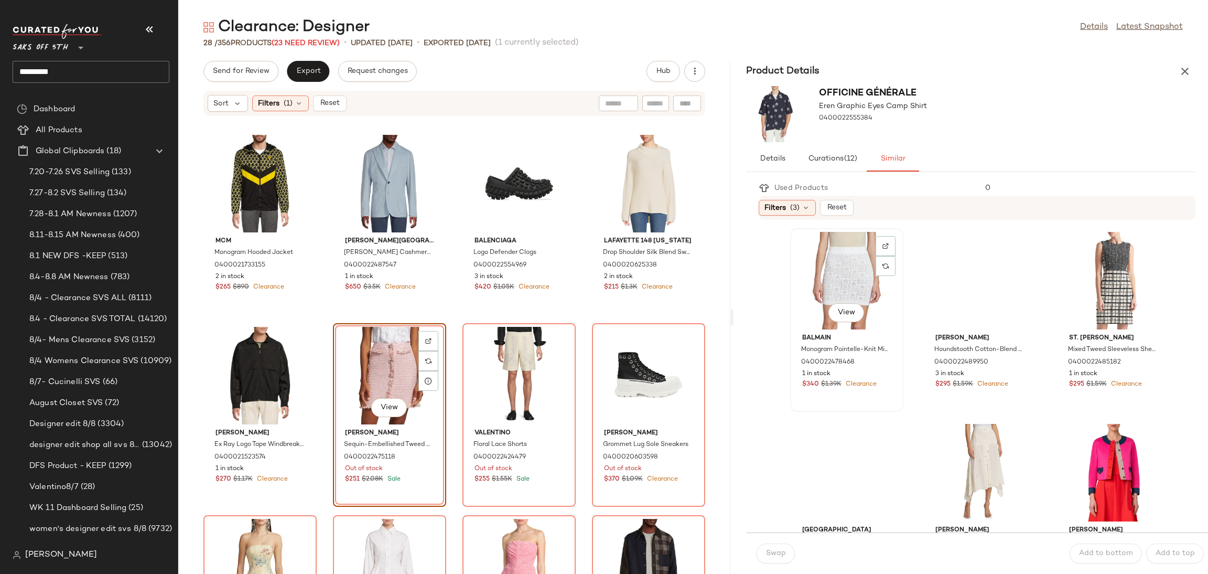
click at [820, 275] on div "View" at bounding box center [847, 281] width 106 height 98
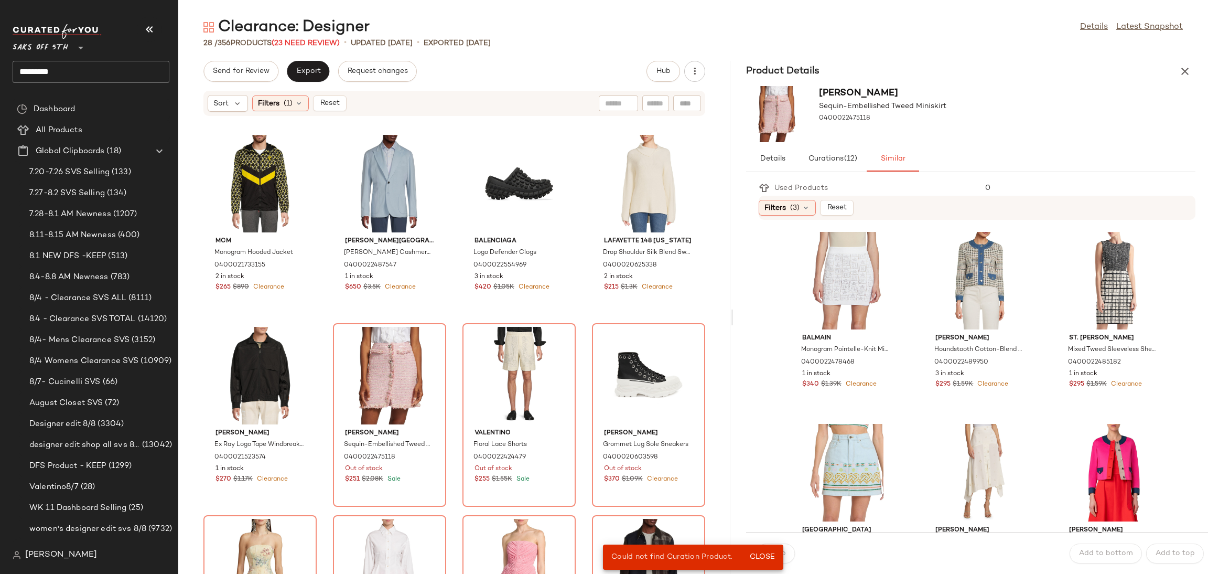
click at [784, 552] on div "Swap" at bounding box center [776, 553] width 38 height 20
click at [822, 275] on div "View" at bounding box center [847, 281] width 106 height 98
click at [783, 554] on div "Swap" at bounding box center [776, 553] width 38 height 20
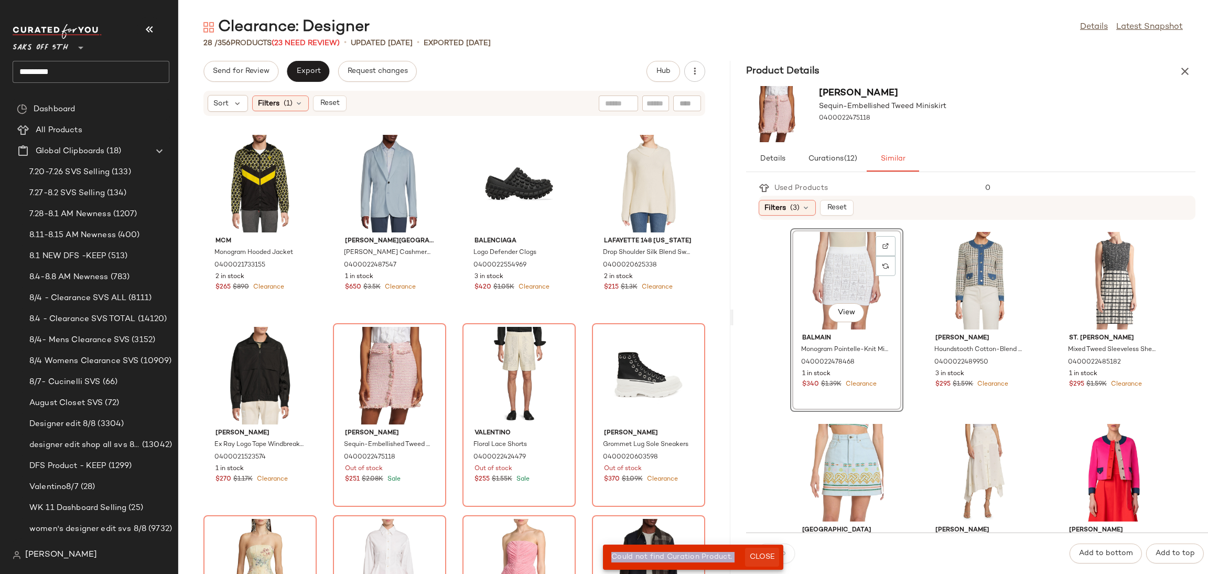
drag, startPoint x: 784, startPoint y: 554, endPoint x: 774, endPoint y: 555, distance: 9.5
click at [774, 555] on body "Saks OFF 5TH ** ********* Dashboard All Products Global Clipboards (18) 7.20-7.…" at bounding box center [604, 287] width 1208 height 574
click at [774, 555] on span "Close" at bounding box center [762, 557] width 26 height 8
click at [774, 555] on div "Swap" at bounding box center [776, 553] width 38 height 20
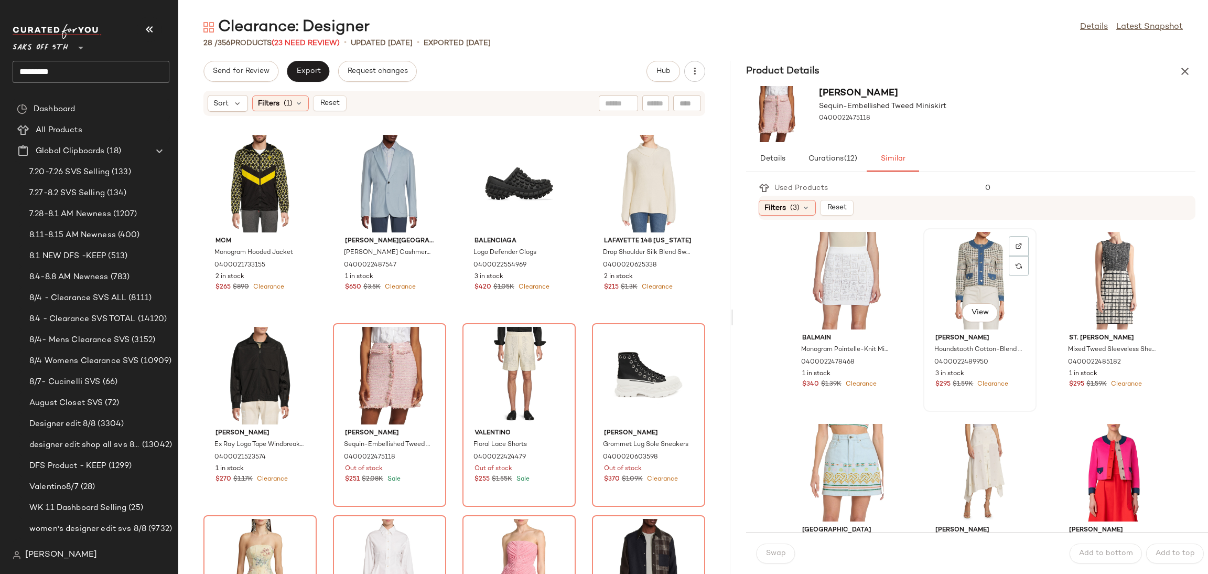
click at [951, 250] on div "View" at bounding box center [980, 281] width 106 height 98
click at [967, 453] on div "View" at bounding box center [980, 473] width 106 height 98
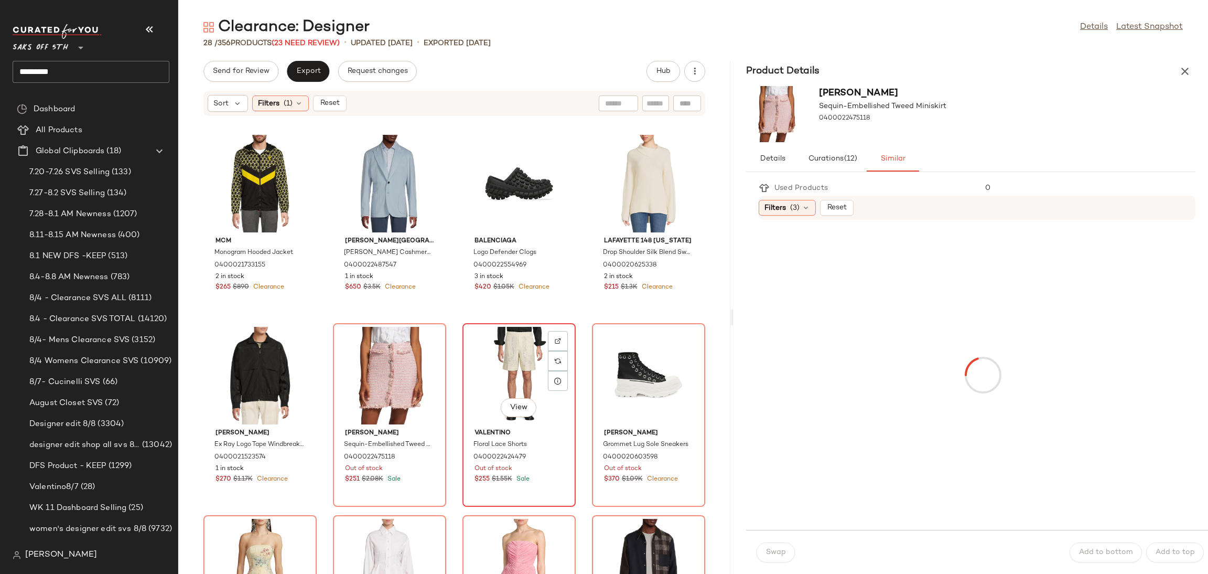
click at [482, 360] on div "View" at bounding box center [519, 376] width 106 height 98
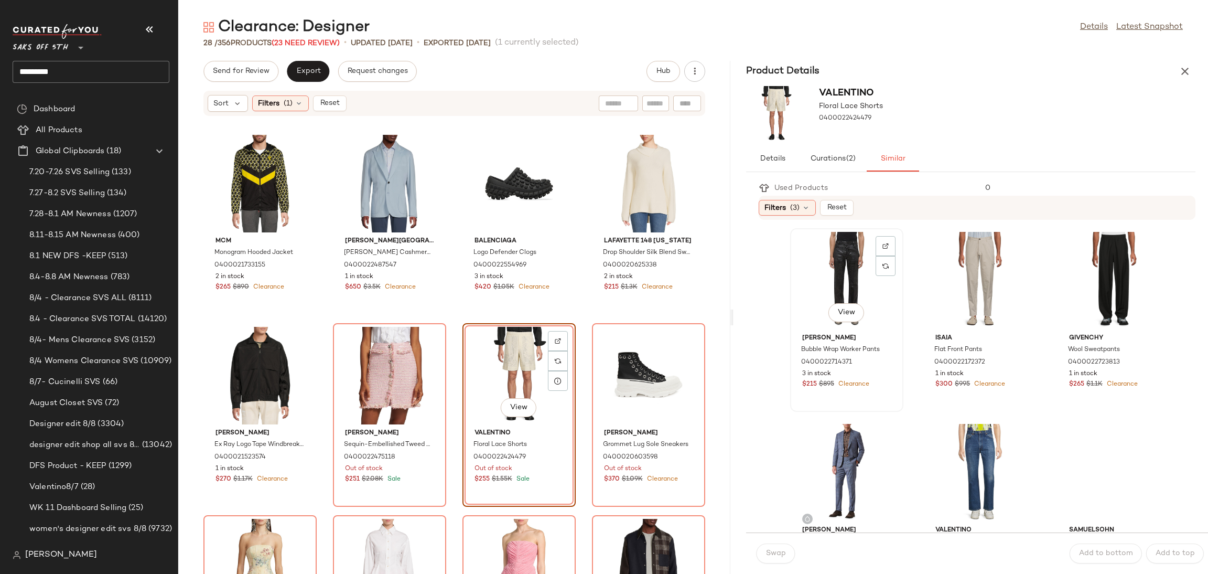
click at [828, 250] on div "View" at bounding box center [847, 281] width 106 height 98
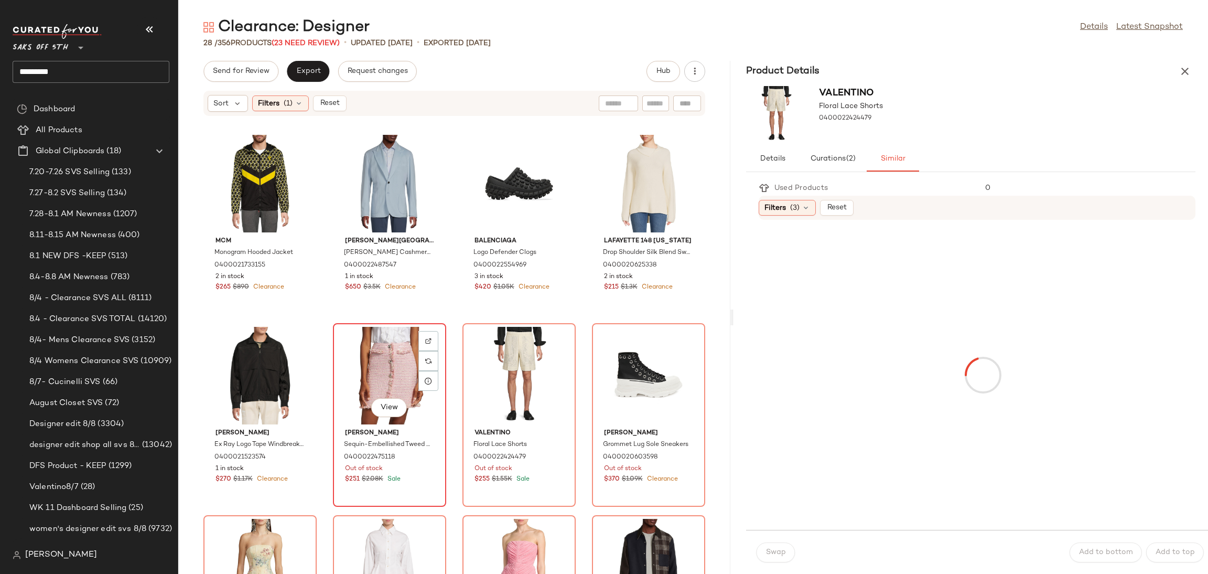
click at [370, 370] on div "View" at bounding box center [390, 376] width 106 height 98
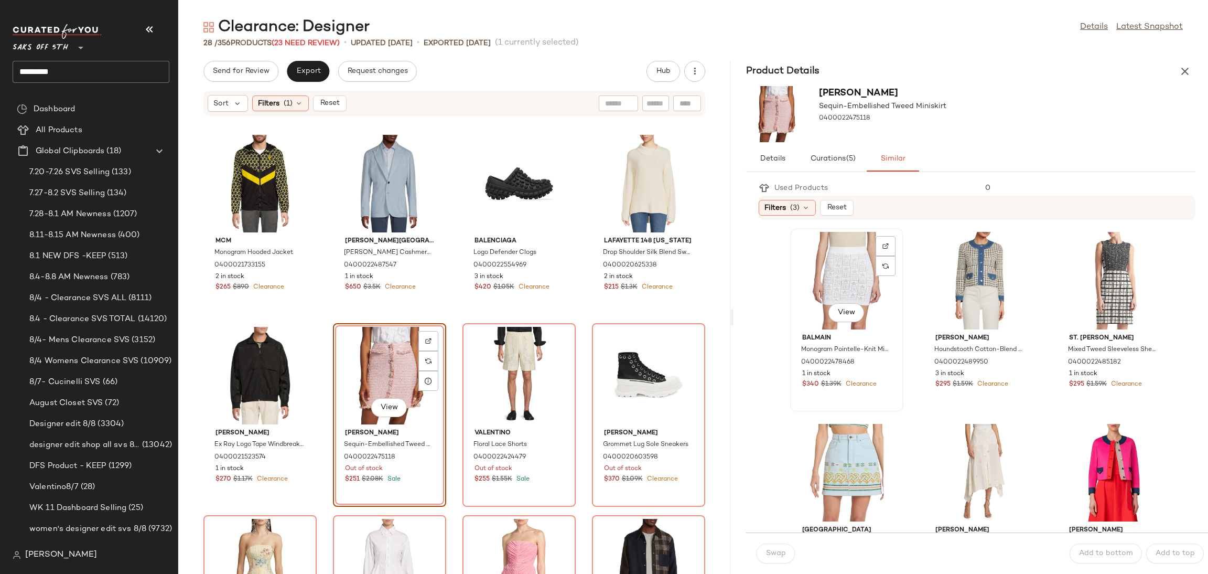
click at [839, 272] on div "View" at bounding box center [847, 281] width 106 height 98
click at [775, 552] on span "Swap" at bounding box center [776, 553] width 20 height 8
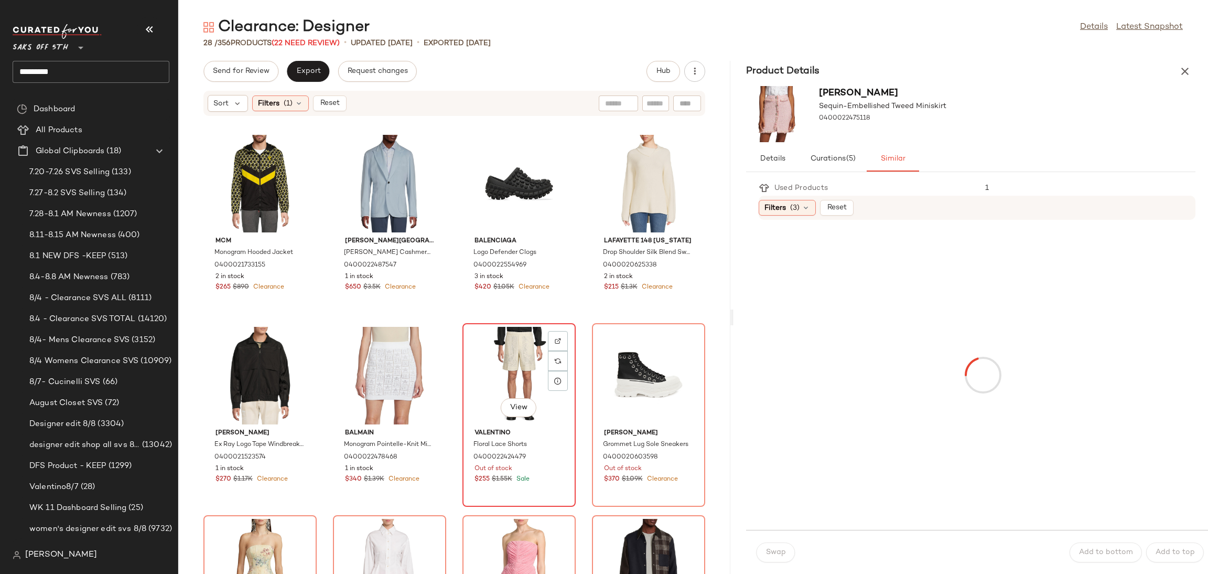
click at [506, 343] on div "View" at bounding box center [519, 376] width 106 height 98
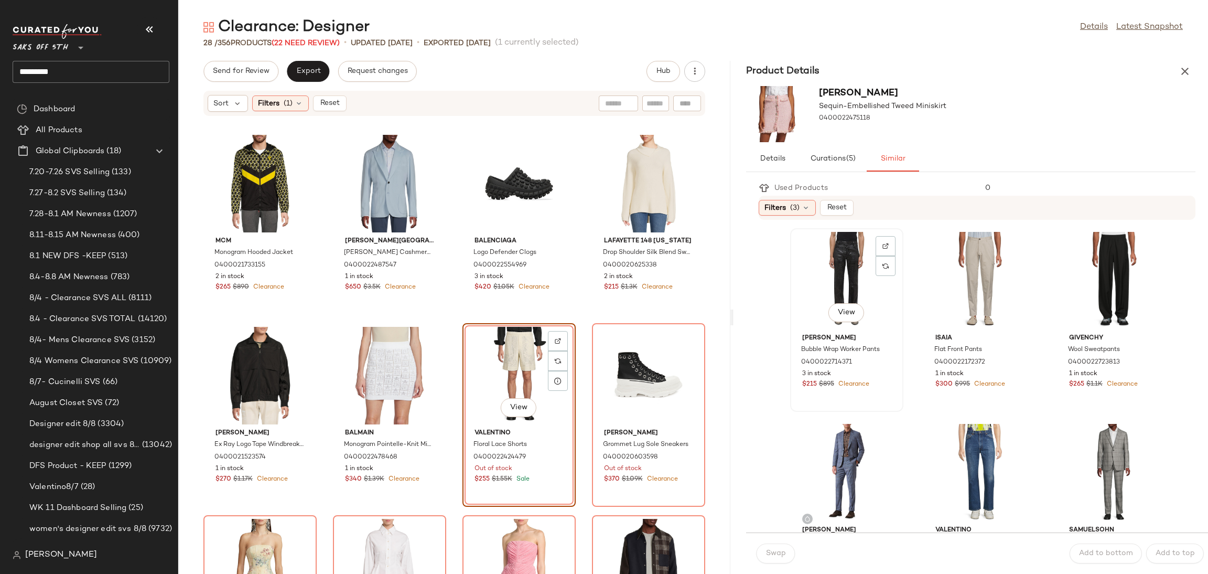
click at [860, 275] on div "View" at bounding box center [847, 281] width 106 height 98
click at [479, 383] on div "View" at bounding box center [519, 376] width 106 height 98
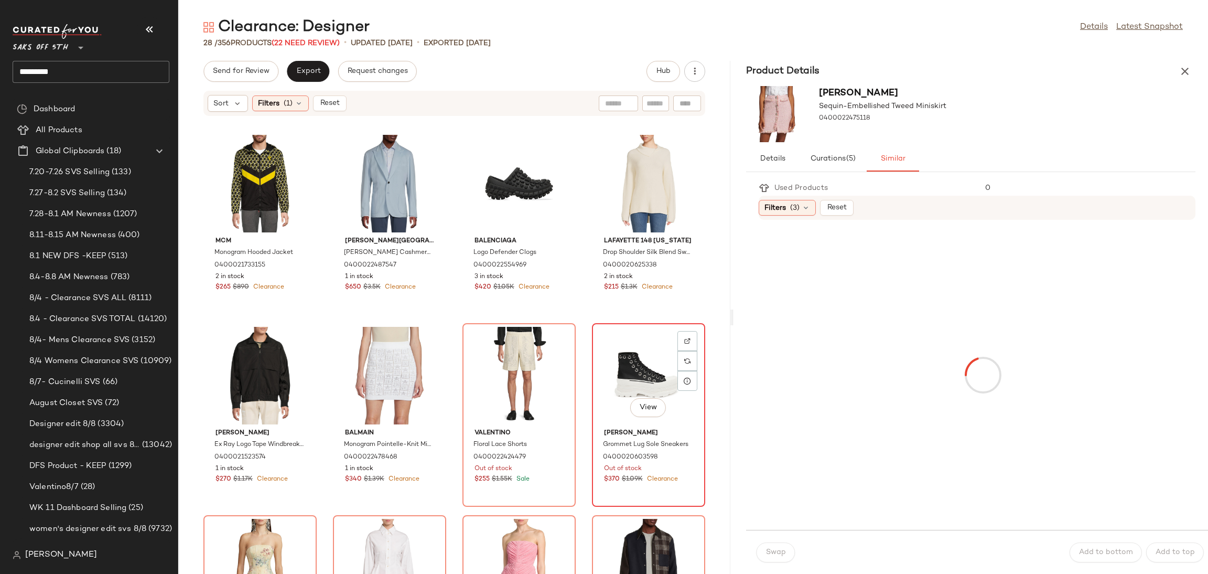
click at [655, 352] on div "View" at bounding box center [649, 376] width 106 height 98
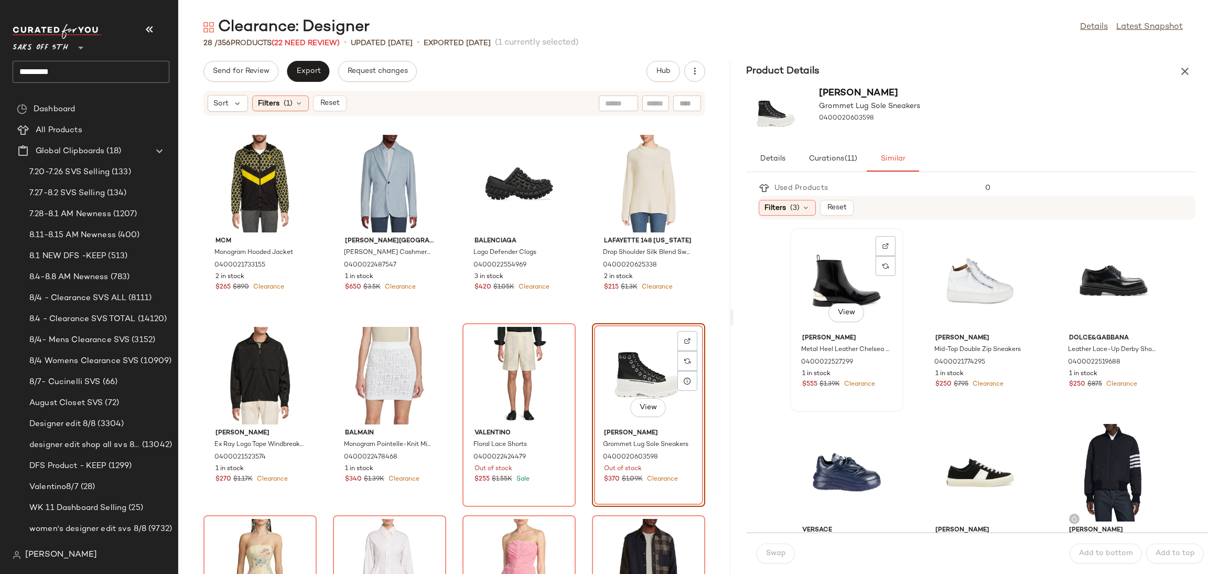
click at [807, 281] on div "View" at bounding box center [847, 281] width 106 height 98
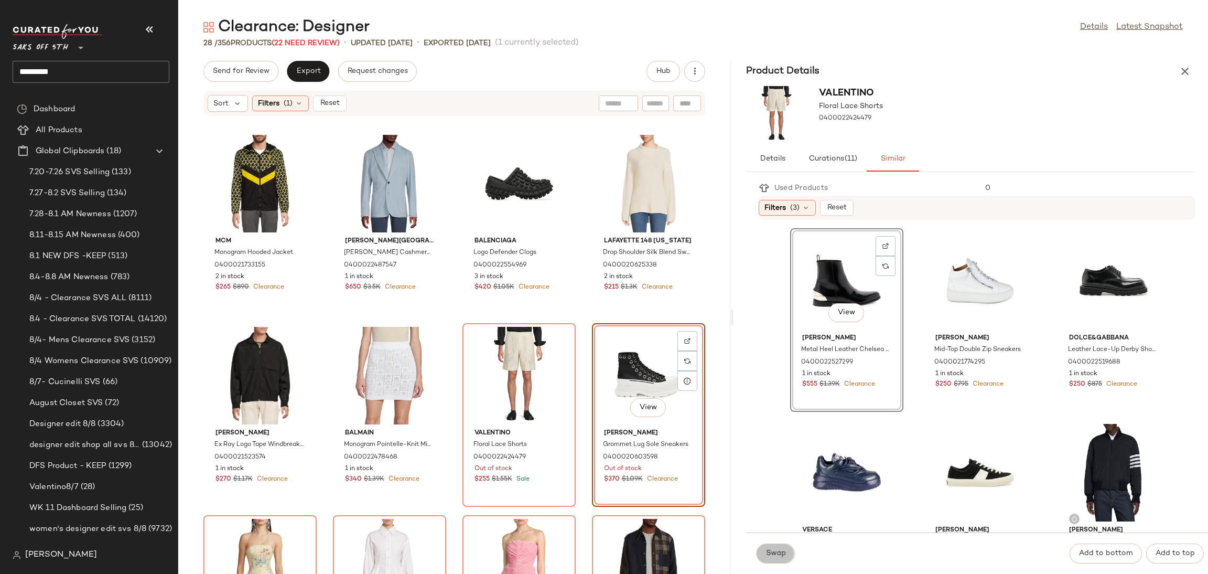
click at [781, 545] on button "Swap" at bounding box center [776, 553] width 38 height 20
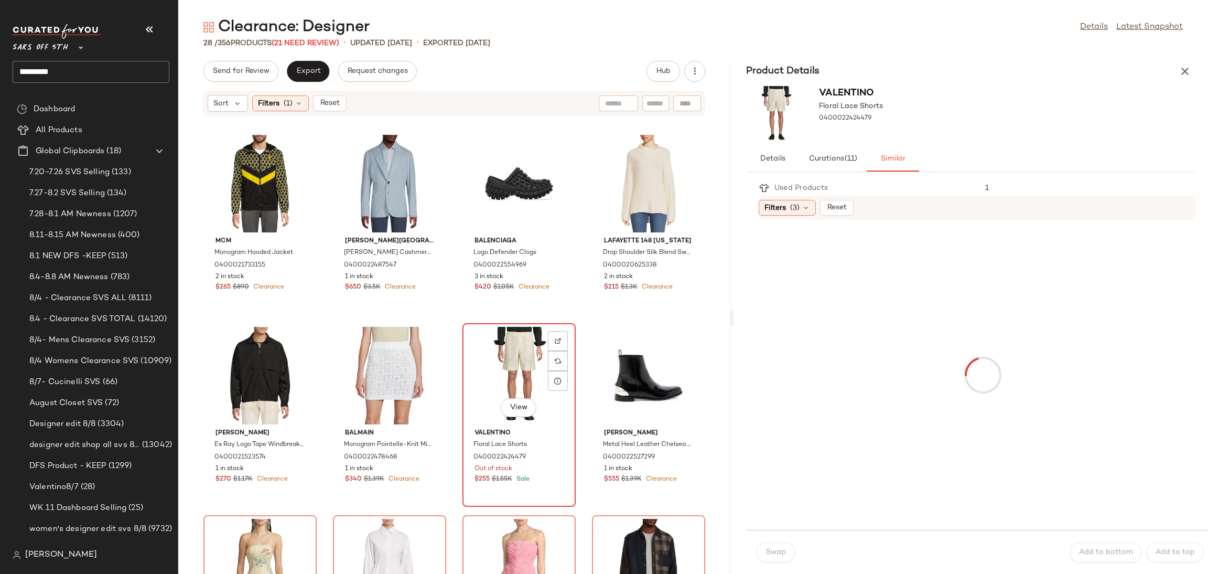
click at [505, 353] on div "View" at bounding box center [519, 376] width 106 height 98
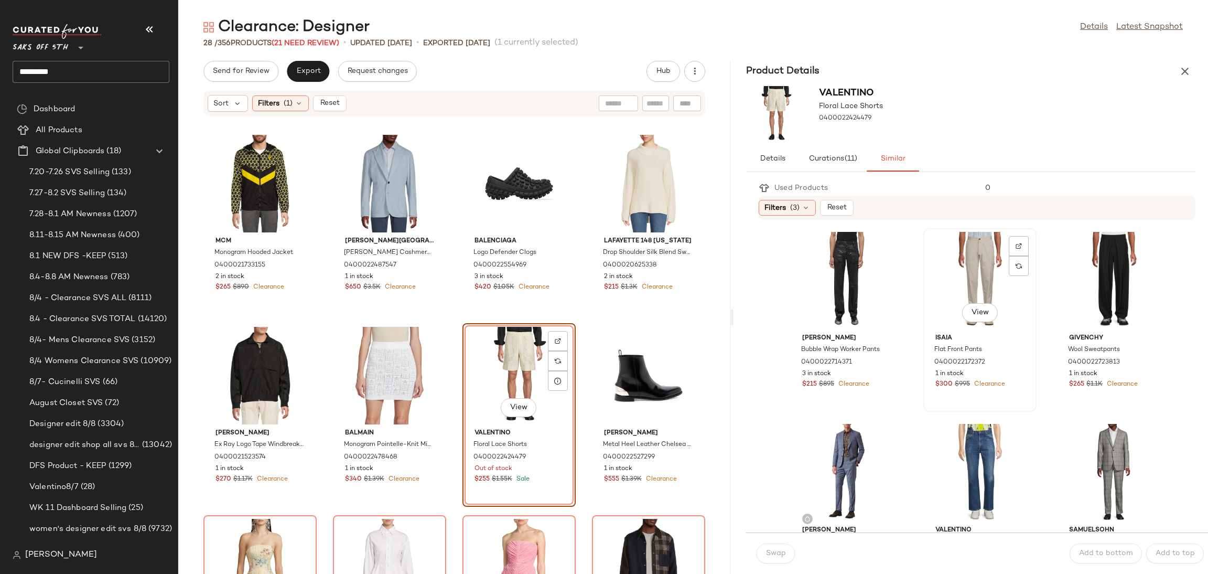
click at [972, 254] on div "View" at bounding box center [980, 281] width 106 height 98
click at [778, 553] on span "Swap" at bounding box center [776, 553] width 20 height 8
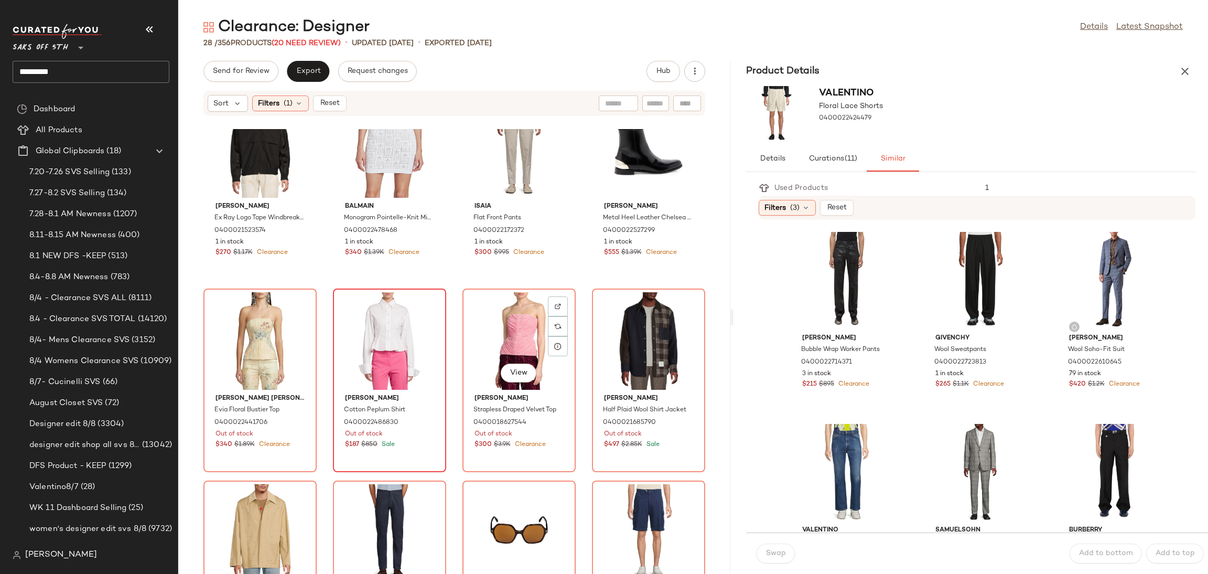
scroll to position [246, 0]
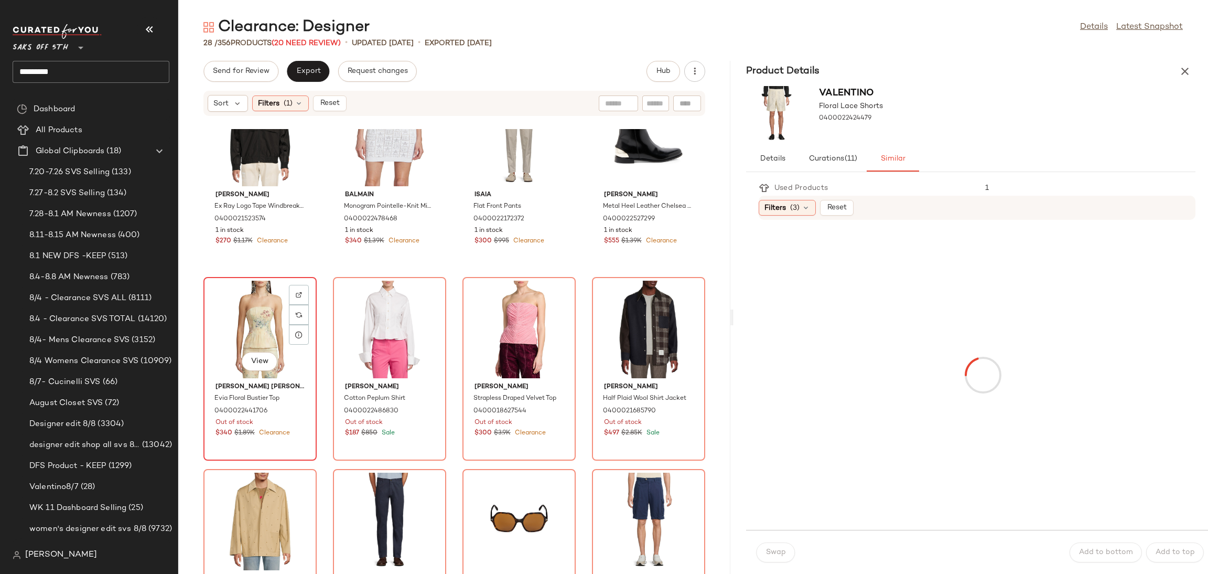
click at [239, 298] on div "View" at bounding box center [260, 330] width 106 height 98
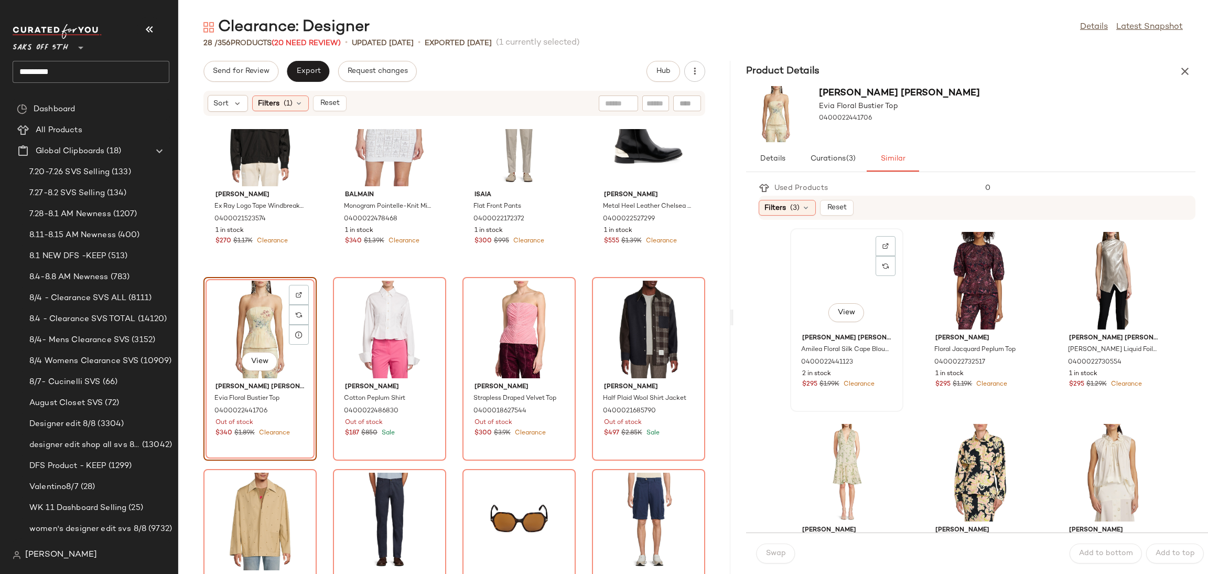
click at [812, 273] on div "View" at bounding box center [847, 281] width 106 height 98
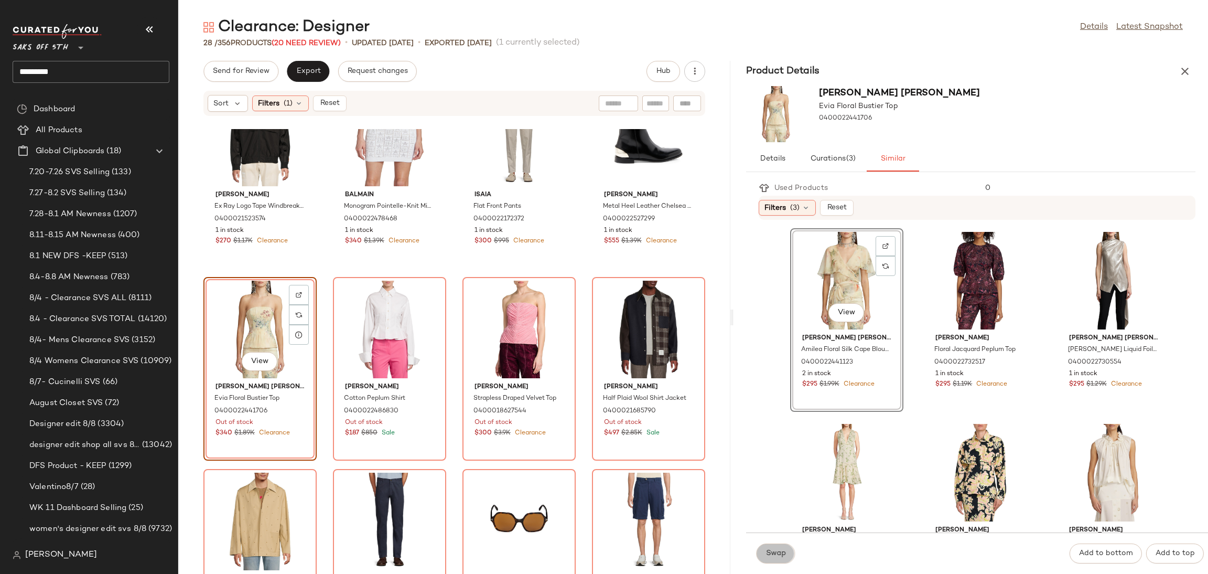
click at [780, 544] on button "Swap" at bounding box center [776, 553] width 38 height 20
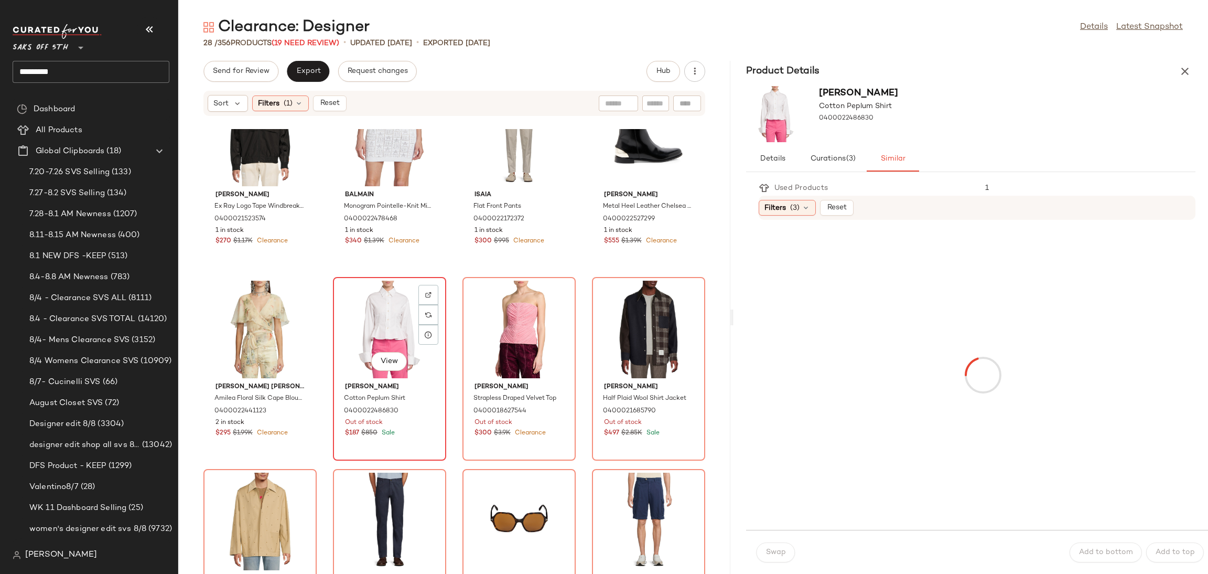
click at [372, 320] on div "View" at bounding box center [390, 330] width 106 height 98
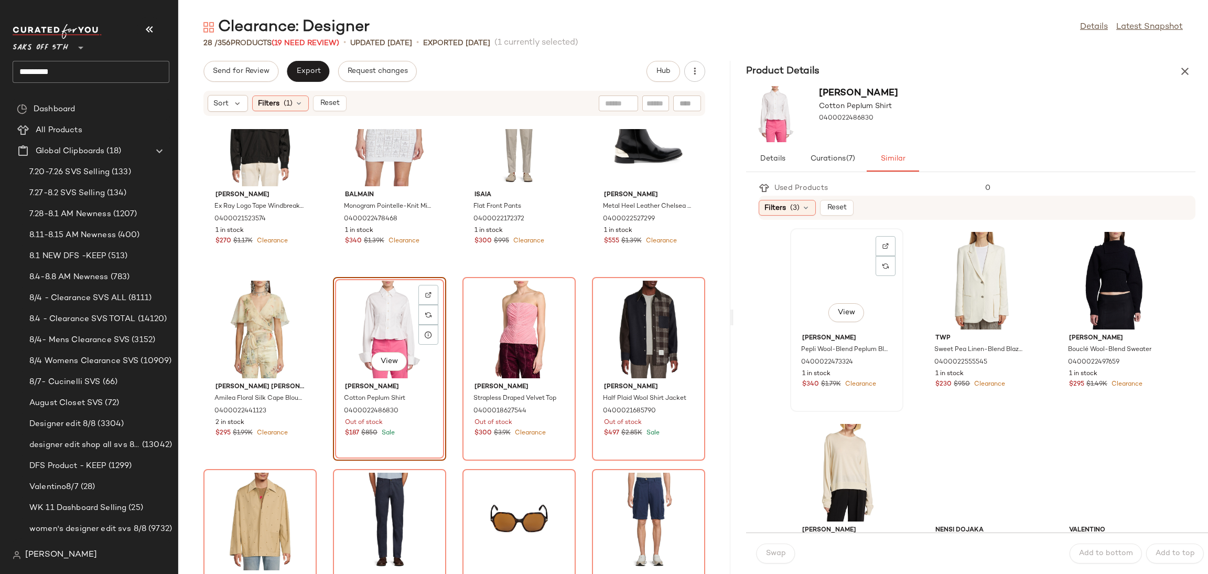
click at [825, 277] on div "View" at bounding box center [847, 281] width 106 height 98
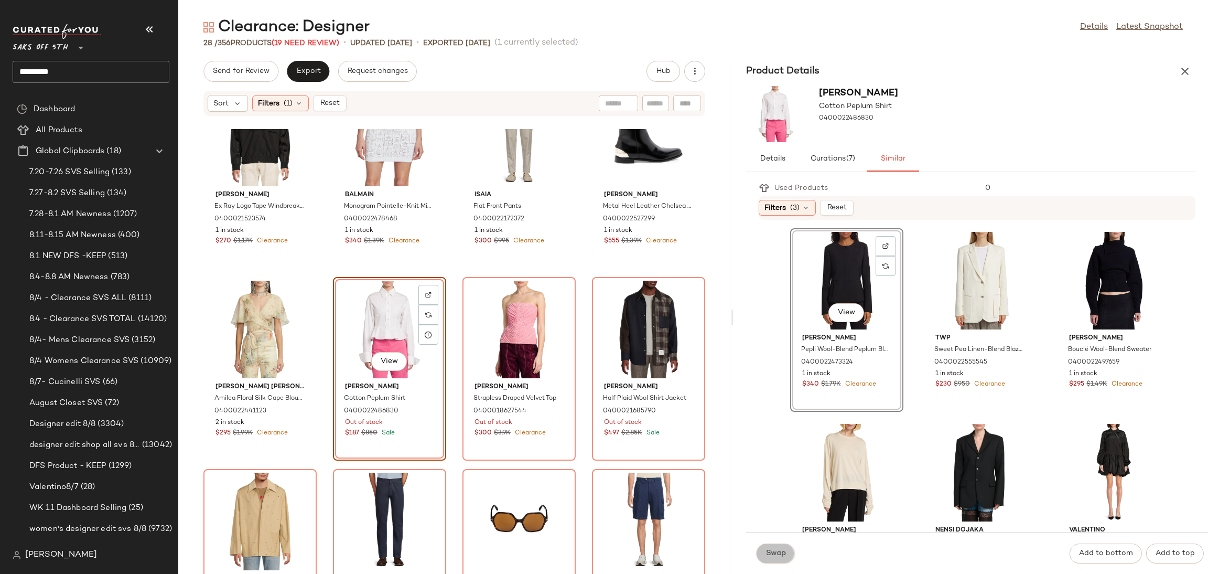
click at [782, 555] on span "Swap" at bounding box center [776, 553] width 20 height 8
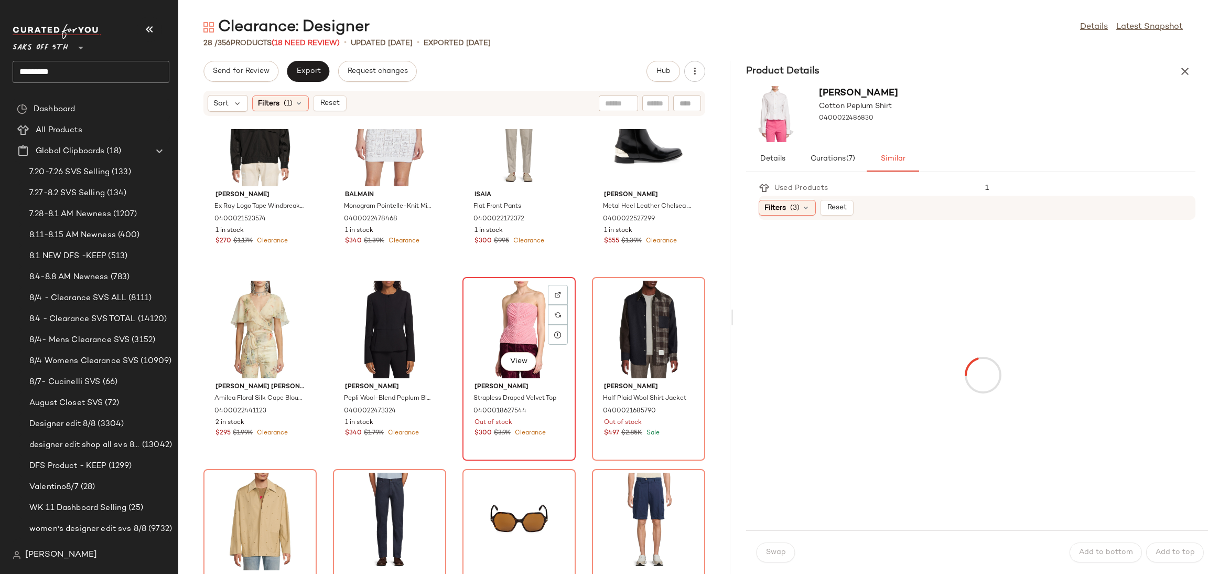
click at [515, 305] on div "View" at bounding box center [519, 330] width 106 height 98
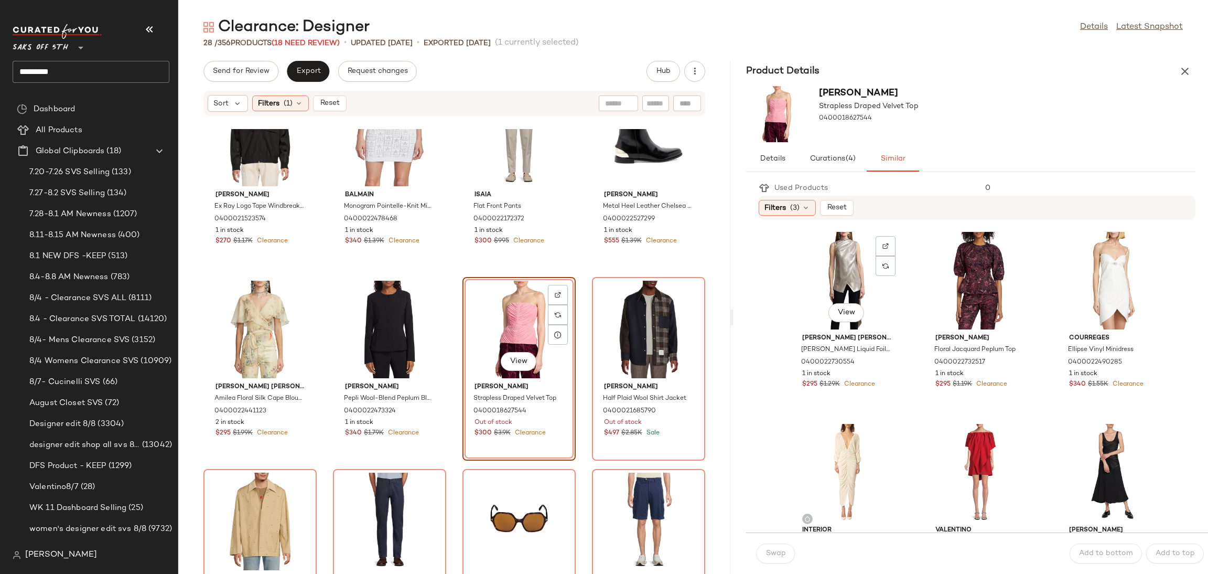
click at [833, 286] on div "View" at bounding box center [847, 281] width 106 height 98
click at [784, 555] on span "Swap" at bounding box center [776, 553] width 20 height 8
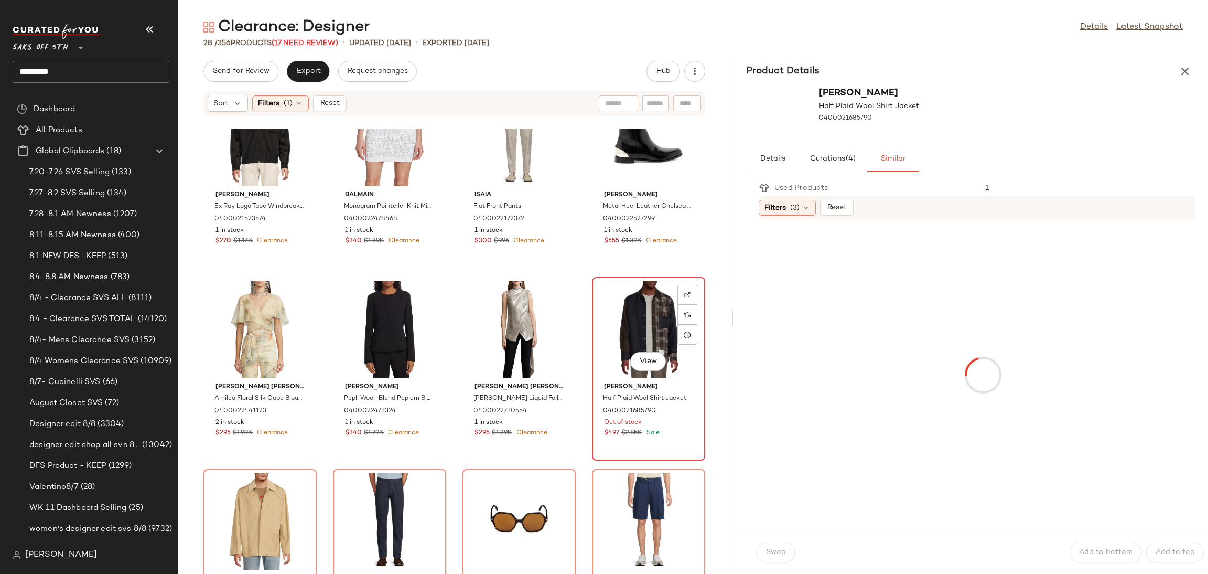
click at [639, 316] on div "View" at bounding box center [649, 330] width 106 height 98
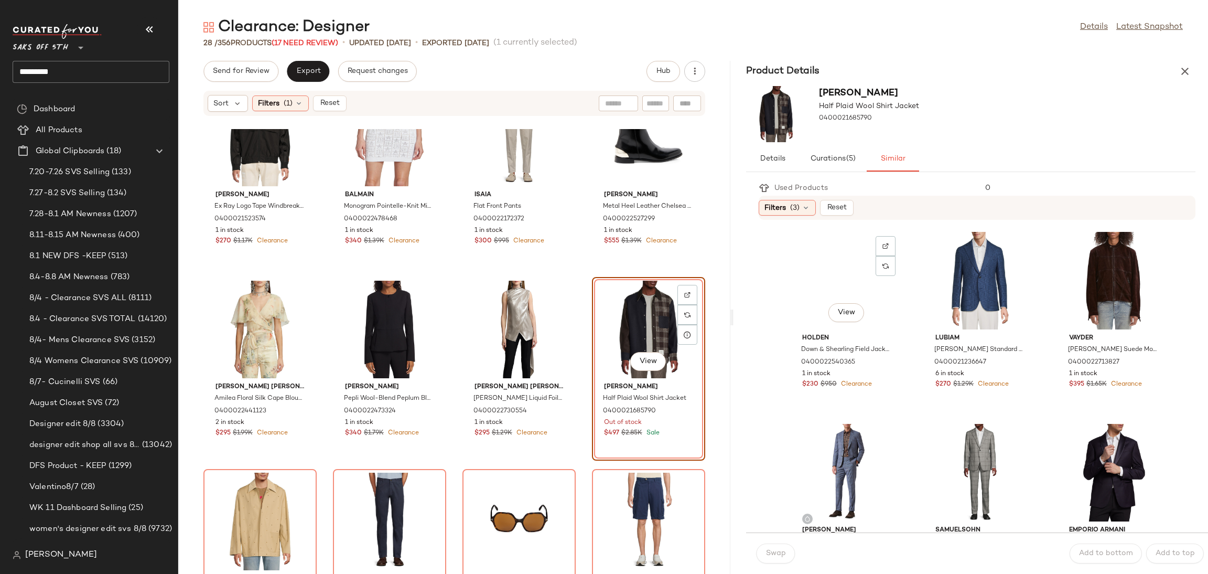
click at [830, 266] on div "View" at bounding box center [847, 281] width 106 height 98
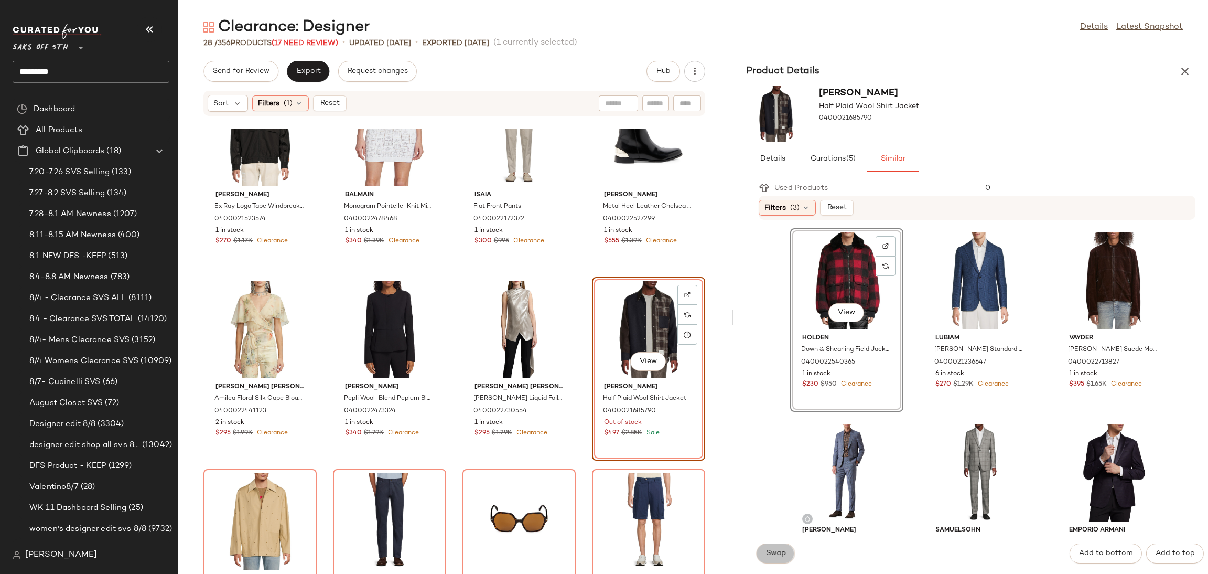
click at [784, 548] on button "Swap" at bounding box center [776, 553] width 38 height 20
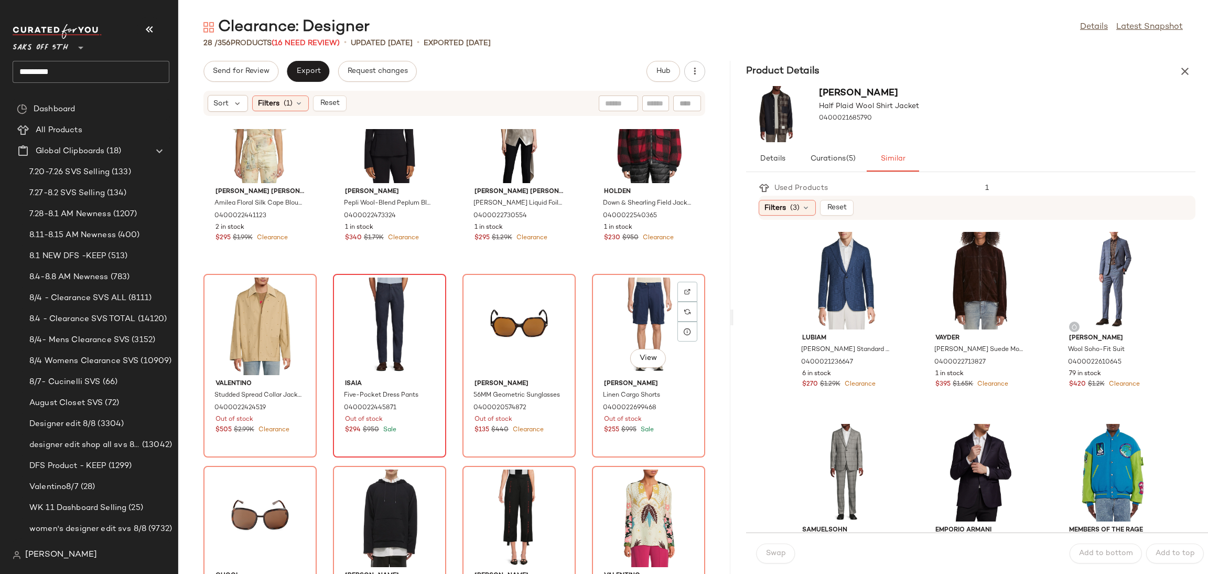
scroll to position [446, 0]
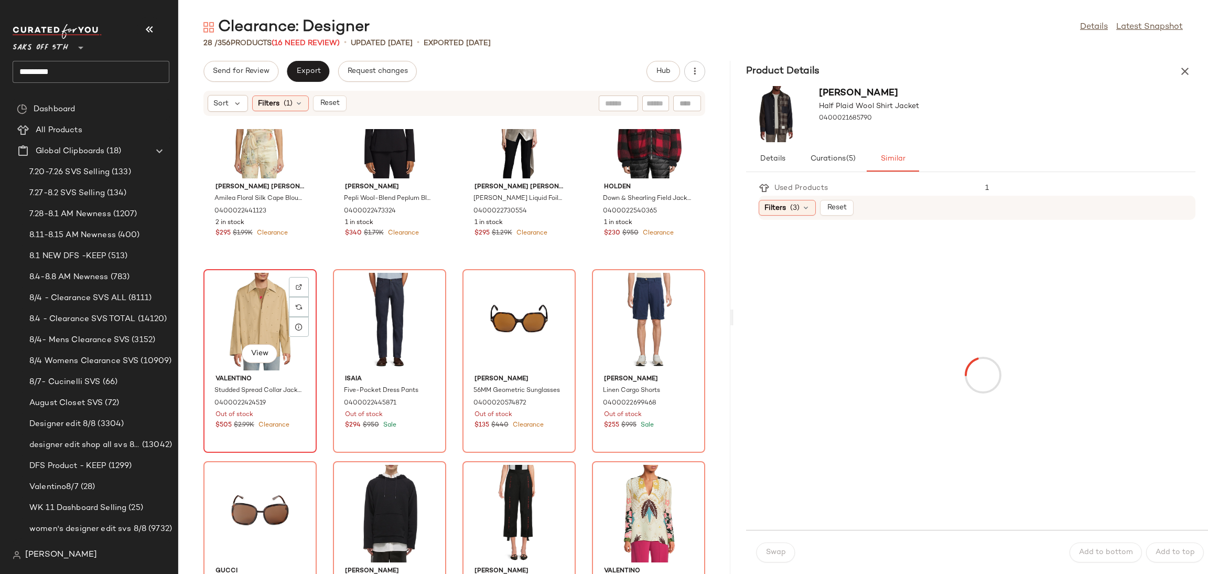
click at [264, 307] on div "View" at bounding box center [260, 322] width 106 height 98
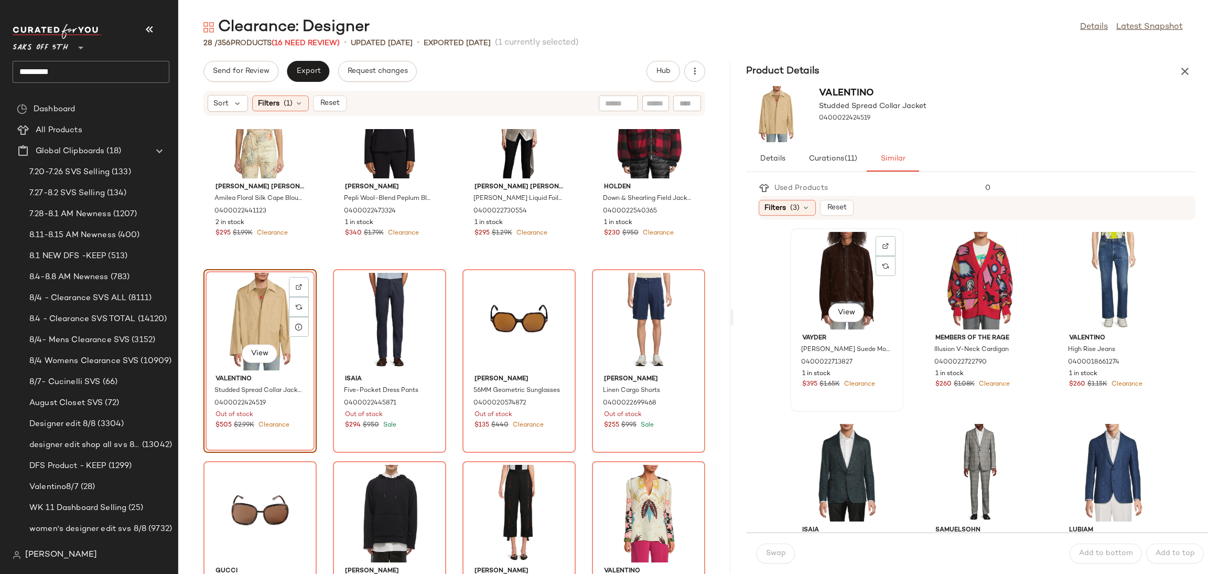
click at [835, 274] on div "View" at bounding box center [847, 281] width 106 height 98
click at [778, 549] on span "Swap" at bounding box center [776, 553] width 20 height 8
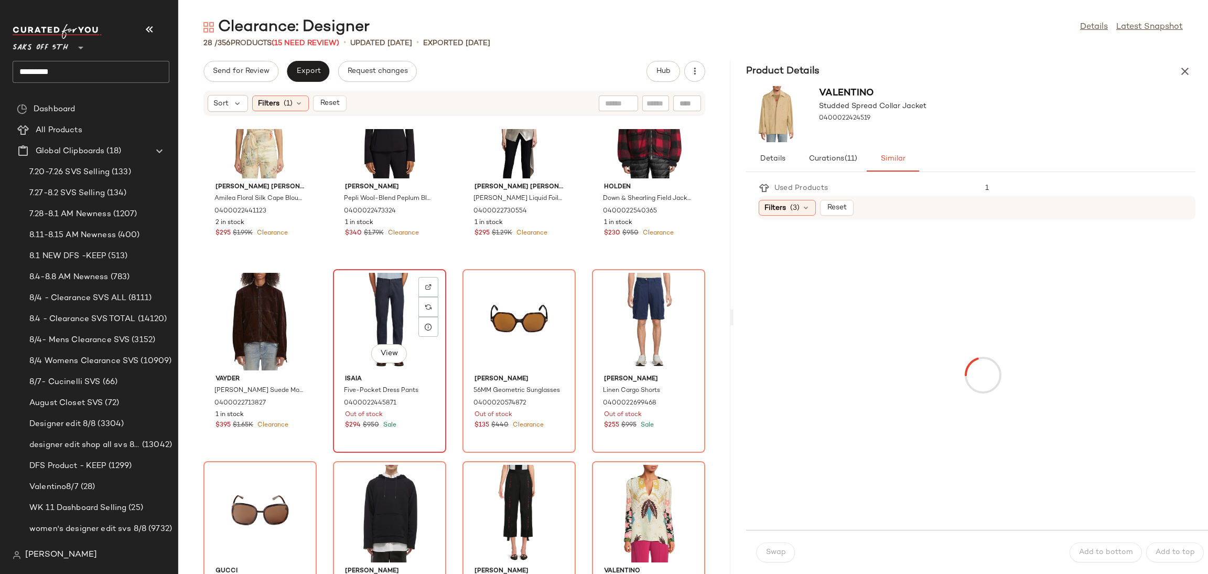
click at [397, 313] on div "View" at bounding box center [390, 322] width 106 height 98
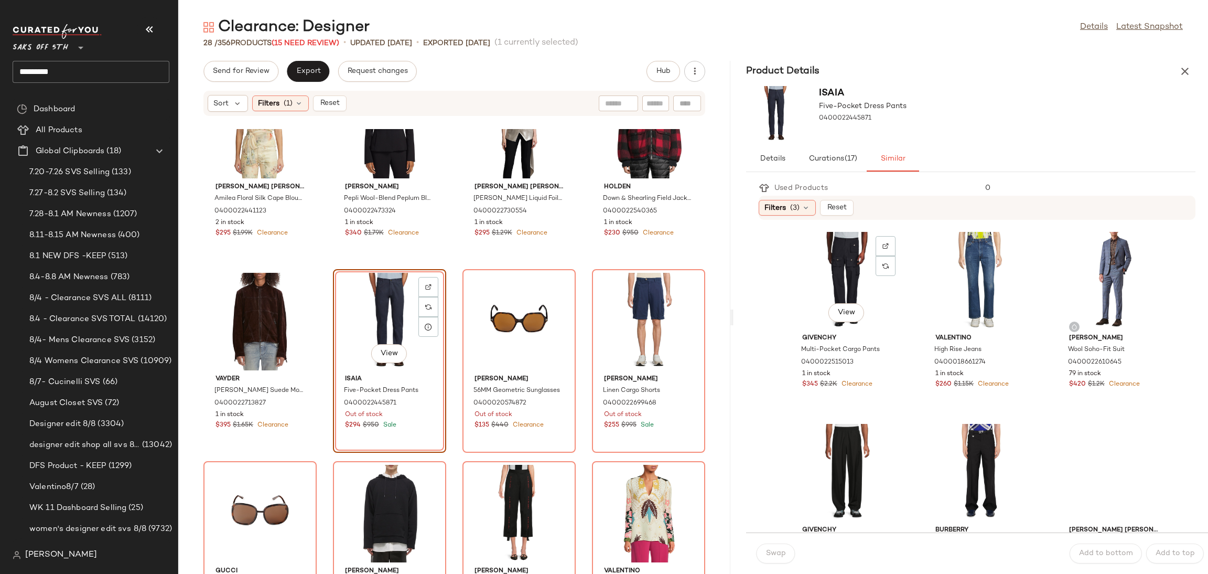
click at [839, 289] on div "View" at bounding box center [847, 281] width 106 height 98
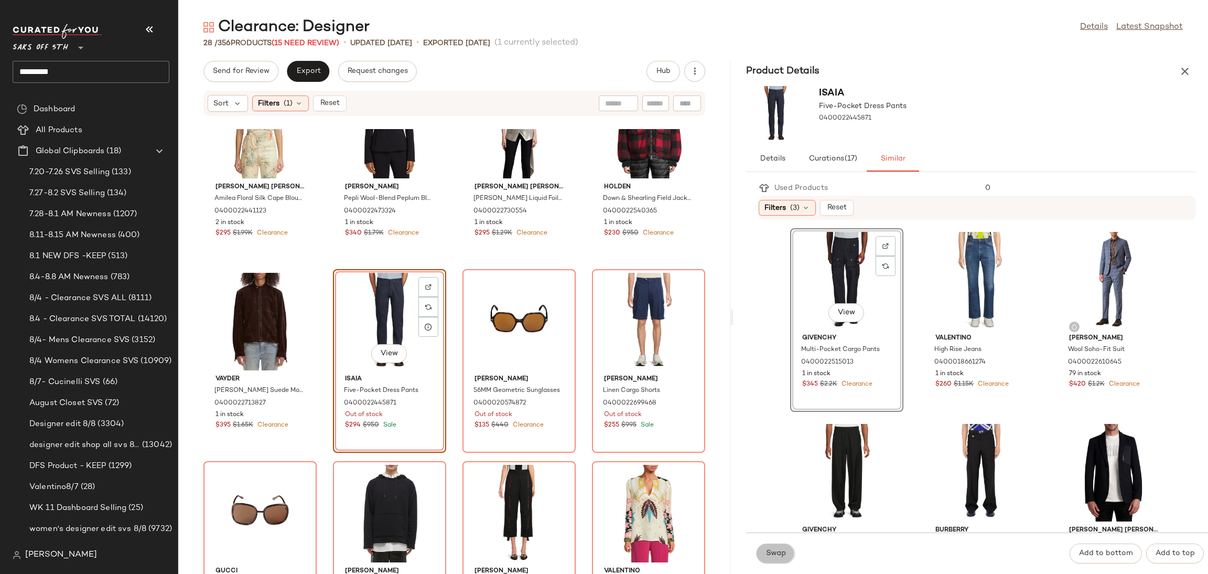
click at [777, 552] on span "Swap" at bounding box center [776, 553] width 20 height 8
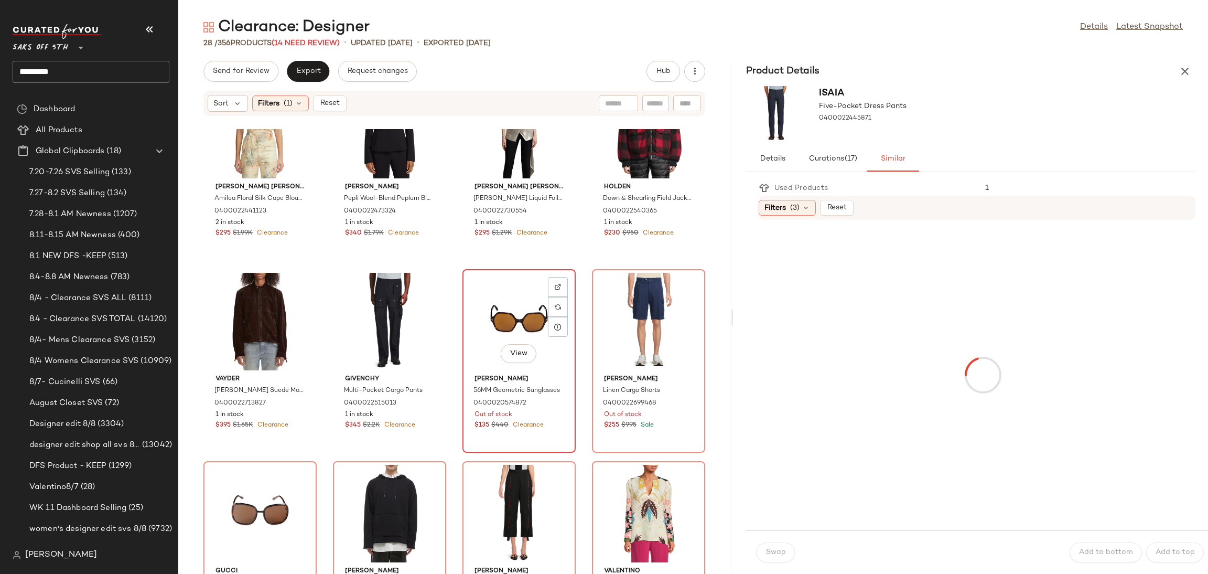
click at [498, 306] on div "View" at bounding box center [519, 322] width 106 height 98
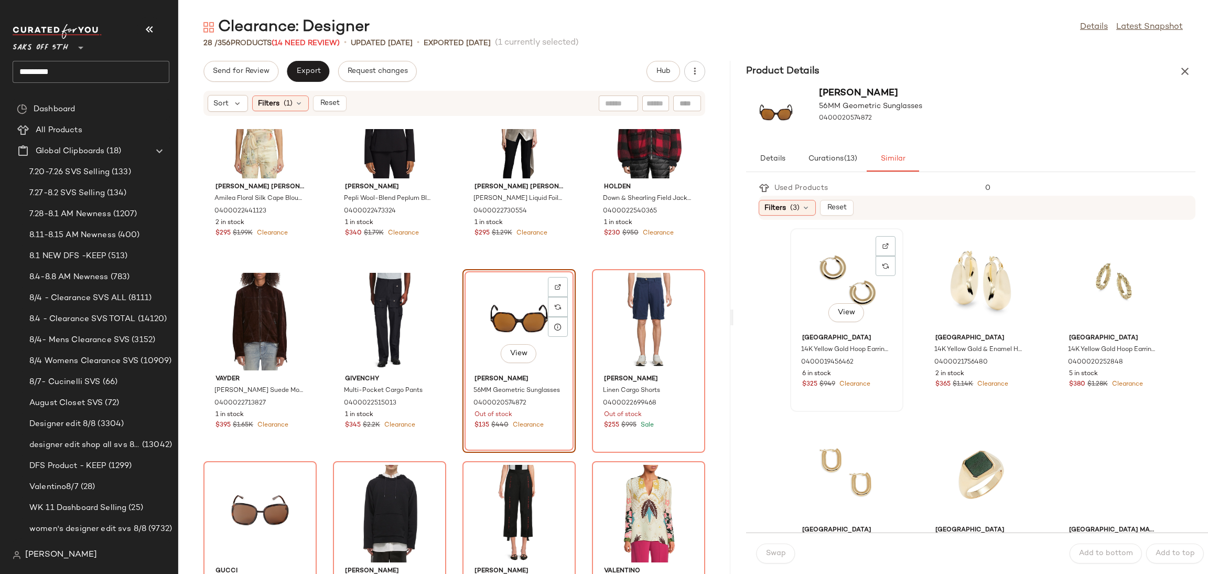
click at [830, 277] on div "View" at bounding box center [847, 281] width 106 height 98
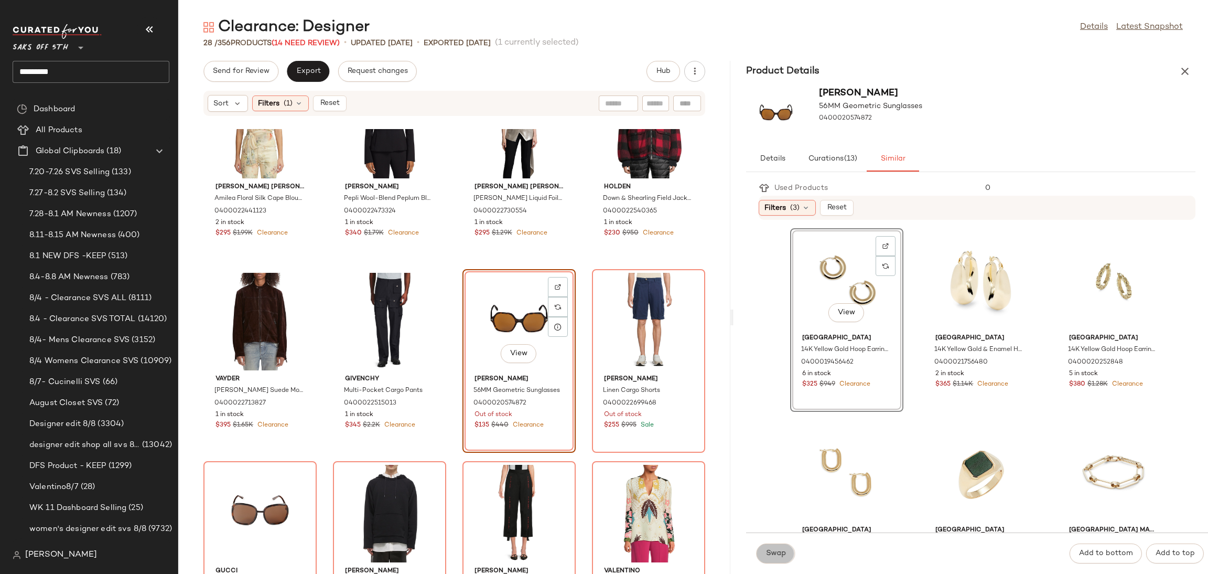
click at [778, 560] on button "Swap" at bounding box center [776, 553] width 38 height 20
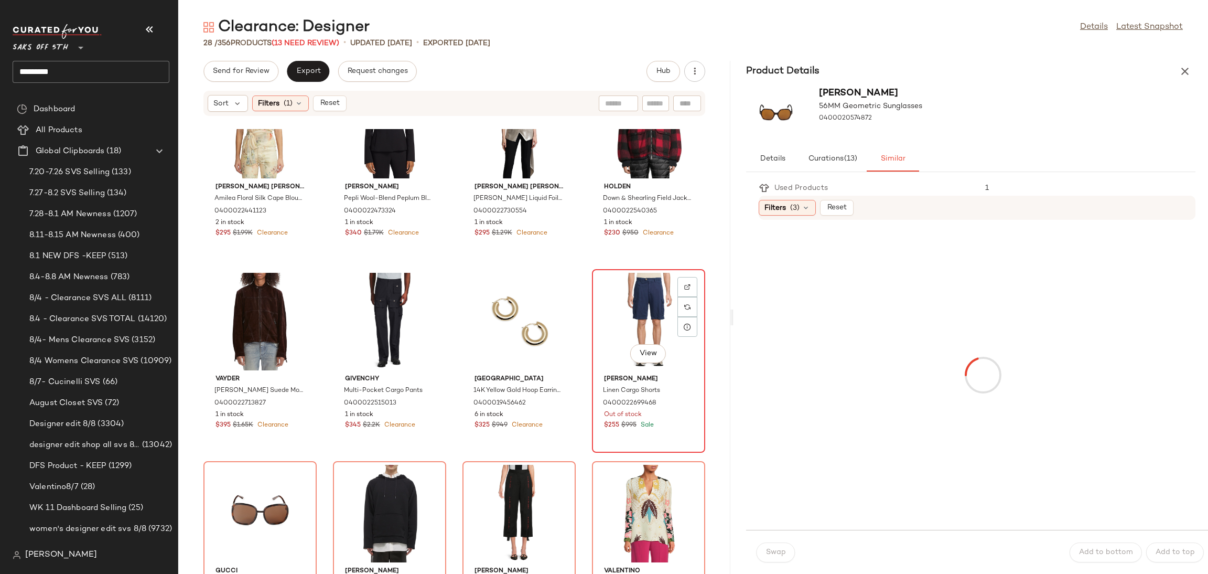
click at [638, 297] on div "View" at bounding box center [649, 322] width 106 height 98
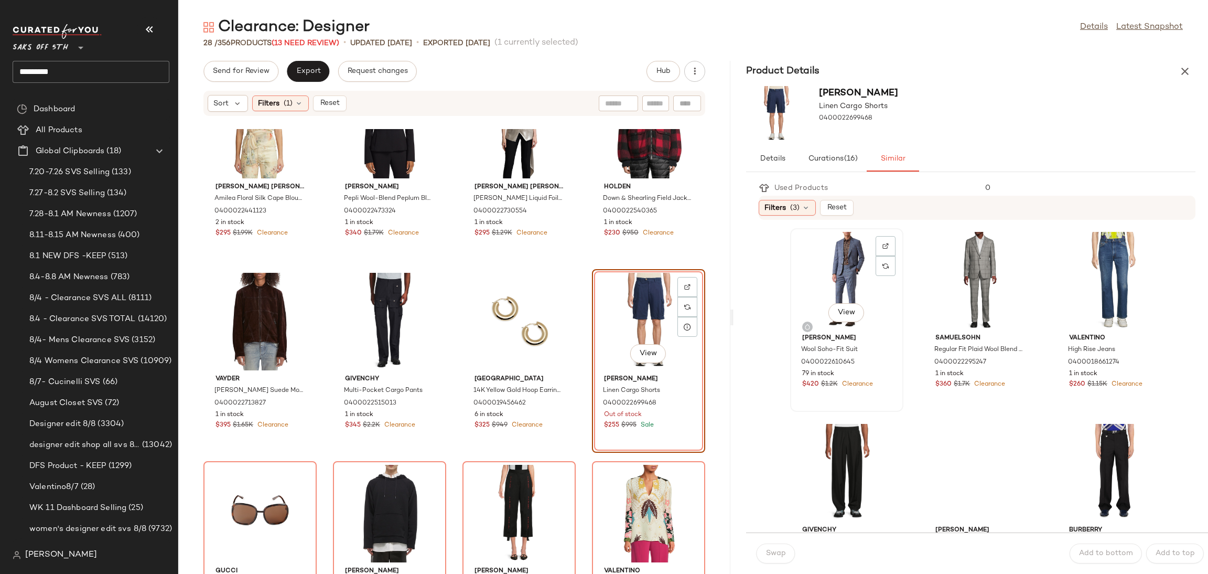
click at [823, 255] on div "View" at bounding box center [847, 281] width 106 height 98
click at [1092, 262] on div "View" at bounding box center [1114, 281] width 106 height 98
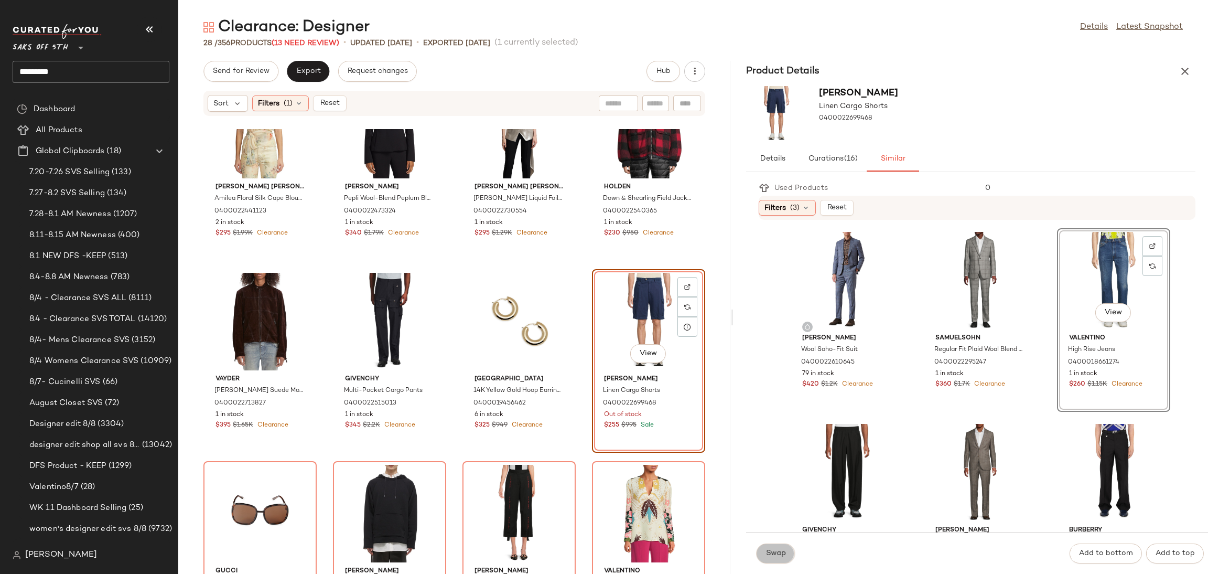
click at [785, 554] on span "Swap" at bounding box center [776, 553] width 20 height 8
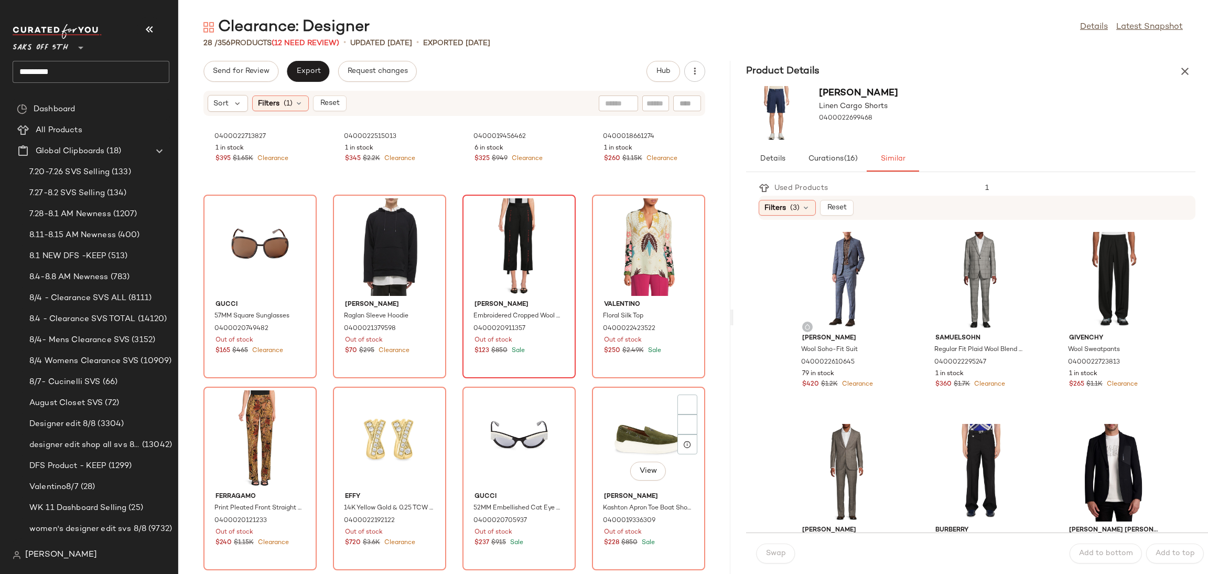
scroll to position [722, 0]
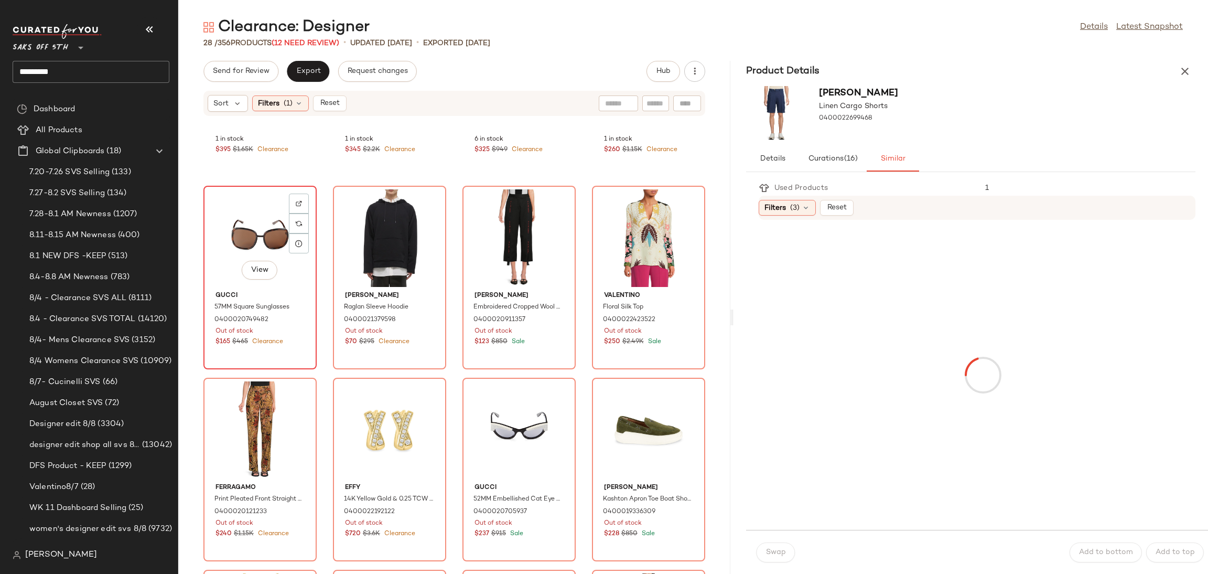
click at [245, 230] on div "View" at bounding box center [260, 238] width 106 height 98
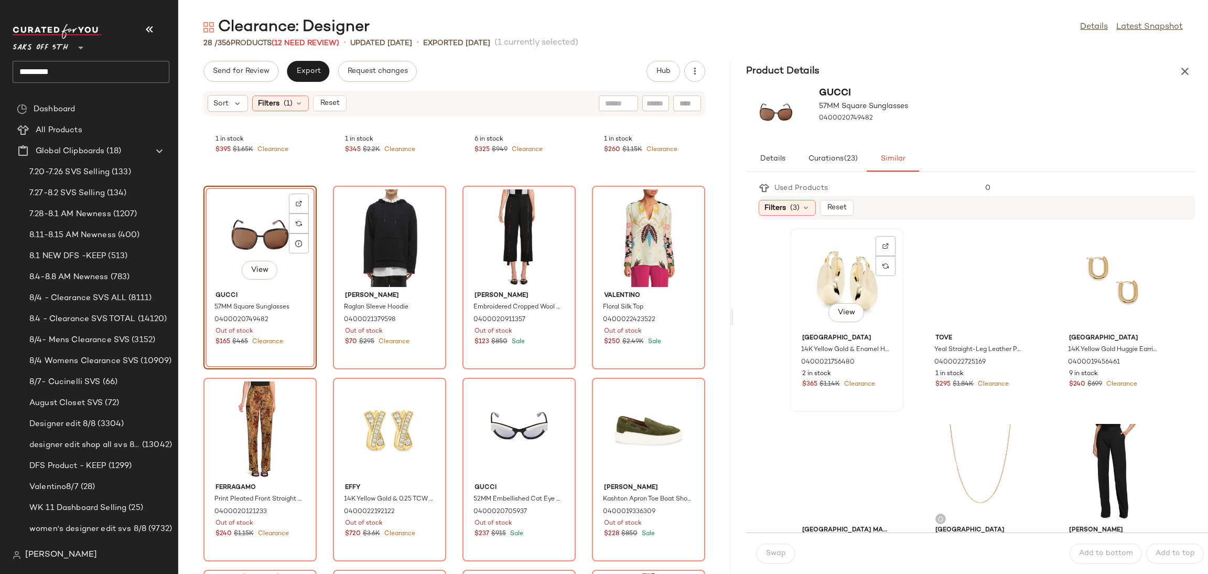
click at [816, 273] on div "View" at bounding box center [847, 281] width 106 height 98
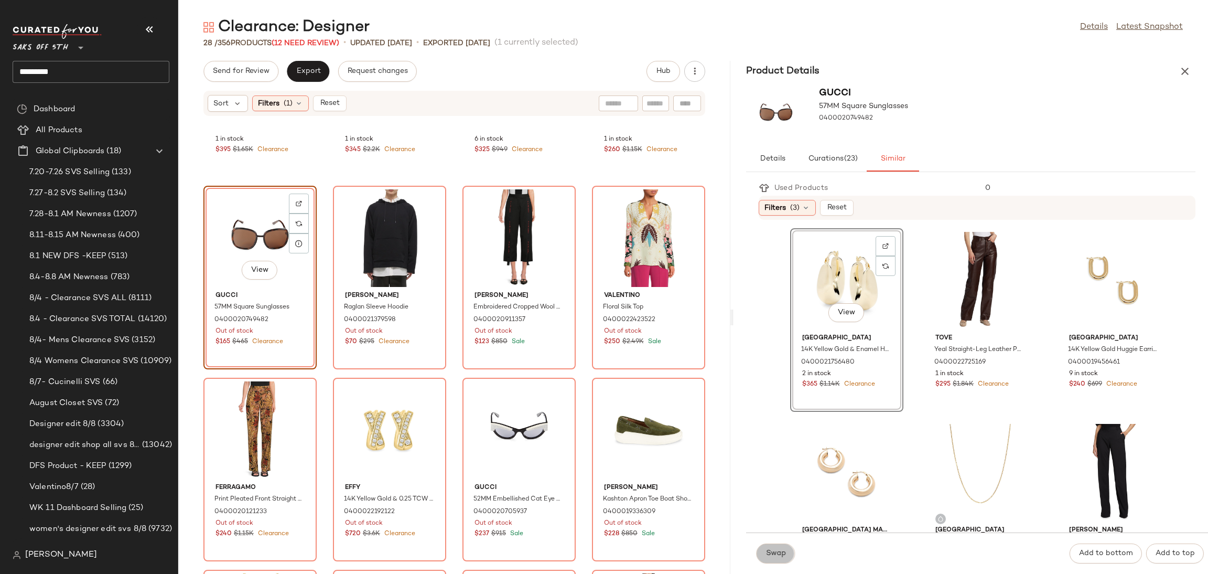
click at [784, 554] on span "Swap" at bounding box center [776, 553] width 20 height 8
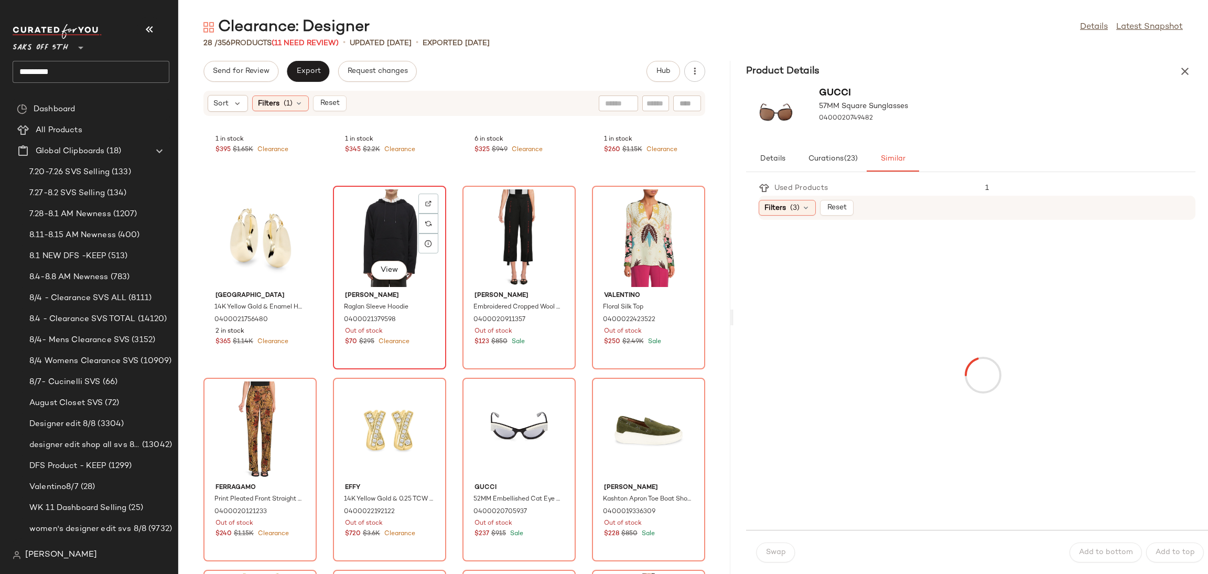
click at [374, 214] on div "View" at bounding box center [390, 238] width 106 height 98
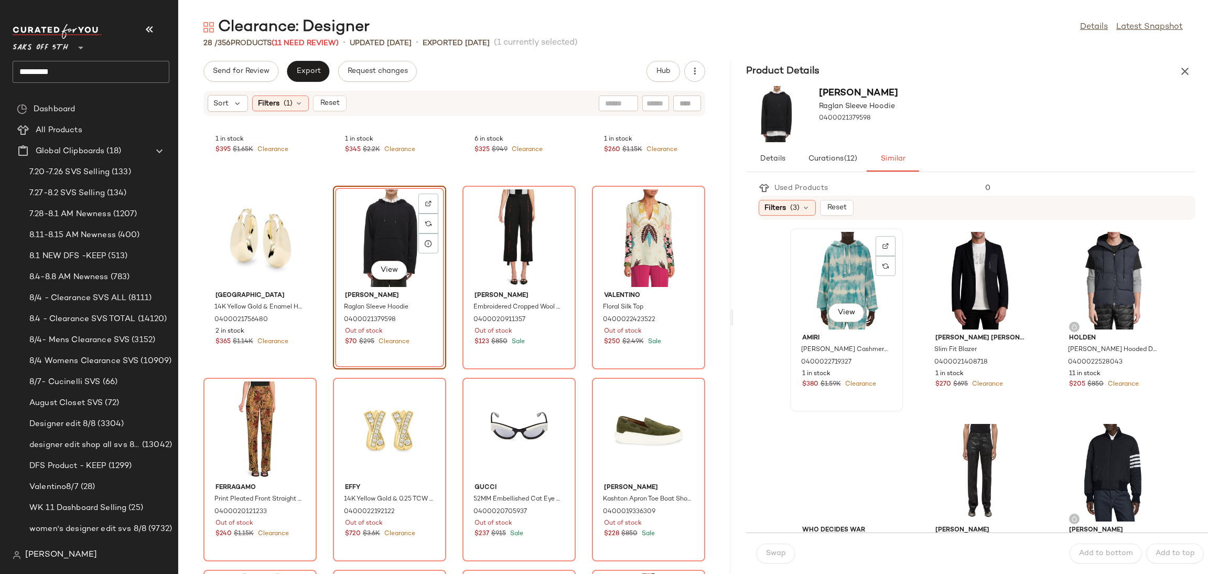
click at [825, 283] on div "View" at bounding box center [847, 281] width 106 height 98
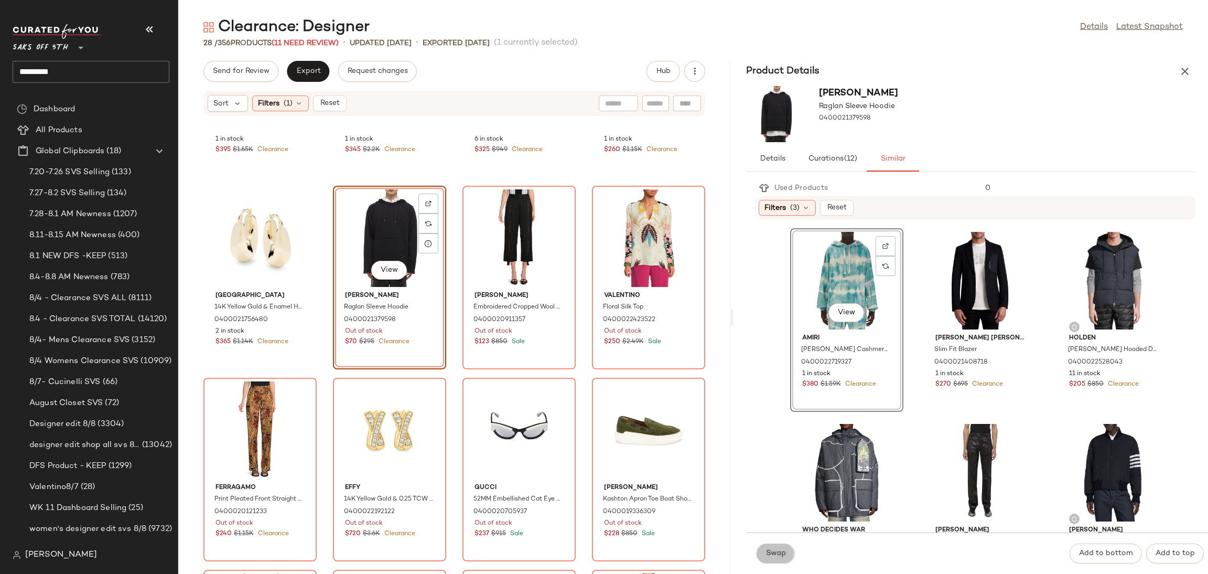
click at [782, 553] on span "Swap" at bounding box center [776, 553] width 20 height 8
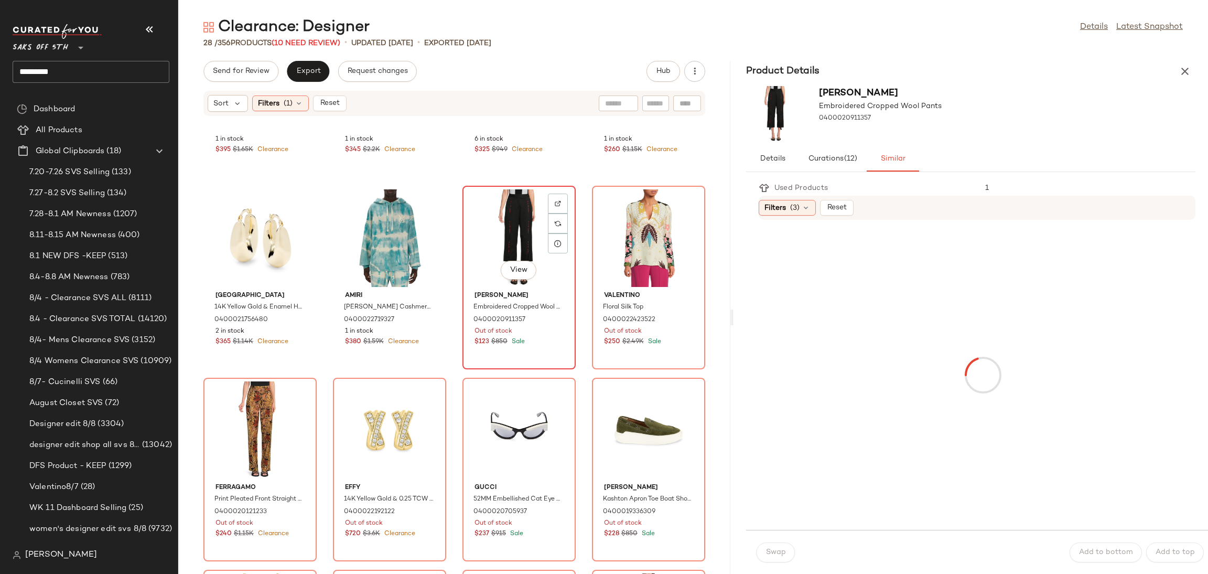
click at [521, 220] on div "View" at bounding box center [519, 238] width 106 height 98
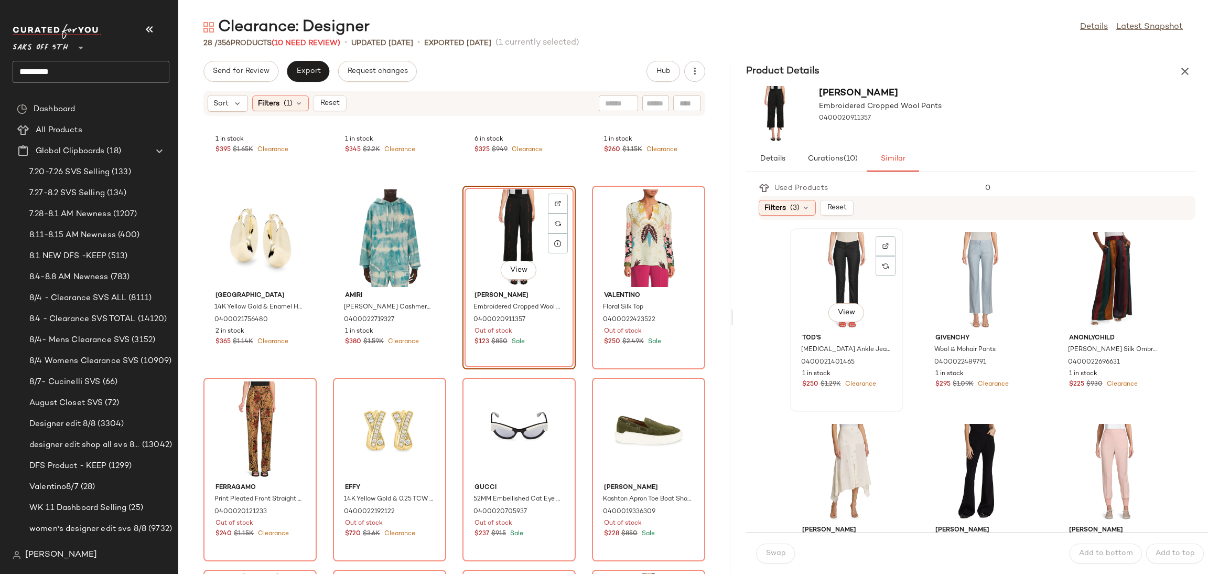
click at [833, 272] on div "View" at bounding box center [847, 281] width 106 height 98
click at [785, 545] on button "Swap" at bounding box center [776, 553] width 38 height 20
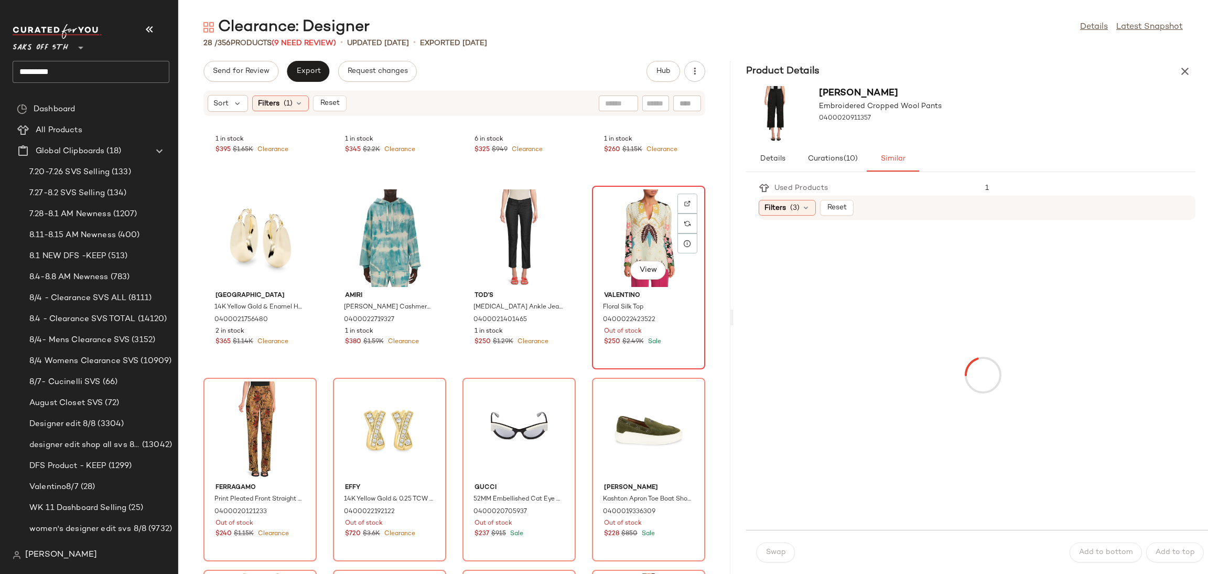
click at [623, 212] on div "View" at bounding box center [649, 238] width 106 height 98
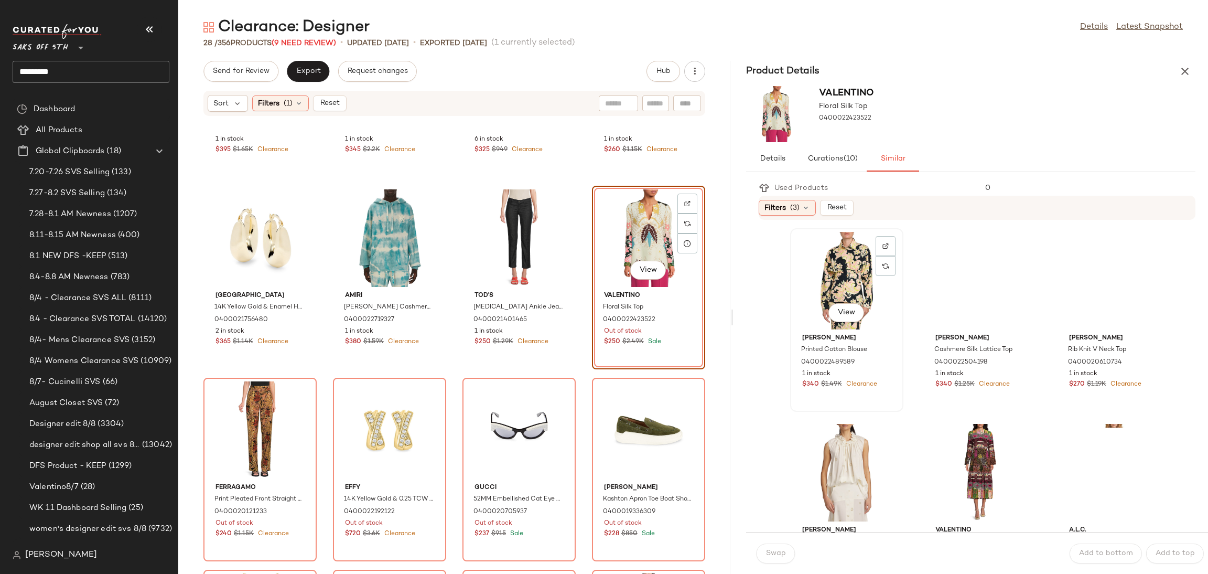
click at [825, 264] on div "View" at bounding box center [847, 281] width 106 height 98
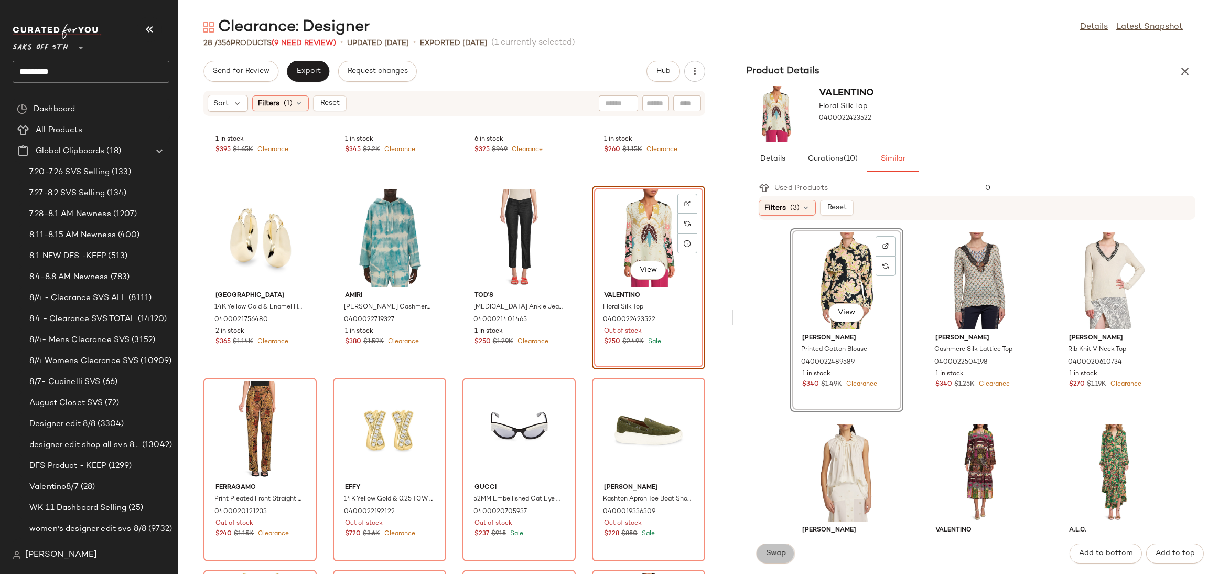
click at [781, 547] on button "Swap" at bounding box center [776, 553] width 38 height 20
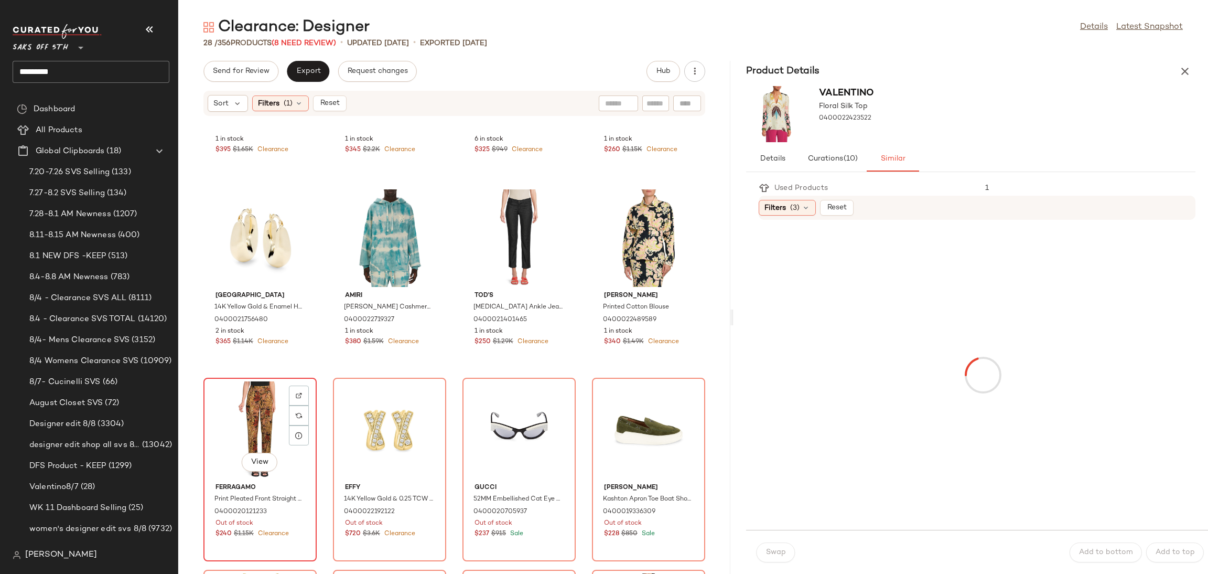
click at [257, 398] on div "View" at bounding box center [260, 430] width 106 height 98
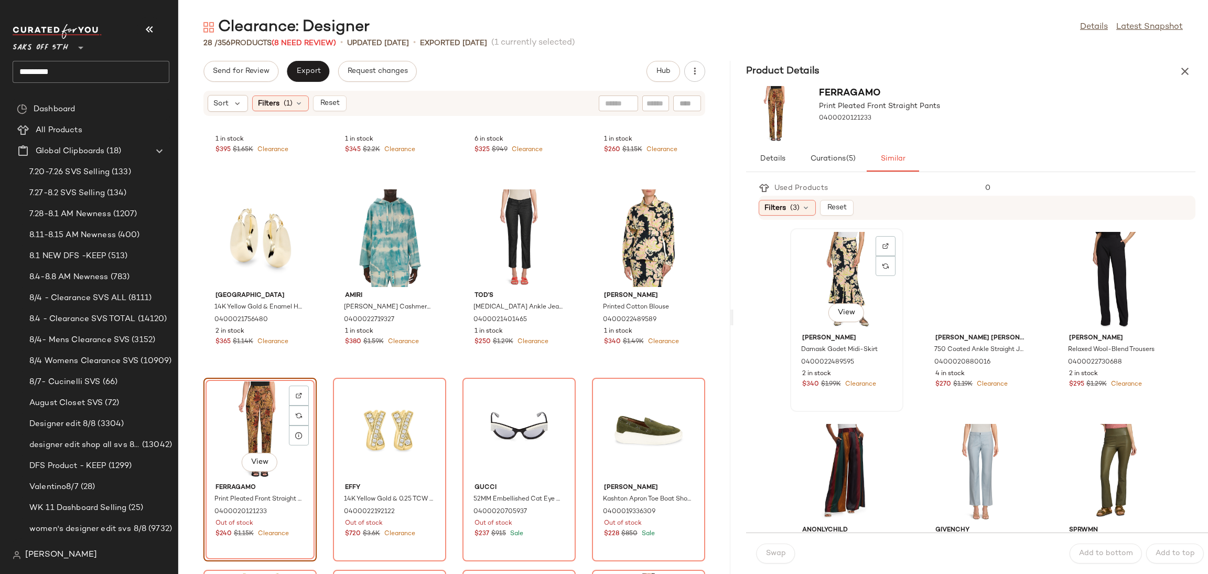
click at [837, 274] on div "View" at bounding box center [847, 281] width 106 height 98
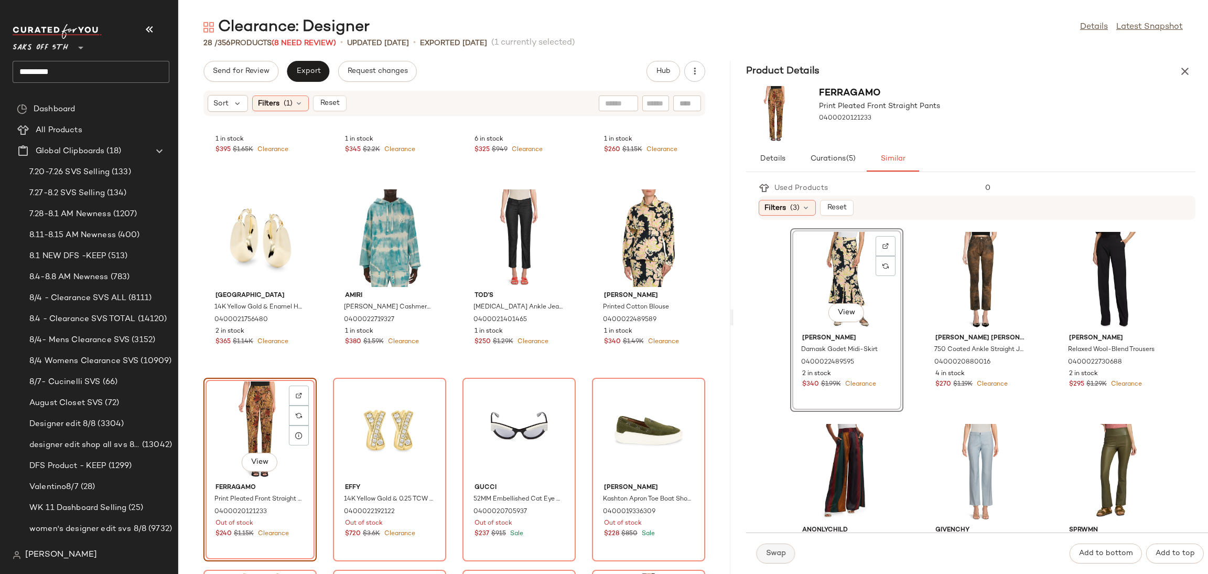
click at [779, 551] on span "Swap" at bounding box center [776, 553] width 20 height 8
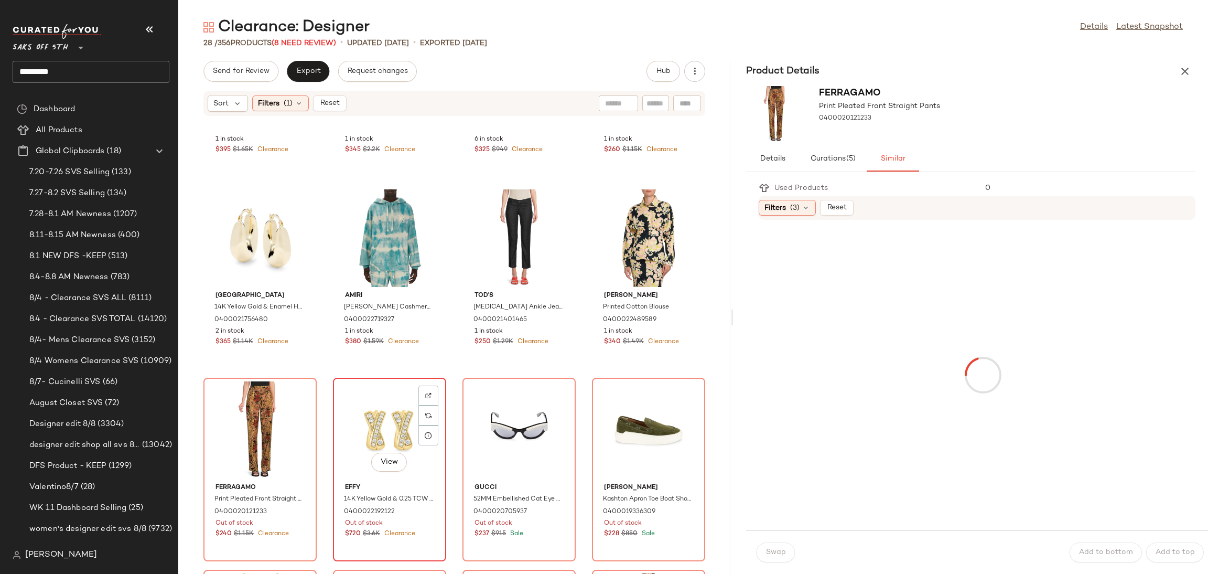
click at [373, 397] on div "View" at bounding box center [390, 430] width 106 height 98
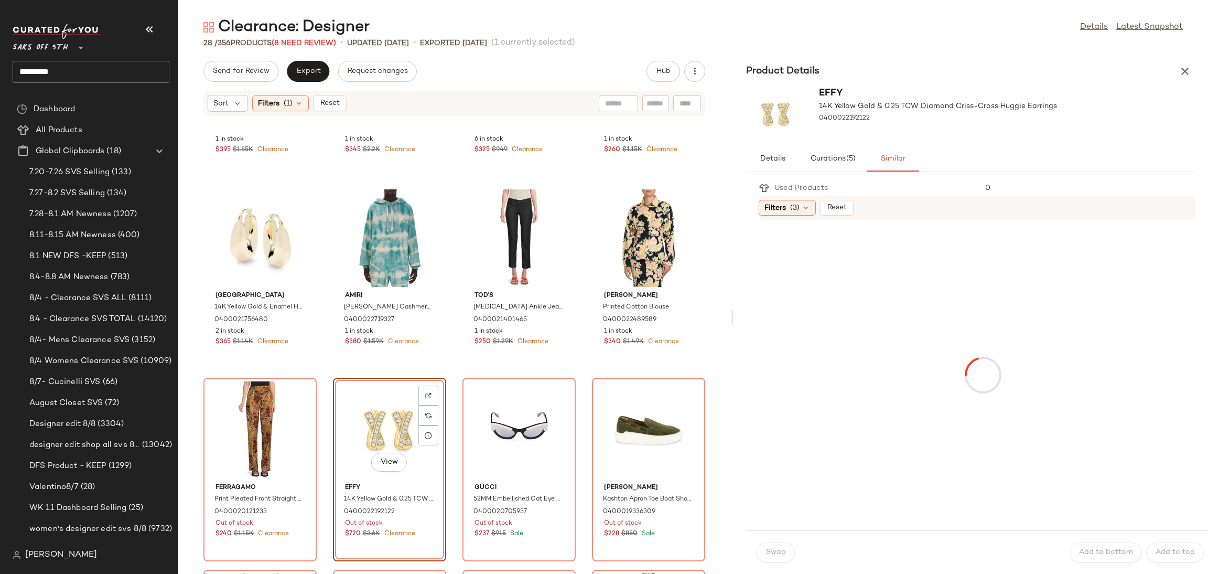
click at [382, 410] on div "View" at bounding box center [390, 430] width 106 height 98
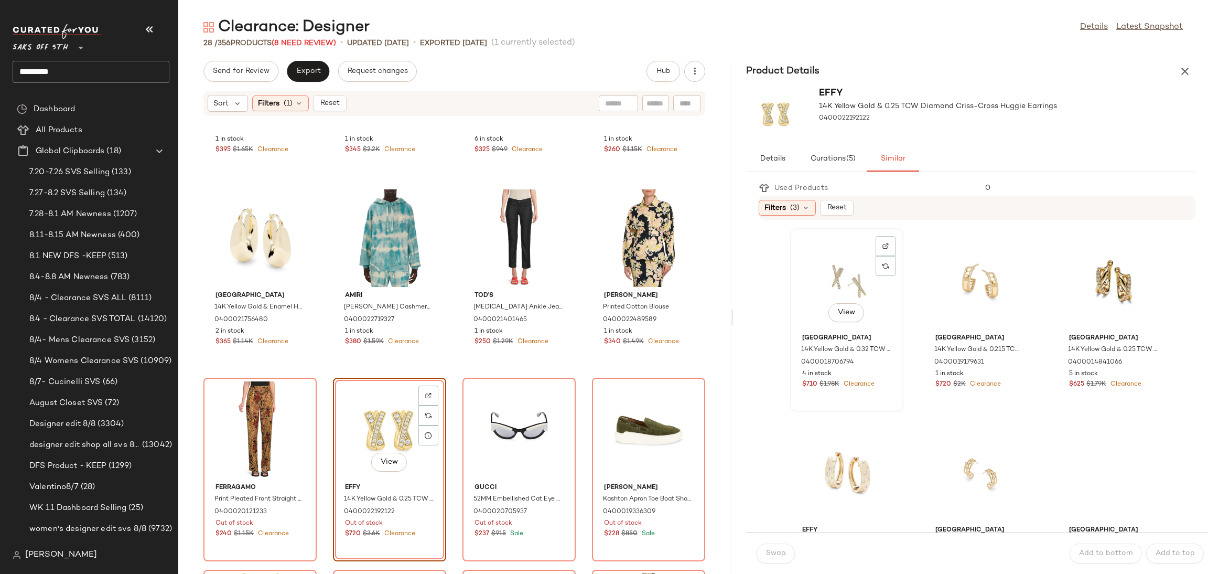
click at [860, 248] on div "View" at bounding box center [847, 281] width 106 height 98
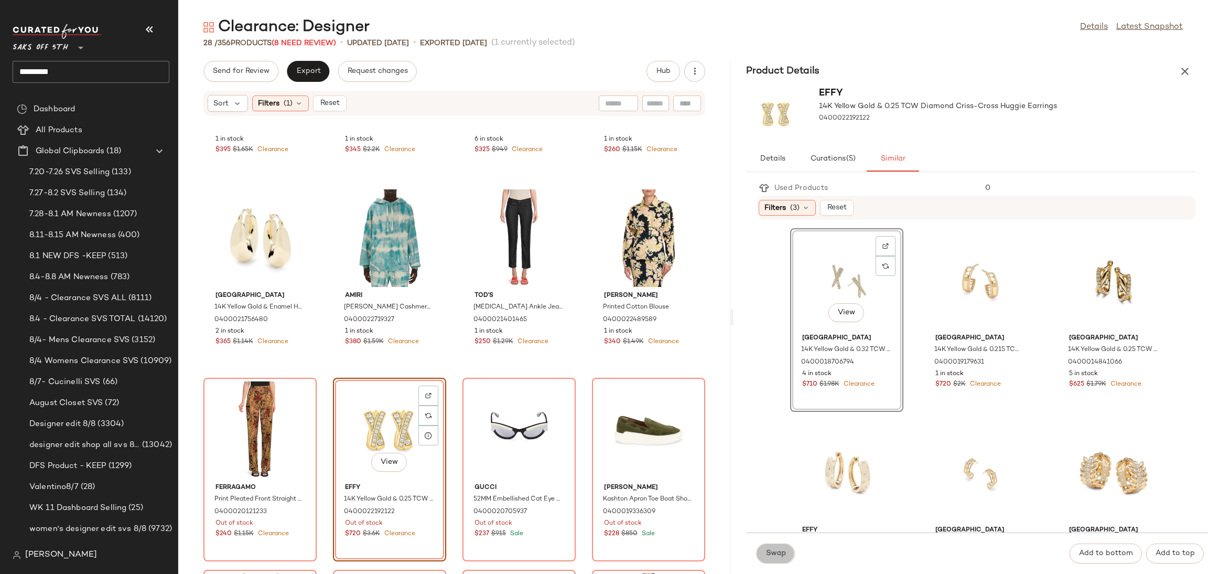
click at [769, 561] on button "Swap" at bounding box center [776, 553] width 38 height 20
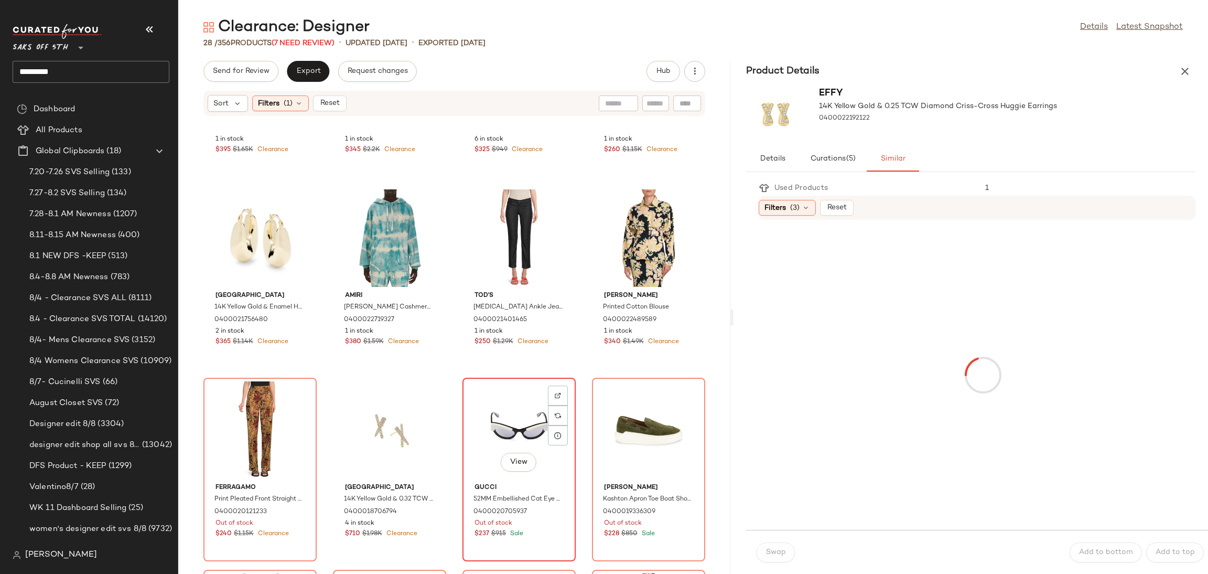
click at [520, 413] on div "View" at bounding box center [519, 430] width 106 height 98
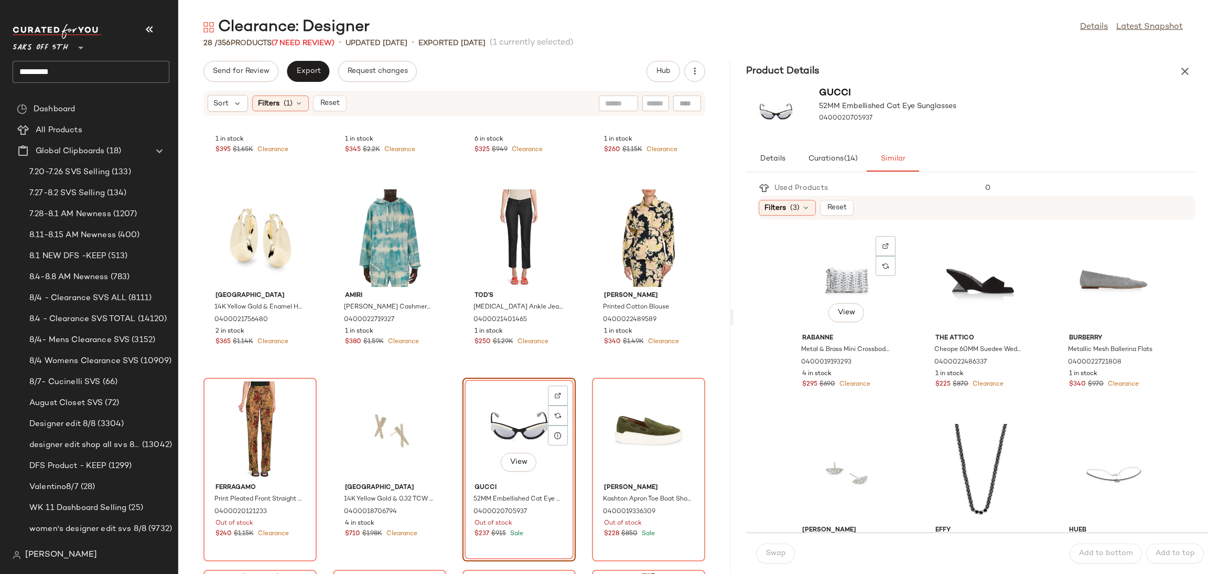
click at [833, 275] on div "View" at bounding box center [847, 281] width 106 height 98
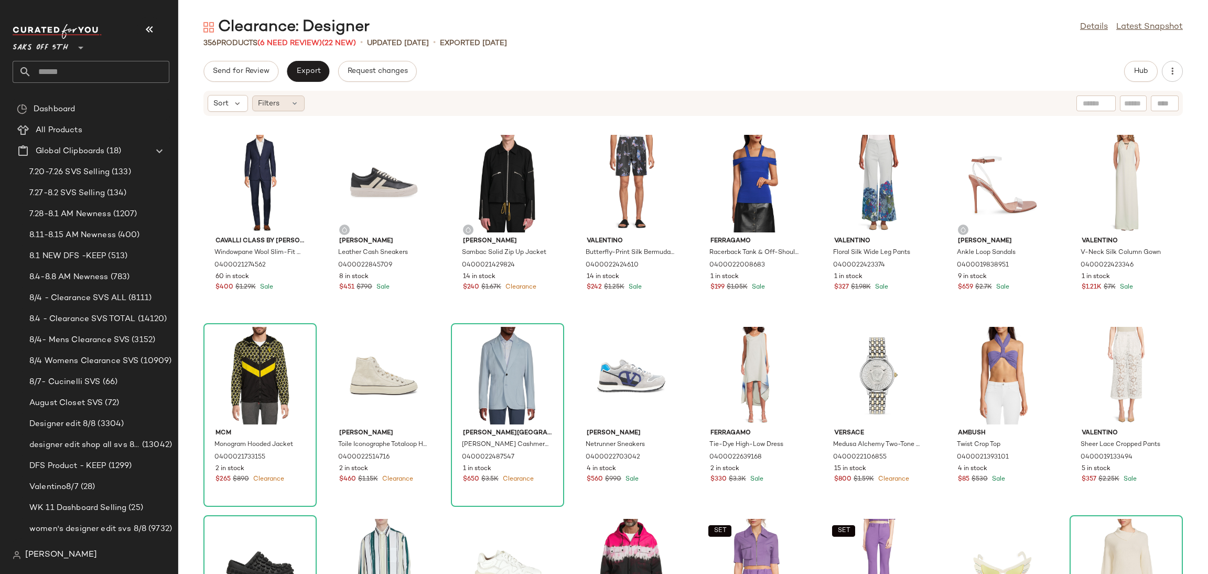
click at [270, 104] on span "Filters" at bounding box center [268, 103] width 21 height 11
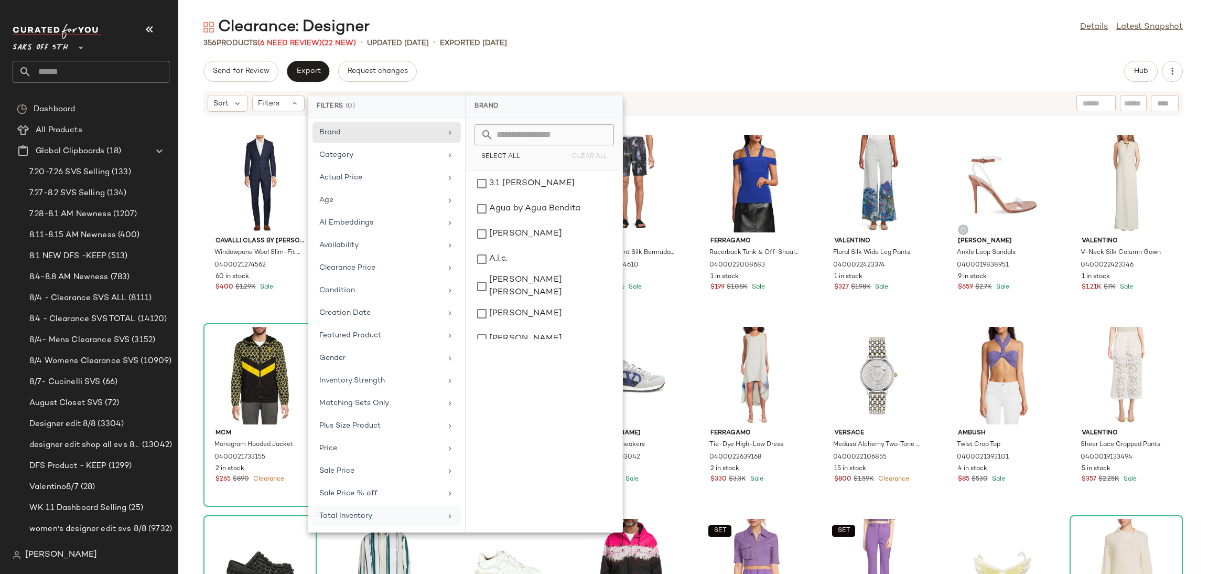
click at [362, 521] on div "Total Inventory" at bounding box center [380, 515] width 122 height 11
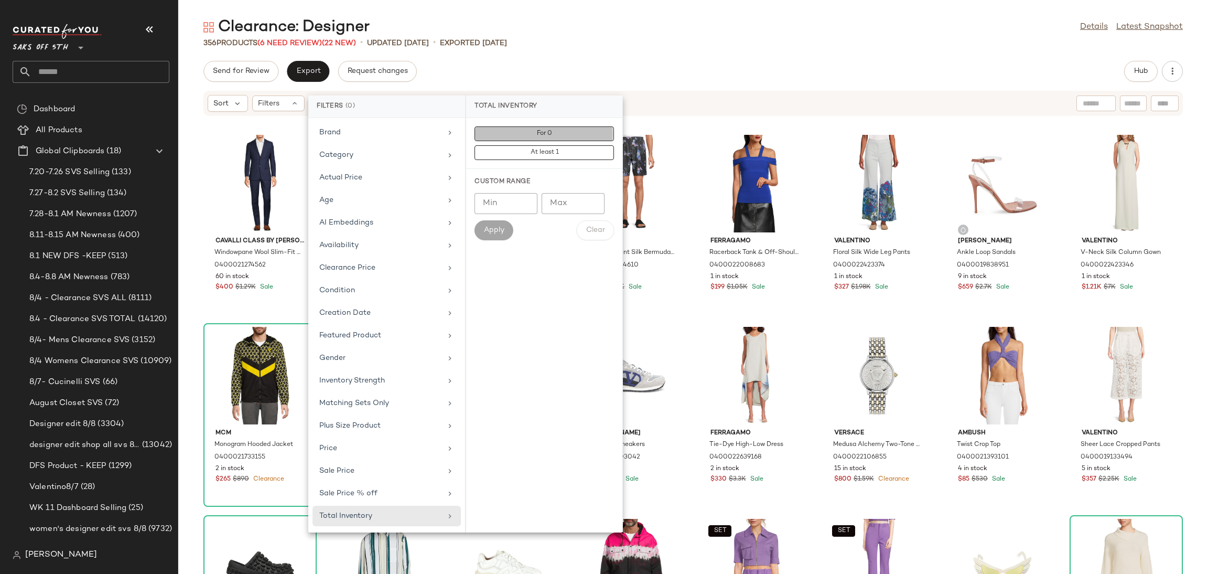
click at [586, 145] on button "For 0" at bounding box center [544, 152] width 139 height 15
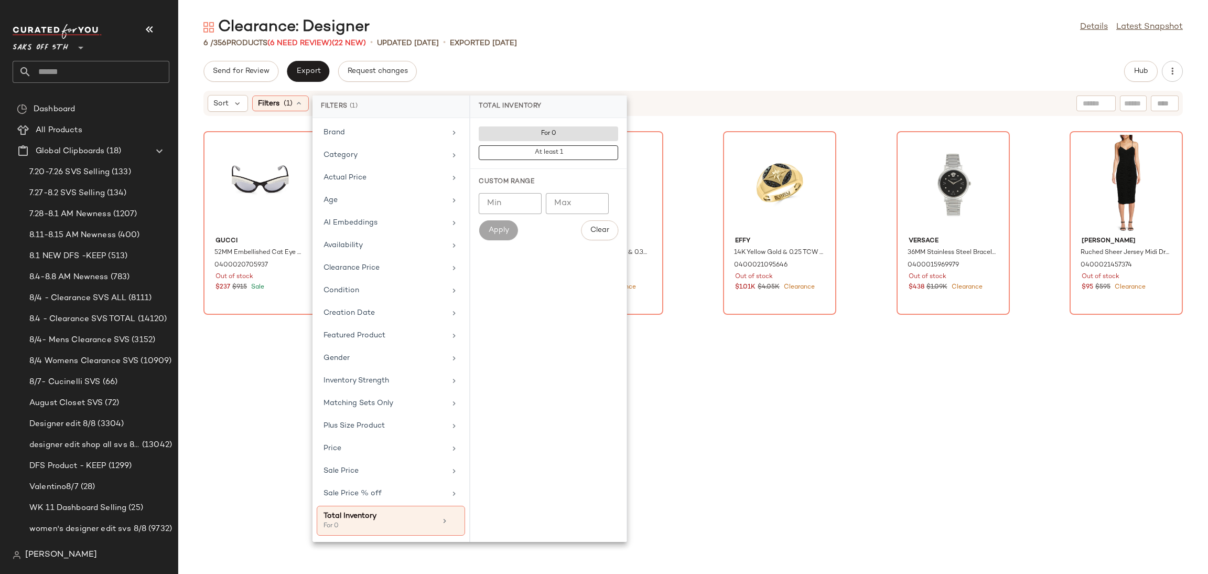
click at [679, 7] on main "Clearance: Designer Details Latest Snapshot 6 / 356 Products (6 Need Review) (2…" at bounding box center [604, 287] width 1208 height 574
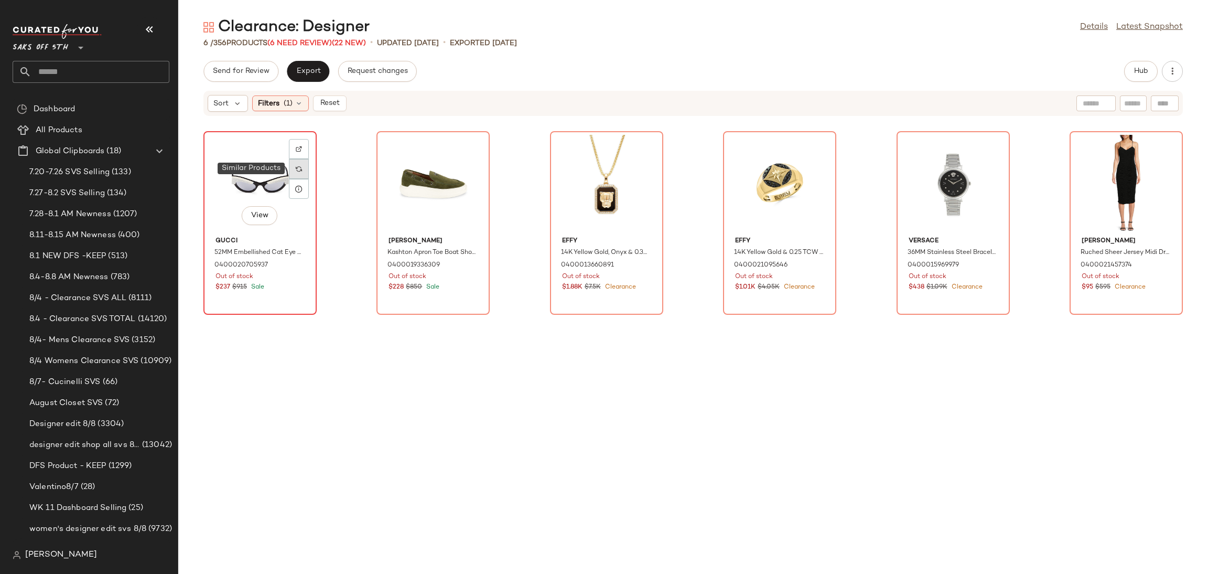
click at [297, 168] on img at bounding box center [299, 169] width 6 height 6
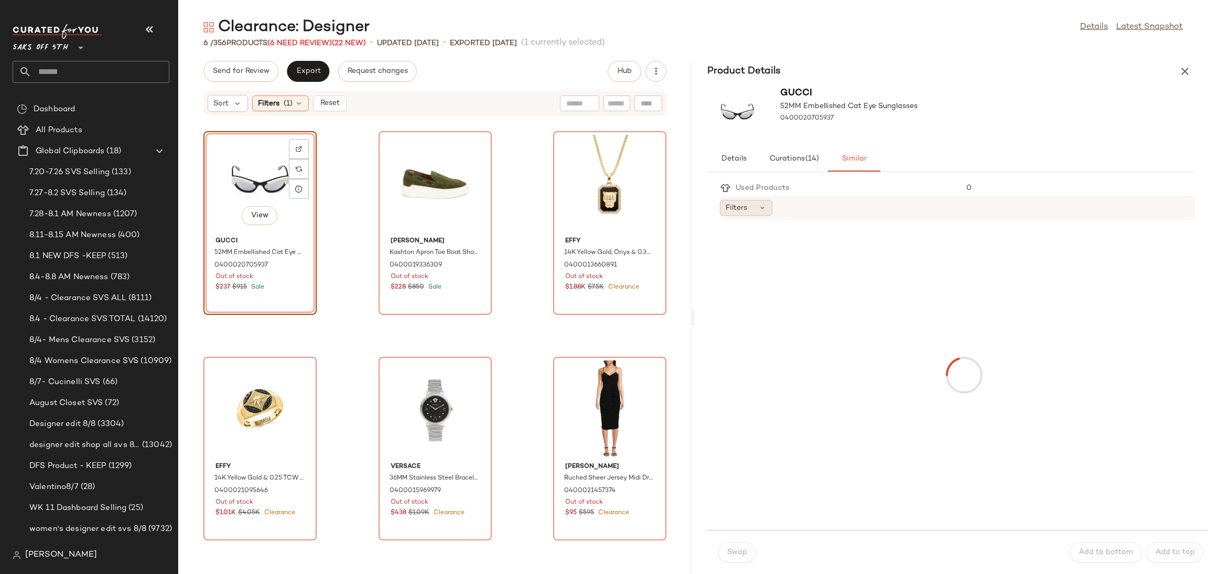
click at [756, 211] on div "Filters" at bounding box center [746, 208] width 52 height 16
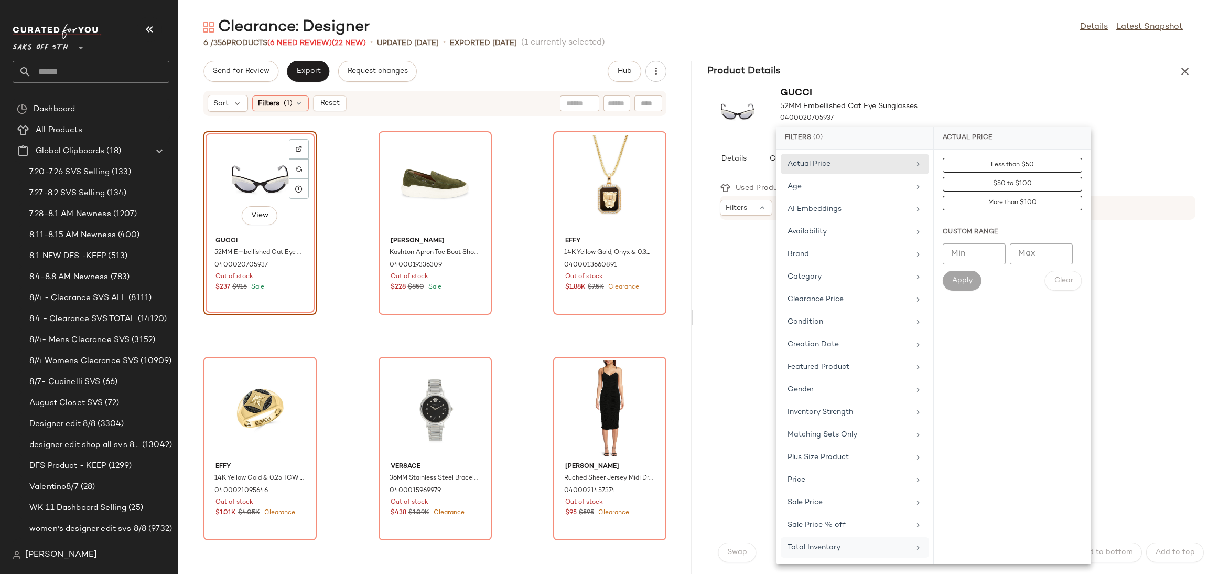
click at [822, 550] on div "Total Inventory" at bounding box center [849, 547] width 122 height 11
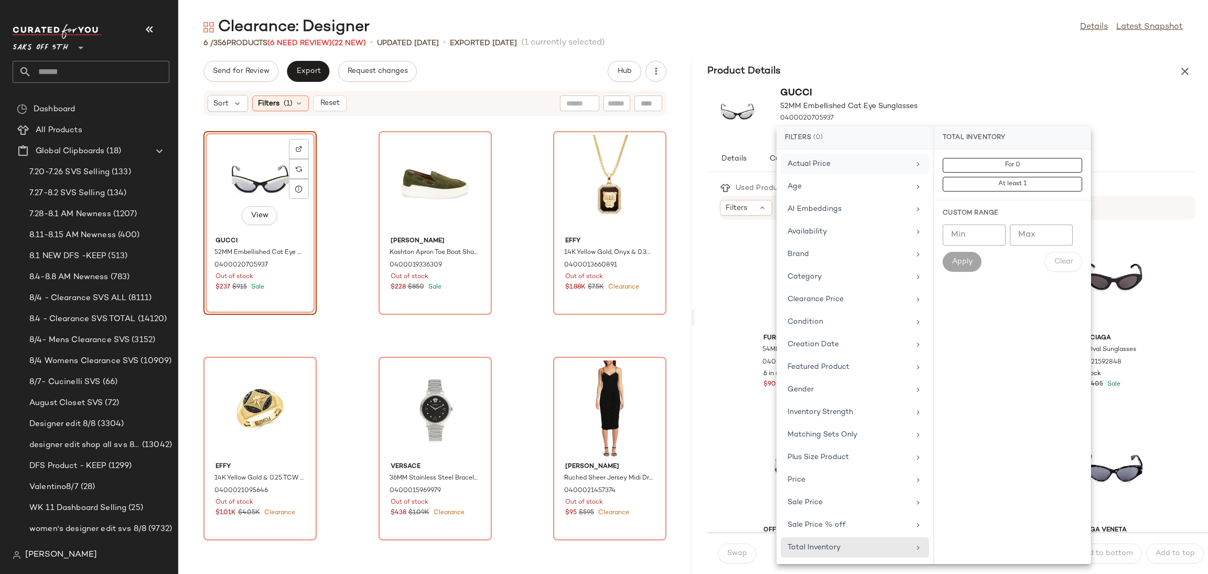
click at [862, 159] on div "Actual Price" at bounding box center [849, 163] width 122 height 11
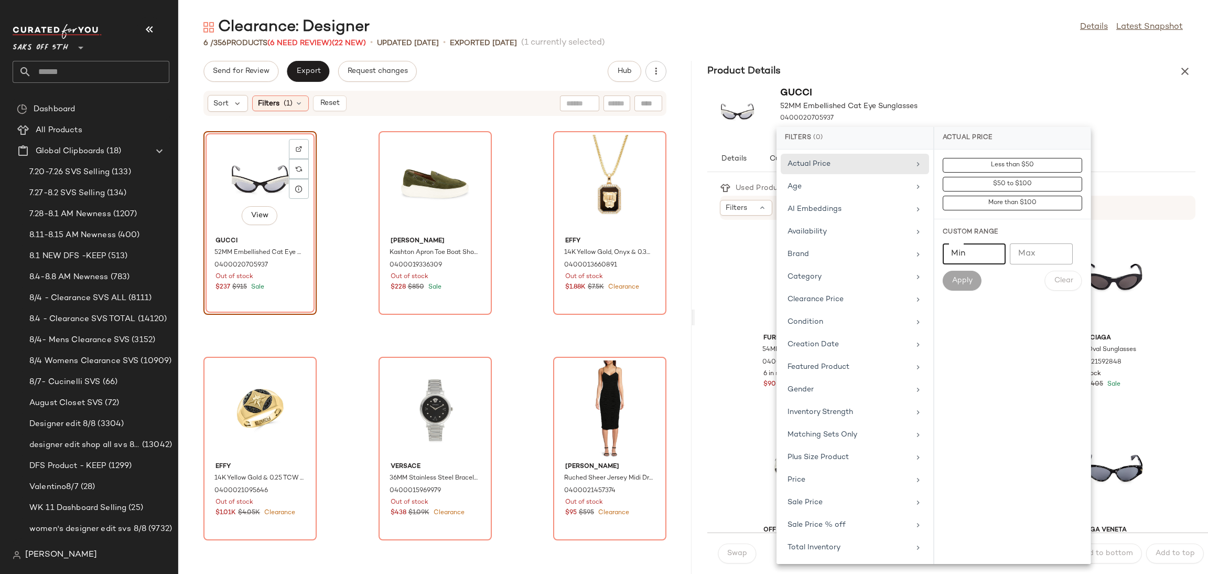
click at [967, 255] on input "Min" at bounding box center [974, 253] width 63 height 21
type input "***"
click at [963, 286] on button "Apply" at bounding box center [962, 281] width 39 height 20
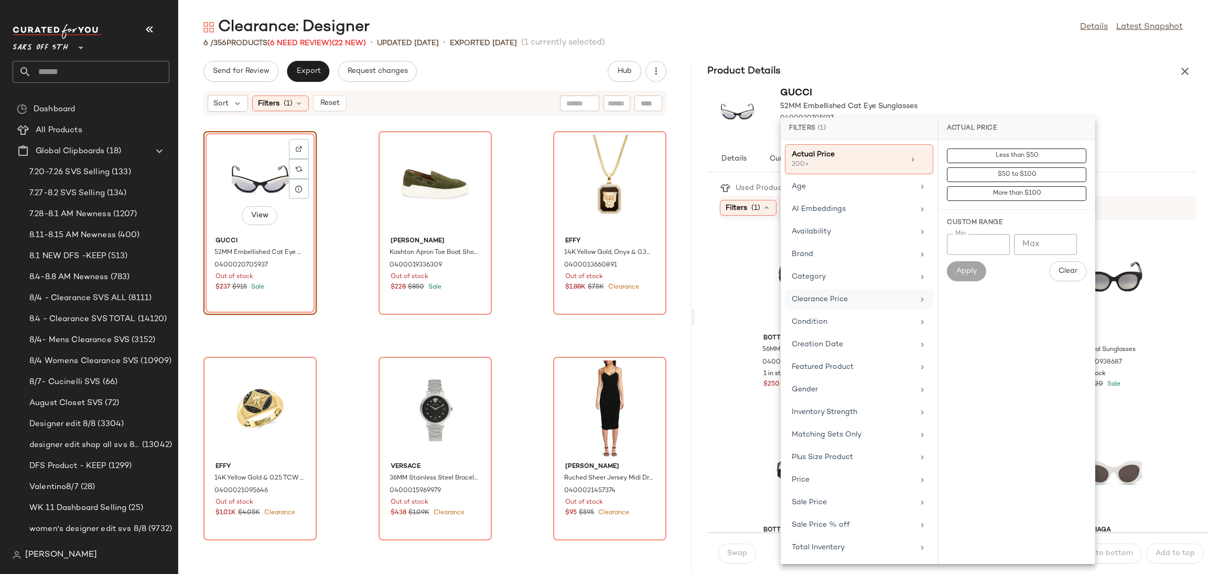
click at [866, 299] on div "Clearance Price" at bounding box center [853, 299] width 122 height 11
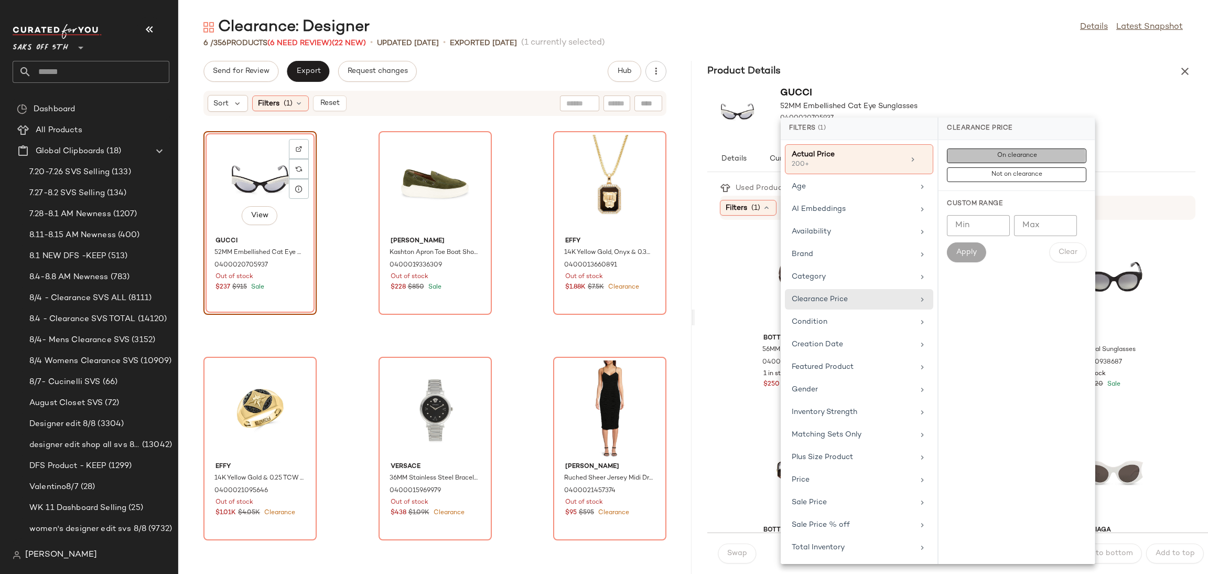
click at [989, 167] on button "On clearance" at bounding box center [1016, 174] width 139 height 15
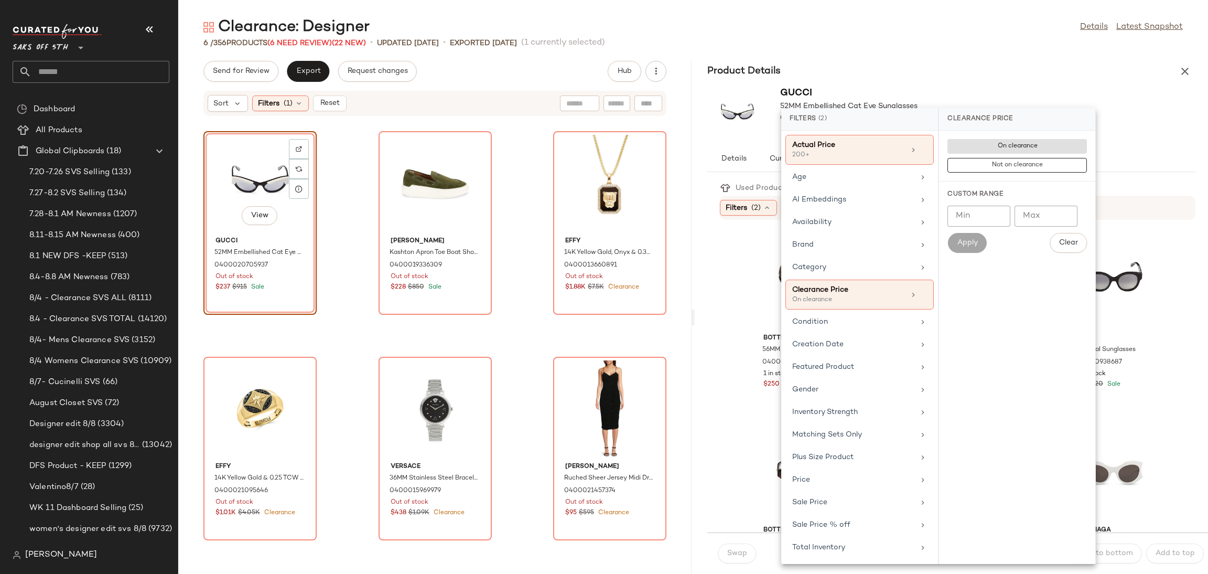
click at [1004, 82] on div "Gucci 52MM Embellished Cat Eye Sunglasses 0400020705937" at bounding box center [951, 114] width 513 height 64
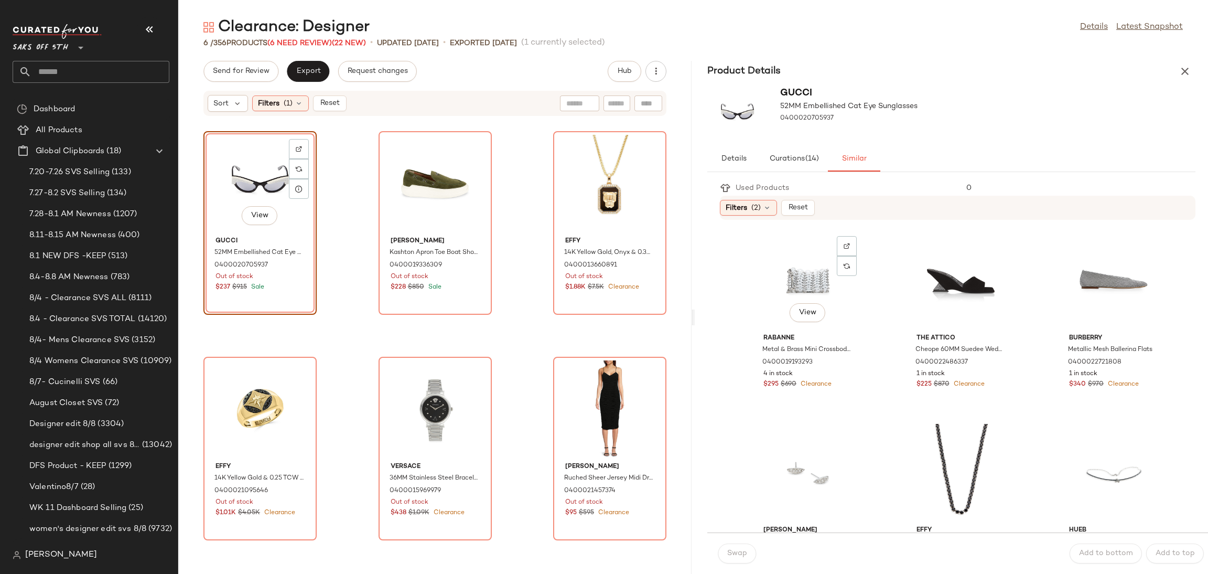
click at [799, 263] on div "View" at bounding box center [808, 281] width 106 height 98
click at [744, 555] on span "Swap" at bounding box center [737, 553] width 20 height 8
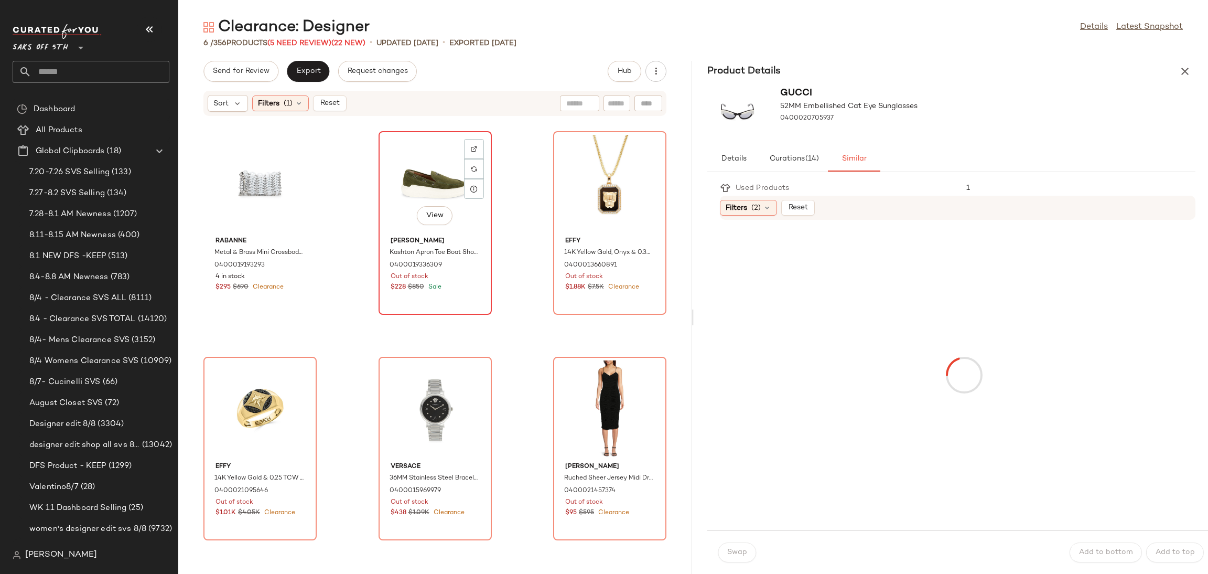
click at [446, 186] on div "View" at bounding box center [435, 184] width 106 height 98
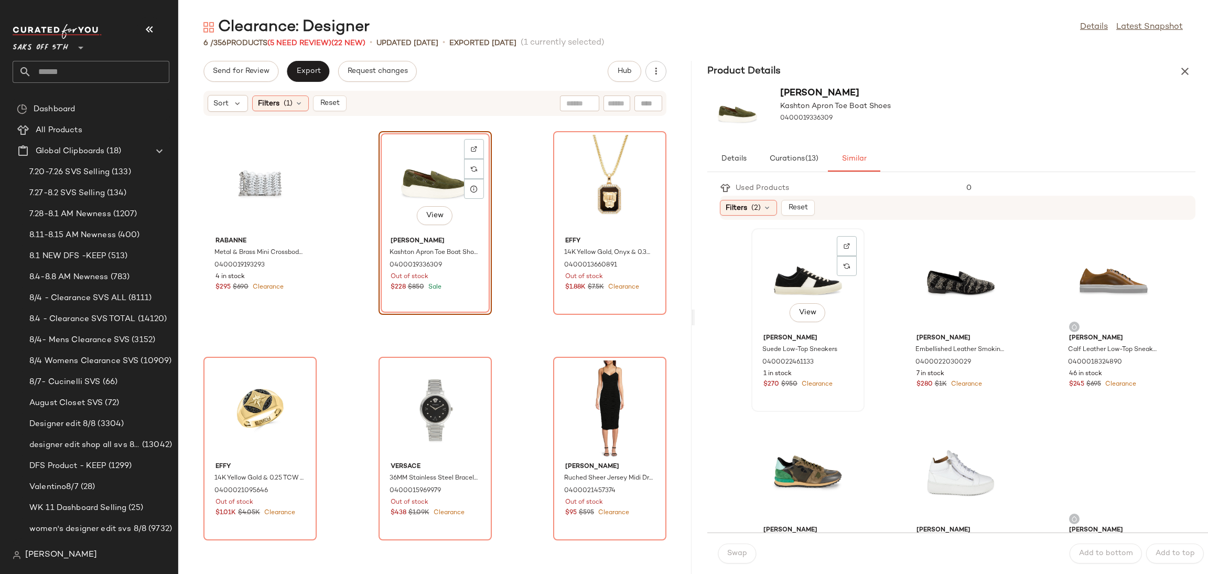
click at [786, 259] on div "View" at bounding box center [808, 281] width 106 height 98
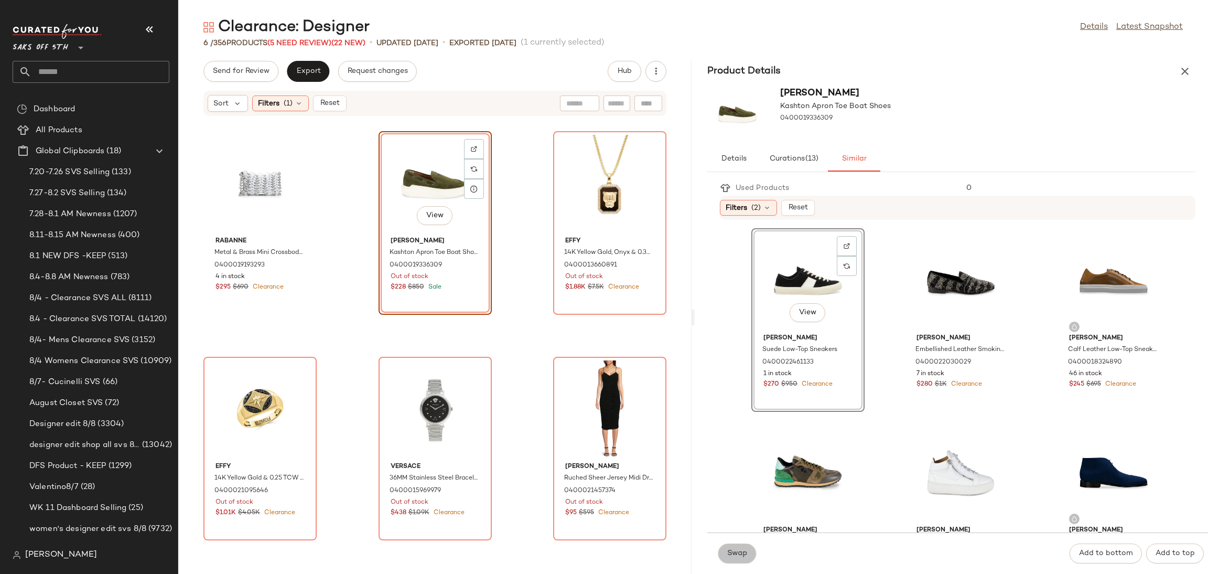
click at [740, 555] on span "Swap" at bounding box center [737, 553] width 20 height 8
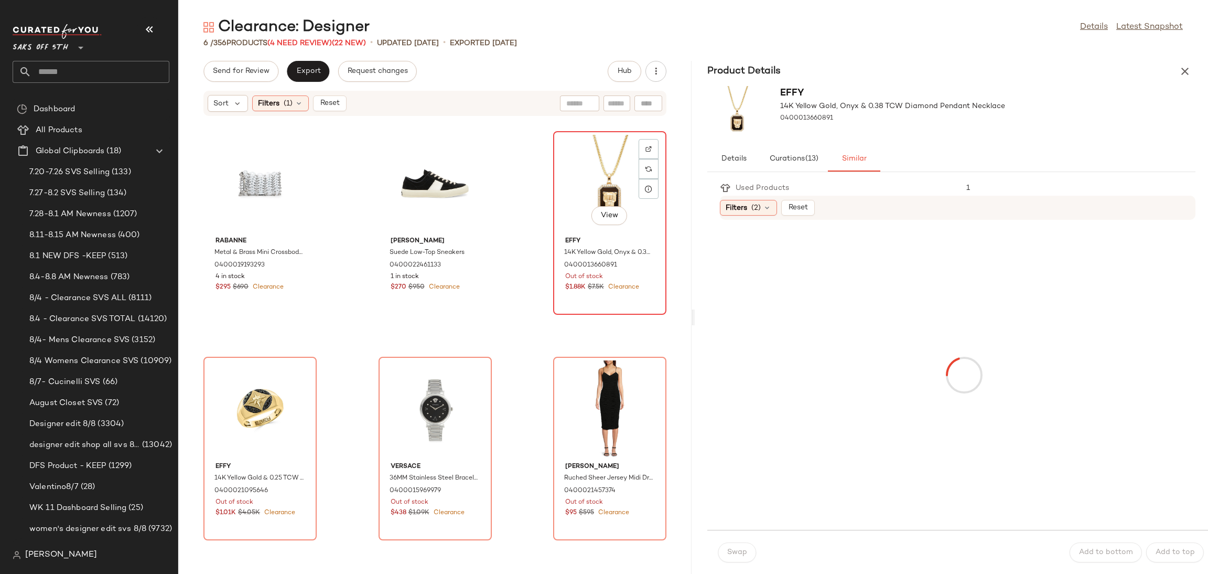
click at [577, 166] on div "View" at bounding box center [610, 184] width 106 height 98
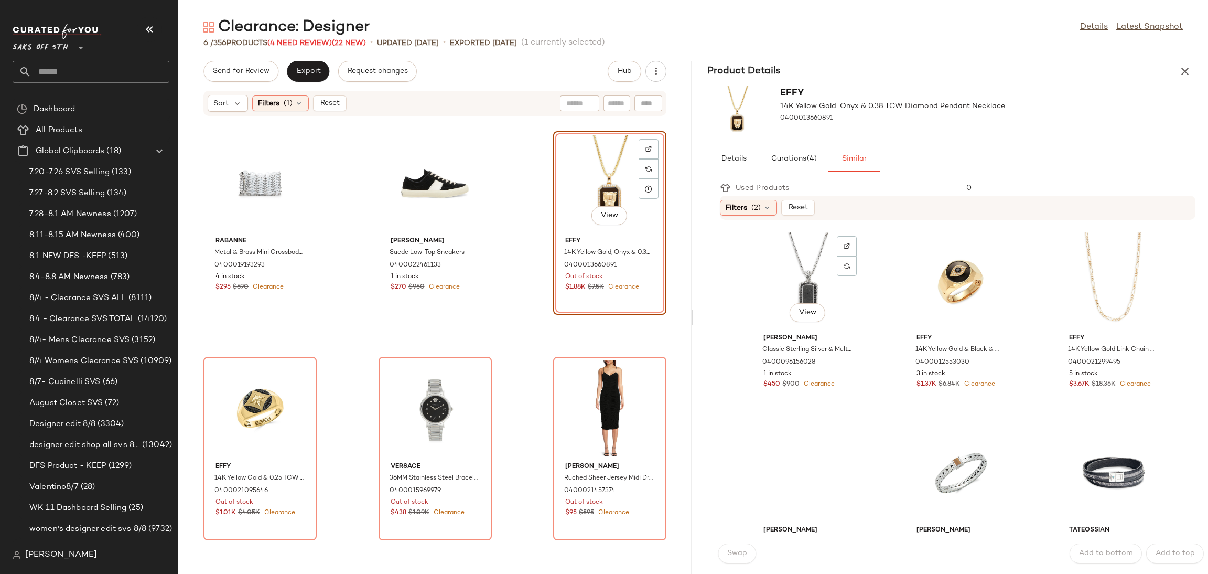
click at [803, 283] on div "View" at bounding box center [808, 281] width 106 height 98
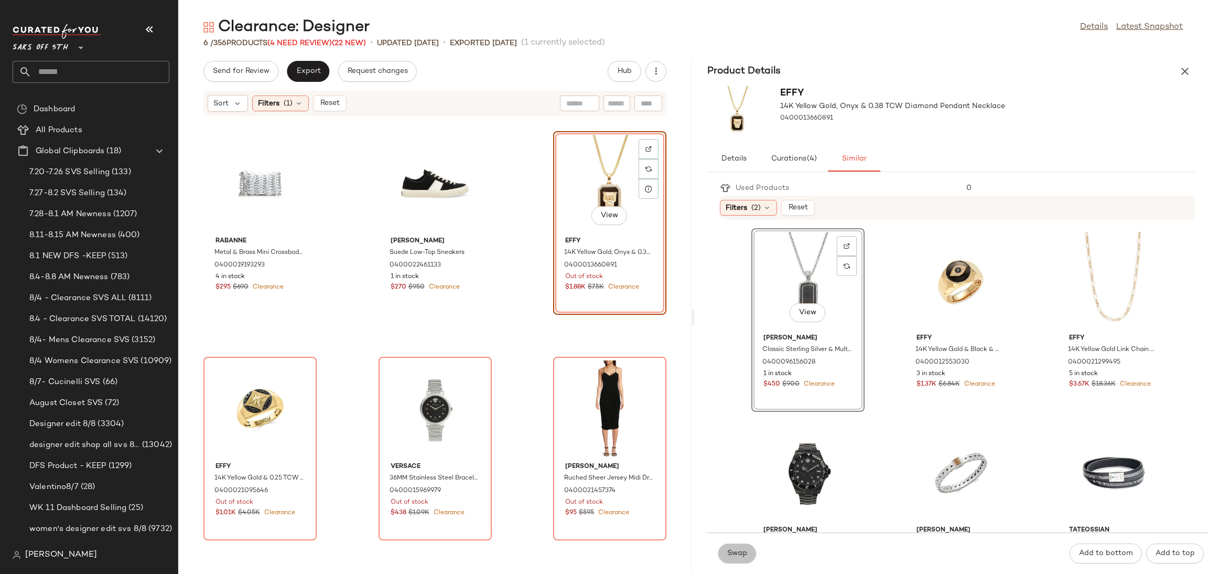
click at [744, 553] on span "Swap" at bounding box center [737, 553] width 20 height 8
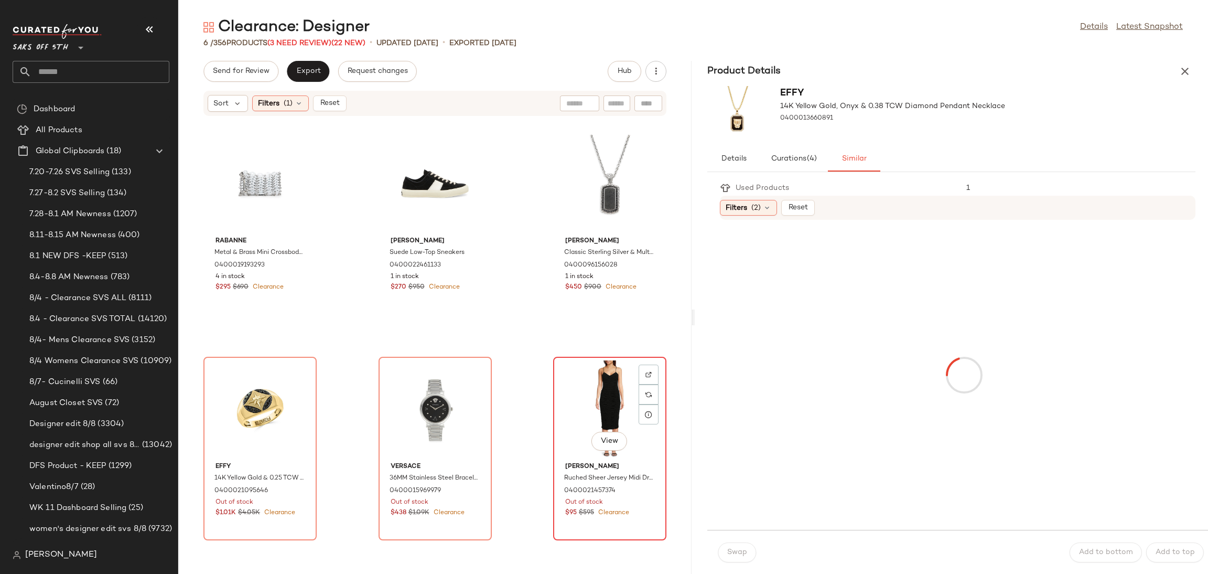
click at [599, 378] on div "View" at bounding box center [610, 409] width 106 height 98
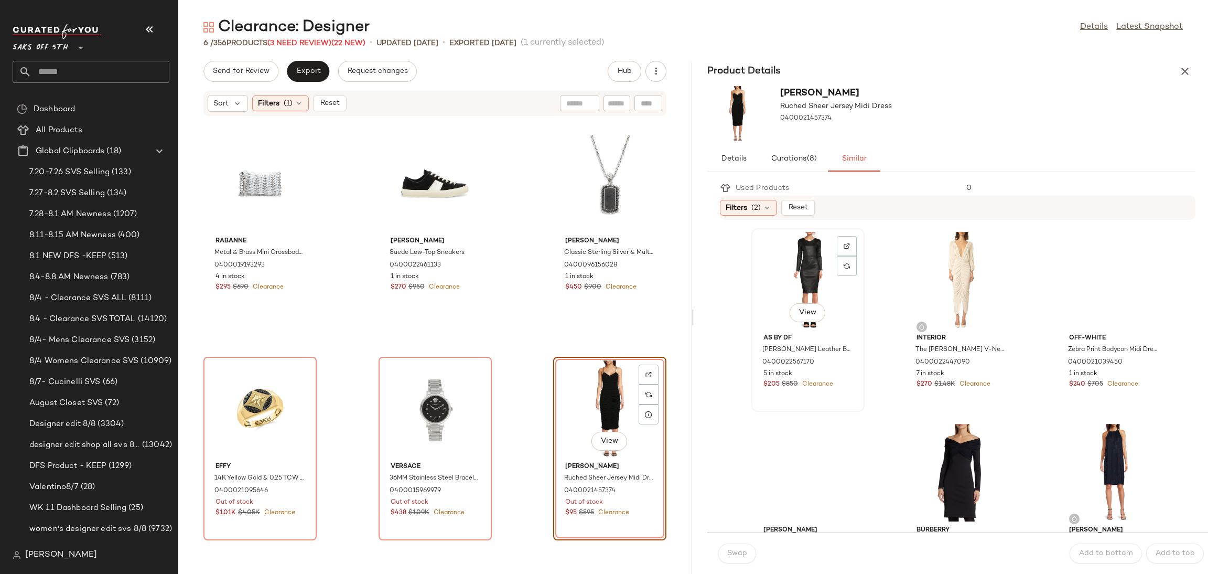
click at [786, 262] on div "View" at bounding box center [808, 281] width 106 height 98
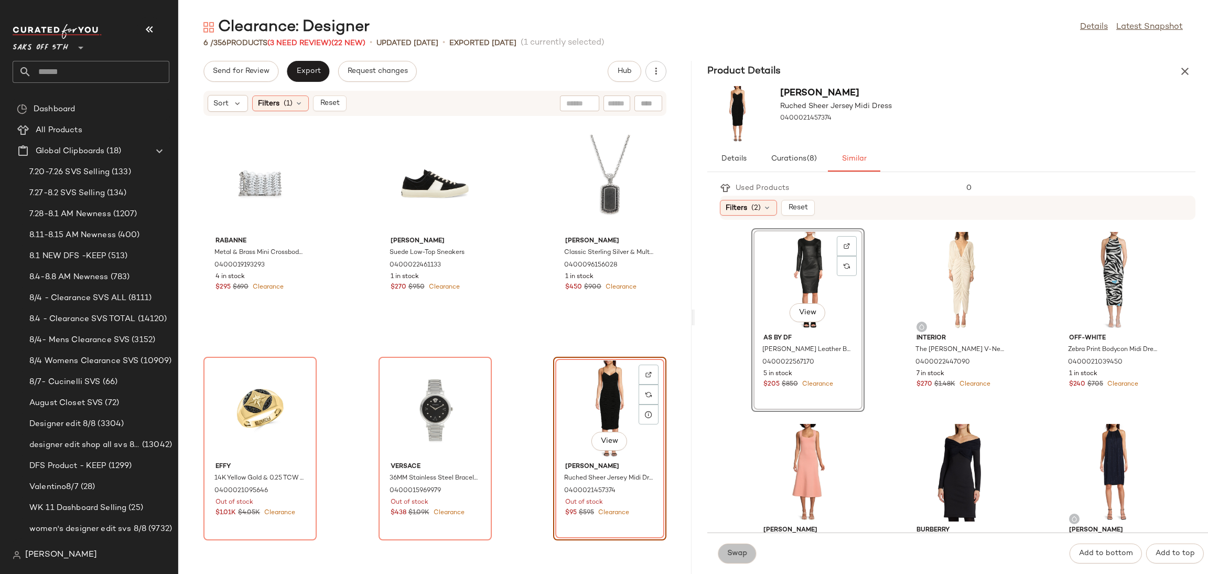
click at [745, 549] on span "Swap" at bounding box center [737, 553] width 20 height 8
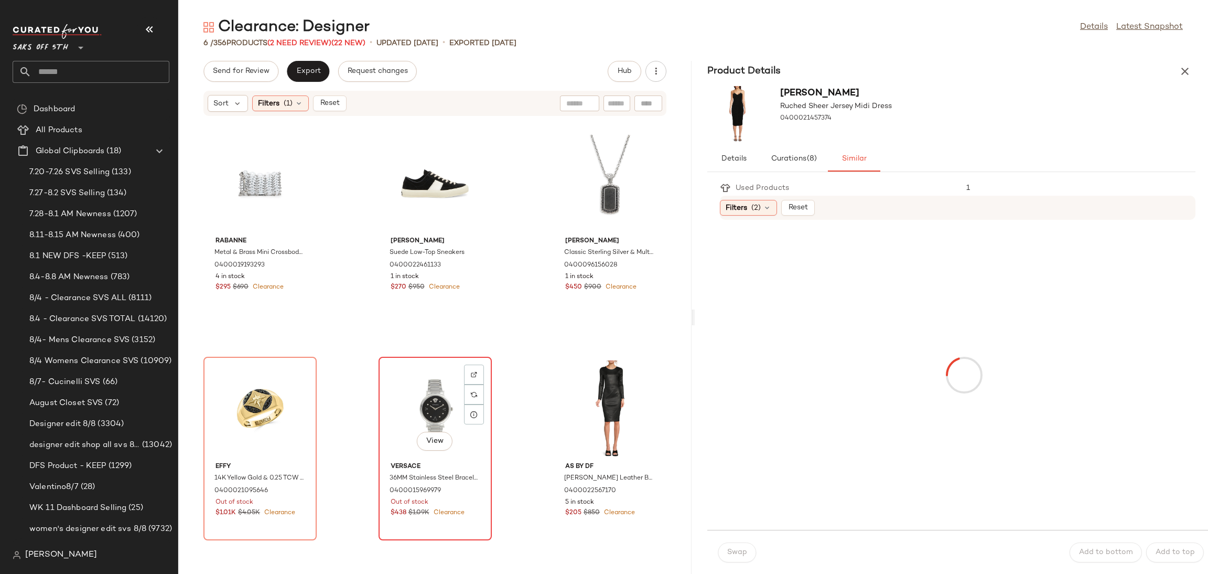
click at [424, 384] on div "View" at bounding box center [435, 409] width 106 height 98
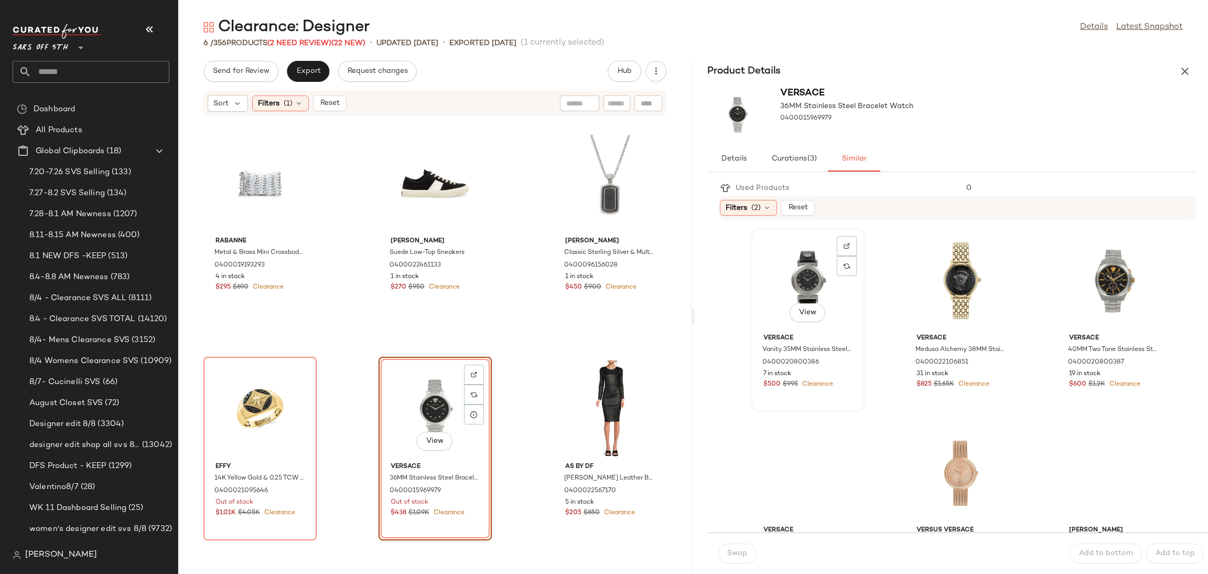
click at [807, 267] on div "View" at bounding box center [808, 281] width 106 height 98
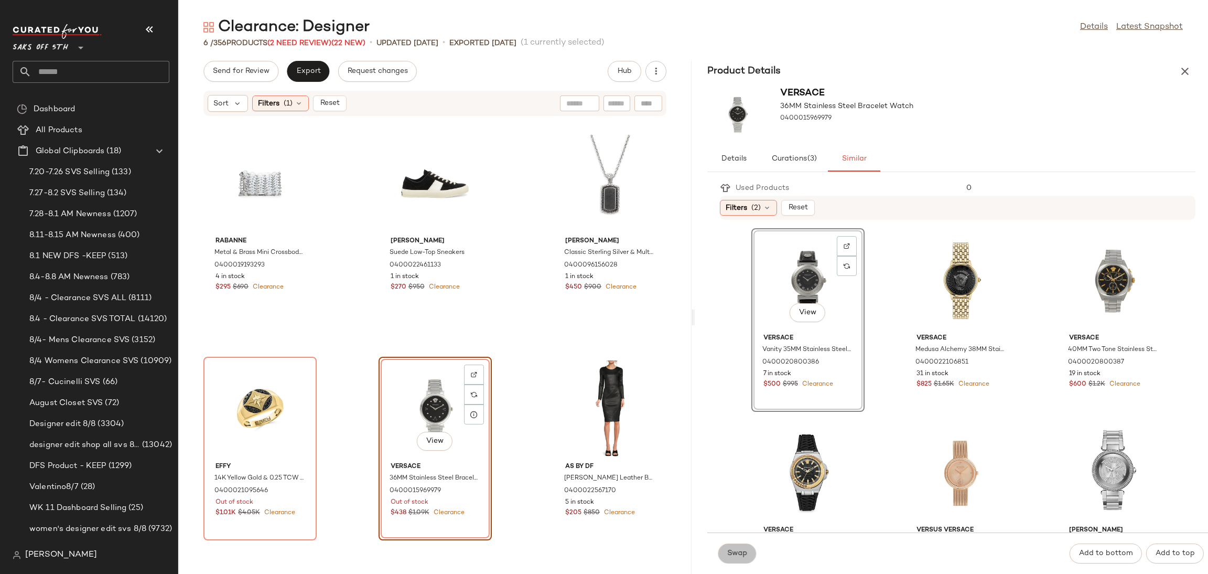
click at [735, 557] on span "Swap" at bounding box center [737, 553] width 20 height 8
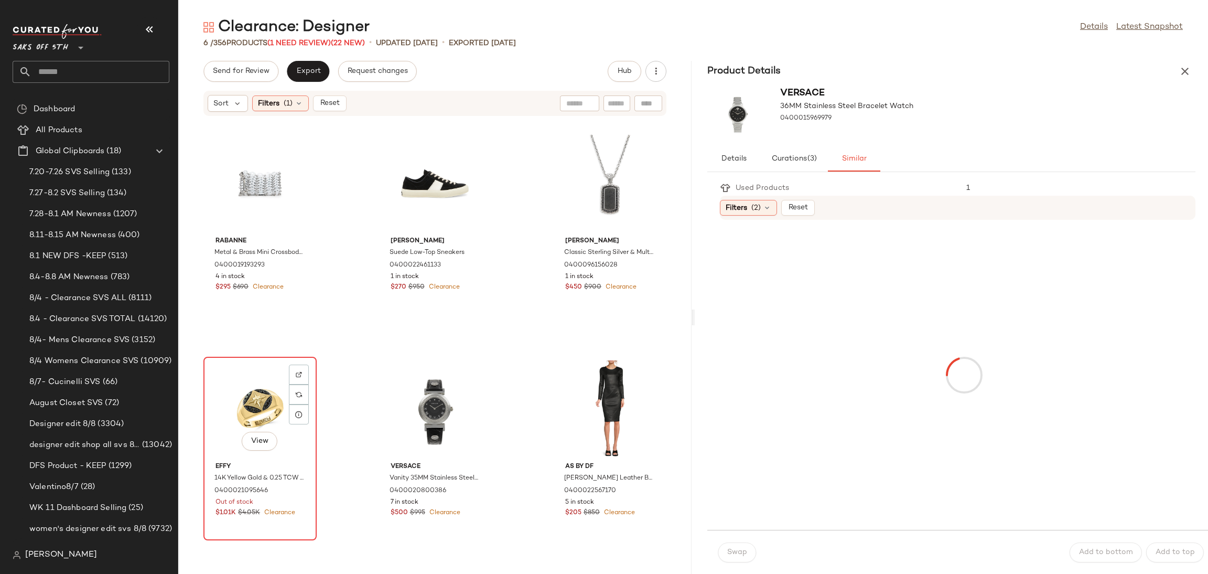
click at [253, 393] on div "View" at bounding box center [260, 409] width 106 height 98
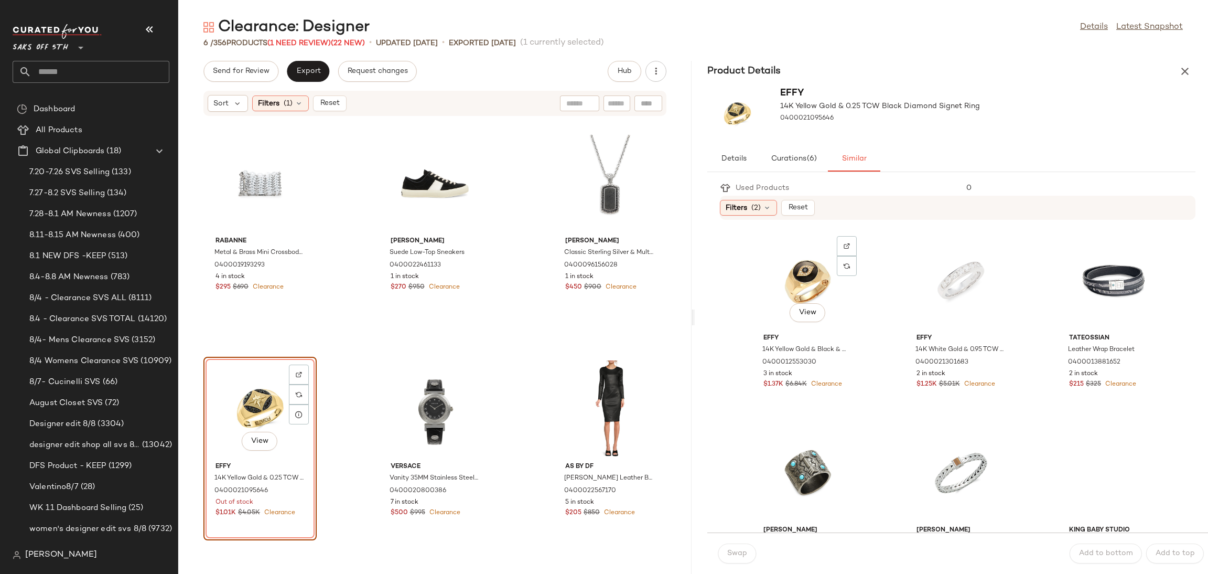
click at [778, 250] on div "View" at bounding box center [808, 281] width 106 height 98
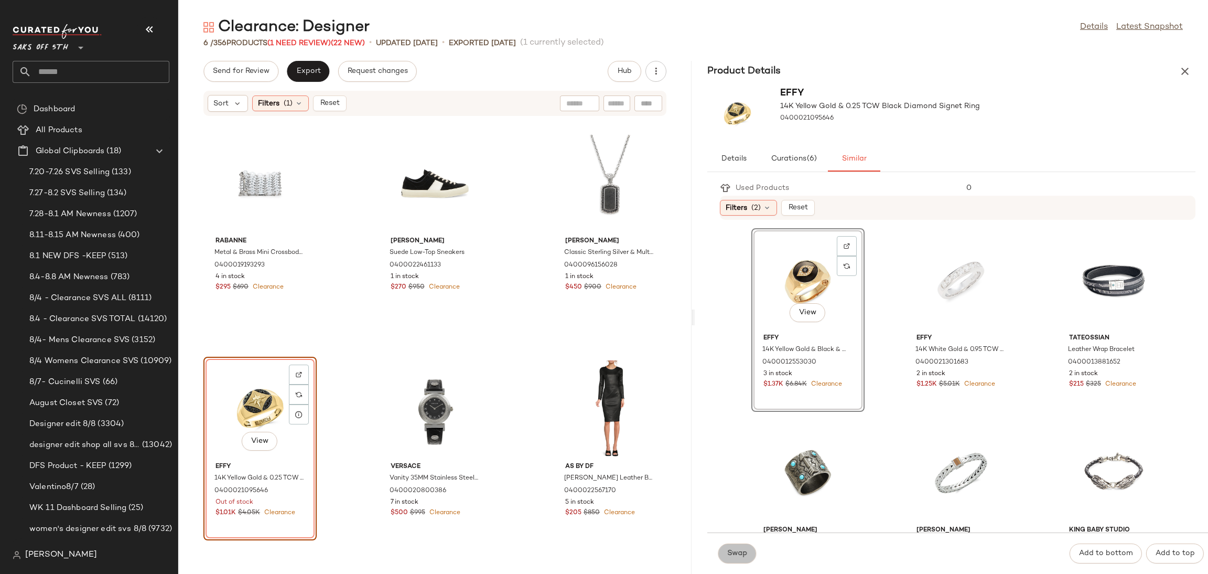
click at [734, 551] on span "Swap" at bounding box center [737, 553] width 20 height 8
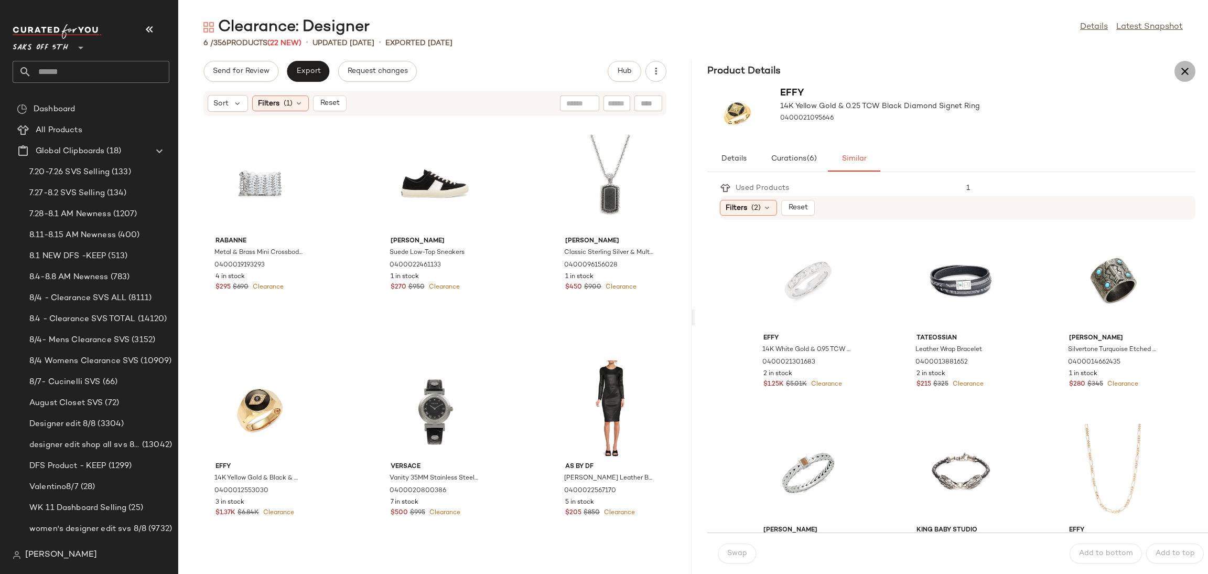
click at [1188, 69] on icon "button" at bounding box center [1185, 71] width 13 height 13
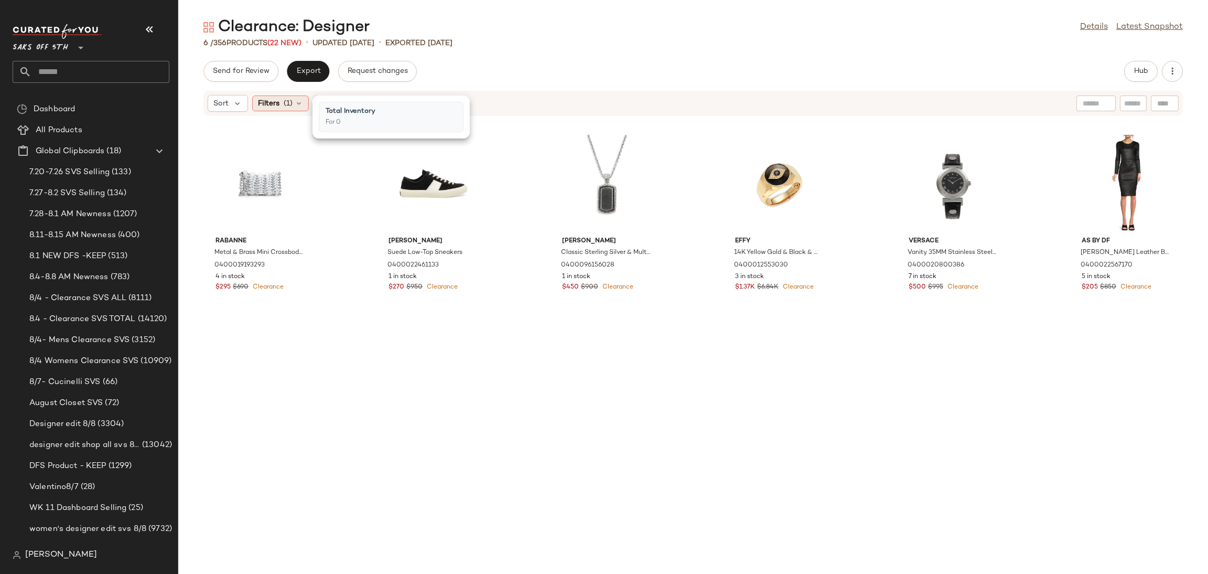
click at [290, 101] on span "(1)" at bounding box center [288, 103] width 9 height 11
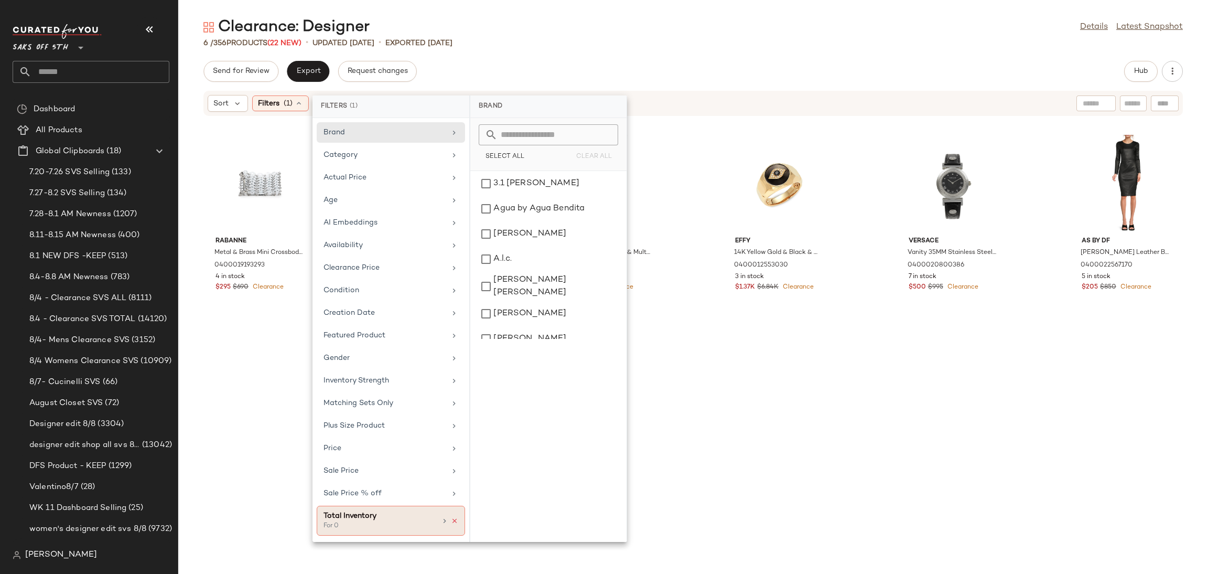
click at [457, 523] on icon at bounding box center [454, 520] width 7 height 7
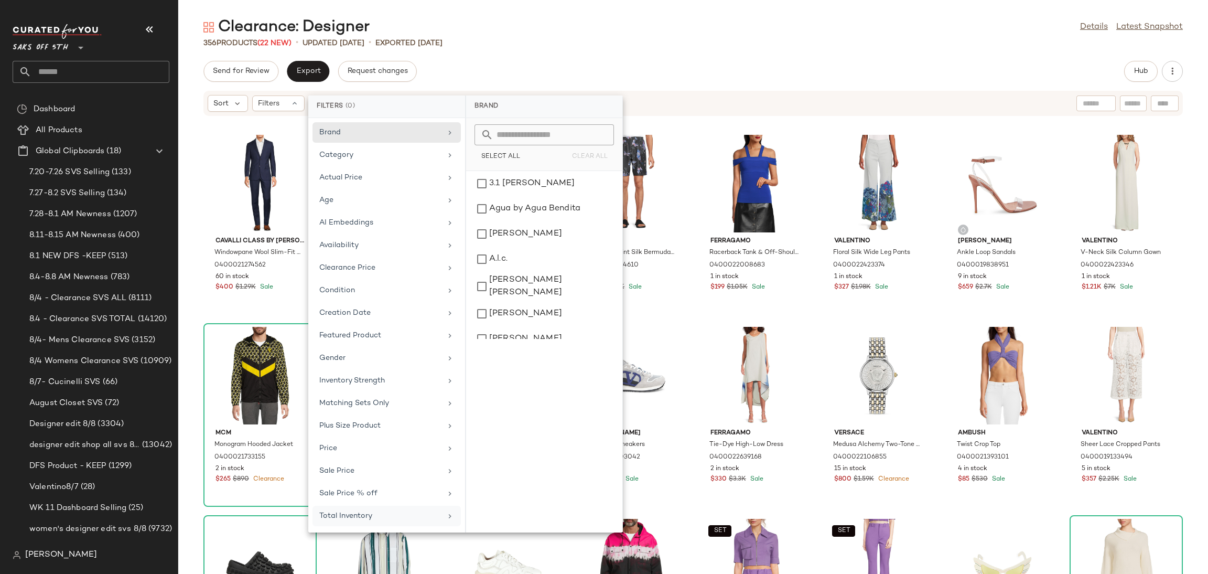
click at [631, 44] on div "356 Products (22 New) • updated [DATE] • Exported [DATE]" at bounding box center [693, 43] width 1030 height 10
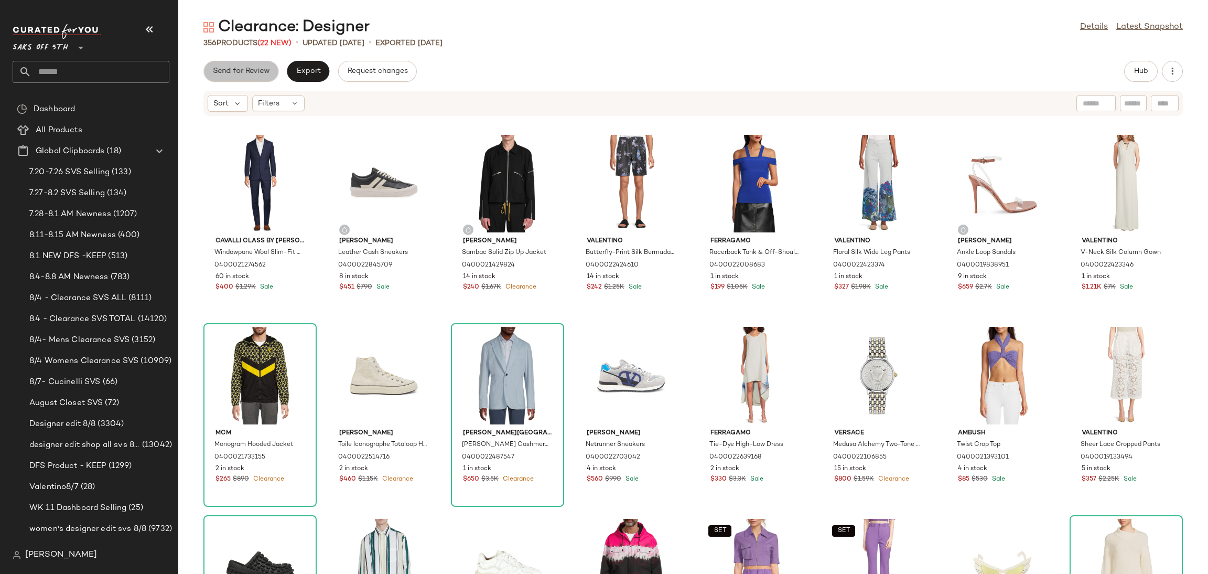
click at [241, 70] on span "Send for Review" at bounding box center [240, 71] width 57 height 8
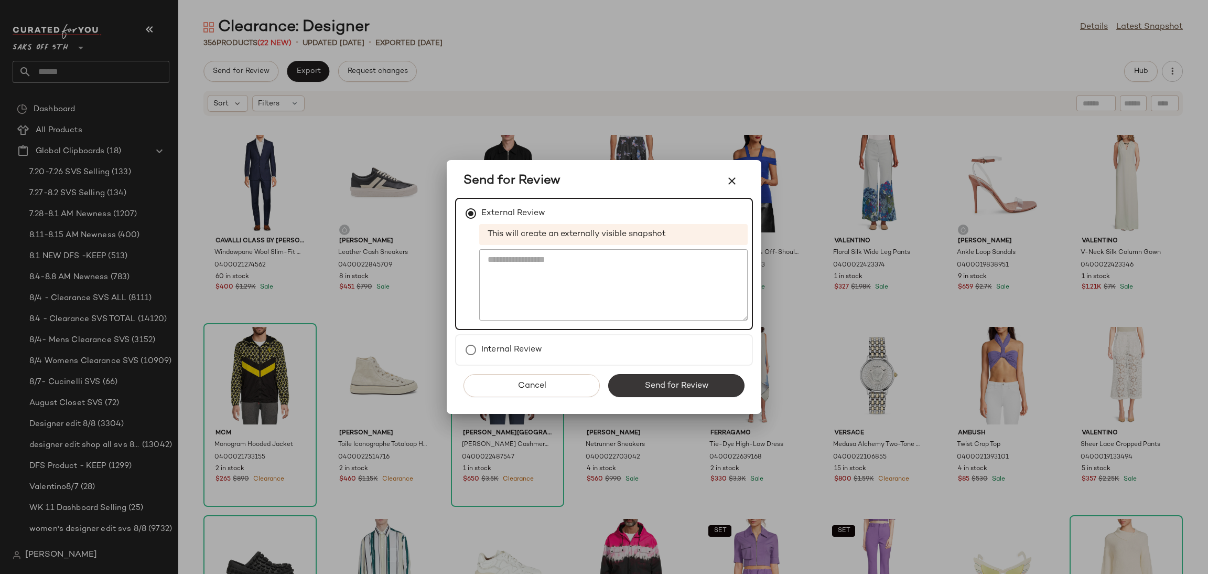
drag, startPoint x: 637, startPoint y: 371, endPoint x: 641, endPoint y: 381, distance: 10.6
click at [641, 381] on div "Cancel Send for Review" at bounding box center [604, 389] width 298 height 48
click at [641, 381] on button "Send for Review" at bounding box center [676, 385] width 136 height 23
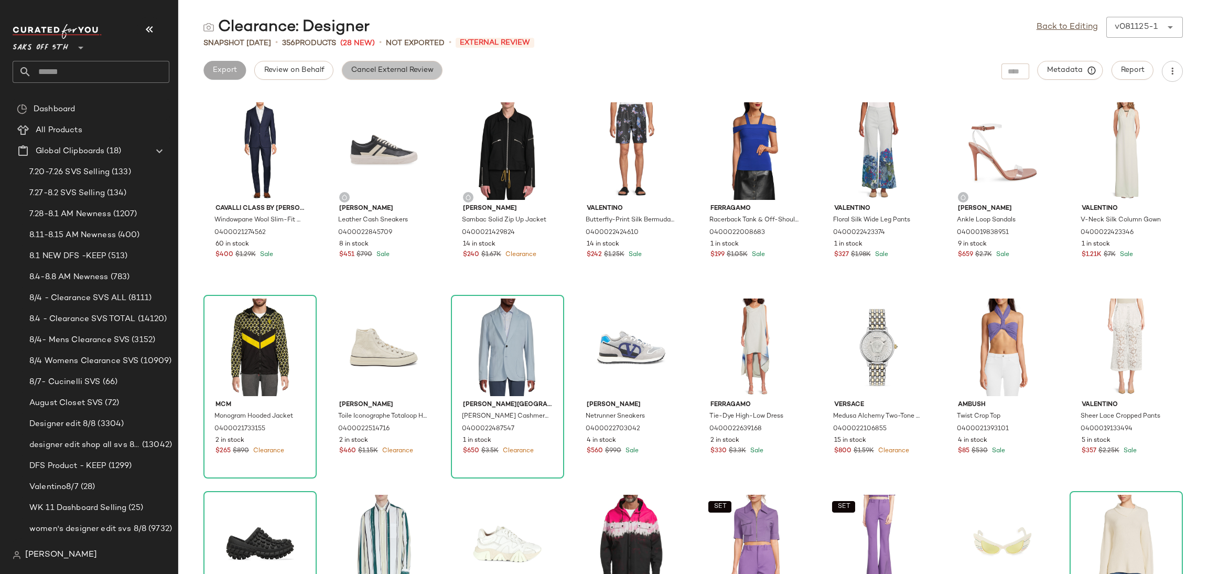
click at [414, 73] on span "Cancel External Review" at bounding box center [392, 70] width 83 height 8
click at [304, 70] on span "Export" at bounding box center [308, 70] width 25 height 8
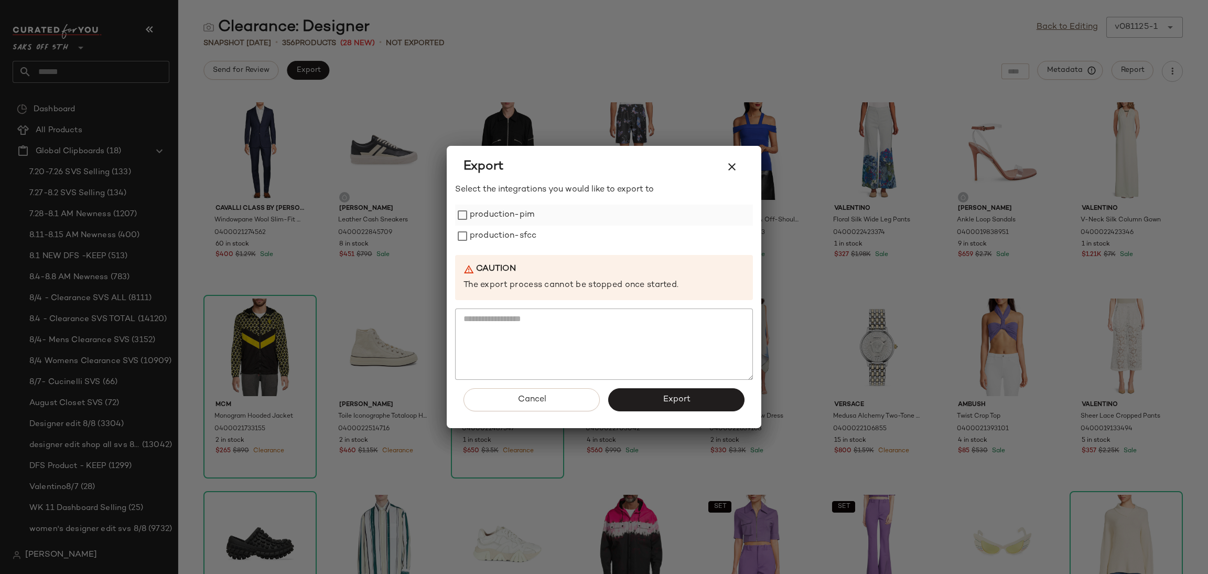
click at [470, 214] on label "production-pim" at bounding box center [502, 214] width 64 height 21
click at [470, 236] on label "production-sfcc" at bounding box center [503, 235] width 67 height 21
click at [661, 405] on button "Export" at bounding box center [676, 399] width 136 height 23
